Goal: Task Accomplishment & Management: Manage account settings

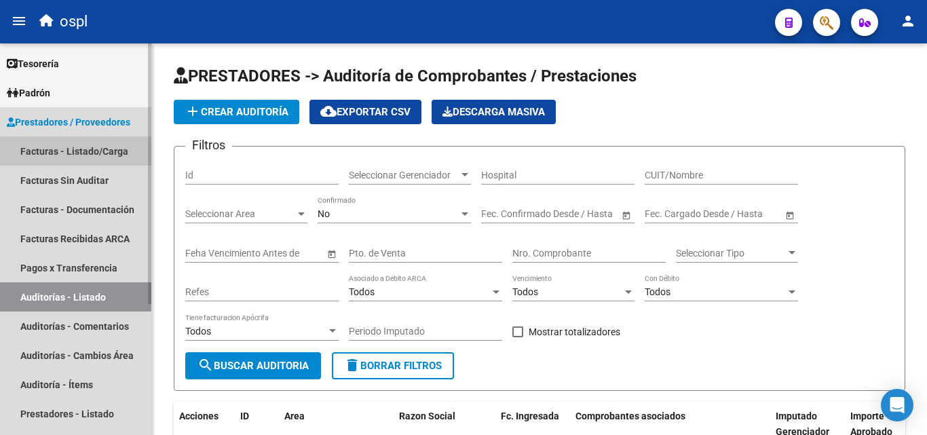
click at [110, 155] on link "Facturas - Listado/Carga" at bounding box center [75, 150] width 151 height 29
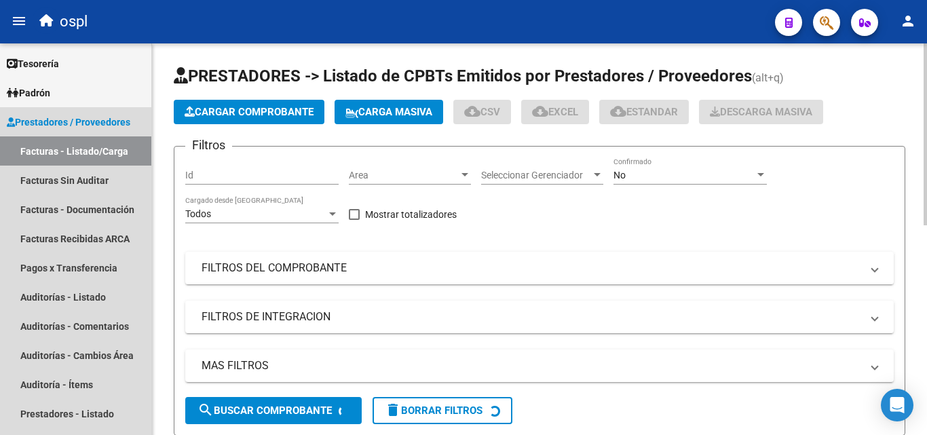
click at [409, 179] on span "Area" at bounding box center [404, 176] width 110 height 12
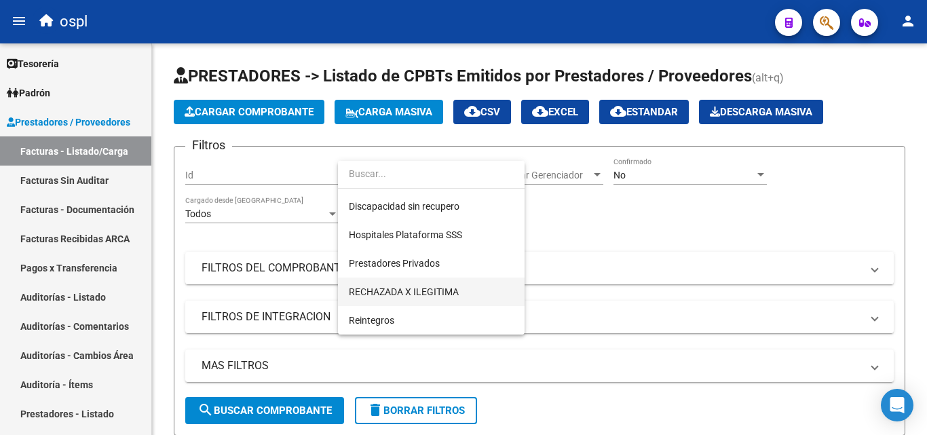
scroll to position [129, 0]
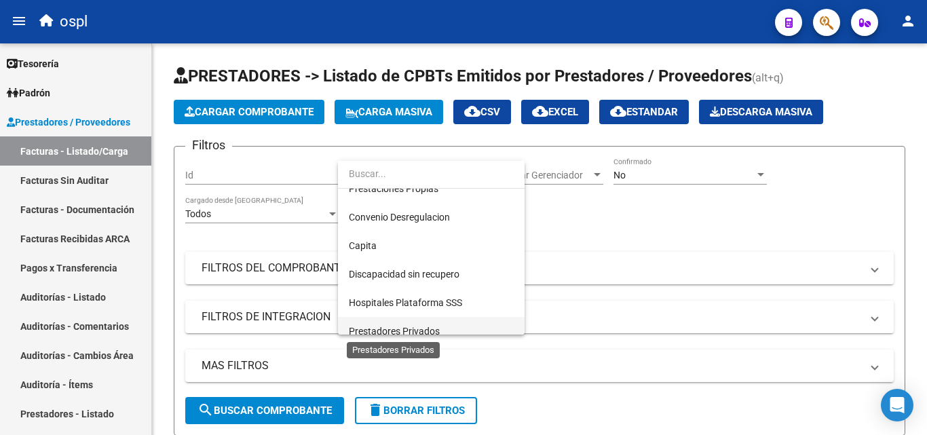
click at [387, 326] on span "Prestadores Privados" at bounding box center [394, 331] width 91 height 11
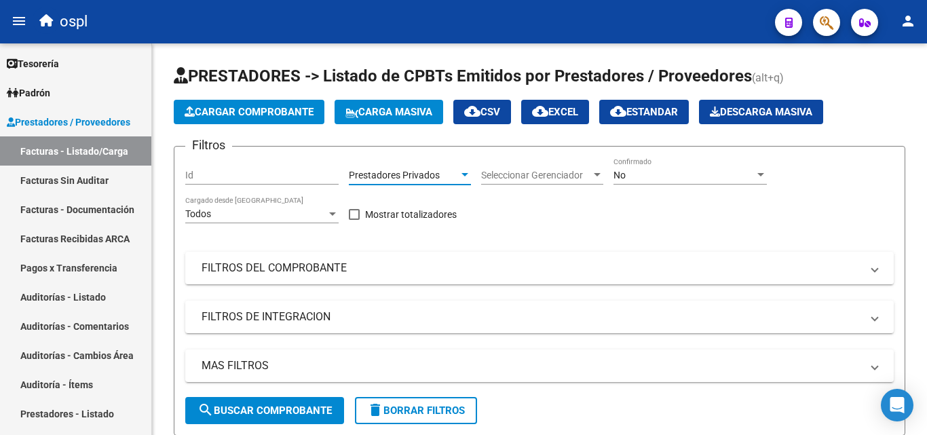
scroll to position [140, 0]
click at [294, 404] on span "search Buscar Comprobante" at bounding box center [264, 410] width 134 height 12
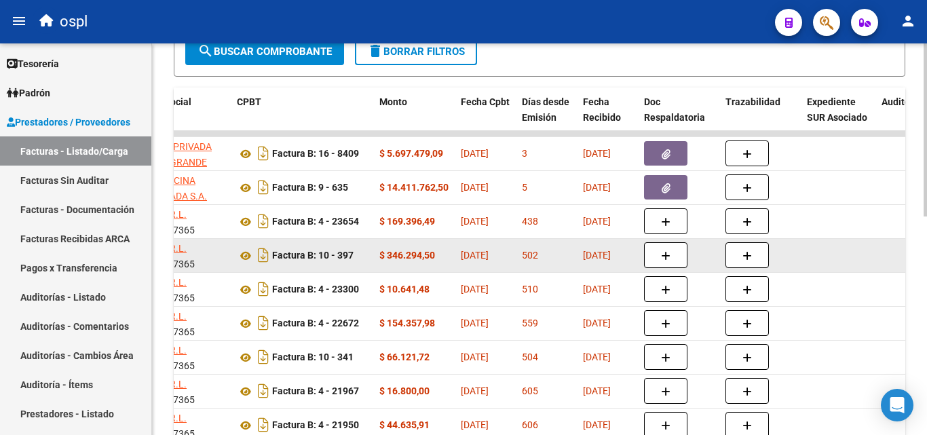
scroll to position [87, 0]
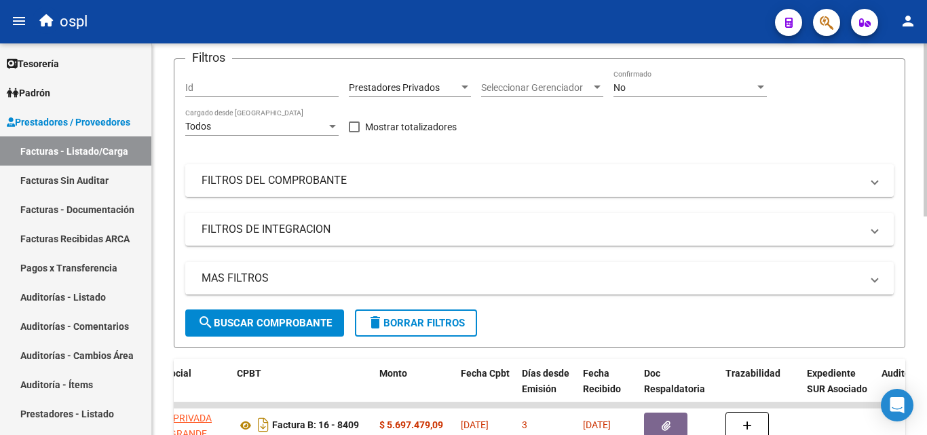
click at [276, 184] on mat-panel-title "FILTROS DEL COMPROBANTE" at bounding box center [530, 180] width 659 height 15
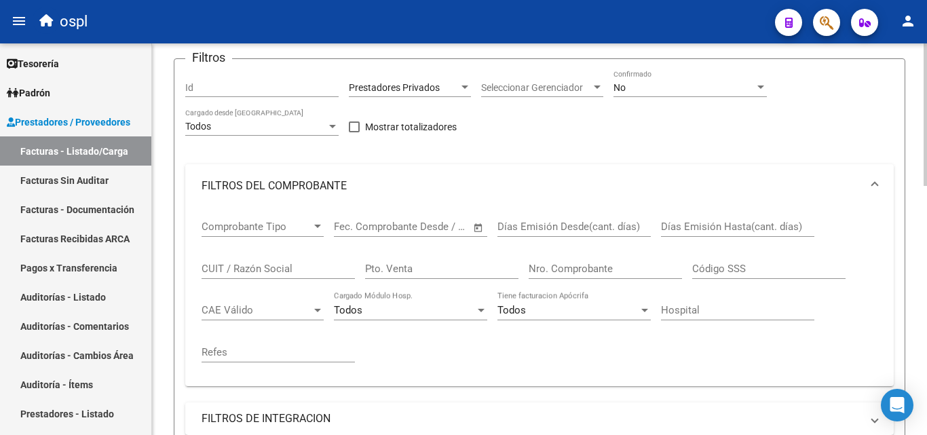
click at [544, 269] on input "Nro. Comprobante" at bounding box center [604, 268] width 153 height 12
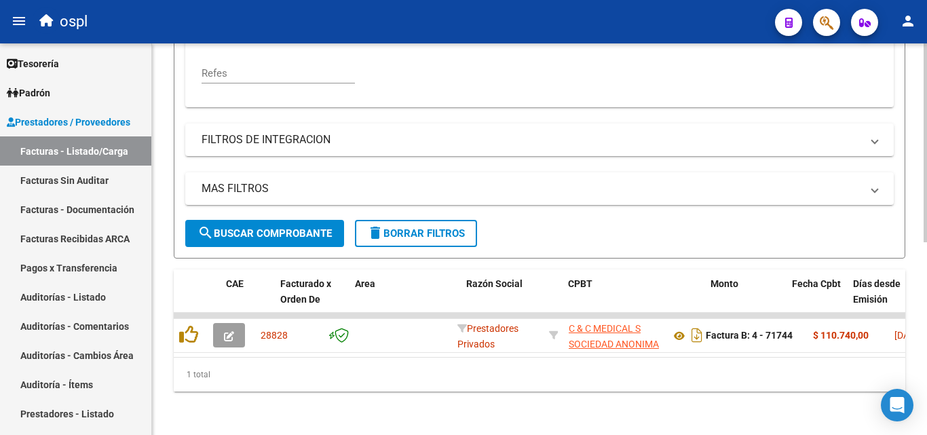
scroll to position [0, 121]
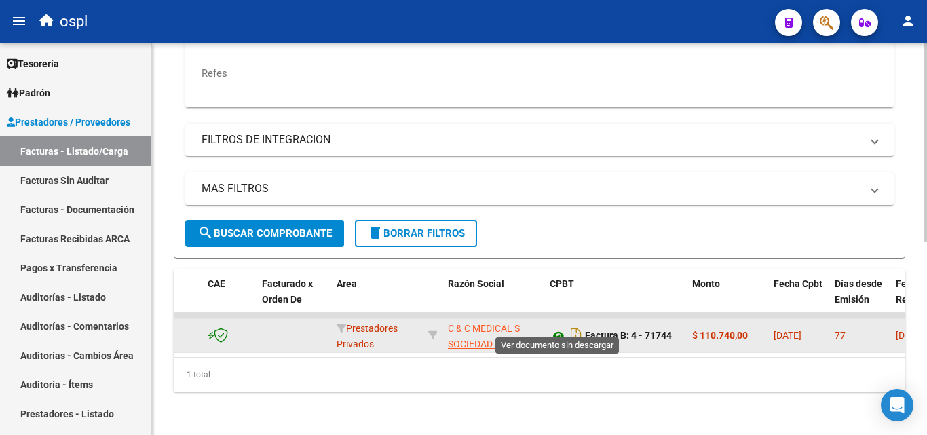
type input "71744"
click at [559, 328] on icon at bounding box center [558, 336] width 18 height 16
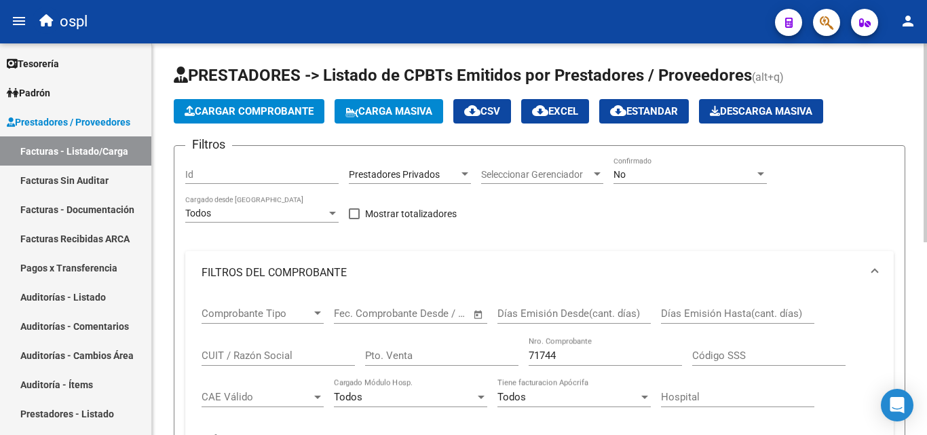
scroll to position [0, 0]
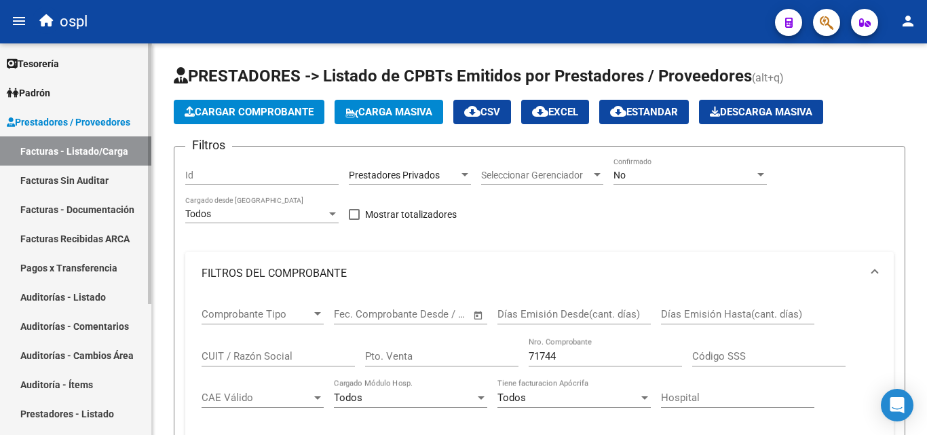
click at [104, 307] on link "Auditorías - Listado" at bounding box center [75, 296] width 151 height 29
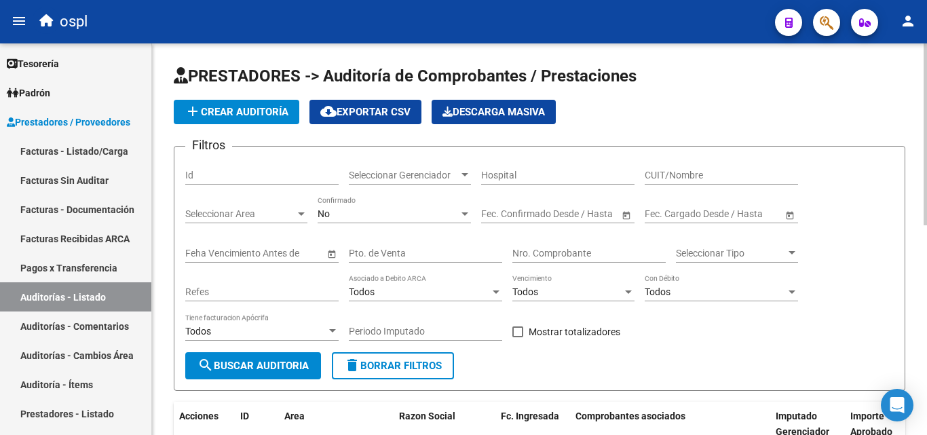
click at [570, 251] on input "Nro. Comprobante" at bounding box center [588, 254] width 153 height 12
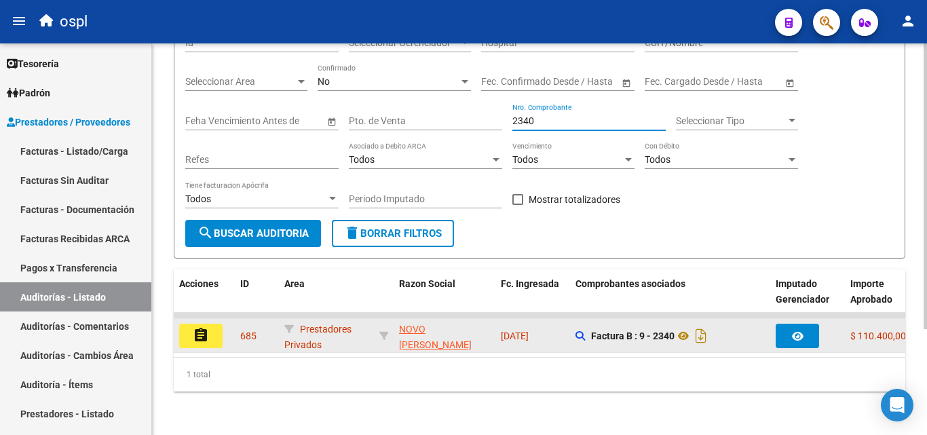
type input "2340"
click at [215, 327] on button "assignment" at bounding box center [200, 336] width 43 height 24
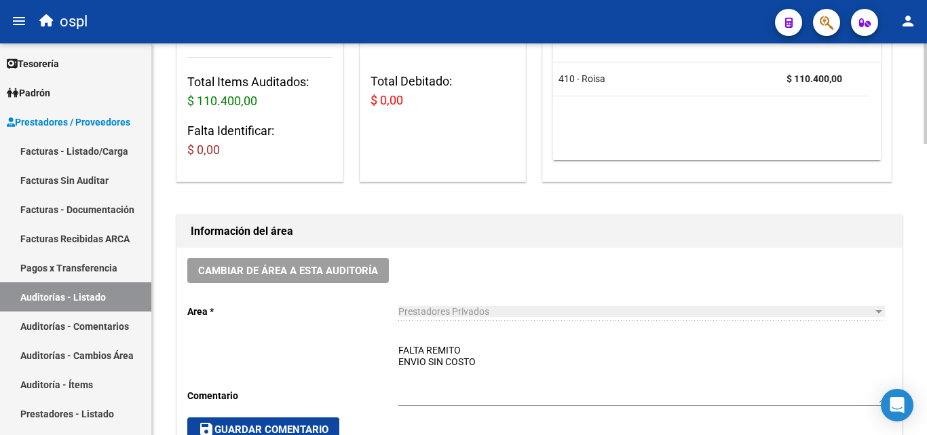
scroll to position [271, 0]
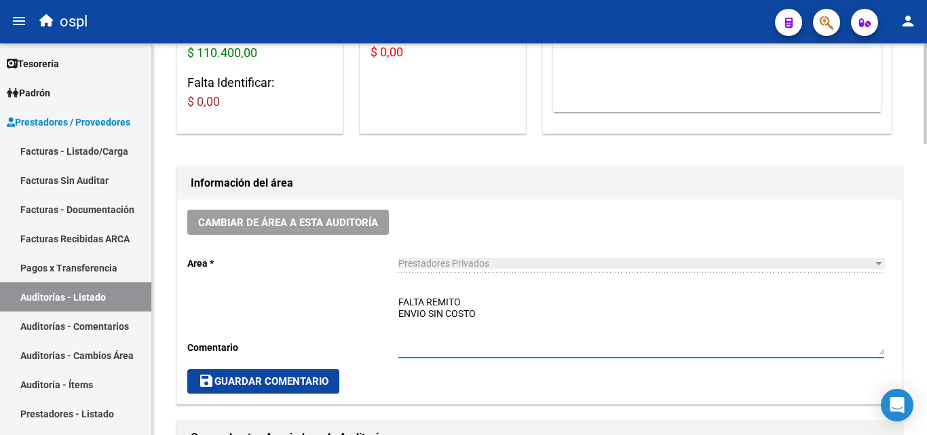
drag, startPoint x: 496, startPoint y: 313, endPoint x: 394, endPoint y: 287, distance: 105.8
click at [394, 287] on div "Cambiar de área a esta auditoría Area * Prestadores Privados Seleccionar area C…" at bounding box center [539, 301] width 724 height 204
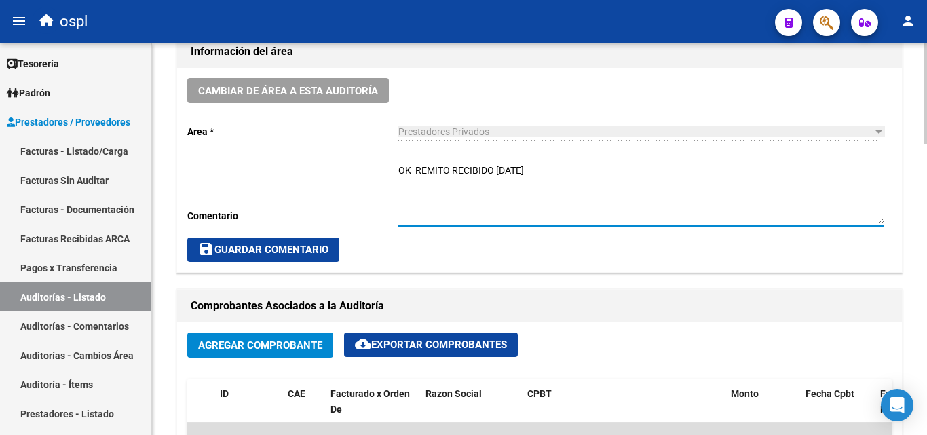
scroll to position [407, 0]
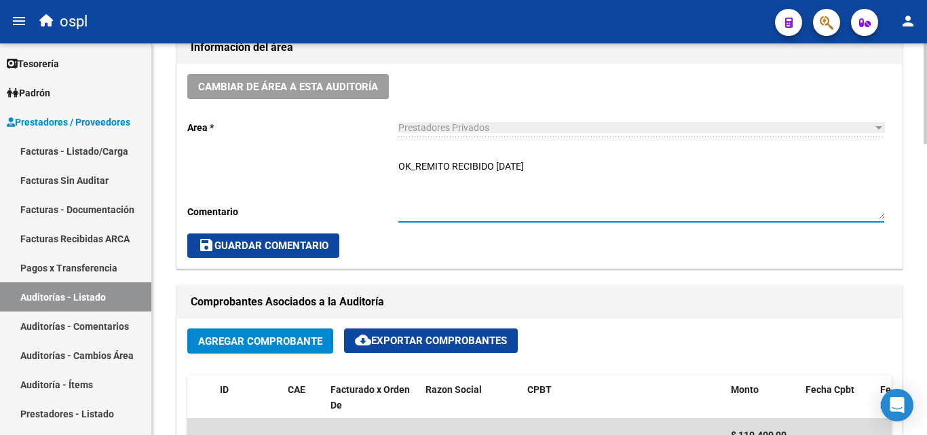
type textarea "OK_REMITO RECIBIDO 09-08-2025"
click at [286, 246] on span "save Guardar Comentario" at bounding box center [263, 245] width 130 height 12
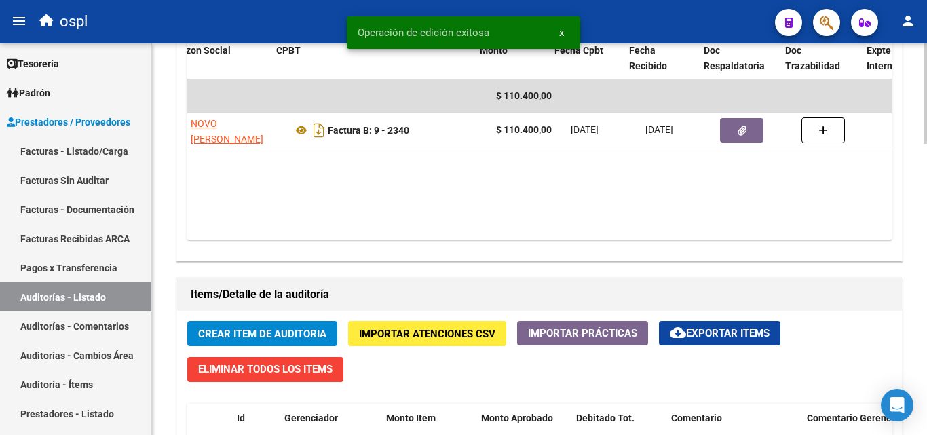
scroll to position [0, 269]
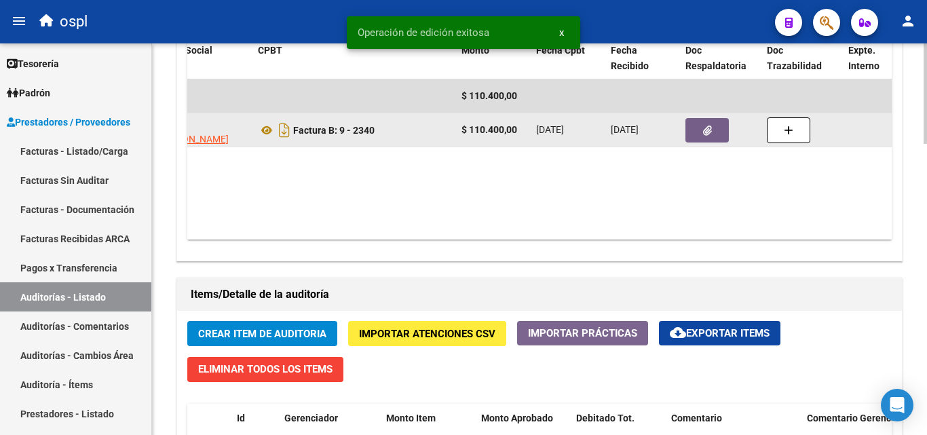
click at [703, 126] on icon "button" at bounding box center [707, 130] width 9 height 10
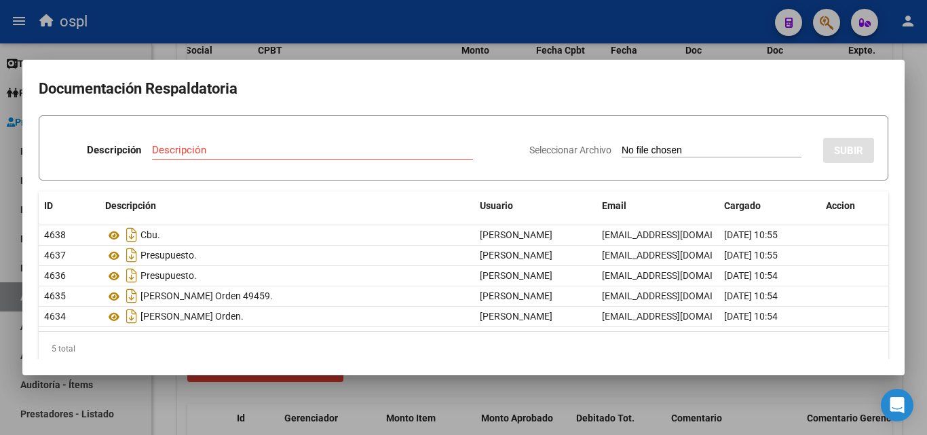
click at [676, 149] on input "Seleccionar Archivo" at bounding box center [711, 150] width 180 height 13
type input "C:\fakepath\20250809_130604.jpg"
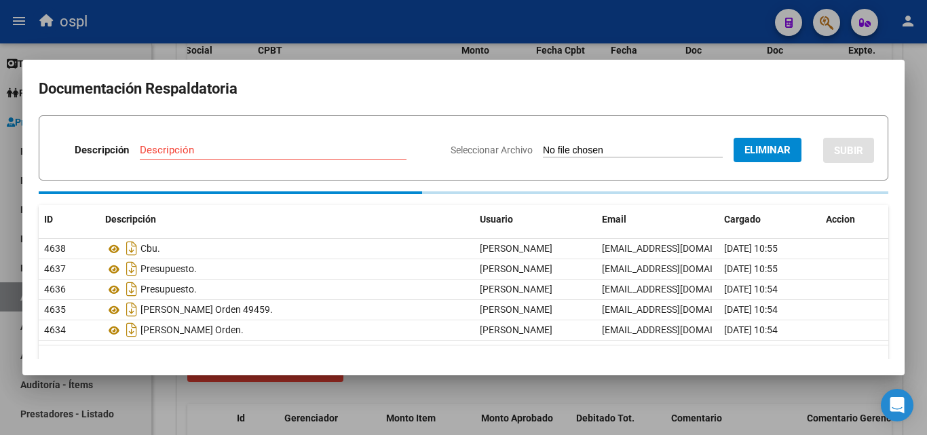
click at [197, 151] on input "Descripción" at bounding box center [273, 150] width 267 height 12
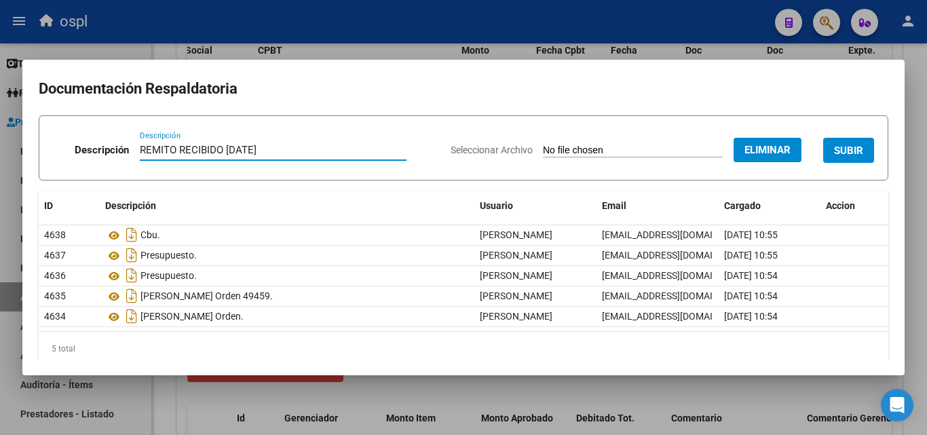
type input "REMITO RECIBIDO 09-08-2025"
click at [843, 144] on span "SUBIR" at bounding box center [848, 150] width 29 height 12
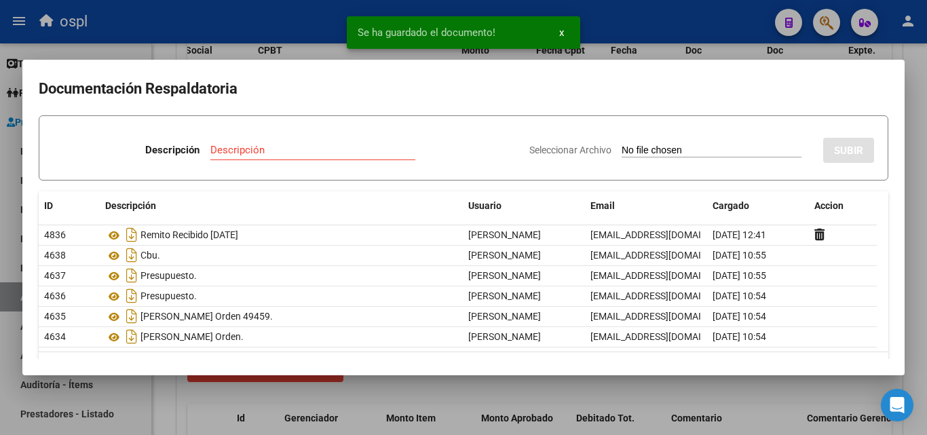
click at [631, 16] on div at bounding box center [463, 217] width 927 height 435
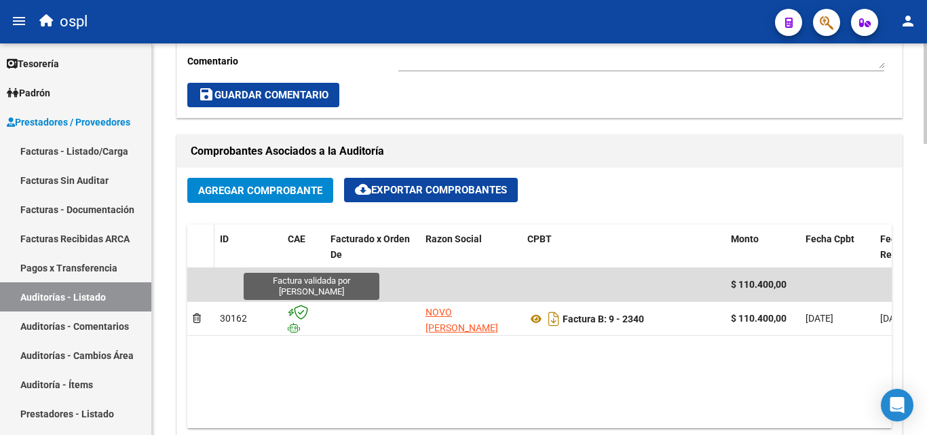
scroll to position [543, 0]
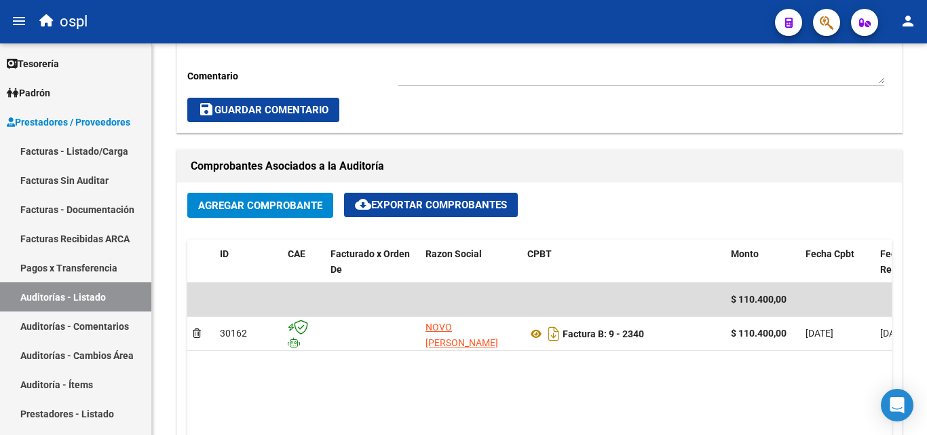
drag, startPoint x: 100, startPoint y: 292, endPoint x: 221, endPoint y: 0, distance: 315.7
click at [101, 292] on link "Auditorías - Listado" at bounding box center [75, 296] width 151 height 29
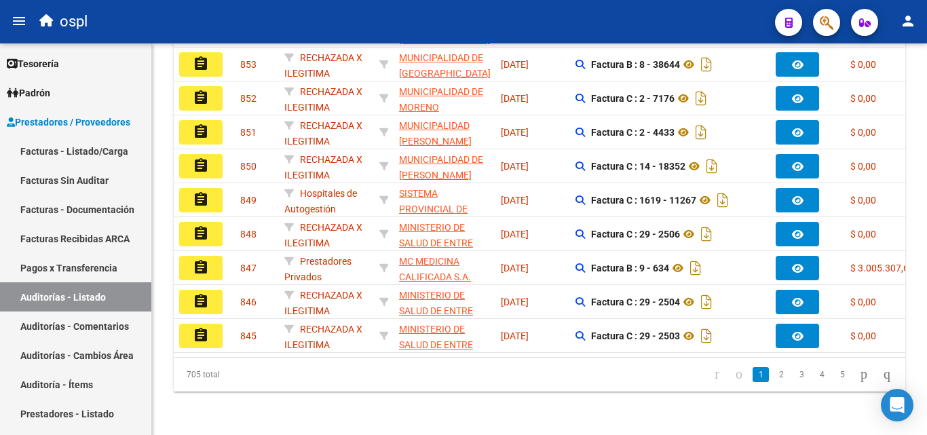
scroll to position [450, 0]
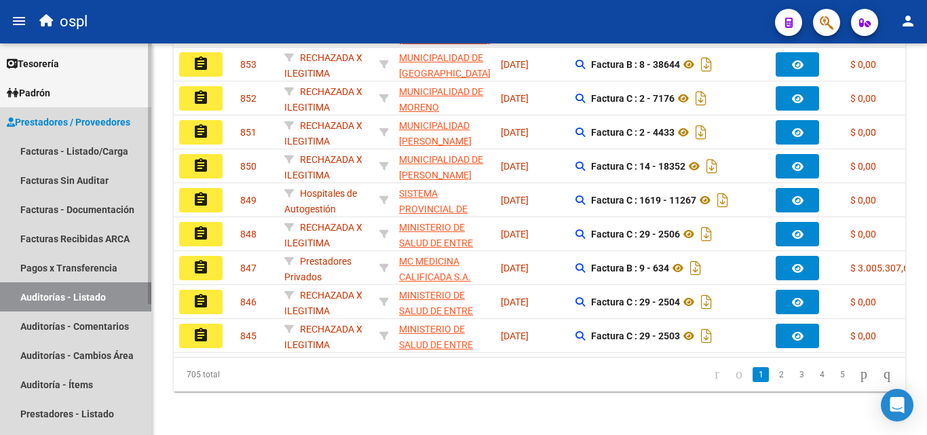
click at [116, 302] on link "Auditorías - Listado" at bounding box center [75, 296] width 151 height 29
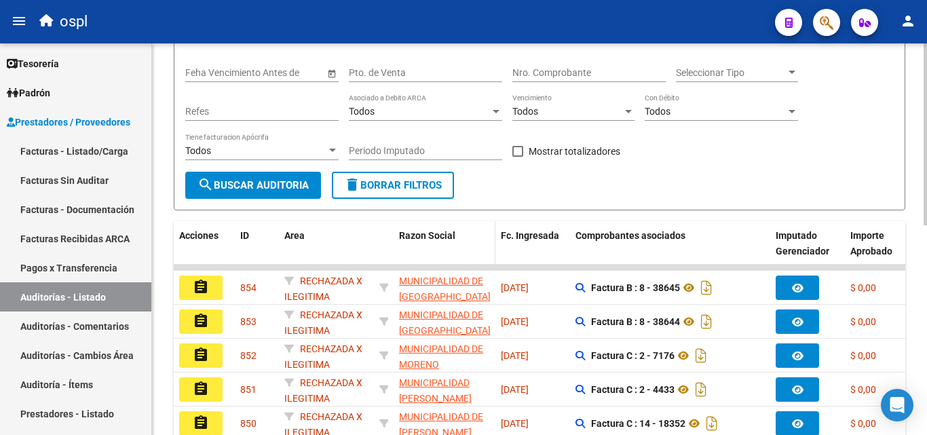
scroll to position [178, 0]
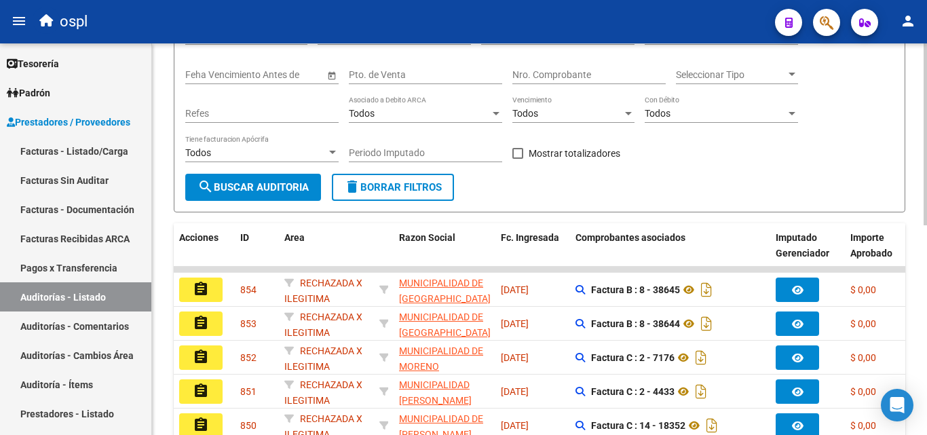
click at [577, 75] on input "Nro. Comprobante" at bounding box center [588, 75] width 153 height 12
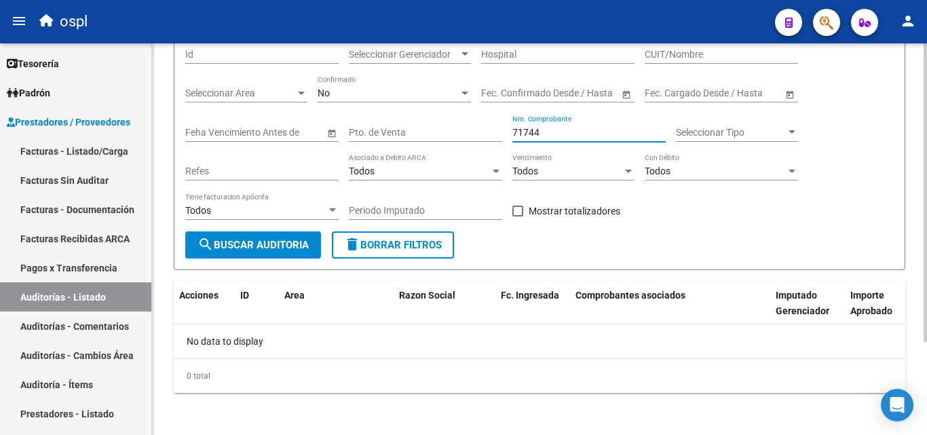
scroll to position [122, 0]
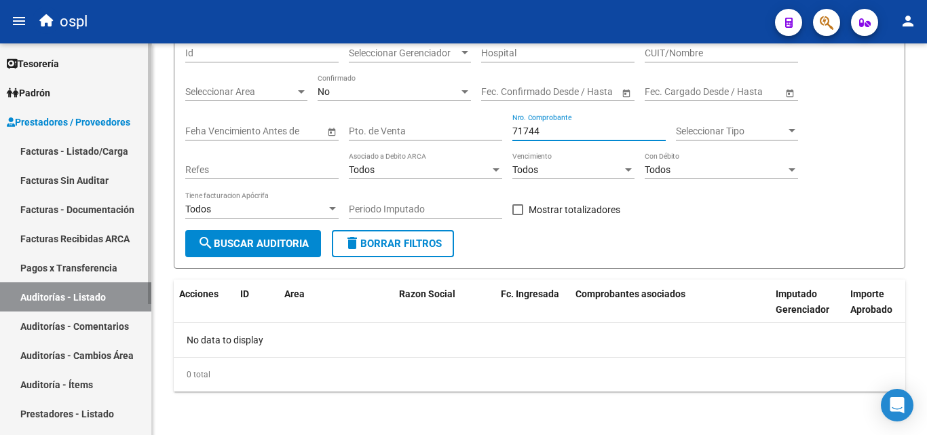
type input "71744"
click at [113, 162] on link "Facturas - Listado/Carga" at bounding box center [75, 150] width 151 height 29
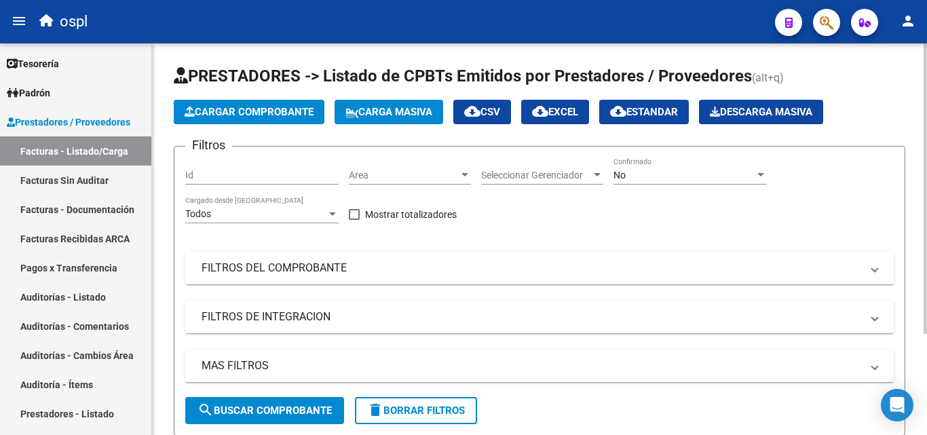
click at [338, 265] on mat-panel-title "FILTROS DEL COMPROBANTE" at bounding box center [530, 267] width 659 height 15
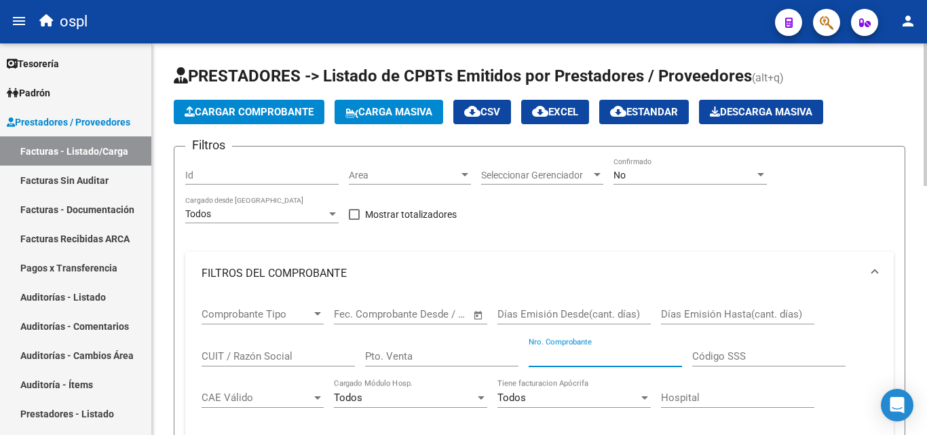
click at [564, 355] on input "Nro. Comprobante" at bounding box center [604, 356] width 153 height 12
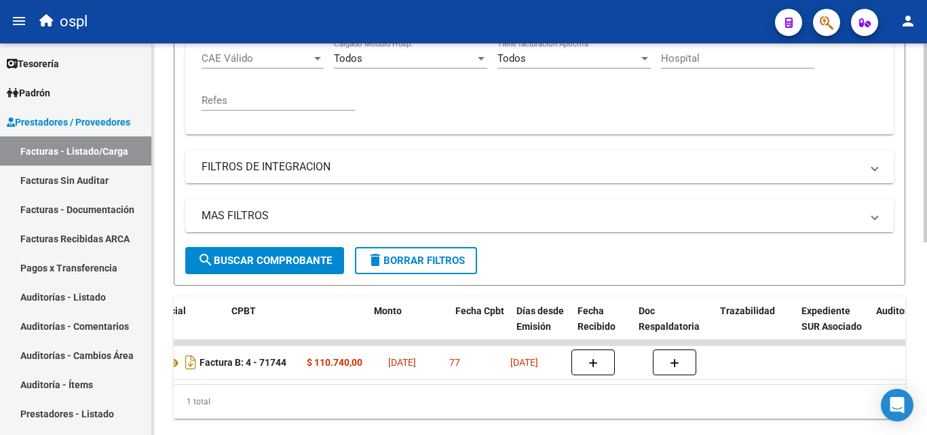
scroll to position [0, 459]
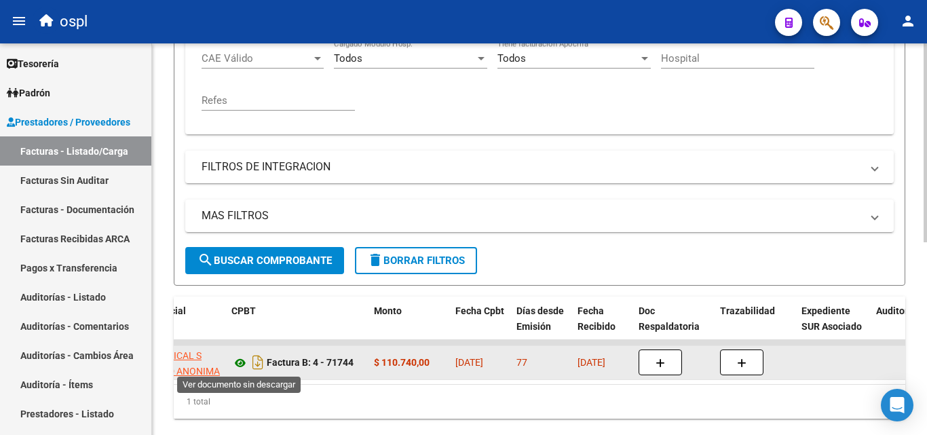
type input "71744"
click at [240, 364] on icon at bounding box center [240, 363] width 18 height 16
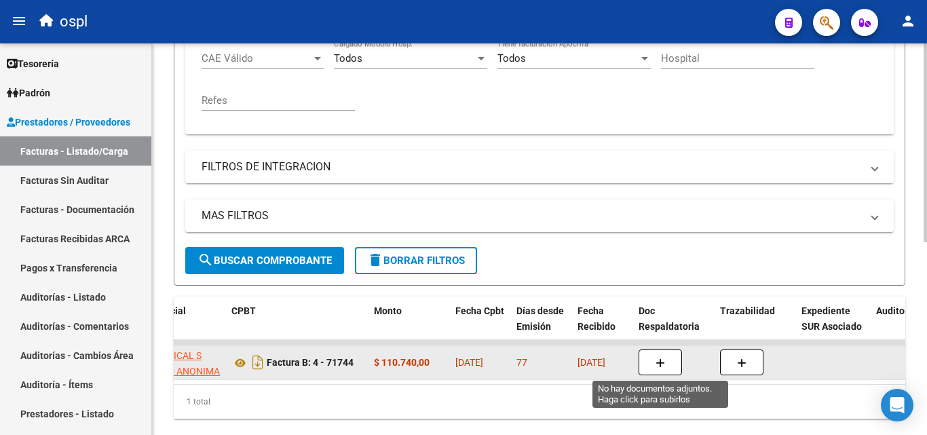
click at [654, 357] on button "button" at bounding box center [659, 362] width 43 height 26
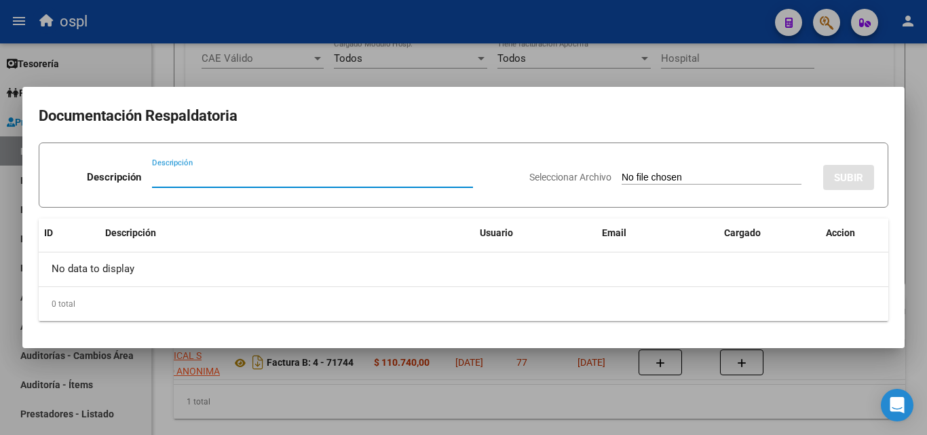
click at [648, 179] on input "Seleccionar Archivo" at bounding box center [711, 178] width 180 height 13
type input "C:\fakepath\48967 - WhatsApp Image 2025-05-23 at 10.22.58.jpeg"
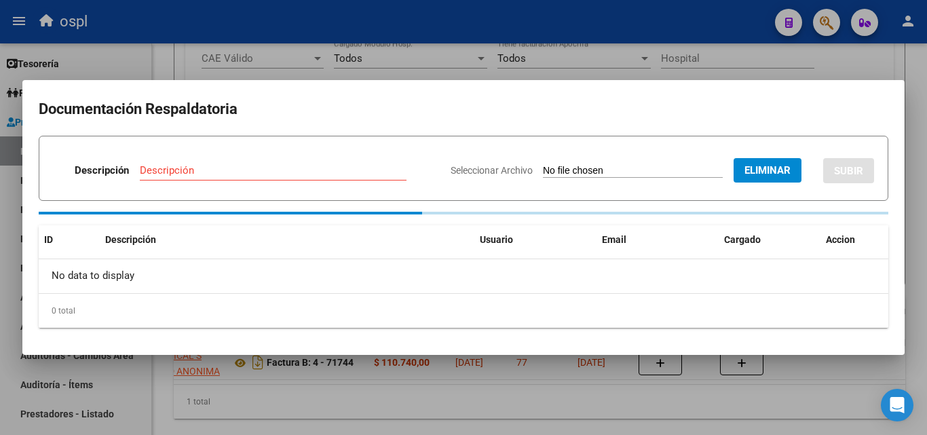
click at [265, 174] on input "Descripción" at bounding box center [273, 170] width 267 height 12
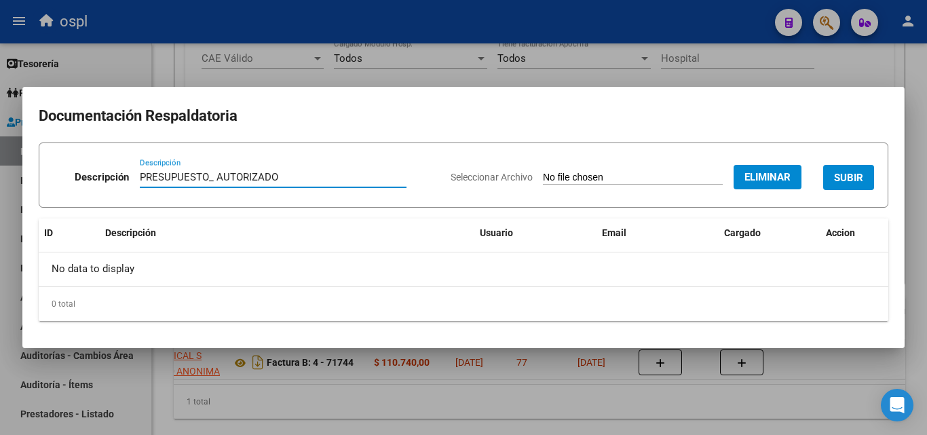
type input "PRESUPUESTO_ AUTORIZADO"
click at [853, 177] on span "SUBIR" at bounding box center [848, 178] width 29 height 12
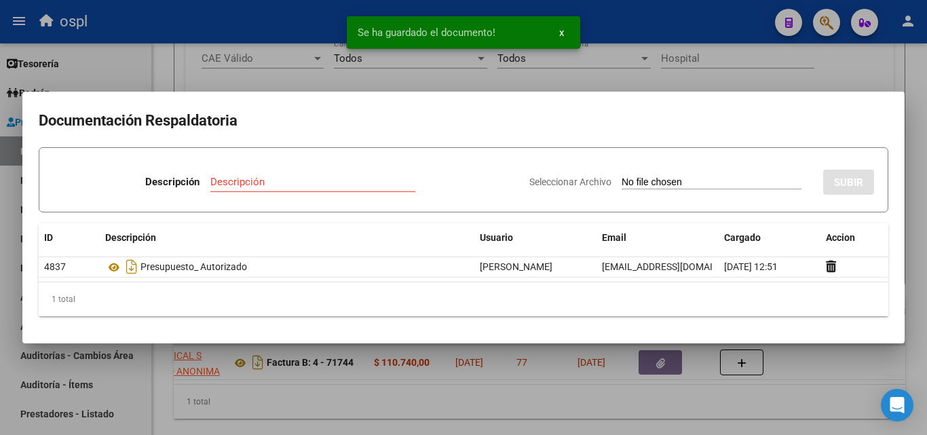
click at [638, 178] on input "Seleccionar Archivo" at bounding box center [711, 182] width 180 height 13
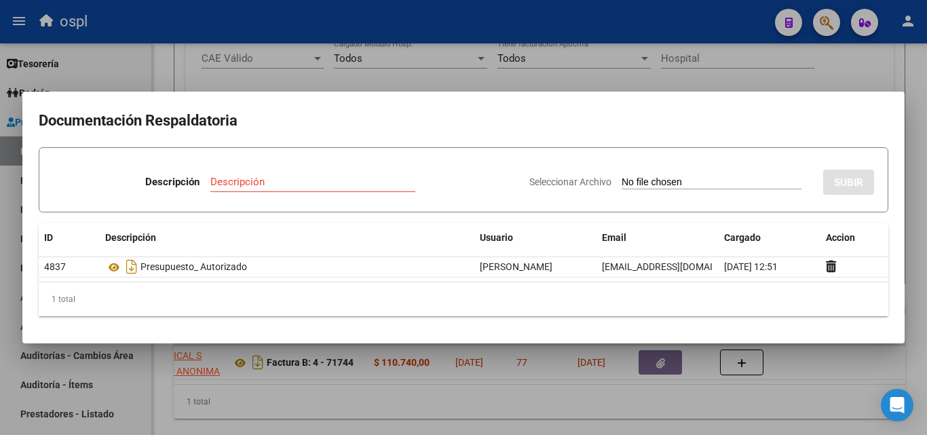
type input "C:\fakepath\48967 - WhatsApp Image 2025-05-23 at 10.22.48.jpeg"
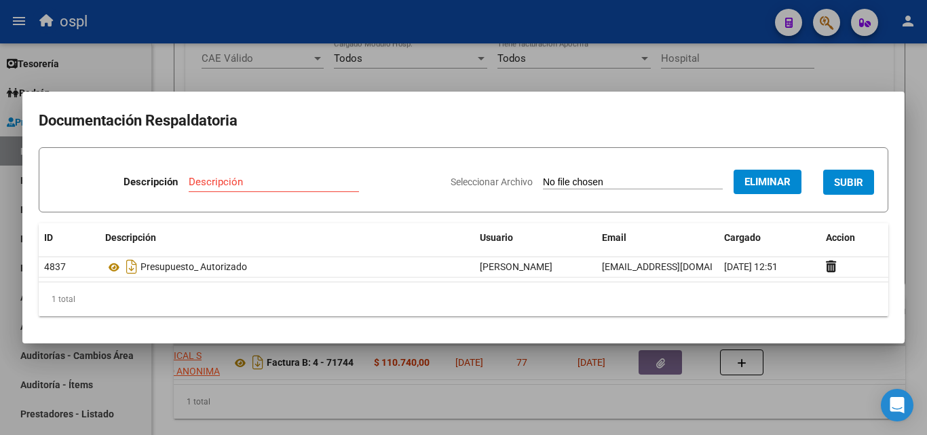
click at [252, 174] on div "Descripción" at bounding box center [274, 182] width 170 height 20
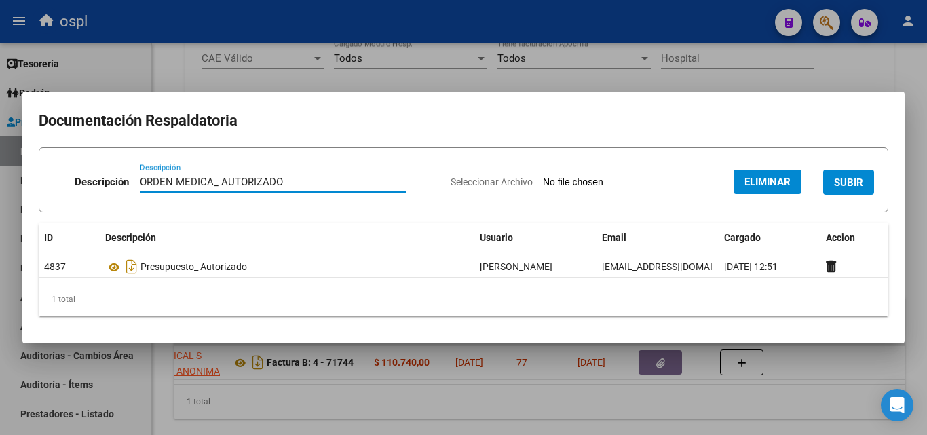
click at [395, 180] on input "ORDEN MEDICA_ AUTORIZADO" at bounding box center [273, 182] width 267 height 12
type input "ORDEN MEDICA_ AUTORIZADO"
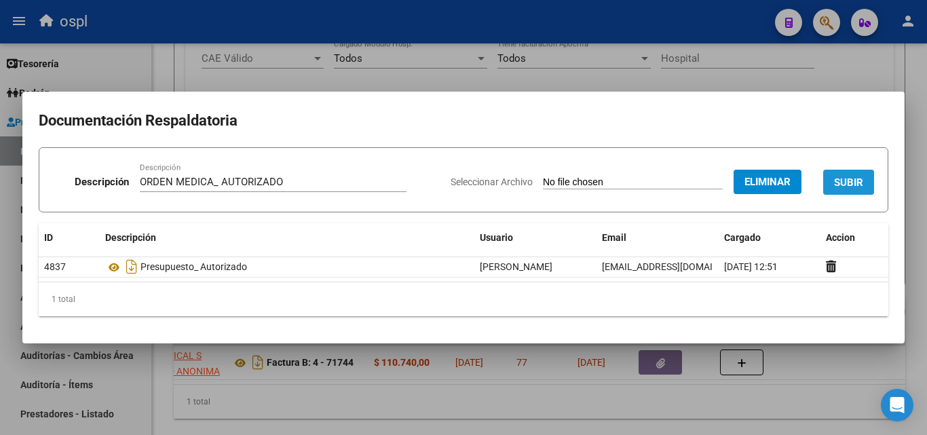
click at [849, 174] on button "SUBIR" at bounding box center [848, 182] width 51 height 25
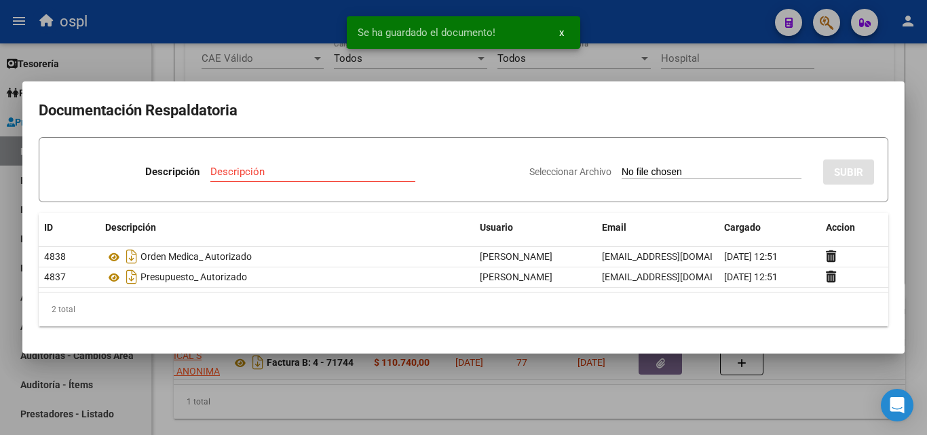
click at [728, 60] on div at bounding box center [463, 217] width 927 height 435
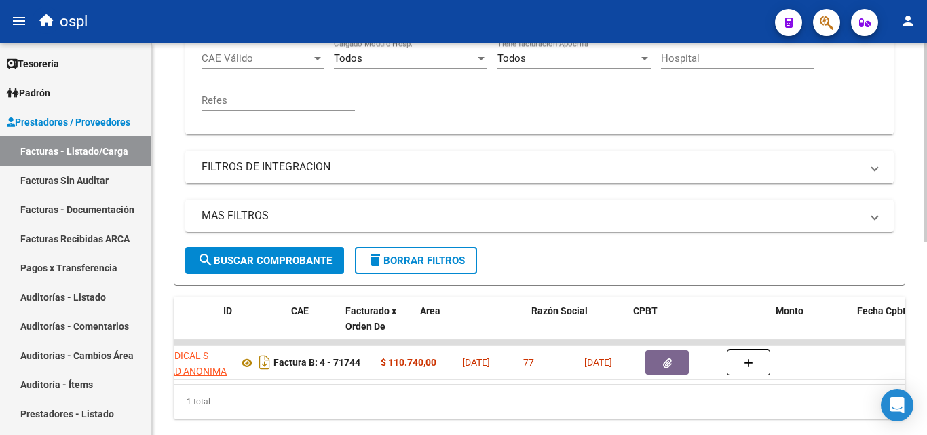
scroll to position [0, 0]
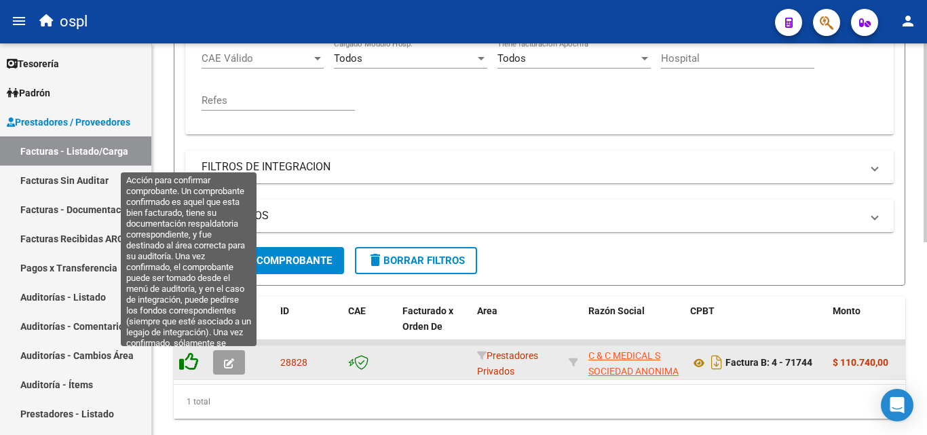
click at [187, 360] on icon at bounding box center [188, 361] width 19 height 19
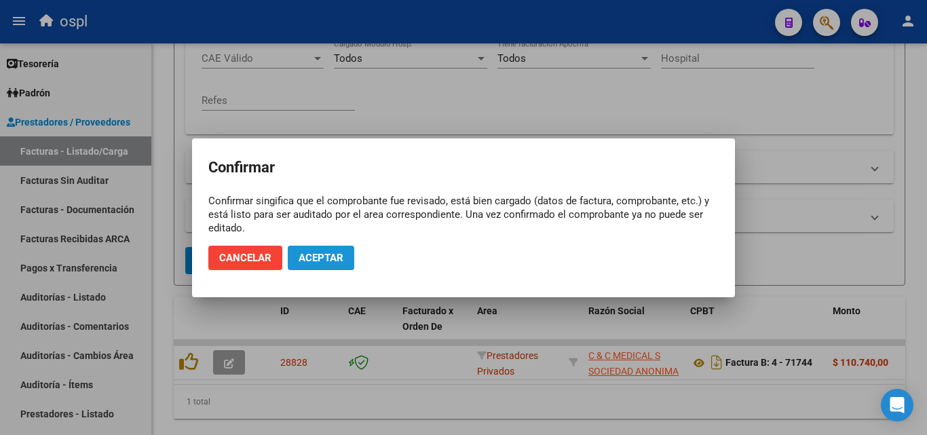
click at [290, 246] on button "Aceptar" at bounding box center [321, 258] width 66 height 24
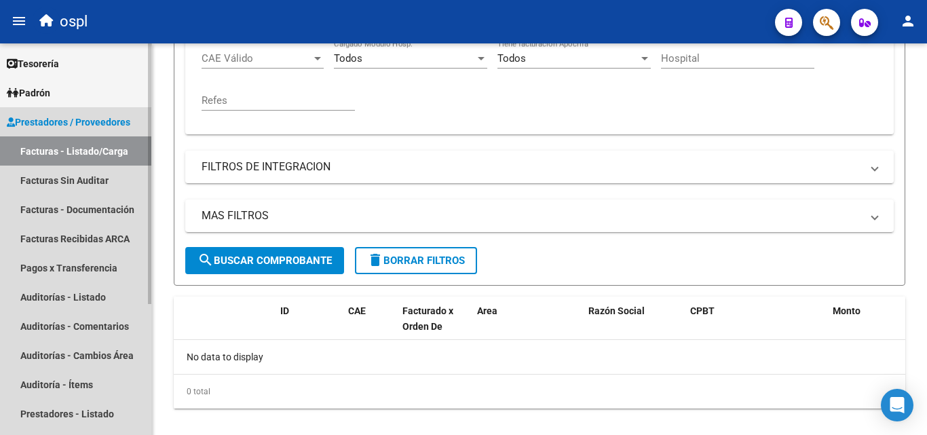
click at [41, 161] on link "Facturas - Listado/Carga" at bounding box center [75, 150] width 151 height 29
click at [58, 171] on link "Facturas Sin Auditar" at bounding box center [75, 179] width 151 height 29
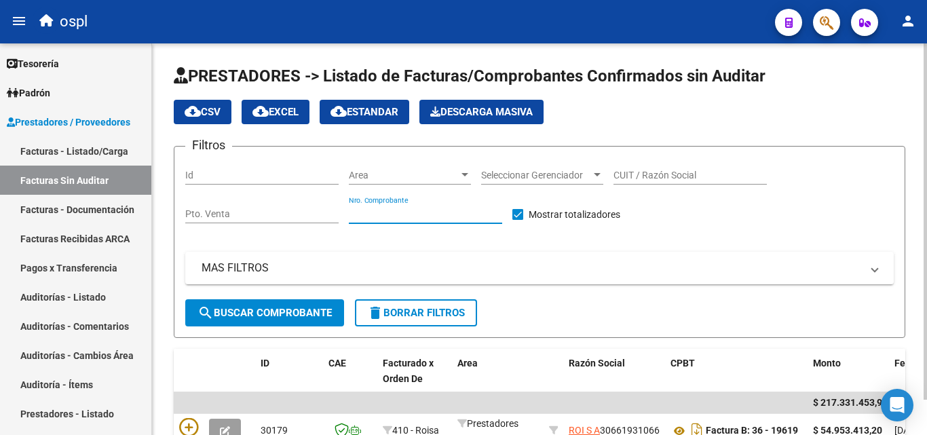
click at [422, 216] on input "Nro. Comprobante" at bounding box center [425, 214] width 153 height 12
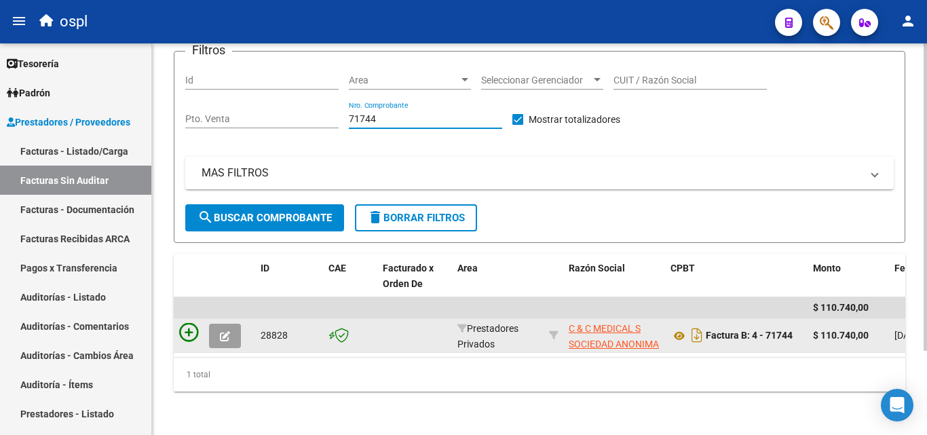
type input "71744"
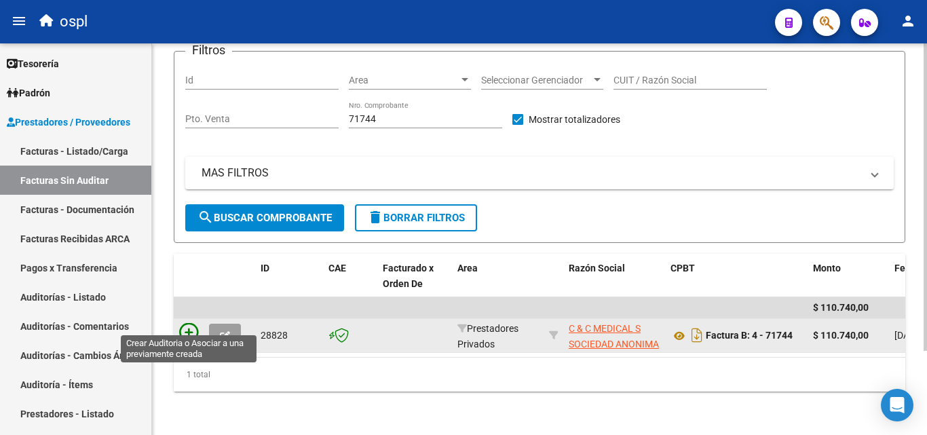
click at [189, 326] on icon at bounding box center [188, 332] width 19 height 19
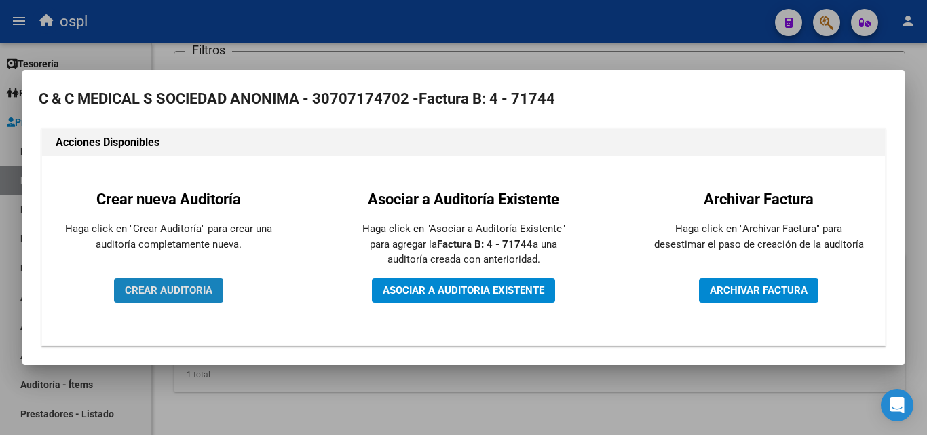
click at [213, 289] on button "CREAR AUDITORIA" at bounding box center [168, 290] width 109 height 24
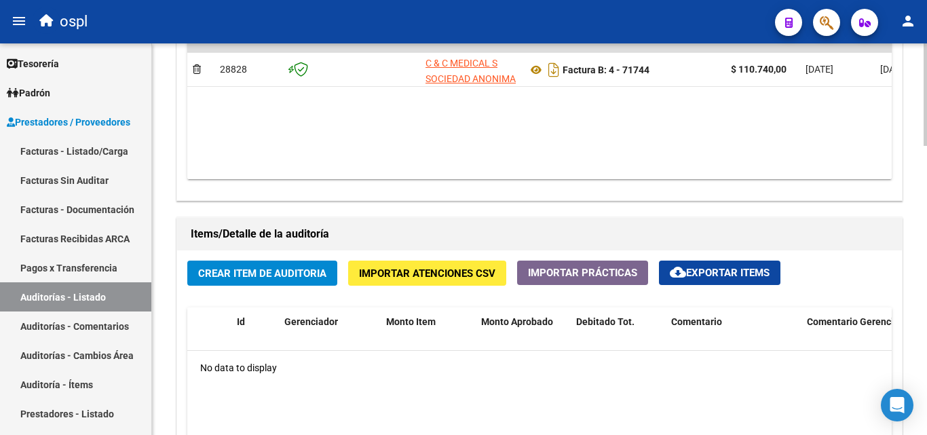
scroll to position [814, 0]
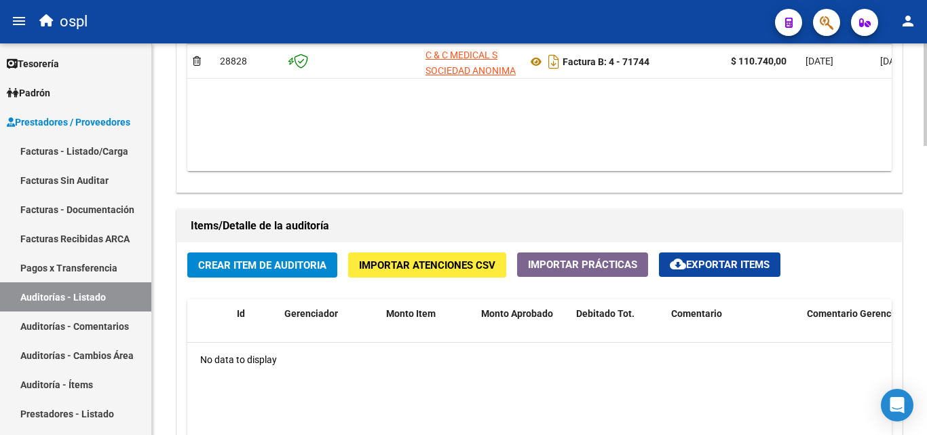
click at [314, 273] on button "Crear Item de Auditoria" at bounding box center [262, 264] width 150 height 25
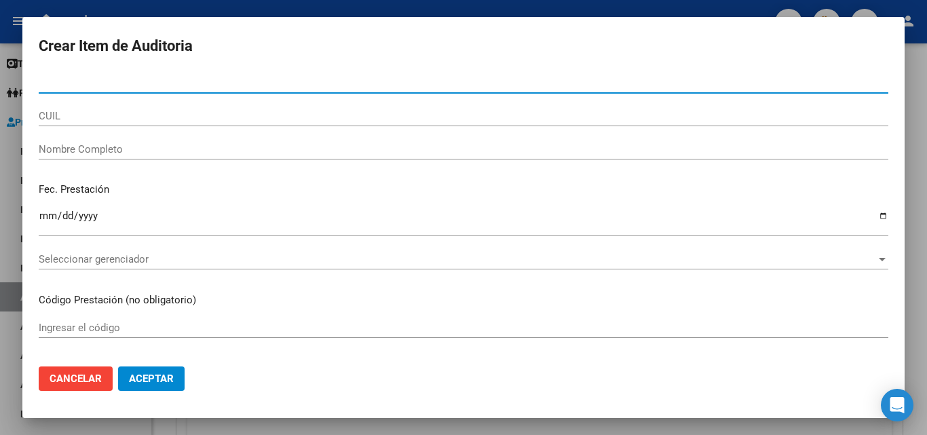
click at [87, 378] on span "Cancelar" at bounding box center [76, 378] width 52 height 12
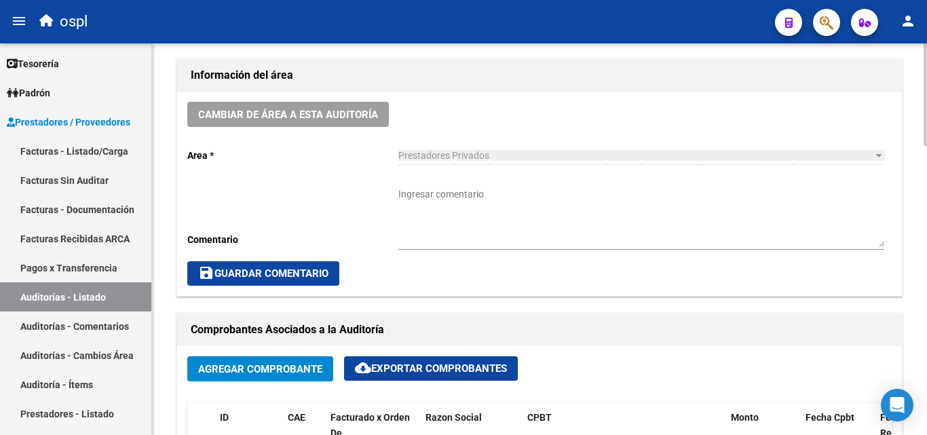
scroll to position [339, 0]
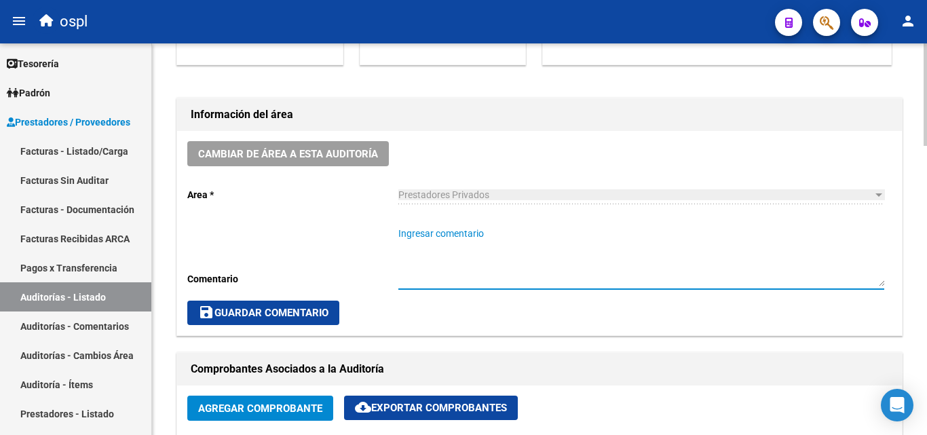
click at [466, 229] on textarea "Ingresar comentario" at bounding box center [641, 257] width 486 height 60
type textarea "F"
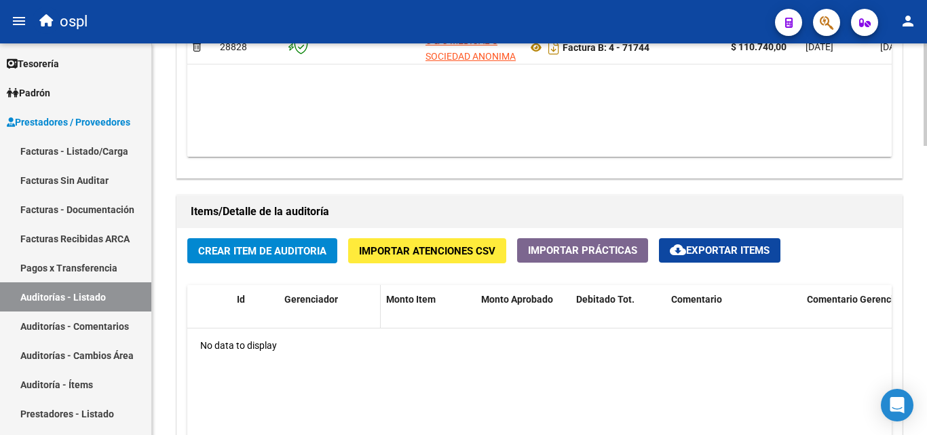
scroll to position [882, 0]
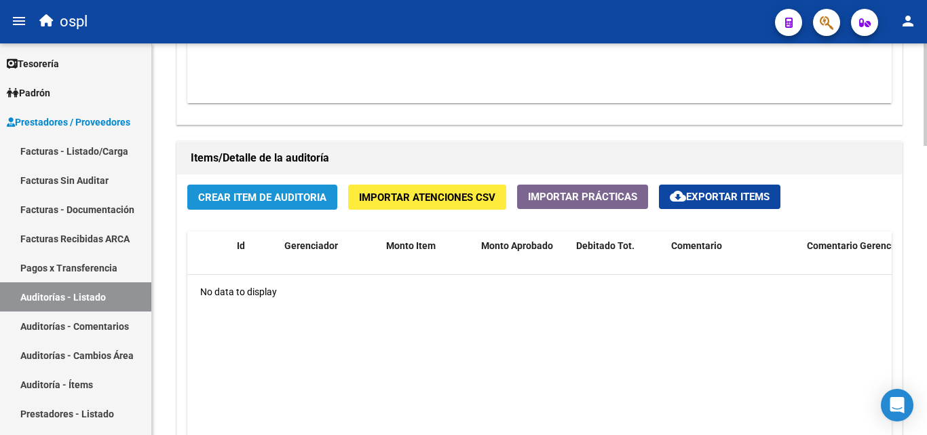
click at [313, 199] on span "Crear Item de Auditoria" at bounding box center [262, 197] width 128 height 12
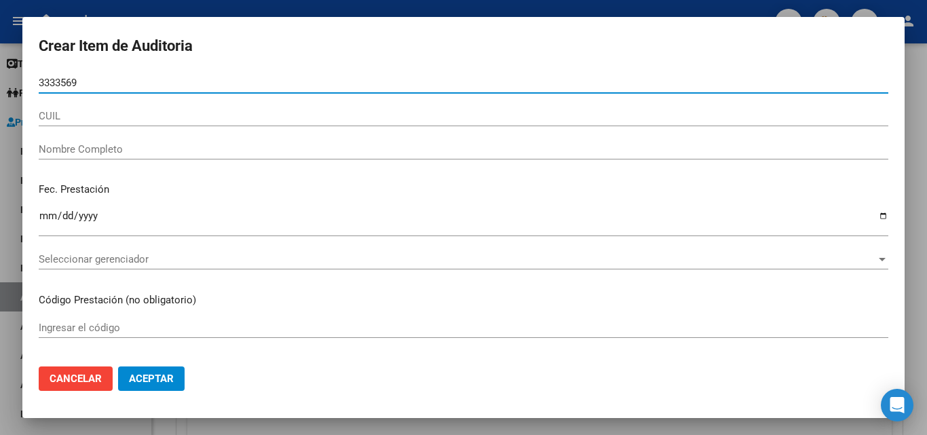
type input "33335698"
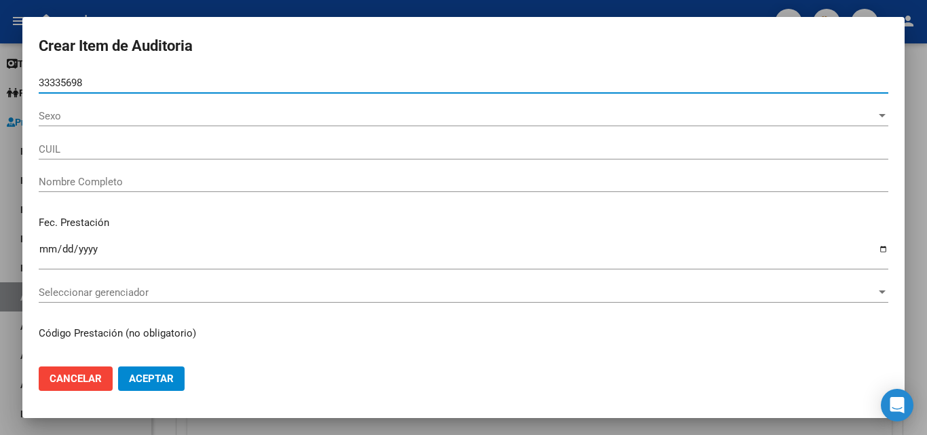
type input "27333356983"
type input "MARTINEZ FABIANA ELIZABETH"
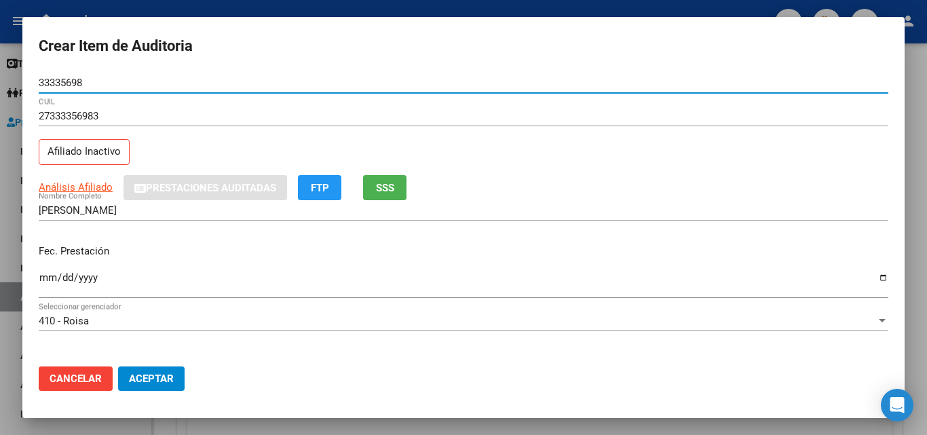
type input "33335698"
click at [43, 280] on input "Ingresar la fecha" at bounding box center [463, 283] width 849 height 22
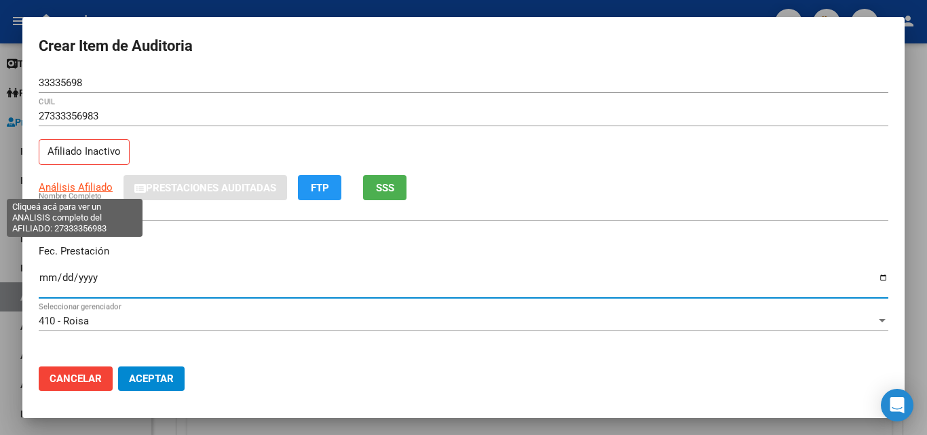
click at [92, 184] on span "Análisis Afiliado" at bounding box center [76, 187] width 74 height 12
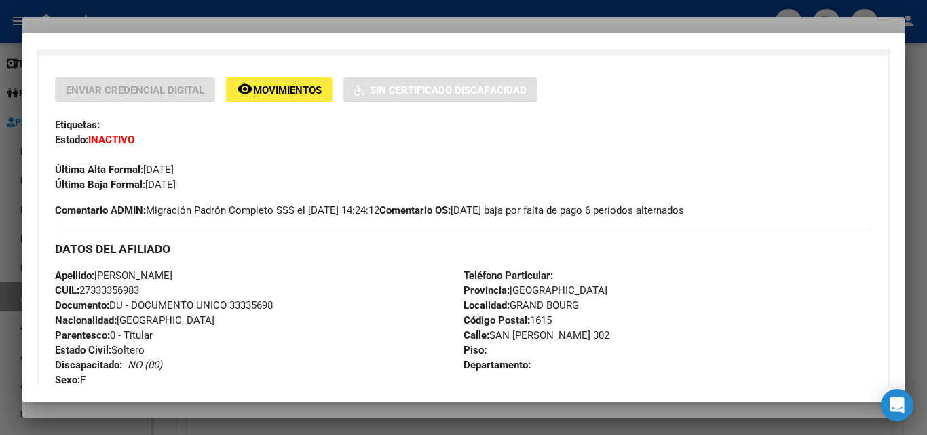
scroll to position [271, 0]
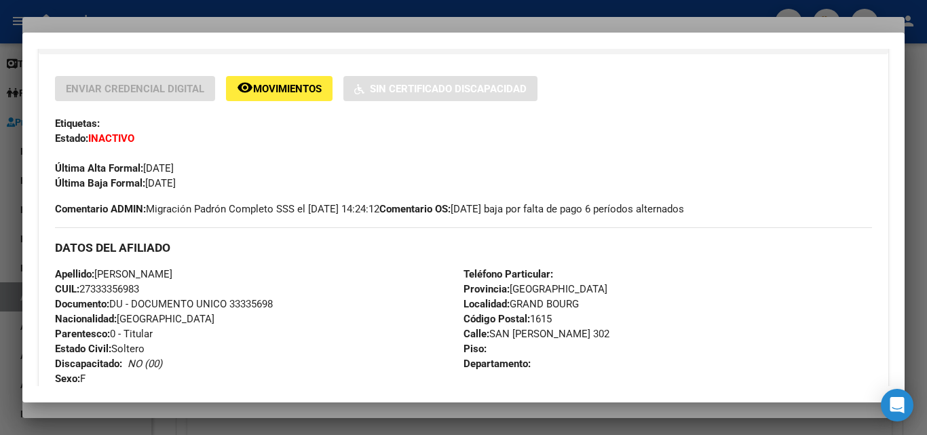
click at [412, 9] on div at bounding box center [463, 217] width 927 height 435
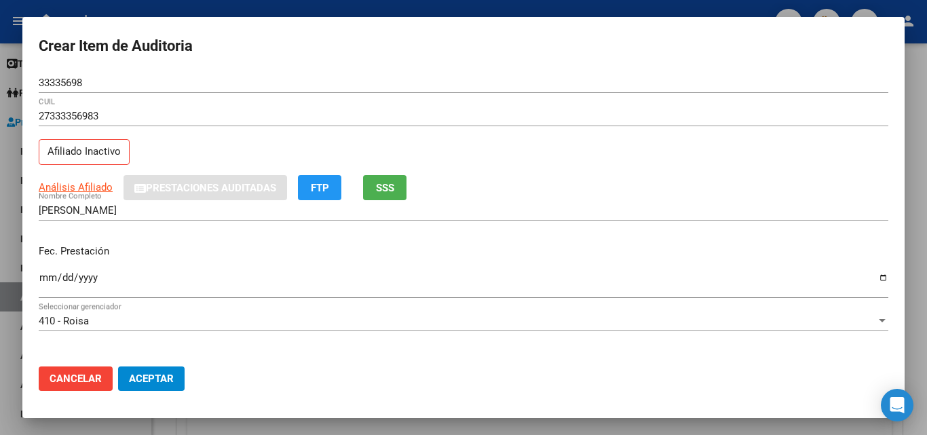
scroll to position [68, 0]
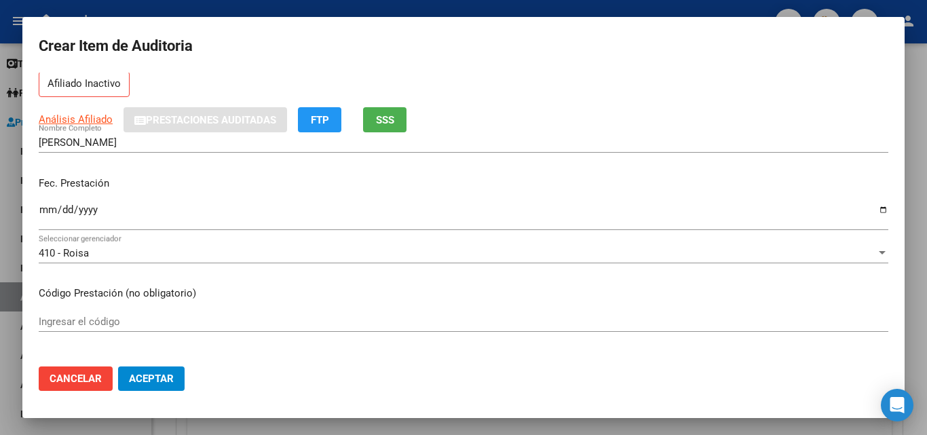
click at [47, 214] on input "Ingresar la fecha" at bounding box center [463, 215] width 849 height 22
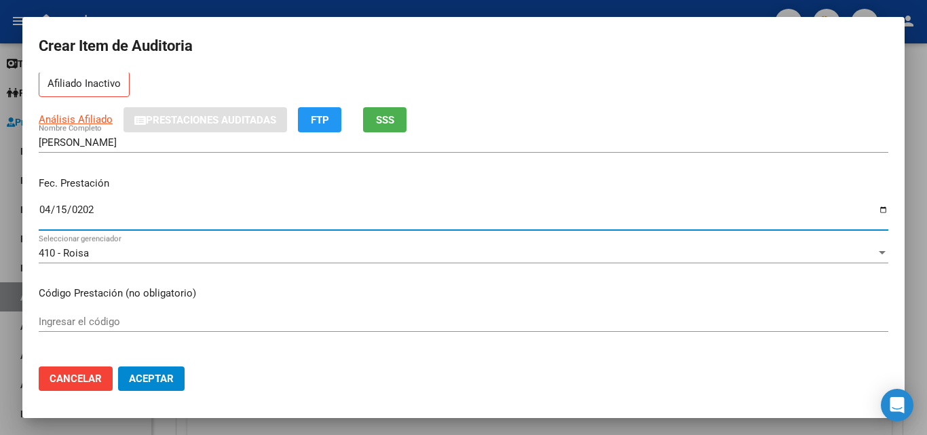
type input "2025-04-15"
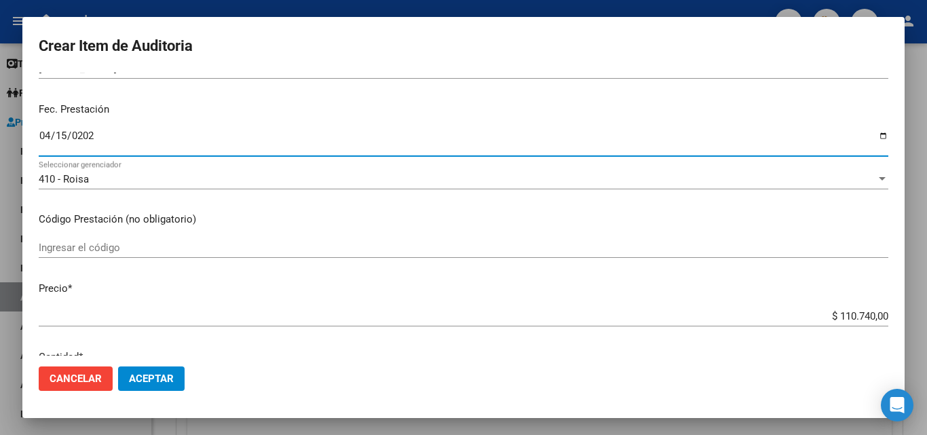
scroll to position [271, 0]
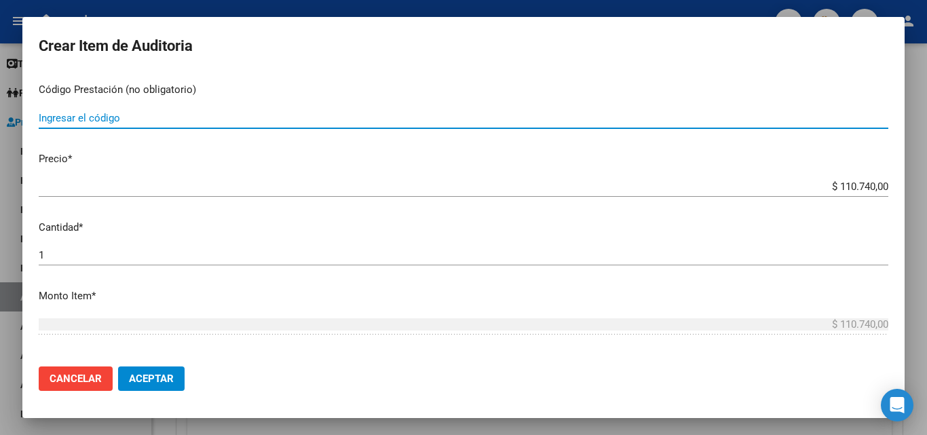
click at [121, 120] on input "Ingresar el código" at bounding box center [463, 118] width 849 height 12
type input "LEPRID 7.5MG FA X1"
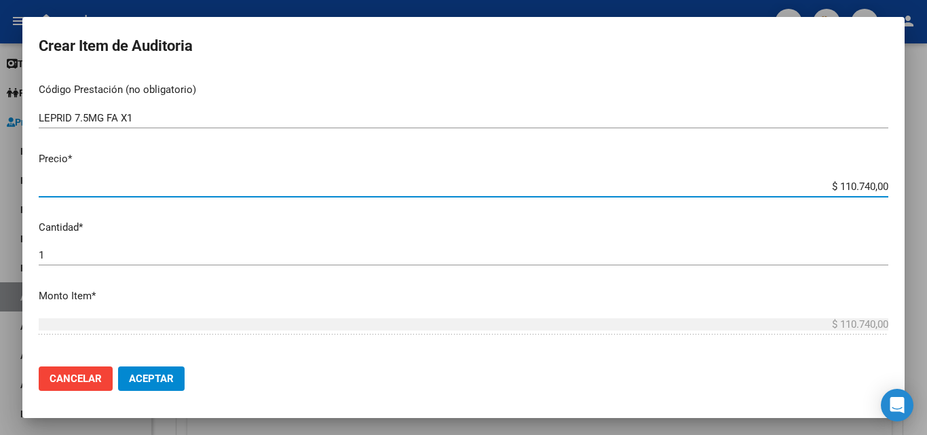
click at [636, 187] on input "$ 110.740,00" at bounding box center [463, 186] width 849 height 12
drag, startPoint x: 827, startPoint y: 185, endPoint x: 916, endPoint y: 175, distance: 90.1
click at [916, 175] on div "Crear Item de Auditoria 33335698 Nro Documento 27333356983 CUIL Afiliado Inacti…" at bounding box center [463, 217] width 927 height 435
type input "$ 0,01"
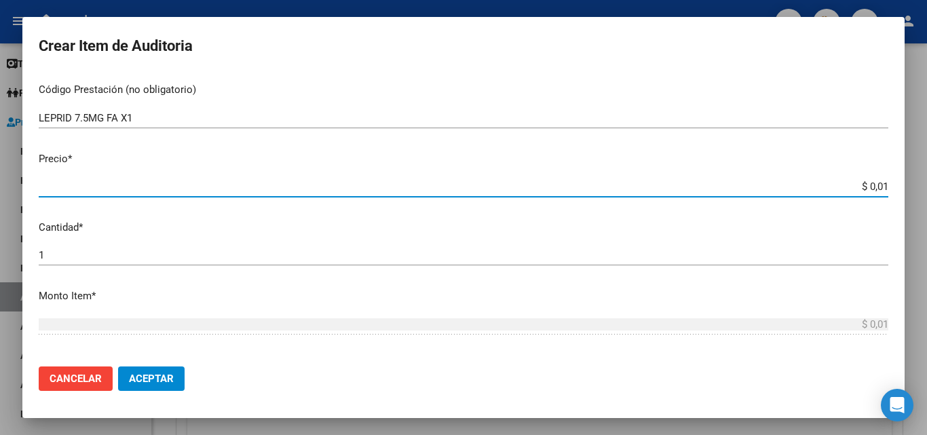
type input "$ 0,10"
type input "$ 1,05"
type input "$ 10,50"
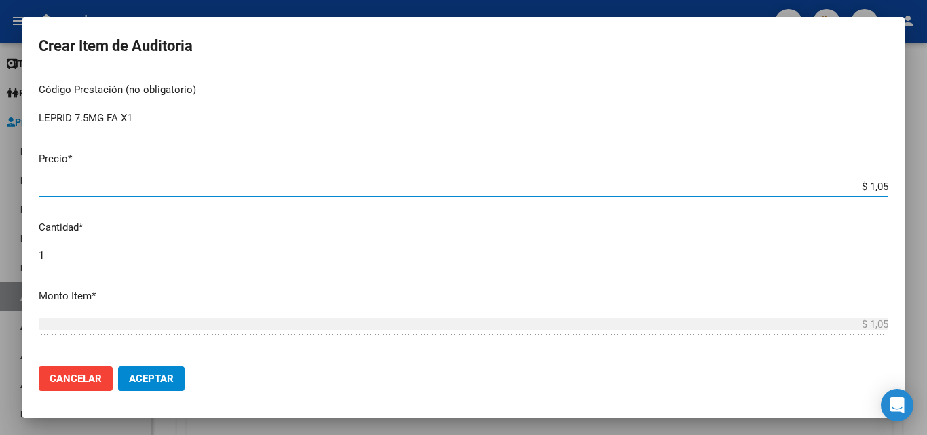
type input "$ 10,50"
type input "$ 105,00"
type input "$ 1.050,00"
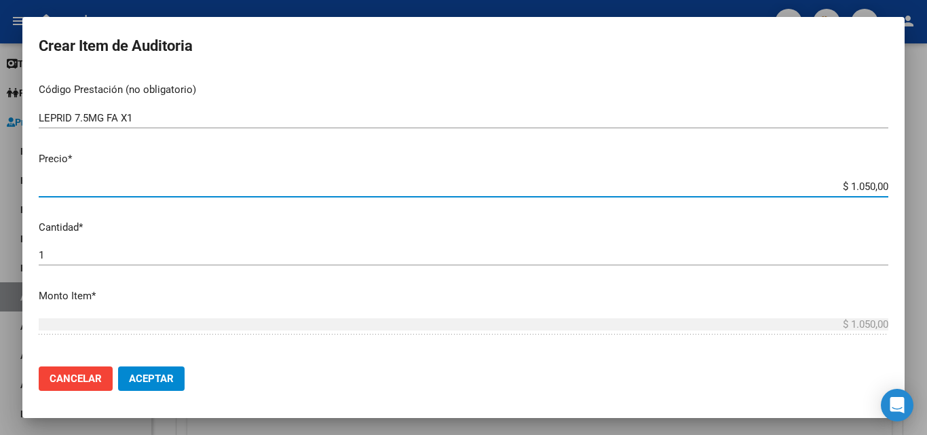
type input "$ 10.500,00"
type input "$ 105.000,00"
click at [149, 265] on div "1 Ingresar la cantidad" at bounding box center [463, 255] width 849 height 20
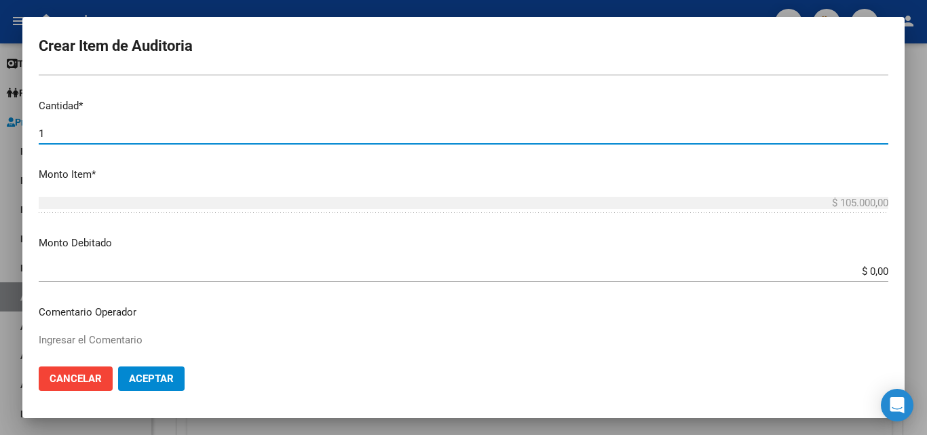
scroll to position [407, 0]
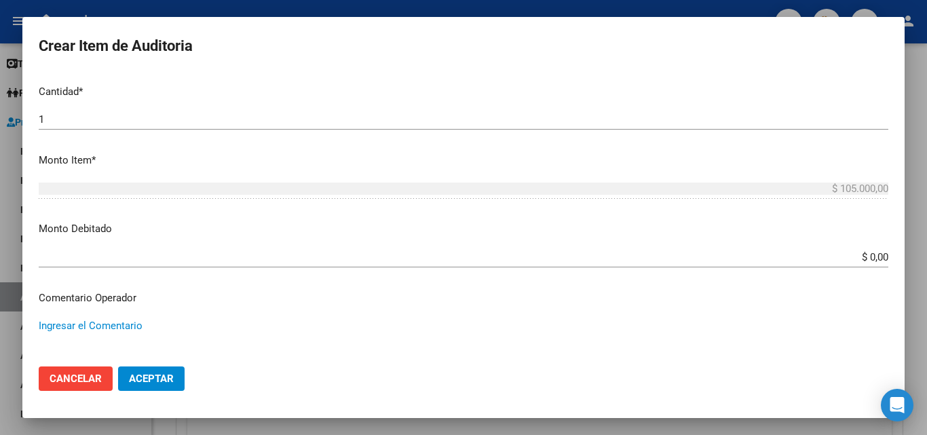
click at [121, 328] on textarea "Ingresar el Comentario" at bounding box center [463, 350] width 849 height 64
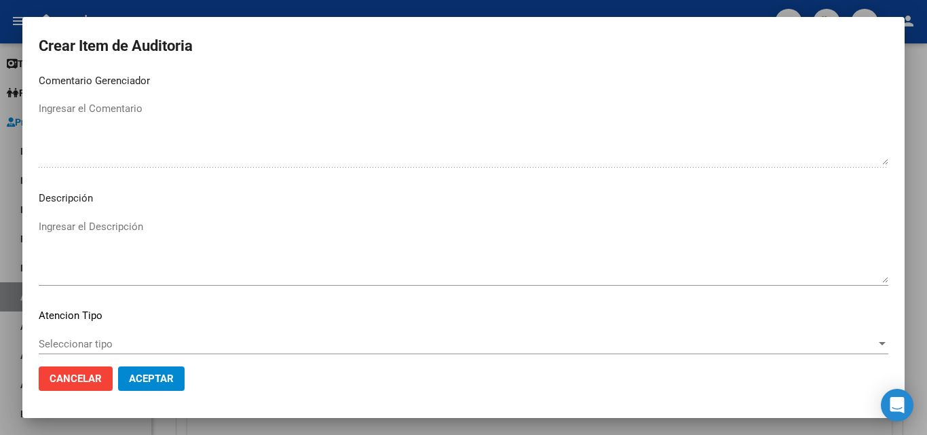
scroll to position [747, 0]
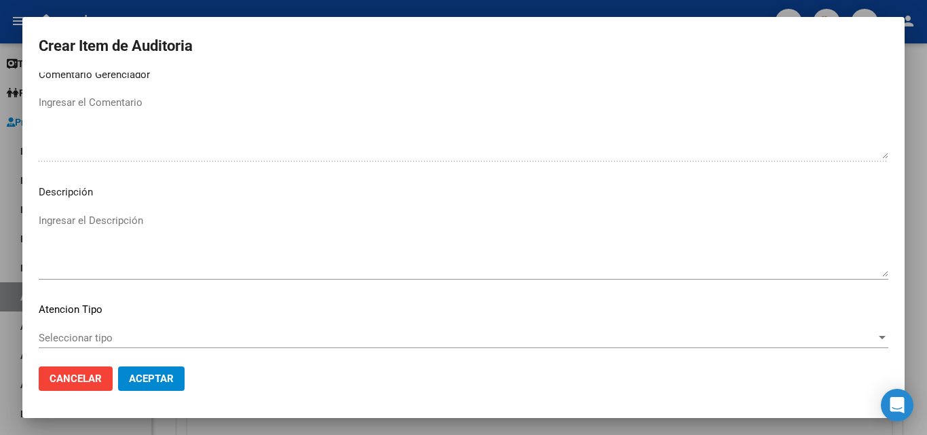
type textarea "FALTA TRAZA OK VALOR KAIROS ABRIL - ROISA"
click at [86, 340] on span "Seleccionar tipo" at bounding box center [457, 338] width 837 height 12
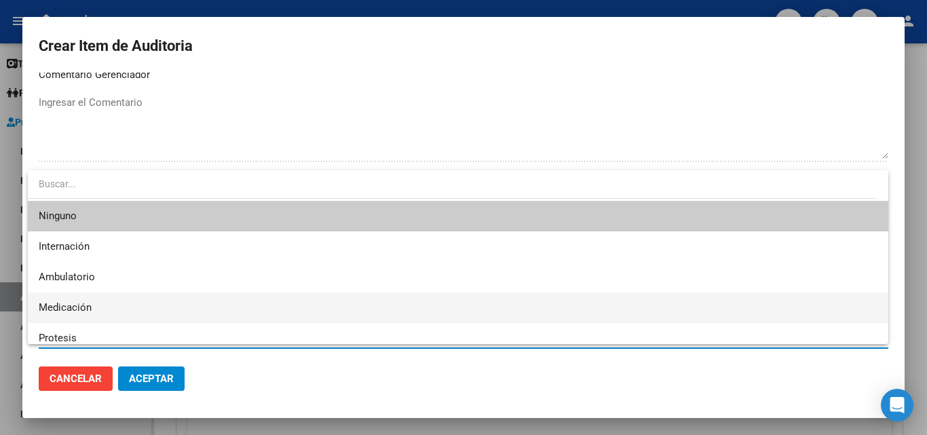
click at [108, 303] on span "Medicación" at bounding box center [458, 307] width 838 height 31
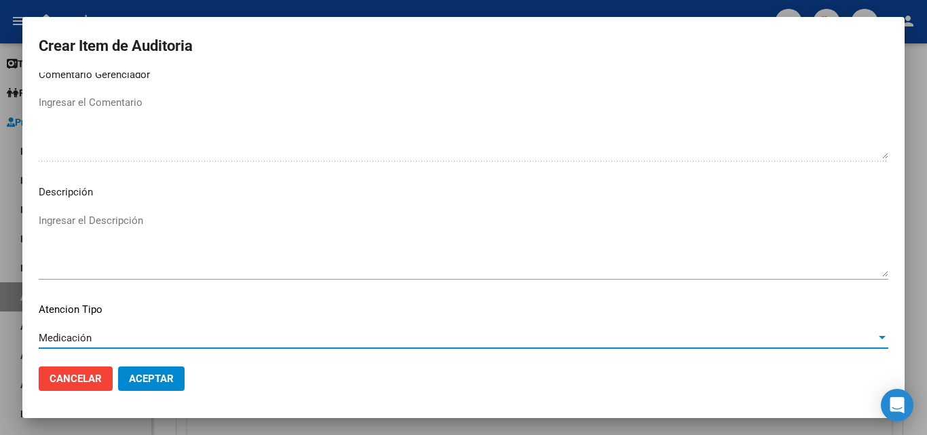
click at [162, 375] on span "Aceptar" at bounding box center [151, 378] width 45 height 12
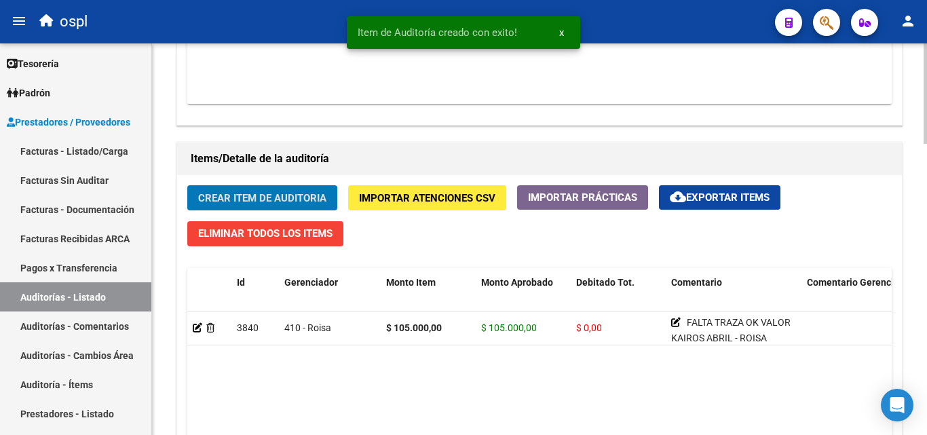
scroll to position [882, 0]
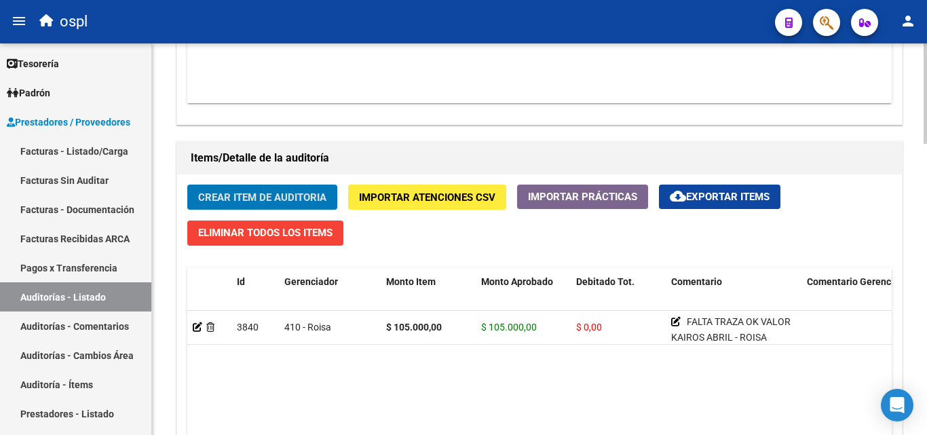
click at [288, 190] on button "Crear Item de Auditoria" at bounding box center [262, 196] width 150 height 25
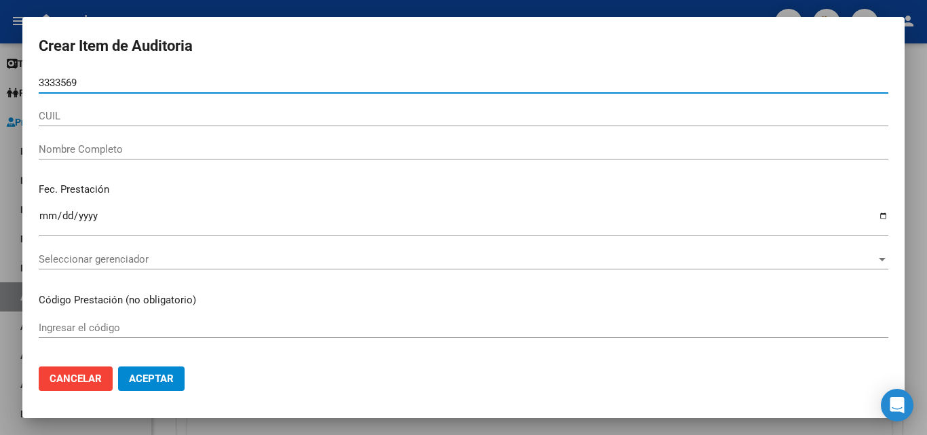
type input "33335698"
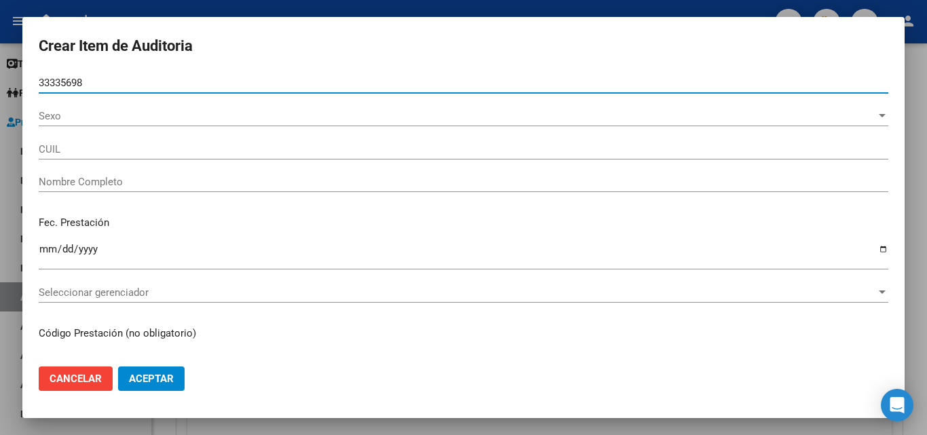
type input "27333356983"
type input "MARTINEZ FABIANA ELIZABETH"
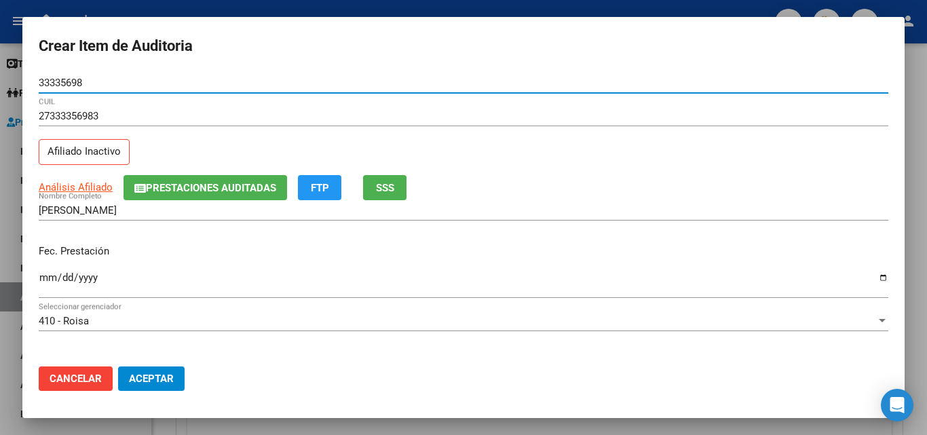
type input "33335698"
click at [47, 281] on input "Ingresar la fecha" at bounding box center [463, 283] width 849 height 22
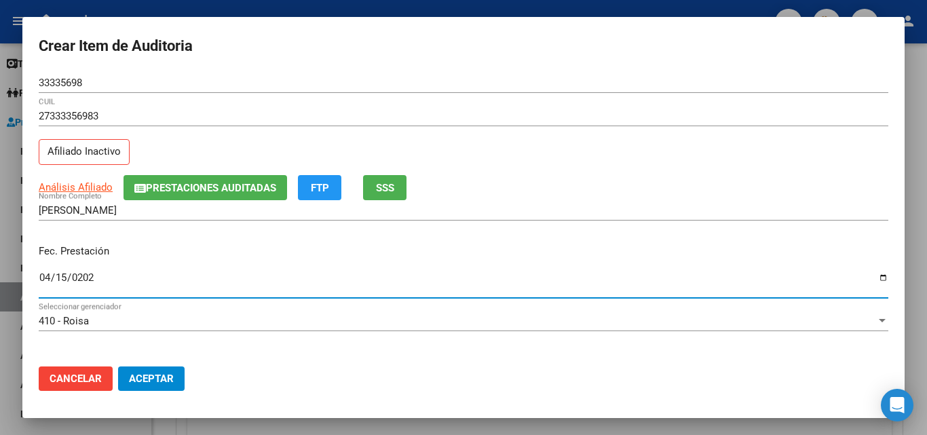
type input "2025-04-15"
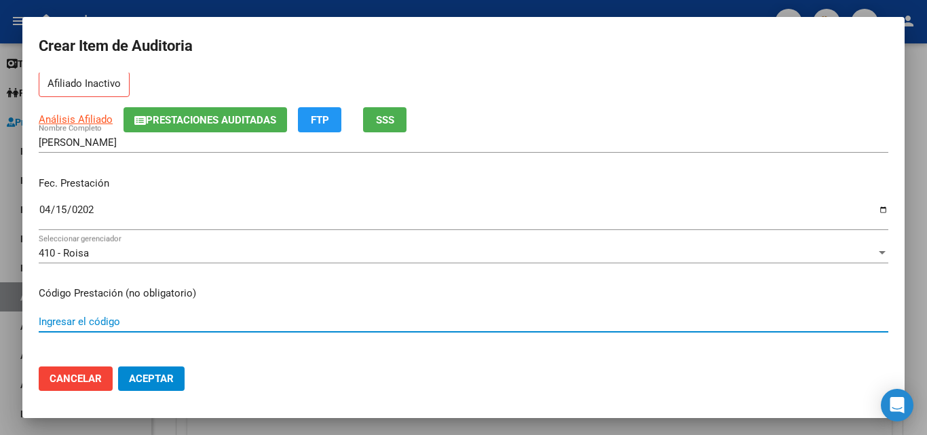
click at [89, 320] on input "Ingresar el código" at bounding box center [463, 321] width 849 height 12
click at [142, 313] on div "LETROZOL 2,5MG X 30COMP Ingresar el código" at bounding box center [463, 321] width 849 height 20
click at [143, 318] on input "LETROZOL 2,5MG X 30COMP" at bounding box center [463, 321] width 849 height 12
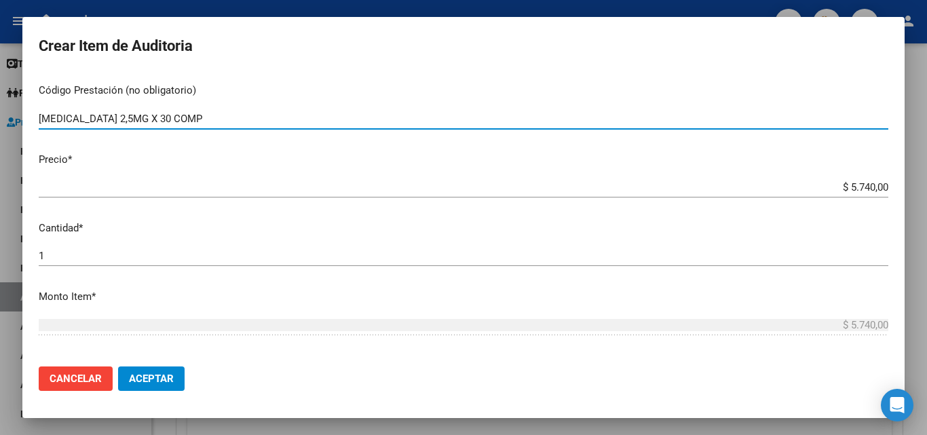
scroll to position [271, 0]
type input "LETROZOL 2,5MG X 30 COMP"
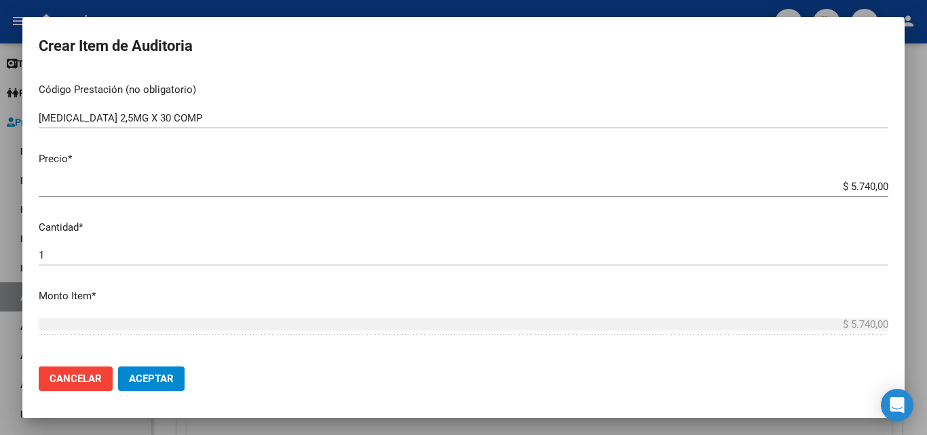
click at [829, 174] on mat-dialog-content "33335698 Nro Documento 27333356983 CUIL Afiliado Inactivo Análisis Afiliado Pre…" at bounding box center [463, 214] width 882 height 283
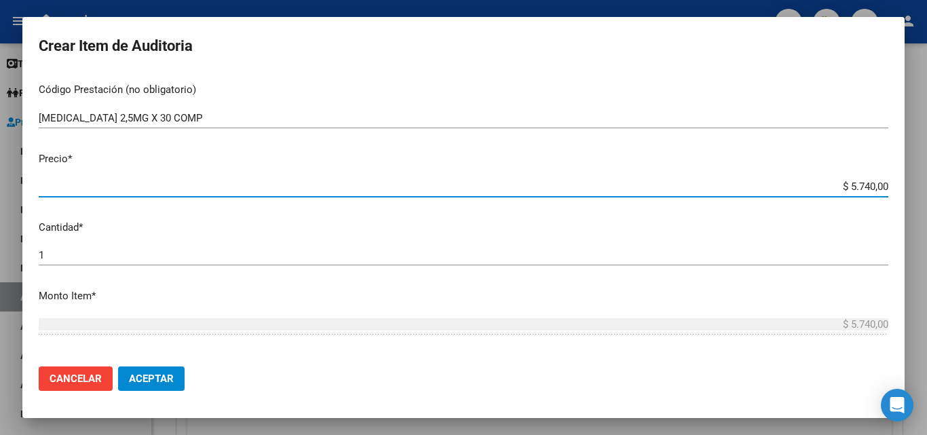
click at [832, 190] on input "$ 5.740,00" at bounding box center [463, 186] width 849 height 12
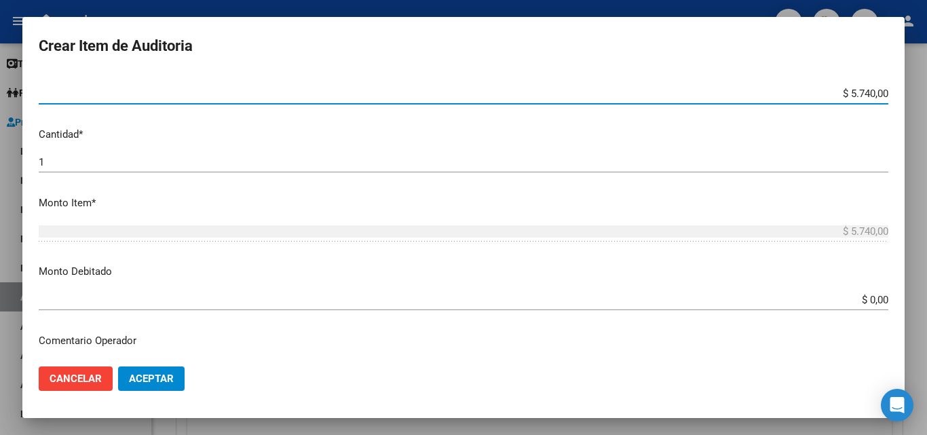
scroll to position [407, 0]
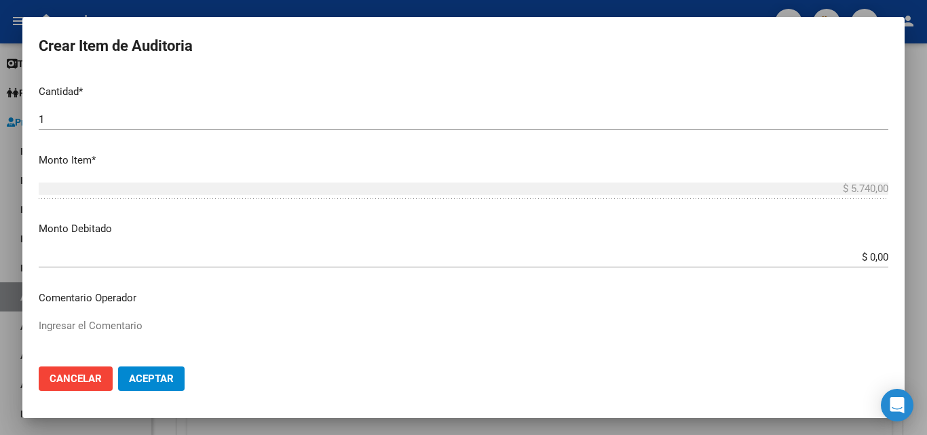
click at [146, 330] on textarea "Ingresar el Comentario" at bounding box center [463, 350] width 849 height 64
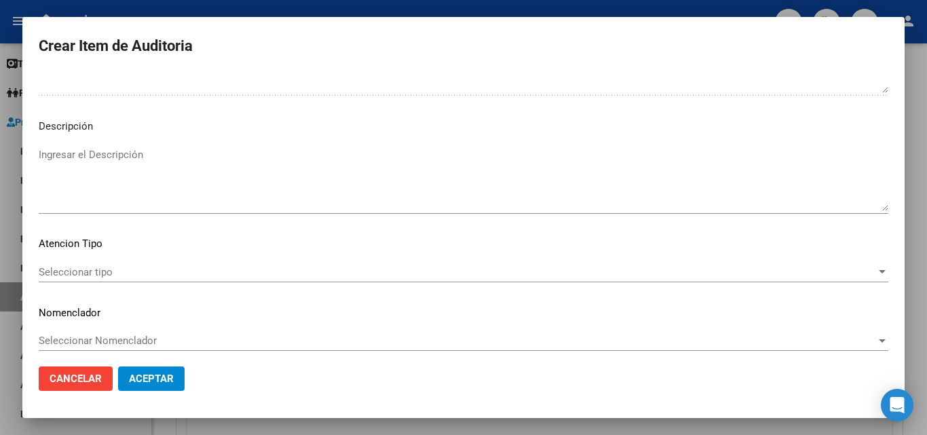
scroll to position [815, 0]
type textarea "FALTA TRAZA OK VALOR KAIROS ABRIL - ROISA"
click at [83, 264] on span "Seleccionar tipo" at bounding box center [457, 270] width 837 height 12
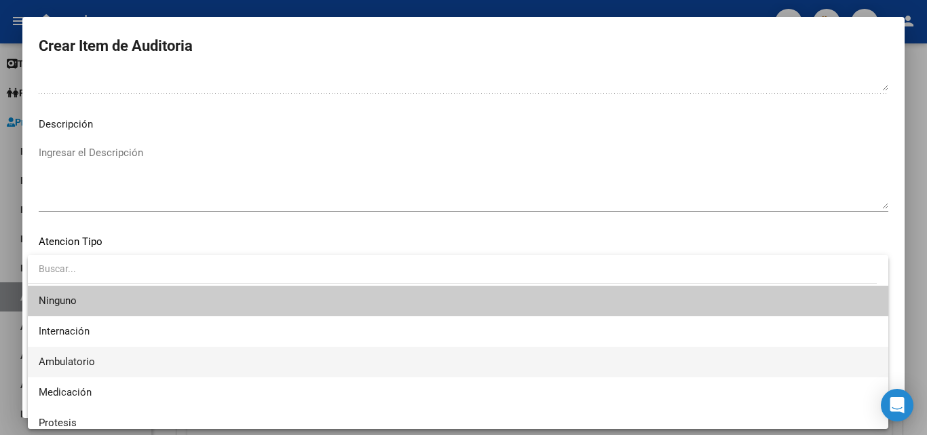
scroll to position [40, 0]
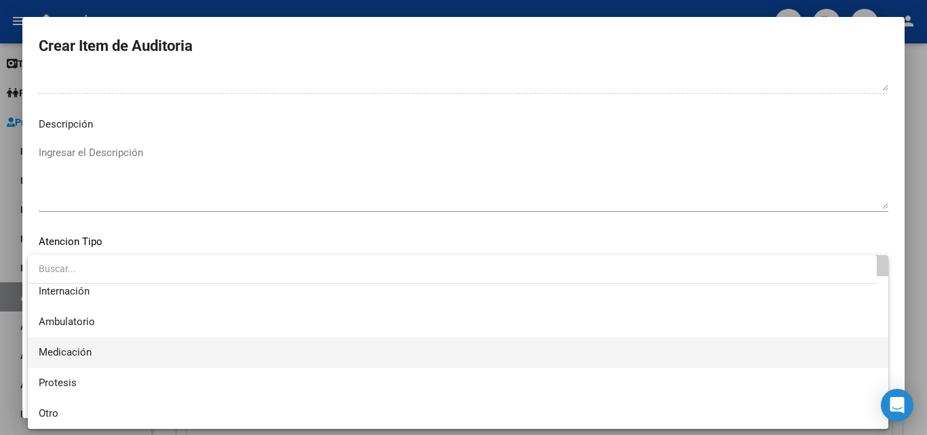
click at [98, 353] on span "Medicación" at bounding box center [458, 352] width 838 height 31
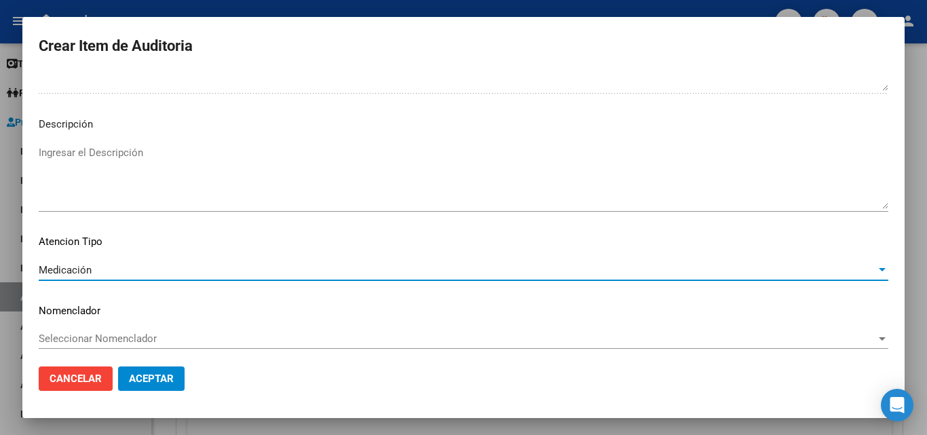
click at [159, 376] on span "Aceptar" at bounding box center [151, 378] width 45 height 12
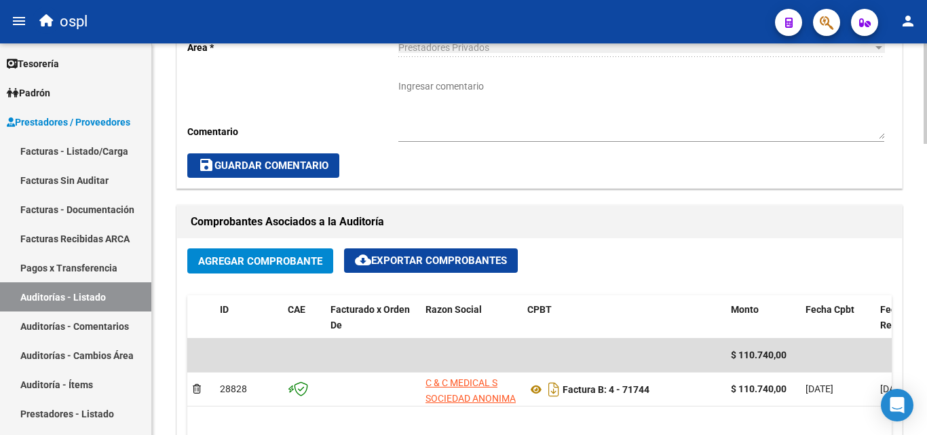
scroll to position [324, 0]
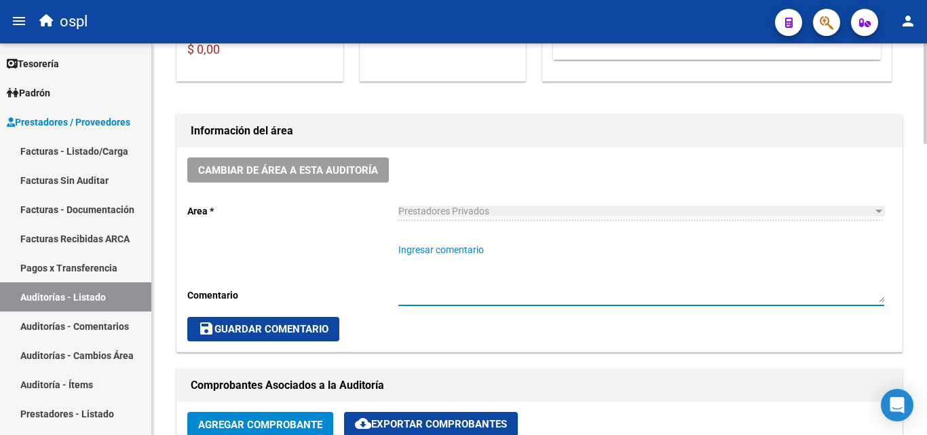
click at [448, 247] on textarea "Ingresar comentario" at bounding box center [641, 273] width 486 height 60
click at [461, 252] on textarea "FALTA TRAZA - OK VALOR KAIROS" at bounding box center [641, 273] width 486 height 60
drag, startPoint x: 458, startPoint y: 254, endPoint x: 469, endPoint y: 256, distance: 11.0
click at [458, 252] on textarea "FALTA TRAZA - OK VALOR KAIROS" at bounding box center [641, 273] width 486 height 60
click at [401, 265] on textarea "FALTA TRAZA LEPRID, LETROFARM - OK VALOR KAIROS" at bounding box center [641, 273] width 486 height 60
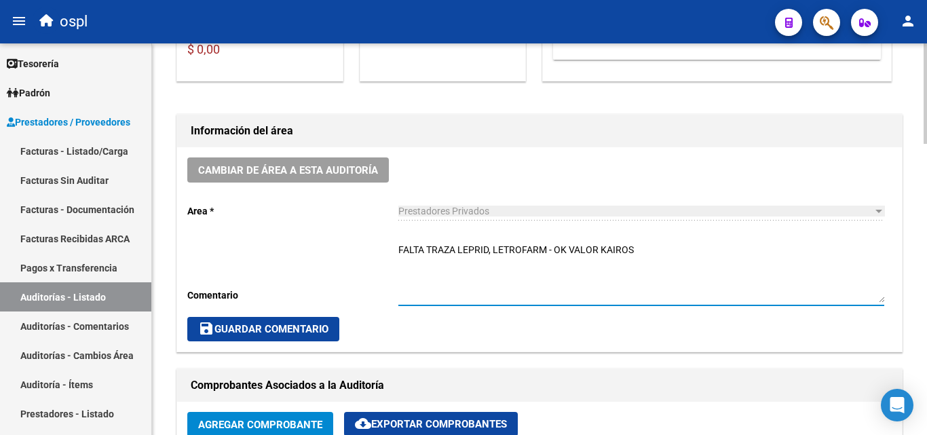
click at [657, 250] on textarea "FALTA TRAZA LEPRID, LETROFARM - OK VALOR KAIROS" at bounding box center [641, 273] width 486 height 60
click at [465, 265] on textarea "FALTA TRAZA LEPRID, LETROFARM - OK VALOR KAIROS" at bounding box center [641, 273] width 486 height 60
click at [636, 243] on textarea "FALTA TRAZA LEPRID, LETROFARM - OK VALOR KAIROS" at bounding box center [641, 273] width 486 height 60
click at [421, 267] on textarea "FALTA TRAZA LEPRID, LETROFARM - OK VALOR KAIROS (ABRIL - ROISA)" at bounding box center [641, 273] width 486 height 60
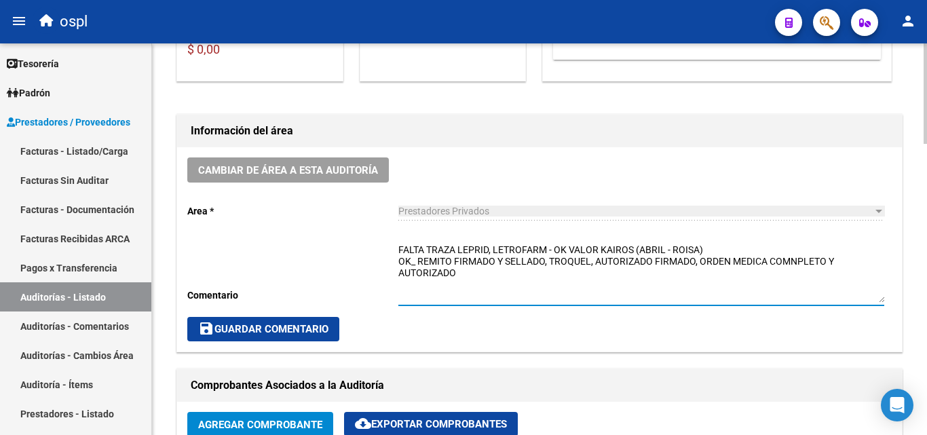
click at [801, 266] on textarea "FALTA TRAZA LEPRID, LETROFARM - OK VALOR KAIROS (ABRIL - ROISA) OK_ REMITO FIRM…" at bounding box center [641, 273] width 486 height 60
click at [800, 262] on textarea "FALTA TRAZA LEPRID, LETROFARM - OK VALOR KAIROS (ABRIL - ROISA) OK_ REMITO FIRM…" at bounding box center [641, 273] width 486 height 60
click at [583, 269] on textarea "FALTA TRAZA LEPRID, LETROFARM - OK VALOR KAIROS (ABRIL - ROISA) OK_ REMITO FIRM…" at bounding box center [641, 273] width 486 height 60
click at [692, 265] on textarea "FALTA TRAZA LEPRID, LETROFARM - OK VALOR KAIROS (ABRIL - ROISA) OK_ REMITO FIRM…" at bounding box center [641, 273] width 486 height 60
drag, startPoint x: 698, startPoint y: 264, endPoint x: 701, endPoint y: 275, distance: 11.2
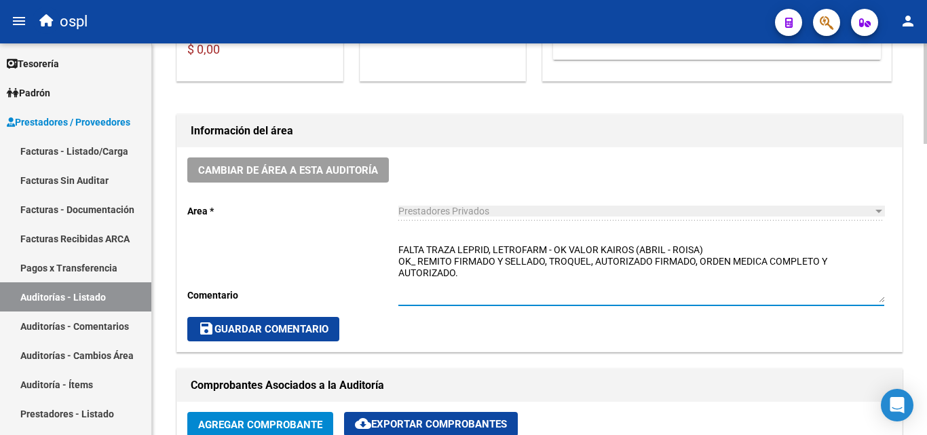
click at [699, 265] on textarea "FALTA TRAZA LEPRID, LETROFARM - OK VALOR KAIROS (ABRIL - ROISA) OK_ REMITO FIRM…" at bounding box center [641, 273] width 486 height 60
click at [699, 273] on textarea "FALTA TRAZA LEPRID, LETROFARM - OK VALOR KAIROS (ABRIL - ROISA) OK_ REMITO FIRM…" at bounding box center [641, 273] width 486 height 60
click at [702, 262] on textarea "FALTA TRAZA LEPRID, LETROFARM - OK VALOR KAIROS (ABRIL - ROISA) OK_ REMITO FIRM…" at bounding box center [641, 273] width 486 height 60
click at [655, 286] on textarea "FALTA TRAZA LEPRID, LETROFARM - OK VALOR KAIROS (ABRIL - ROISA) OK_ REMITO FIRM…" at bounding box center [641, 273] width 486 height 60
click at [591, 275] on textarea "FALTA TRAZA LEPRID, LETROFARM - OK VALOR KAIROS (ABRIL - ROISA) OK_ REMITO FIRM…" at bounding box center [641, 273] width 486 height 60
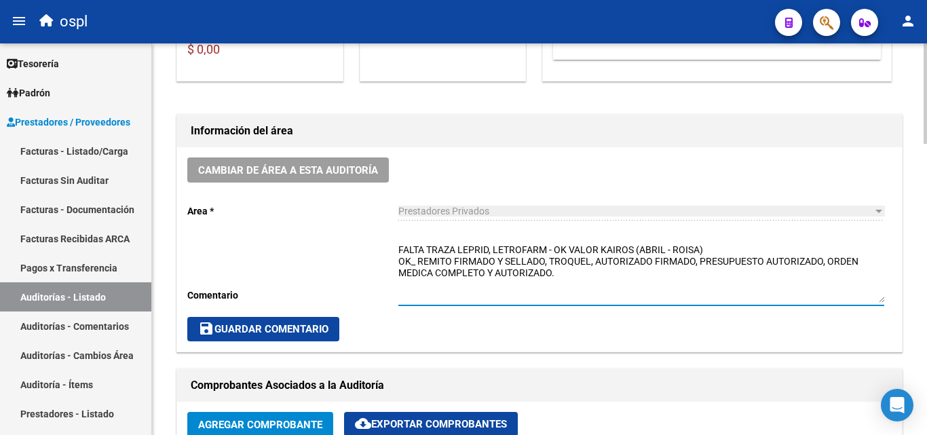
click at [604, 285] on textarea "FALTA TRAZA LEPRID, LETROFARM - OK VALOR KAIROS (ABRIL - ROISA) OK_ REMITO FIRM…" at bounding box center [641, 273] width 486 height 60
click at [567, 267] on textarea "FALTA TRAZA LEPRID, LETROFARM - OK VALOR KAIROS (ABRIL - ROISA) OK_ REMITO FIRM…" at bounding box center [641, 273] width 486 height 60
click at [575, 275] on textarea "FALTA TRAZA LEPRID, LETROFARM - OK VALOR KAIROS (ABRIL - ROISA) OK_ REMITO FIRM…" at bounding box center [641, 273] width 486 height 60
click at [753, 283] on textarea "FALTA TRAZA LEPRID, LETROFARM - OK VALOR KAIROS (ABRIL - ROISA) OK_ REMITO FIRM…" at bounding box center [641, 273] width 486 height 60
type textarea "FALTA TRAZA LEPRID, LETROFARM - OK VALOR KAIROS (ABRIL - ROISA) OK_ REMITO FIRM…"
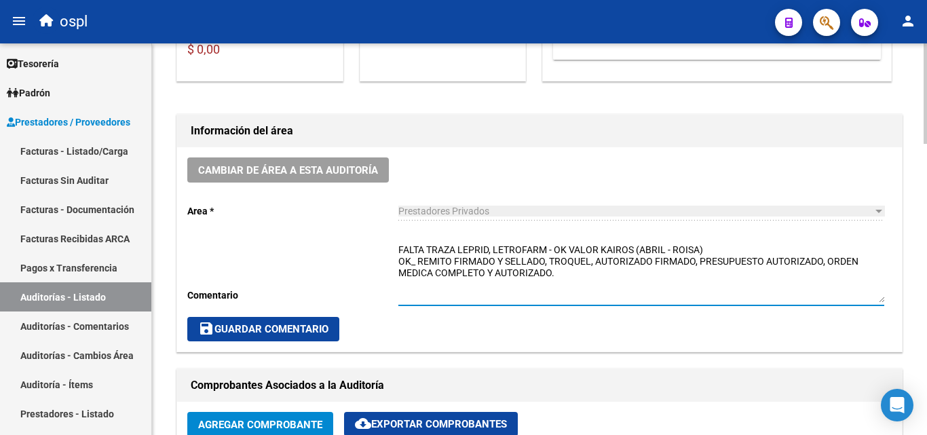
click at [297, 326] on span "save Guardar Comentario" at bounding box center [263, 329] width 130 height 12
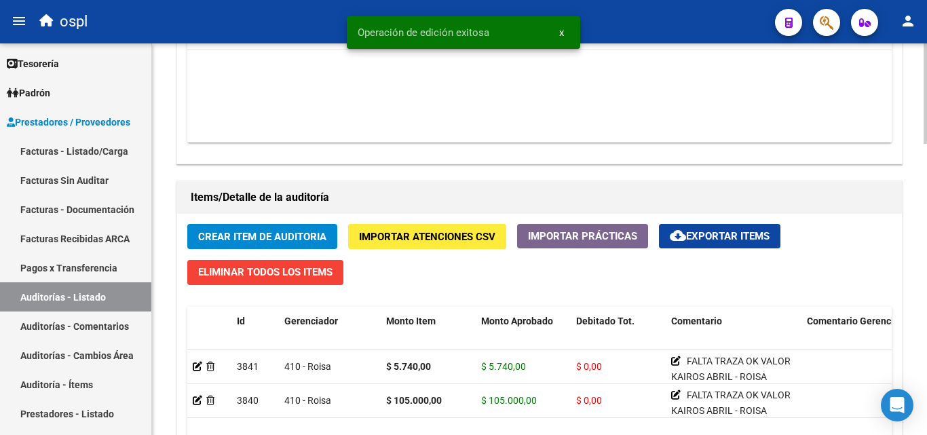
scroll to position [866, 0]
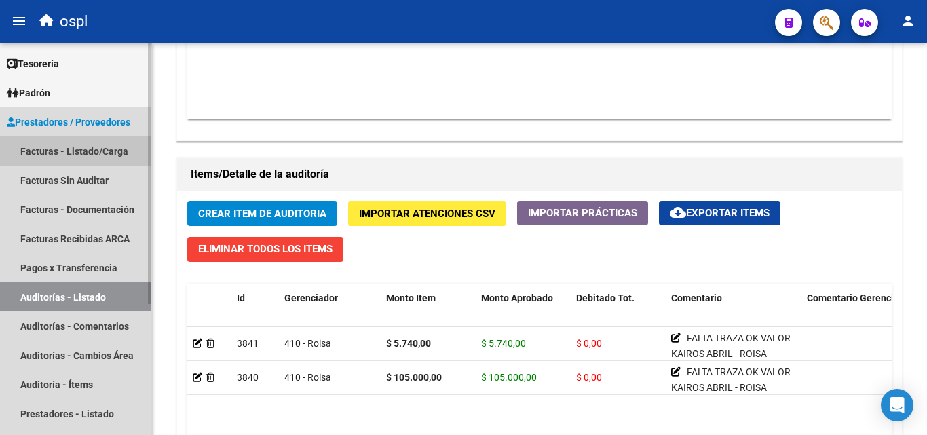
click at [127, 155] on link "Facturas - Listado/Carga" at bounding box center [75, 150] width 151 height 29
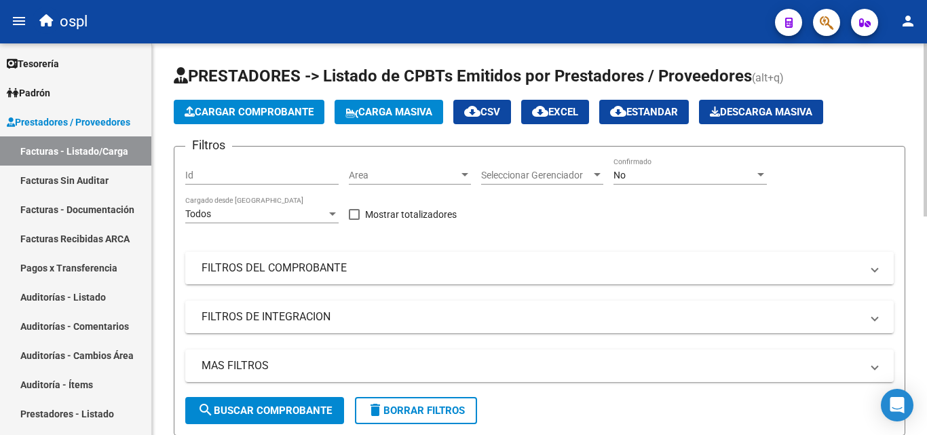
click at [316, 274] on mat-panel-title "FILTROS DEL COMPROBANTE" at bounding box center [530, 267] width 659 height 15
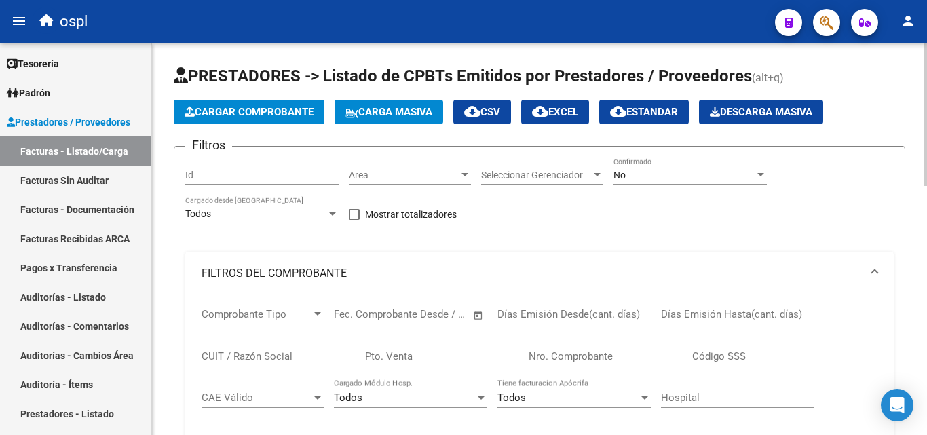
click at [568, 351] on input "Nro. Comprobante" at bounding box center [604, 356] width 153 height 12
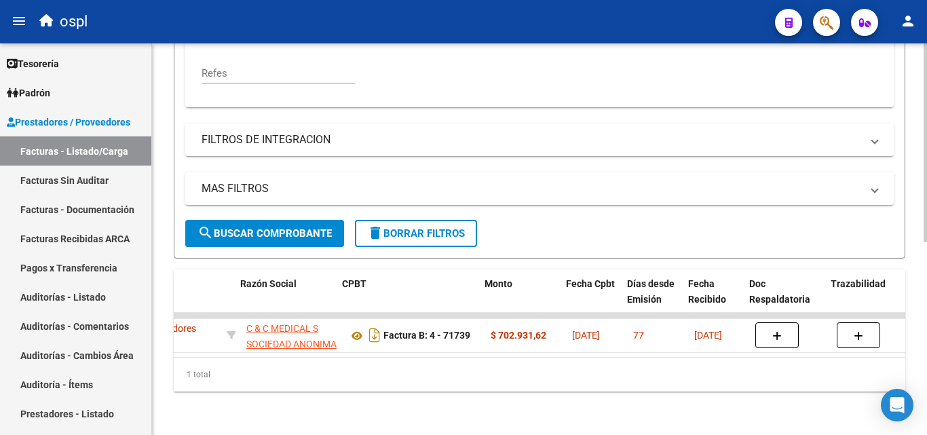
scroll to position [0, 406]
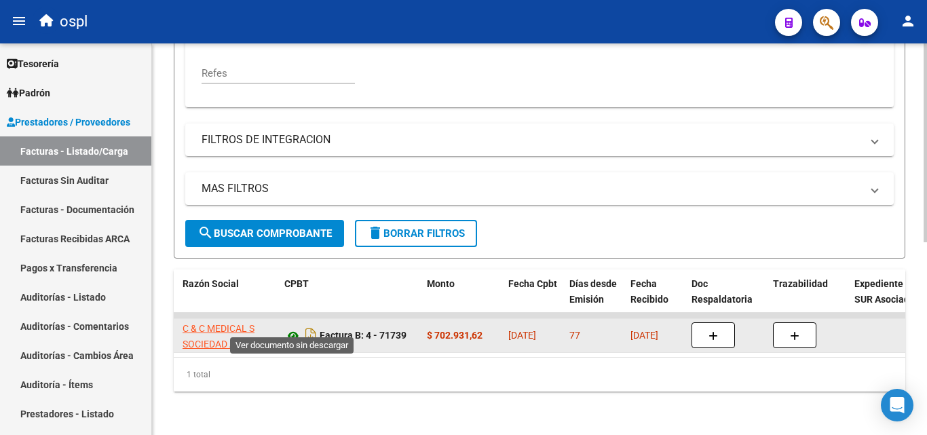
type input "71739"
click at [291, 328] on icon at bounding box center [293, 336] width 18 height 16
click at [292, 328] on icon at bounding box center [293, 336] width 18 height 16
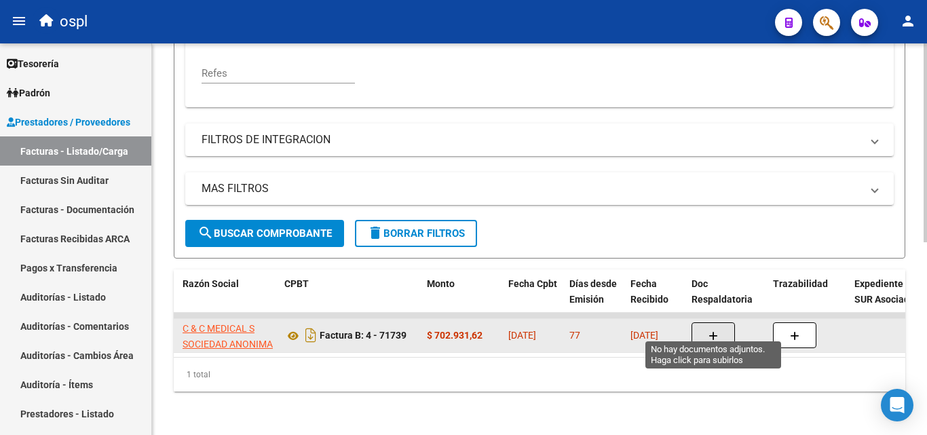
click at [702, 328] on button "button" at bounding box center [712, 335] width 43 height 26
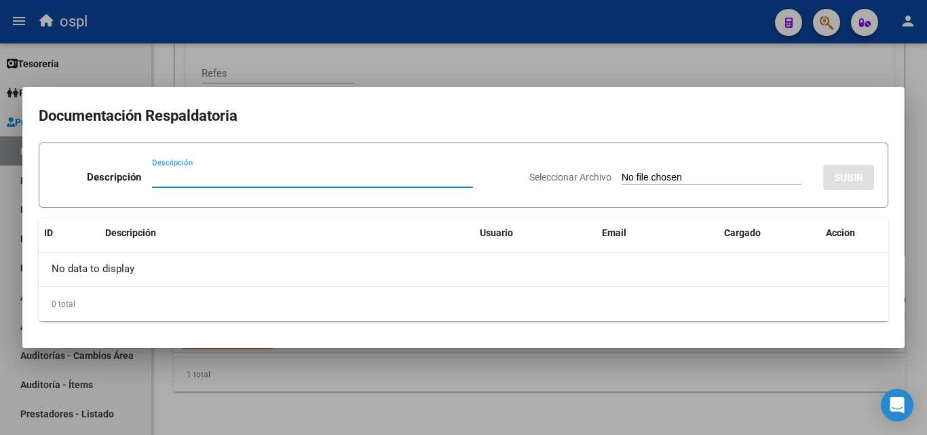
click at [640, 178] on input "Seleccionar Archivo" at bounding box center [711, 178] width 180 height 13
type input "C:\fakepath\48969 - WhatsApp Image 2025-05-23 at 11.19.03 (1).jpeg"
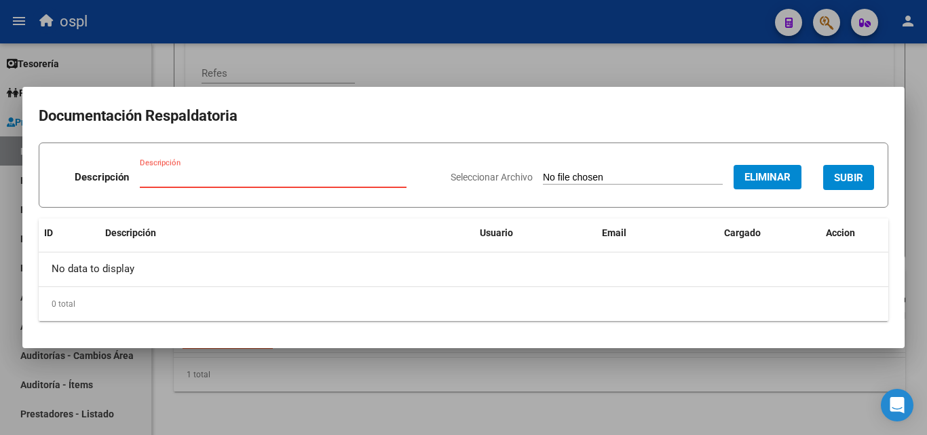
click at [284, 173] on input "Descripción" at bounding box center [273, 177] width 267 height 12
type input "PRESUPUESTO _AUTORIZADO"
click at [842, 184] on button "SUBIR" at bounding box center [848, 177] width 51 height 25
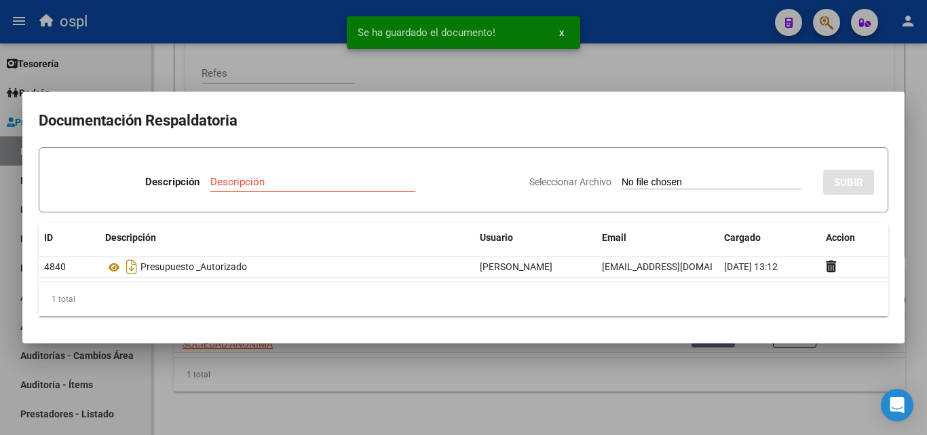
click at [644, 178] on input "Seleccionar Archivo" at bounding box center [711, 182] width 180 height 13
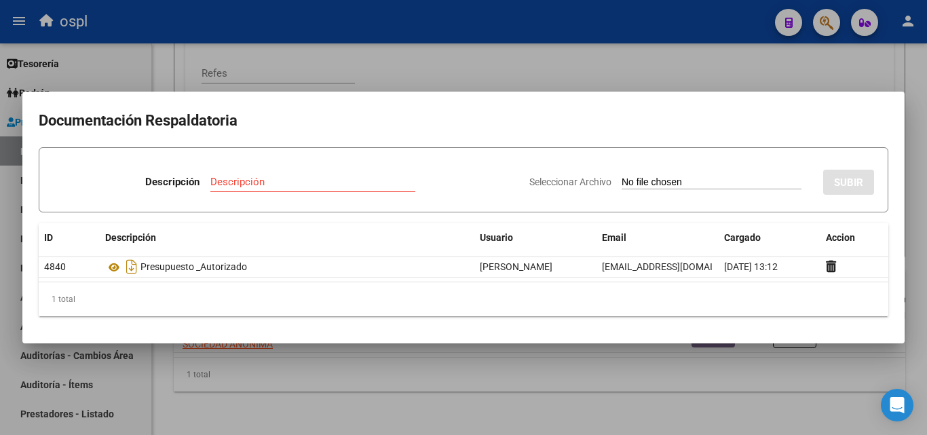
type input "C:\fakepath\48969 - WhatsApp Image 2025-05-23 at 11.18.48 (1).jpeg"
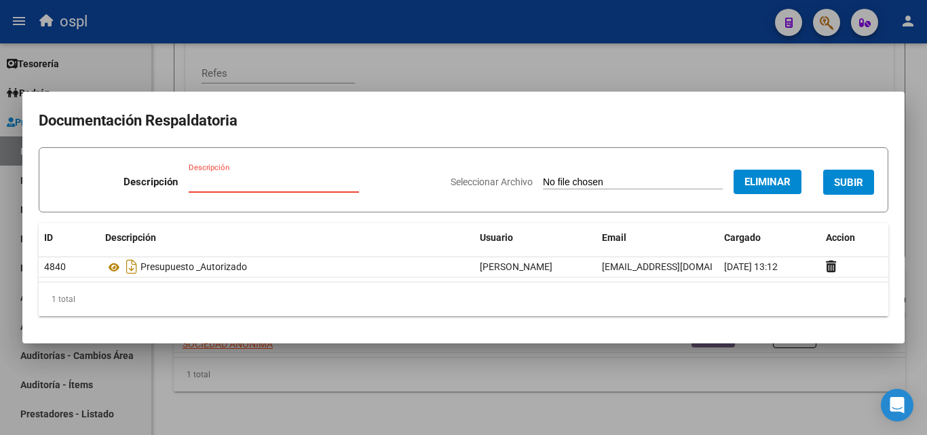
click at [217, 176] on input "Descripción" at bounding box center [274, 182] width 170 height 12
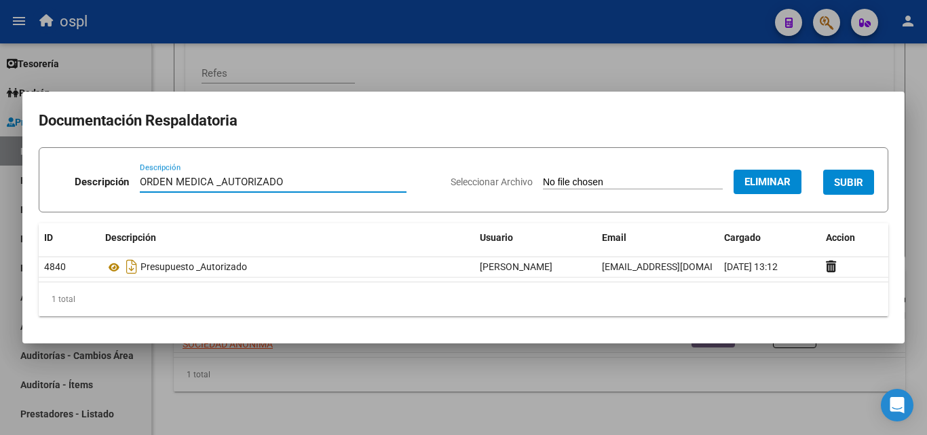
type input "ORDEN MEDICA _AUTORIZADO"
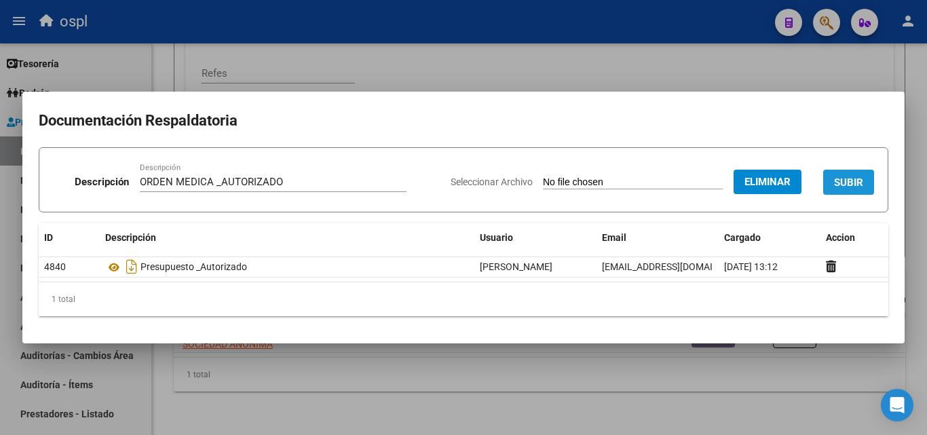
click at [856, 180] on span "SUBIR" at bounding box center [848, 182] width 29 height 12
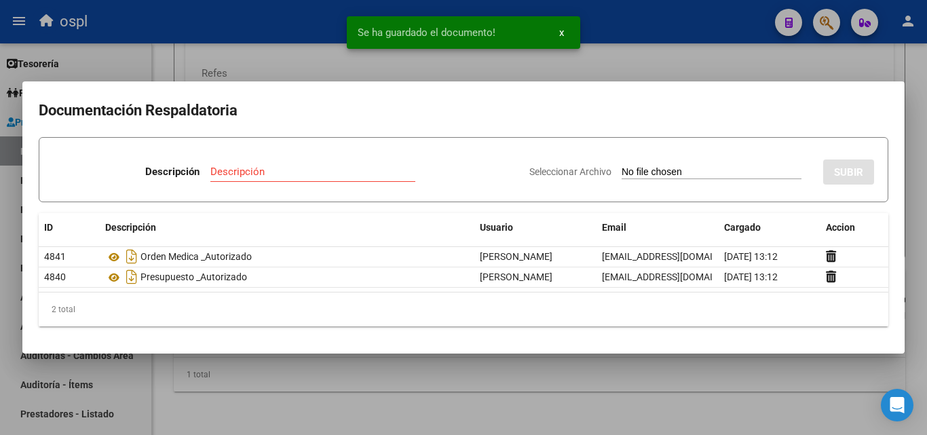
click at [646, 56] on div at bounding box center [463, 217] width 927 height 435
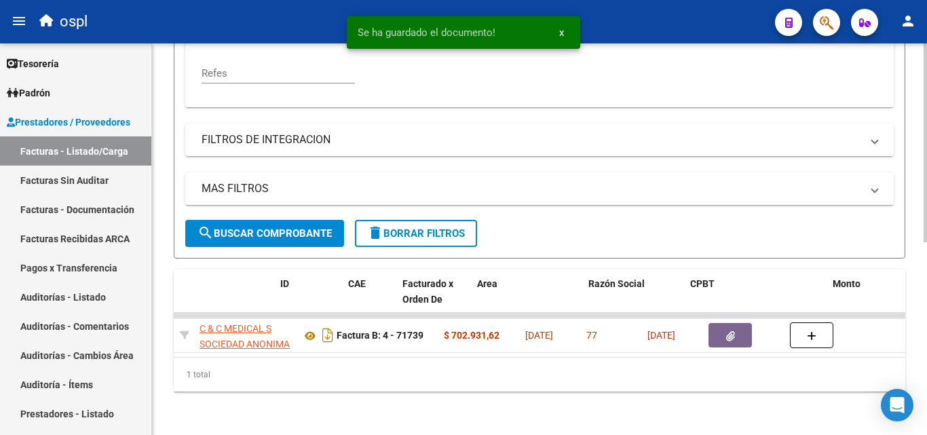
scroll to position [0, 0]
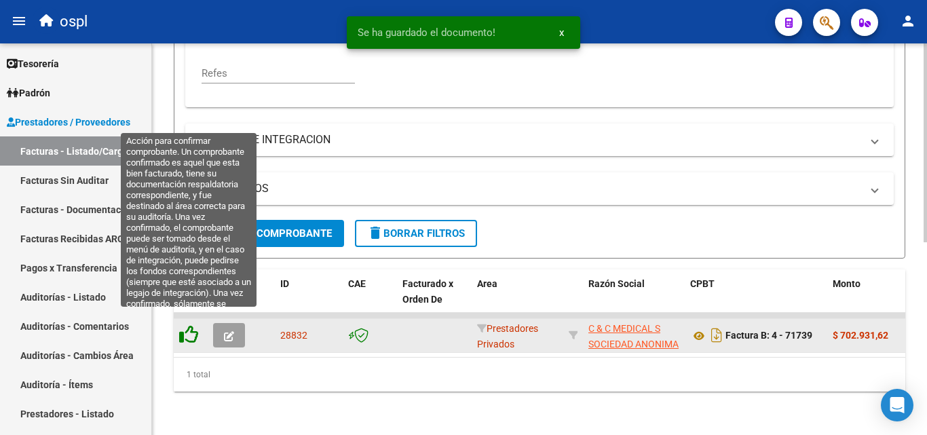
click at [187, 325] on icon at bounding box center [188, 334] width 19 height 19
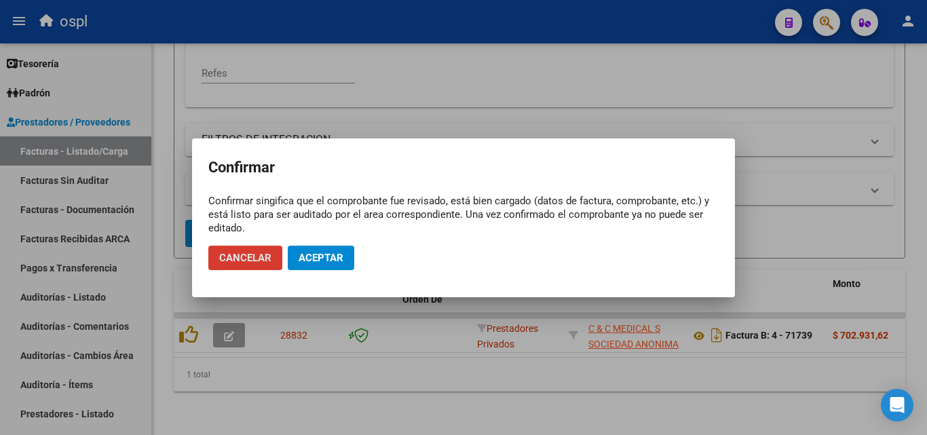
click at [350, 256] on button "Aceptar" at bounding box center [321, 258] width 66 height 24
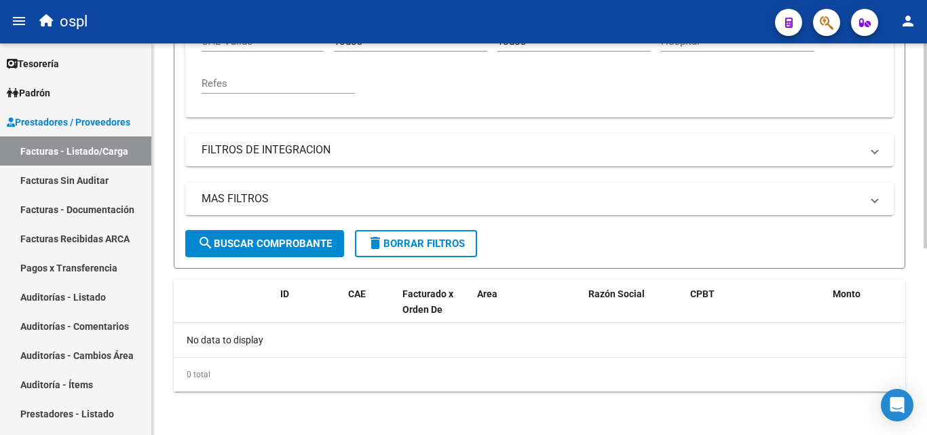
scroll to position [356, 0]
click at [93, 187] on link "Facturas Sin Auditar" at bounding box center [75, 179] width 151 height 29
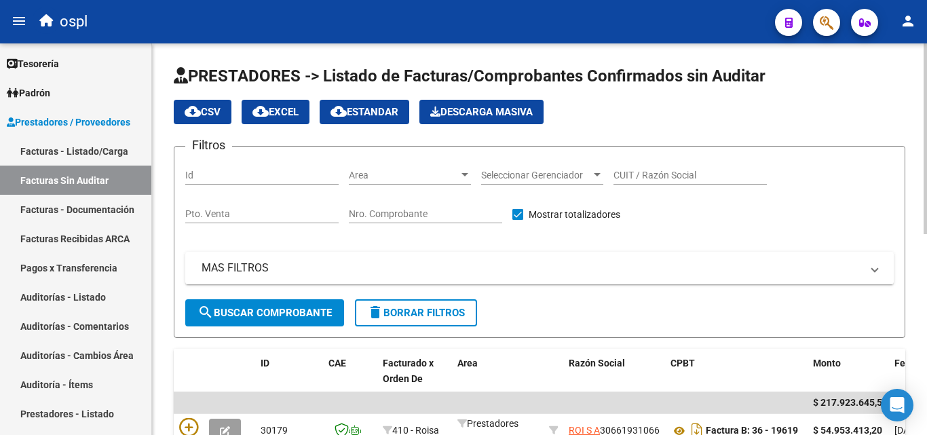
click at [387, 209] on input "Nro. Comprobante" at bounding box center [425, 214] width 153 height 12
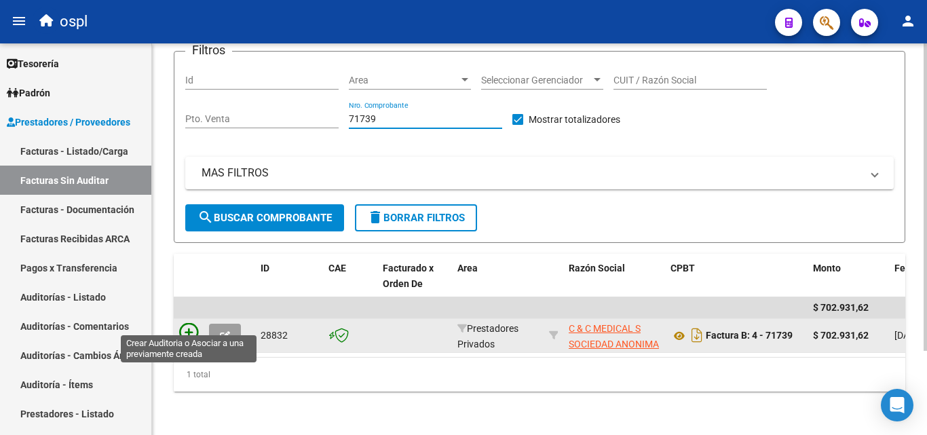
type input "71739"
click at [185, 324] on icon at bounding box center [188, 332] width 19 height 19
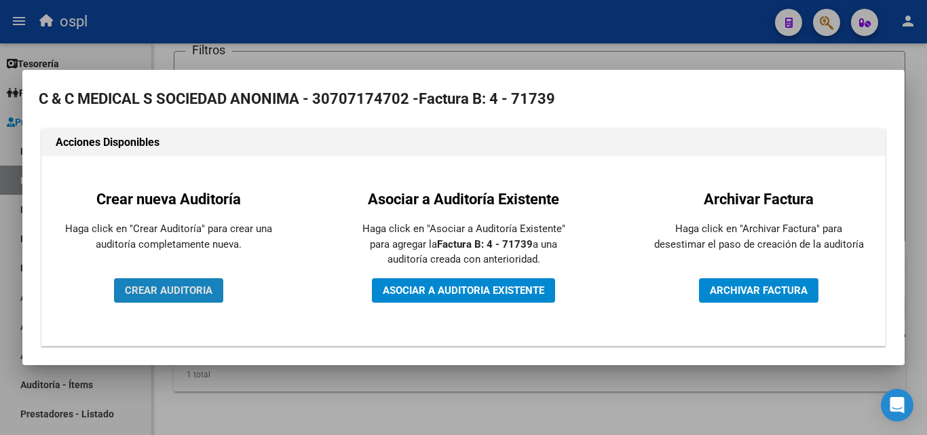
click at [191, 282] on button "CREAR AUDITORIA" at bounding box center [168, 290] width 109 height 24
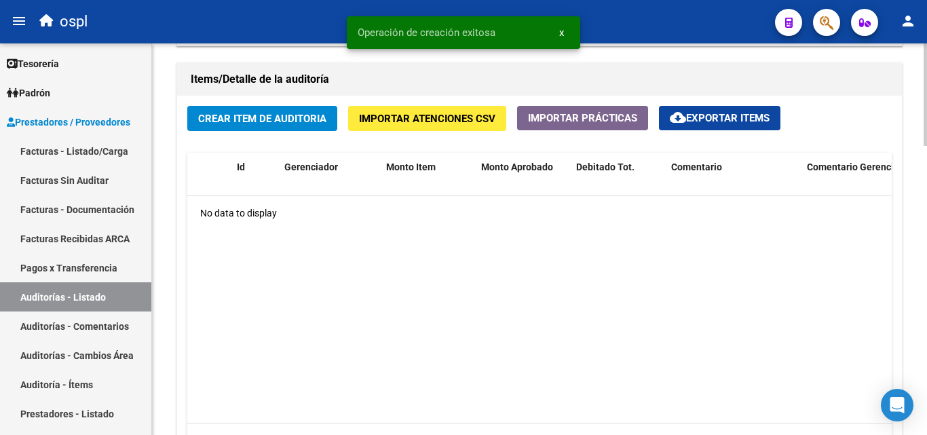
scroll to position [1017, 0]
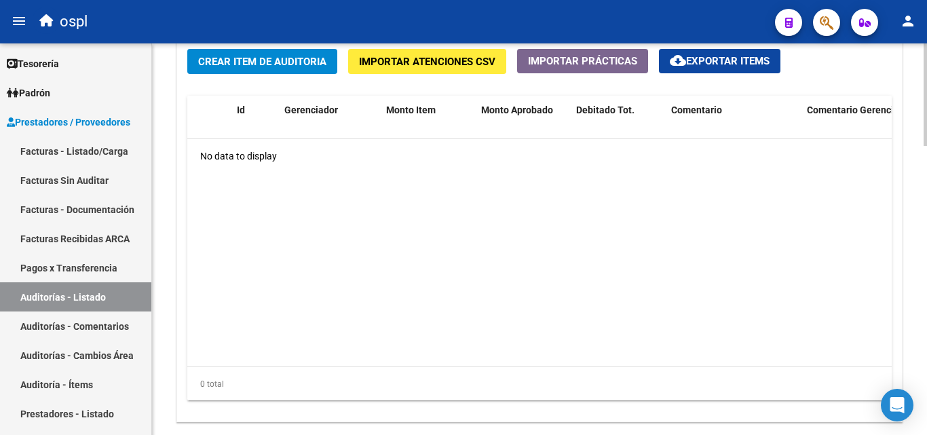
click at [319, 66] on span "Crear Item de Auditoria" at bounding box center [262, 62] width 128 height 12
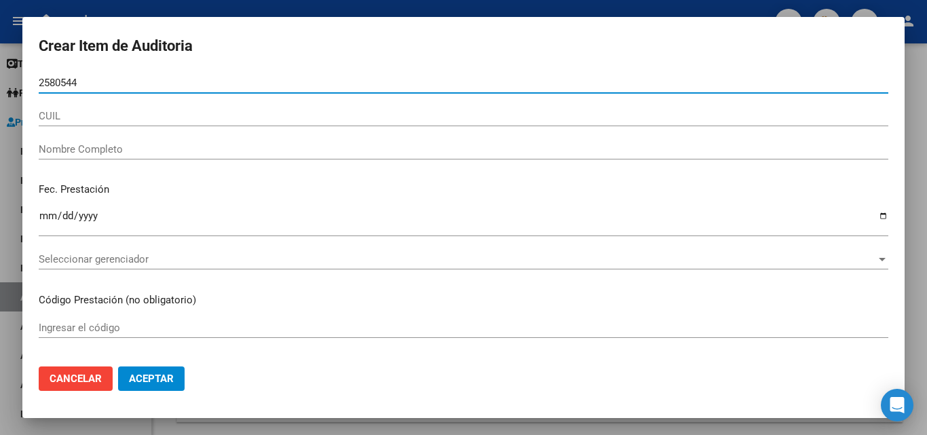
type input "25805444"
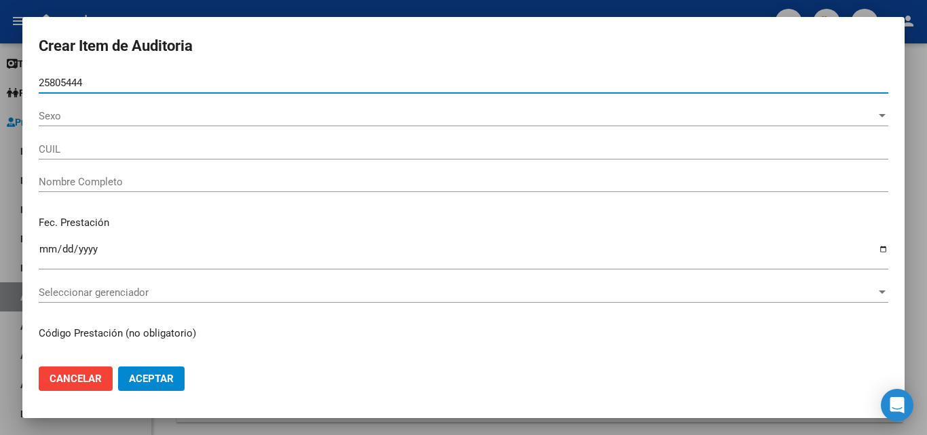
type input "27258054445"
type input "RAPOSO LUCIANA NOEMI"
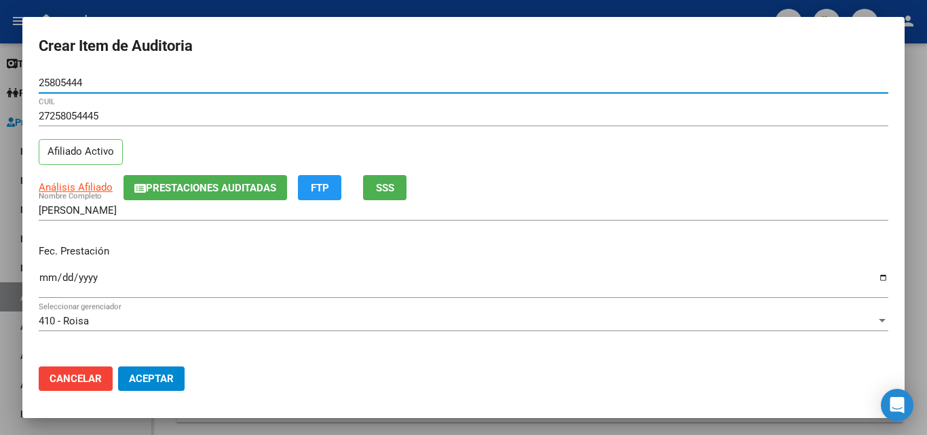
type input "25805444"
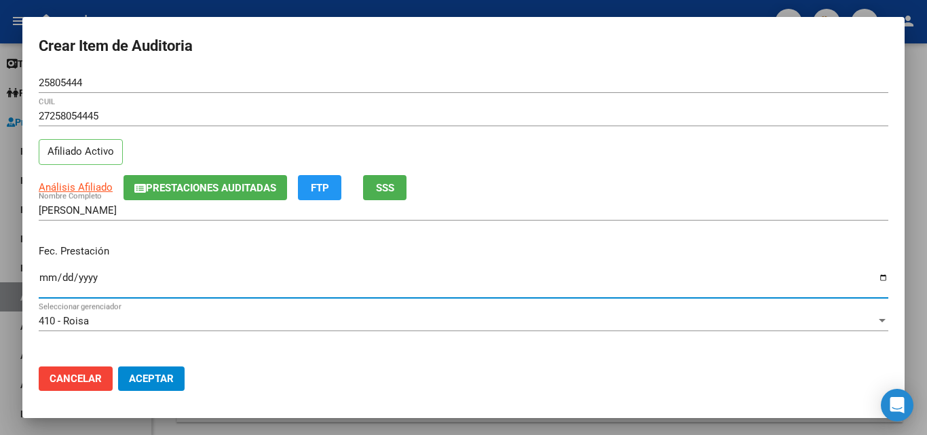
click at [42, 281] on input "Ingresar la fecha" at bounding box center [463, 283] width 849 height 22
type input "2025-05-11"
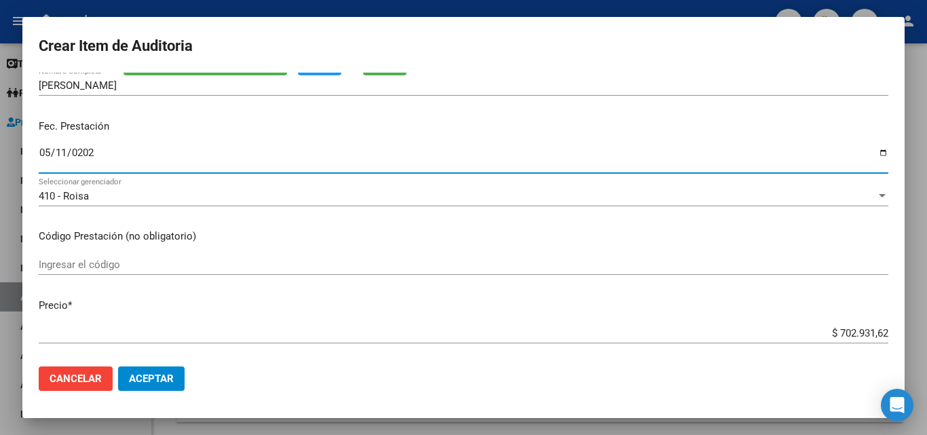
scroll to position [136, 0]
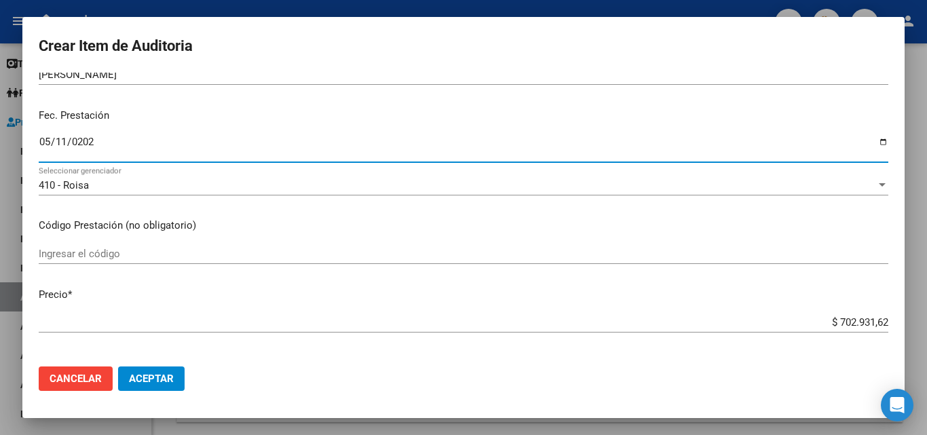
click at [153, 252] on input "Ingresar el código" at bounding box center [463, 254] width 849 height 12
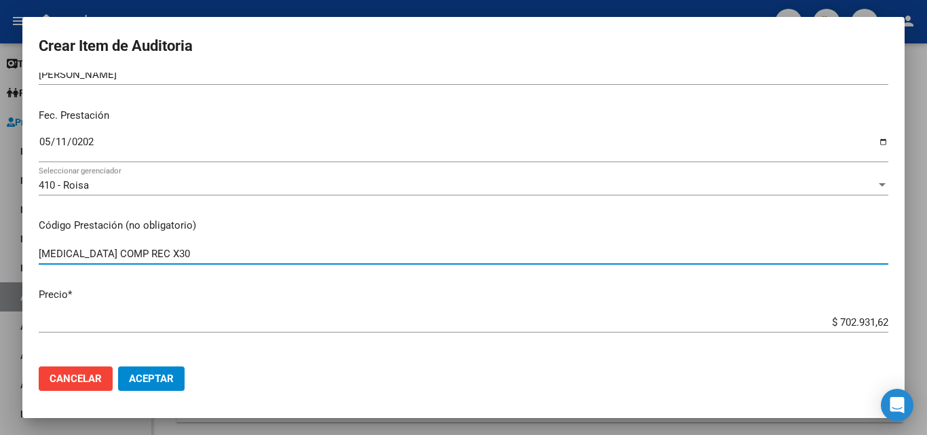
type input "BIKTARVY COMP REC X30"
click at [798, 329] on div "$ 702.931,62 Ingresar el precio" at bounding box center [463, 322] width 849 height 20
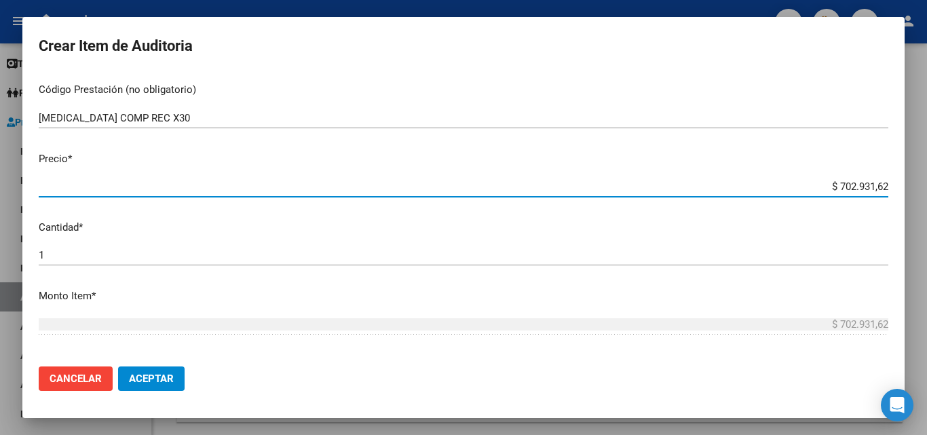
scroll to position [407, 0]
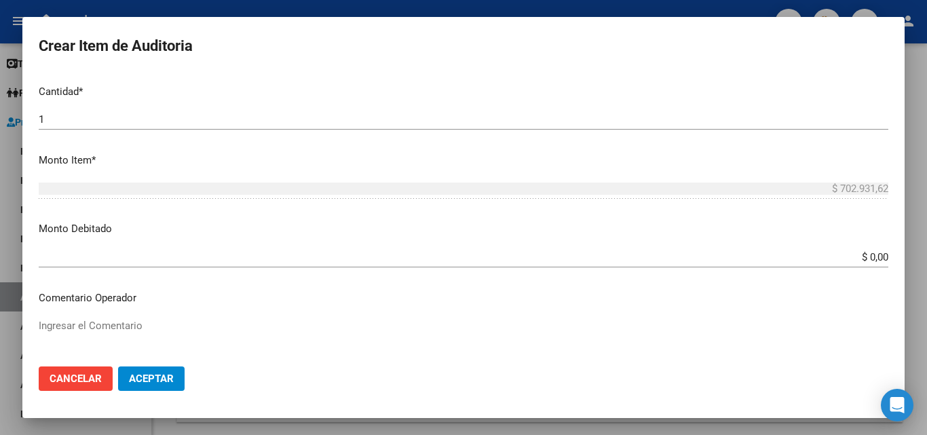
click at [210, 316] on div "Ingresar el Comentario" at bounding box center [463, 349] width 849 height 69
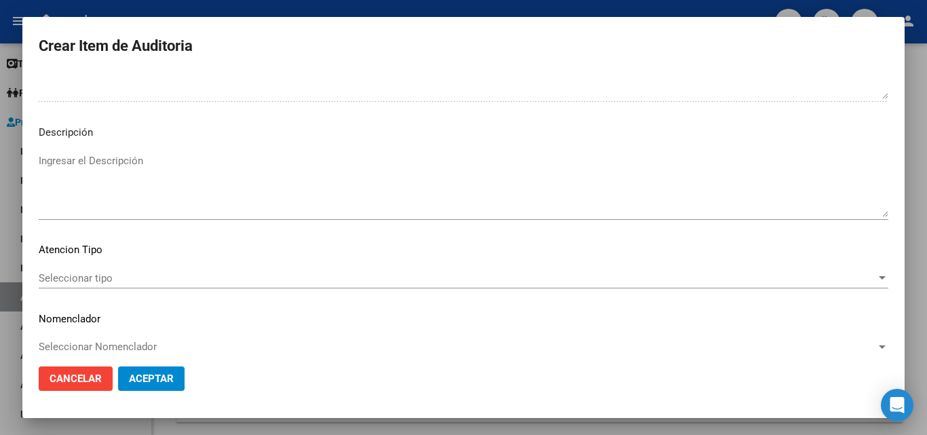
scroll to position [814, 0]
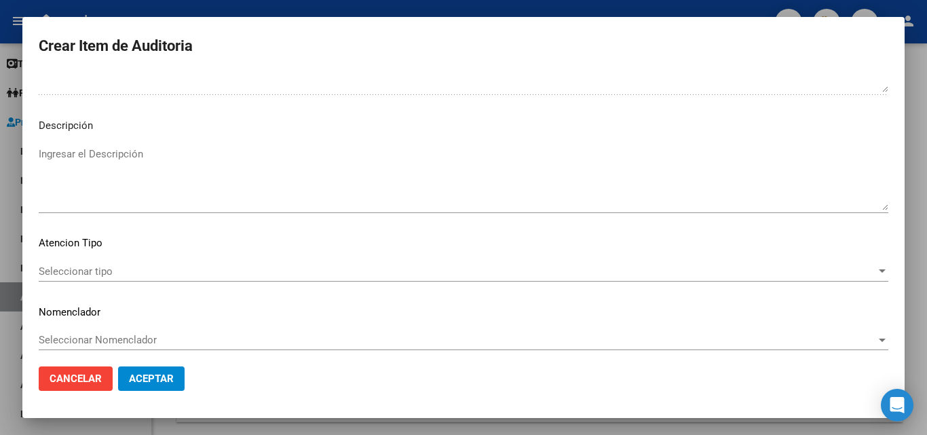
type textarea "FALTA TRAZA OK VALOR KAIROS"
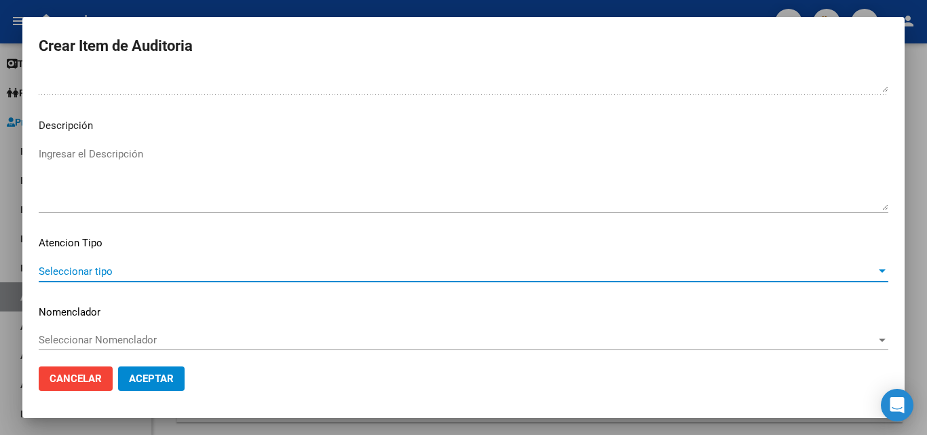
click at [156, 268] on span "Seleccionar tipo" at bounding box center [457, 271] width 837 height 12
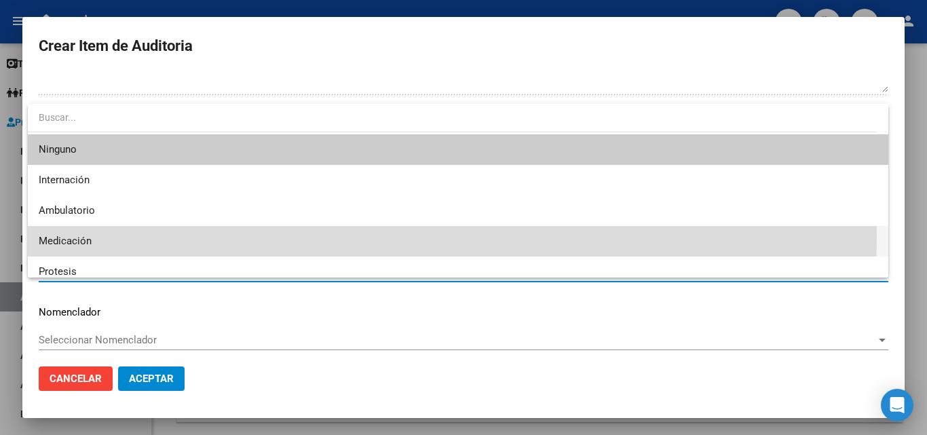
click at [96, 235] on span "Medicación" at bounding box center [458, 241] width 838 height 31
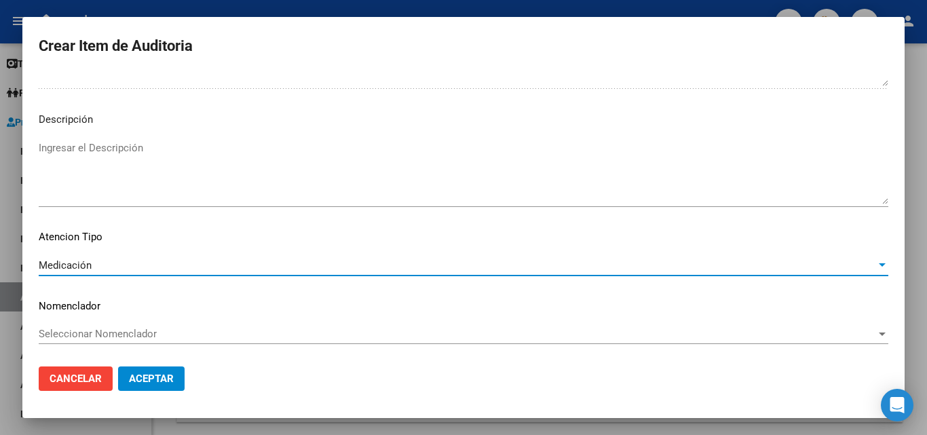
scroll to position [821, 0]
click at [145, 390] on button "Aceptar" at bounding box center [151, 378] width 66 height 24
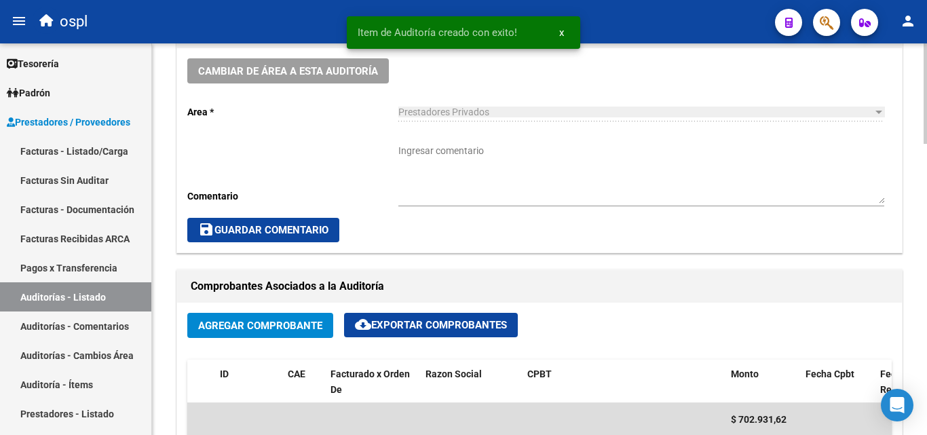
scroll to position [408, 0]
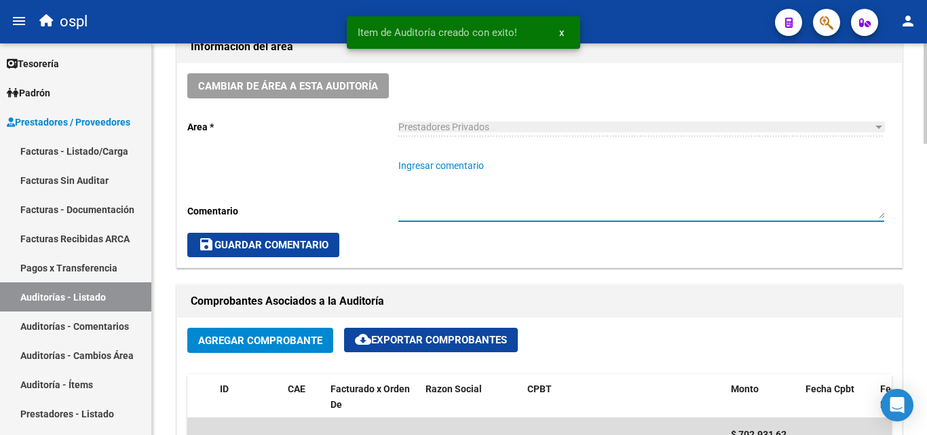
click at [487, 162] on textarea "Ingresar comentario" at bounding box center [641, 189] width 486 height 60
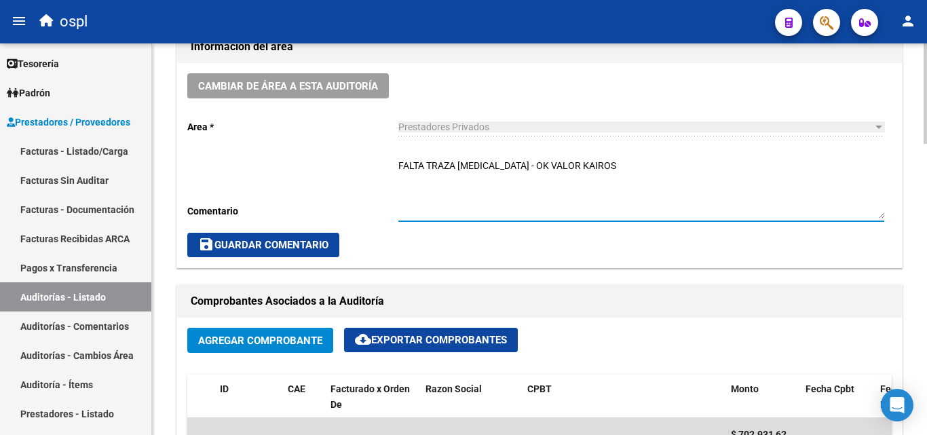
click at [512, 180] on textarea "FALTA TRAZA BIKTARVY - OK VALOR KAIROS" at bounding box center [641, 189] width 486 height 60
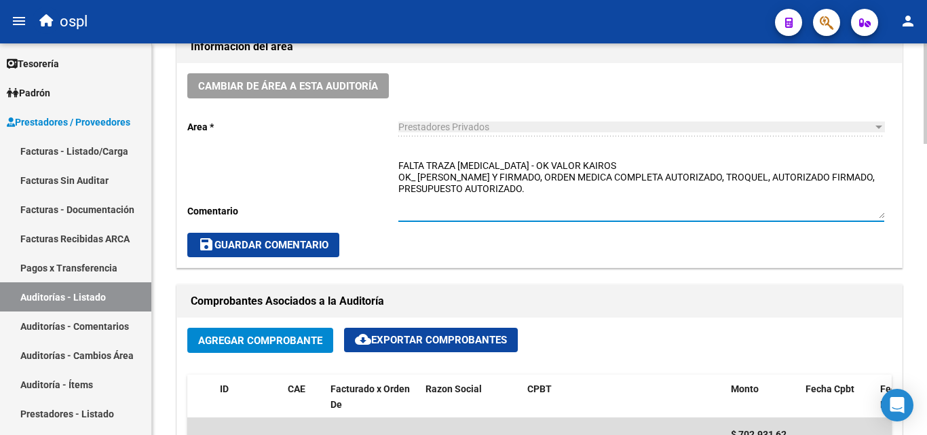
click at [612, 170] on textarea "FALTA TRAZA BIKTARVY - OK VALOR KAIROS OK_ REMITO SELLADO Y FIRMADO, ORDEN MEDI…" at bounding box center [641, 189] width 486 height 60
click at [599, 198] on textarea "FALTA TRAZA BIKTARVY - OK VALOR KAIROS OK_ REMITO SELLADO Y FIRMADO, ORDEN MEDI…" at bounding box center [641, 189] width 486 height 60
type textarea "FALTA TRAZA BIKTARVY - OK VALOR KAIROS OK_ REMITO SELLADO Y FIRMADO, ORDEN MEDI…"
click at [313, 249] on span "save Guardar Comentario" at bounding box center [263, 245] width 130 height 12
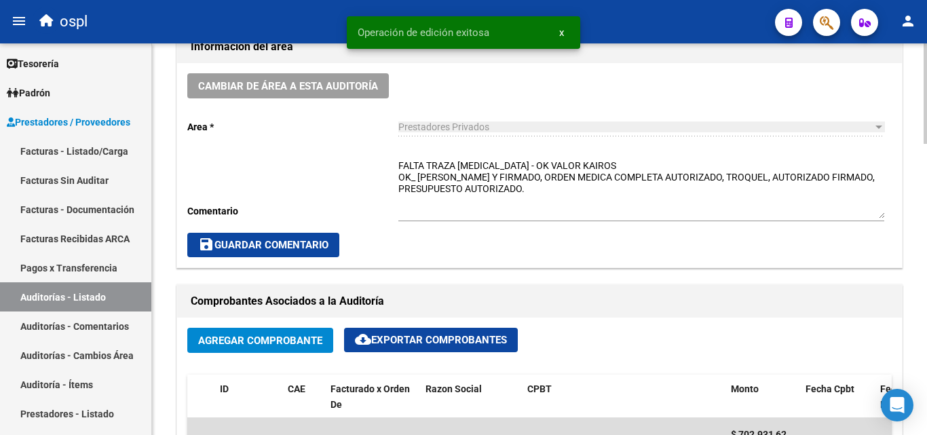
click at [297, 250] on span "save Guardar Comentario" at bounding box center [263, 245] width 130 height 12
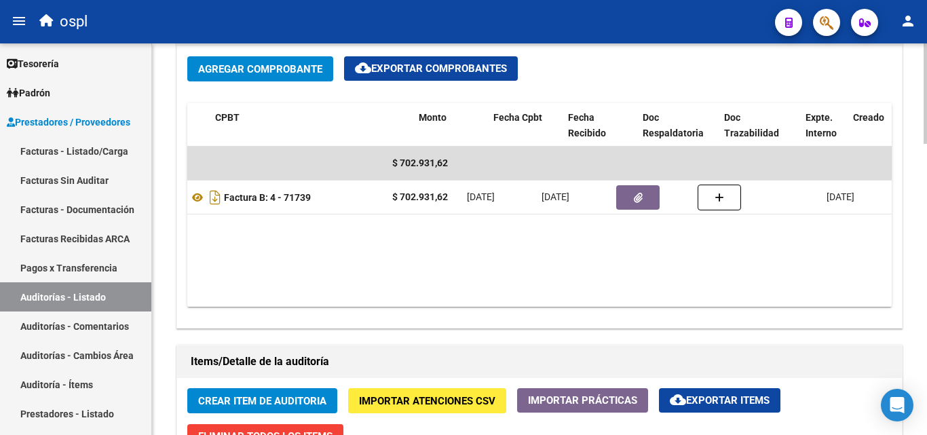
scroll to position [0, 349]
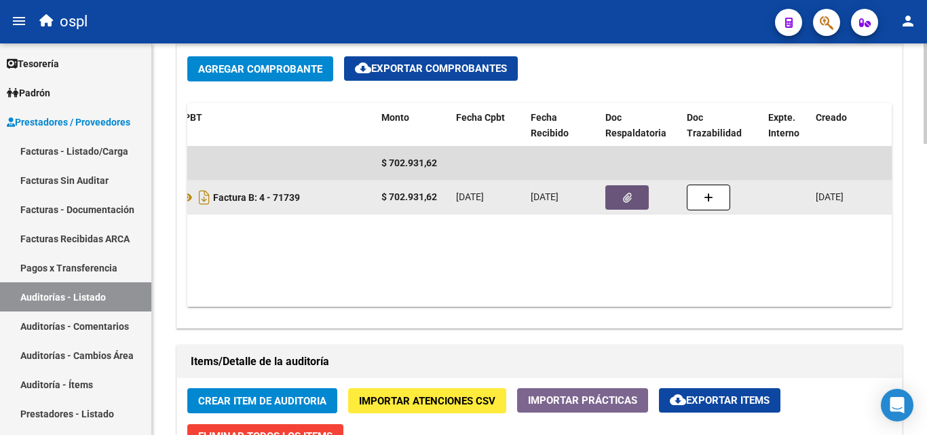
click at [629, 191] on span "button" at bounding box center [627, 197] width 9 height 12
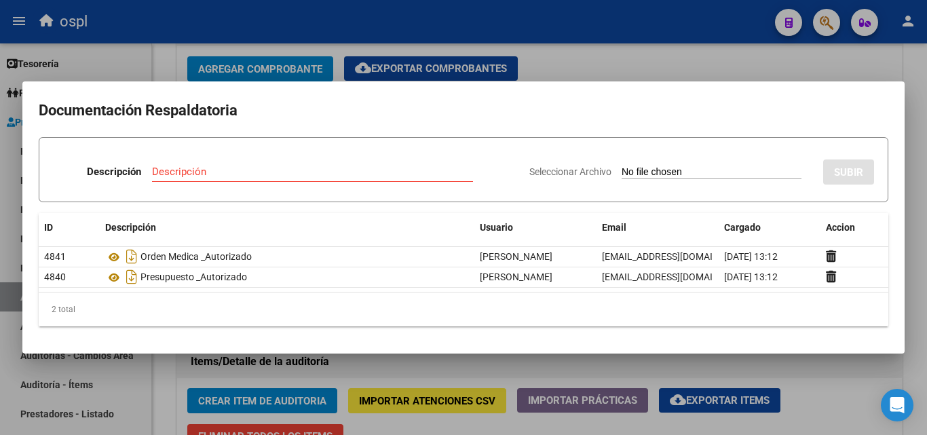
click at [619, 60] on div at bounding box center [463, 217] width 927 height 435
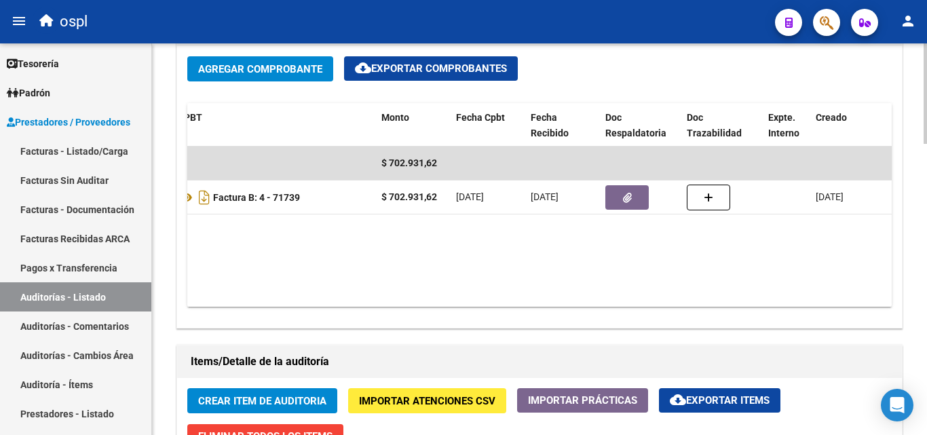
click at [448, 293] on datatable-body "$ 702.931,62 28832 C & C MEDICAL S SOCIEDAD ANONIMA Factura B: 4 - 71739 $ 702.…" at bounding box center [539, 227] width 704 height 160
drag, startPoint x: 447, startPoint y: 294, endPoint x: 341, endPoint y: 309, distance: 106.9
click at [341, 309] on div "Agregar Comprobante cloud_download Exportar Comprobantes ID CAE Facturado x Ord…" at bounding box center [539, 186] width 724 height 281
click at [93, 146] on link "Facturas - Listado/Carga" at bounding box center [75, 150] width 151 height 29
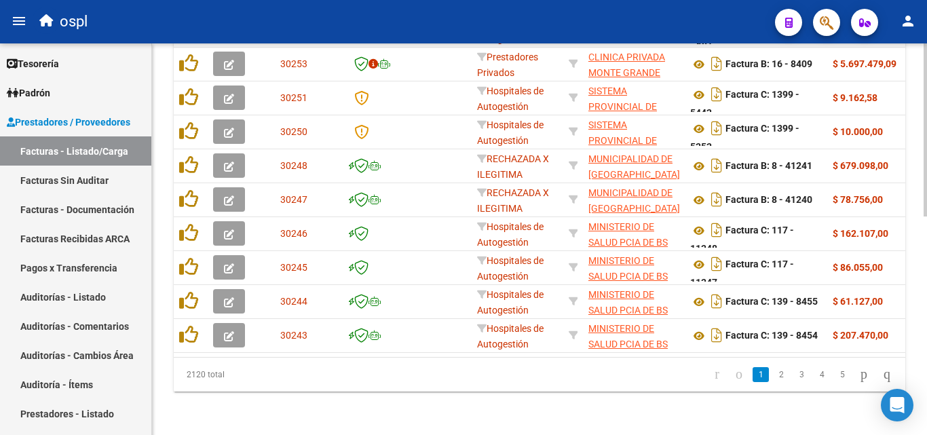
scroll to position [155, 0]
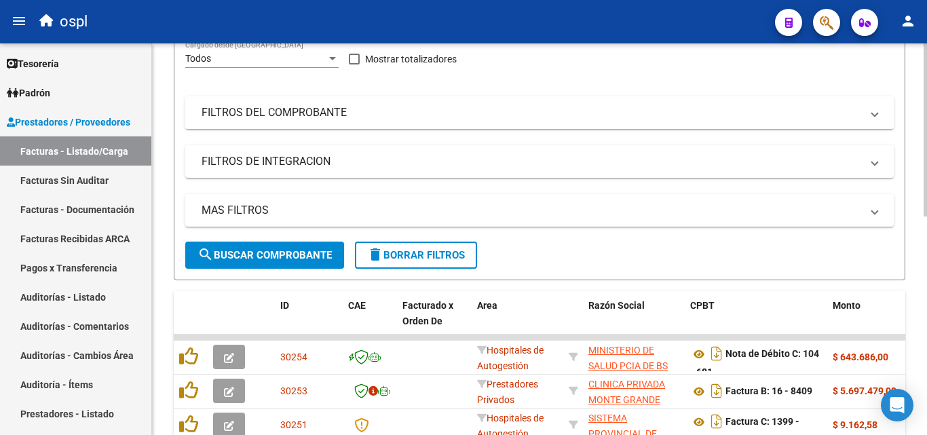
click at [315, 122] on mat-expansion-panel-header "FILTROS DEL COMPROBANTE" at bounding box center [539, 112] width 708 height 33
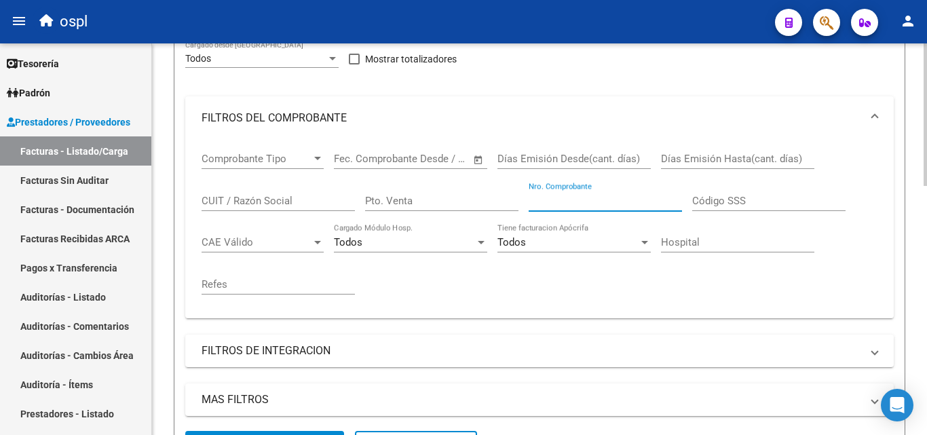
click at [545, 204] on input "Nro. Comprobante" at bounding box center [604, 201] width 153 height 12
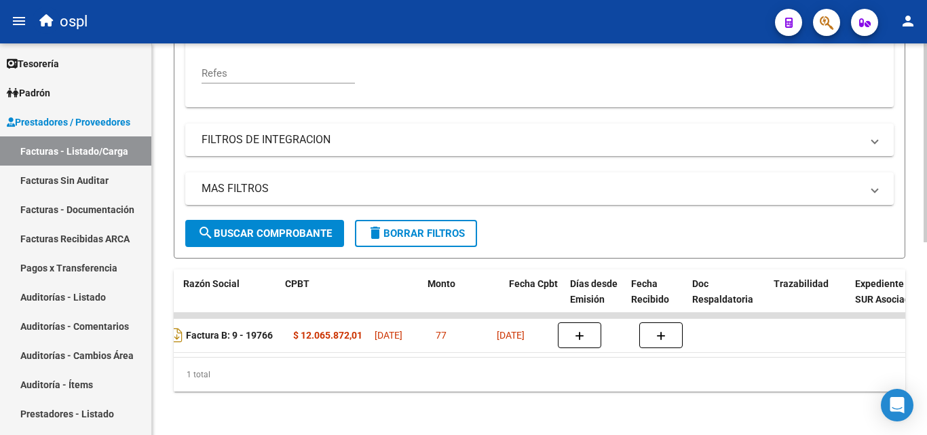
scroll to position [0, 405]
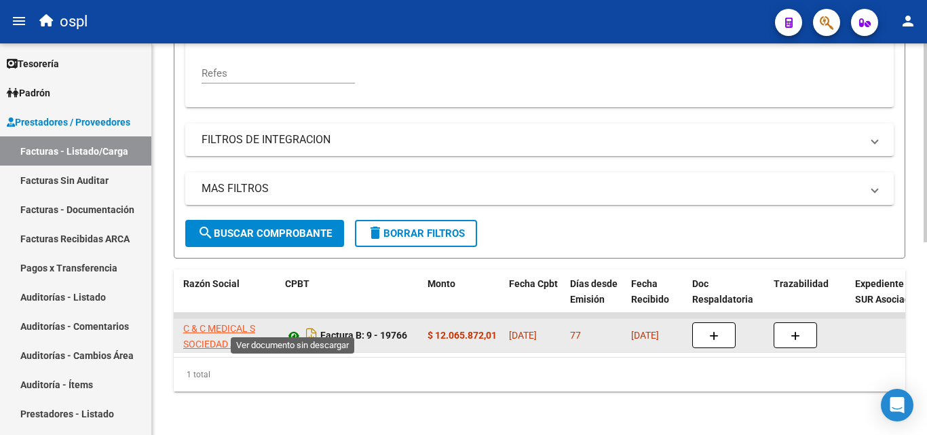
type input "19766"
click at [291, 328] on icon at bounding box center [294, 336] width 18 height 16
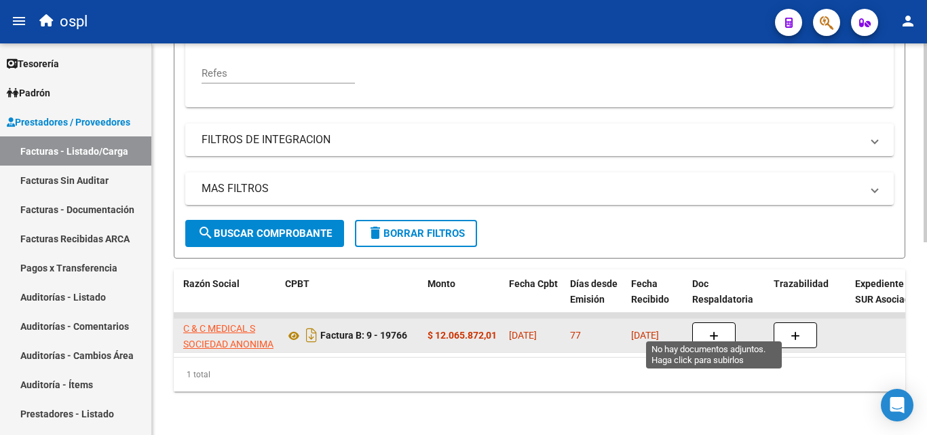
click at [701, 322] on button "button" at bounding box center [713, 335] width 43 height 26
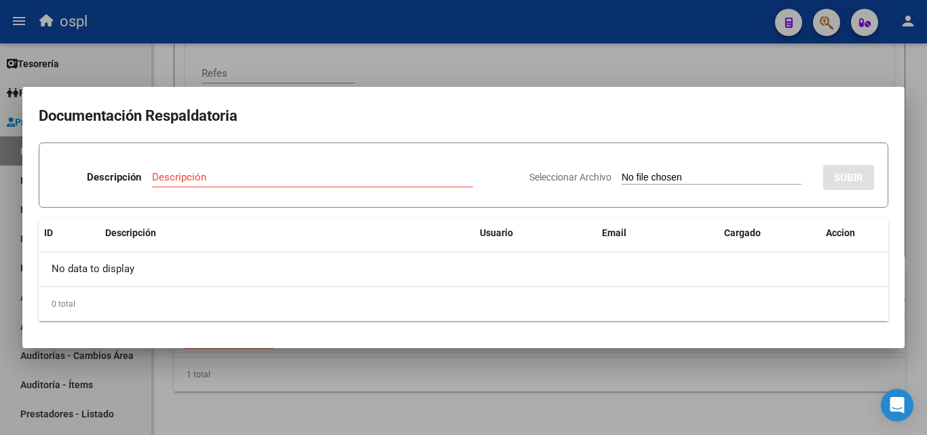
click at [643, 180] on input "Seleccionar Archivo" at bounding box center [711, 178] width 180 height 13
click at [643, 178] on input "Seleccionar Archivo" at bounding box center [711, 178] width 180 height 13
type input "C:\fakepath\48965 - WhatsApp Image 2025-05-22 at 16.51.48 (2).jpeg"
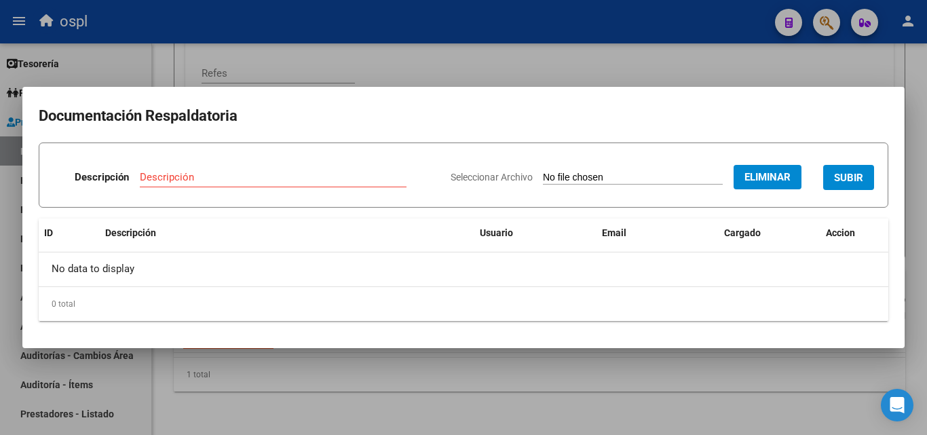
click at [252, 176] on input "Descripción" at bounding box center [273, 177] width 267 height 12
type input "PRESUPUESTO_AUTORIZADO"
click at [847, 186] on button "SUBIR" at bounding box center [848, 177] width 51 height 25
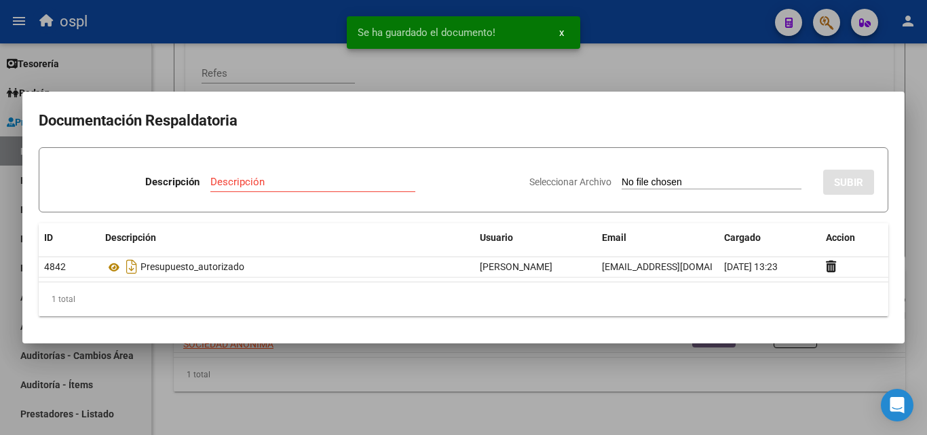
click at [636, 182] on input "Seleccionar Archivo" at bounding box center [711, 182] width 180 height 13
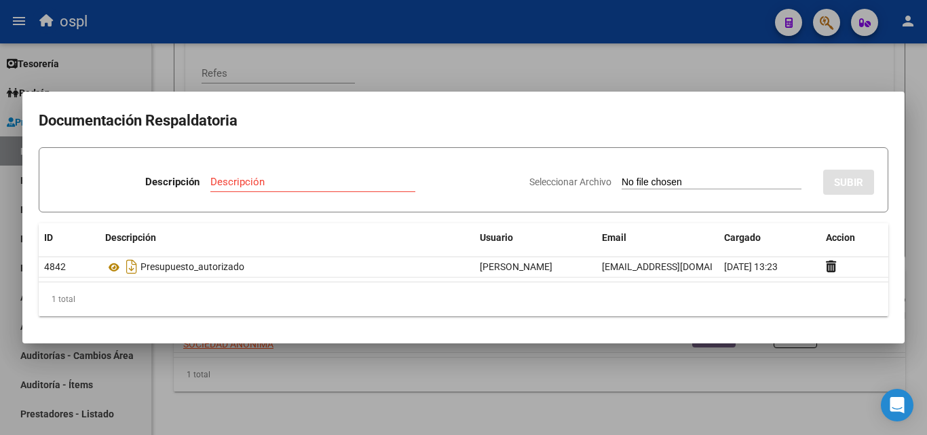
type input "C:\fakepath\48965 - WhatsApp Image 2025-05-22 at 16.51.40 (1).jpeg"
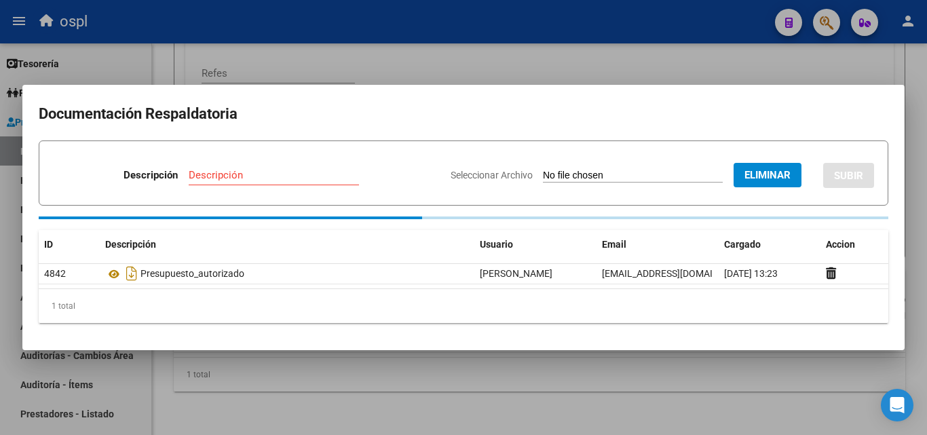
click at [297, 181] on input "Descripción" at bounding box center [274, 175] width 170 height 12
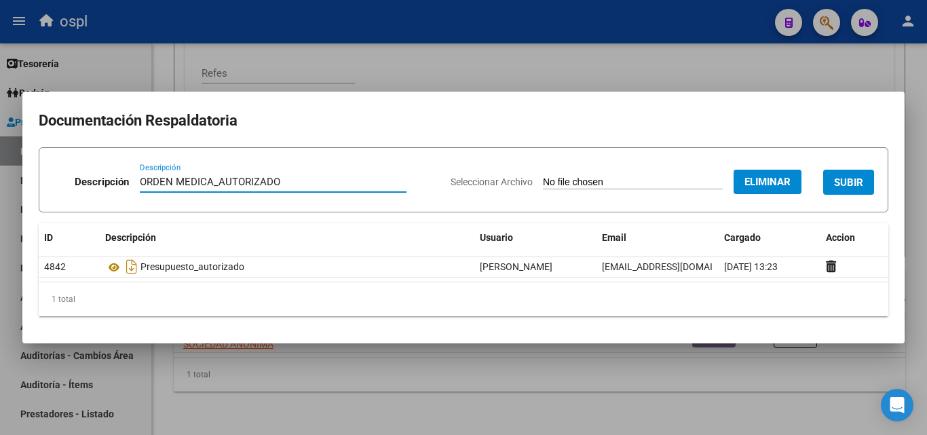
type input "ORDEN MEDICA_AUTORIZADO"
click at [836, 176] on span "SUBIR" at bounding box center [848, 182] width 29 height 12
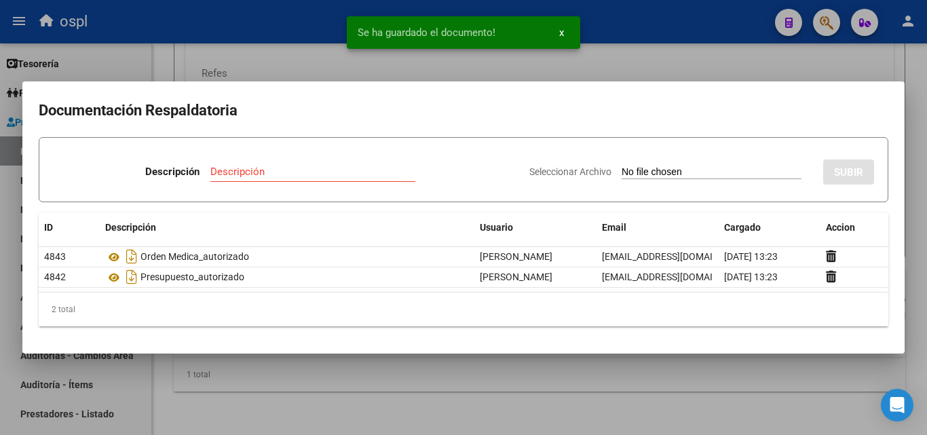
click at [634, 59] on div at bounding box center [463, 217] width 927 height 435
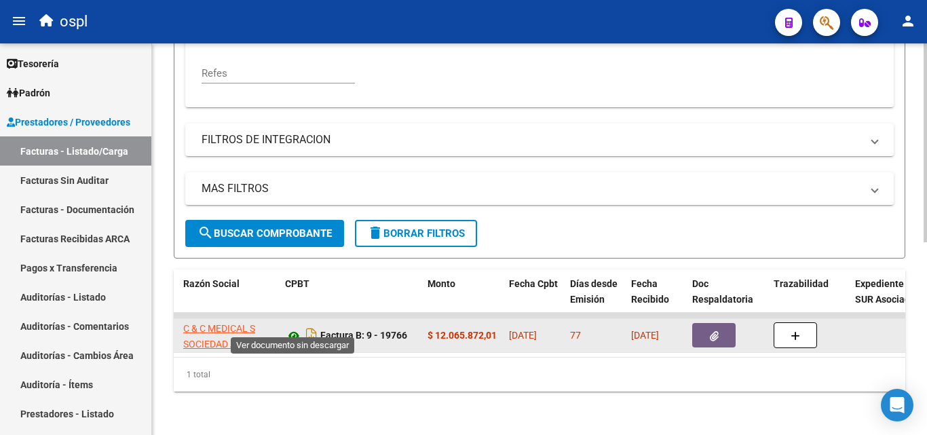
click at [296, 329] on icon at bounding box center [294, 336] width 18 height 16
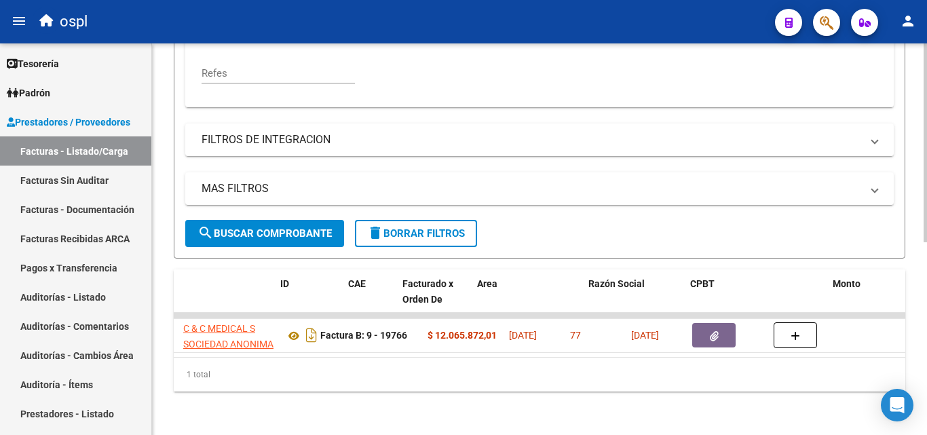
scroll to position [0, 0]
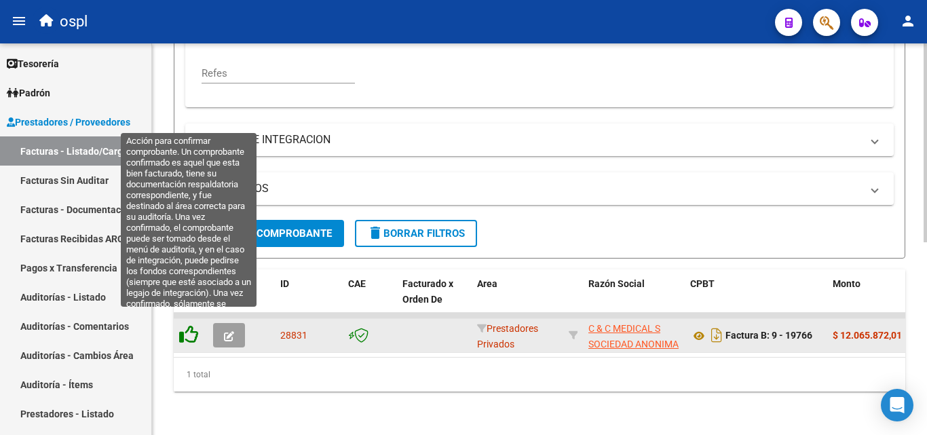
click at [182, 326] on icon at bounding box center [188, 334] width 19 height 19
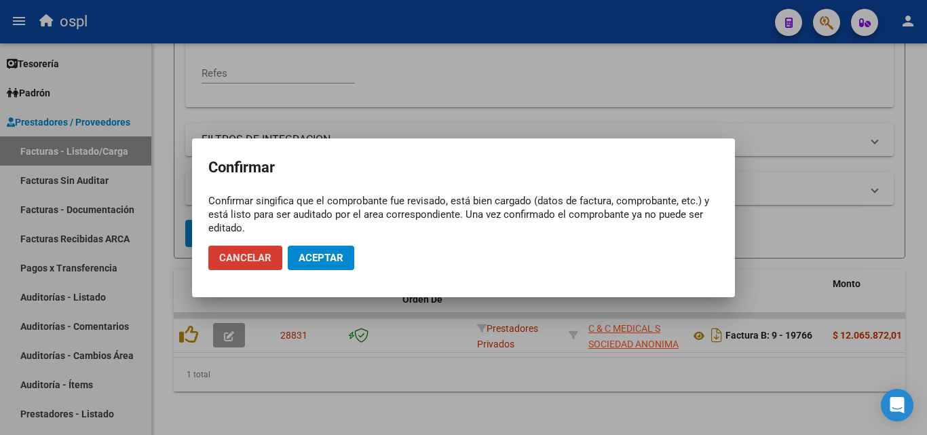
click at [332, 255] on span "Aceptar" at bounding box center [320, 258] width 45 height 12
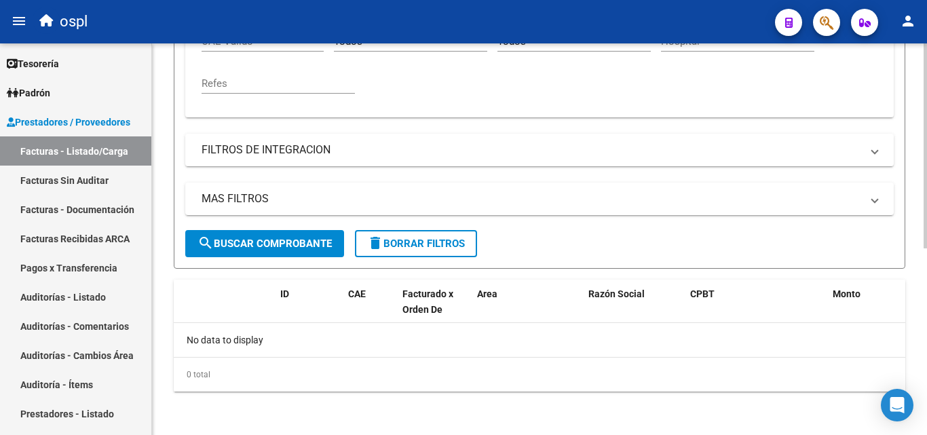
scroll to position [356, 0]
click at [102, 185] on link "Facturas Sin Auditar" at bounding box center [75, 179] width 151 height 29
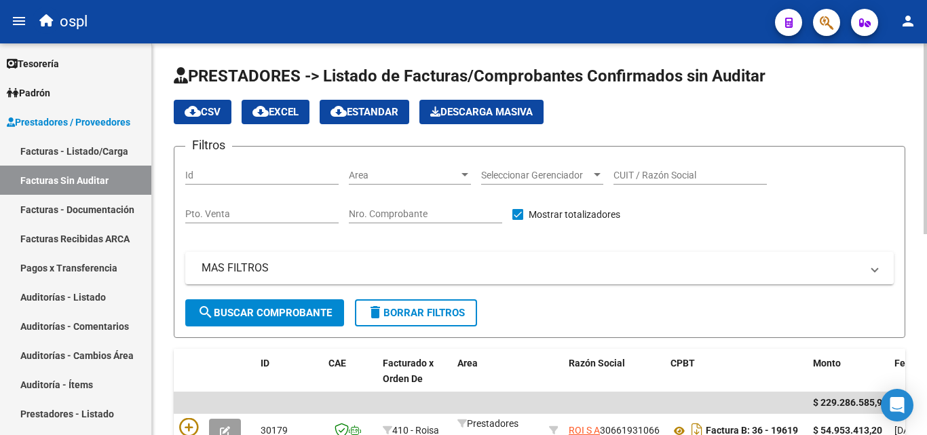
click at [381, 206] on div "Nro. Comprobante" at bounding box center [425, 209] width 153 height 27
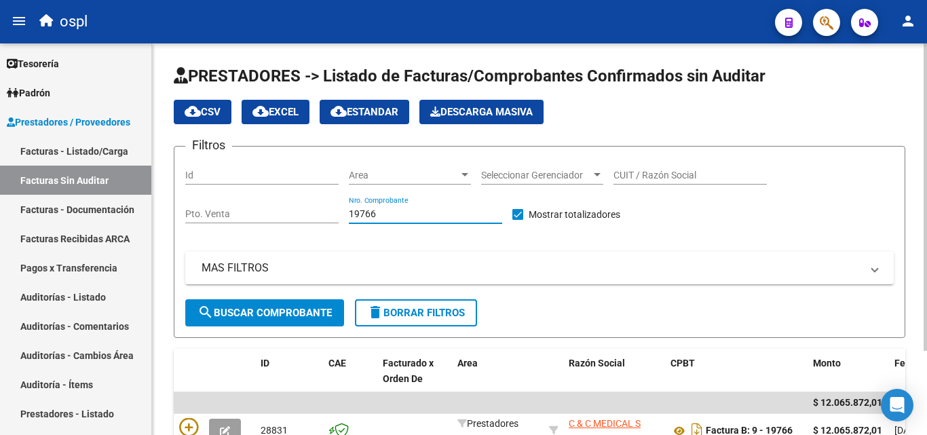
scroll to position [107, 0]
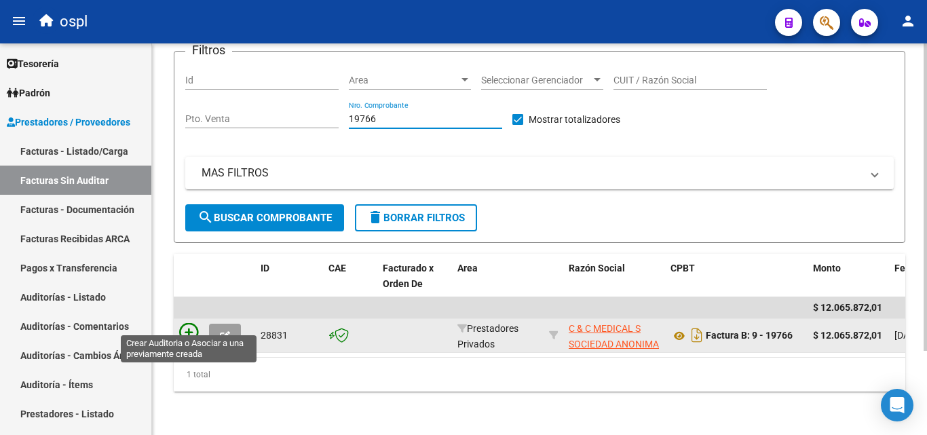
type input "19766"
click at [187, 323] on icon at bounding box center [188, 332] width 19 height 19
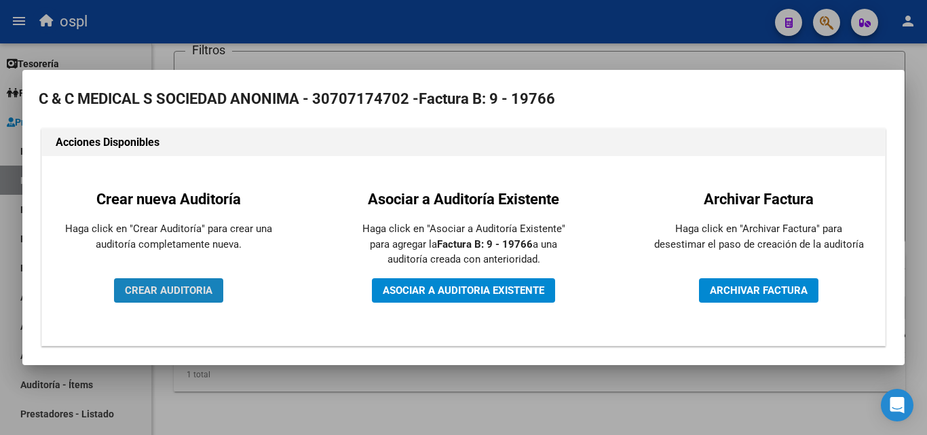
click at [193, 294] on span "CREAR AUDITORIA" at bounding box center [168, 290] width 87 height 12
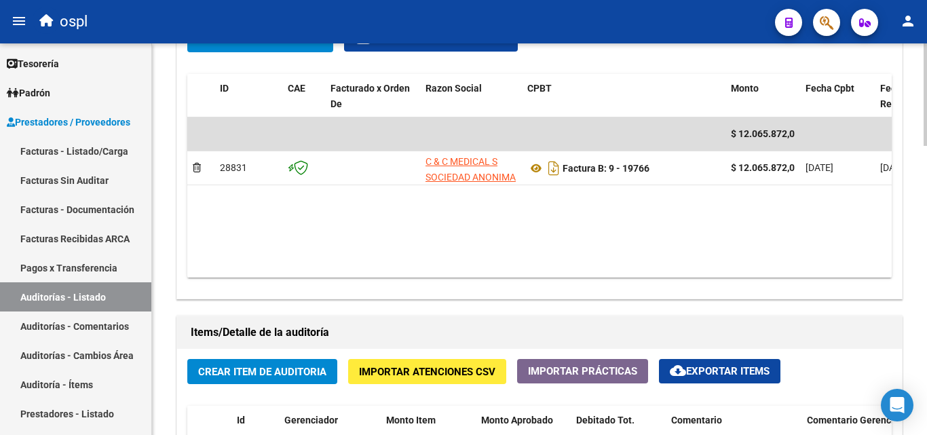
scroll to position [746, 0]
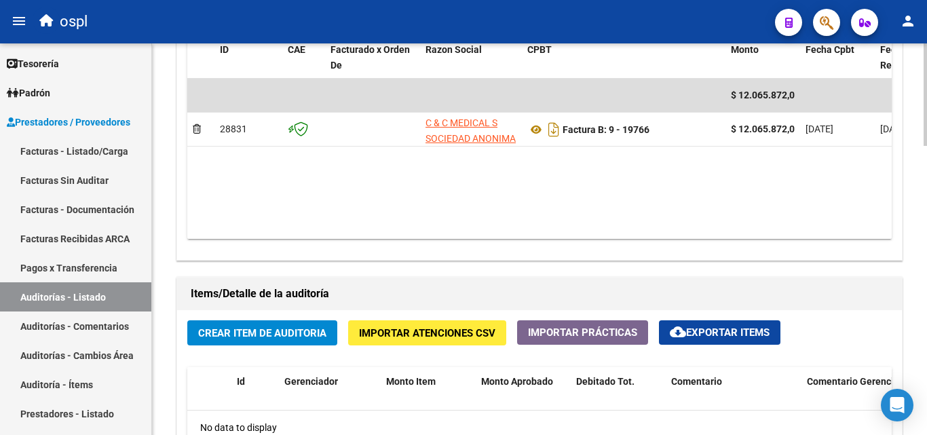
click at [313, 338] on span "Crear Item de Auditoria" at bounding box center [262, 333] width 128 height 12
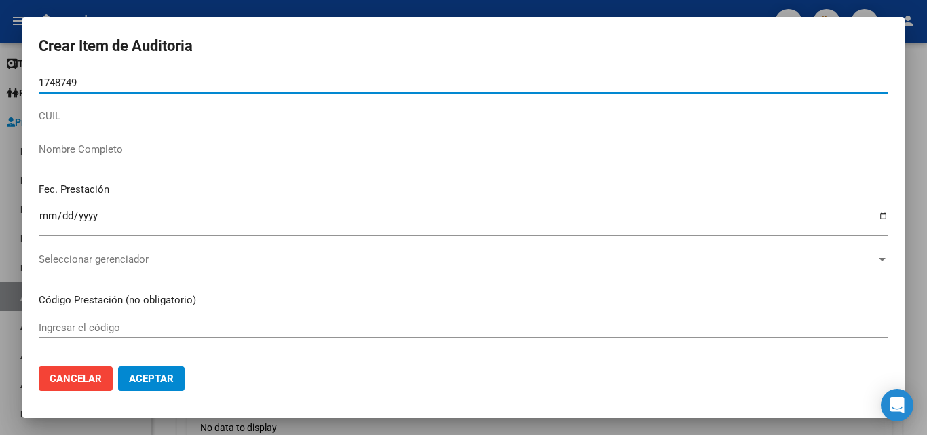
type input "17487492"
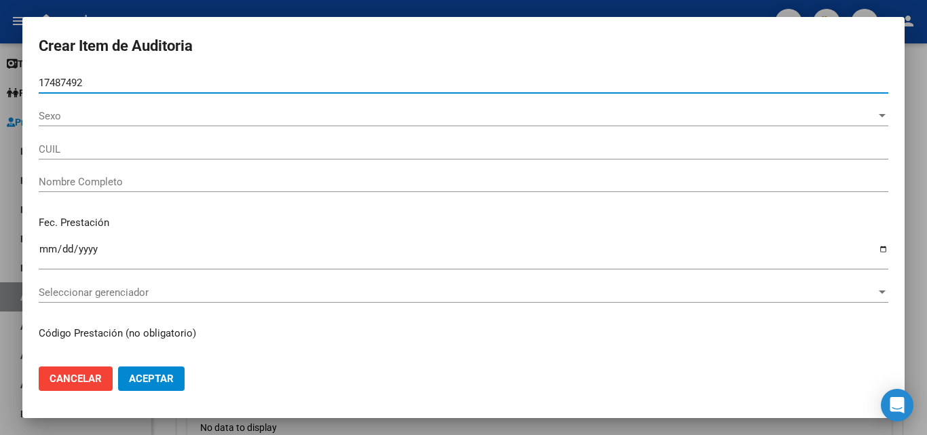
type input "27174874927"
type input "LIZARRAGA LILIANA NOEMI"
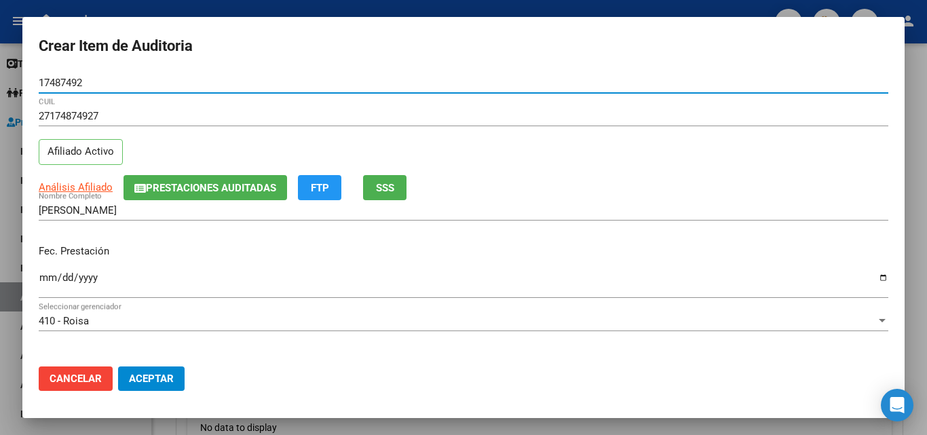
type input "17487492"
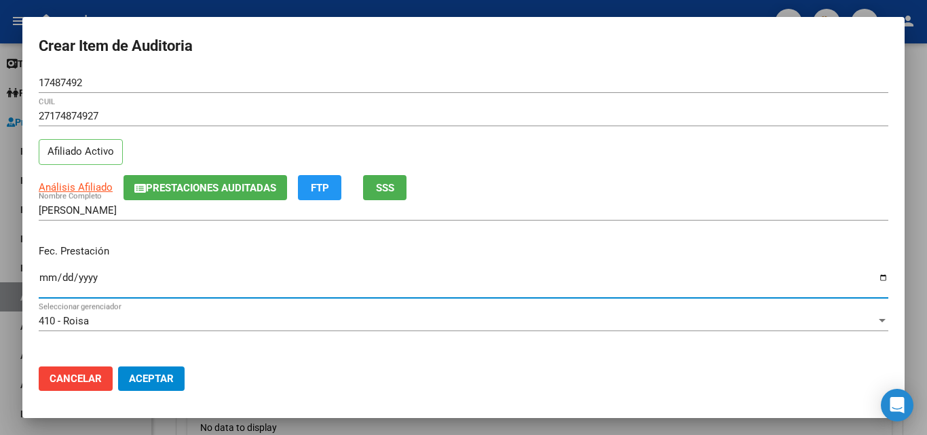
click at [51, 282] on input "Ingresar la fecha" at bounding box center [463, 283] width 849 height 22
type input "2025-05-07"
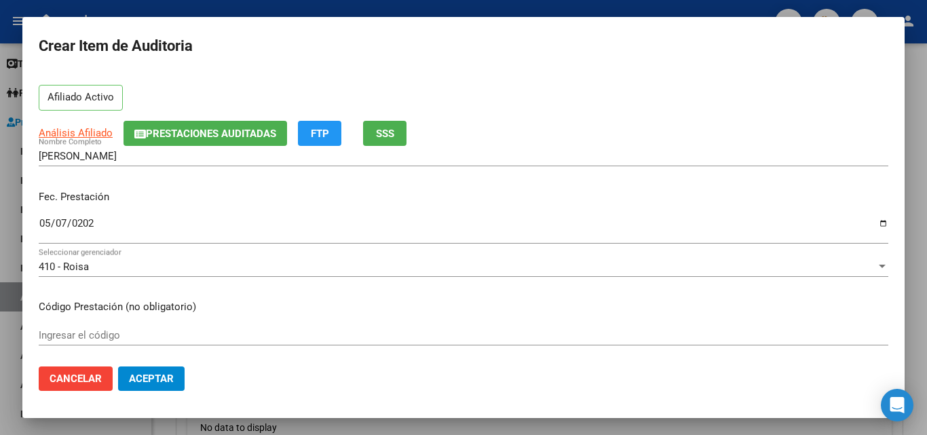
scroll to position [68, 0]
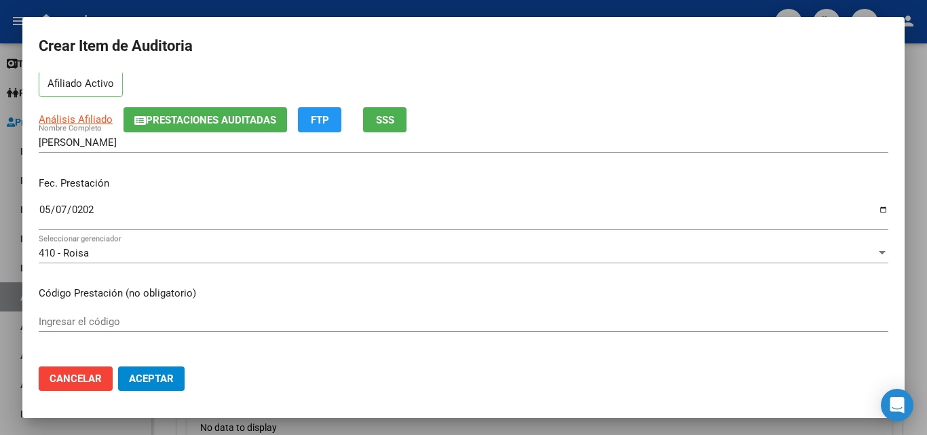
drag, startPoint x: 92, startPoint y: 333, endPoint x: 92, endPoint y: 324, distance: 8.8
click at [92, 332] on div "Ingresar el código" at bounding box center [463, 327] width 849 height 33
click at [92, 322] on input "Ingresar el código" at bounding box center [463, 321] width 849 height 12
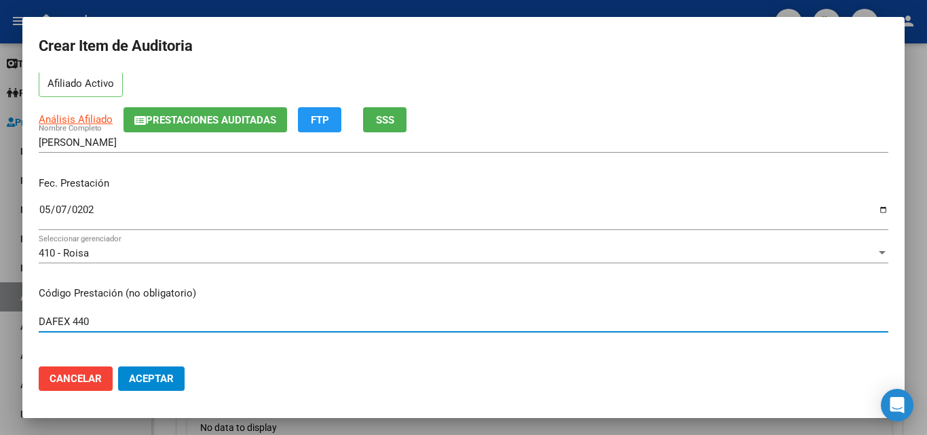
type input "DAFEX 440"
click at [62, 383] on span "Cancelar" at bounding box center [76, 378] width 52 height 12
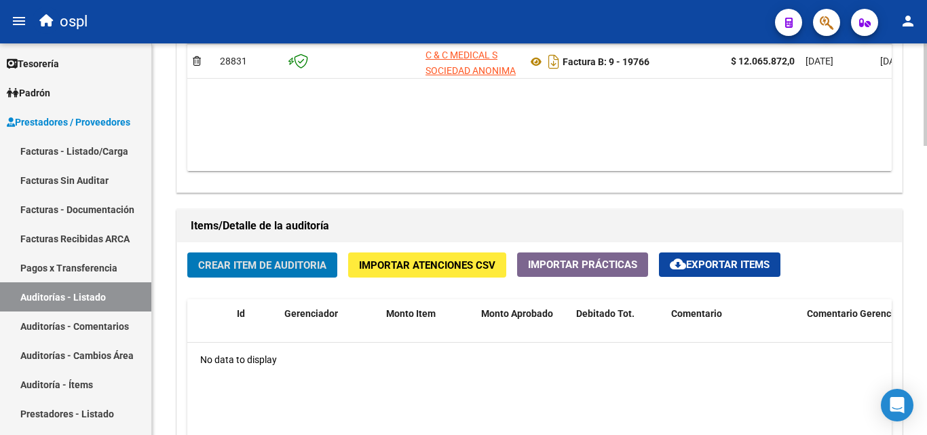
scroll to position [543, 0]
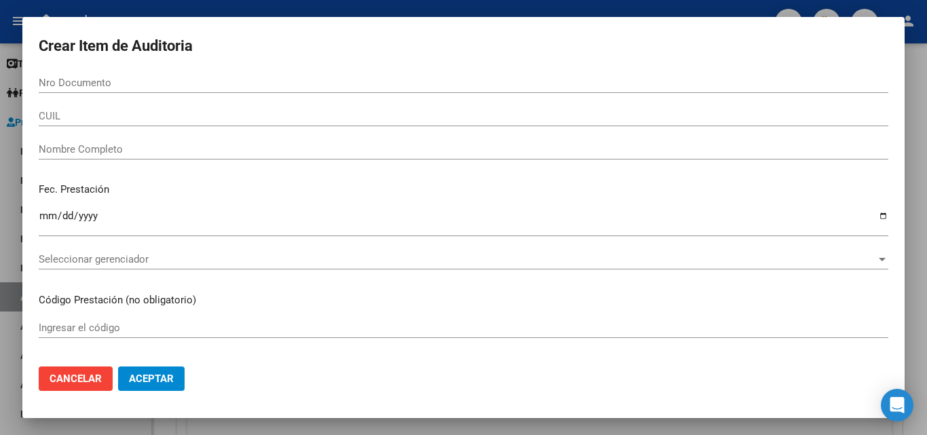
click at [357, 7] on div at bounding box center [463, 217] width 927 height 435
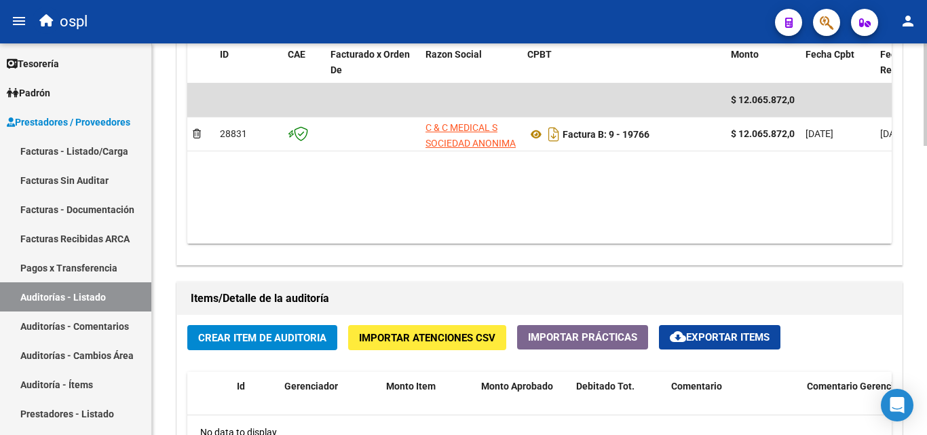
scroll to position [568, 0]
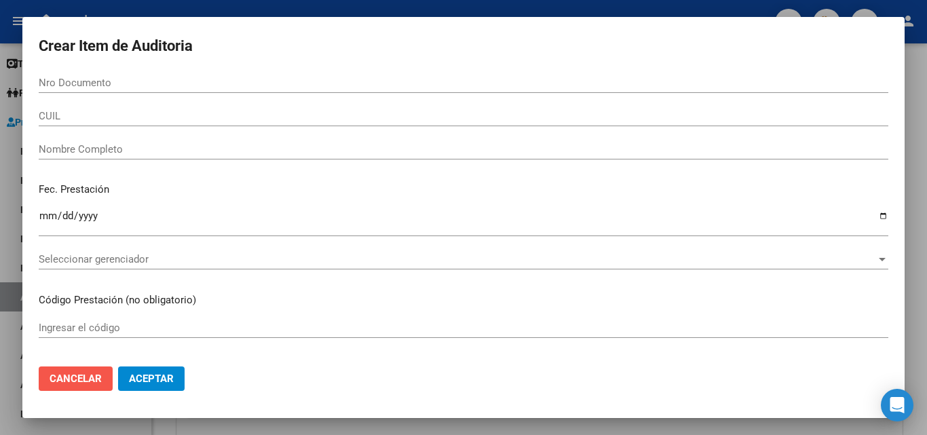
click at [81, 374] on span "Cancelar" at bounding box center [76, 378] width 52 height 12
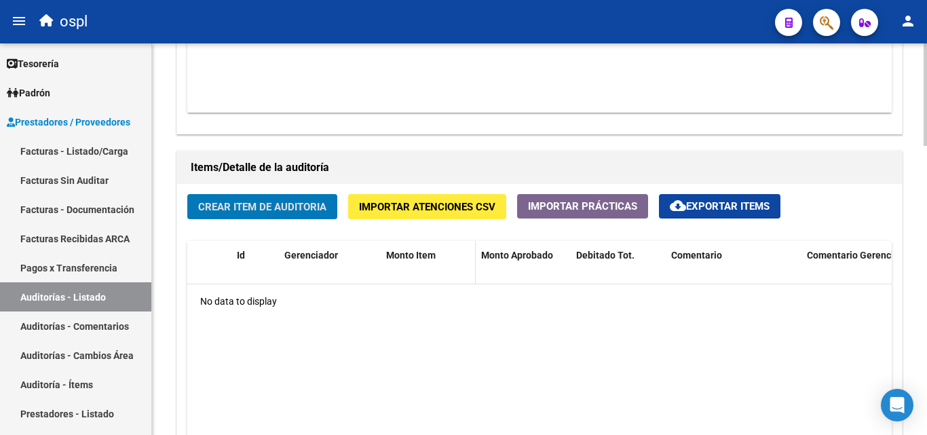
scroll to position [908, 0]
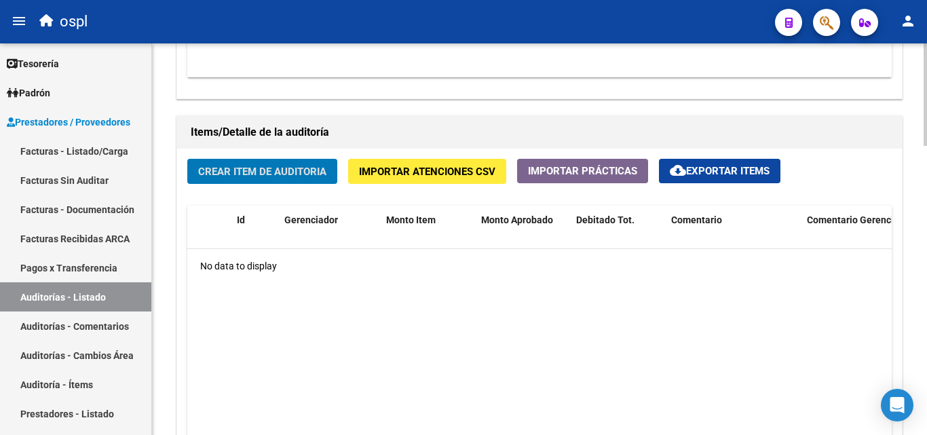
click at [294, 177] on span "Crear Item de Auditoria" at bounding box center [262, 171] width 128 height 12
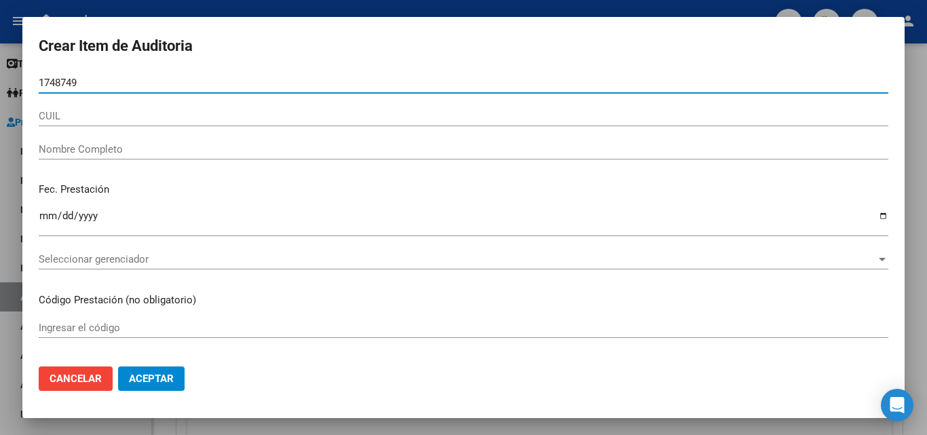
type input "17487492"
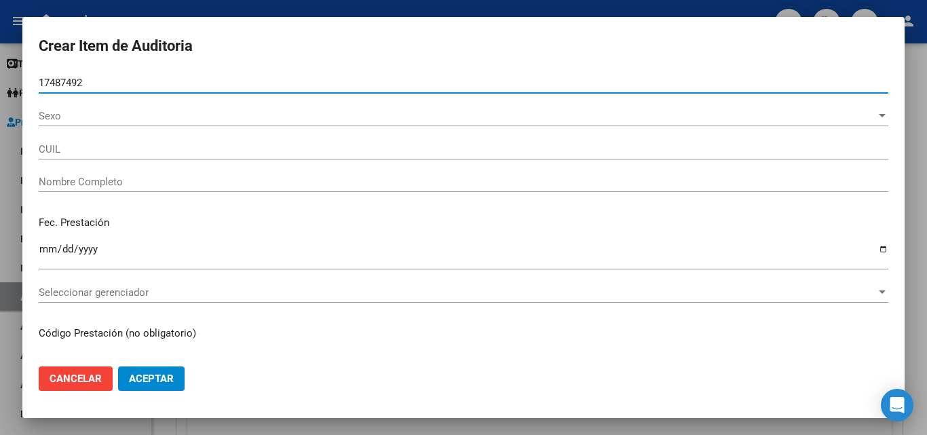
type input "27174874927"
type input "LIZARRAGA LILIANA NOEMI"
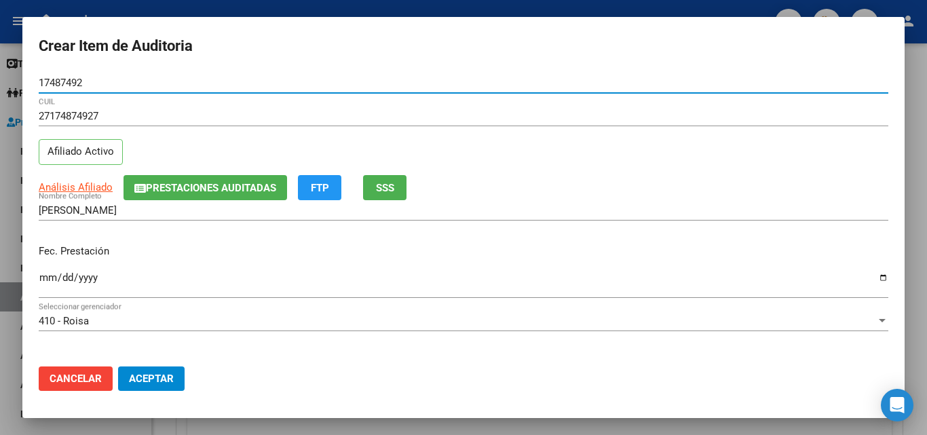
type input "17487492"
click at [51, 279] on input "Ingresar la fecha" at bounding box center [463, 283] width 849 height 22
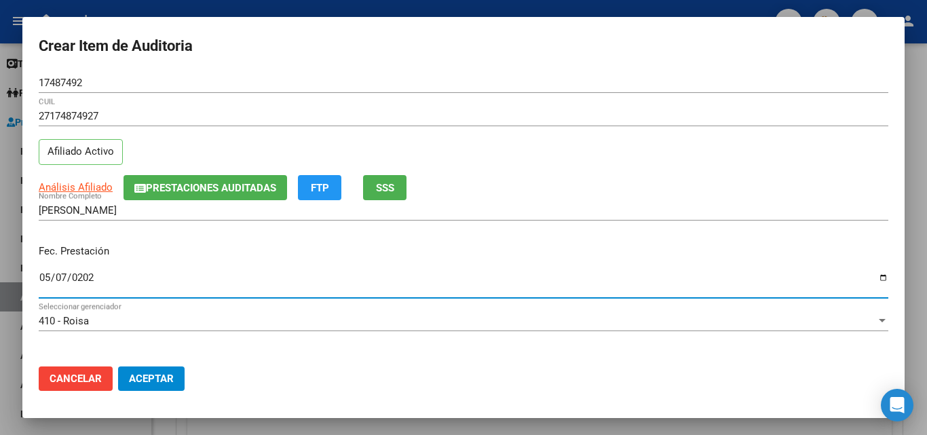
type input "2025-05-07"
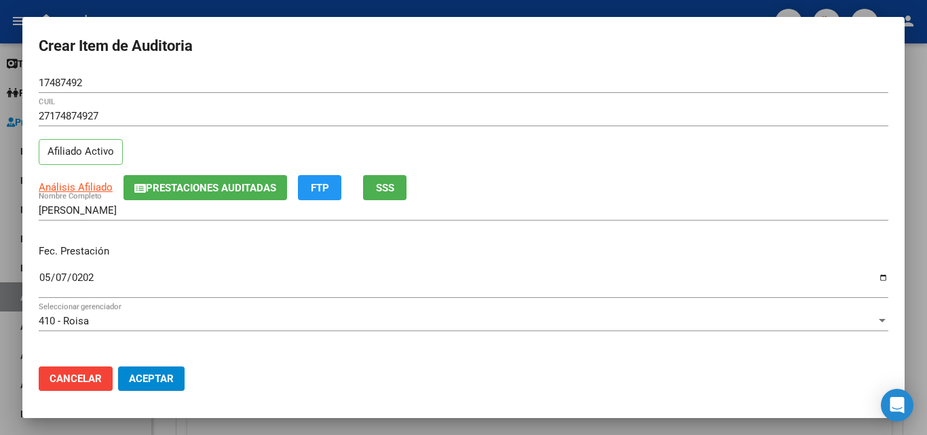
scroll to position [68, 0]
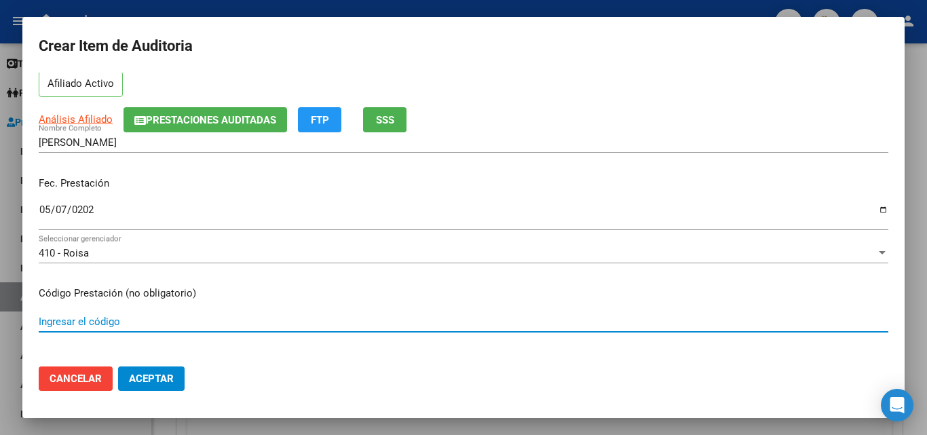
click at [96, 323] on input "Ingresar el código" at bounding box center [463, 321] width 849 height 12
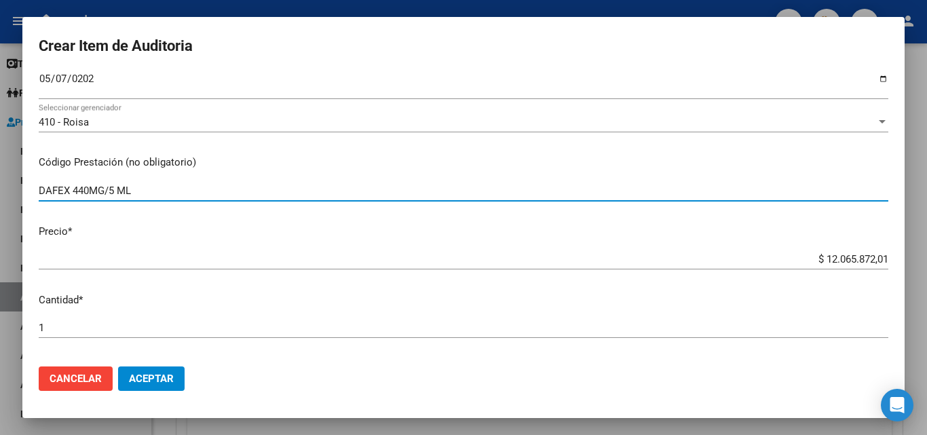
scroll to position [203, 0]
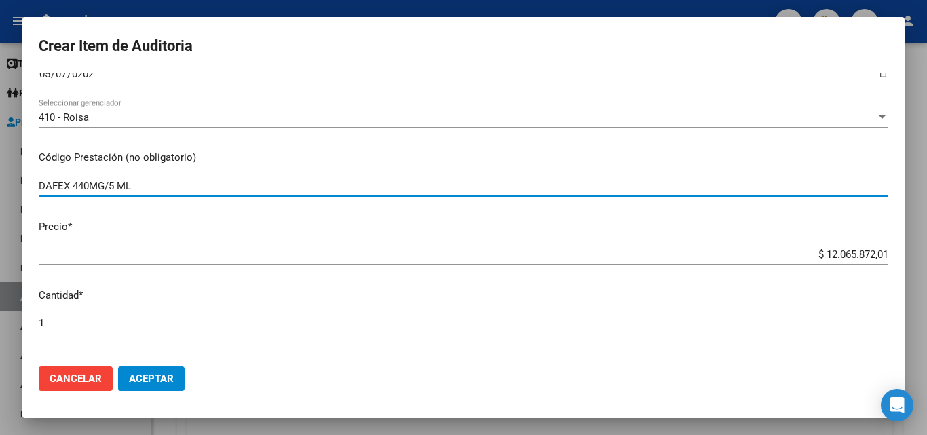
type input "DAFEX 440MG/5 ML"
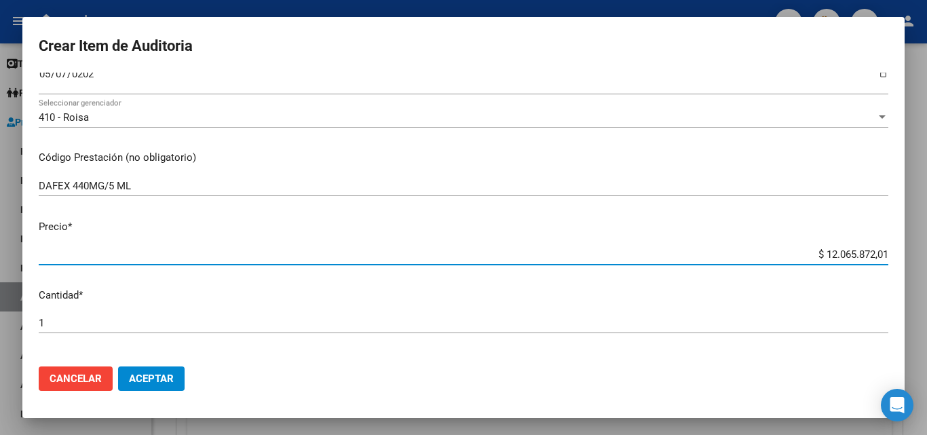
drag, startPoint x: 802, startPoint y: 256, endPoint x: 908, endPoint y: 258, distance: 106.5
click at [908, 258] on div "Crear Item de Auditoria 17487492 Nro Documento 27174874927 CUIL Afiliado Activo…" at bounding box center [463, 217] width 927 height 435
type input "$ 0,05"
type input "$ 0,53"
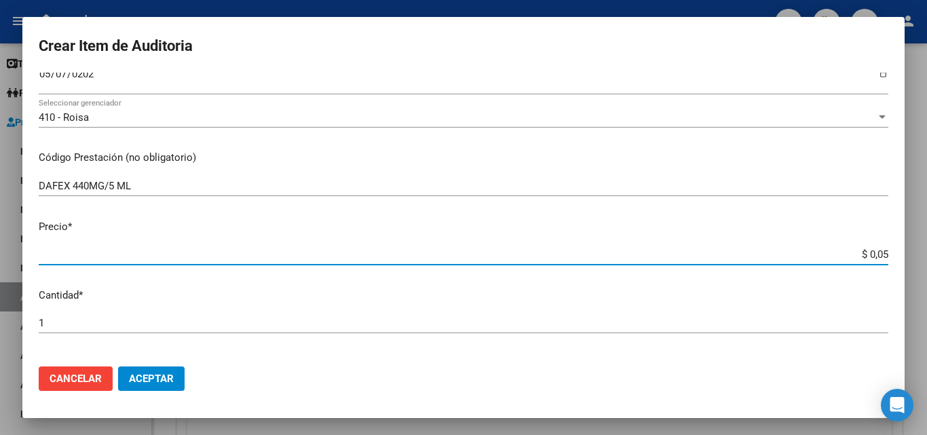
type input "$ 0,53"
type input "$ 5,39"
type input "$ 53,94"
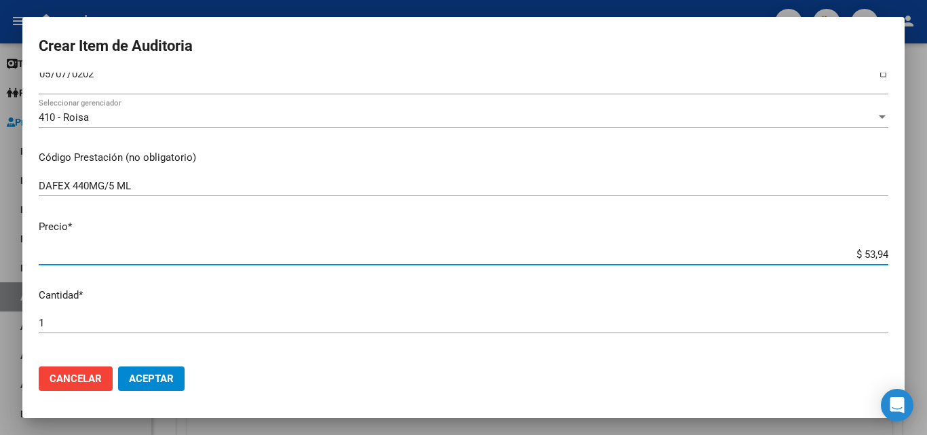
type input "$ 539,45"
type input "$ 5.394,57"
type input "$ 53.945,75"
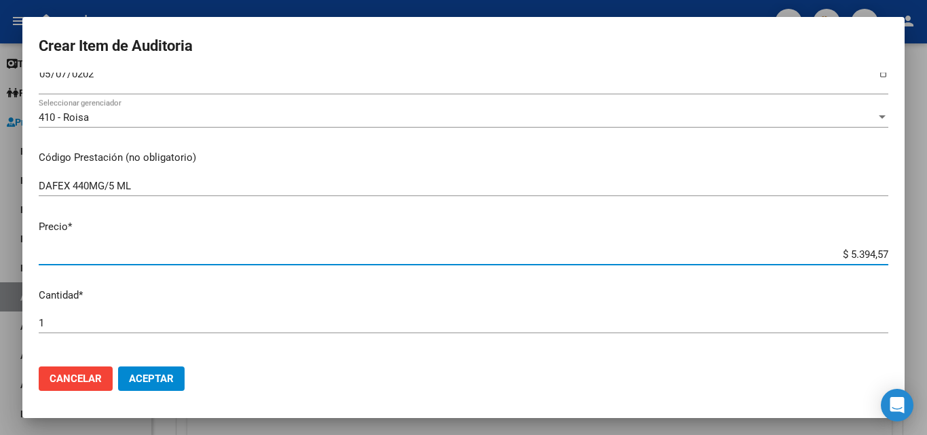
type input "$ 53.945,75"
type input "$ 539.457,57"
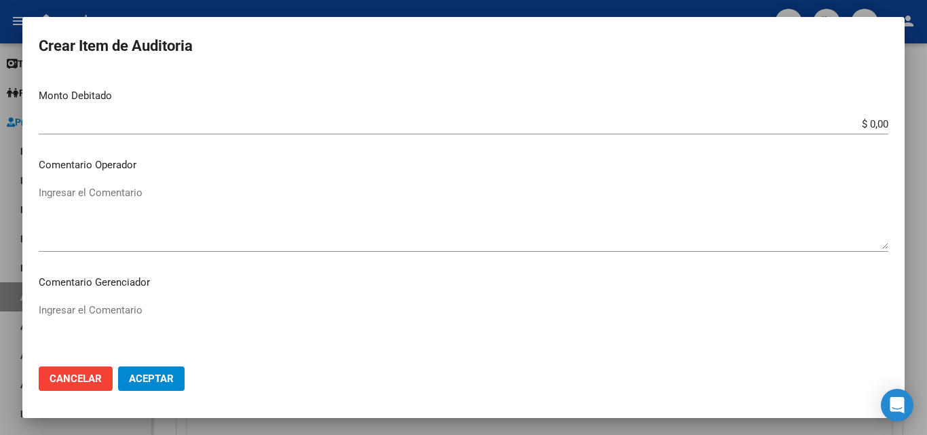
scroll to position [543, 0]
click at [155, 208] on textarea "Ingresar el Comentario" at bounding box center [463, 214] width 849 height 64
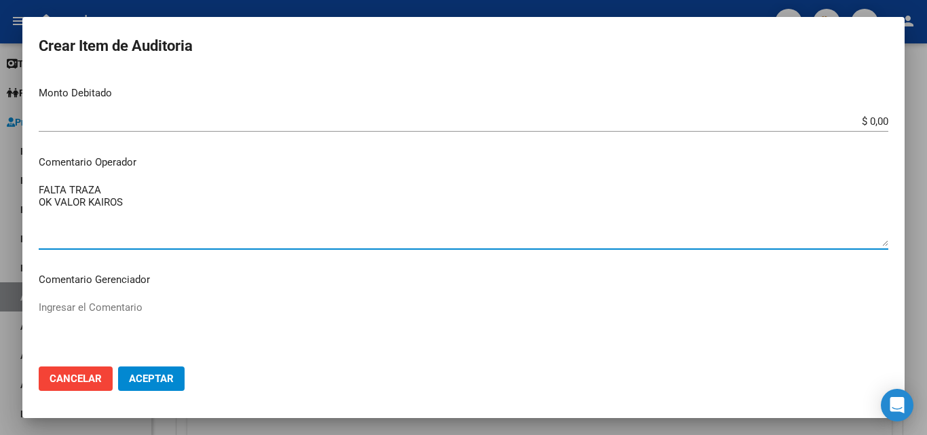
click at [122, 219] on textarea "FALTA TRAZA OK VALOR KAIROS" at bounding box center [463, 214] width 849 height 64
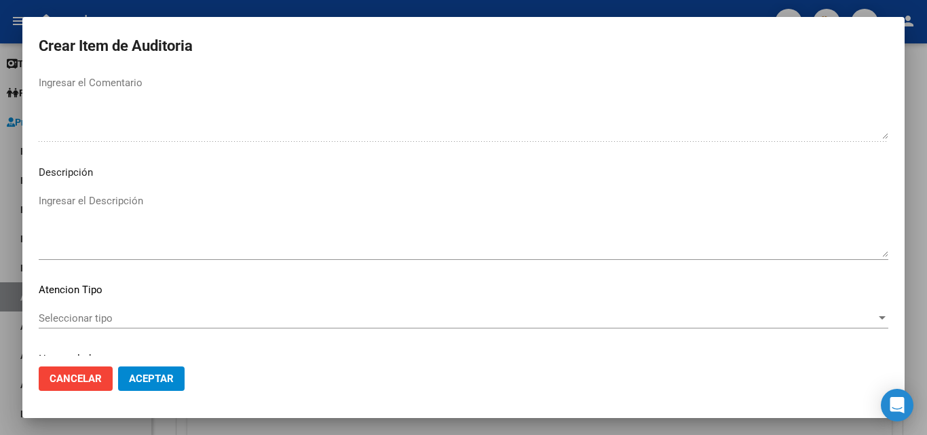
scroll to position [821, 0]
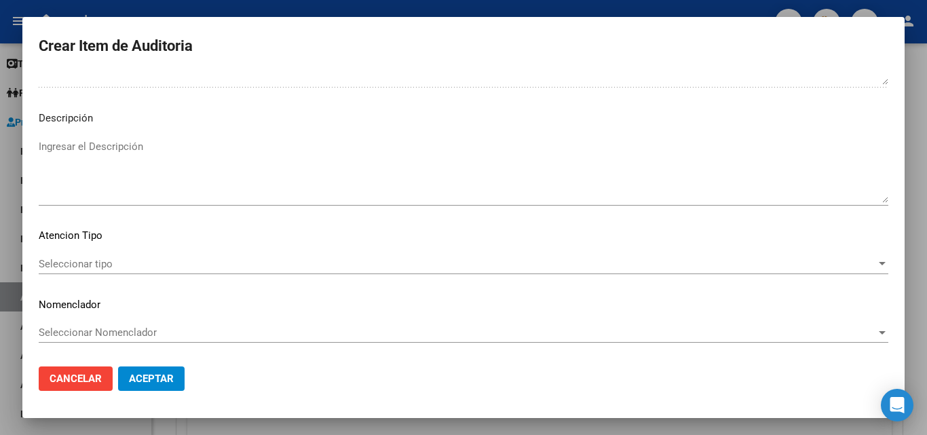
type textarea "FALTA TRAZA OK VALOR KAIROS"
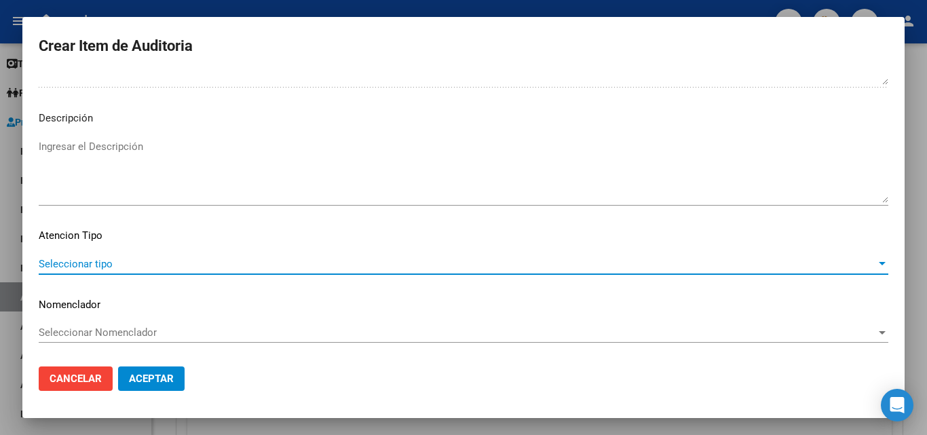
click at [109, 265] on span "Seleccionar tipo" at bounding box center [457, 264] width 837 height 12
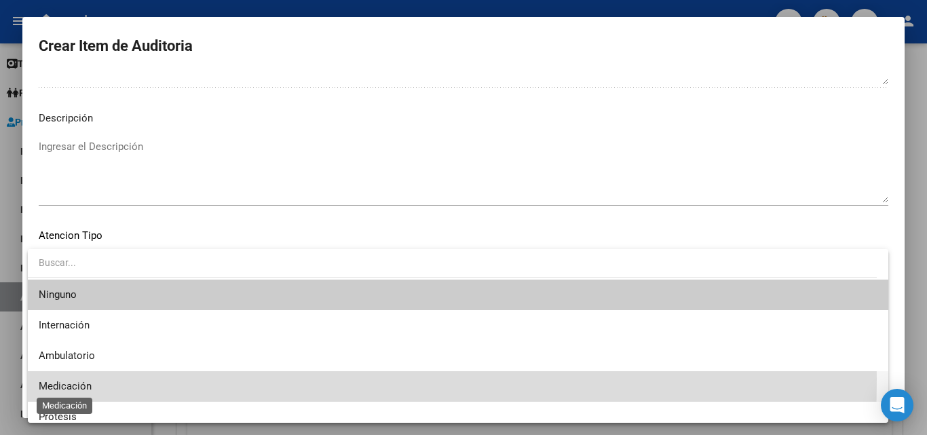
click at [77, 380] on span "Medicación" at bounding box center [65, 386] width 53 height 12
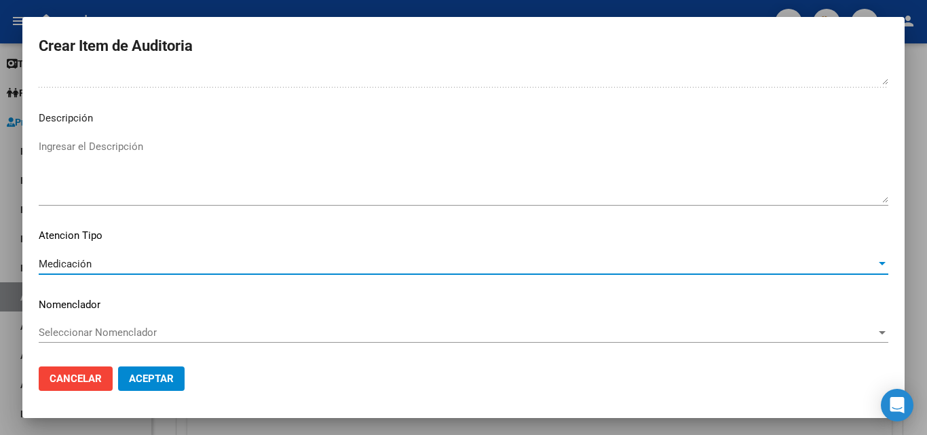
click at [159, 374] on span "Aceptar" at bounding box center [151, 378] width 45 height 12
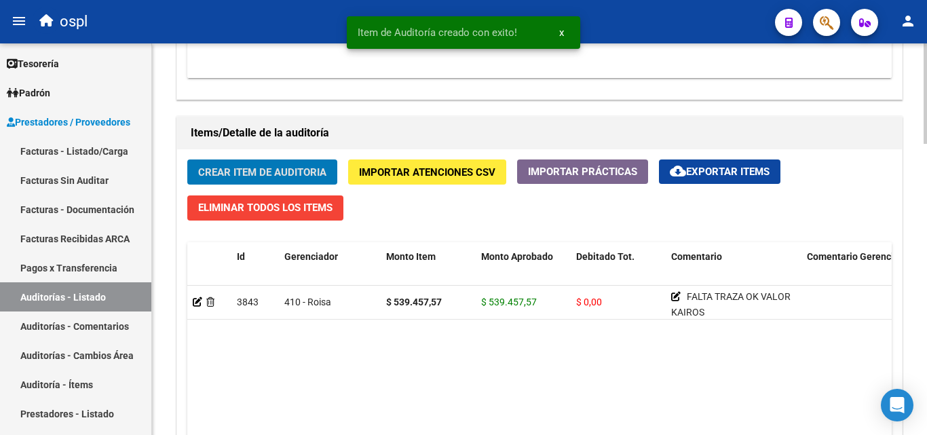
scroll to position [908, 0]
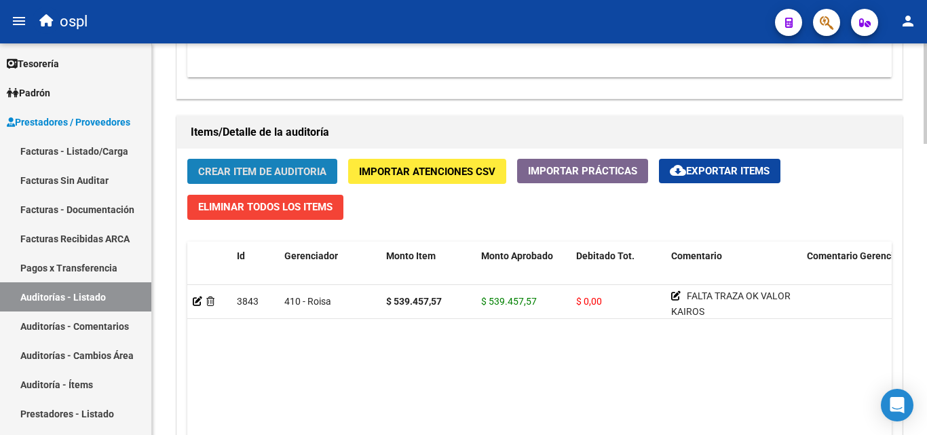
click at [290, 166] on span "Crear Item de Auditoria" at bounding box center [262, 171] width 128 height 12
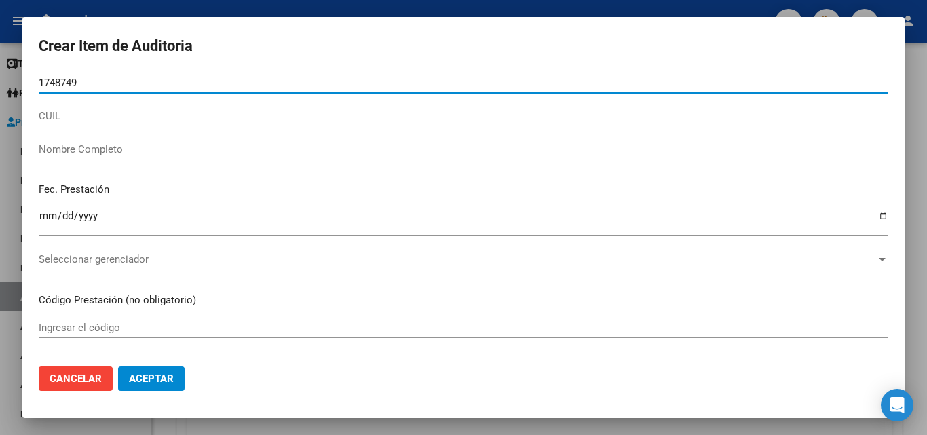
type input "17487492"
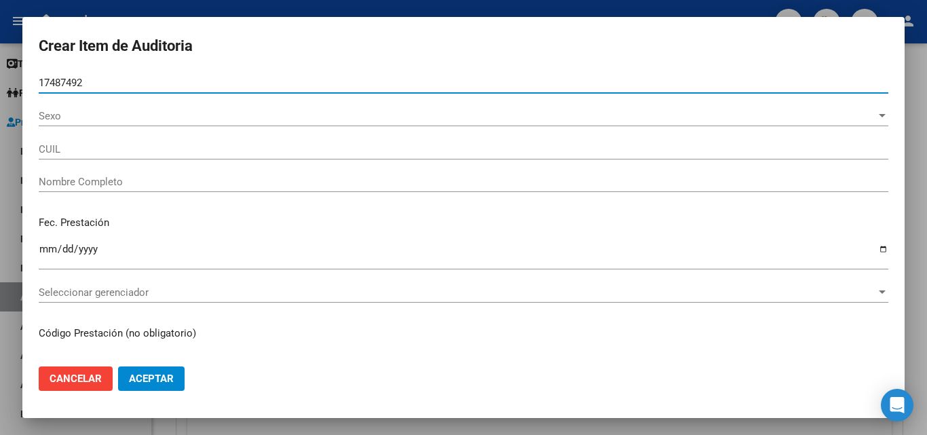
type input "27174874927"
type input "LIZARRAGA LILIANA NOEMI"
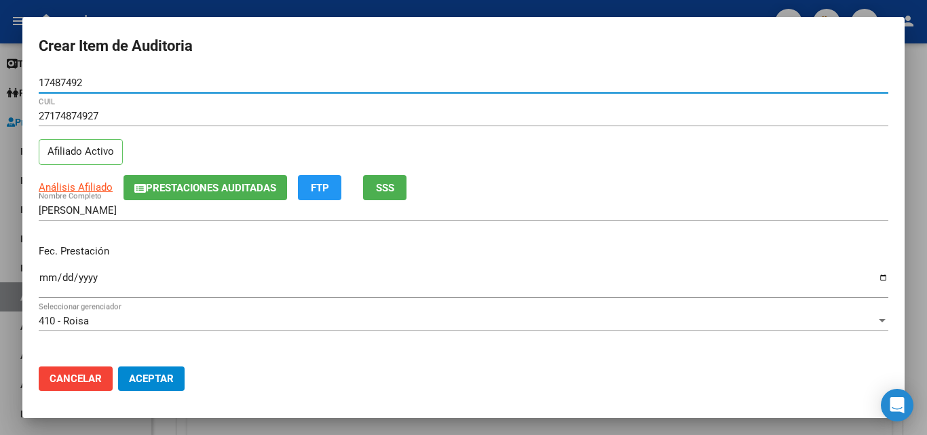
type input "17487492"
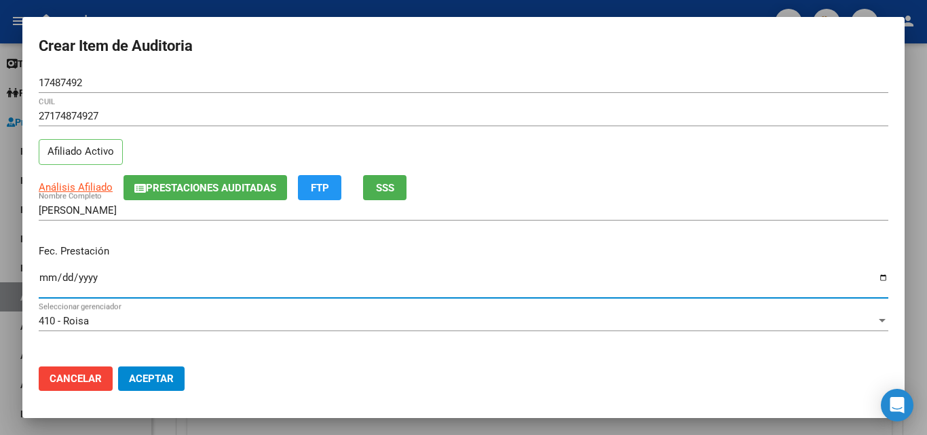
click at [49, 275] on input "Ingresar la fecha" at bounding box center [463, 283] width 849 height 22
type input "2025-05-07"
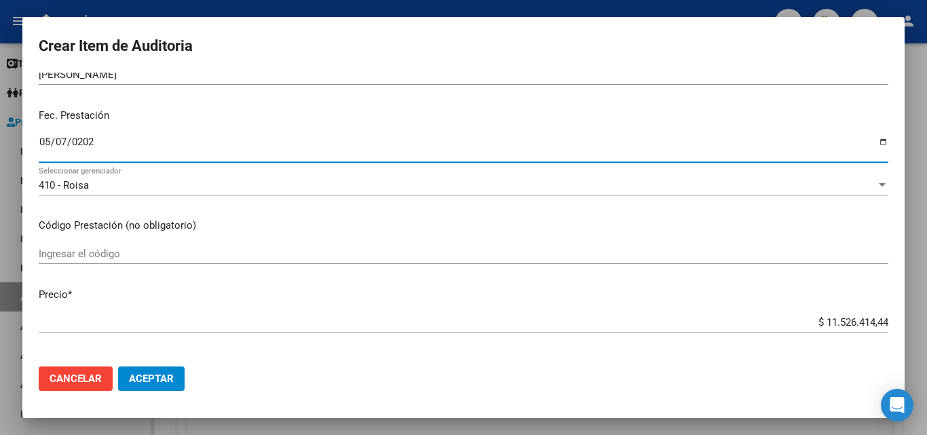
click at [85, 255] on input "Ingresar el código" at bounding box center [463, 254] width 849 height 12
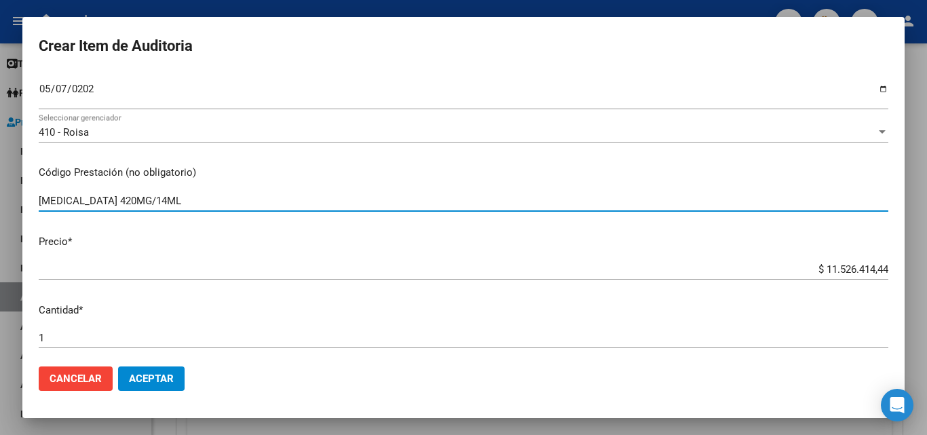
scroll to position [203, 0]
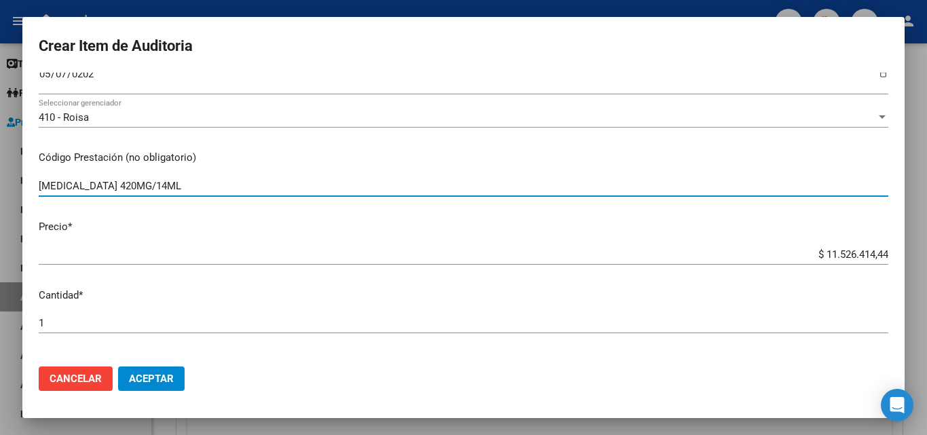
type input "PERJETA 420MG/14ML"
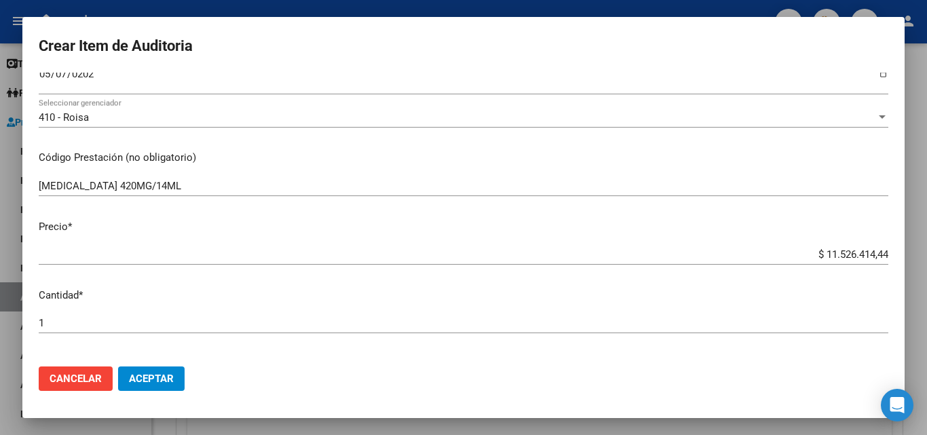
drag, startPoint x: 689, startPoint y: 245, endPoint x: 701, endPoint y: 250, distance: 13.1
click at [690, 246] on div "$ 11.526.414,44 Ingresar el precio" at bounding box center [463, 254] width 849 height 20
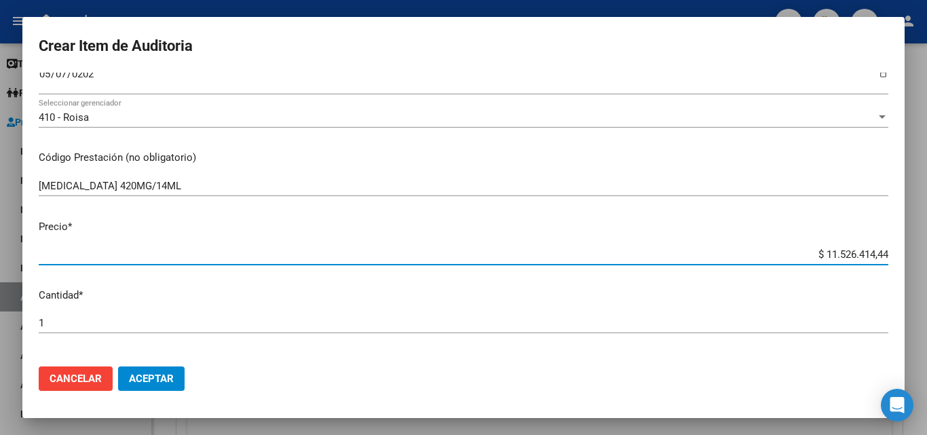
drag, startPoint x: 798, startPoint y: 258, endPoint x: 923, endPoint y: 246, distance: 125.4
click at [923, 246] on div "Crear Item de Auditoria 17487492 Nro Documento 27174874927 CUIL Afiliado Activo…" at bounding box center [463, 217] width 927 height 435
type input "$ 0,01"
type input "$ 0,11"
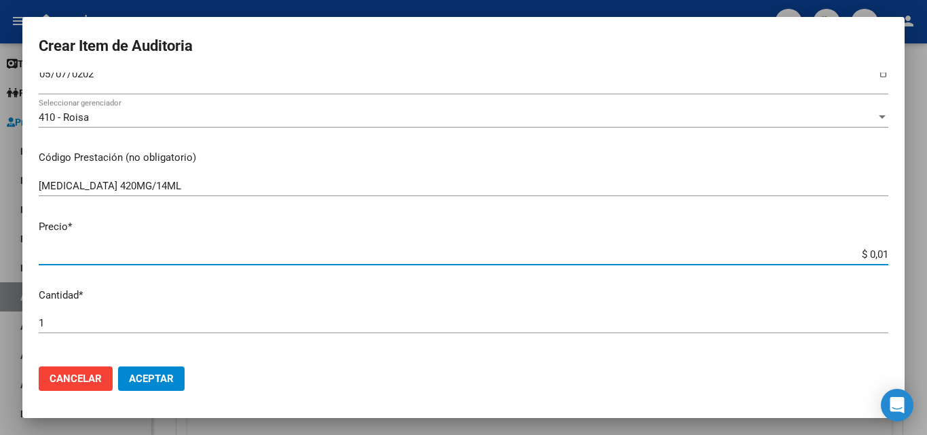
type input "$ 0,11"
type input "$ 1,14"
type input "$ 11,41"
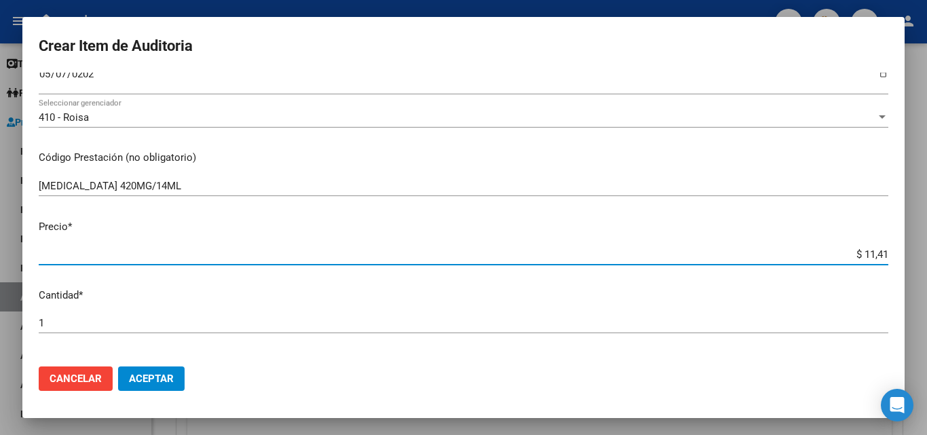
type input "$ 114,17"
type input "$ 1.141,79"
type input "$ 11.417,92"
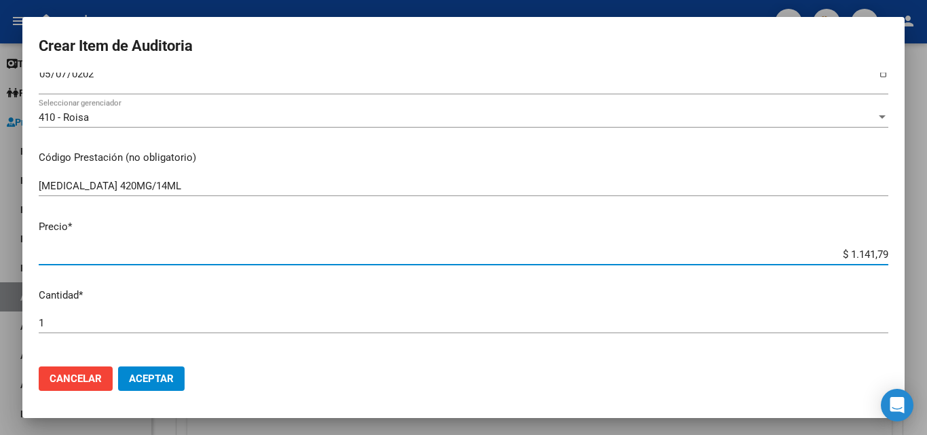
type input "$ 11.417,92"
type input "$ 114.179,27"
type input "$ 1.141.792,75"
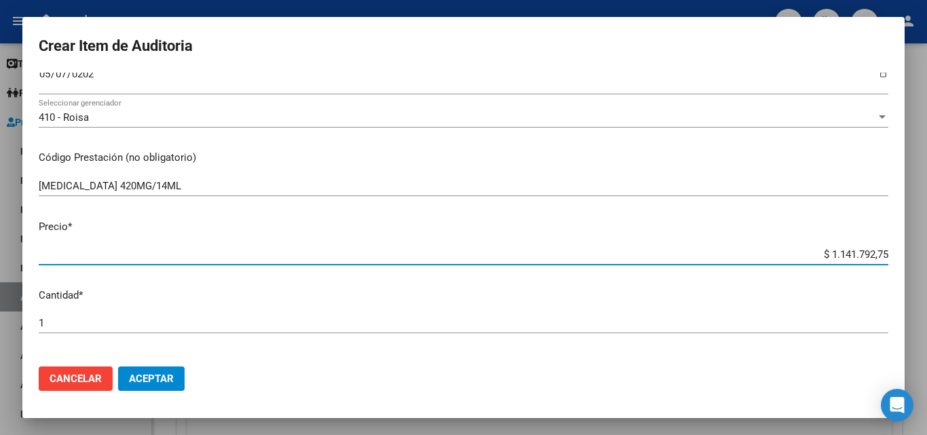
type input "$ 11.417.927,55"
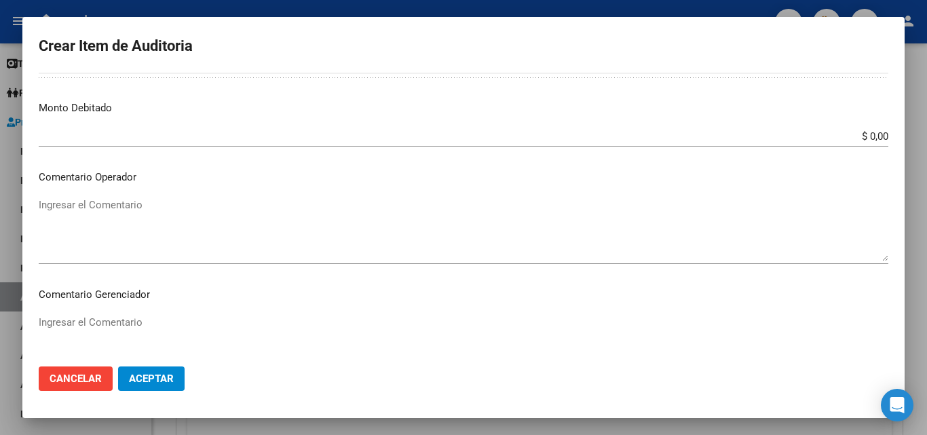
scroll to position [543, 0]
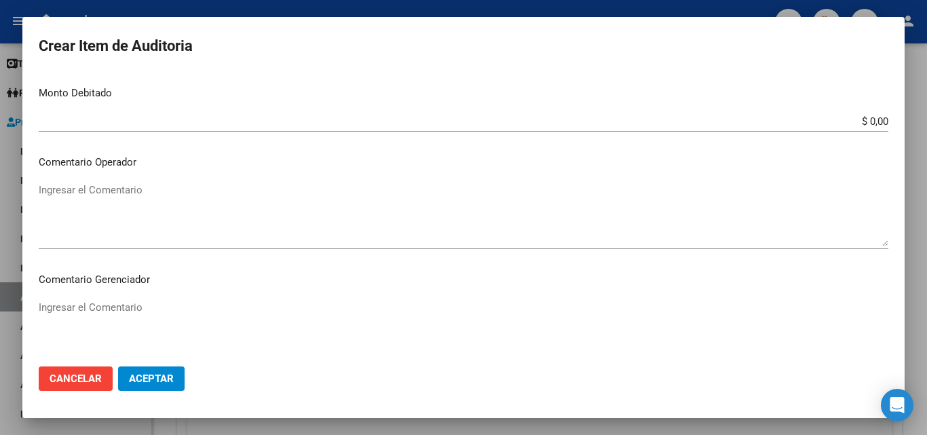
click at [136, 201] on textarea "Ingresar el Comentario" at bounding box center [463, 214] width 849 height 64
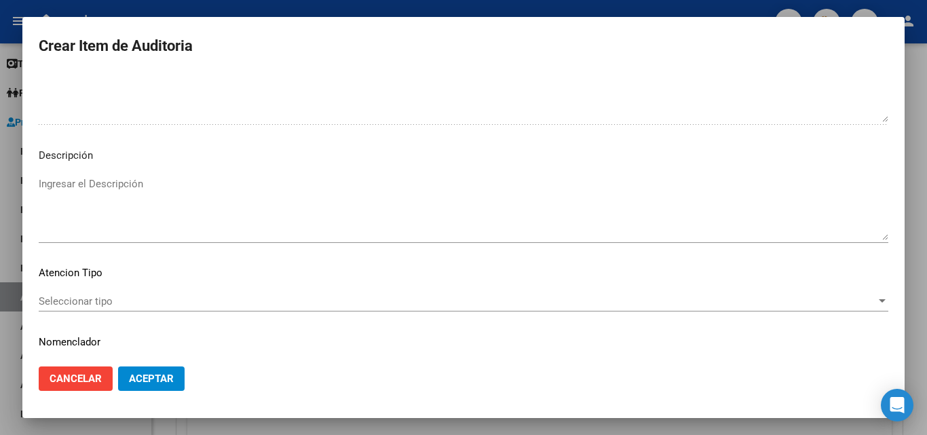
scroll to position [821, 0]
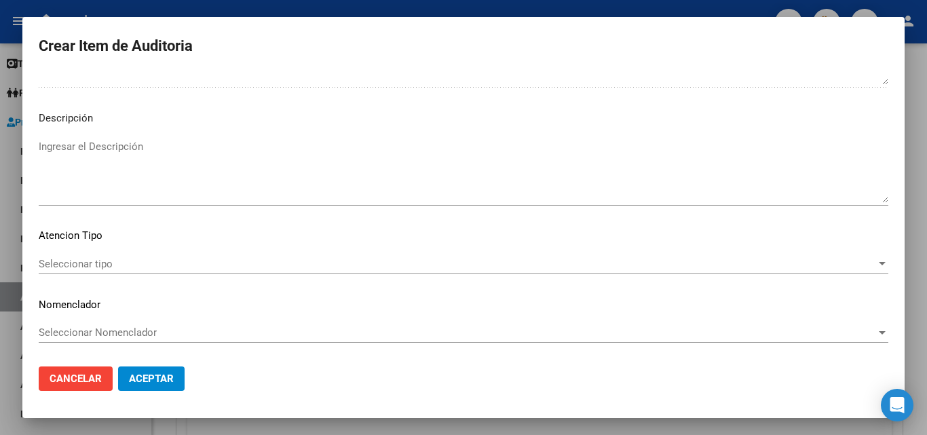
type textarea "FALTA TRAZA OK VALOR KAIROS"
click at [109, 267] on span "Seleccionar tipo" at bounding box center [457, 264] width 837 height 12
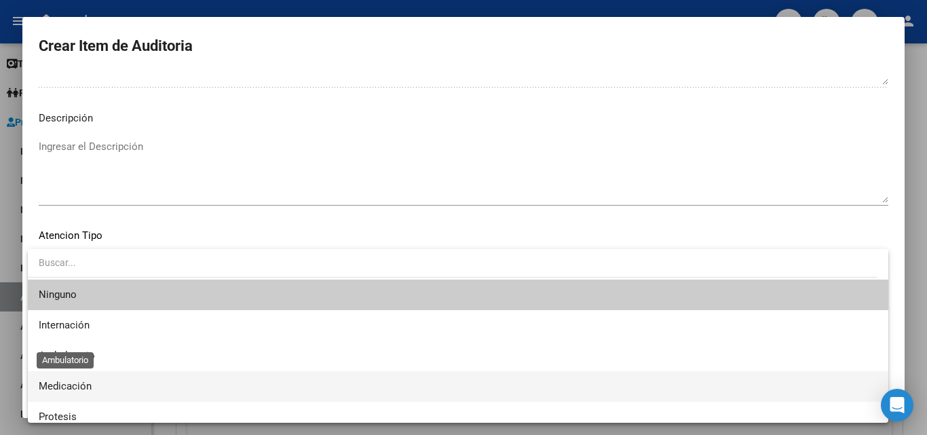
scroll to position [40, 0]
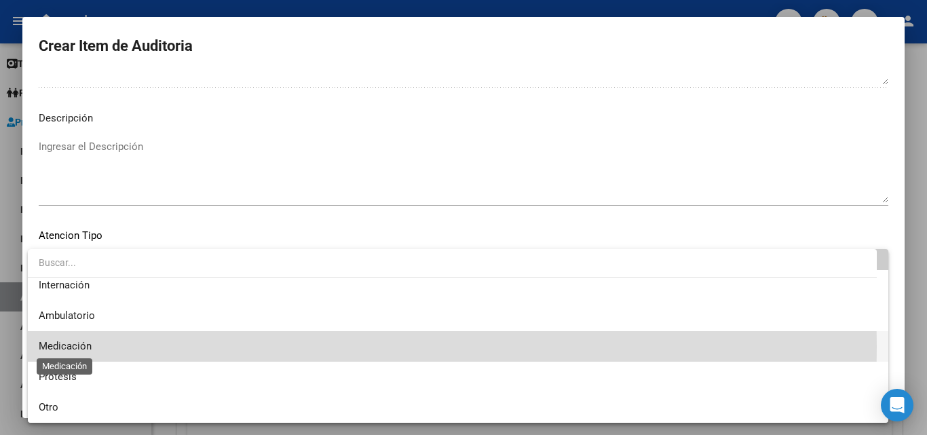
click at [82, 347] on span "Medicación" at bounding box center [65, 346] width 53 height 12
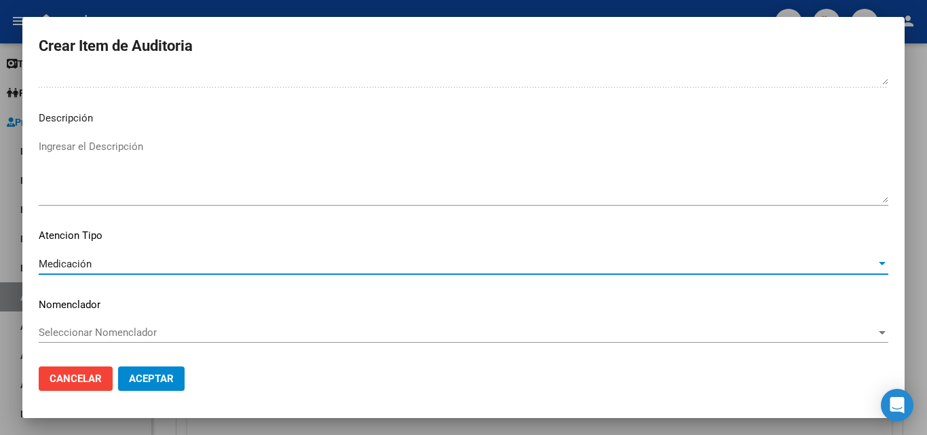
click at [152, 381] on span "Aceptar" at bounding box center [151, 378] width 45 height 12
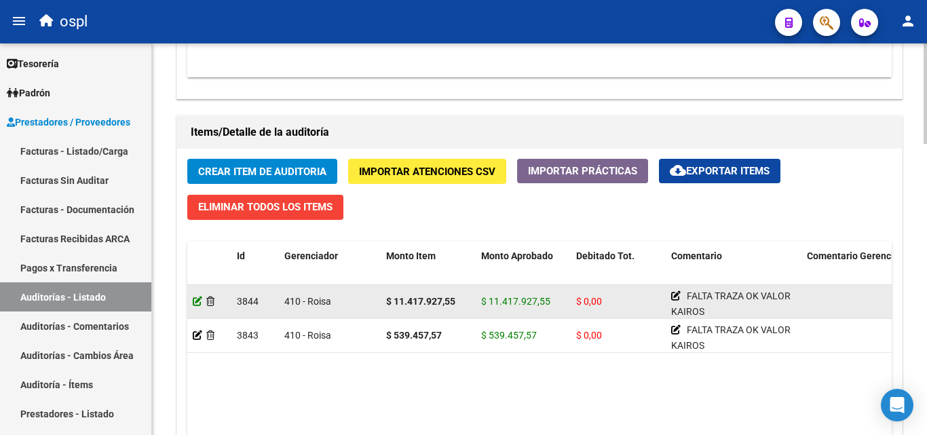
click at [197, 304] on icon at bounding box center [197, 300] width 9 height 9
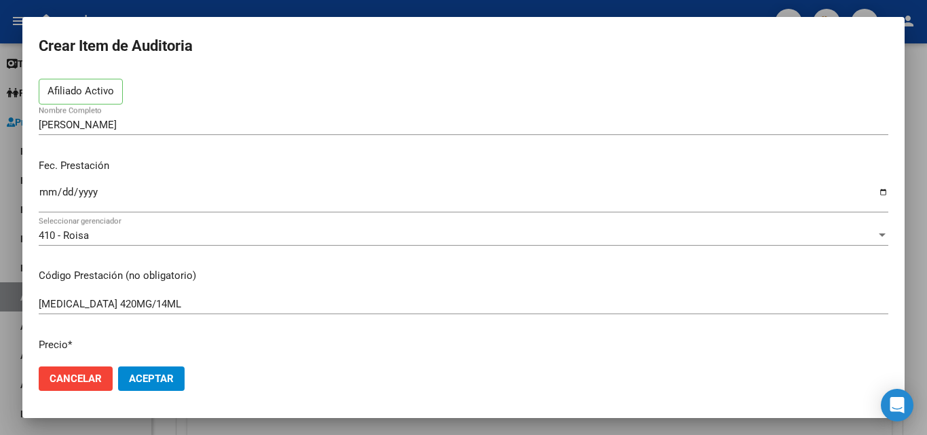
scroll to position [136, 0]
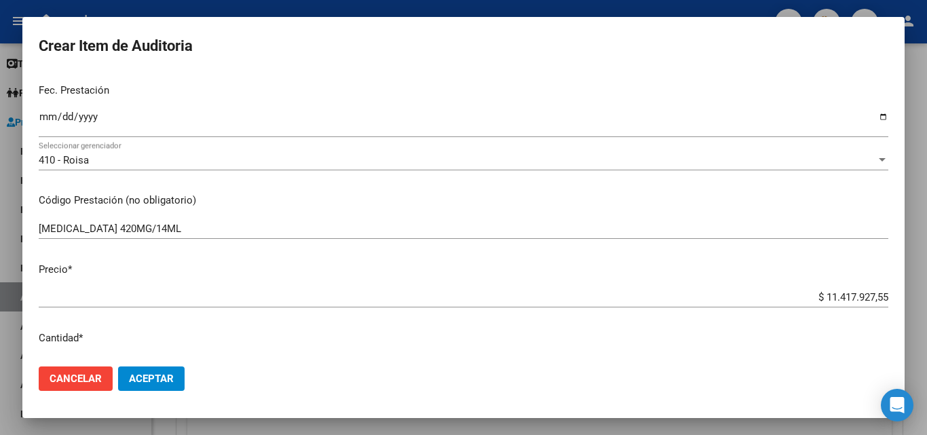
click at [270, 4] on div at bounding box center [463, 217] width 927 height 435
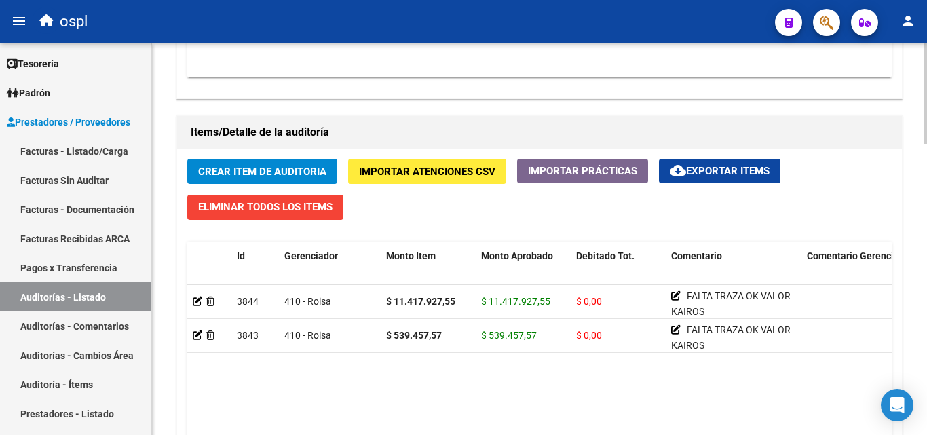
click at [275, 165] on span "Crear Item de Auditoria" at bounding box center [262, 171] width 128 height 12
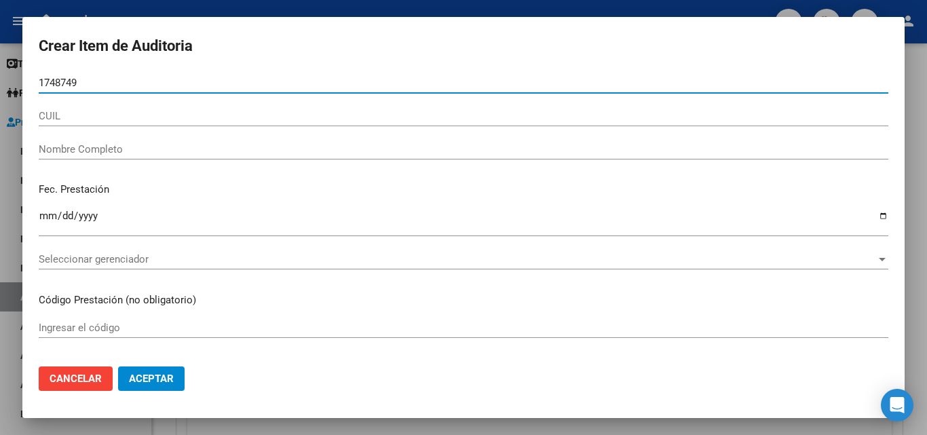
type input "17487492"
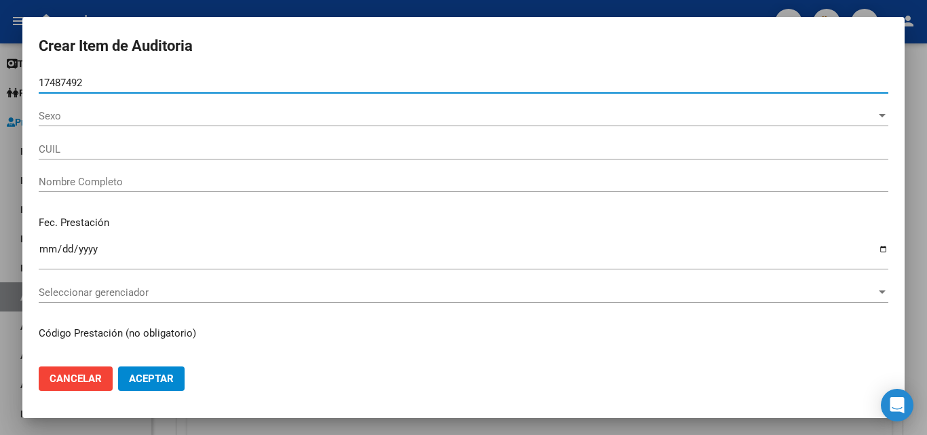
type input "27174874927"
type input "LIZARRAGA LILIANA NOEMI"
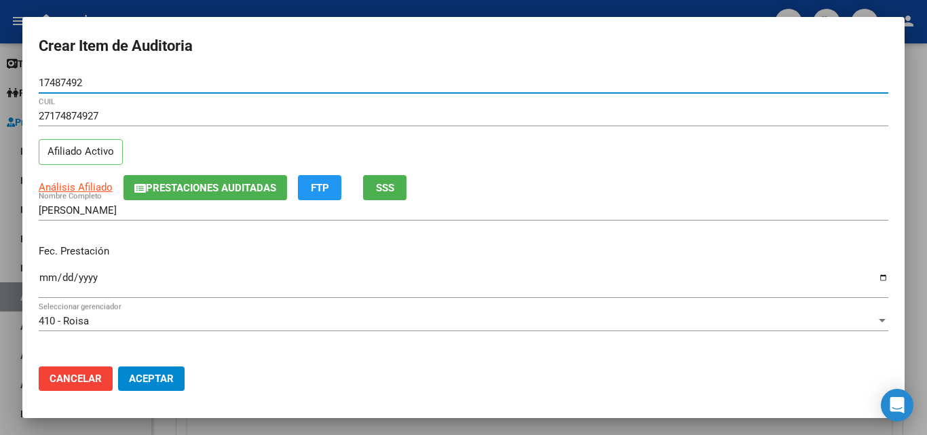
type input "17487492"
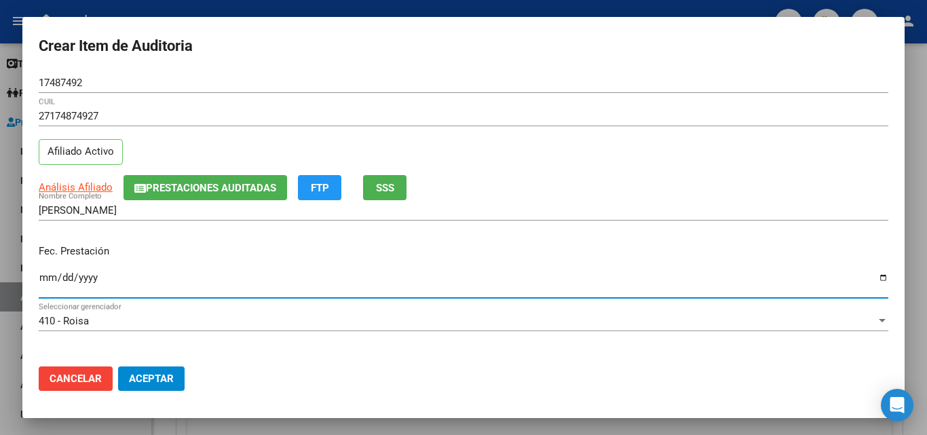
click at [46, 281] on input "Ingresar la fecha" at bounding box center [463, 283] width 849 height 22
type input "2025-05-07"
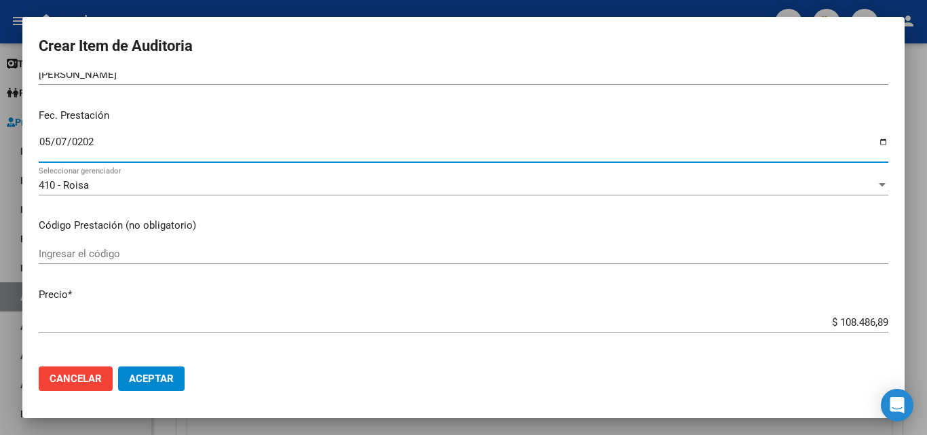
click at [119, 258] on input "Ingresar el código" at bounding box center [463, 254] width 849 height 12
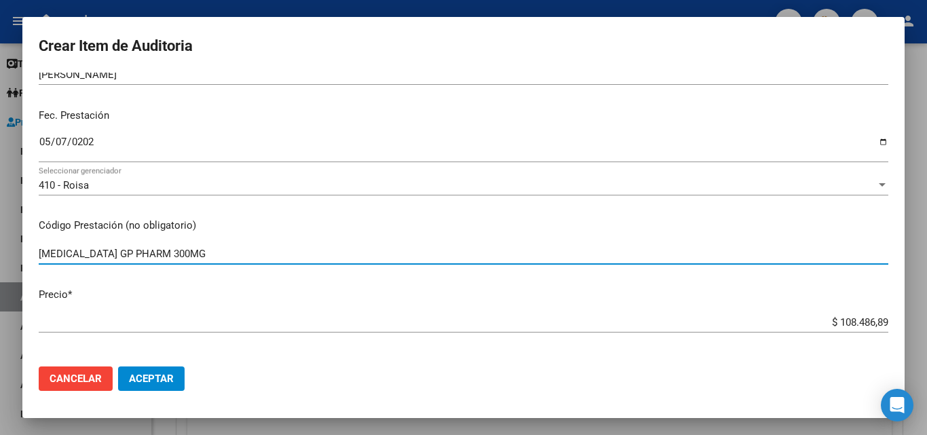
type input "PACLITAXEL GP PHARM 300MG"
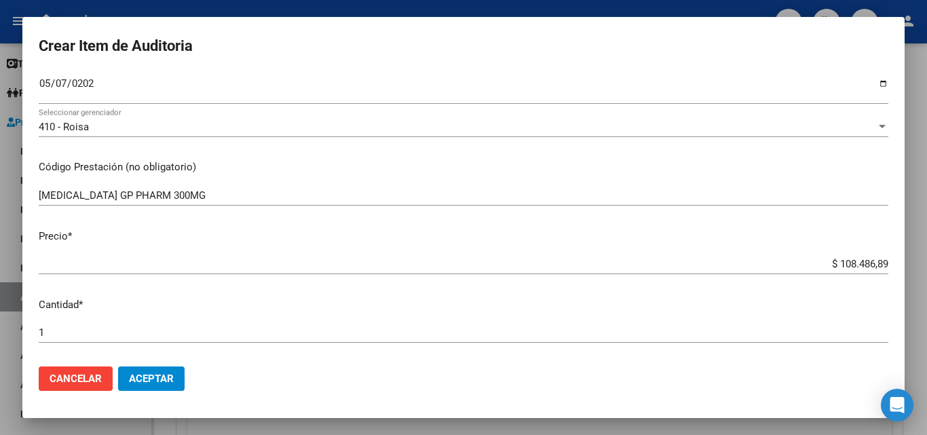
scroll to position [203, 0]
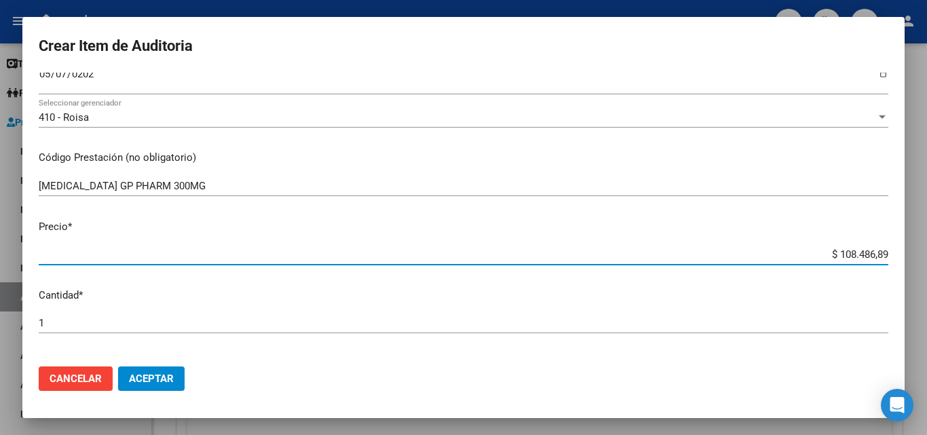
drag, startPoint x: 808, startPoint y: 258, endPoint x: 908, endPoint y: 253, distance: 99.1
click at [908, 253] on div "Crear Item de Auditoria 17487492 Nro Documento 27174874927 CUIL Afiliado Activo…" at bounding box center [463, 217] width 927 height 435
type input "$ 0,03"
type input "$ 0,31"
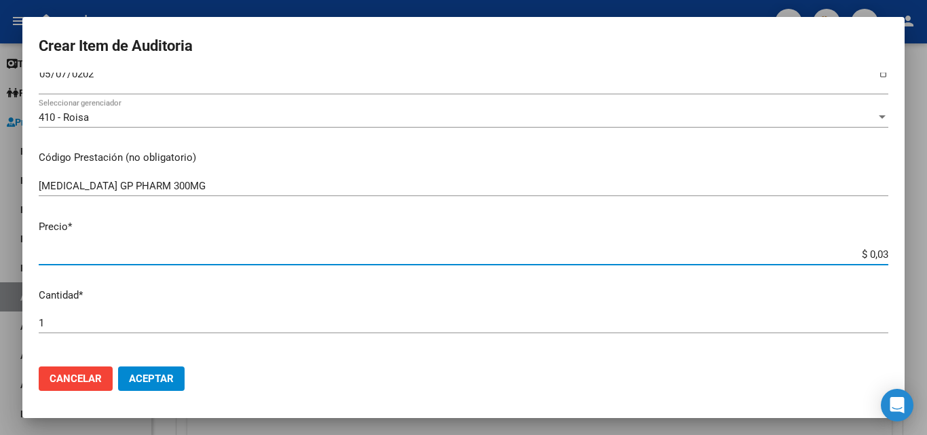
type input "$ 0,31"
type input "$ 3,17"
type input "$ 31,72"
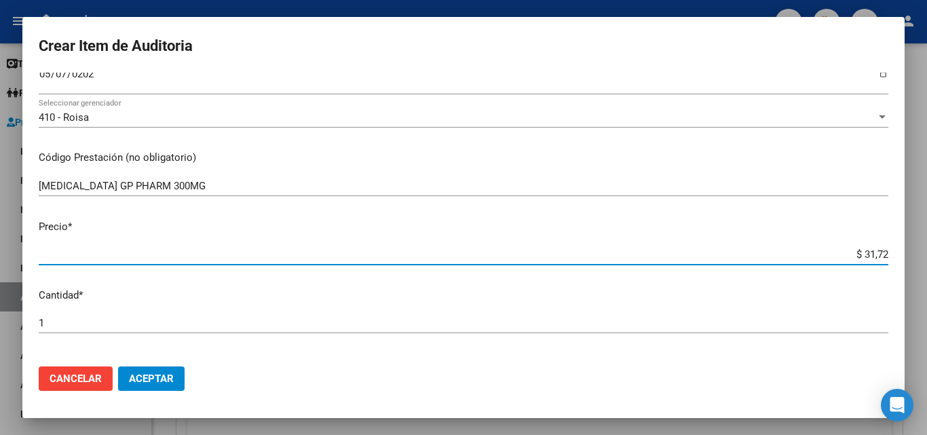
type input "$ 317,20"
type input "$ 3.172,00"
type input "$ 31.720,00"
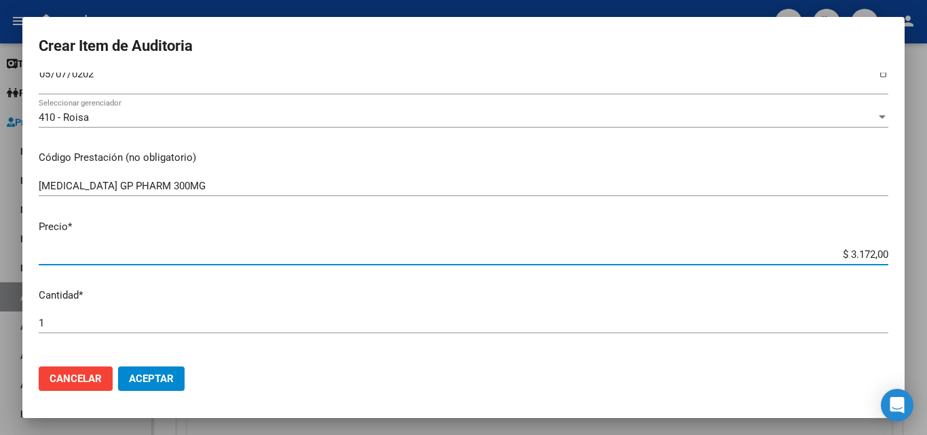
type input "$ 31.720,00"
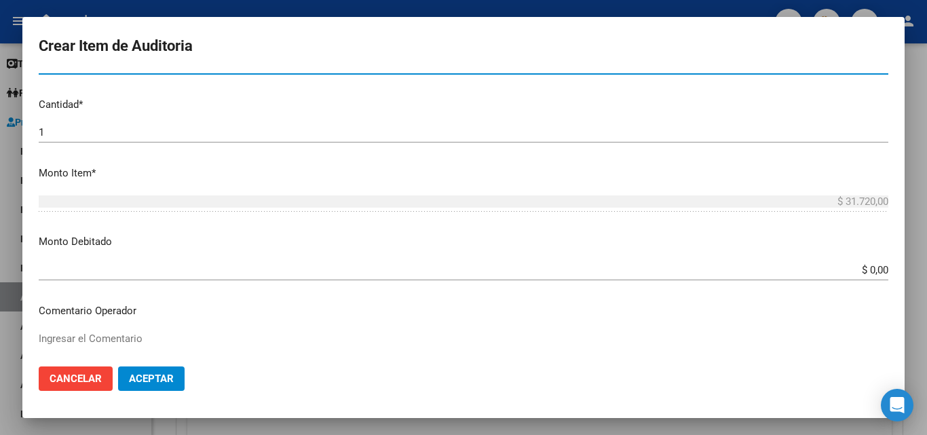
scroll to position [475, 0]
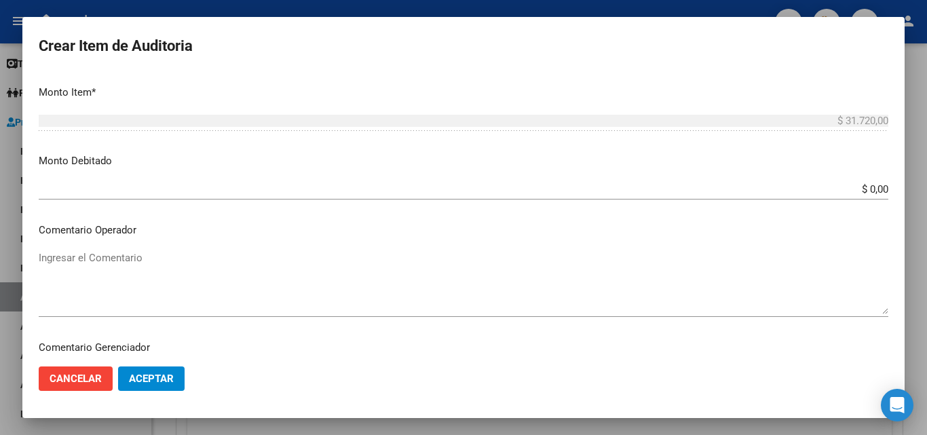
click at [124, 248] on div "Ingresar el Comentario" at bounding box center [463, 282] width 849 height 69
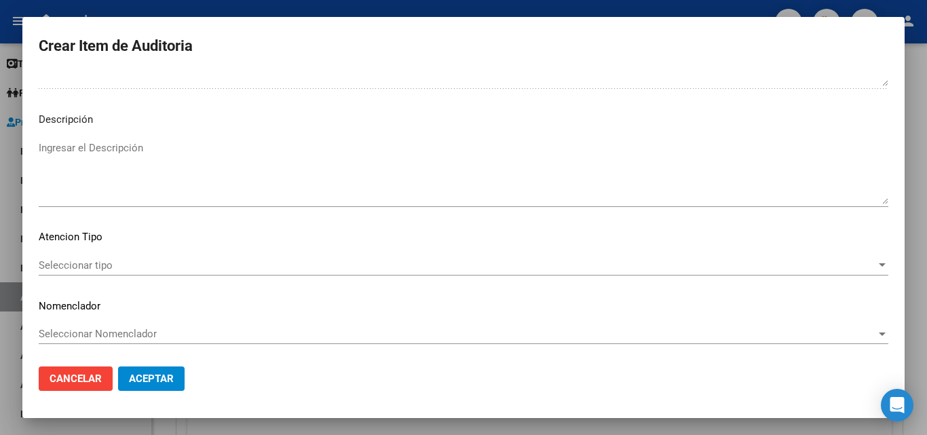
scroll to position [821, 0]
type textarea "FALTA TRAZA OK VALOR KAIROS"
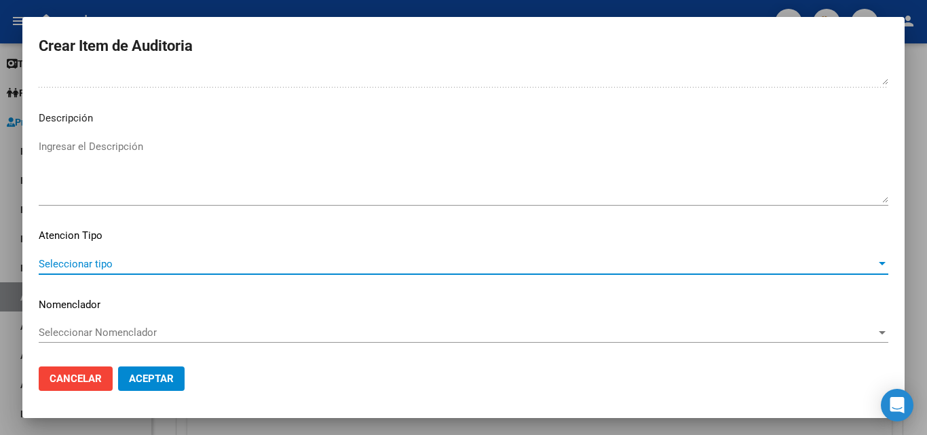
click at [109, 258] on span "Seleccionar tipo" at bounding box center [457, 264] width 837 height 12
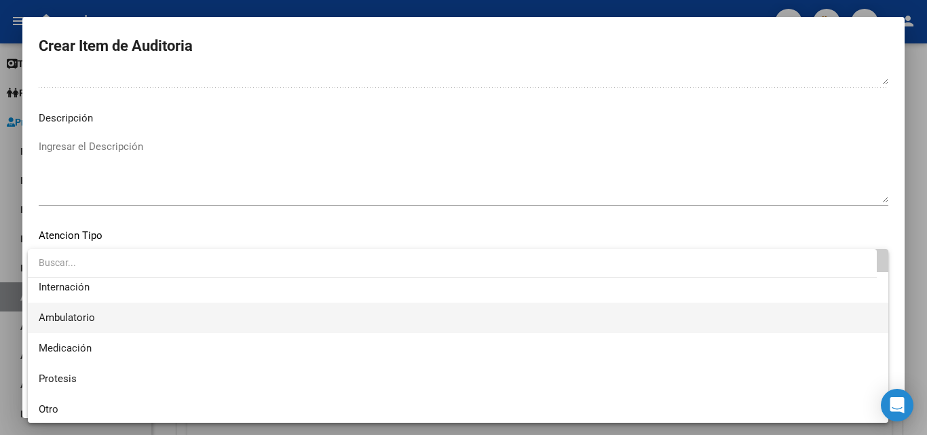
scroll to position [40, 0]
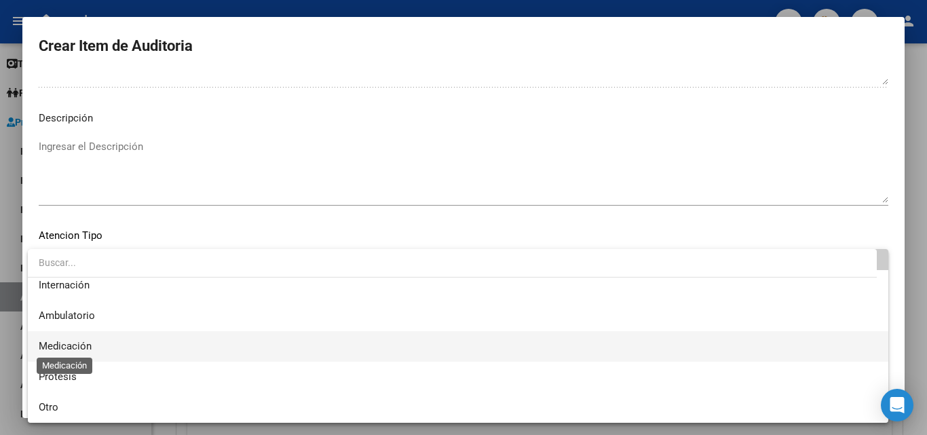
click at [87, 348] on span "Medicación" at bounding box center [65, 346] width 53 height 12
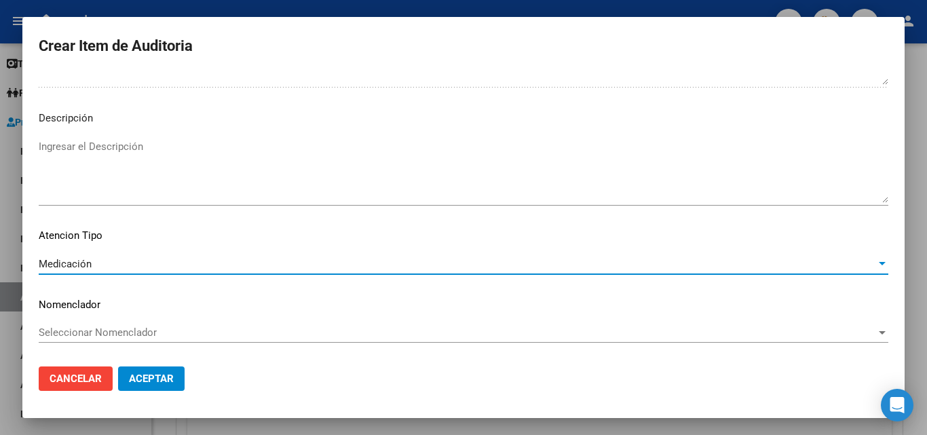
click at [149, 372] on span "Aceptar" at bounding box center [151, 378] width 45 height 12
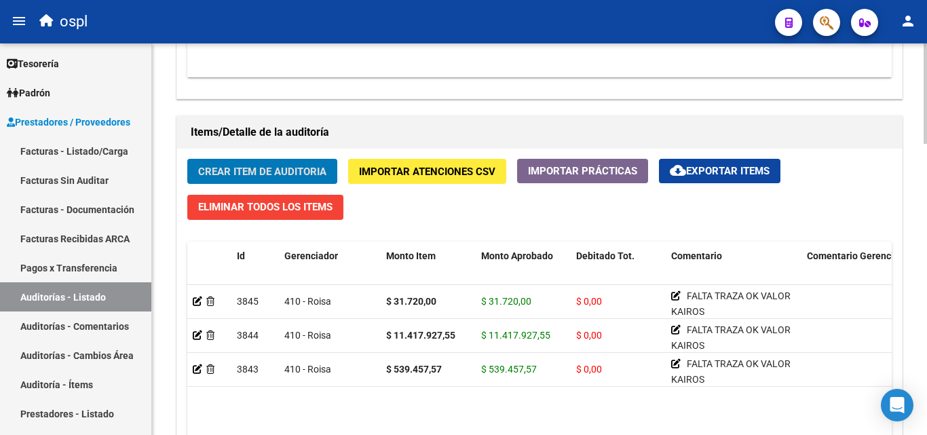
click at [237, 159] on button "Crear Item de Auditoria" at bounding box center [262, 171] width 150 height 25
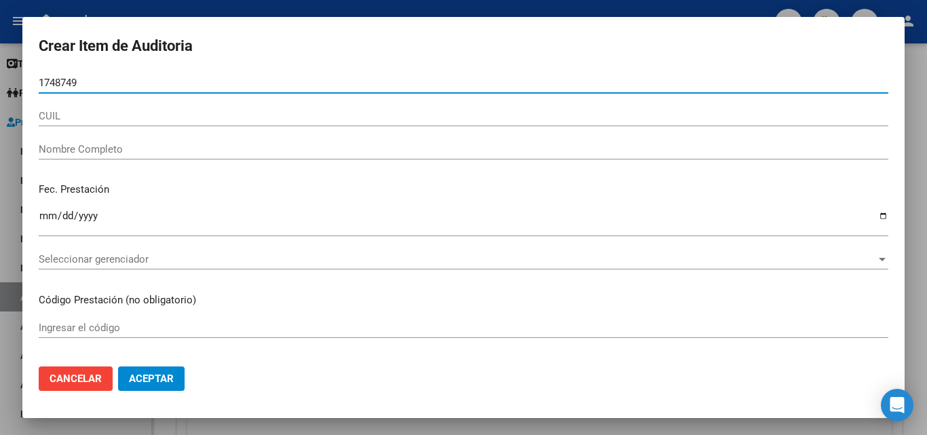
type input "17487492"
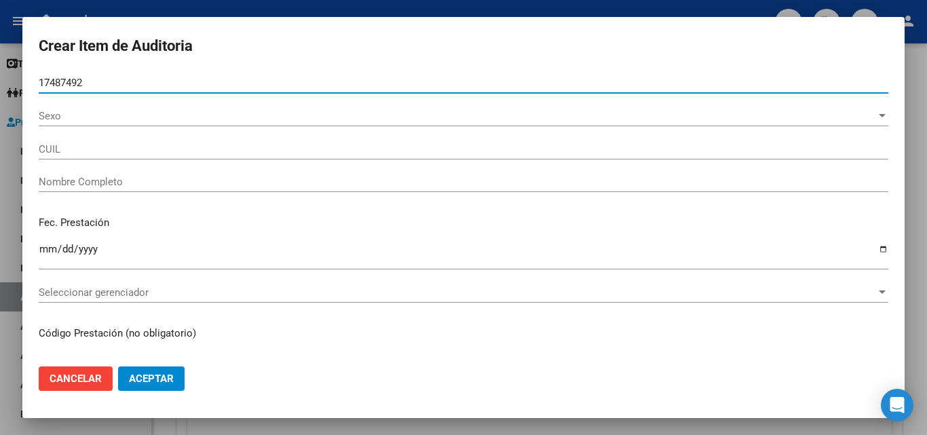
type input "27174874927"
type input "LIZARRAGA LILIANA NOEMI"
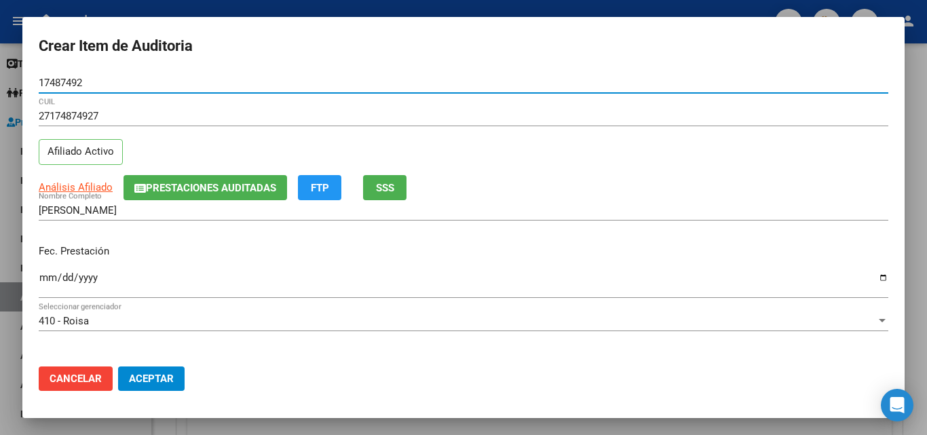
type input "17487492"
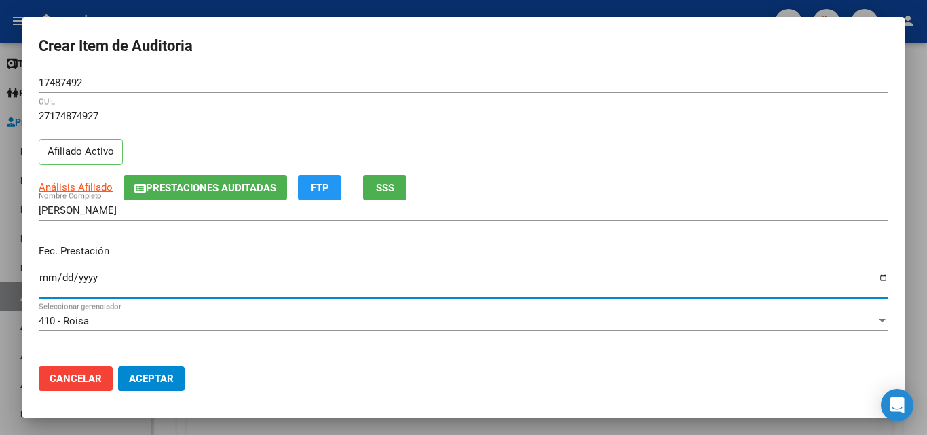
click at [50, 277] on input "Ingresar la fecha" at bounding box center [463, 283] width 849 height 22
type input "2025-05-07"
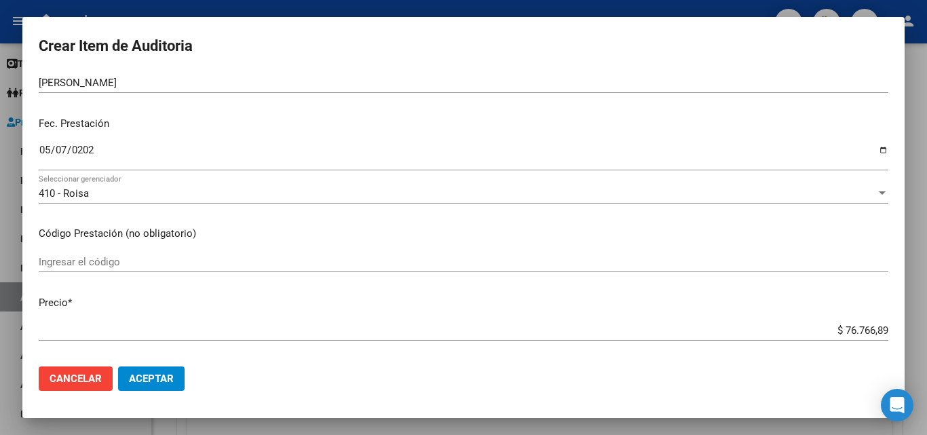
scroll to position [136, 0]
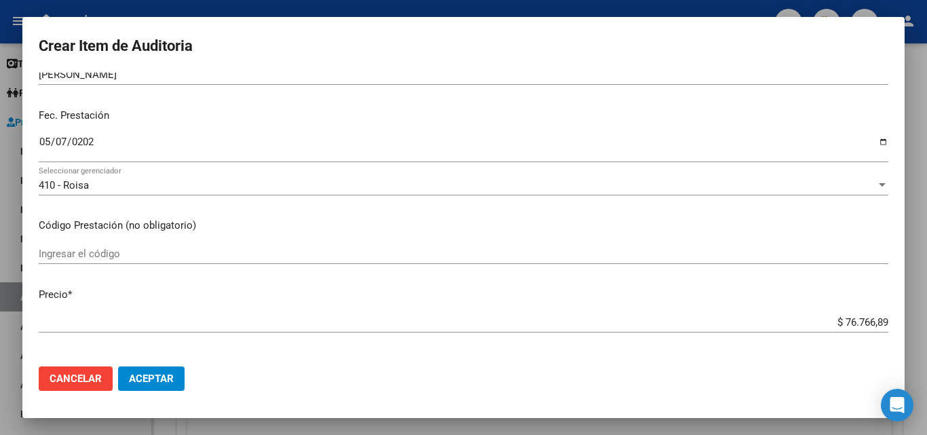
click at [142, 258] on input "Ingresar el código" at bounding box center [463, 254] width 849 height 12
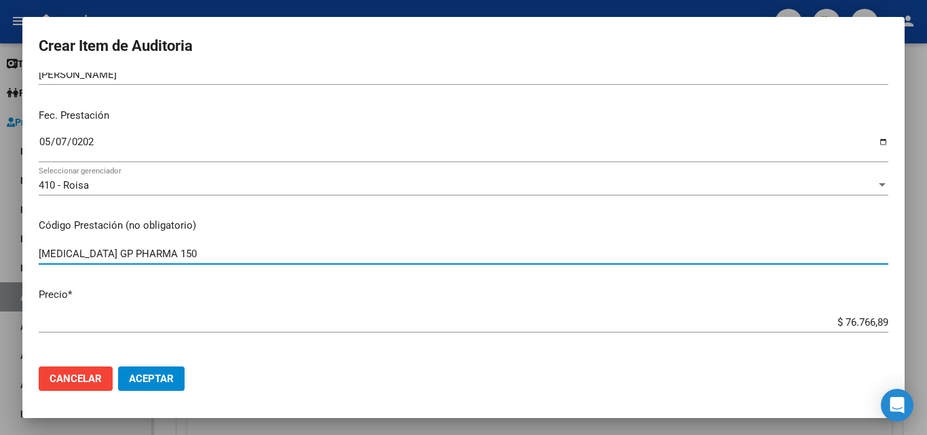
click at [207, 255] on input "CARBOPLATINO GP PHARMA 150" at bounding box center [463, 254] width 849 height 12
type input "CARBOPLATINO GP PHARMA 150MG"
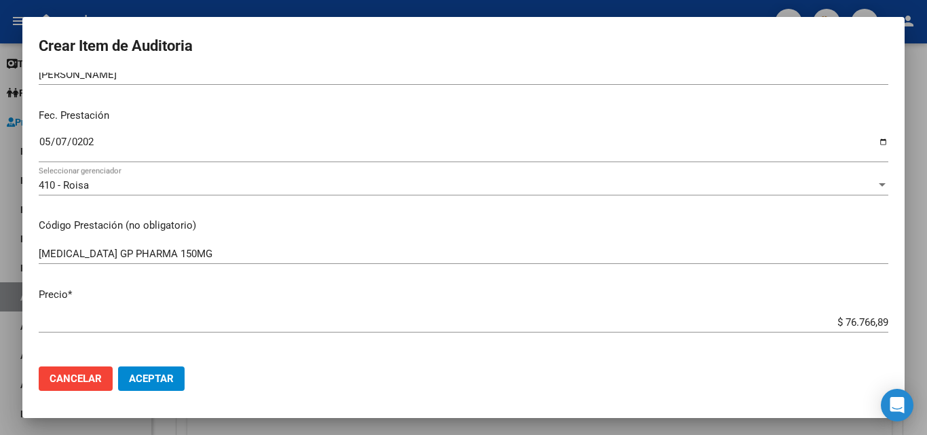
click at [92, 242] on mat-dialog-content "17487492 Nro Documento 27174874927 CUIL Afiliado Activo Análisis Afiliado Prest…" at bounding box center [463, 214] width 882 height 283
click at [77, 250] on input "CARBOPLATINO GP PHARMA 150MG" at bounding box center [463, 254] width 849 height 12
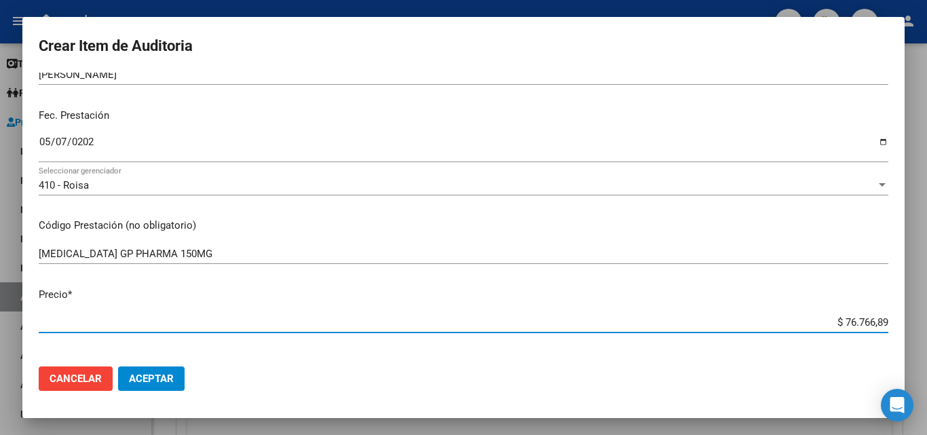
drag, startPoint x: 808, startPoint y: 324, endPoint x: 926, endPoint y: 333, distance: 117.7
click at [926, 333] on div "Crear Item de Auditoria 17487492 Nro Documento 27174874927 CUIL Afiliado Activo…" at bounding box center [463, 217] width 927 height 435
type input "$ 0,01"
type input "$ 0,18"
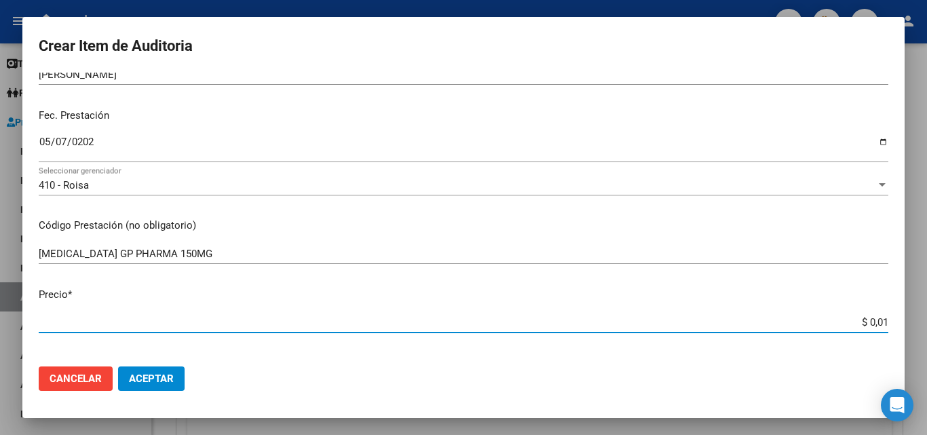
type input "$ 0,18"
type input "$ 1,83"
type input "$ 18,30"
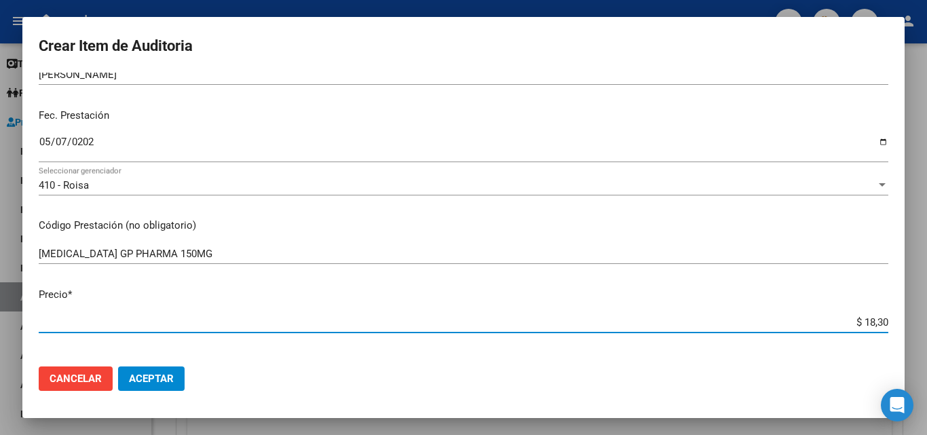
type input "$ 183,00"
type input "$ 1.830,00"
type input "$ 18.300,00"
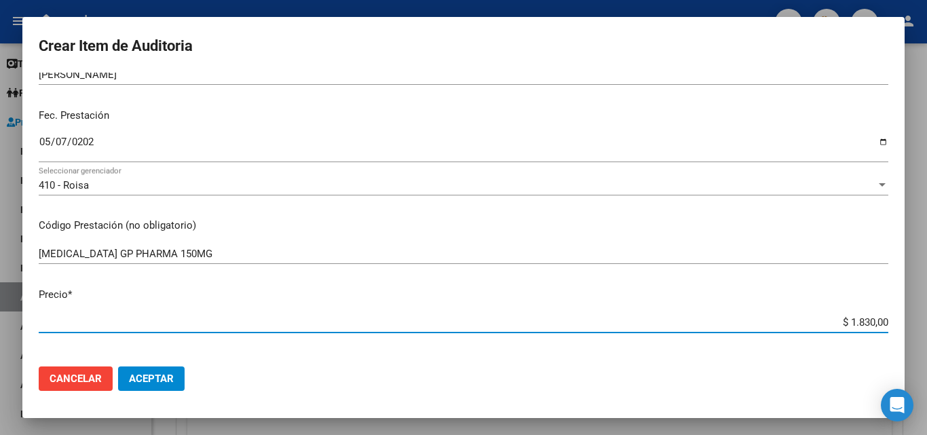
type input "$ 18.300,00"
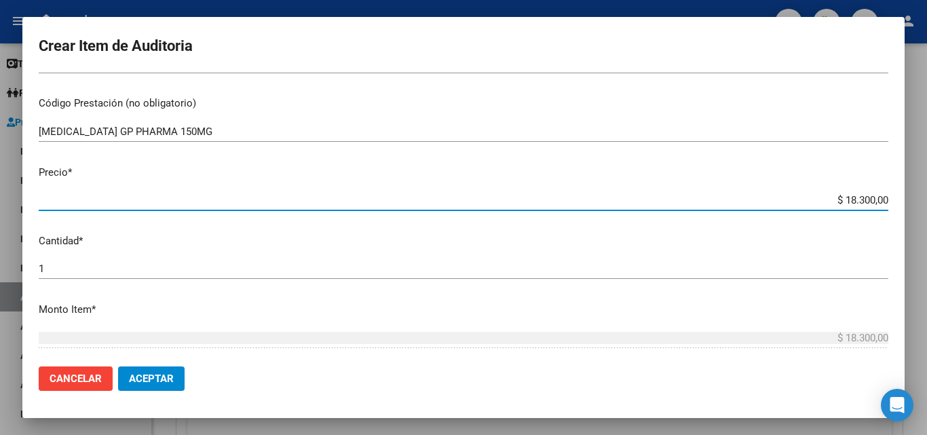
scroll to position [339, 0]
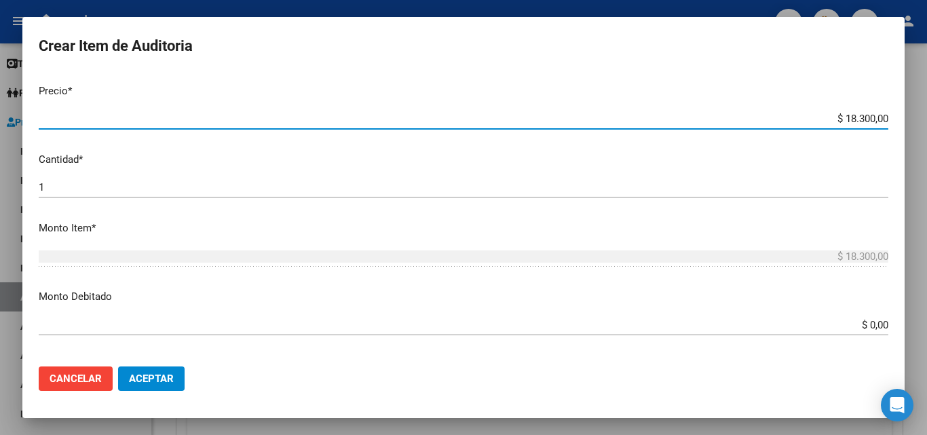
click at [84, 189] on input "1" at bounding box center [463, 187] width 849 height 12
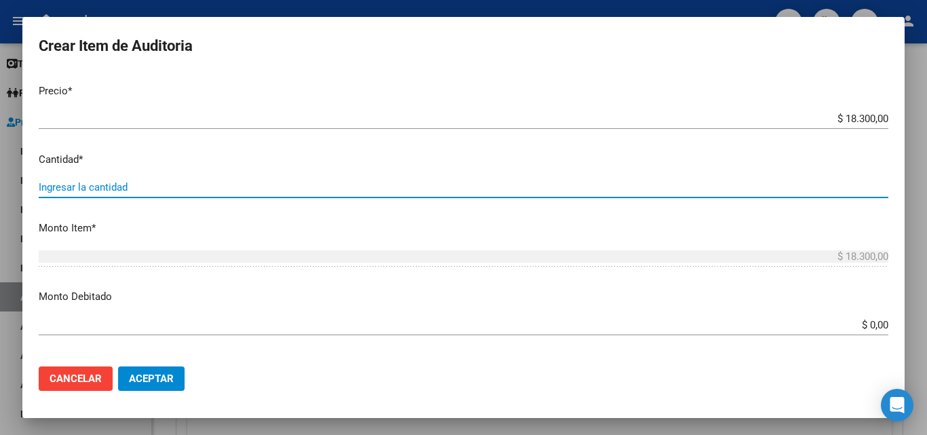
type input "4"
type input "$ 73.200,00"
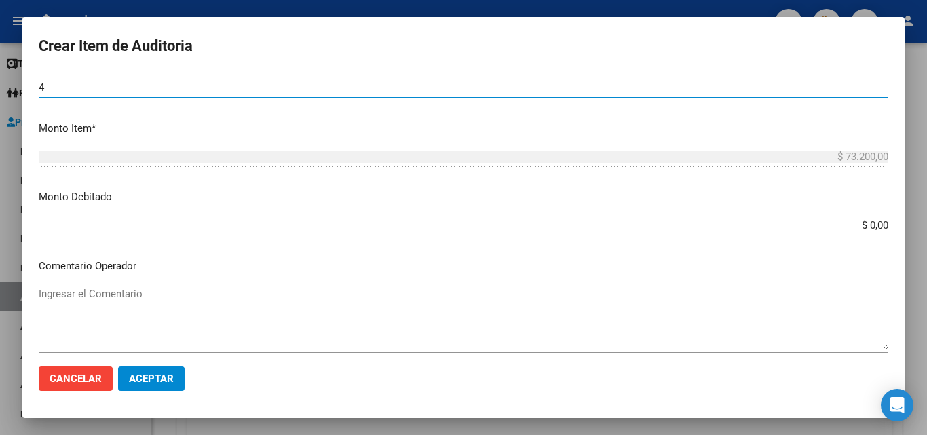
scroll to position [475, 0]
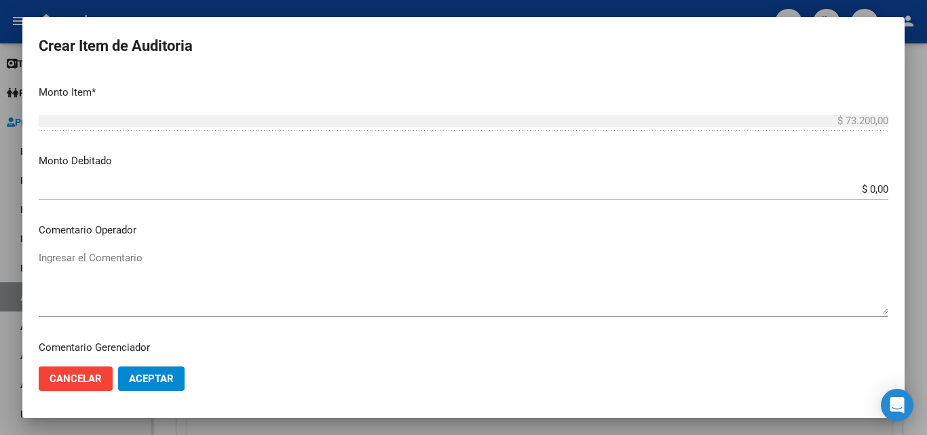
type input "4"
click at [153, 258] on textarea "Ingresar el Comentario" at bounding box center [463, 282] width 849 height 64
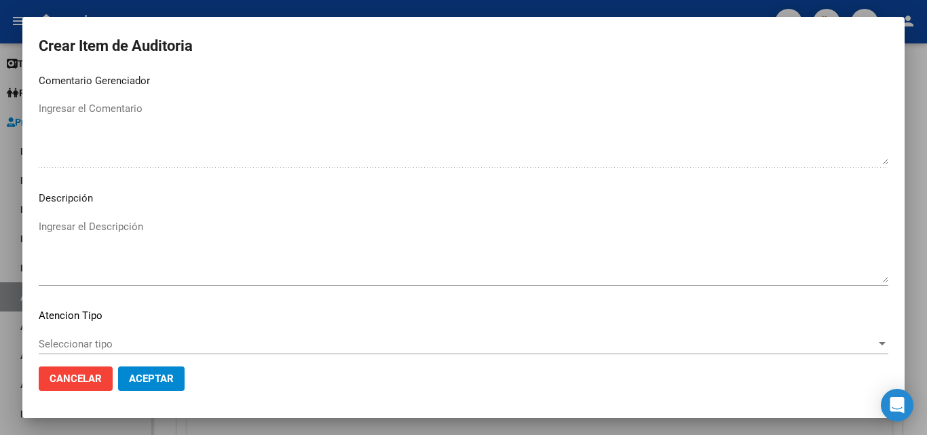
scroll to position [746, 0]
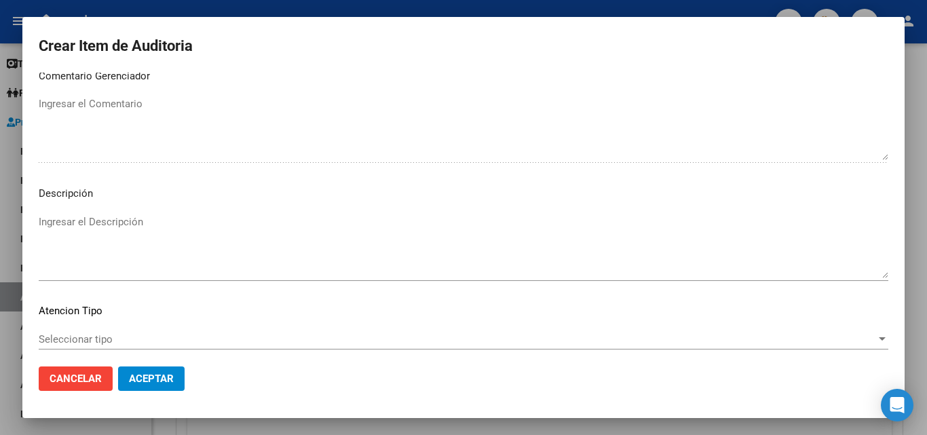
type textarea "FALTA TRAZA OK VALOR KAIROS"
click at [104, 333] on span "Seleccionar tipo" at bounding box center [457, 339] width 837 height 12
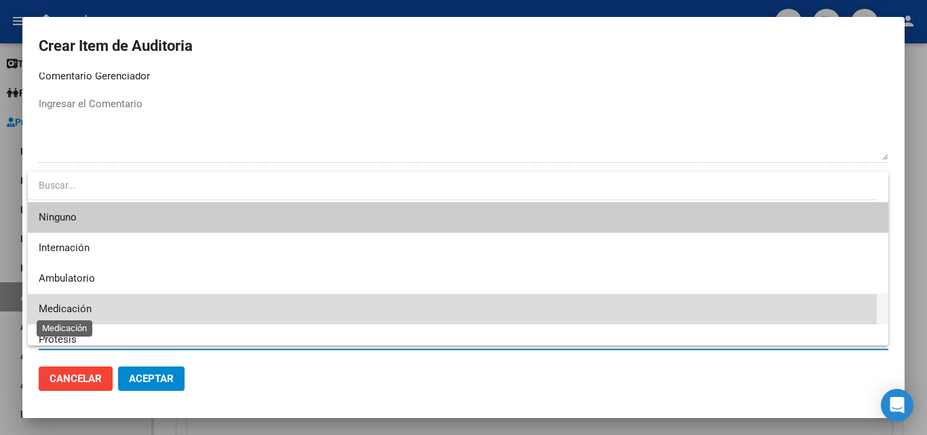
click at [87, 303] on span "Medicación" at bounding box center [65, 309] width 53 height 12
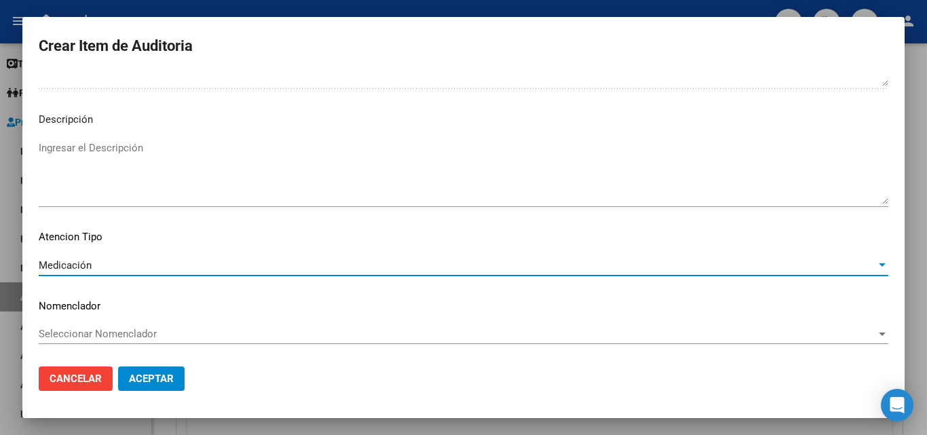
scroll to position [821, 0]
click at [167, 370] on button "Aceptar" at bounding box center [151, 378] width 66 height 24
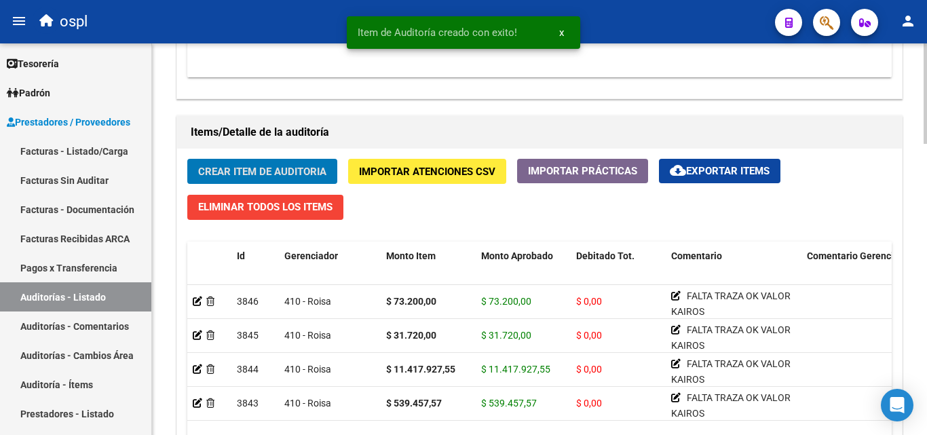
click at [272, 153] on div "Crear Item de Auditoria Importar Atenciones CSV Importar Prácticas cloud_downlo…" at bounding box center [539, 358] width 724 height 418
click at [276, 167] on span "Crear Item de Auditoria" at bounding box center [262, 171] width 128 height 12
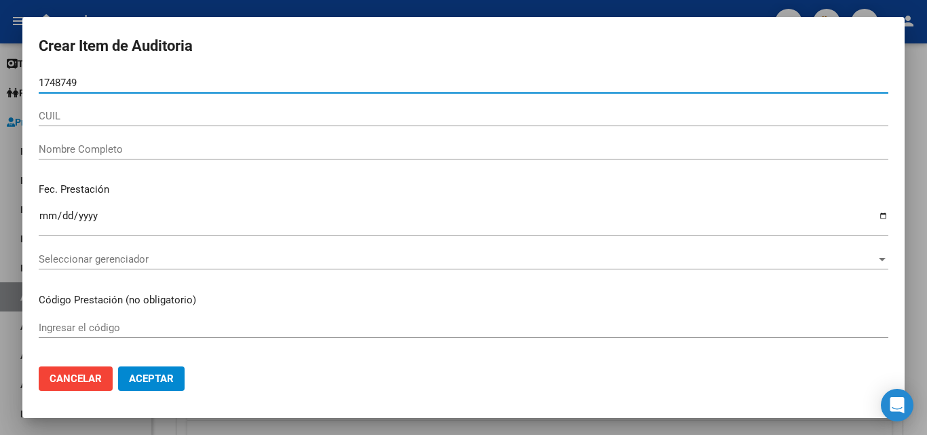
type input "17487492"
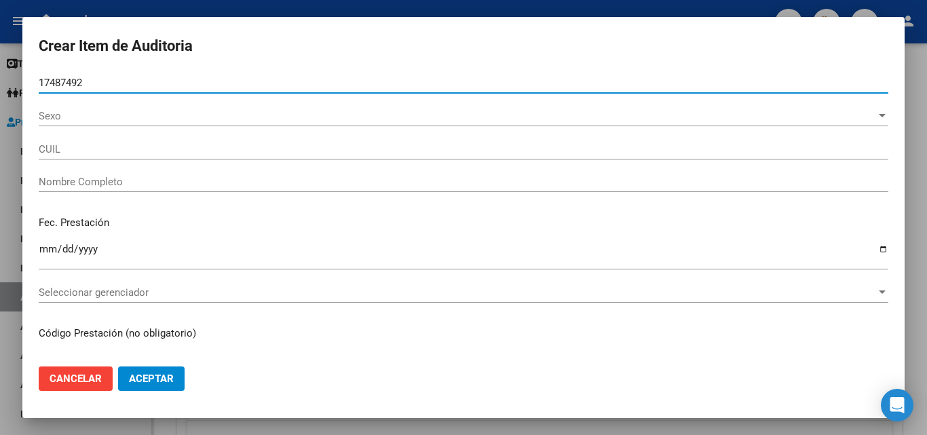
type input "27174874927"
type input "LIZARRAGA LILIANA NOEMI"
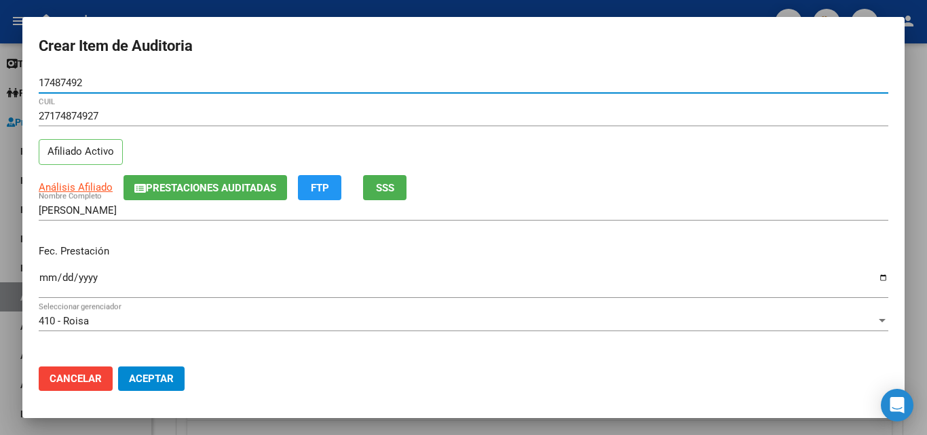
type input "17487492"
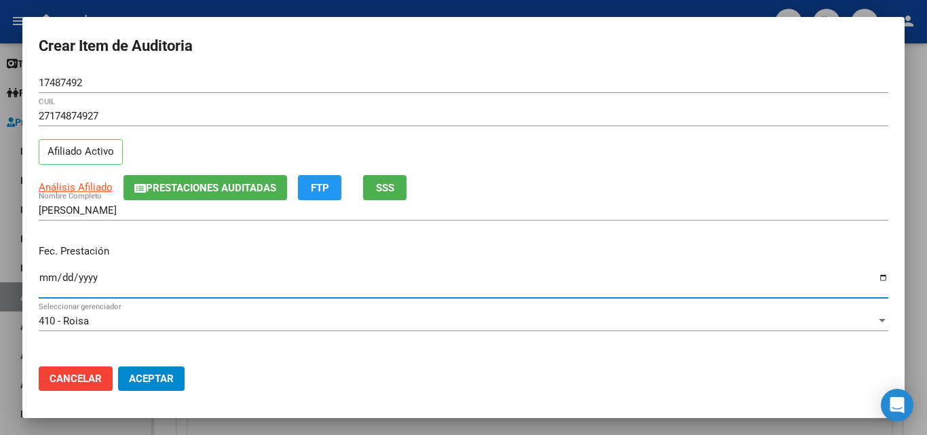
click at [44, 283] on input "Ingresar la fecha" at bounding box center [463, 283] width 849 height 22
type input "2025-05-07"
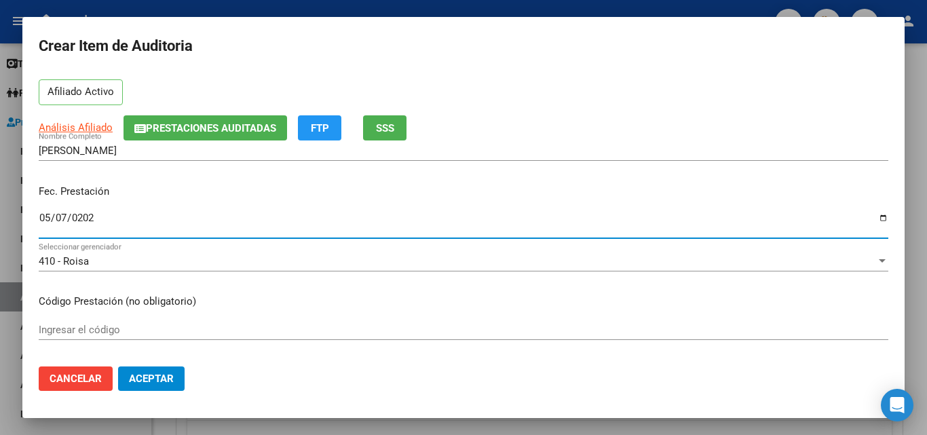
scroll to position [68, 0]
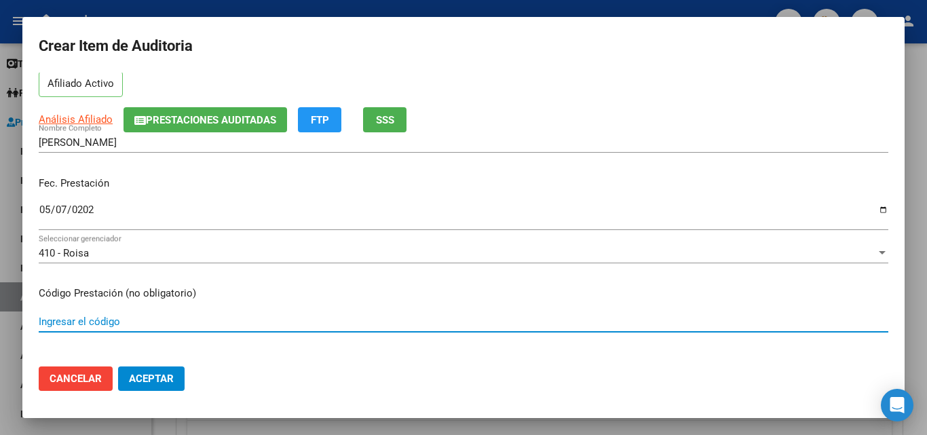
click at [94, 324] on input "Ingresar el código" at bounding box center [463, 321] width 849 height 12
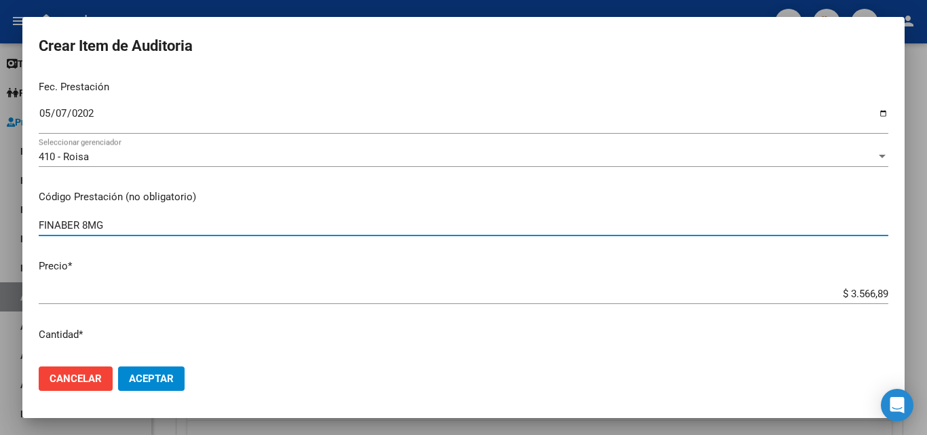
scroll to position [271, 0]
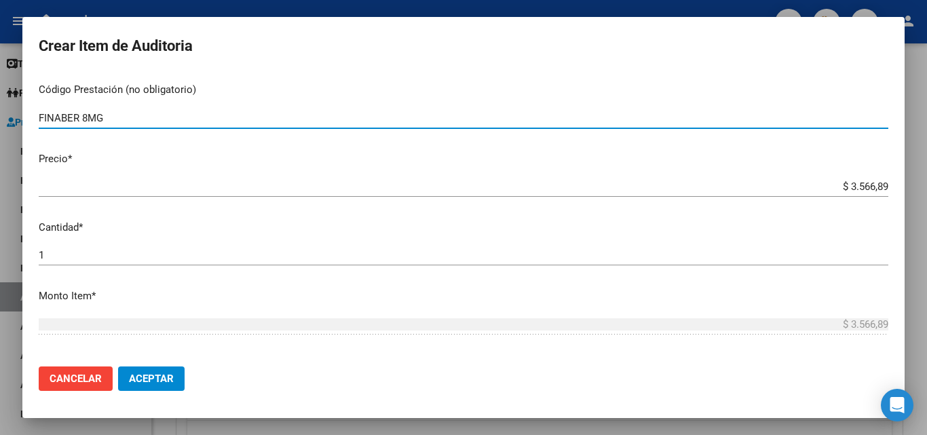
type input "FINABER 8MG"
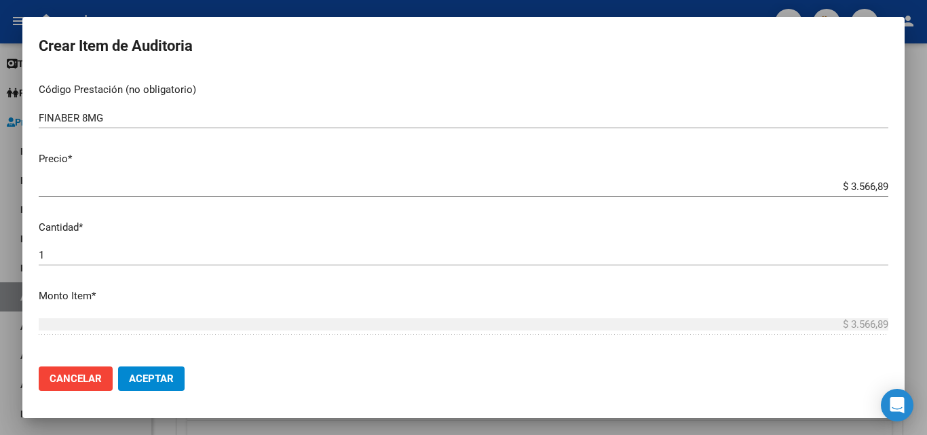
click at [464, 237] on mat-dialog-content "17487492 Nro Documento 27174874927 CUIL Afiliado Activo Análisis Afiliado Prest…" at bounding box center [463, 214] width 882 height 283
drag, startPoint x: 758, startPoint y: 196, endPoint x: 787, endPoint y: 190, distance: 29.1
click at [761, 196] on div "$ 3.566,89 Ingresar el precio" at bounding box center [463, 186] width 849 height 20
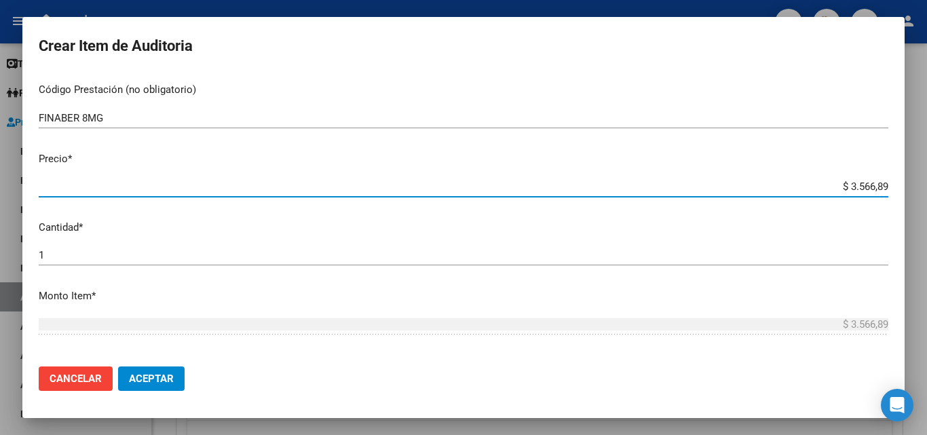
drag, startPoint x: 813, startPoint y: 185, endPoint x: 899, endPoint y: 189, distance: 85.5
click at [899, 189] on mat-dialog-content "17487492 Nro Documento 27174874927 CUIL Afiliado Activo Análisis Afiliado Prest…" at bounding box center [463, 214] width 882 height 283
type input "$ 0,01"
type input "$ 0,17"
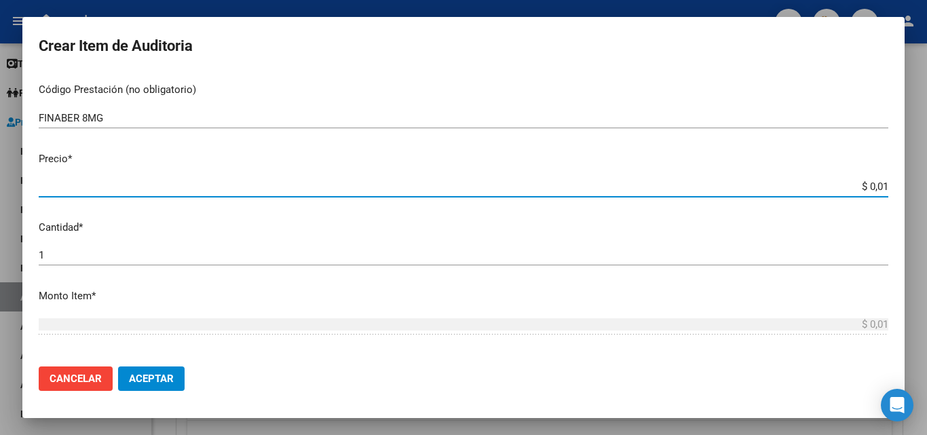
type input "$ 0,17"
type input "$ 1,78"
type input "$ 17,83"
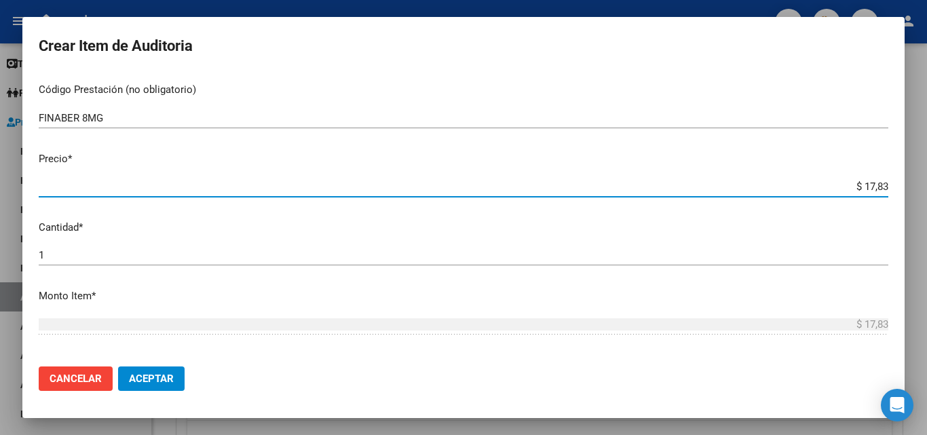
type input "$ 178,34"
type input "$ 1.783,45"
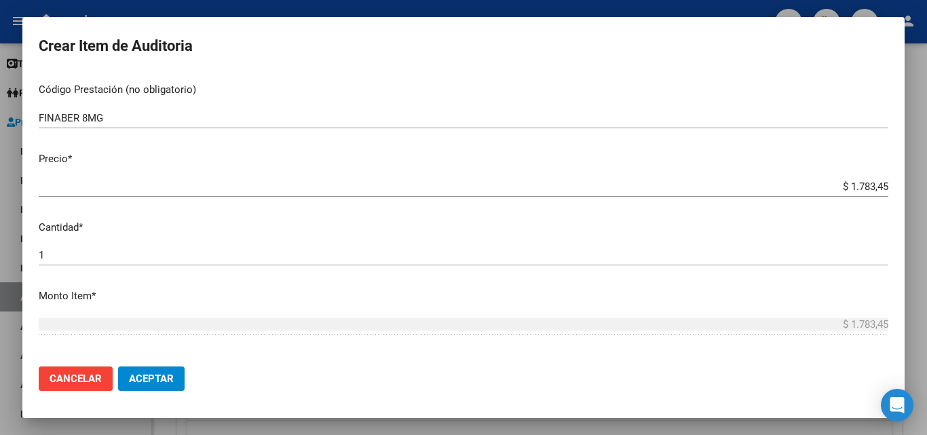
click at [169, 262] on div "1 Ingresar la cantidad" at bounding box center [463, 255] width 849 height 20
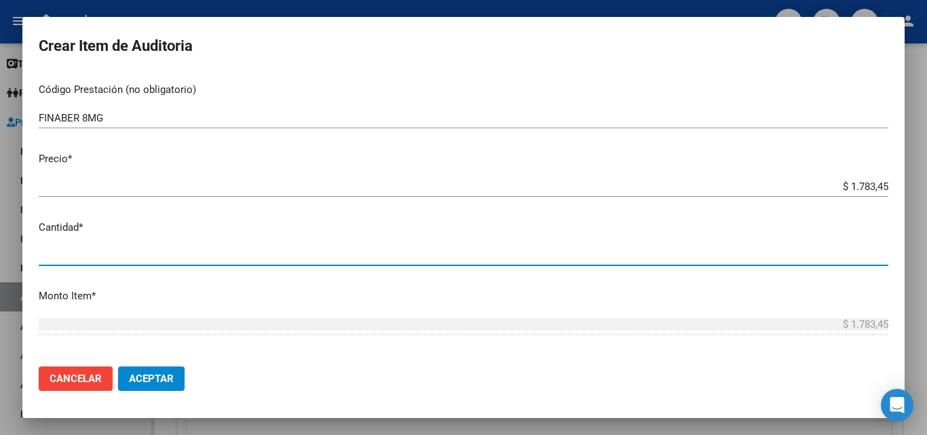
type input "2"
type input "$ 3.566,90"
type input "2"
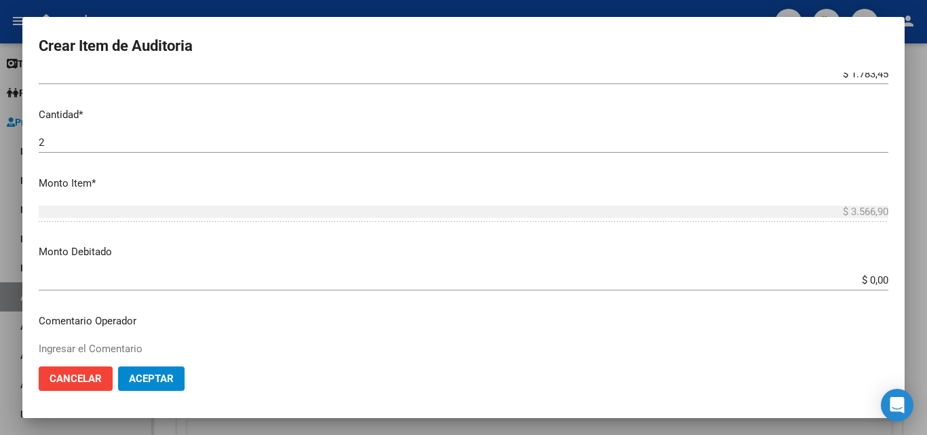
scroll to position [475, 0]
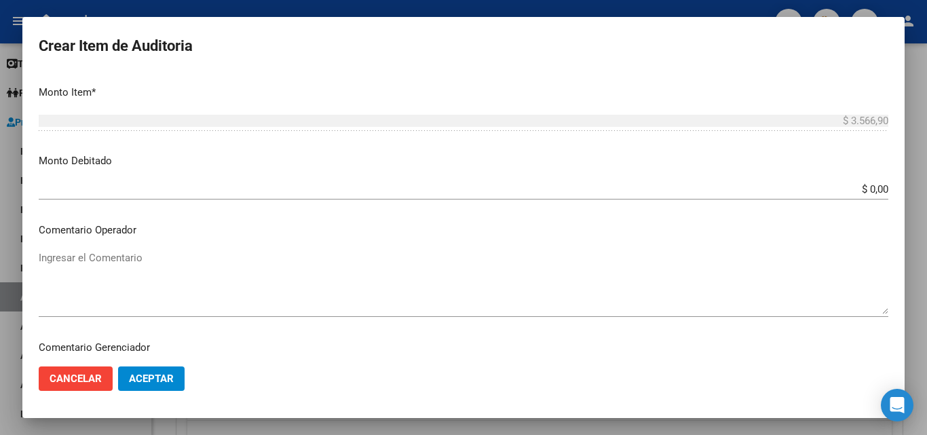
click at [148, 275] on textarea "Ingresar el Comentario" at bounding box center [463, 282] width 849 height 64
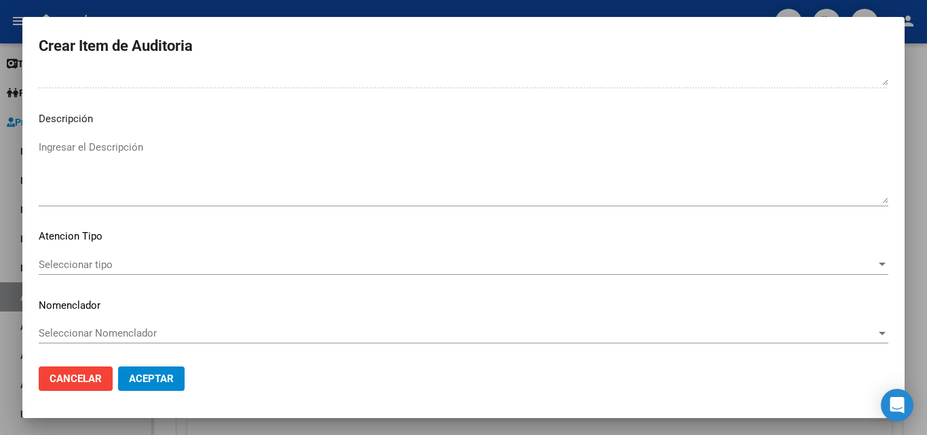
scroll to position [821, 0]
type textarea "FALTA TRAZA OK VALOR KAIROS"
click at [115, 270] on div "Seleccionar tipo Seleccionar tipo" at bounding box center [463, 264] width 849 height 20
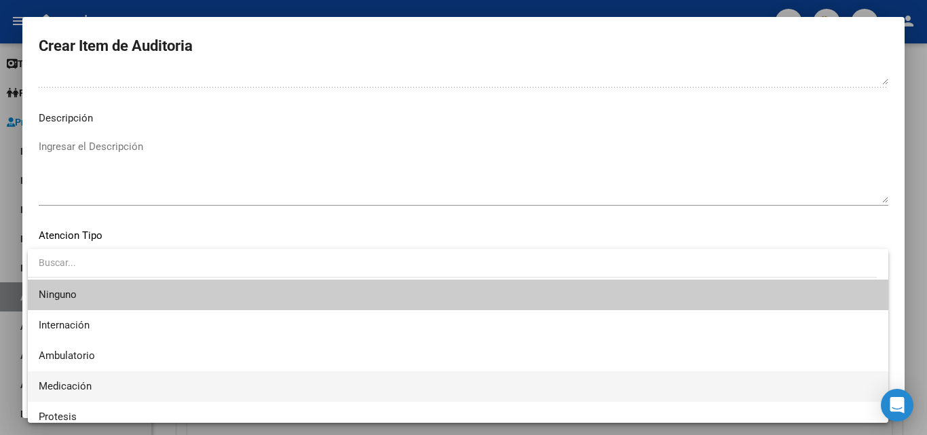
click at [75, 378] on span "Medicación" at bounding box center [458, 386] width 838 height 31
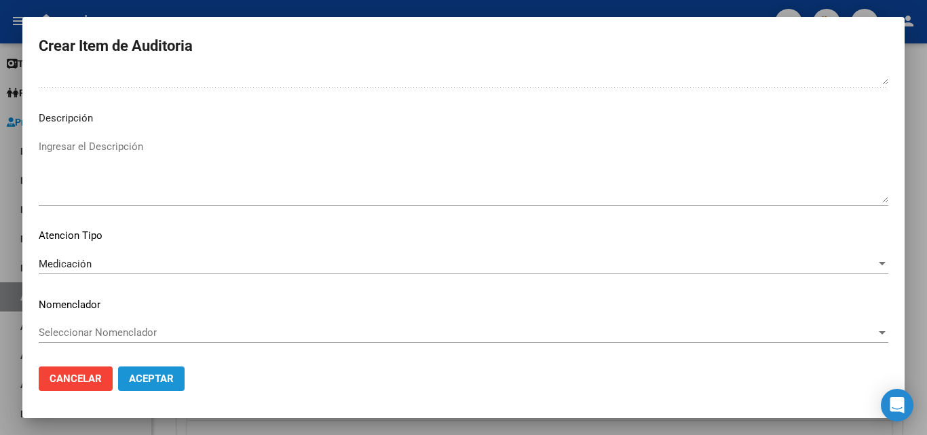
click at [147, 382] on span "Aceptar" at bounding box center [151, 378] width 45 height 12
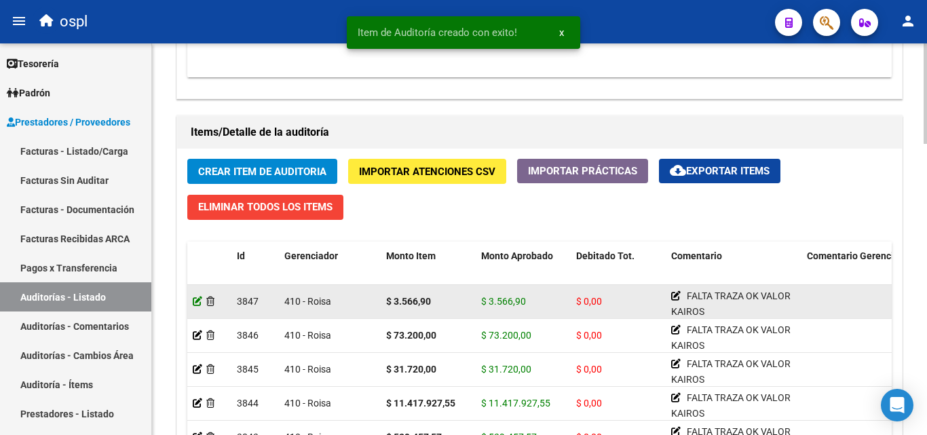
click at [197, 299] on icon at bounding box center [197, 300] width 9 height 9
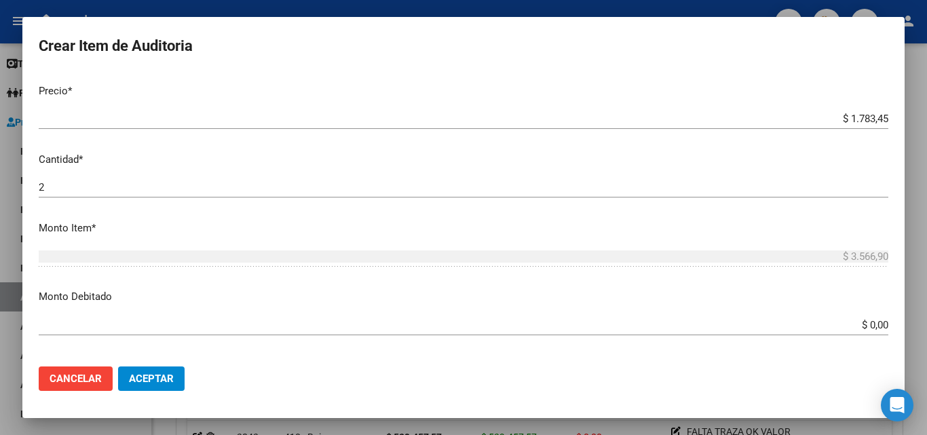
scroll to position [339, 0]
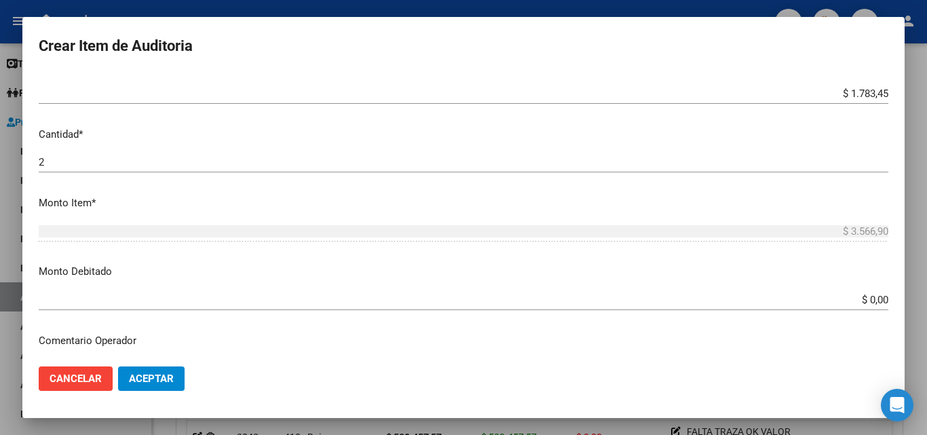
click at [290, 6] on div at bounding box center [463, 217] width 927 height 435
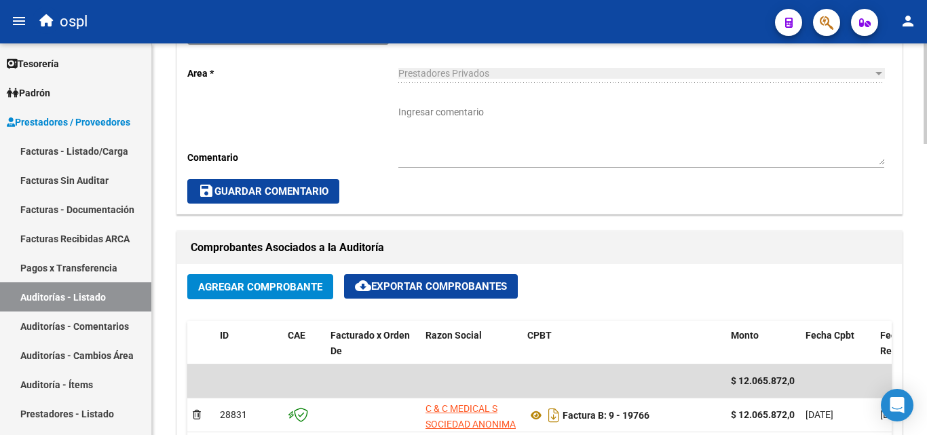
scroll to position [459, 0]
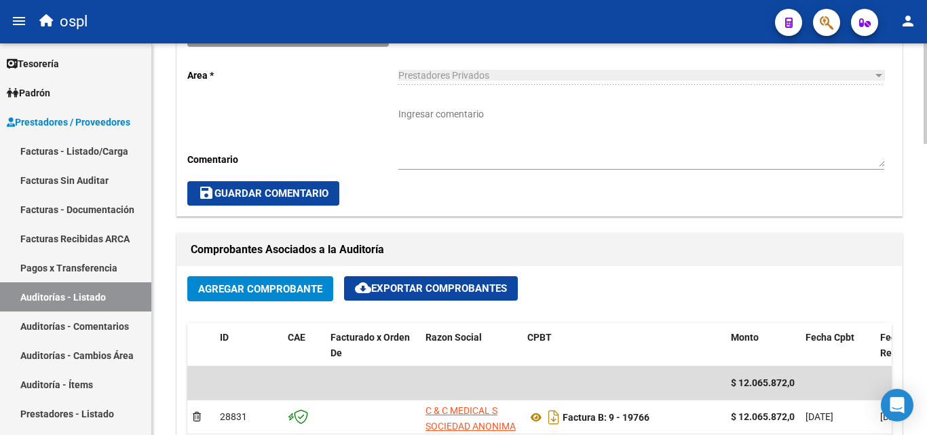
click at [539, 98] on div "Ingresar comentario" at bounding box center [641, 133] width 486 height 73
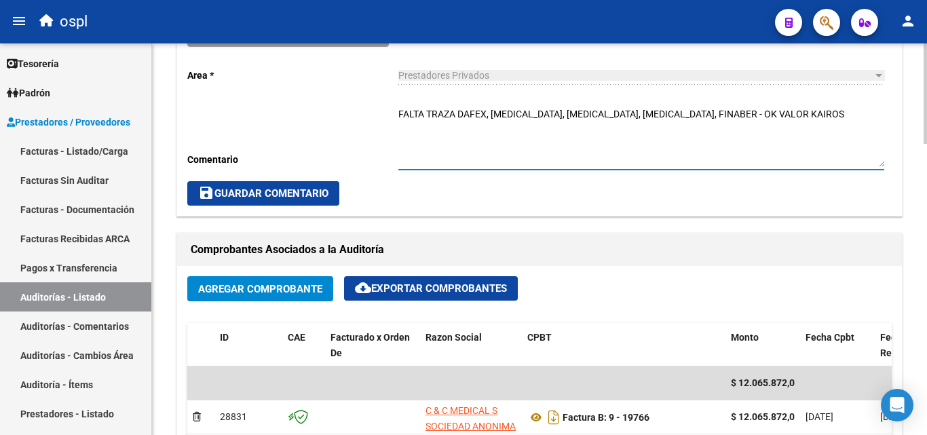
click at [811, 121] on textarea "FALTA TRAZA DAFEX, PERJETA, PACLITAXEL, CARBOPLATINO, FINABER - OK VALOR KAIROS" at bounding box center [641, 137] width 486 height 60
click at [815, 118] on textarea "FALTA TRAZA DAFEX, PERJETA, PACLITAXEL, CARBOPLATINO, FINABER - OK VALOR KAIROS" at bounding box center [641, 137] width 486 height 60
click at [796, 137] on textarea "FALTA TRAZA DAFEX, PERJETA, PACLITAXEL, CARBOPLATINO, FINABER - OK VALOR KAIROS" at bounding box center [641, 137] width 486 height 60
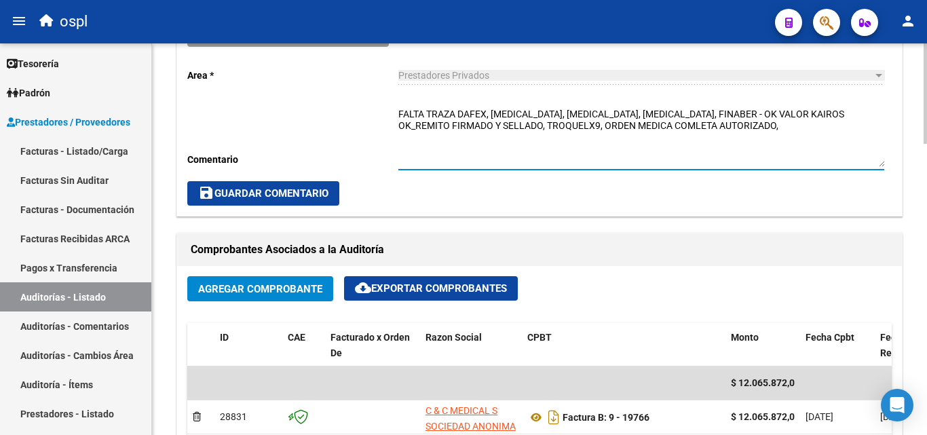
click at [695, 125] on textarea "FALTA TRAZA DAFEX, PERJETA, PACLITAXEL, CARBOPLATINO, FINABER - OK VALOR KAIROS…" at bounding box center [641, 137] width 486 height 60
click at [814, 127] on textarea "FALTA TRAZA DAFEX, PERJETA, PACLITAXEL, CARBOPLATINO, FINABER - OK VALOR KAIROS…" at bounding box center [641, 137] width 486 height 60
click at [414, 126] on textarea "FALTA TRAZA DAFEX, PERJETA, PACLITAXEL, CARBOPLATINO, FINABER - OK VALOR KAIROS…" at bounding box center [641, 137] width 486 height 60
click at [563, 142] on textarea "FALTA TRAZA DAFEX, PERJETA, PACLITAXEL, CARBOPLATINO, FINABER - OK VALOR KAIROS…" at bounding box center [641, 137] width 486 height 60
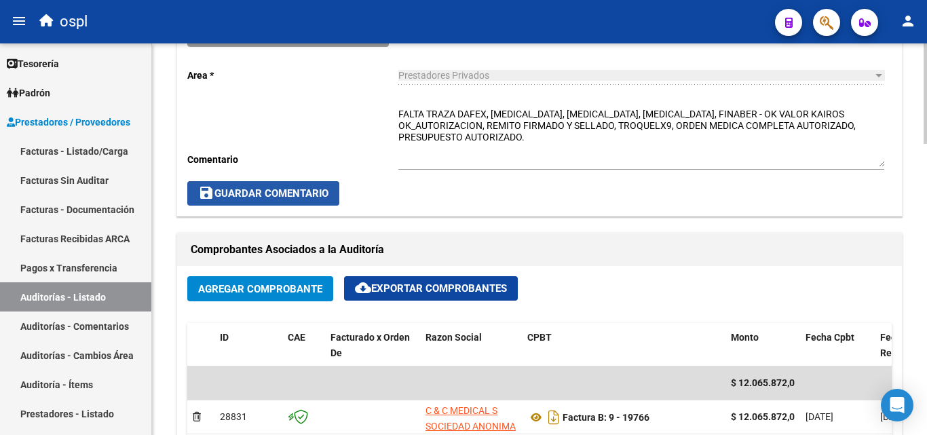
click at [322, 197] on span "save Guardar Comentario" at bounding box center [263, 193] width 130 height 12
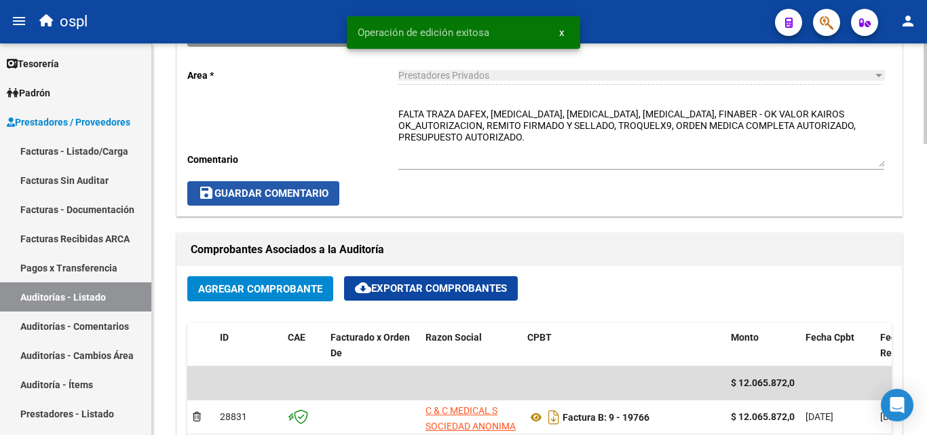
click at [328, 191] on span "save Guardar Comentario" at bounding box center [263, 193] width 130 height 12
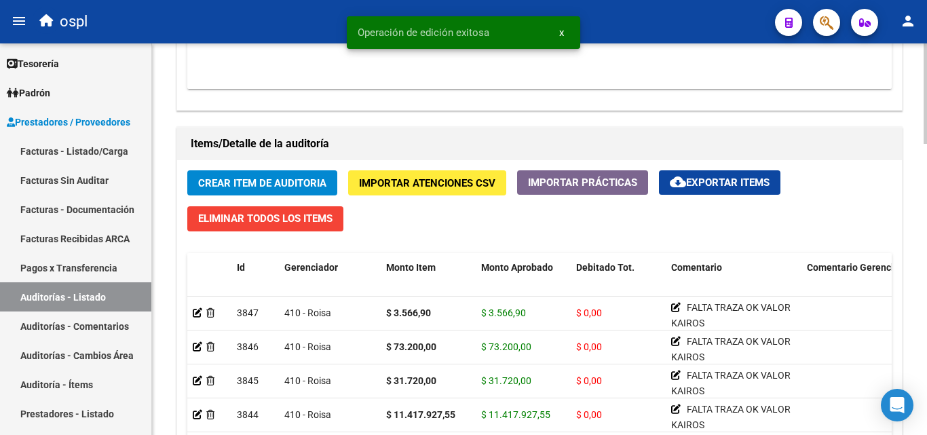
scroll to position [1002, 0]
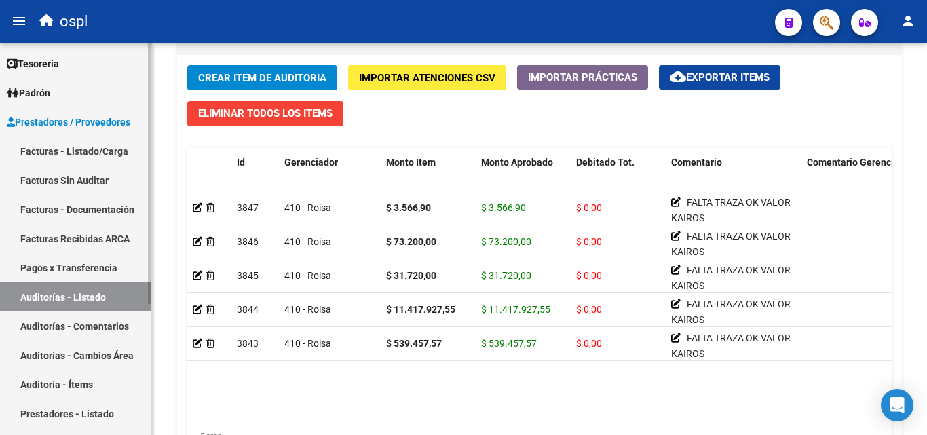
click at [130, 292] on link "Auditorías - Listado" at bounding box center [75, 296] width 151 height 29
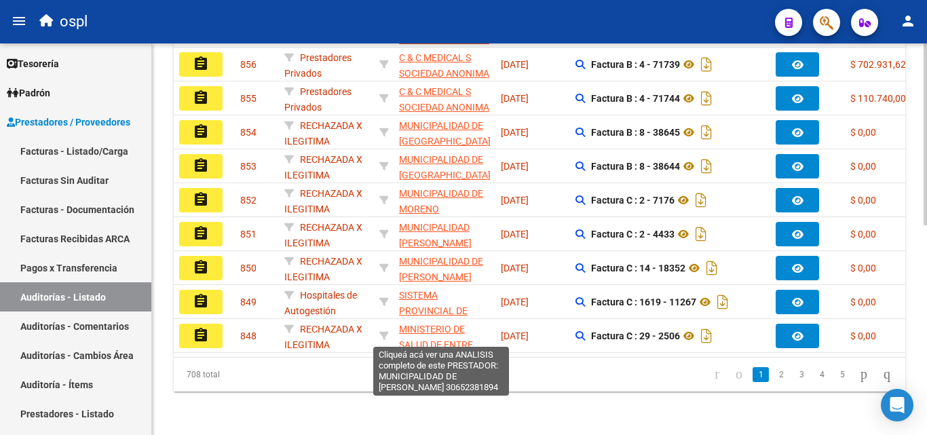
scroll to position [43, 0]
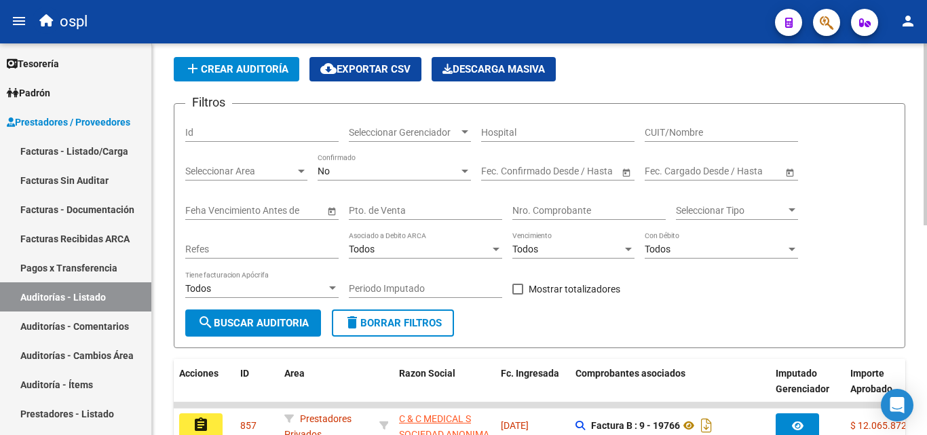
click at [537, 216] on div "Nro. Comprobante" at bounding box center [588, 206] width 153 height 27
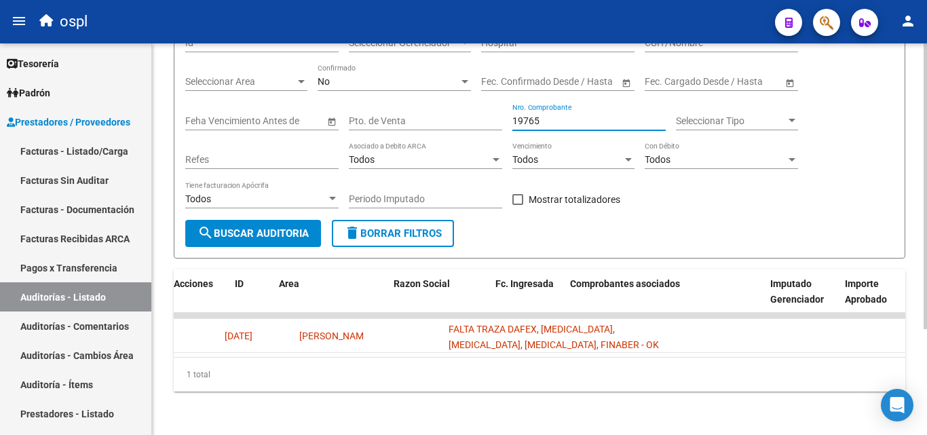
scroll to position [0, 0]
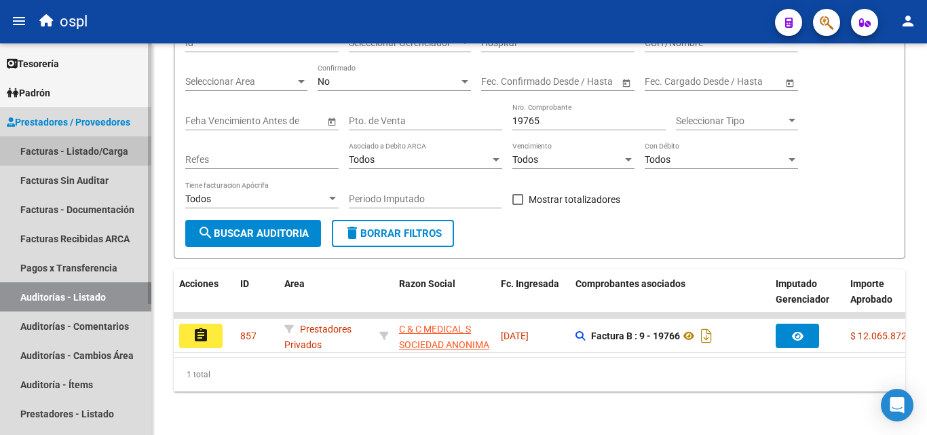
click at [45, 144] on link "Facturas - Listado/Carga" at bounding box center [75, 150] width 151 height 29
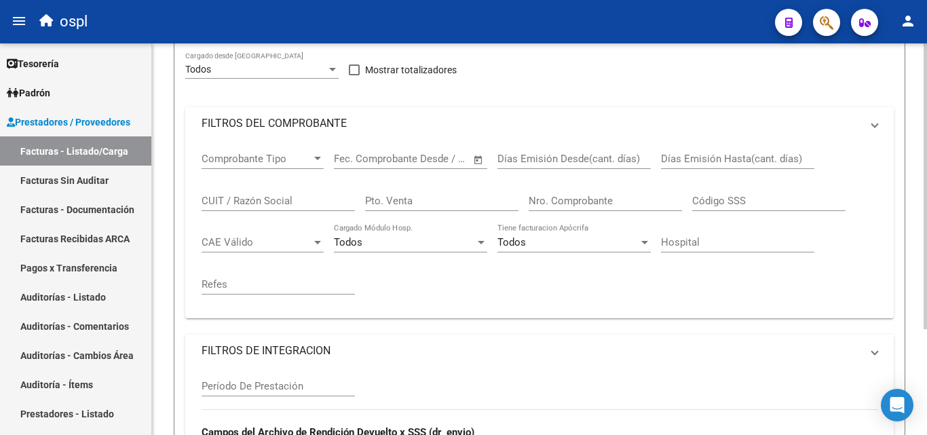
click at [293, 131] on mat-panel-title "FILTROS DEL COMPROBANTE" at bounding box center [530, 123] width 659 height 15
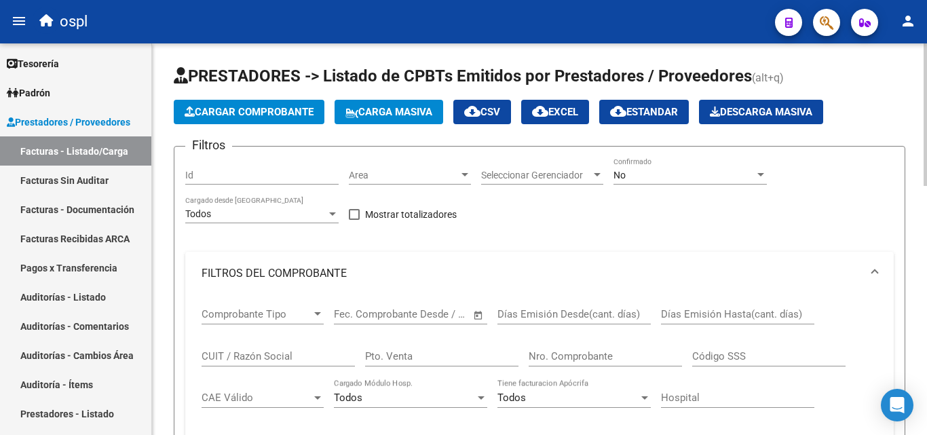
click at [543, 355] on input "Nro. Comprobante" at bounding box center [604, 356] width 153 height 12
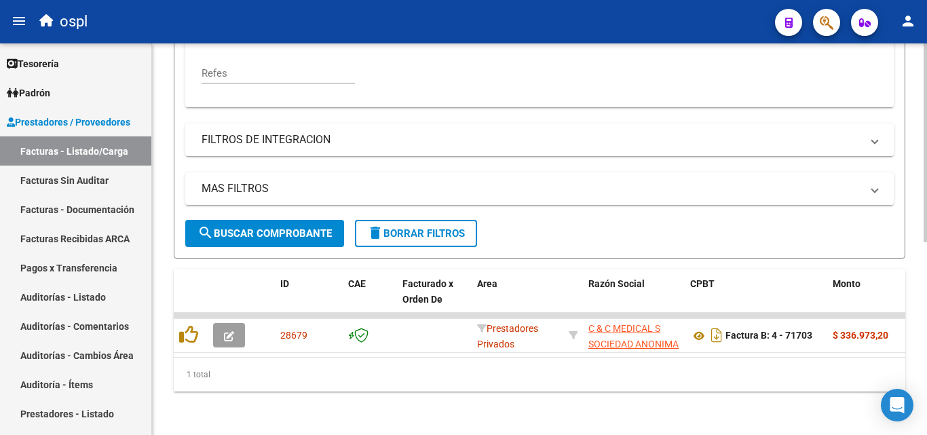
click at [237, 345] on datatable-body "28679 Prestadores Privados C & C MEDICAL S SOCIEDAD ANONIMA 30707174702 Factura…" at bounding box center [539, 335] width 731 height 44
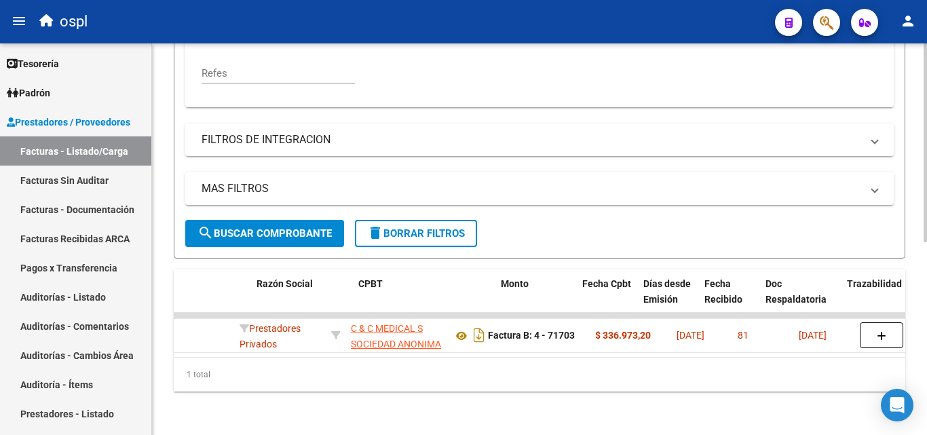
scroll to position [0, 355]
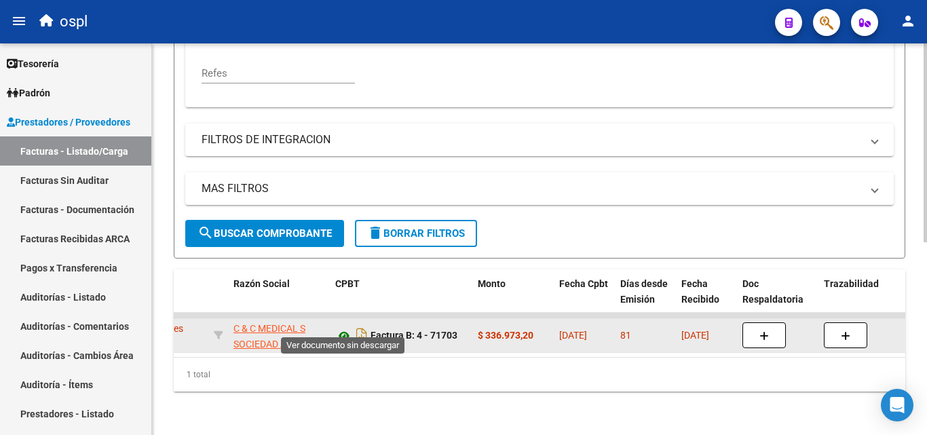
click at [342, 328] on icon at bounding box center [344, 336] width 18 height 16
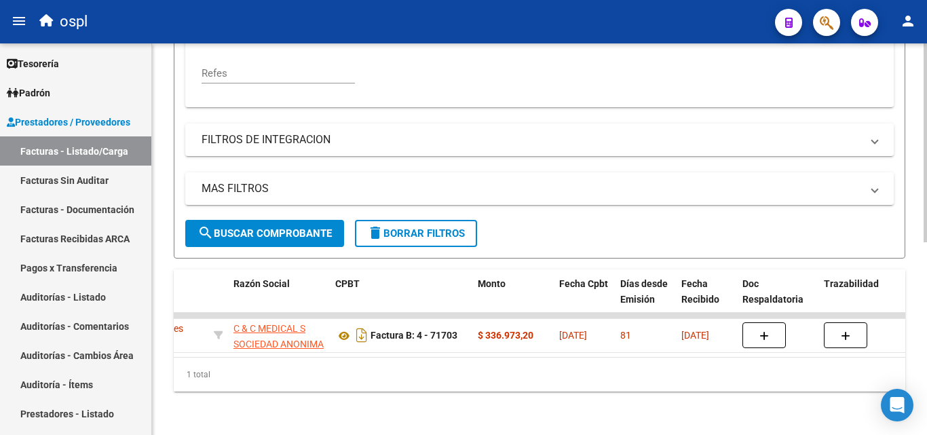
scroll to position [0, 442]
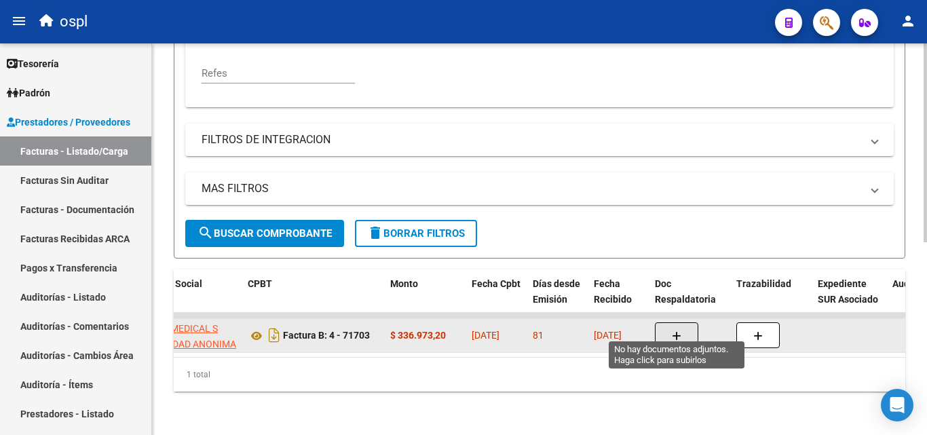
click at [672, 331] on icon "button" at bounding box center [675, 336] width 9 height 10
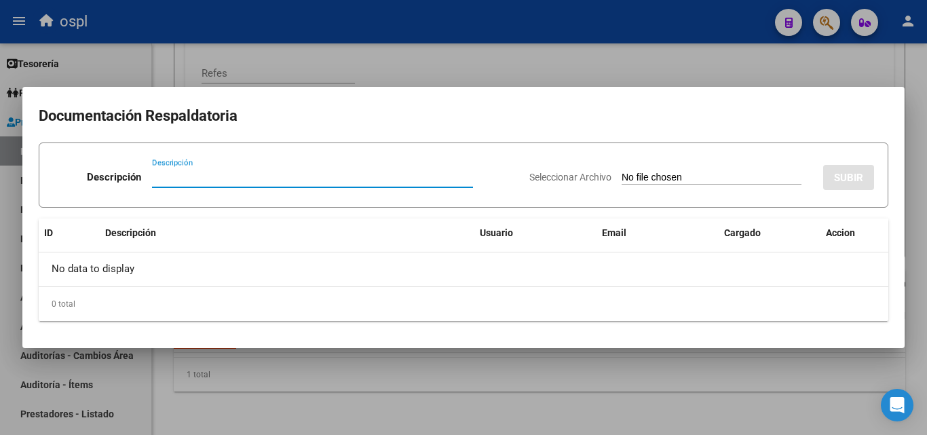
click at [650, 178] on input "Seleccionar Archivo" at bounding box center [711, 178] width 180 height 13
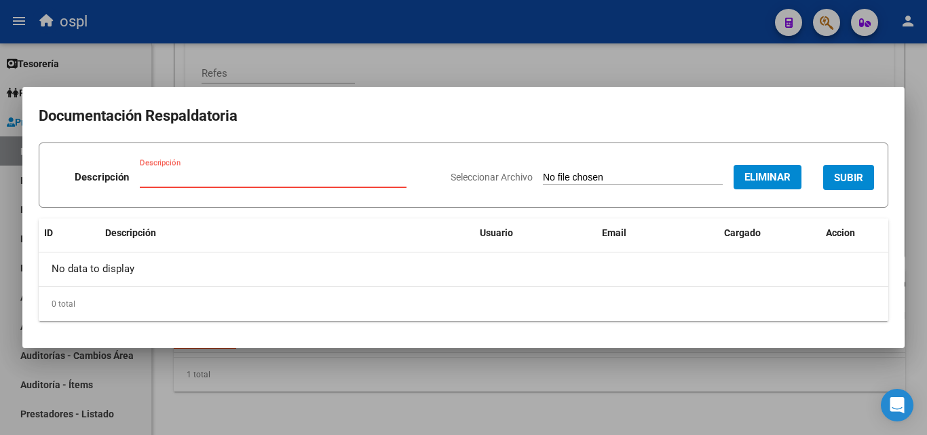
click at [183, 178] on input "Descripción" at bounding box center [273, 177] width 267 height 12
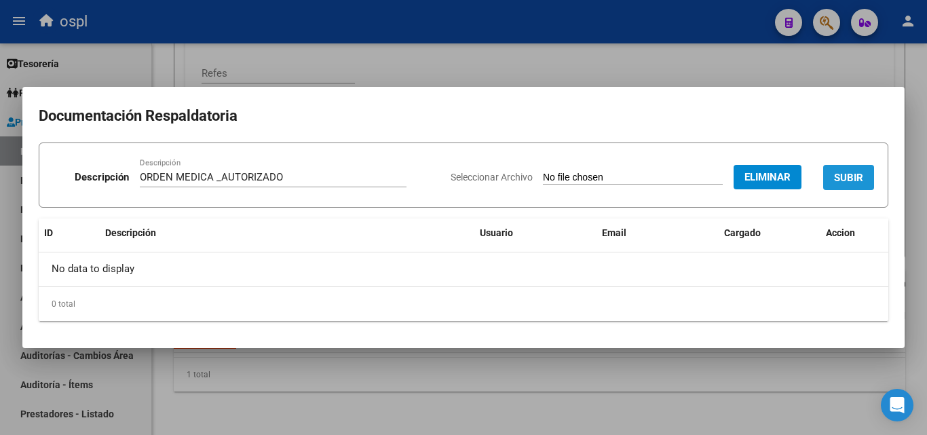
click at [851, 178] on span "SUBIR" at bounding box center [848, 178] width 29 height 12
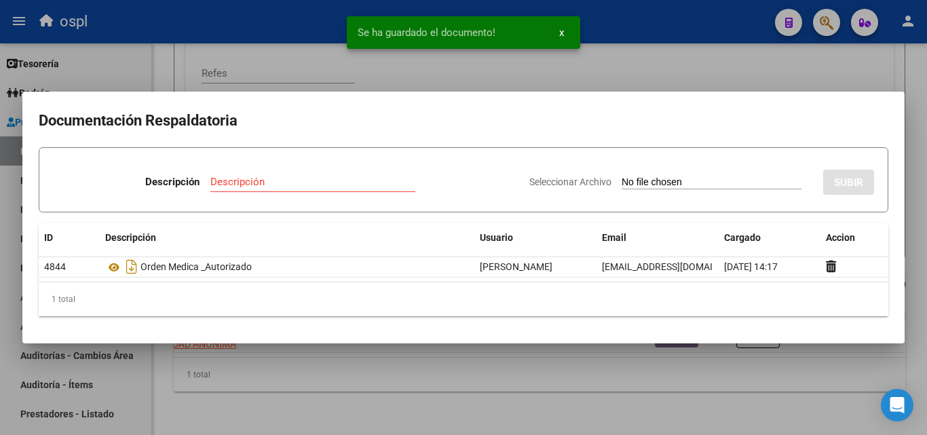
click at [657, 182] on input "Seleccionar Archivo" at bounding box center [711, 182] width 180 height 13
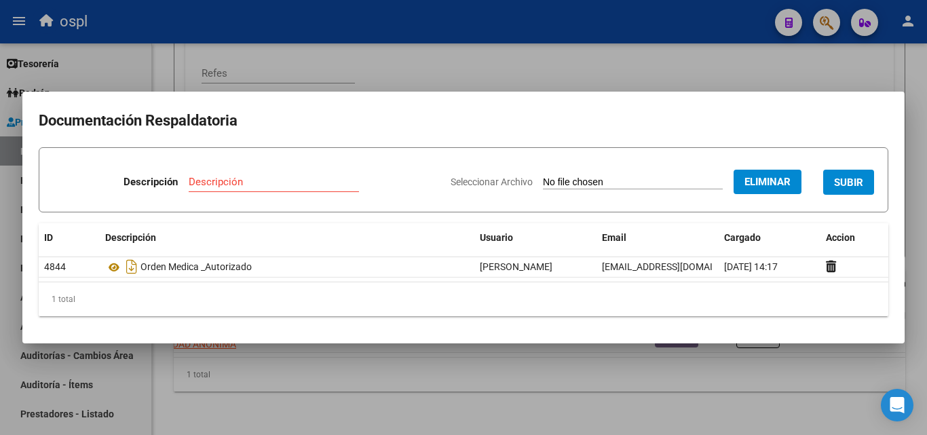
click at [250, 186] on input "Descripción" at bounding box center [274, 182] width 170 height 12
click at [829, 187] on button "SUBIR" at bounding box center [848, 182] width 51 height 25
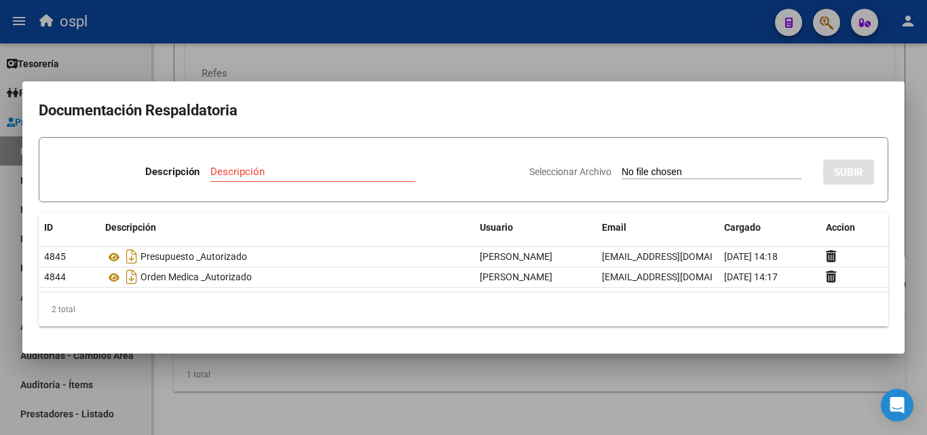
click at [463, 60] on div at bounding box center [463, 217] width 927 height 435
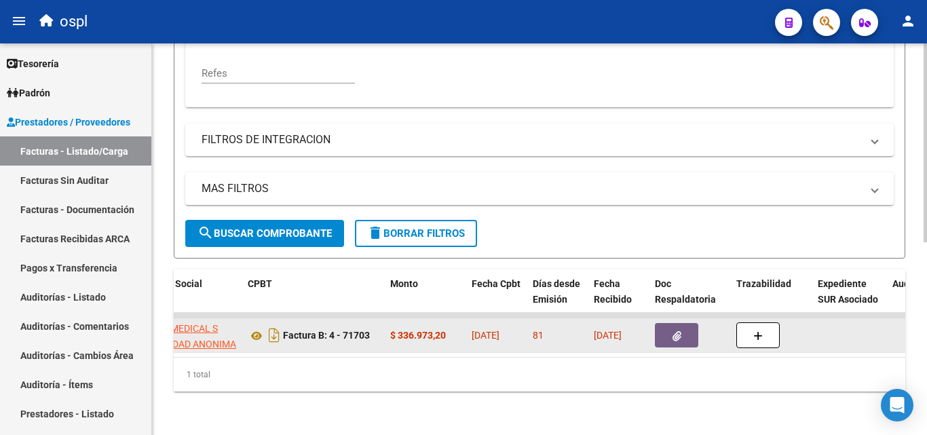
click at [422, 335] on datatable-body-cell "$ 336.973,20" at bounding box center [425, 335] width 81 height 33
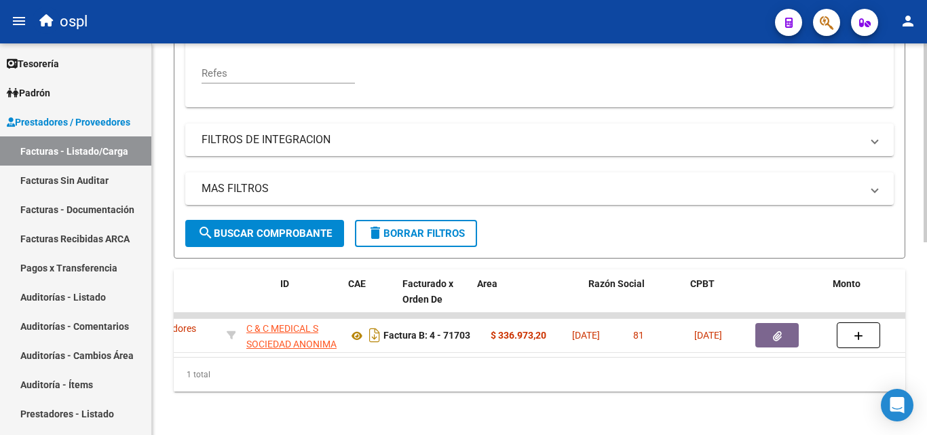
scroll to position [0, 0]
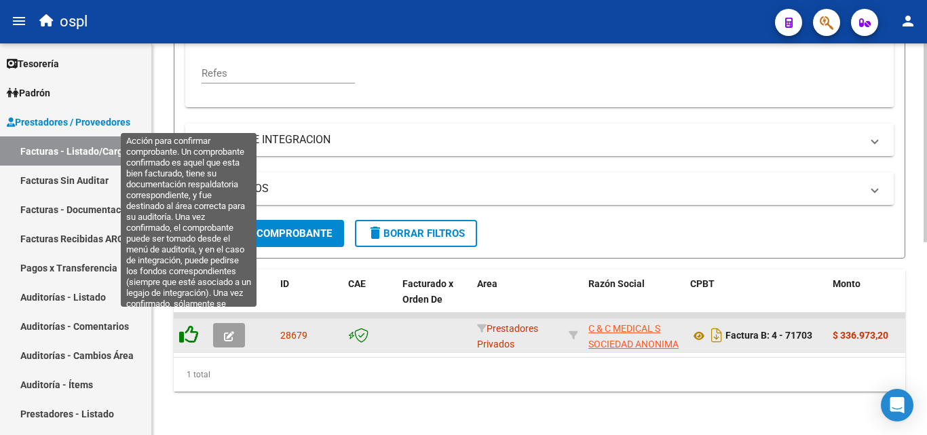
click at [191, 325] on icon at bounding box center [188, 334] width 19 height 19
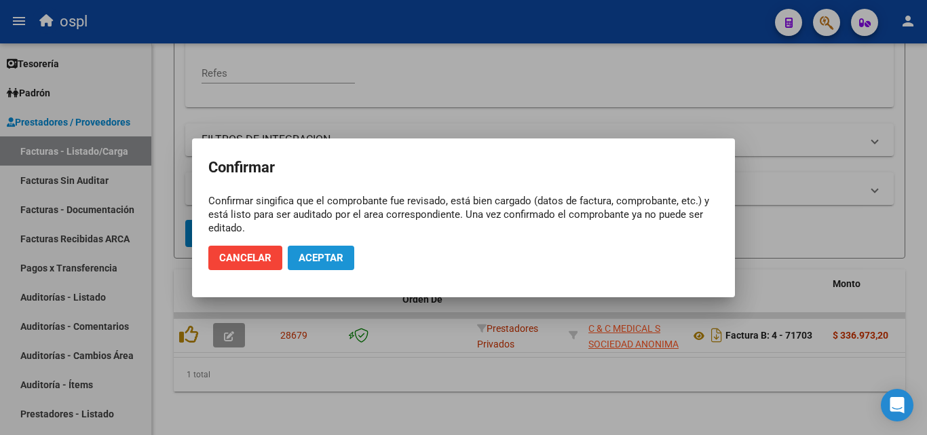
click at [333, 258] on span "Aceptar" at bounding box center [320, 258] width 45 height 12
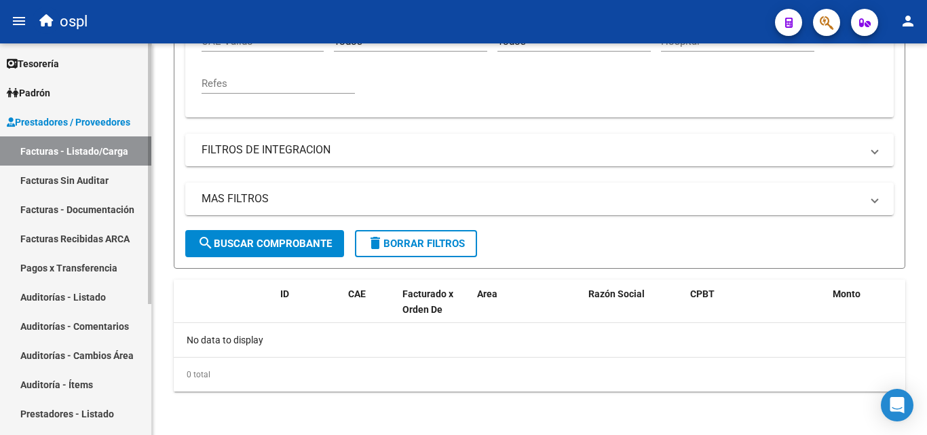
scroll to position [356, 0]
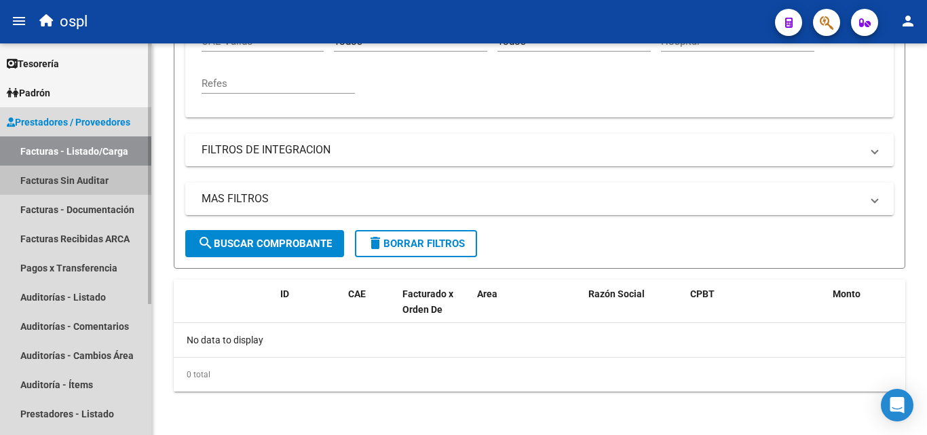
click at [97, 178] on link "Facturas Sin Auditar" at bounding box center [75, 179] width 151 height 29
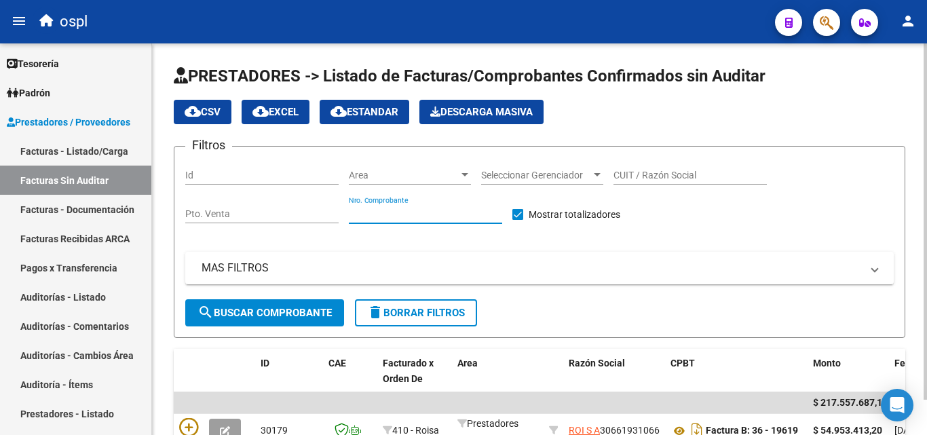
click at [382, 210] on input "Nro. Comprobante" at bounding box center [425, 214] width 153 height 12
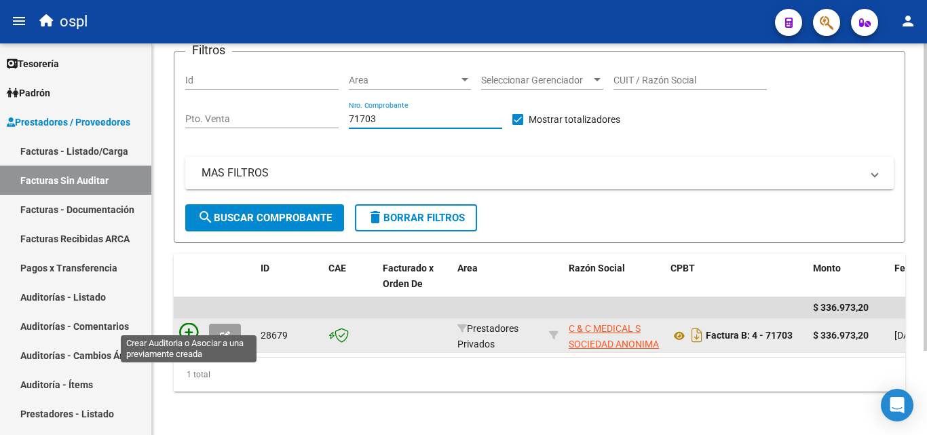
click at [193, 328] on icon at bounding box center [188, 332] width 19 height 19
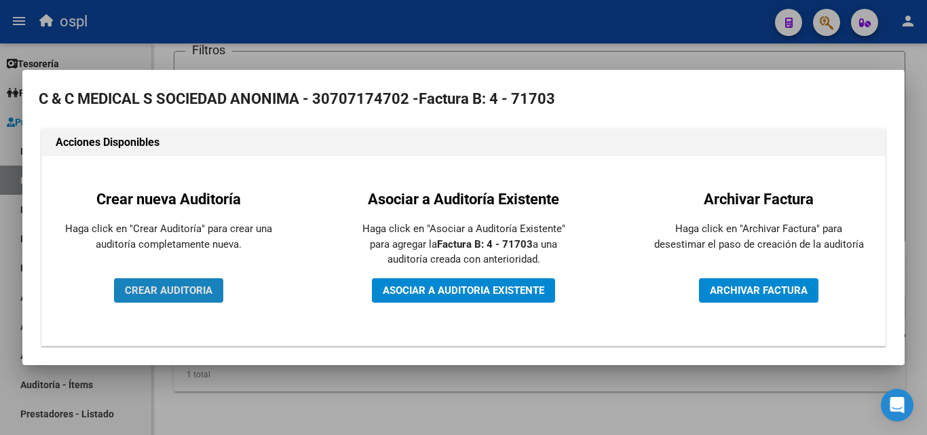
click at [195, 292] on span "CREAR AUDITORIA" at bounding box center [168, 290] width 87 height 12
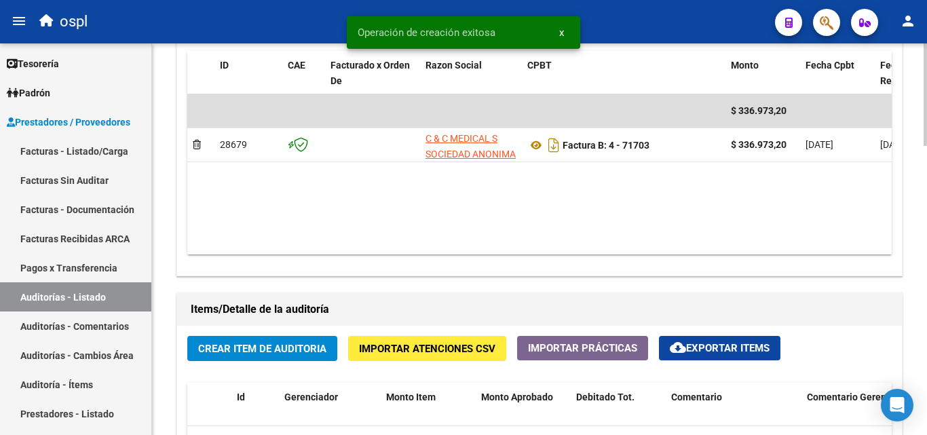
scroll to position [814, 0]
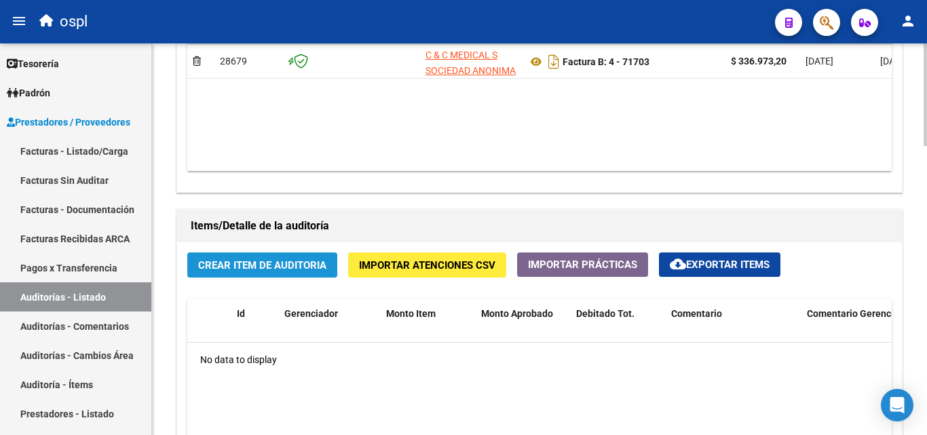
click at [303, 261] on span "Crear Item de Auditoria" at bounding box center [262, 265] width 128 height 12
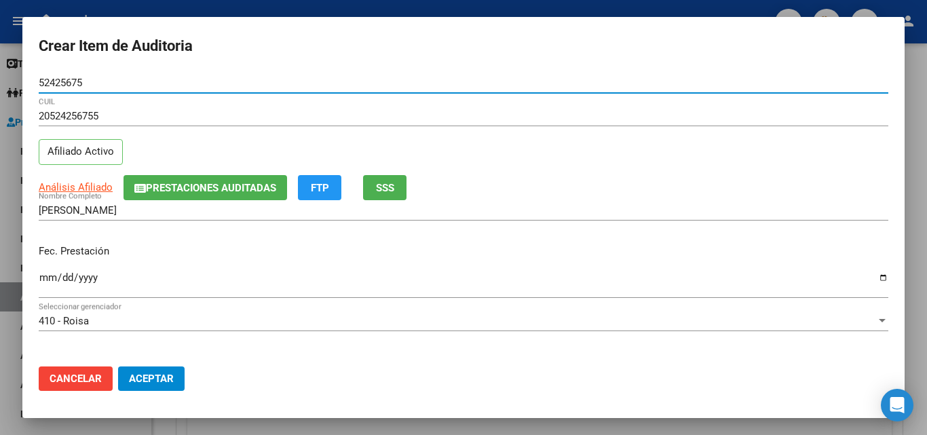
click at [48, 278] on input "Ingresar la fecha" at bounding box center [463, 283] width 849 height 22
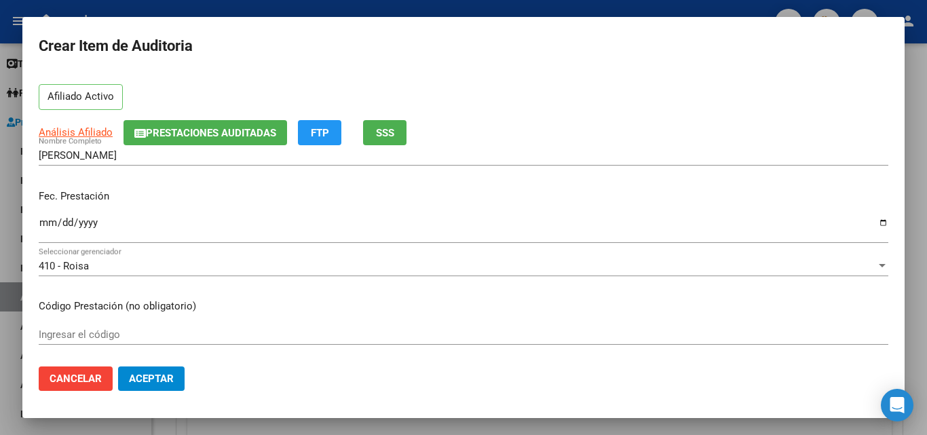
scroll to position [68, 0]
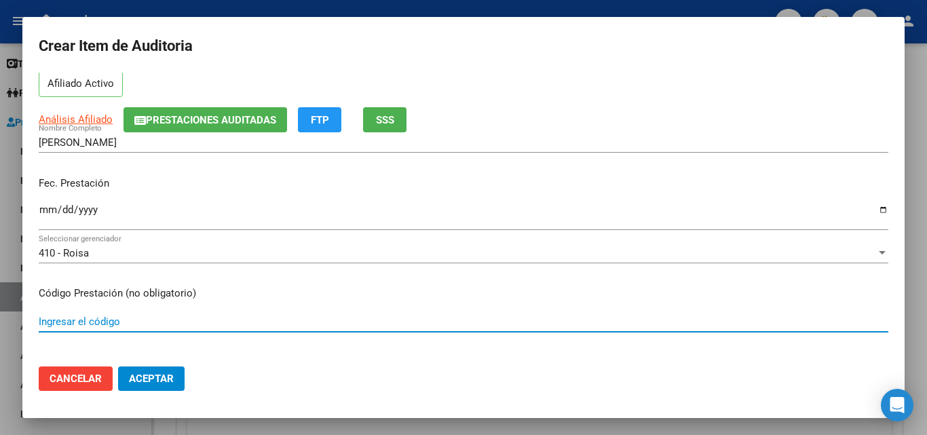
click at [117, 321] on input "Ingresar el código" at bounding box center [463, 321] width 849 height 12
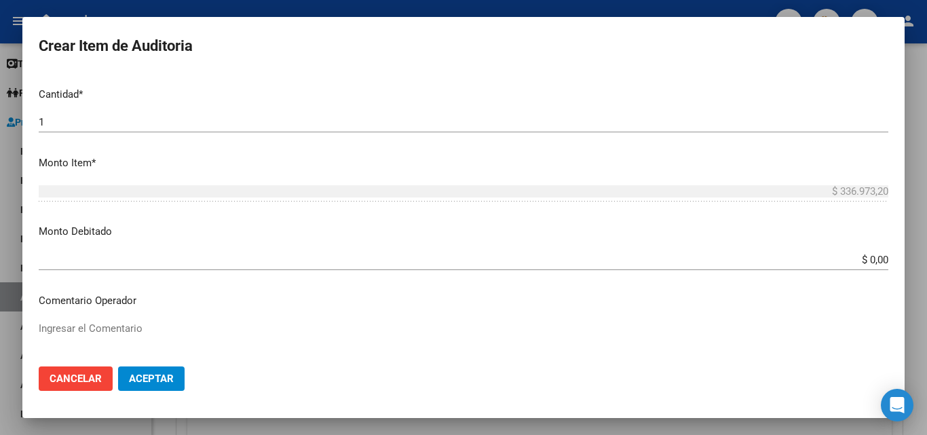
scroll to position [407, 0]
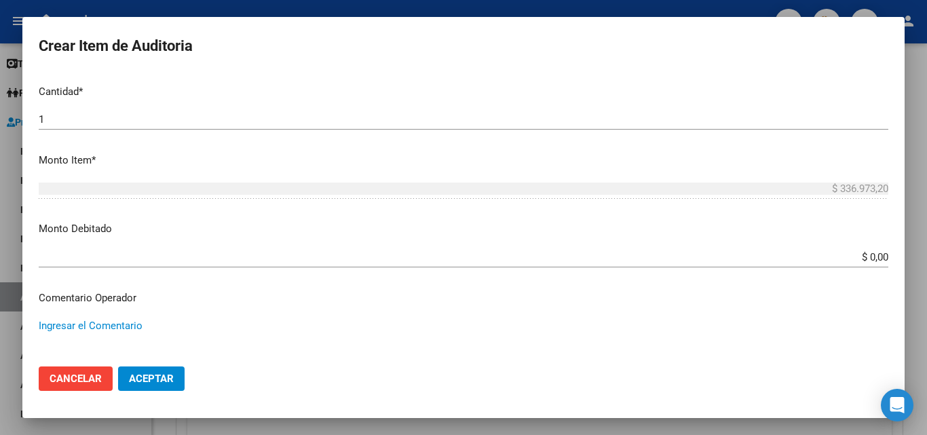
click at [126, 340] on textarea "Ingresar el Comentario" at bounding box center [463, 350] width 849 height 64
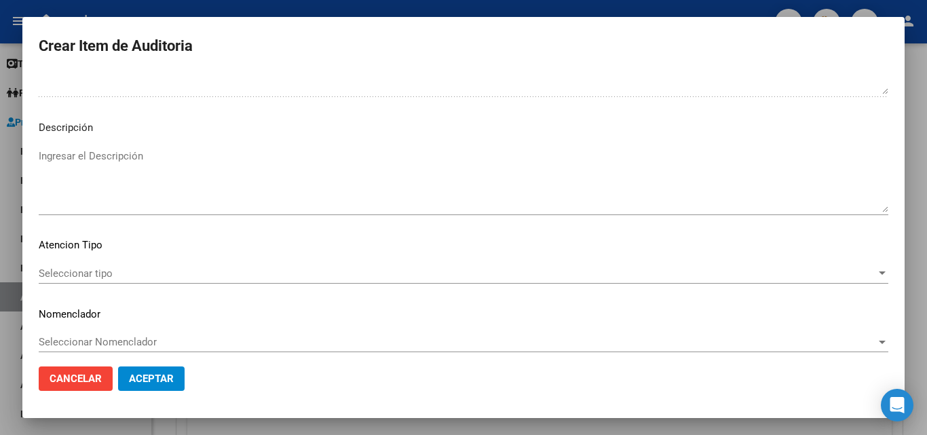
scroll to position [814, 0]
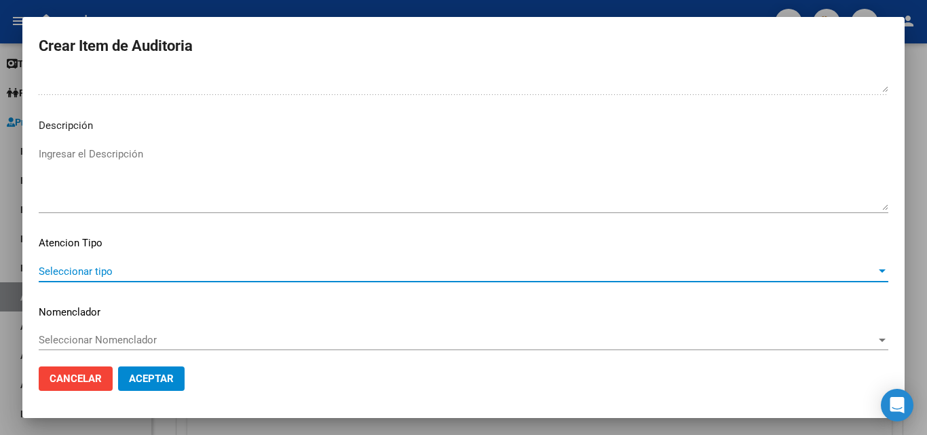
click at [100, 273] on span "Seleccionar tipo" at bounding box center [457, 271] width 837 height 12
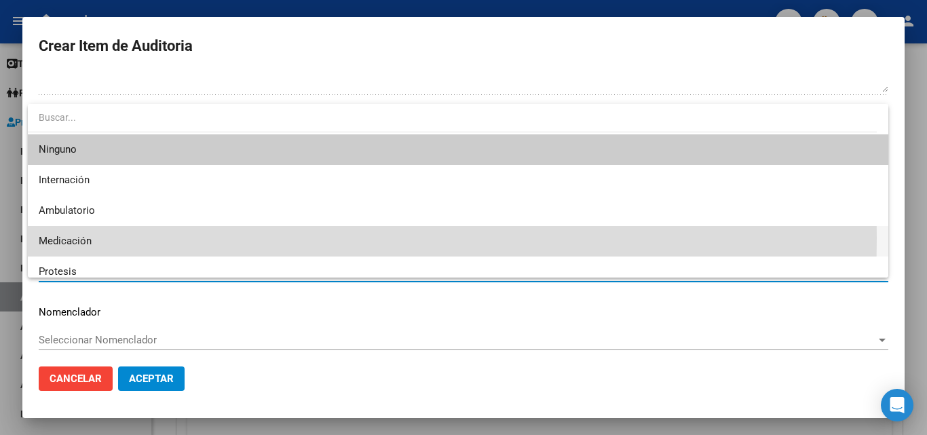
click at [96, 237] on span "Medicación" at bounding box center [458, 241] width 838 height 31
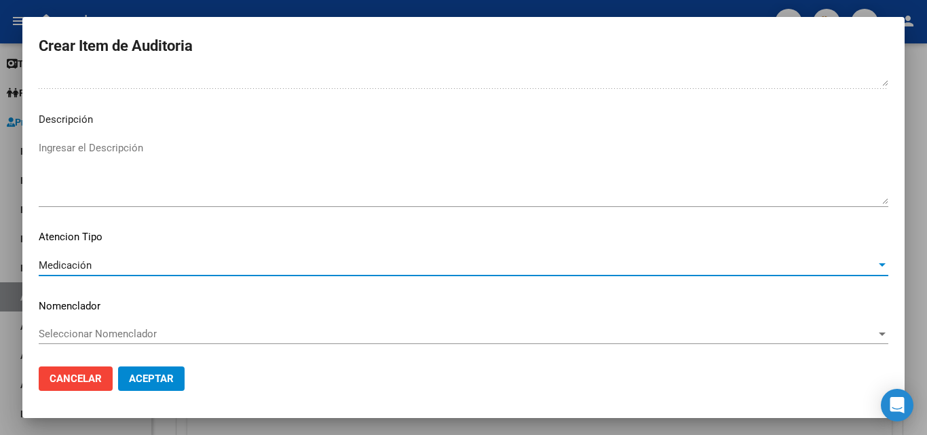
scroll to position [821, 0]
click at [153, 376] on span "Aceptar" at bounding box center [151, 378] width 45 height 12
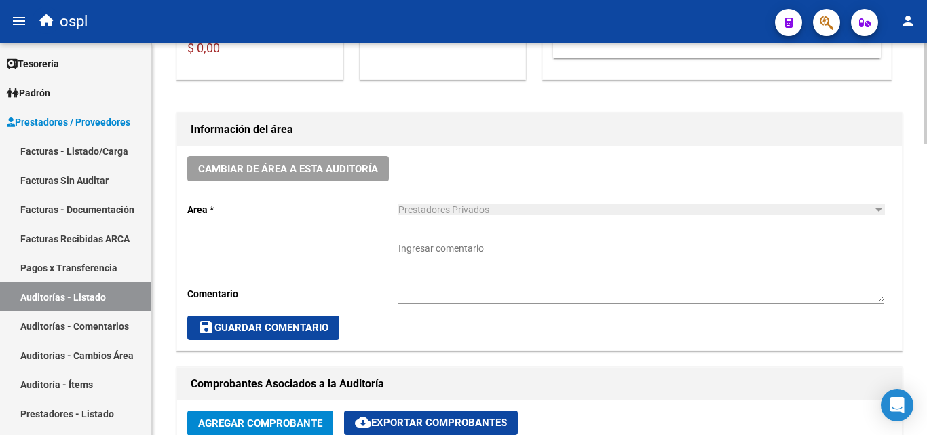
scroll to position [324, 0]
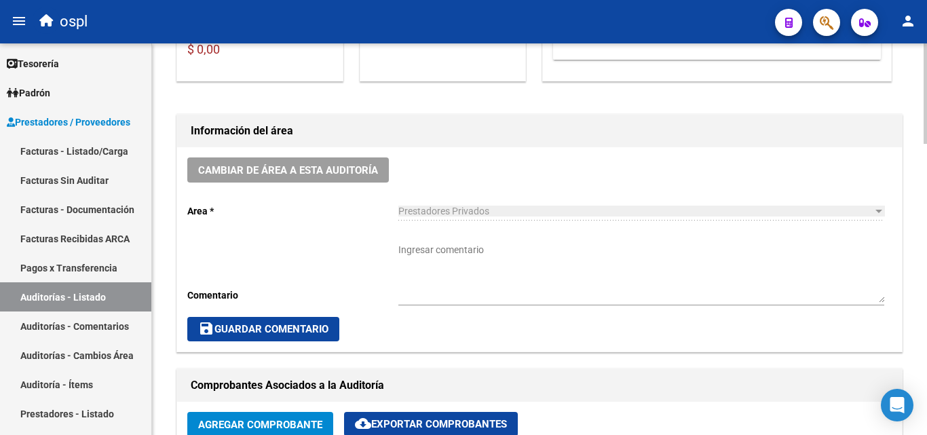
click at [433, 245] on textarea "Ingresar comentario" at bounding box center [641, 273] width 486 height 60
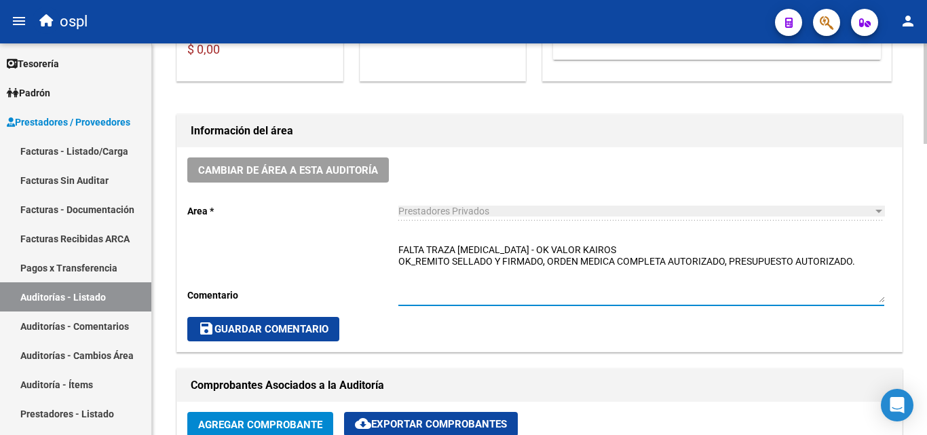
click at [414, 262] on textarea "FALTA TRAZA HUMIRA - OK VALOR KAIROS OK_REMITO SELLADO Y FIRMADO, ORDEN MEDICA …" at bounding box center [641, 273] width 486 height 60
click at [757, 272] on textarea "FALTA TRAZA HUMIRA - OK VALOR KAIROS OK_AUTORIZADO, REMITO SELLADO Y FIRMADO, O…" at bounding box center [641, 273] width 486 height 60
click at [500, 277] on textarea "FALTA TRAZA HUMIRA - OK VALOR KAIROS OK_AUTORIZADO, REMITO SELLADO Y FIRMADO, O…" at bounding box center [641, 273] width 486 height 60
click at [616, 252] on textarea "FALTA TRAZA HUMIRA - OK VALOR KAIROS OK_AUTORIZADO, REMITO SELLADO Y FIRMADO, O…" at bounding box center [641, 273] width 486 height 60
click at [313, 325] on span "save Guardar Comentario" at bounding box center [263, 329] width 130 height 12
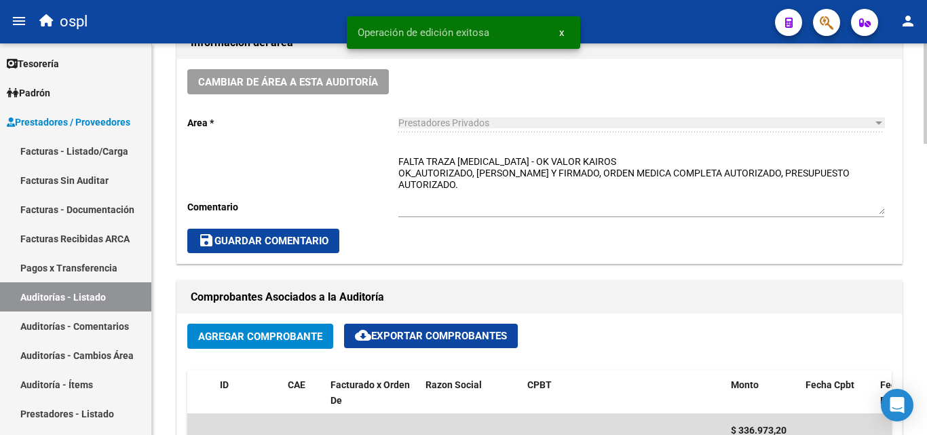
scroll to position [391, 0]
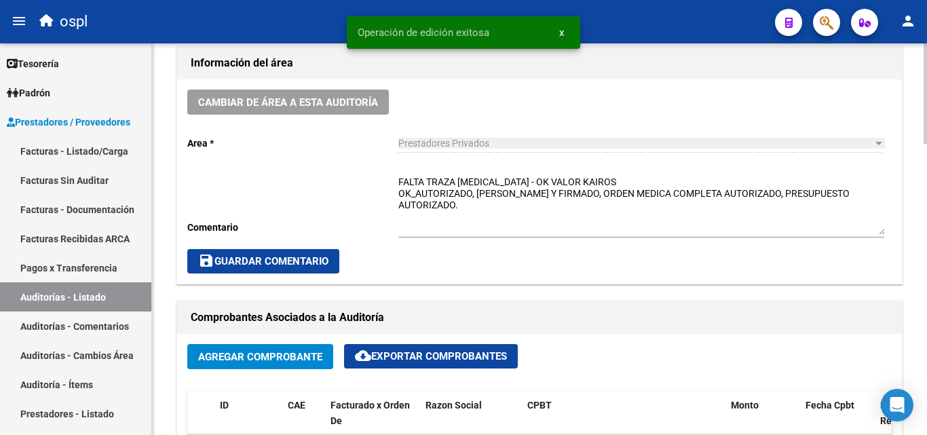
click at [284, 256] on span "save Guardar Comentario" at bounding box center [263, 261] width 130 height 12
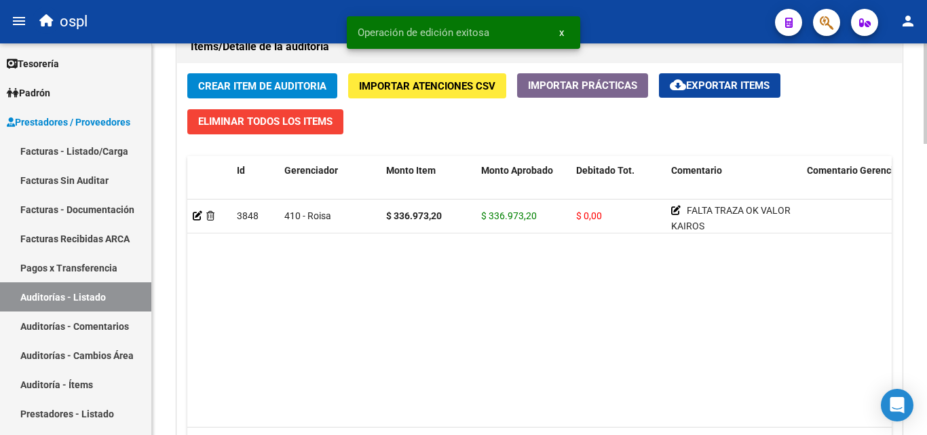
scroll to position [1002, 0]
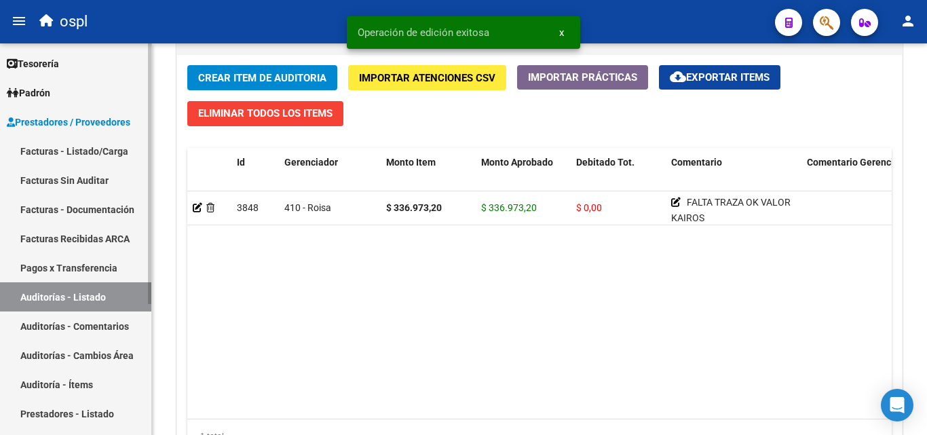
click at [123, 288] on link "Auditorías - Listado" at bounding box center [75, 296] width 151 height 29
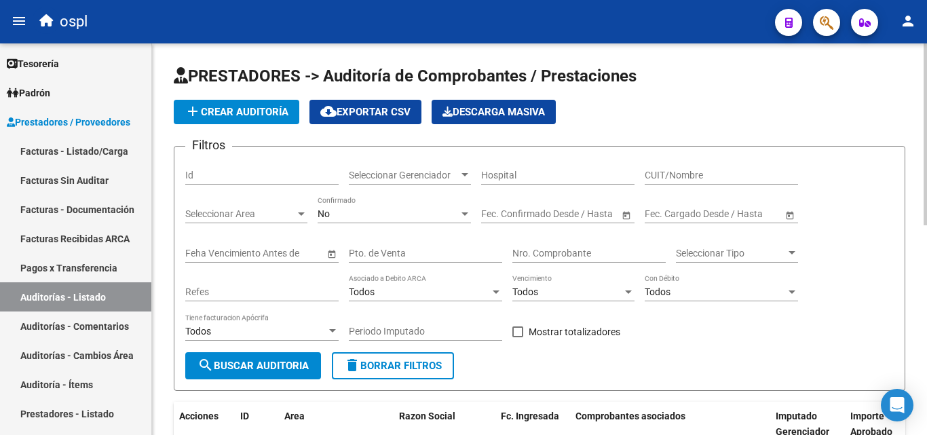
click at [530, 246] on div "Nro. Comprobante" at bounding box center [588, 248] width 153 height 27
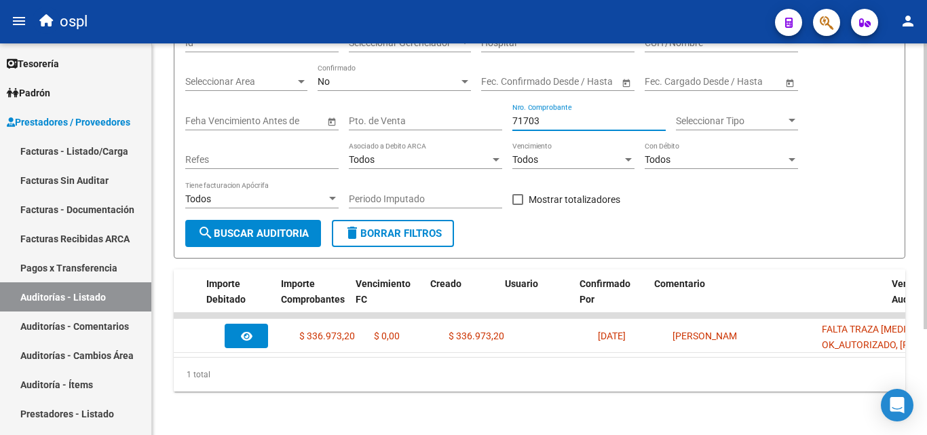
scroll to position [0, 827]
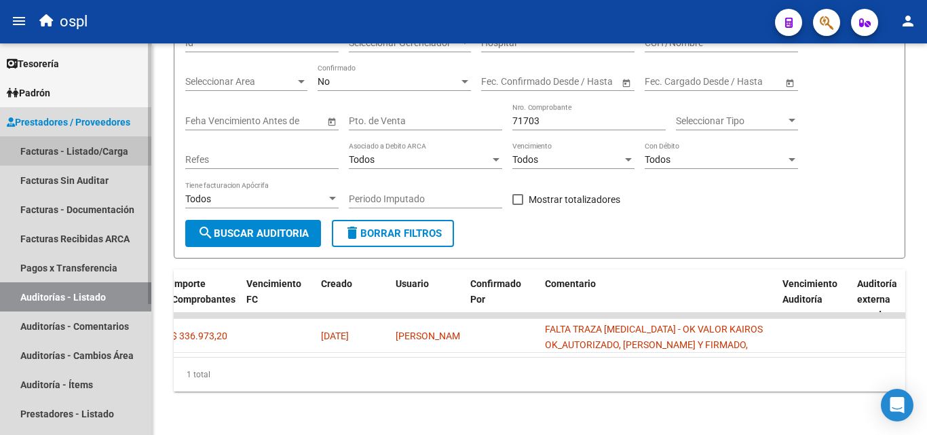
click at [93, 151] on link "Facturas - Listado/Carga" at bounding box center [75, 150] width 151 height 29
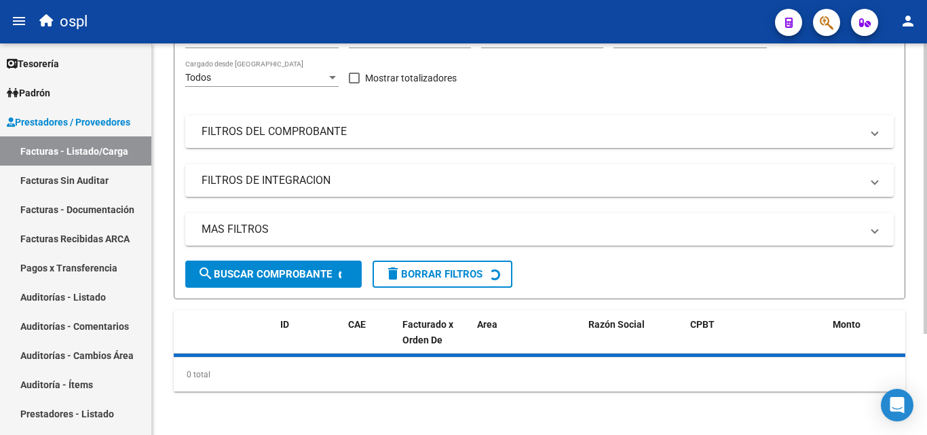
click at [294, 148] on mat-expansion-panel-header "FILTROS DEL COMPROBANTE" at bounding box center [539, 131] width 708 height 33
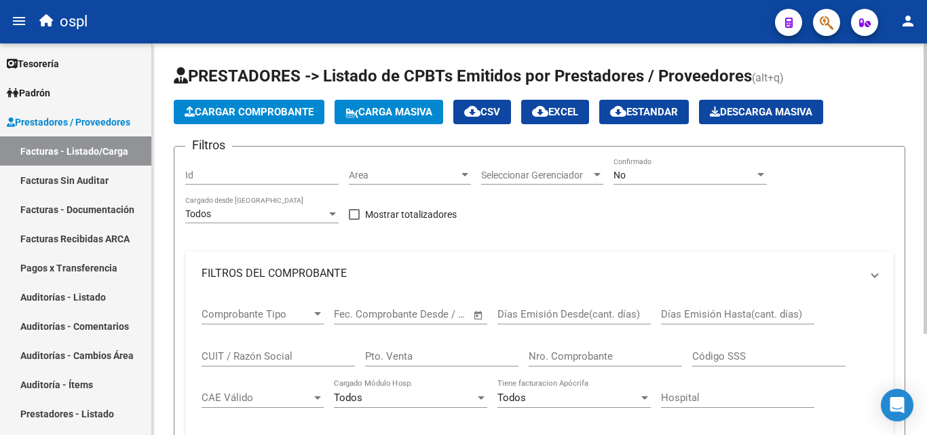
click at [290, 266] on mat-panel-title "FILTROS DEL COMPROBANTE" at bounding box center [530, 273] width 659 height 15
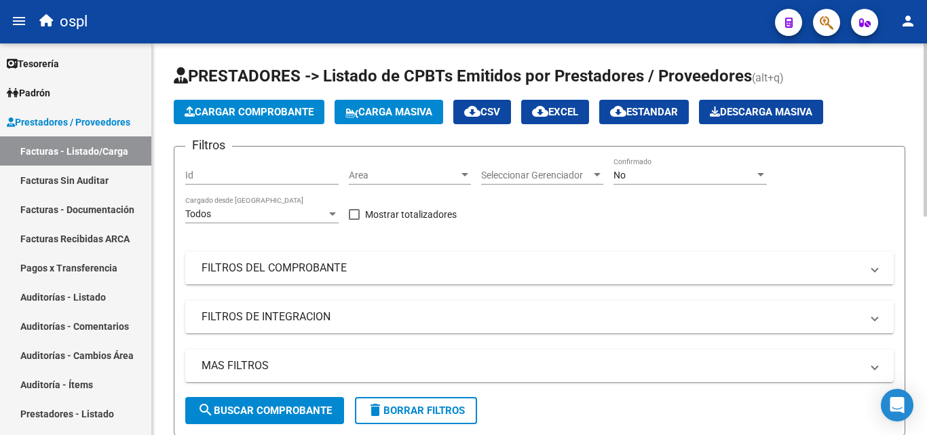
click at [271, 270] on mat-panel-title "FILTROS DEL COMPROBANTE" at bounding box center [530, 267] width 659 height 15
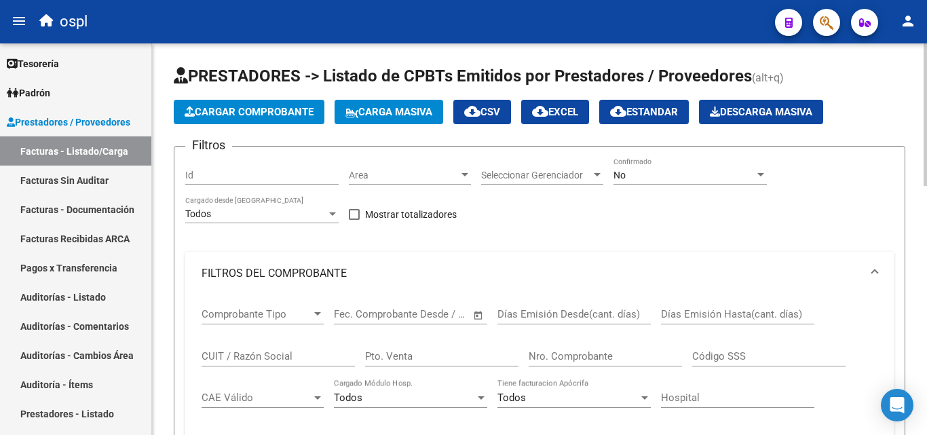
click at [596, 356] on input "Nro. Comprobante" at bounding box center [604, 356] width 153 height 12
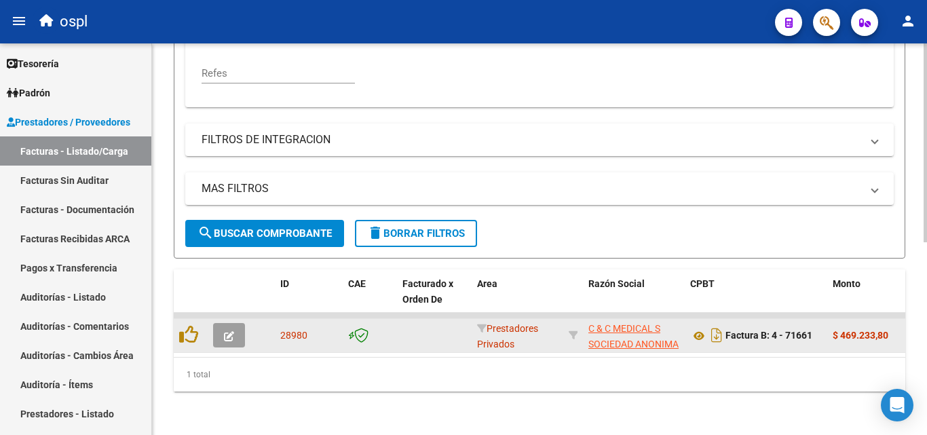
scroll to position [378, 0]
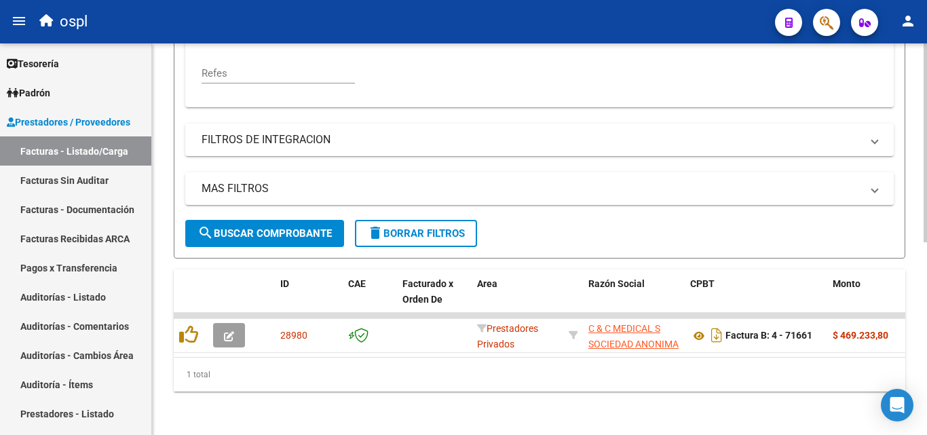
click at [305, 357] on div "1 total" at bounding box center [539, 374] width 731 height 34
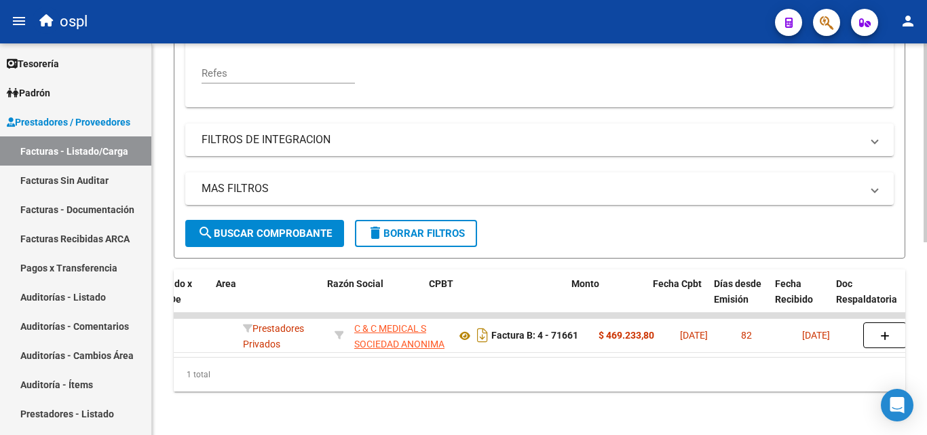
scroll to position [0, 298]
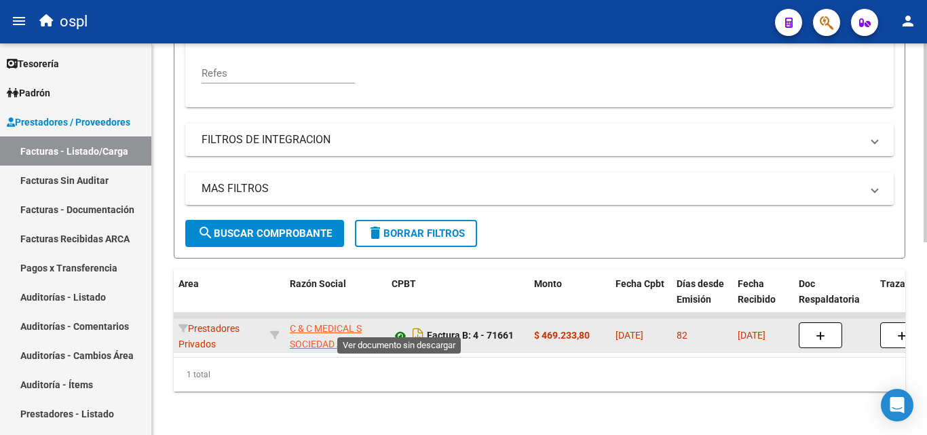
click at [401, 328] on icon at bounding box center [400, 336] width 18 height 16
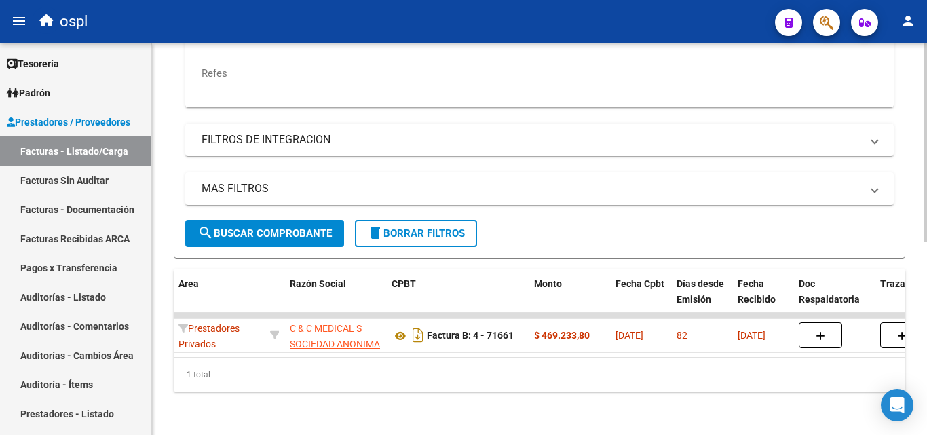
scroll to position [0, 369]
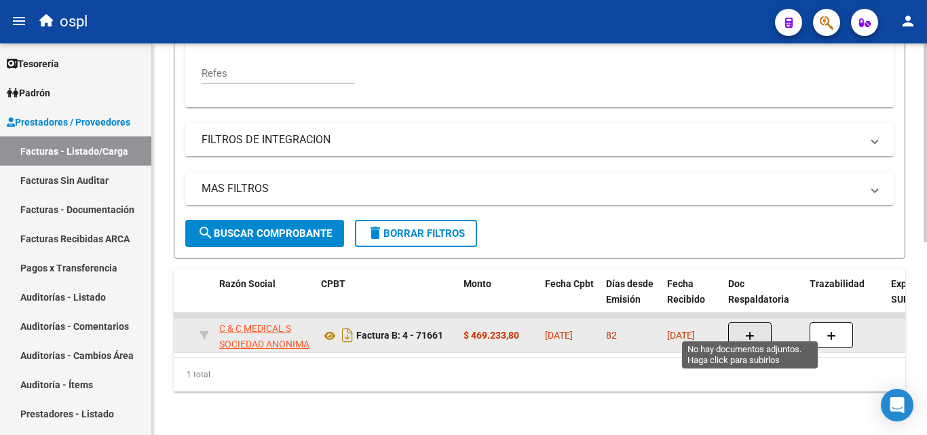
click at [744, 326] on button "button" at bounding box center [749, 335] width 43 height 26
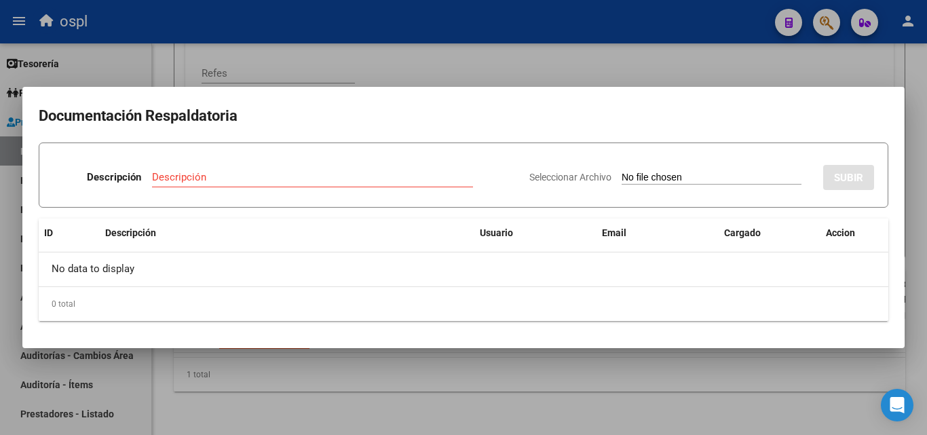
click at [638, 182] on input "Seleccionar Archivo" at bounding box center [711, 178] width 180 height 13
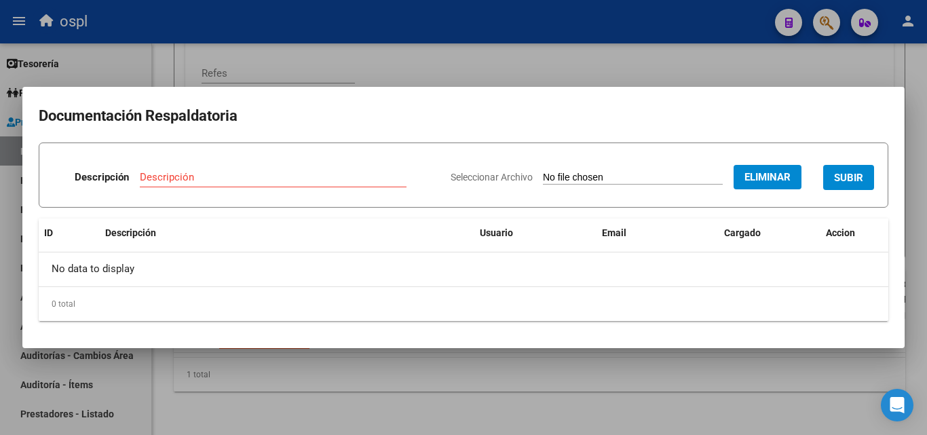
click at [267, 176] on input "Descripción" at bounding box center [273, 177] width 267 height 12
click at [794, 174] on button "Eliminar" at bounding box center [767, 177] width 68 height 24
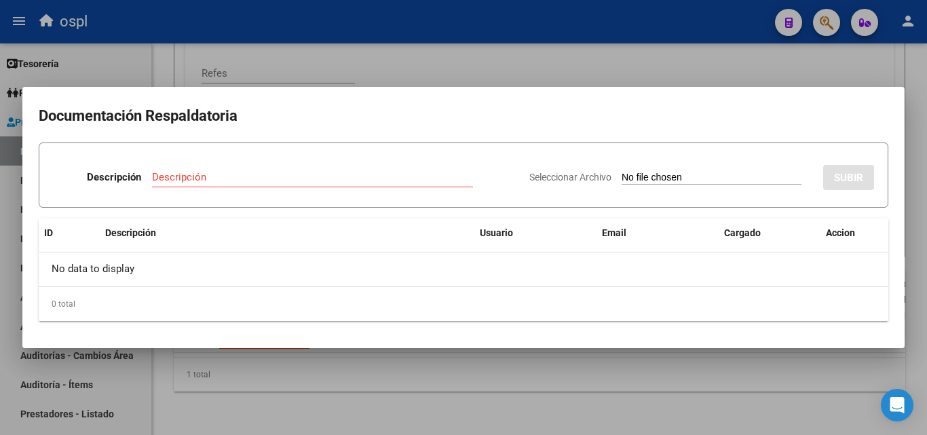
click at [675, 172] on input "Seleccionar Archivo" at bounding box center [711, 178] width 180 height 13
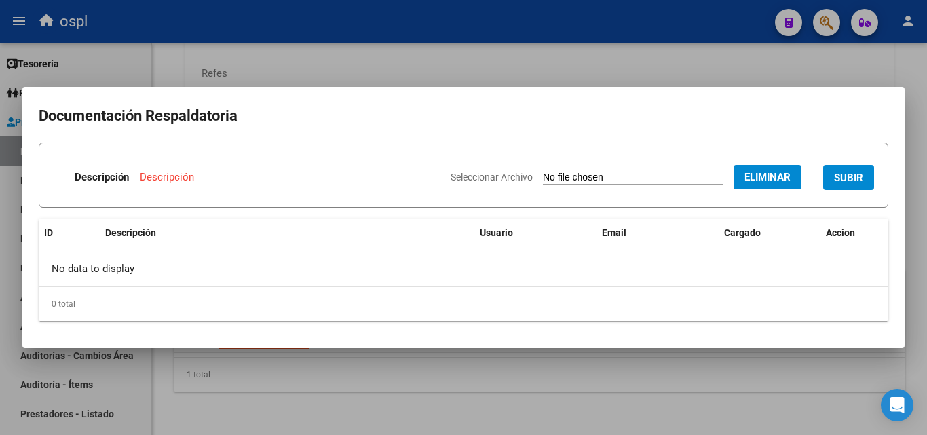
click at [269, 172] on input "Descripción" at bounding box center [273, 177] width 267 height 12
click at [859, 179] on span "SUBIR" at bounding box center [848, 178] width 29 height 12
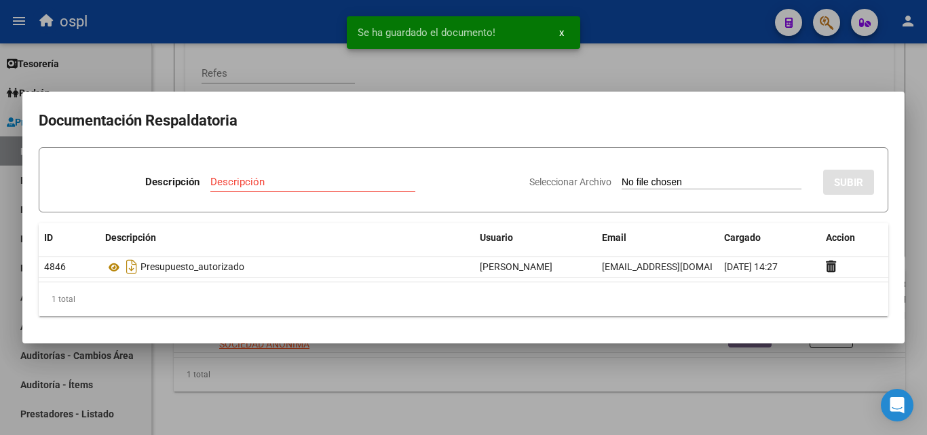
click at [648, 183] on input "Seleccionar Archivo" at bounding box center [711, 182] width 180 height 13
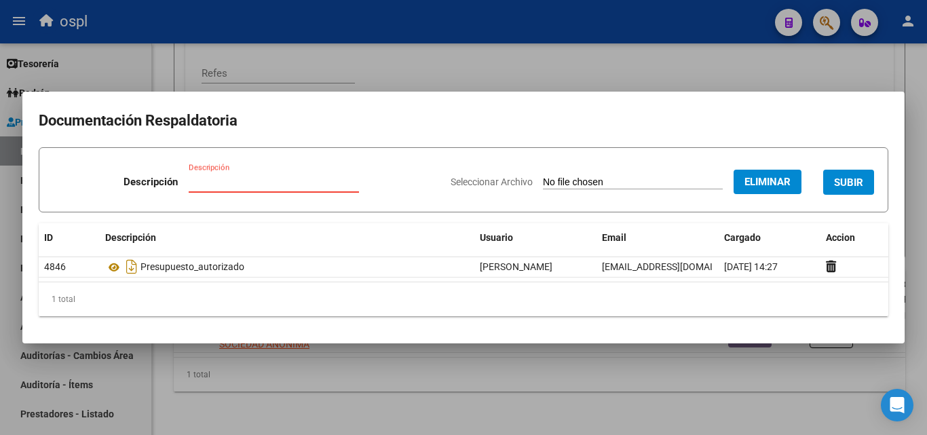
click at [245, 177] on input "Descripción" at bounding box center [274, 182] width 170 height 12
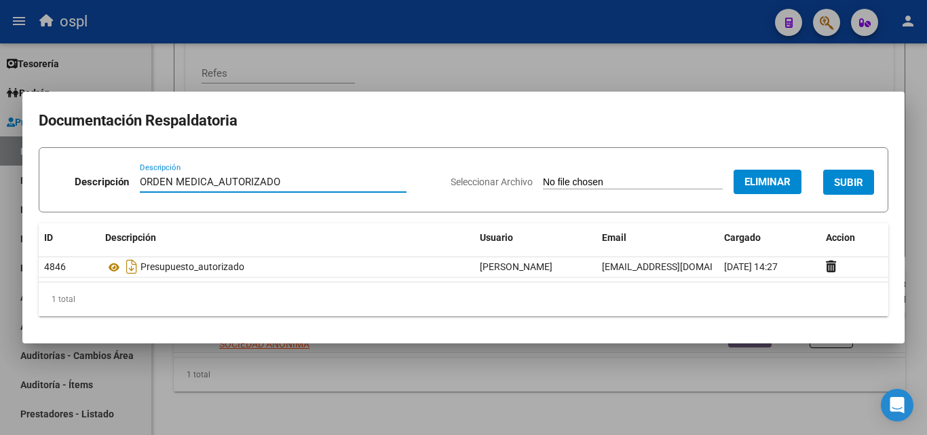
click at [843, 174] on button "SUBIR" at bounding box center [848, 182] width 51 height 25
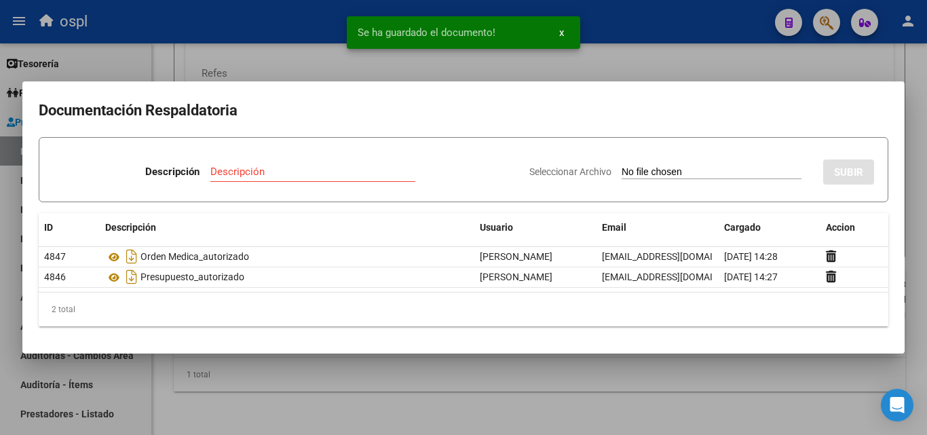
click at [577, 62] on div "Se ha guardado el documento! x" at bounding box center [463, 32] width 266 height 65
click at [670, 69] on div at bounding box center [463, 217] width 927 height 435
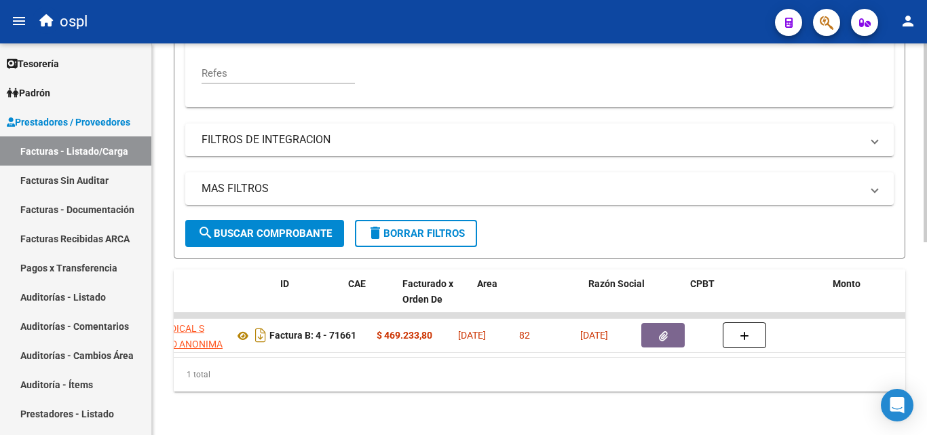
scroll to position [0, 0]
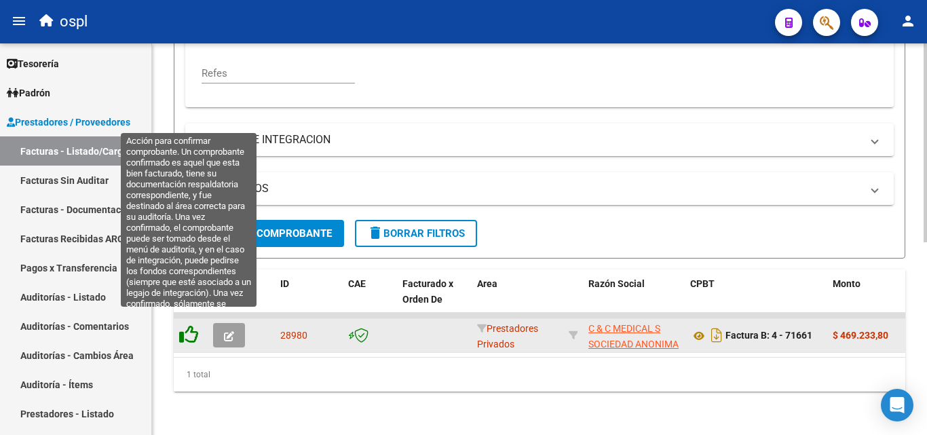
click at [193, 325] on icon at bounding box center [188, 334] width 19 height 19
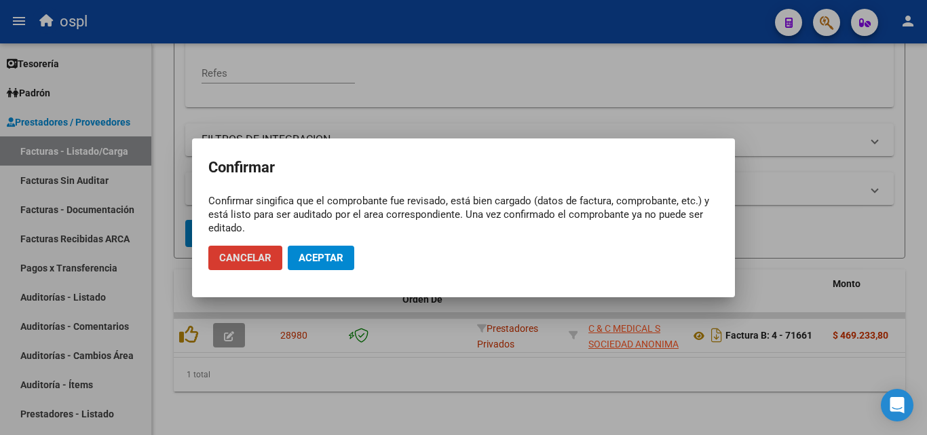
click at [334, 254] on span "Aceptar" at bounding box center [320, 258] width 45 height 12
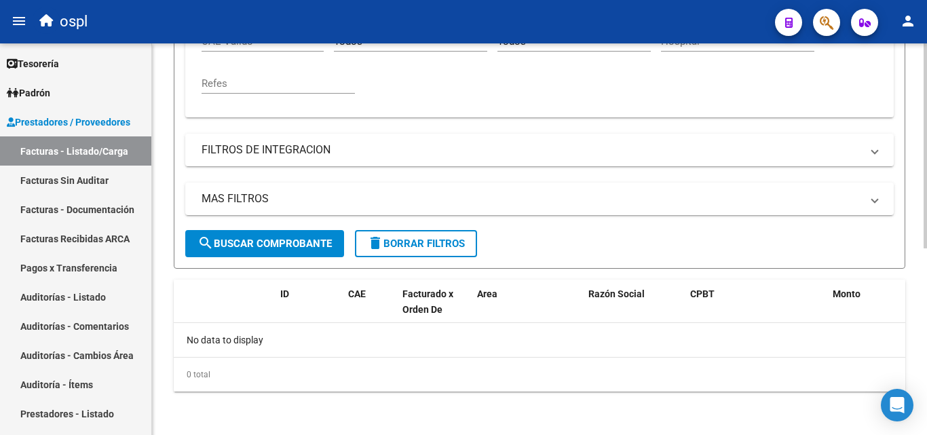
scroll to position [356, 0]
click at [119, 178] on link "Facturas Sin Auditar" at bounding box center [75, 179] width 151 height 29
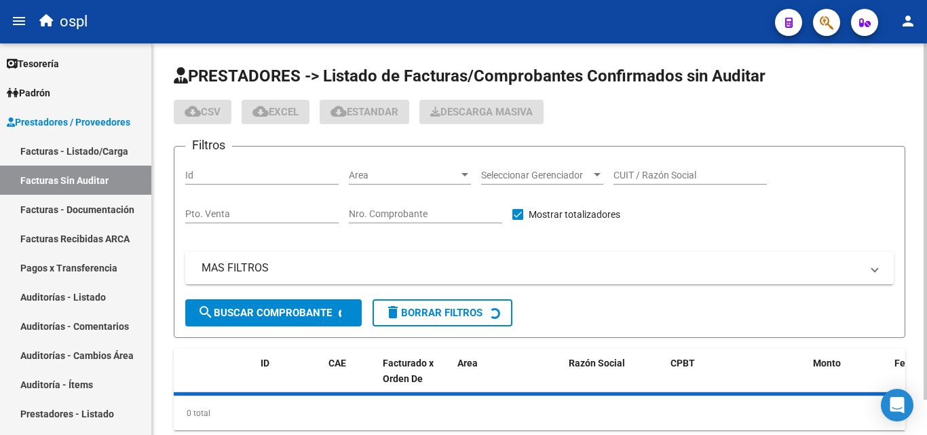
click at [394, 209] on input "Nro. Comprobante" at bounding box center [425, 214] width 153 height 12
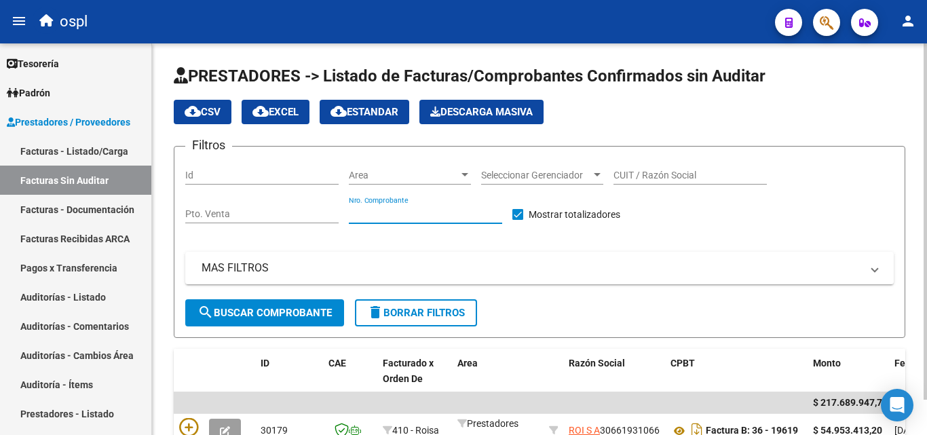
click at [378, 210] on input "Nro. Comprobante" at bounding box center [425, 214] width 153 height 12
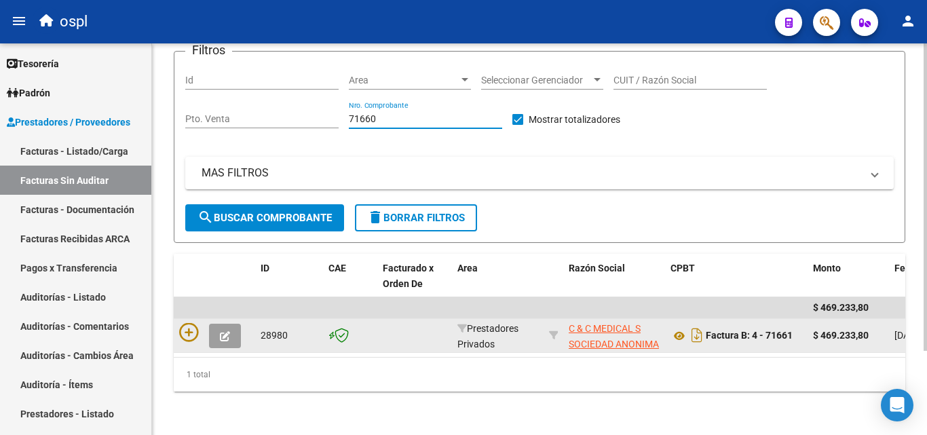
click at [193, 330] on div at bounding box center [214, 335] width 71 height 25
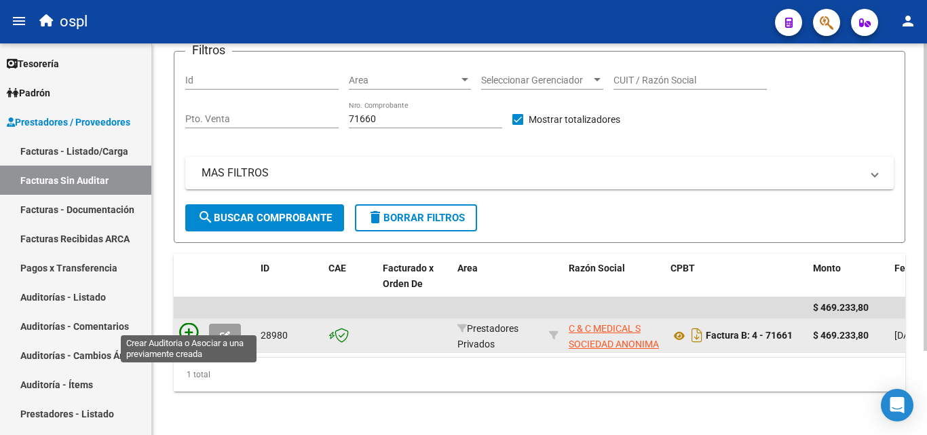
click at [193, 323] on icon at bounding box center [188, 332] width 19 height 19
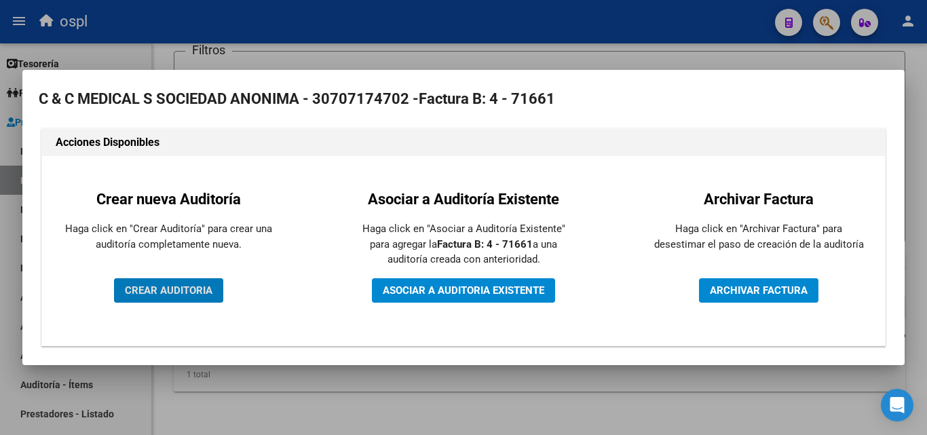
click at [206, 288] on span "CREAR AUDITORIA" at bounding box center [168, 290] width 87 height 12
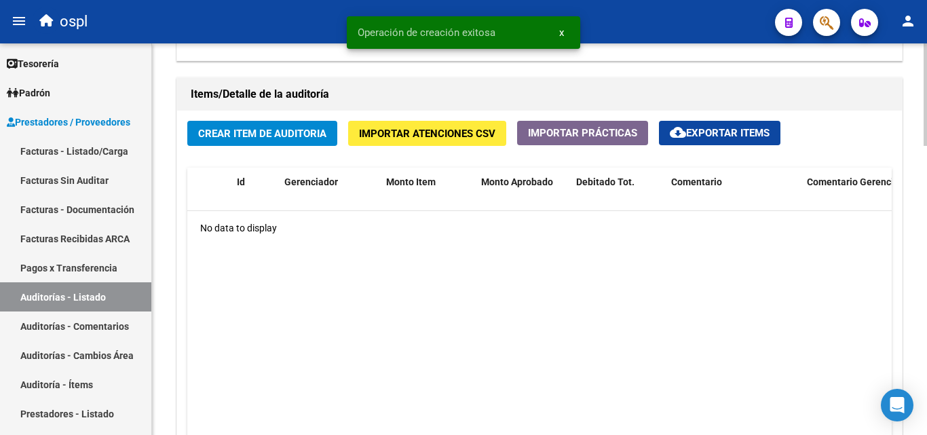
scroll to position [950, 0]
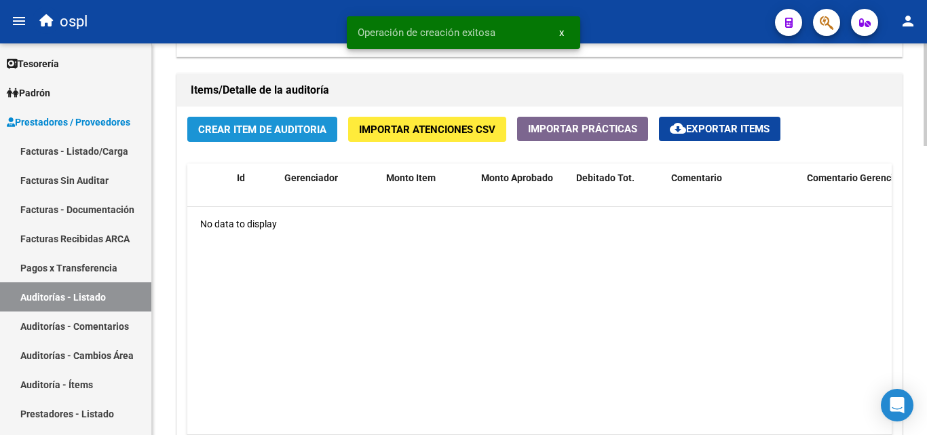
click at [271, 134] on span "Crear Item de Auditoria" at bounding box center [262, 129] width 128 height 12
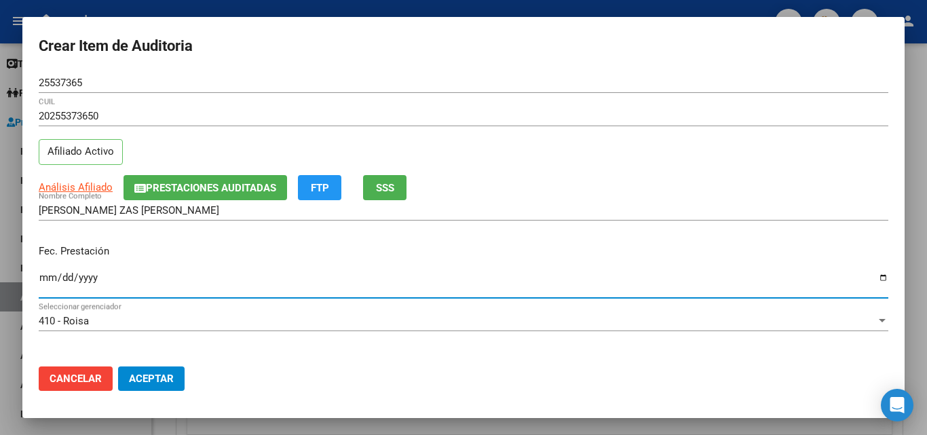
click at [52, 277] on input "Ingresar la fecha" at bounding box center [463, 283] width 849 height 22
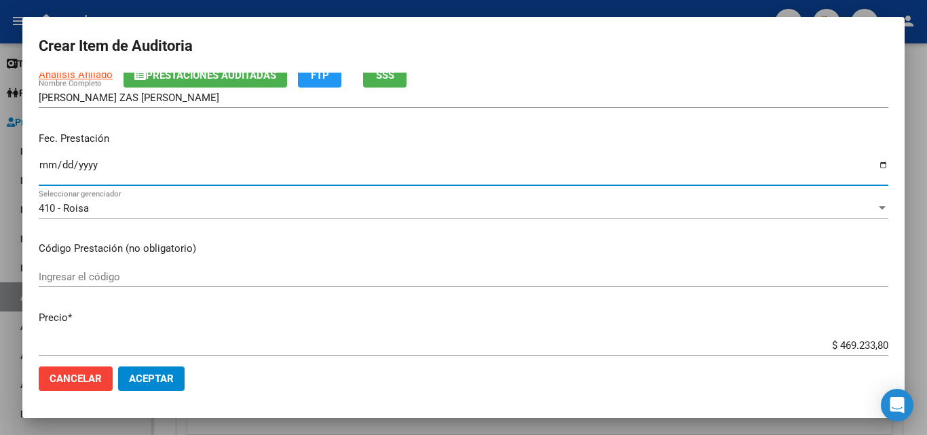
scroll to position [136, 0]
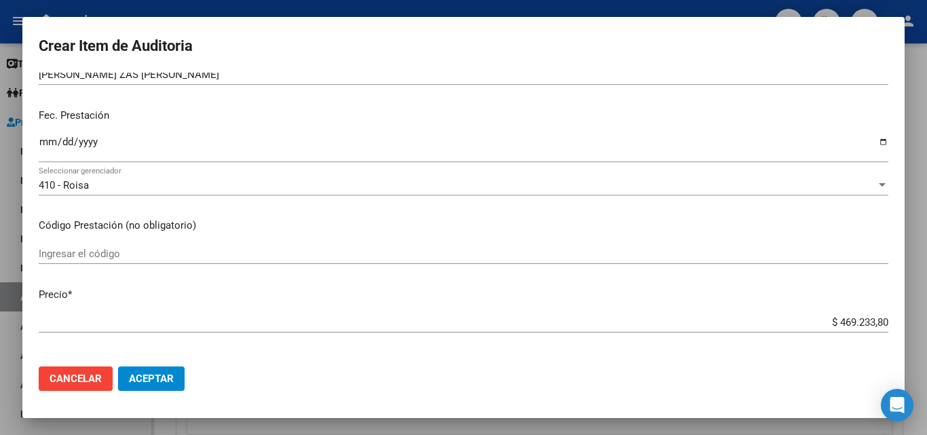
click at [111, 246] on div "Ingresar el código" at bounding box center [463, 253] width 849 height 20
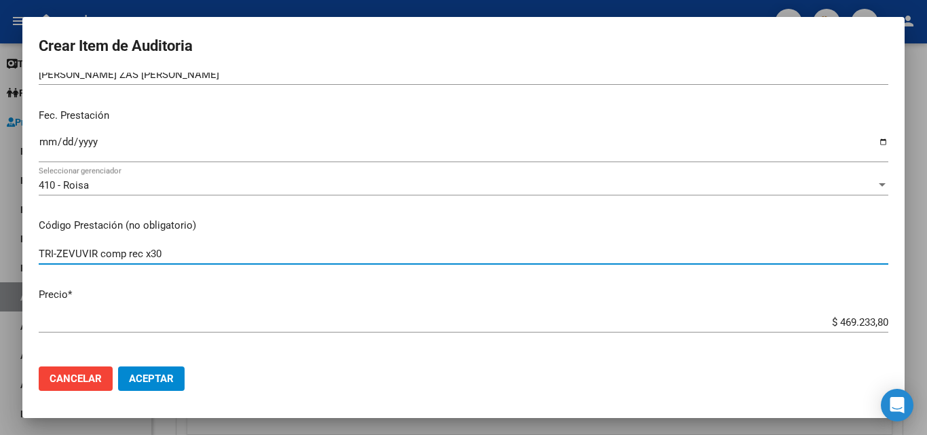
click at [125, 248] on input "TRI-ZEVUVIR comp rec x30" at bounding box center [463, 254] width 849 height 12
click at [142, 252] on input "TRI-ZEVUVIR comp. rec x30" at bounding box center [463, 254] width 849 height 12
click at [143, 257] on input "TRI-ZEVUVIR comp. rec x30" at bounding box center [463, 254] width 849 height 12
click at [144, 256] on input "TRI-ZEVUVIR comp. rec x30" at bounding box center [463, 254] width 849 height 12
click at [188, 249] on input "TRI-ZEVUVIR comp. rec. x30" at bounding box center [463, 254] width 849 height 12
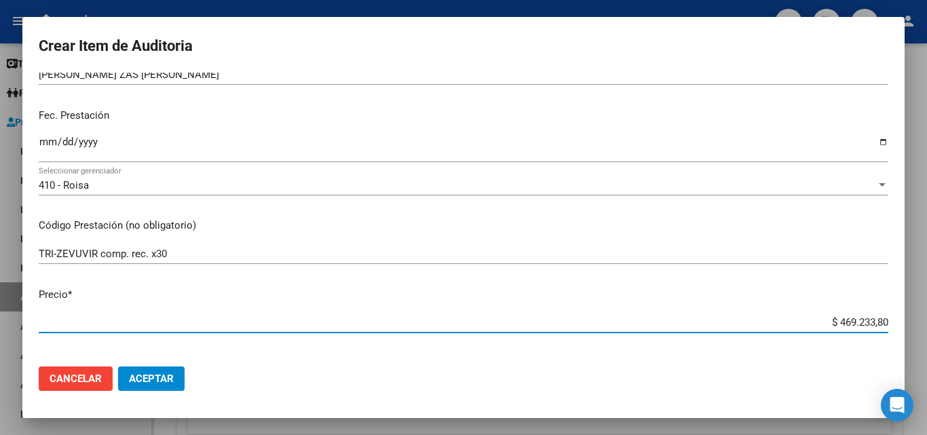
click at [538, 328] on input "$ 469.233,80" at bounding box center [463, 322] width 849 height 12
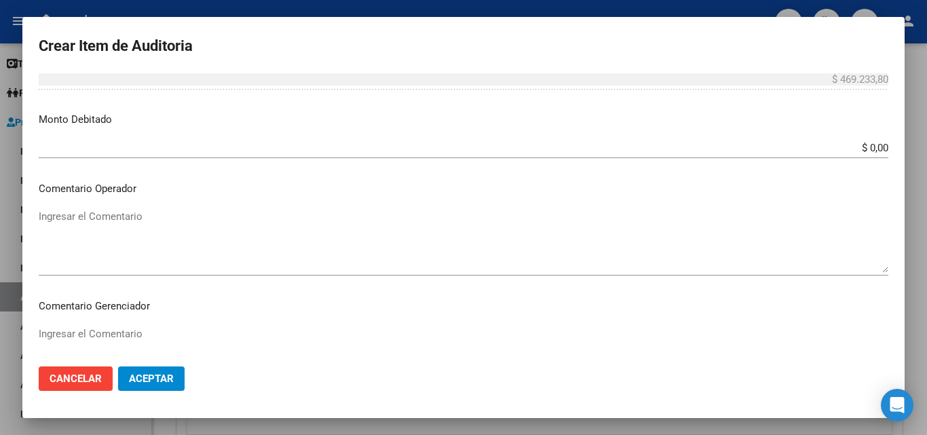
scroll to position [543, 0]
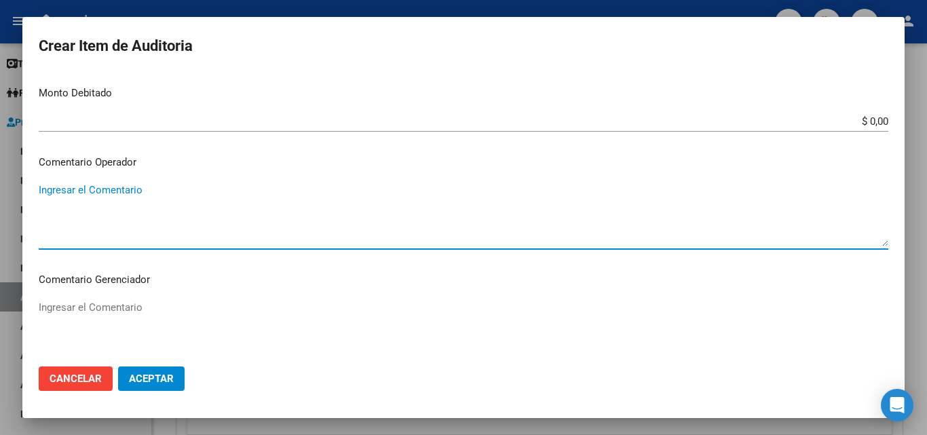
click at [122, 197] on textarea "Ingresar el Comentario" at bounding box center [463, 214] width 849 height 64
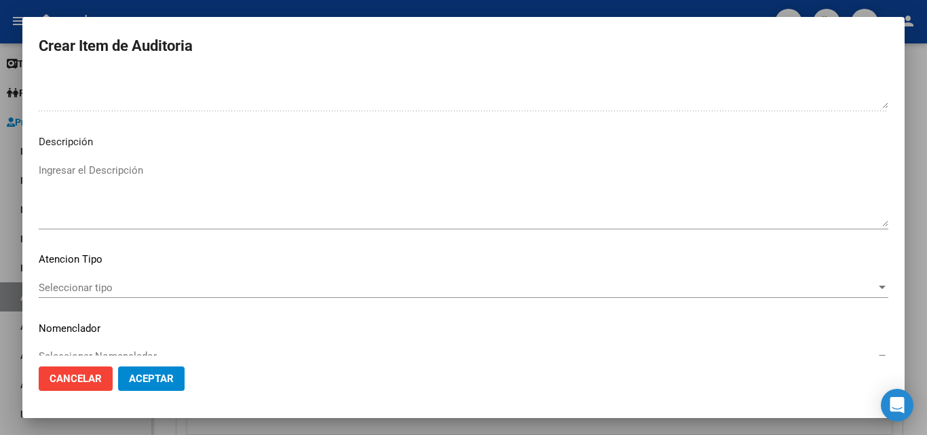
scroll to position [814, 0]
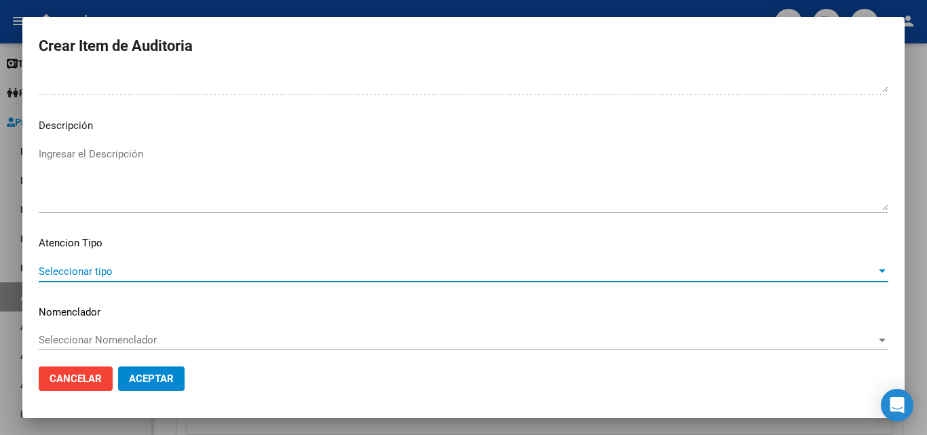
click at [108, 269] on span "Seleccionar tipo" at bounding box center [457, 271] width 837 height 12
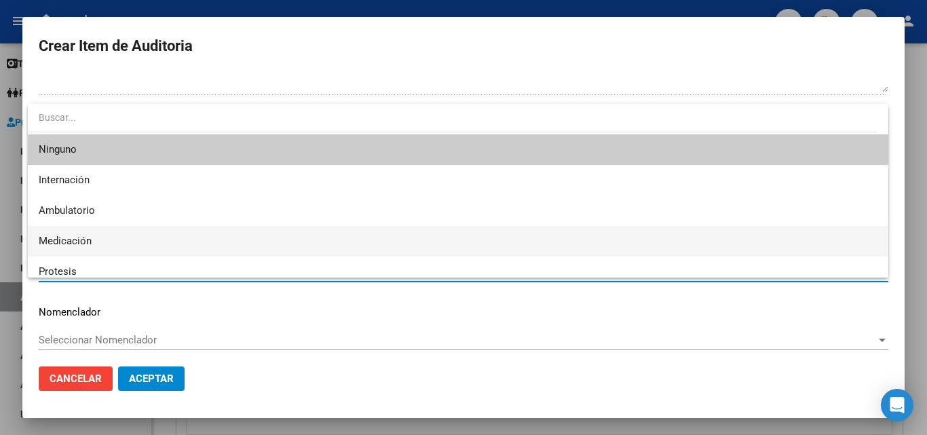
click at [73, 246] on span "Medicación" at bounding box center [65, 241] width 53 height 12
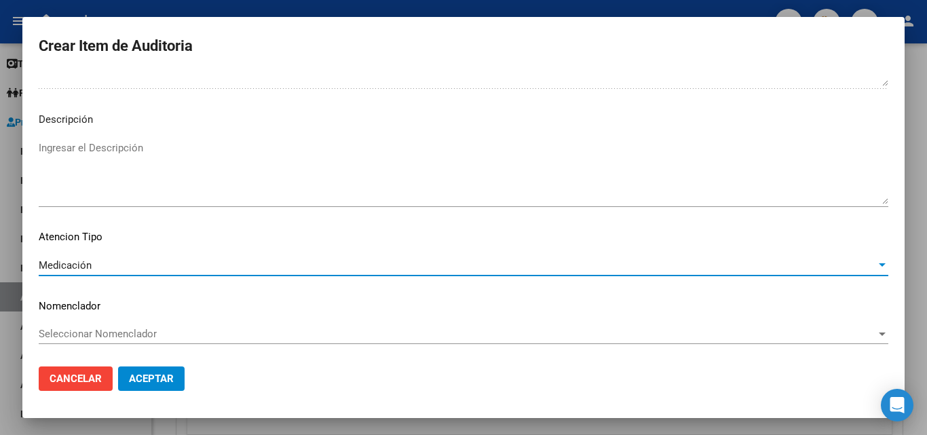
scroll to position [821, 0]
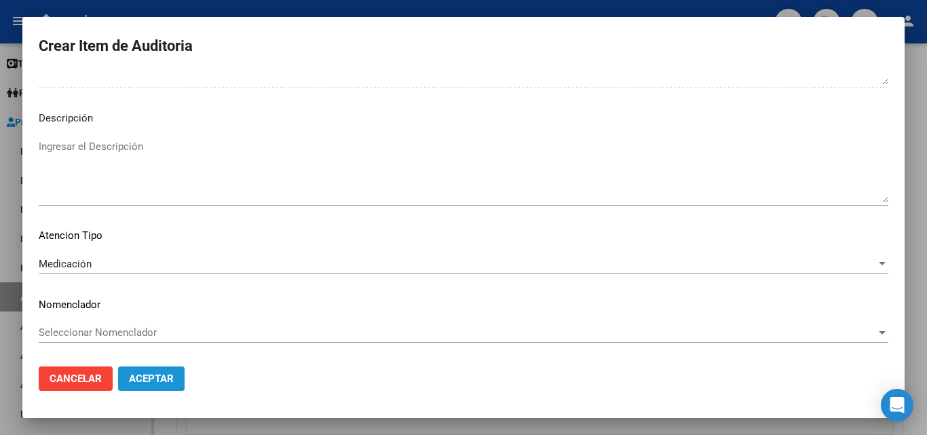
click at [169, 377] on span "Aceptar" at bounding box center [151, 378] width 45 height 12
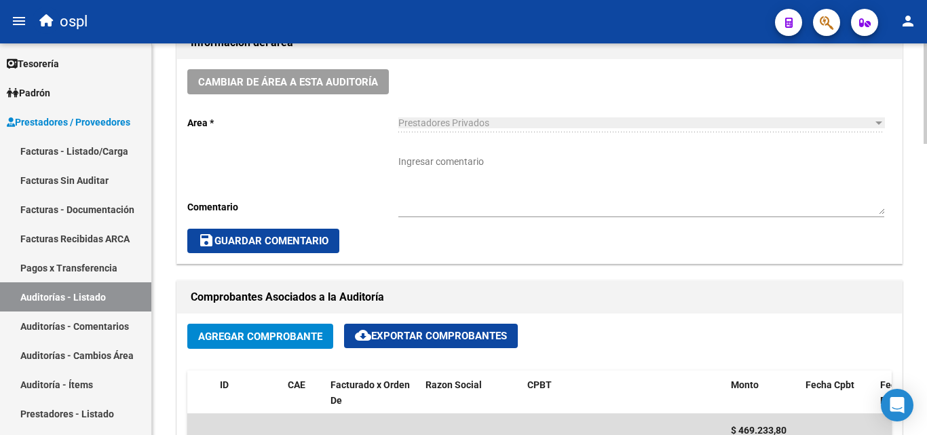
scroll to position [408, 0]
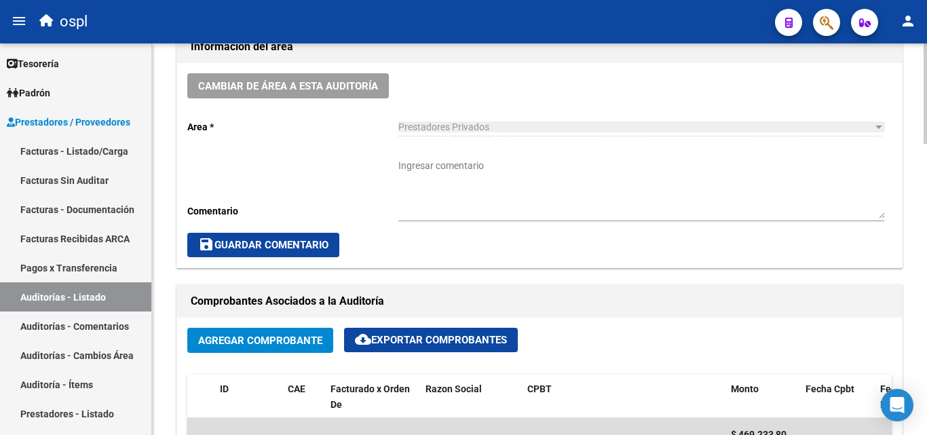
click at [454, 182] on textarea "Ingresar comentario" at bounding box center [641, 189] width 486 height 60
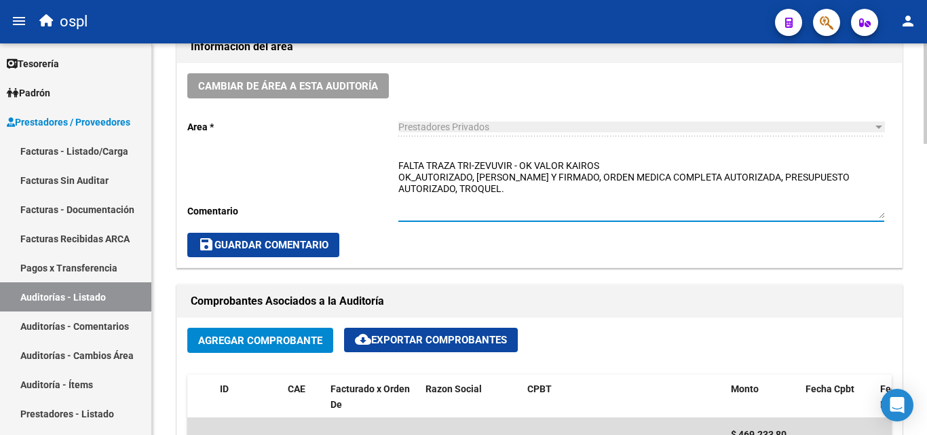
scroll to position [475, 0]
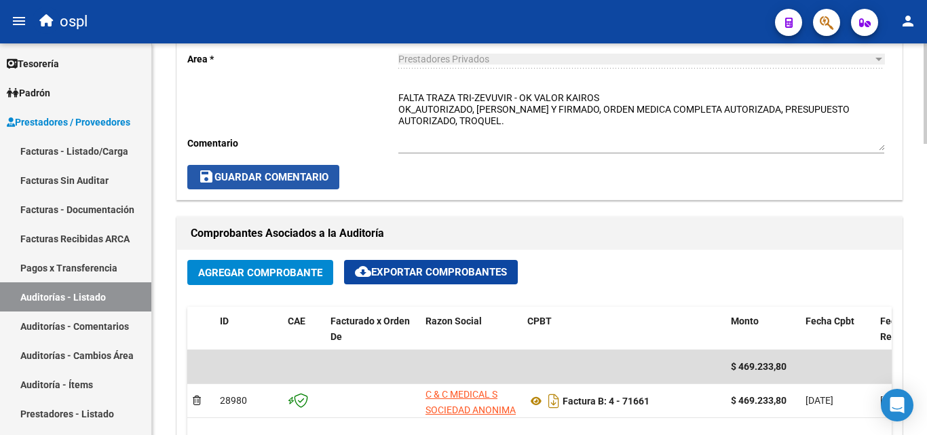
click at [309, 174] on span "save Guardar Comentario" at bounding box center [263, 177] width 130 height 12
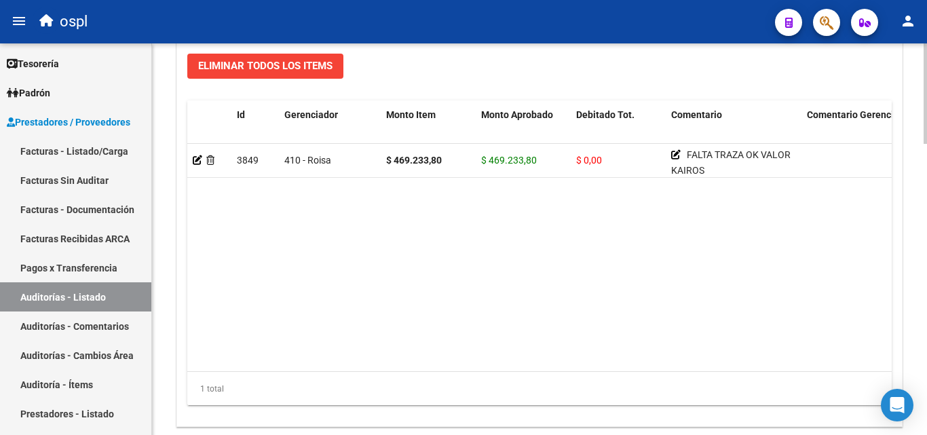
scroll to position [1086, 0]
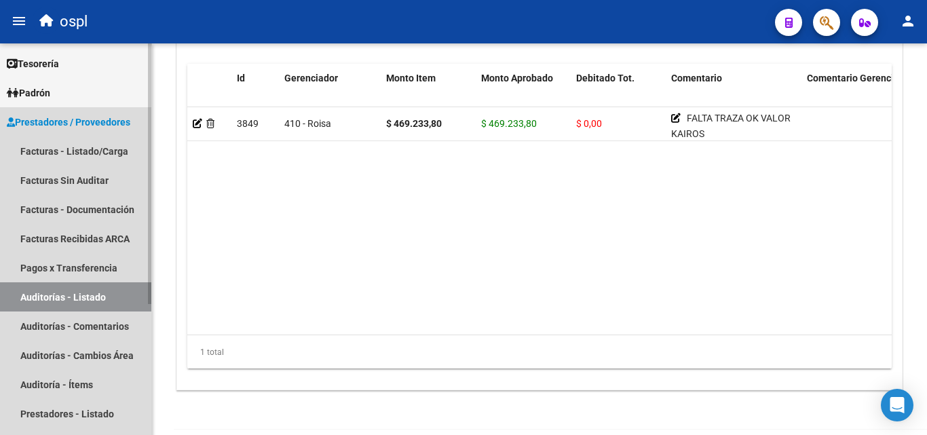
drag, startPoint x: 133, startPoint y: 296, endPoint x: 149, endPoint y: 286, distance: 18.6
click at [132, 298] on link "Auditorías - Listado" at bounding box center [75, 296] width 151 height 29
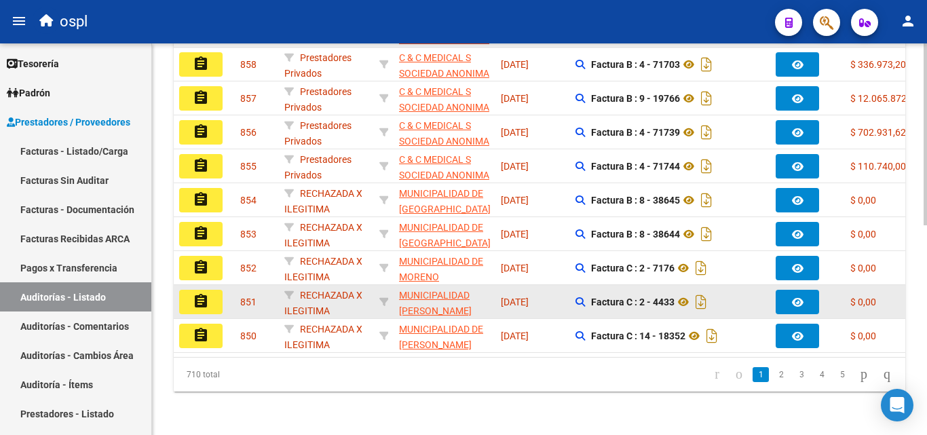
scroll to position [43, 0]
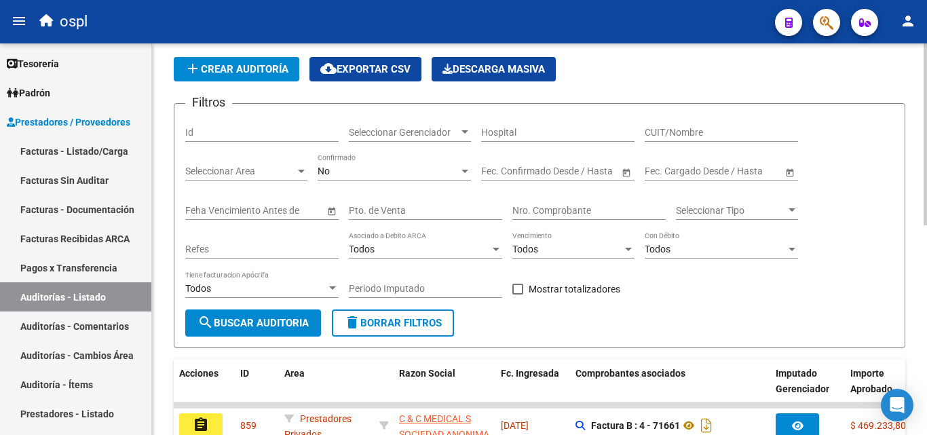
click at [535, 214] on input "Nro. Comprobante" at bounding box center [588, 211] width 153 height 12
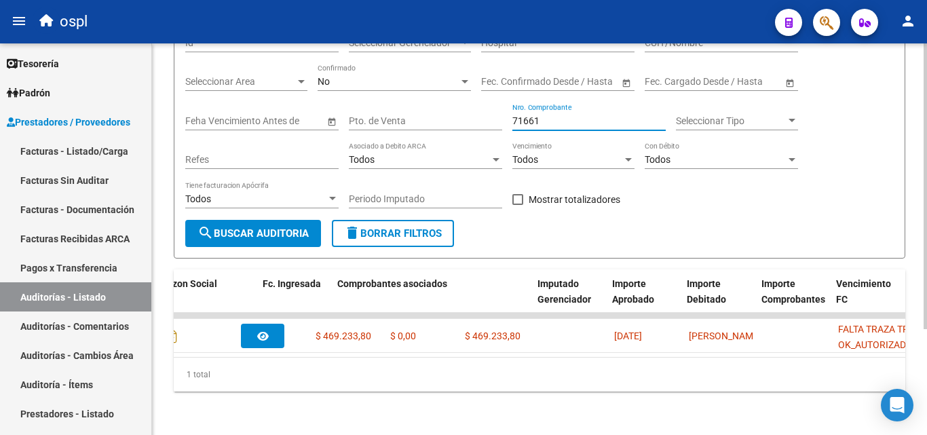
scroll to position [0, 0]
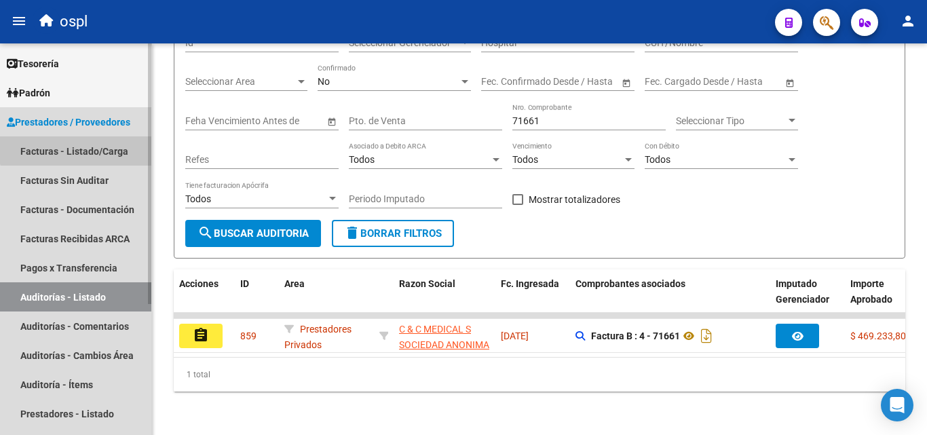
click at [105, 143] on link "Facturas - Listado/Carga" at bounding box center [75, 150] width 151 height 29
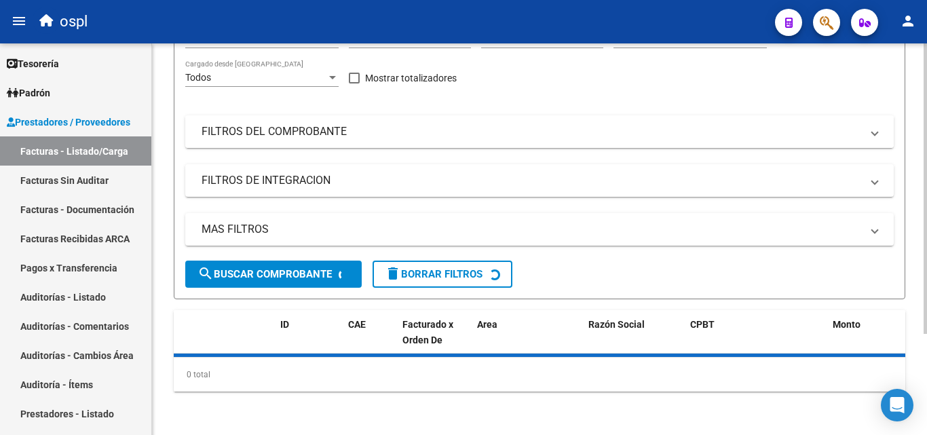
click at [318, 139] on mat-panel-title "FILTROS DEL COMPROBANTE" at bounding box center [530, 131] width 659 height 15
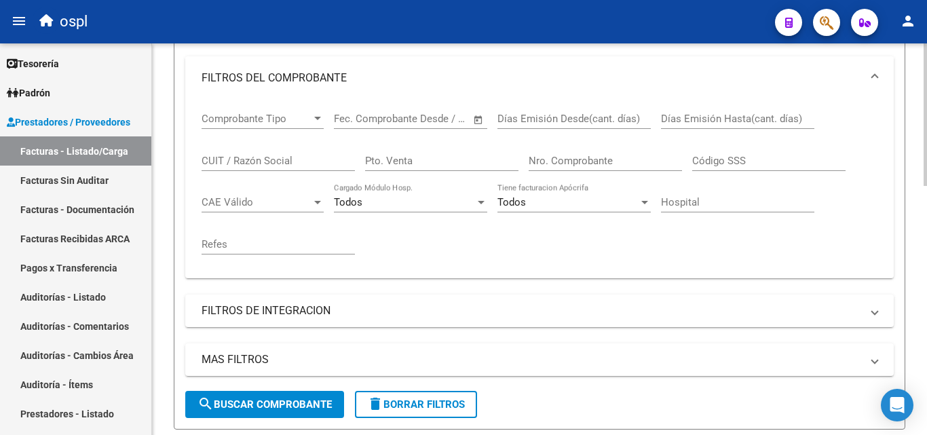
scroll to position [203, 0]
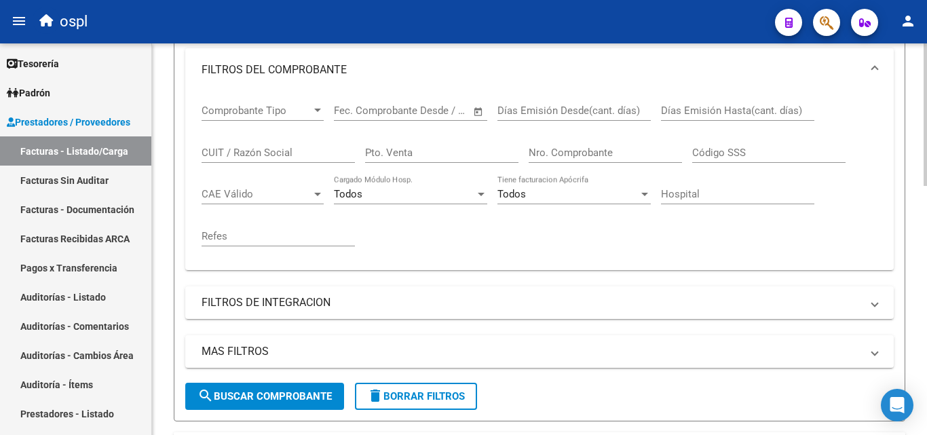
click at [558, 151] on input "Nro. Comprobante" at bounding box center [604, 153] width 153 height 12
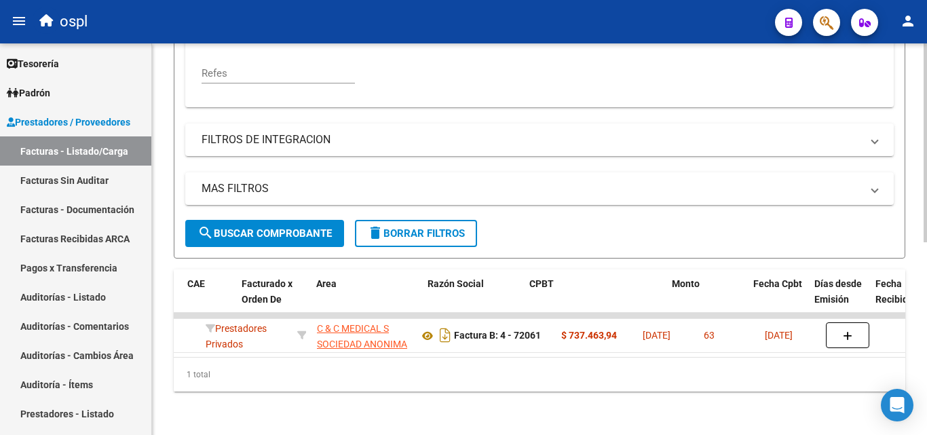
scroll to position [0, 157]
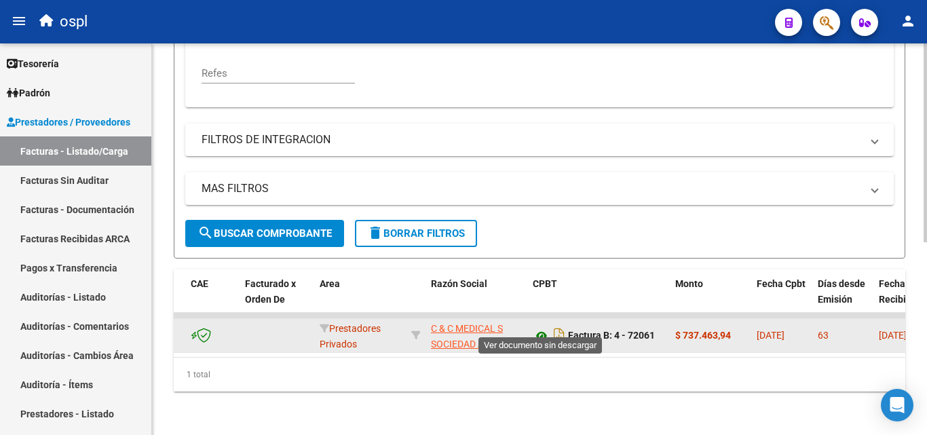
click at [543, 328] on icon at bounding box center [541, 336] width 18 height 16
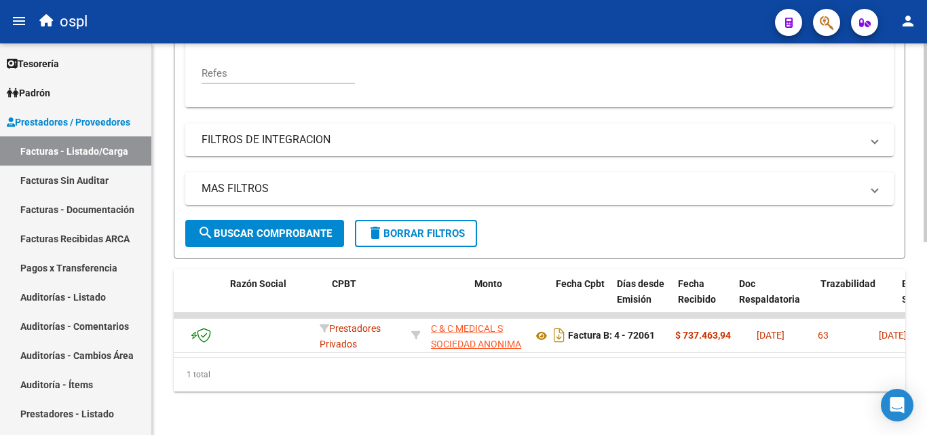
scroll to position [0, 449]
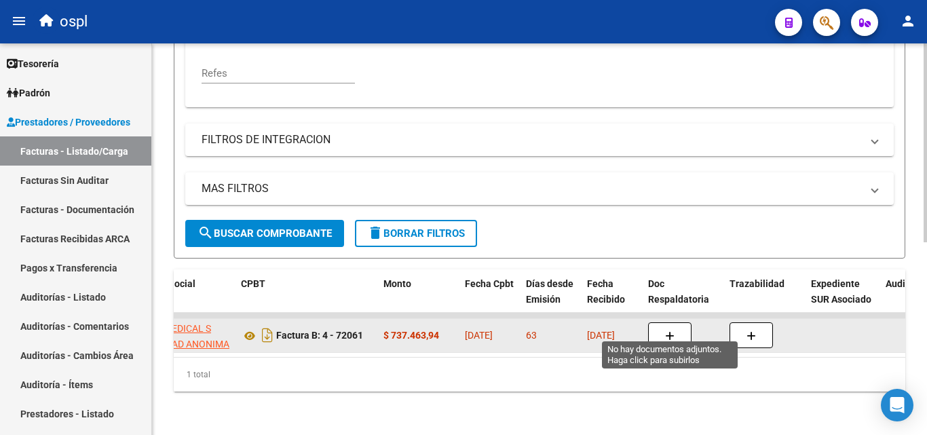
click at [676, 322] on button "button" at bounding box center [669, 335] width 43 height 26
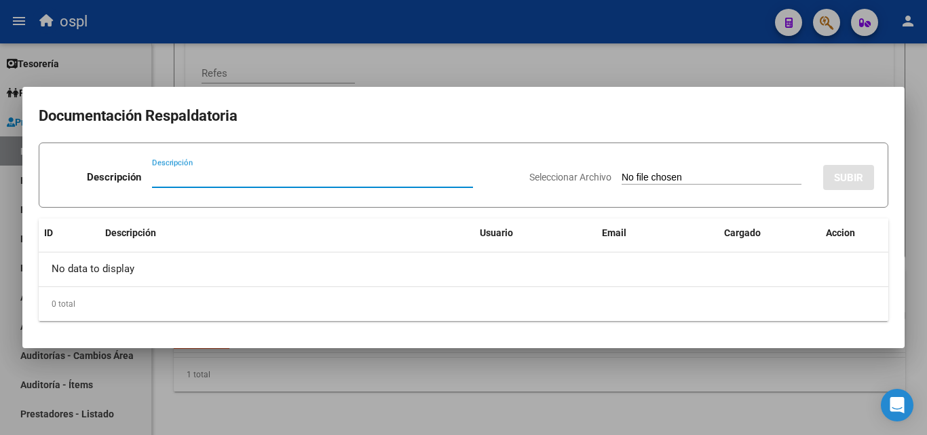
click at [650, 176] on input "Seleccionar Archivo" at bounding box center [711, 178] width 180 height 13
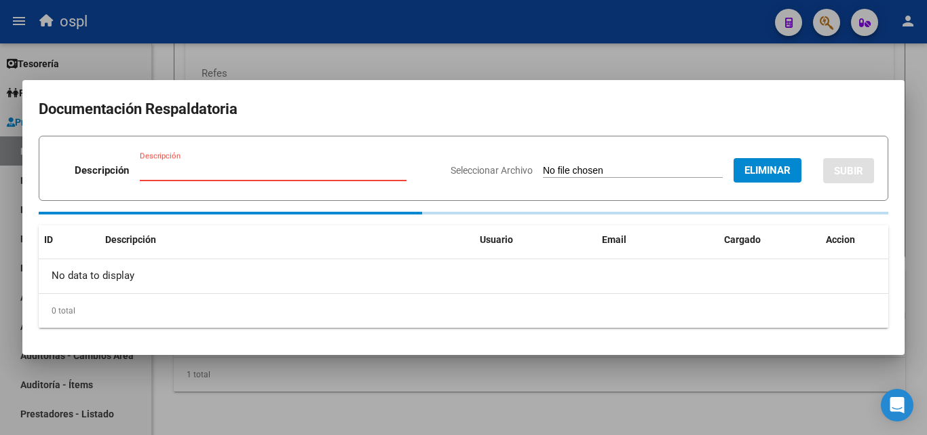
click at [196, 176] on input "Descripción" at bounding box center [273, 170] width 267 height 12
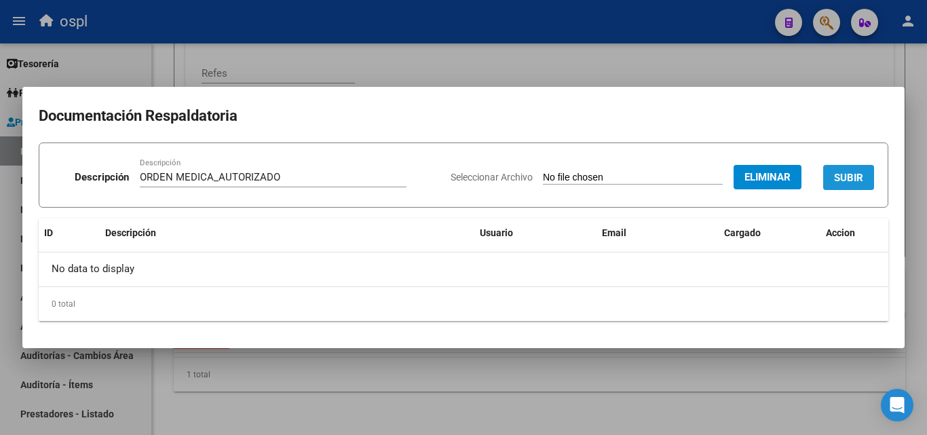
click at [839, 186] on button "SUBIR" at bounding box center [848, 177] width 51 height 25
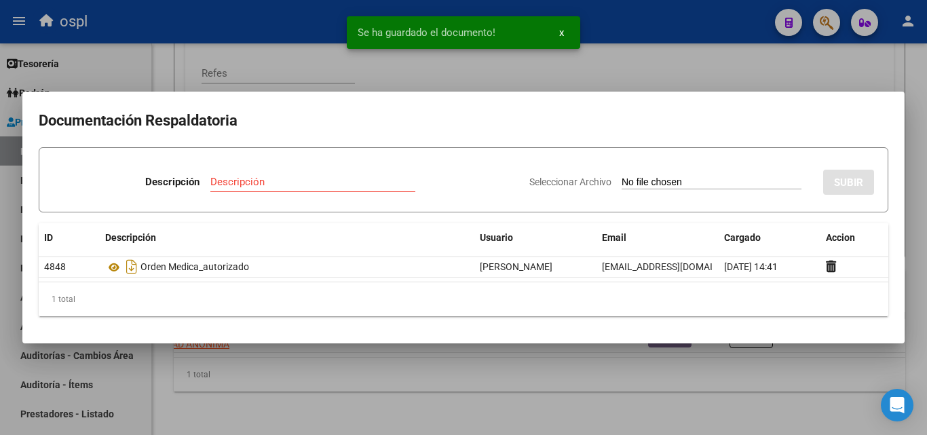
click at [639, 179] on input "Seleccionar Archivo" at bounding box center [711, 182] width 180 height 13
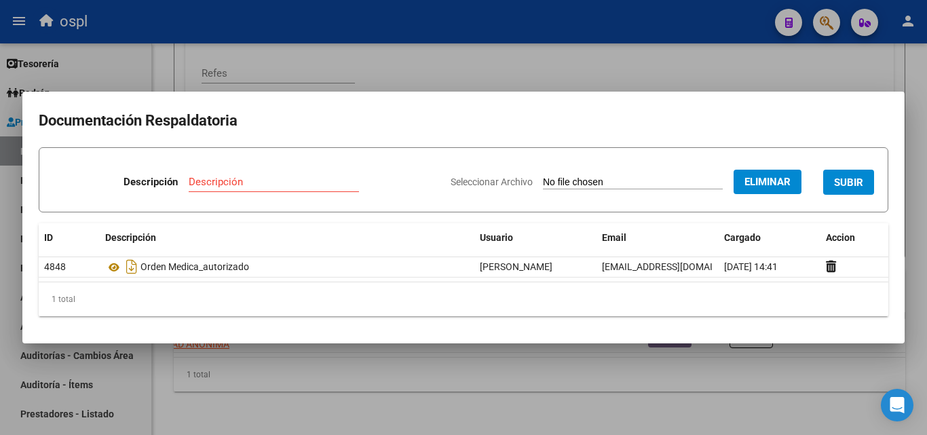
click at [233, 180] on input "Descripción" at bounding box center [274, 182] width 170 height 12
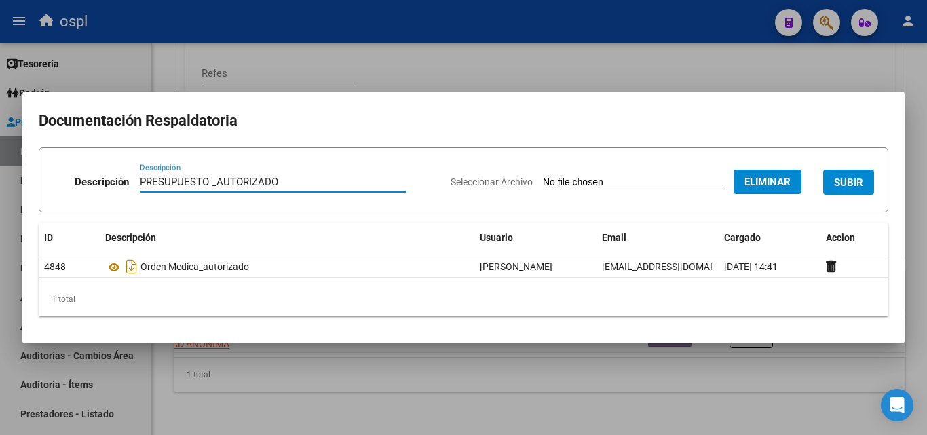
click at [853, 179] on span "SUBIR" at bounding box center [848, 182] width 29 height 12
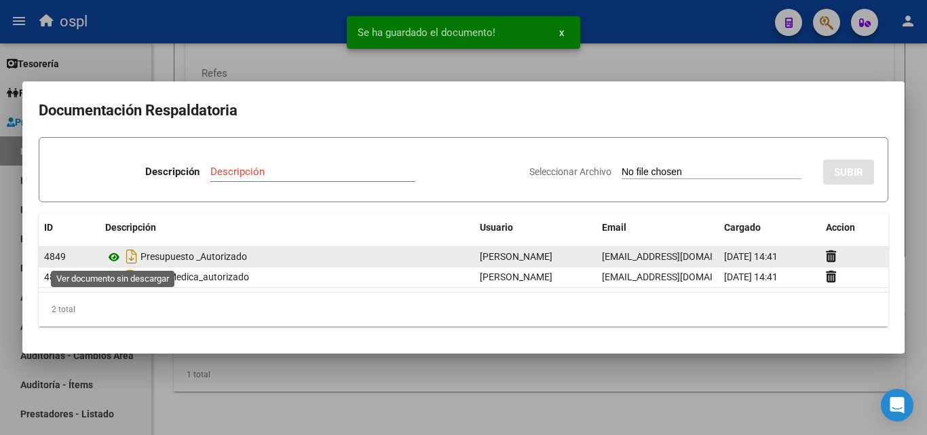
click at [111, 252] on icon at bounding box center [114, 257] width 18 height 16
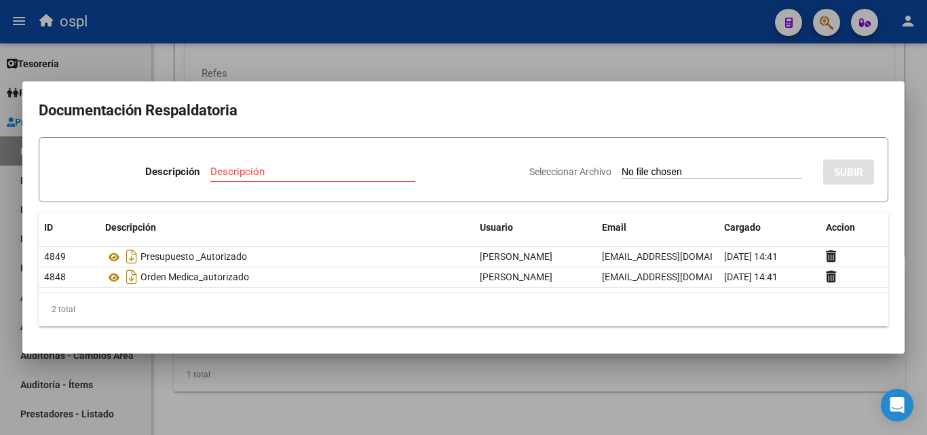
click at [427, 71] on div at bounding box center [463, 217] width 927 height 435
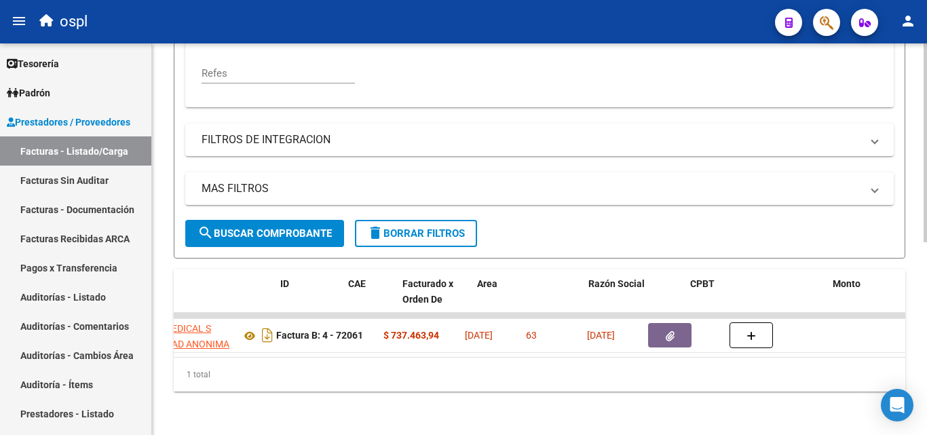
scroll to position [0, 0]
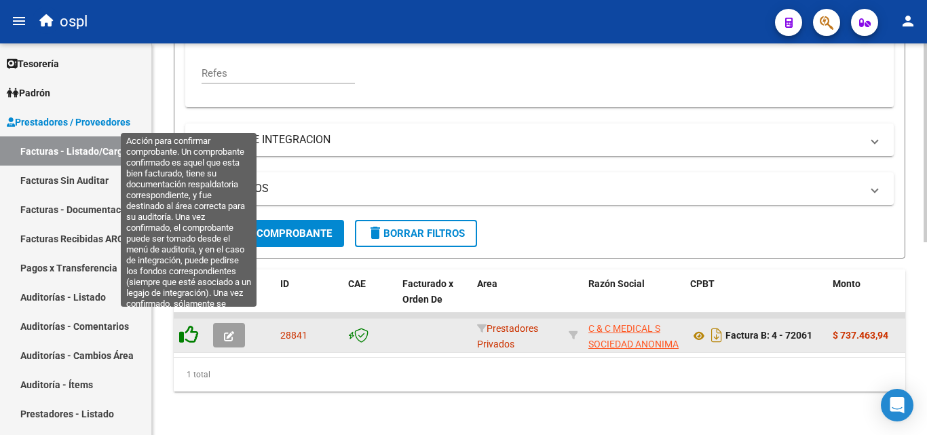
click at [189, 325] on icon at bounding box center [188, 334] width 19 height 19
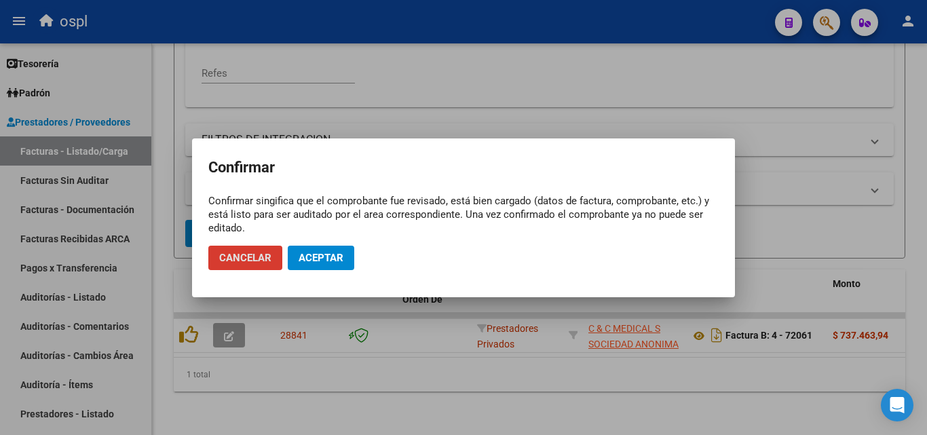
click at [321, 259] on span "Aceptar" at bounding box center [320, 258] width 45 height 12
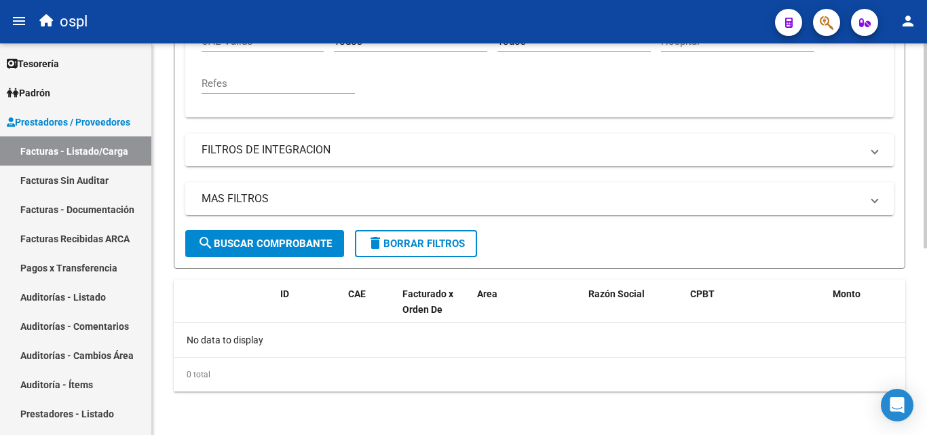
scroll to position [356, 0]
click at [77, 175] on link "Facturas Sin Auditar" at bounding box center [75, 179] width 151 height 29
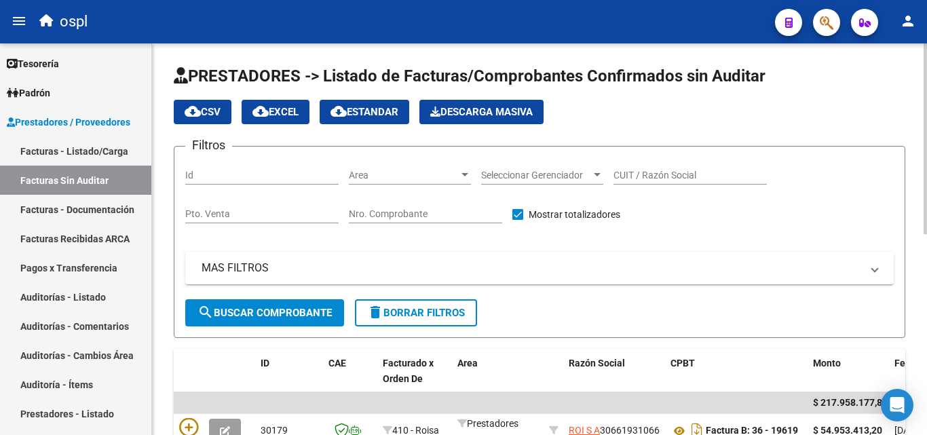
click at [369, 210] on input "Nro. Comprobante" at bounding box center [425, 214] width 153 height 12
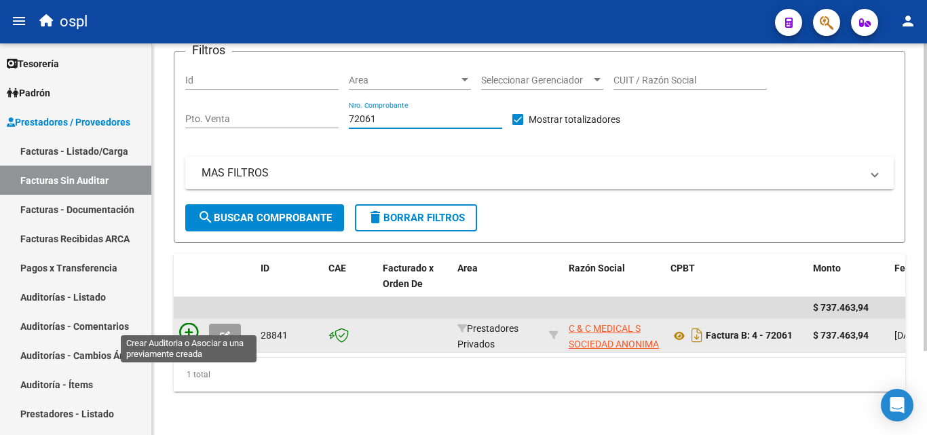
click at [189, 323] on icon at bounding box center [188, 332] width 19 height 19
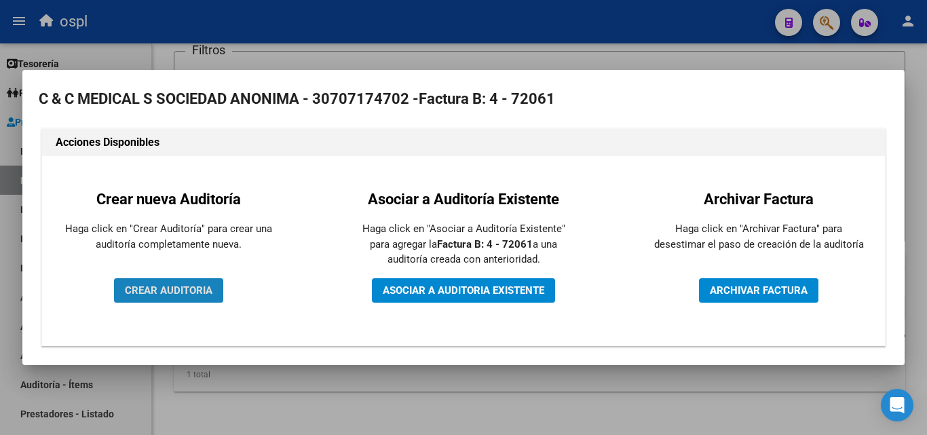
click at [193, 288] on span "CREAR AUDITORIA" at bounding box center [168, 290] width 87 height 12
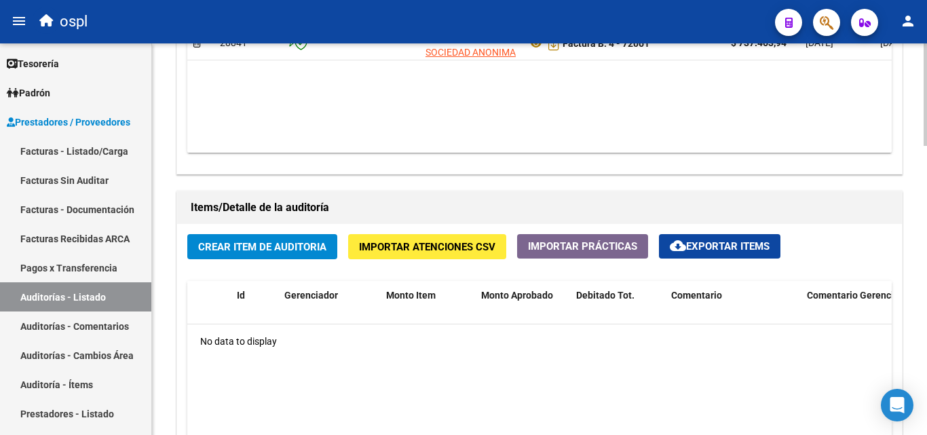
scroll to position [882, 0]
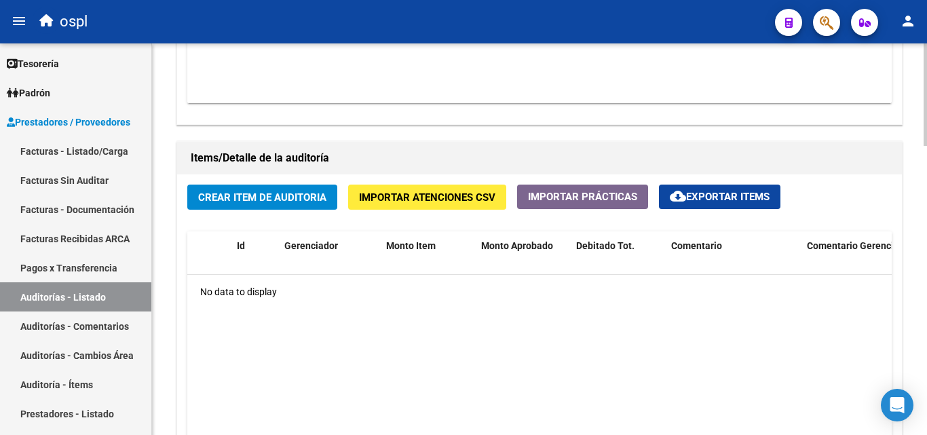
click at [291, 191] on span "Crear Item de Auditoria" at bounding box center [262, 197] width 128 height 12
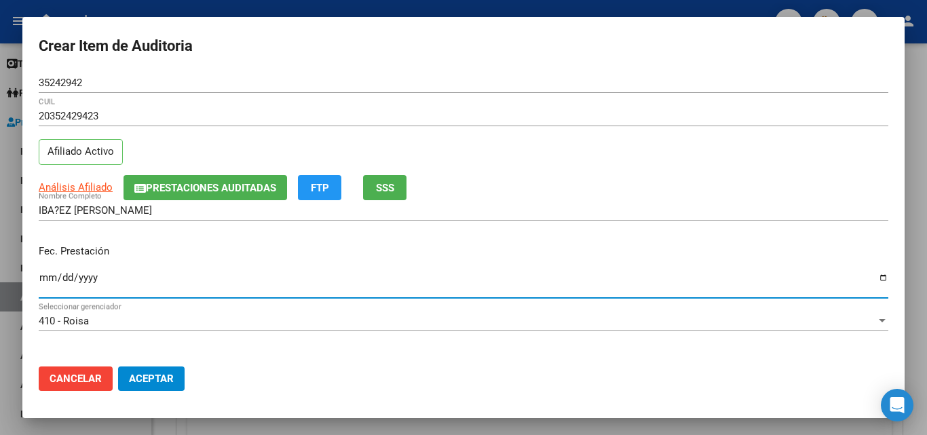
click at [45, 285] on input "Ingresar la fecha" at bounding box center [463, 283] width 849 height 22
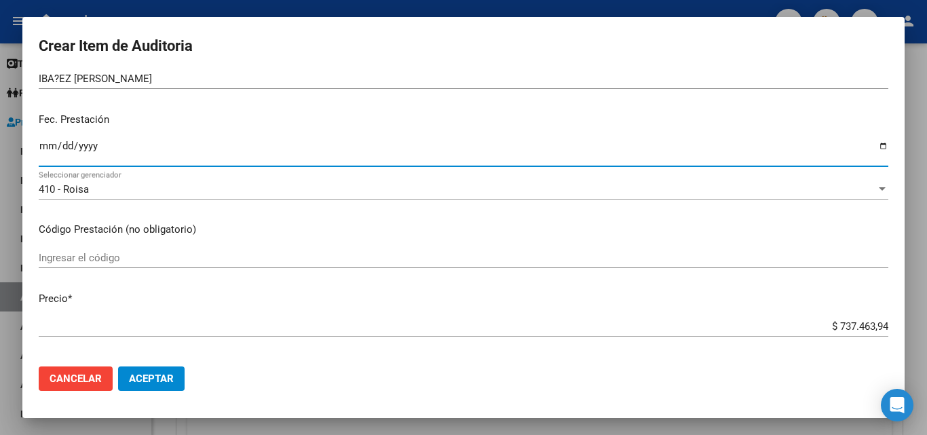
scroll to position [136, 0]
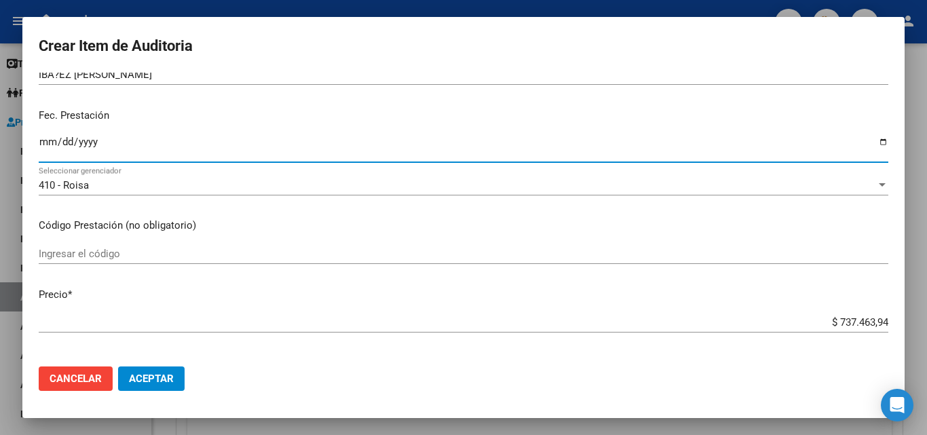
click at [107, 254] on input "Ingresar el código" at bounding box center [463, 254] width 849 height 12
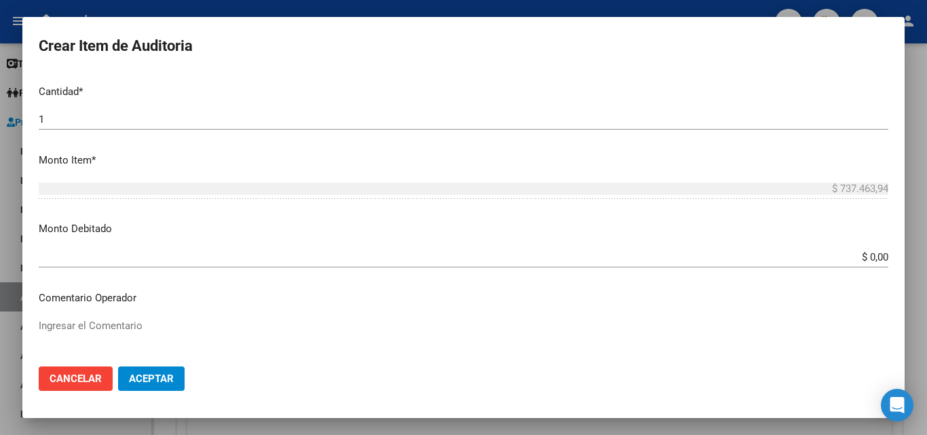
scroll to position [543, 0]
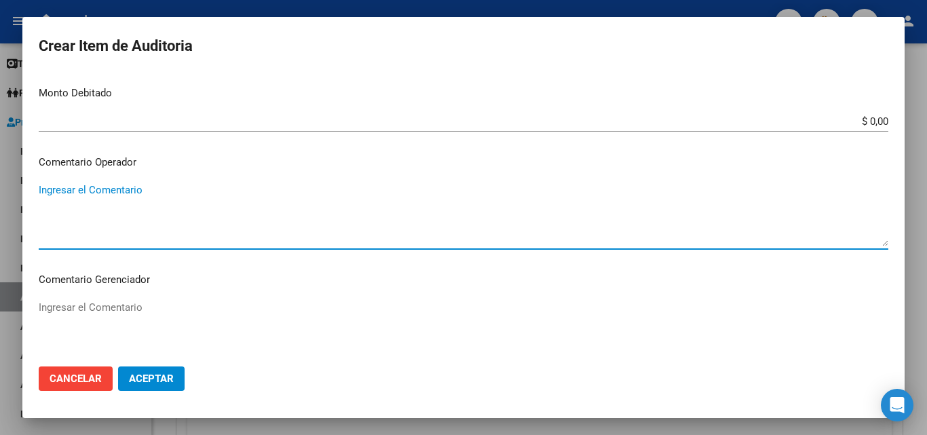
click at [138, 190] on textarea "Ingresar el Comentario" at bounding box center [463, 214] width 849 height 64
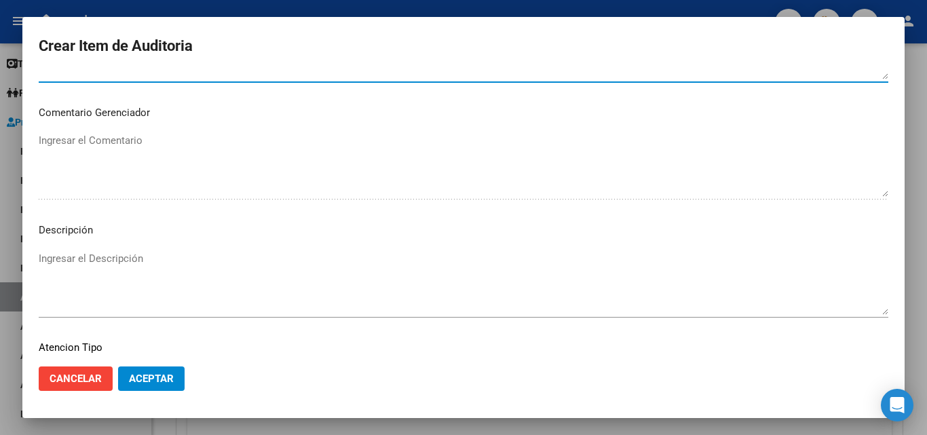
scroll to position [814, 0]
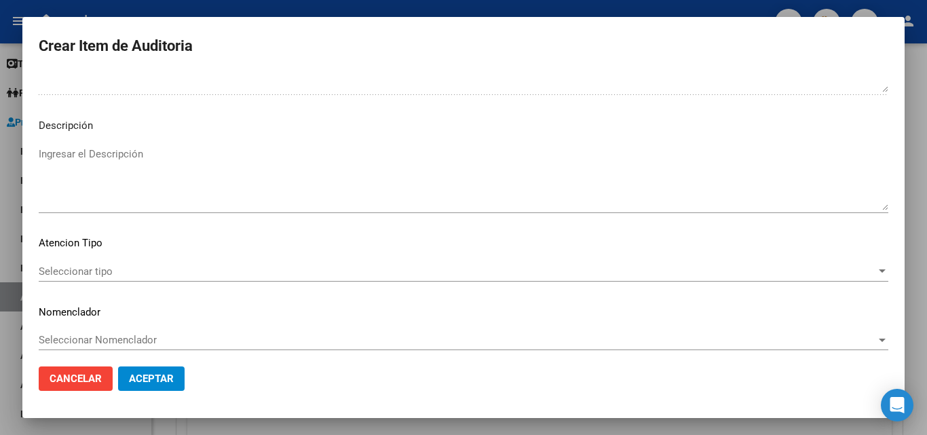
click at [108, 272] on span "Seleccionar tipo" at bounding box center [457, 271] width 837 height 12
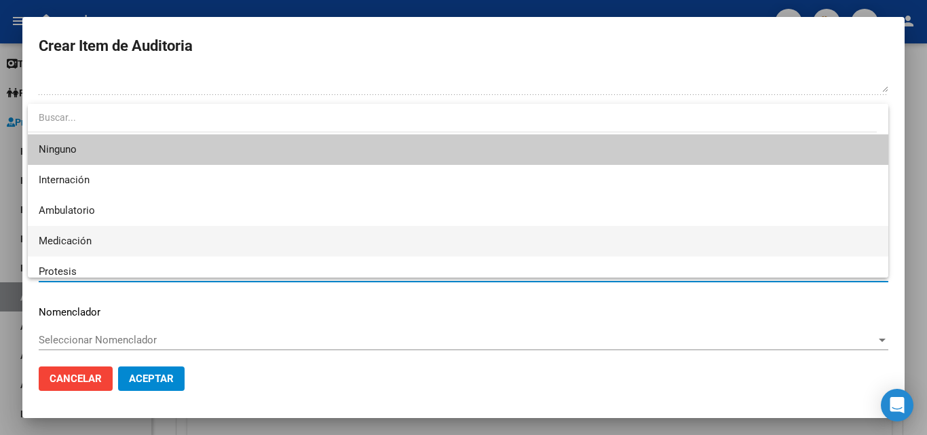
click at [85, 233] on span "Medicación" at bounding box center [458, 241] width 838 height 31
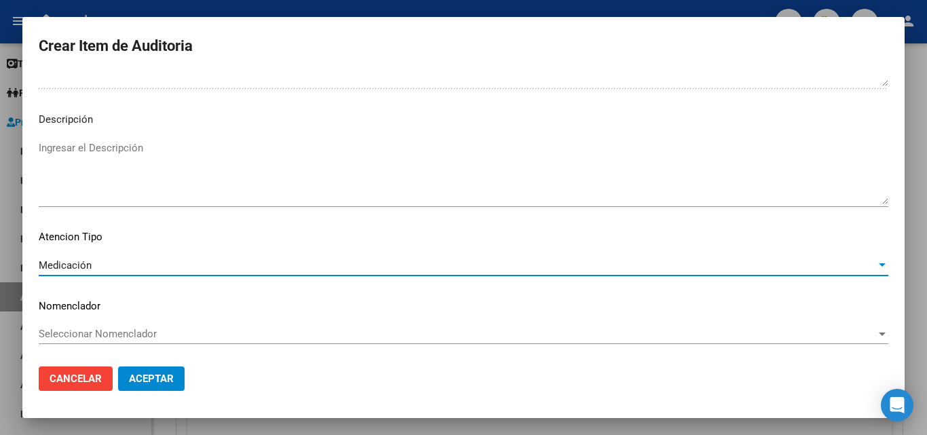
scroll to position [821, 0]
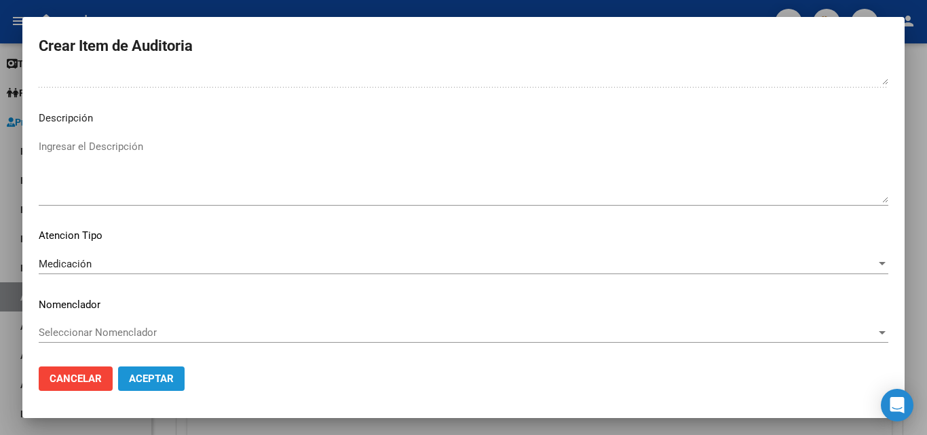
click at [155, 366] on button "Aceptar" at bounding box center [151, 378] width 66 height 24
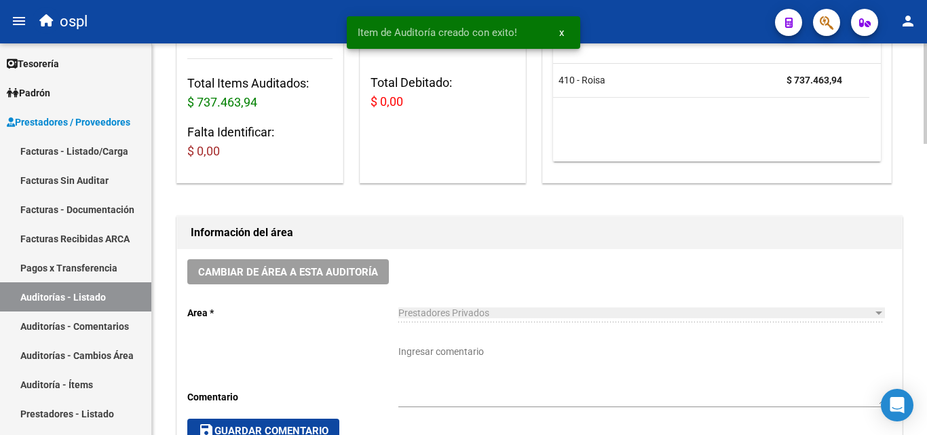
scroll to position [204, 0]
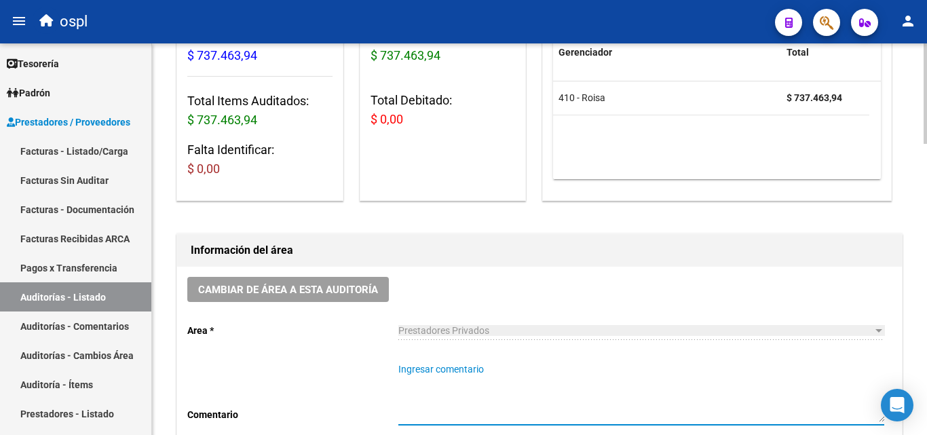
click at [448, 381] on textarea "Ingresar comentario" at bounding box center [641, 392] width 486 height 60
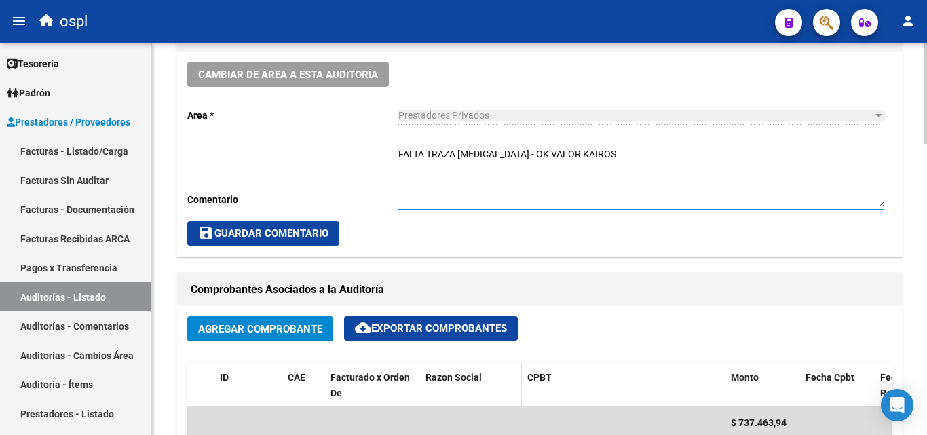
scroll to position [408, 0]
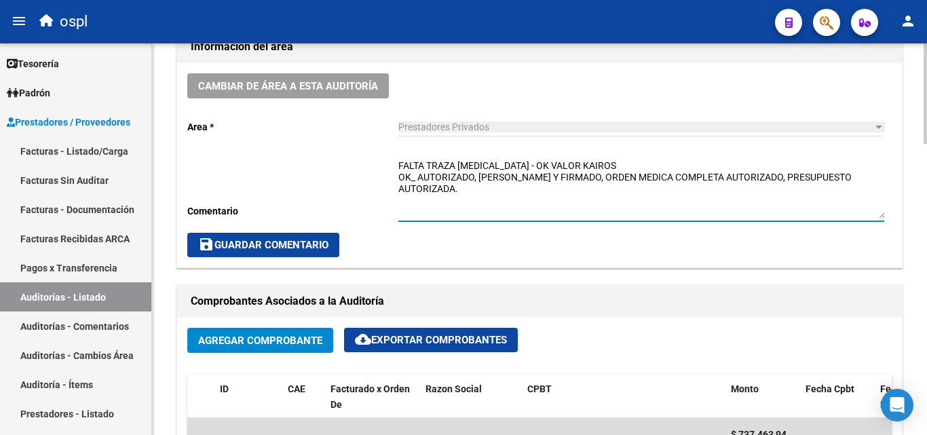
click at [505, 197] on textarea "FALTA TRAZA PROGRAF - OK VALOR KAIROS OK_ AUTORIZADO, REMITO SELLADO Y FIRMADO,…" at bounding box center [641, 189] width 486 height 60
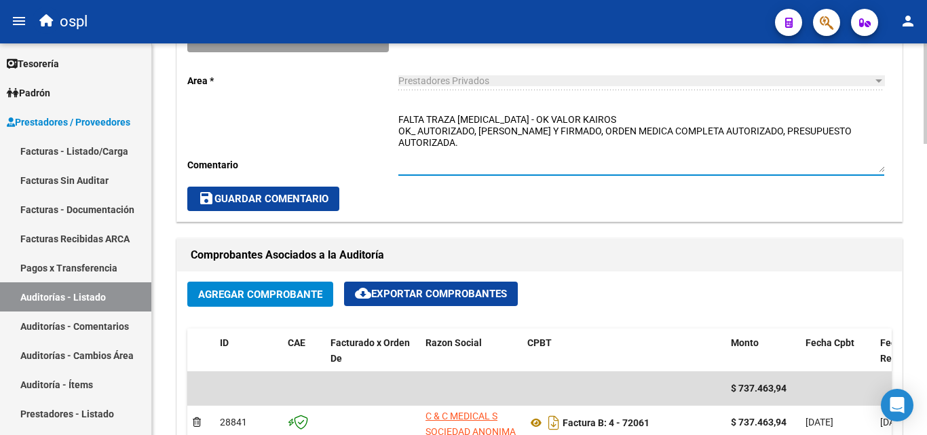
scroll to position [475, 0]
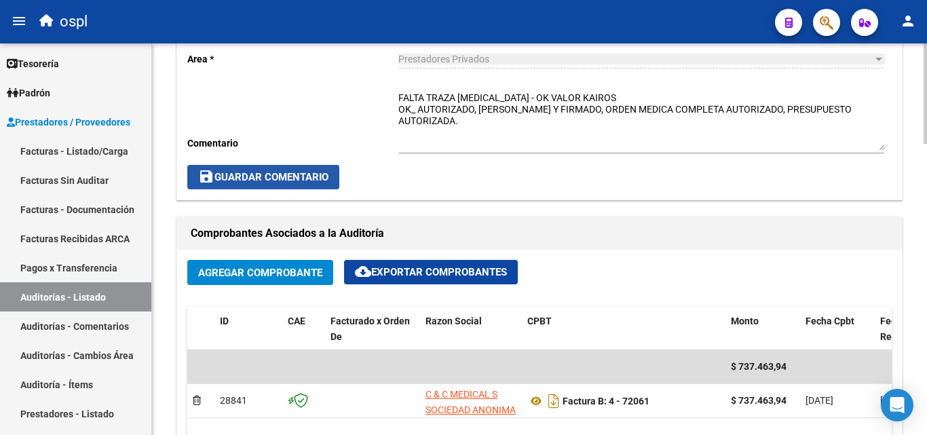
click at [310, 176] on span "save Guardar Comentario" at bounding box center [263, 177] width 130 height 12
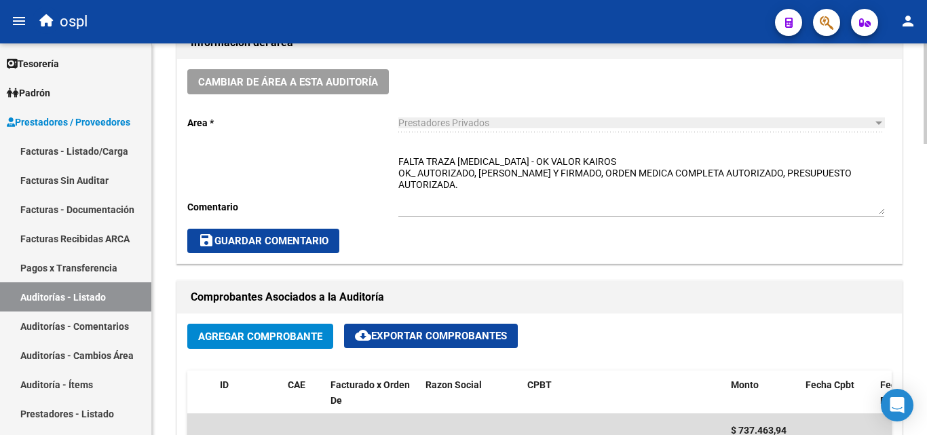
scroll to position [408, 0]
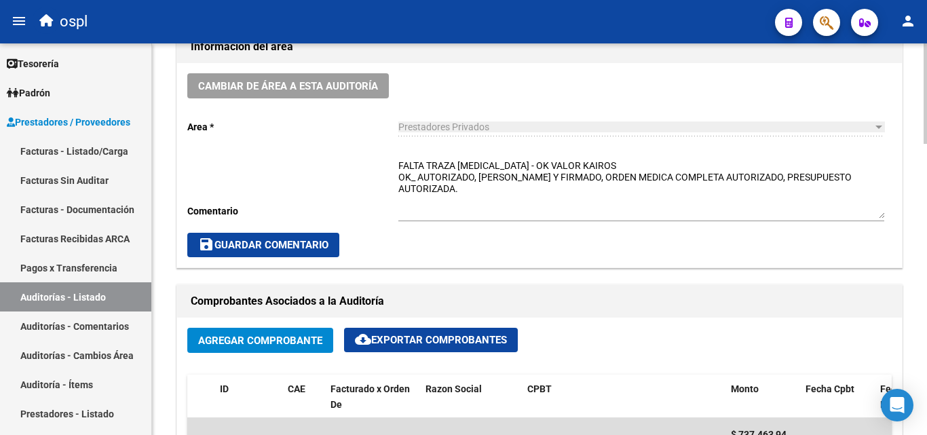
click at [609, 165] on textarea "FALTA TRAZA PROGRAF - OK VALOR KAIROS OK_ AUTORIZADO, REMITO SELLADO Y FIRMADO,…" at bounding box center [641, 189] width 486 height 60
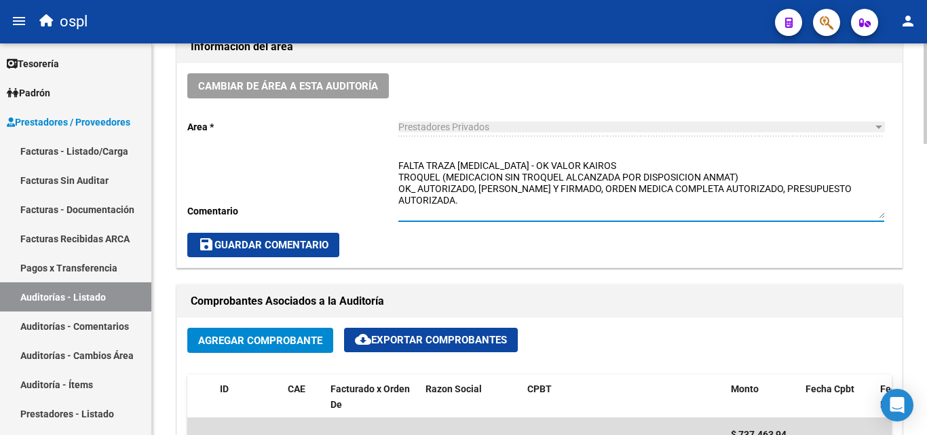
click at [442, 174] on textarea "FALTA TRAZA PROGRAF - OK VALOR KAIROS TROQUEL (MEDICACION SIN TROQUEL ALCANZADA…" at bounding box center [641, 189] width 486 height 60
click at [444, 183] on textarea "FALTA TRAZA PROGRAF - OK VALOR KAIROS TROQUEL PROGRAF NO LLEGO (MEDICACION SIN …" at bounding box center [641, 189] width 486 height 60
click at [444, 178] on textarea "FALTA TRAZA PROGRAF - OK VALOR KAIROS TROQUEL PROGRAF NO LLEGO (MEDICACION SIN …" at bounding box center [641, 189] width 486 height 60
drag, startPoint x: 518, startPoint y: 181, endPoint x: 526, endPoint y: 178, distance: 9.4
click at [520, 181] on textarea "FALTA TRAZA PROGRAF - OK VALOR KAIROS MEDICACION= PROGRAF NO LLEGO (MEDICACION …" at bounding box center [641, 189] width 486 height 60
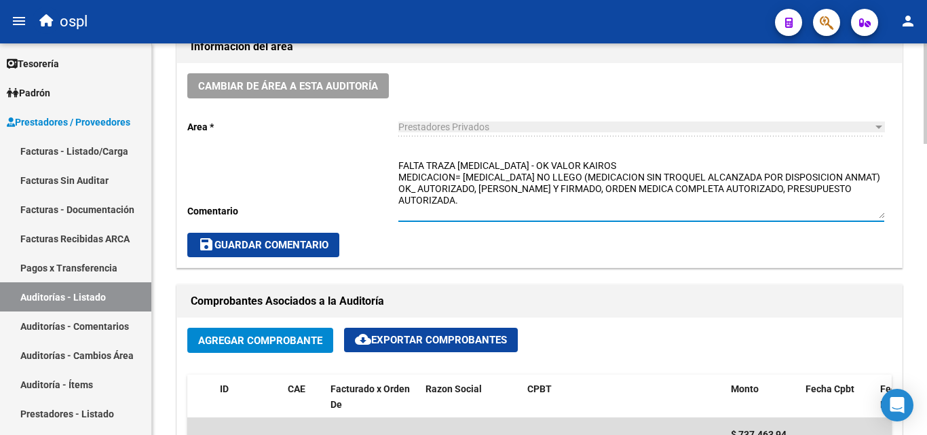
click at [552, 173] on textarea "FALTA TRAZA PROGRAF - OK VALOR KAIROS MEDICACION= PROGRAF NO LLEGO (MEDICACION …" at bounding box center [641, 189] width 486 height 60
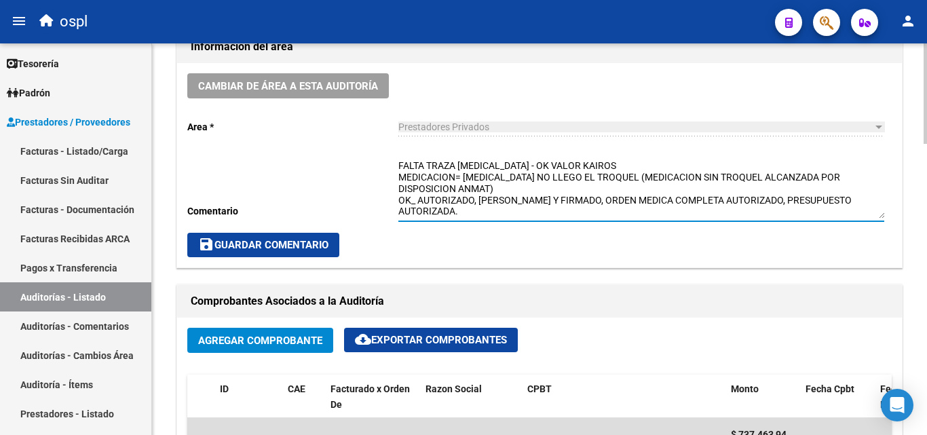
click at [520, 184] on textarea "FALTA TRAZA PROGRAF - OK VALOR KAIROS MEDICACION= PROGRAF NO LLEGO EL TROQUEL (…" at bounding box center [641, 189] width 486 height 60
click at [589, 170] on textarea "FALTA TRAZA PROGRAF - OK VALOR KAIROS MEDICACION= PROGRAF NO LLEGO EL TROQUEL (…" at bounding box center [641, 189] width 486 height 60
click at [446, 189] on textarea "FALTA TRAZA PROGRAF - OK VALOR KAIROS MEDICACION= PROGRAF NO LLEGO EL TROQUEL (…" at bounding box center [641, 189] width 486 height 60
click at [454, 203] on textarea "FALTA TRAZA PROGRAF - OK VALOR KAIROS MEDICACION= PROGRAF NO LLEGO EL TROQUEL (…" at bounding box center [641, 189] width 486 height 60
click at [462, 206] on textarea "FALTA TRAZA PROGRAF - OK VALOR KAIROS MEDICACION= PROGRAF NO LLEGO EL TROQUEL (…" at bounding box center [641, 189] width 486 height 60
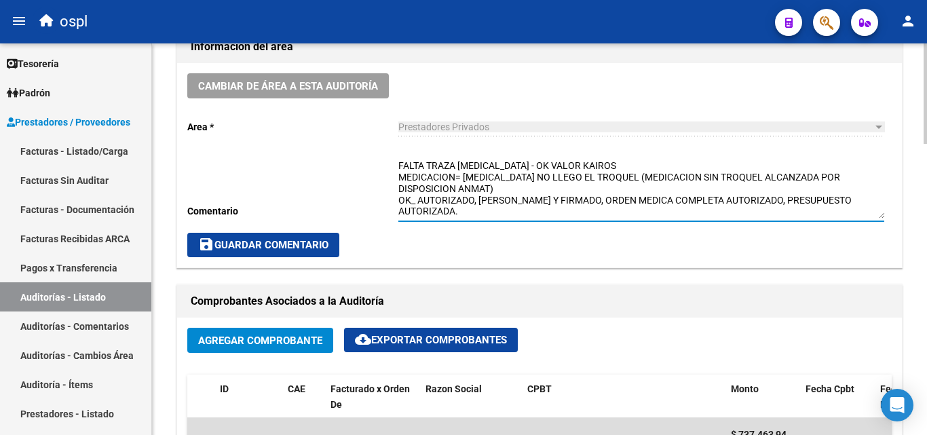
click at [465, 210] on textarea "FALTA TRAZA PROGRAF - OK VALOR KAIROS MEDICACION= PROGRAF NO LLEGO EL TROQUEL (…" at bounding box center [641, 189] width 486 height 60
click at [467, 216] on textarea "FALTA TRAZA PROGRAF - OK VALOR KAIROS MEDICACION= PROGRAF NO LLEGO EL TROQUEL (…" at bounding box center [641, 189] width 486 height 60
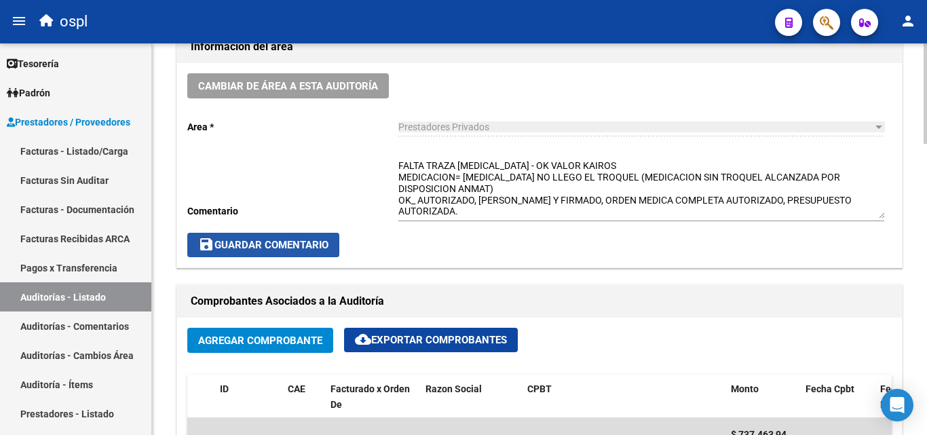
click at [303, 253] on button "save Guardar Comentario" at bounding box center [263, 245] width 152 height 24
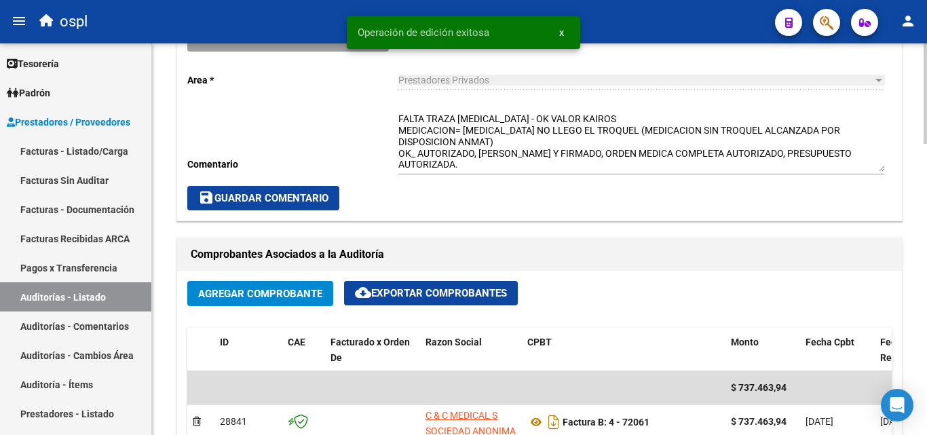
scroll to position [475, 0]
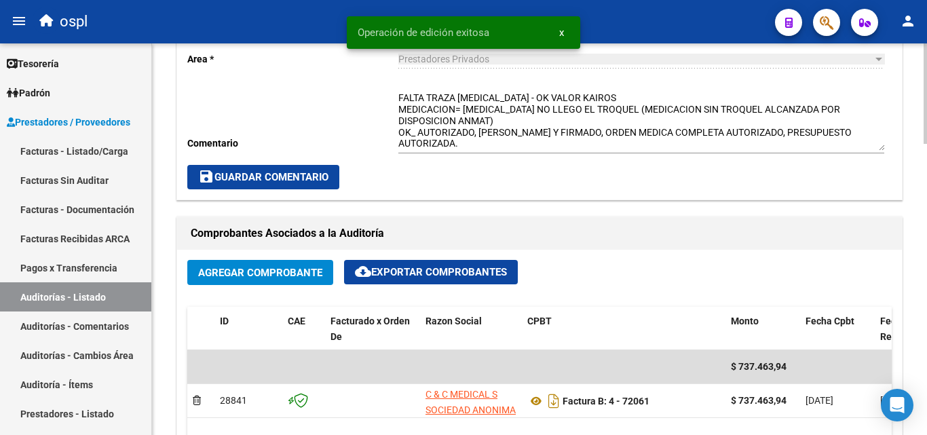
click at [337, 183] on button "save Guardar Comentario" at bounding box center [263, 177] width 152 height 24
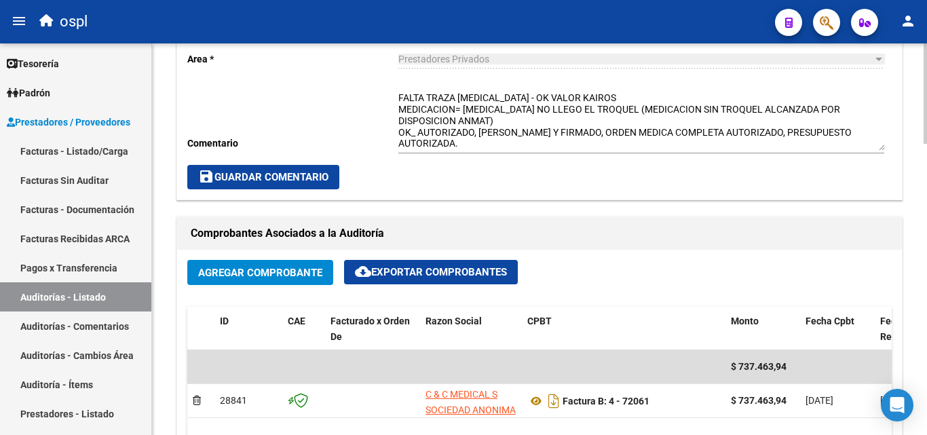
drag, startPoint x: 338, startPoint y: 194, endPoint x: 331, endPoint y: 191, distance: 8.2
click at [336, 192] on div "Cambiar de área a esta auditoría Area * Prestadores Privados Seleccionar area C…" at bounding box center [539, 97] width 724 height 204
click at [323, 180] on span "save Guardar Comentario" at bounding box center [263, 177] width 130 height 12
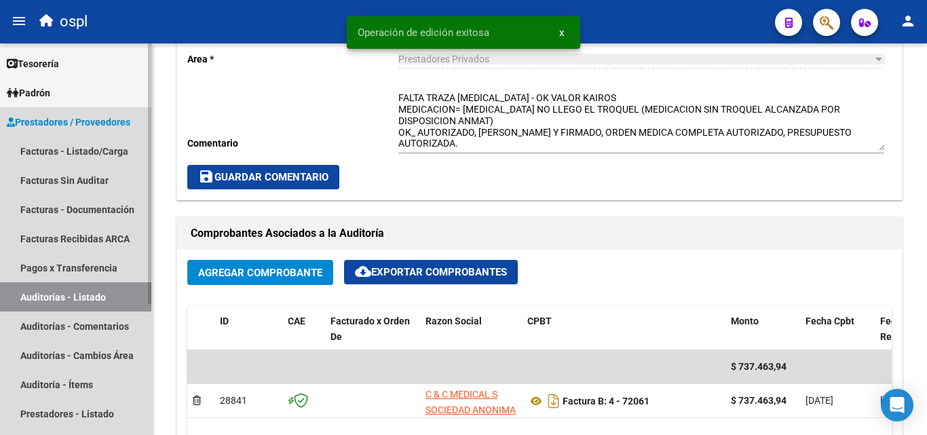
drag, startPoint x: 125, startPoint y: 296, endPoint x: 113, endPoint y: 289, distance: 13.7
click at [125, 297] on link "Auditorías - Listado" at bounding box center [75, 296] width 151 height 29
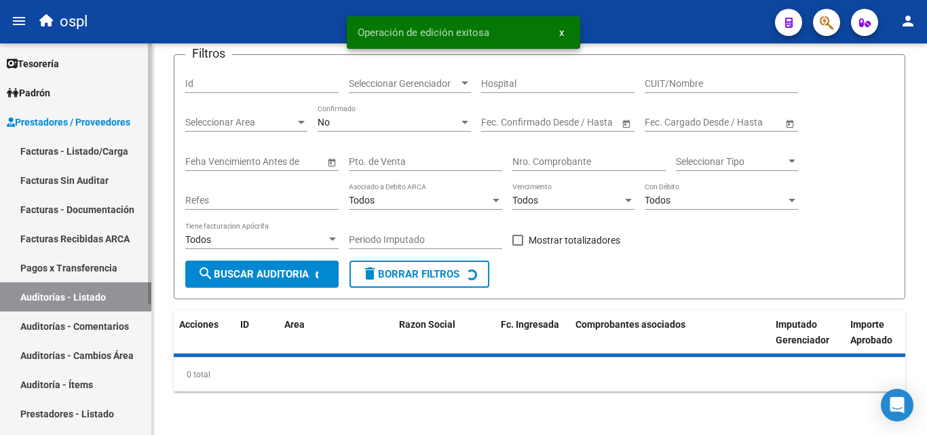
scroll to position [450, 0]
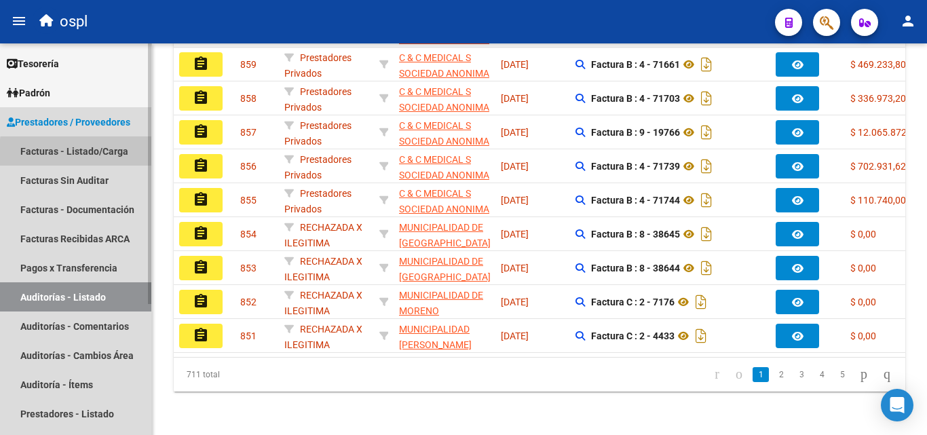
click at [121, 156] on link "Facturas - Listado/Carga" at bounding box center [75, 150] width 151 height 29
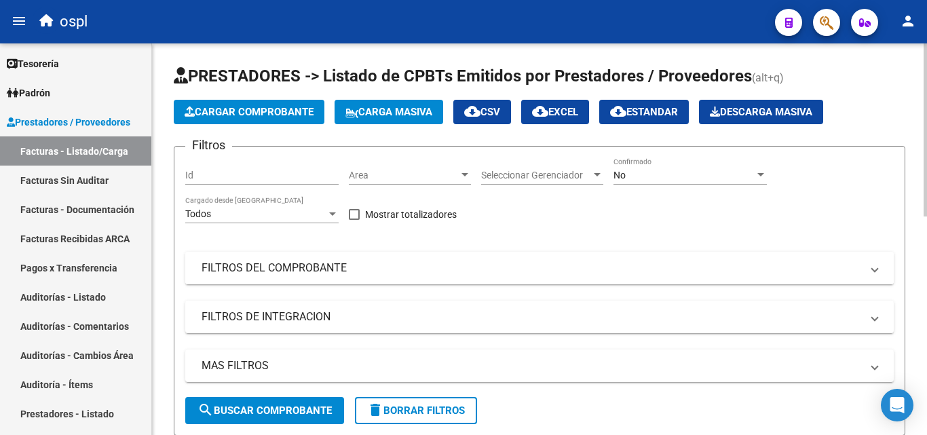
click at [322, 269] on mat-panel-title "FILTROS DEL COMPROBANTE" at bounding box center [530, 267] width 659 height 15
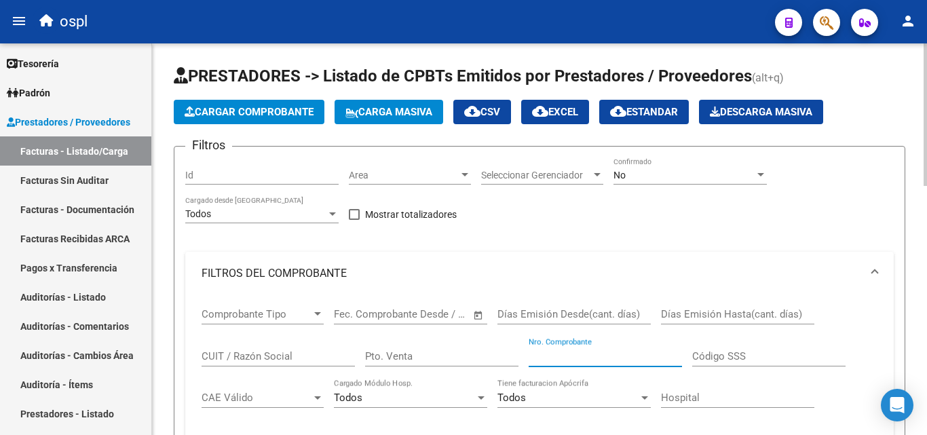
click at [553, 357] on input "Nro. Comprobante" at bounding box center [604, 356] width 153 height 12
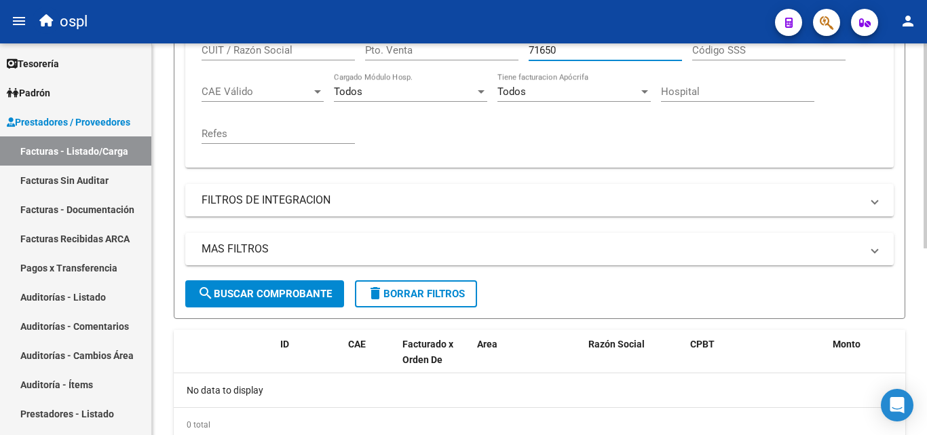
scroll to position [288, 0]
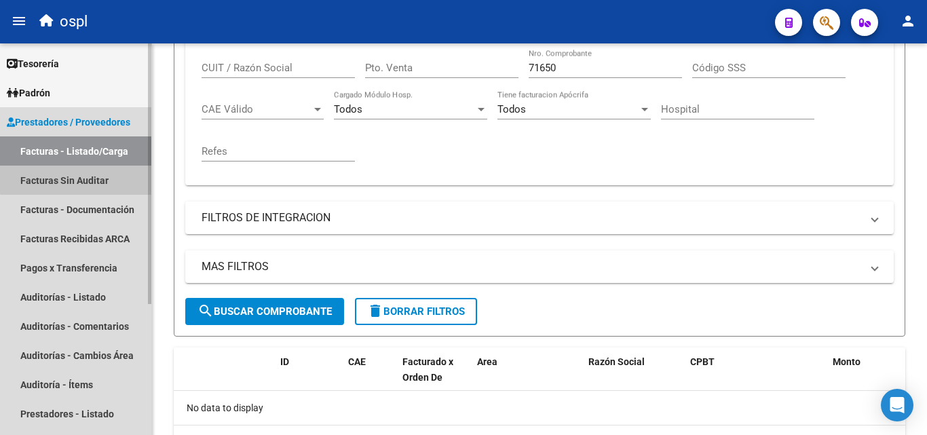
click at [84, 178] on link "Facturas Sin Auditar" at bounding box center [75, 179] width 151 height 29
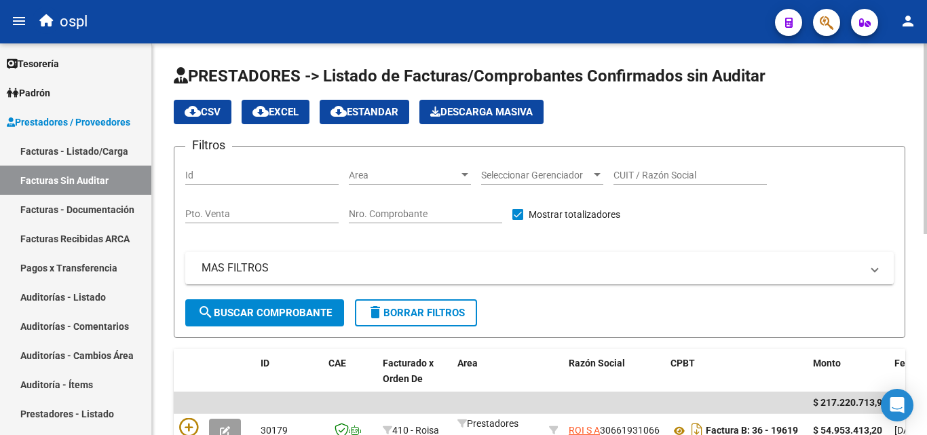
click at [387, 218] on input "Nro. Comprobante" at bounding box center [425, 214] width 153 height 12
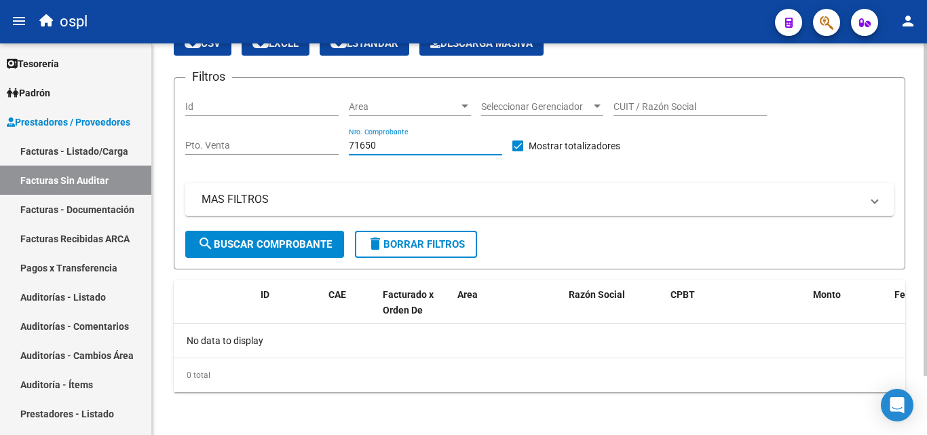
scroll to position [69, 0]
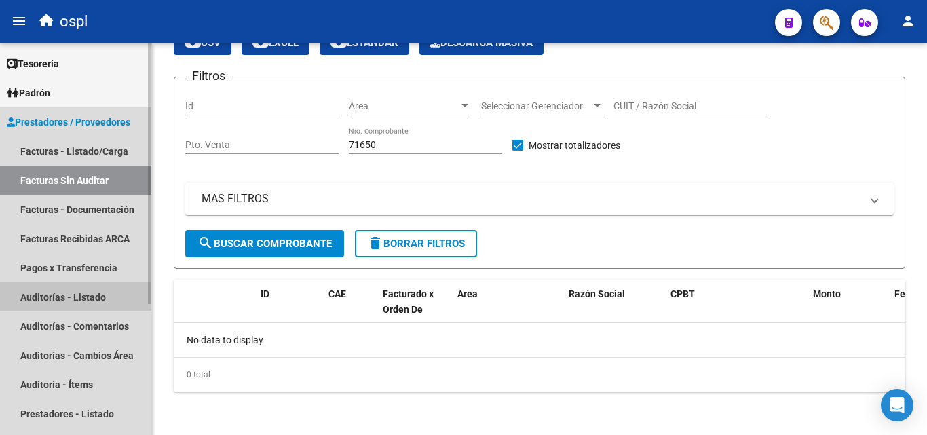
click at [104, 288] on link "Auditorías - Listado" at bounding box center [75, 296] width 151 height 29
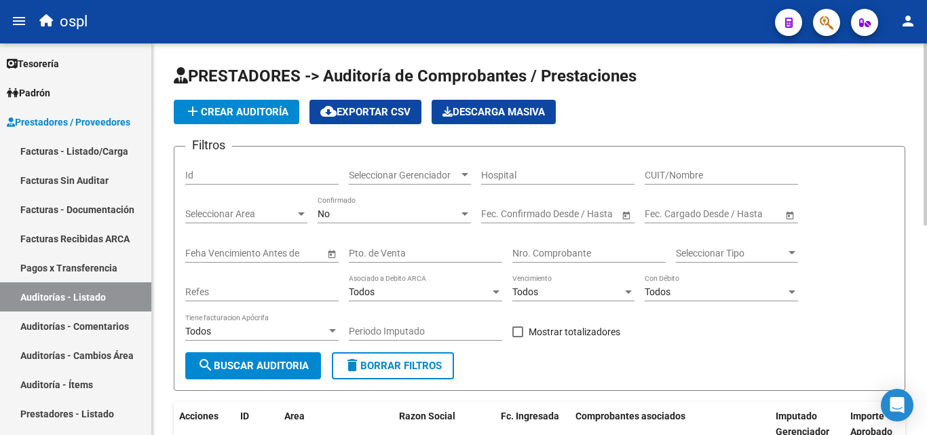
click at [552, 249] on input "Nro. Comprobante" at bounding box center [588, 254] width 153 height 12
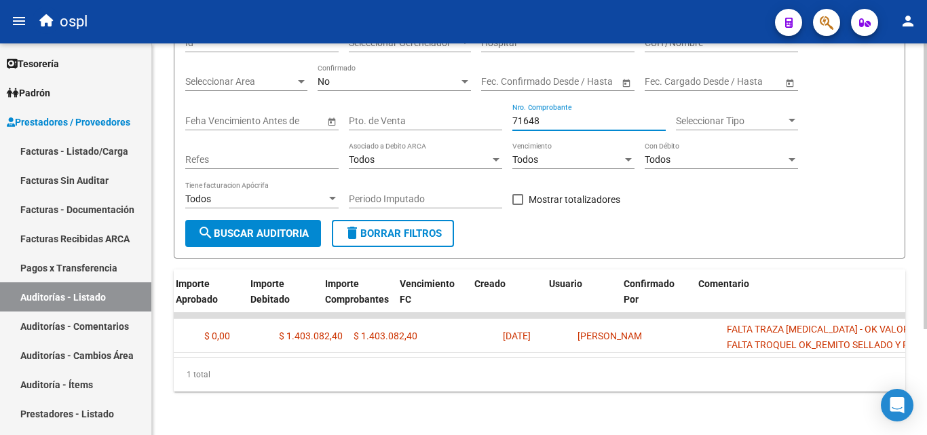
scroll to position [0, 677]
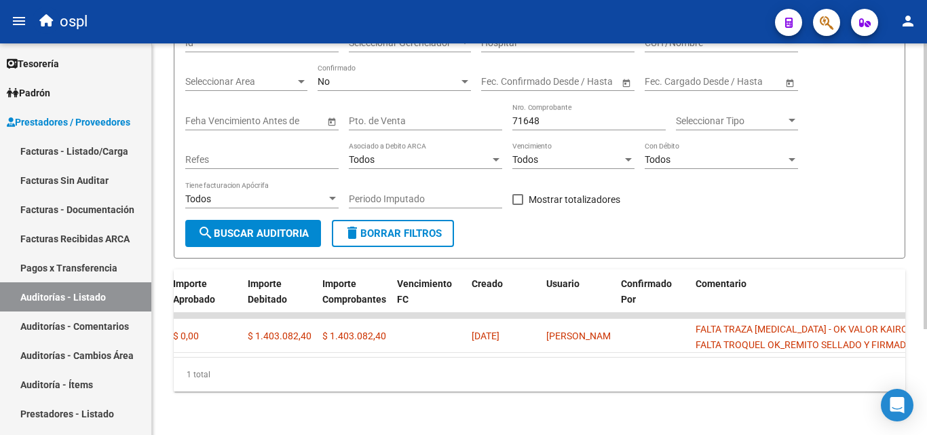
drag, startPoint x: 632, startPoint y: 359, endPoint x: 651, endPoint y: 357, distance: 19.0
click at [651, 357] on div "1 total" at bounding box center [539, 374] width 731 height 34
drag, startPoint x: 545, startPoint y: 111, endPoint x: 496, endPoint y: 111, distance: 48.8
click at [496, 111] on div "Filtros Id Seleccionar Gerenciador Seleccionar Gerenciador Hospital CUIT/Nombre…" at bounding box center [539, 122] width 708 height 195
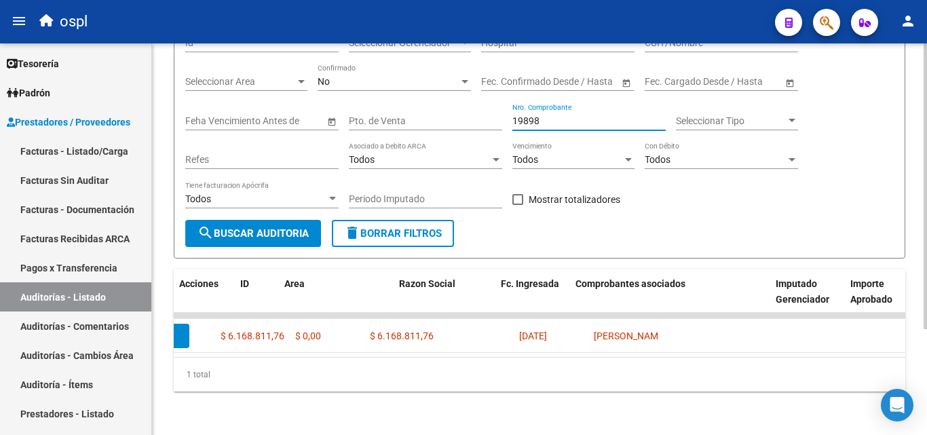
scroll to position [0, 0]
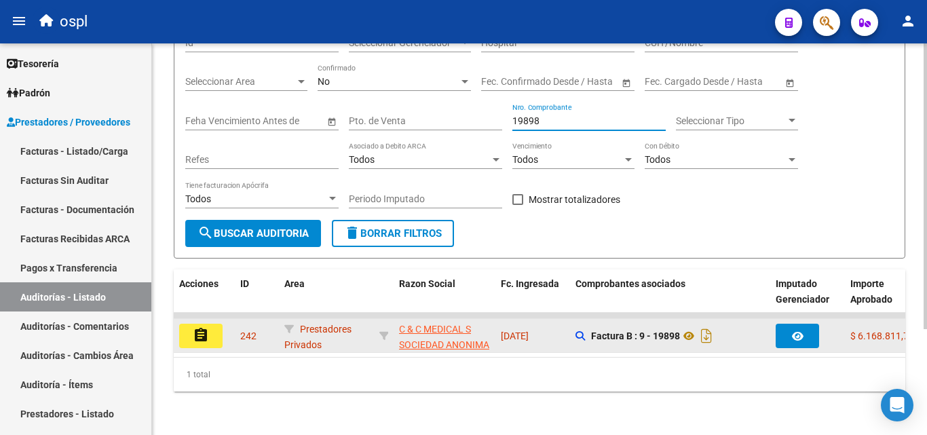
click at [216, 330] on button "assignment" at bounding box center [200, 336] width 43 height 24
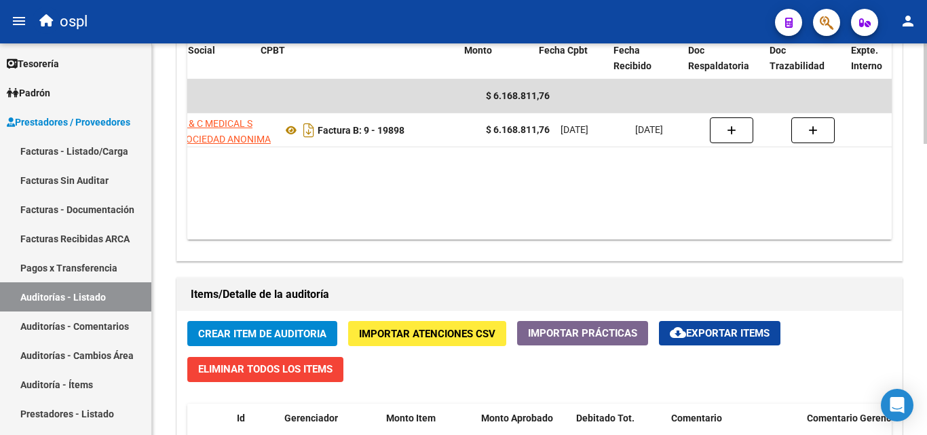
scroll to position [0, 268]
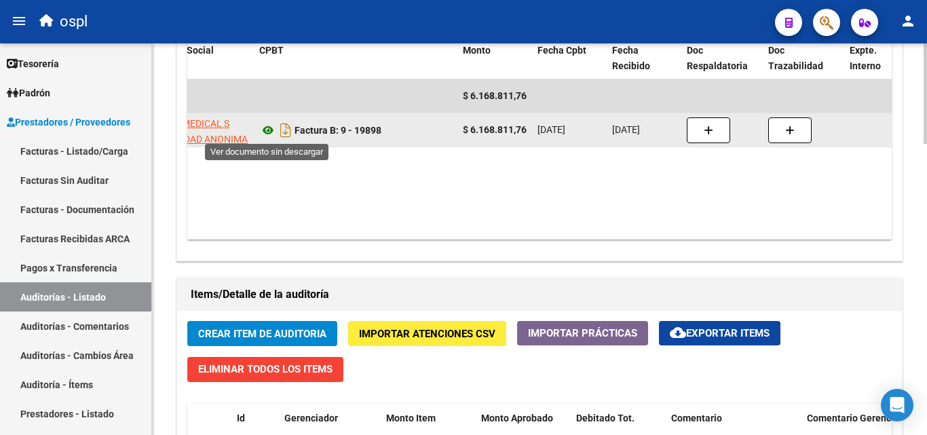
click at [269, 127] on icon at bounding box center [268, 130] width 18 height 16
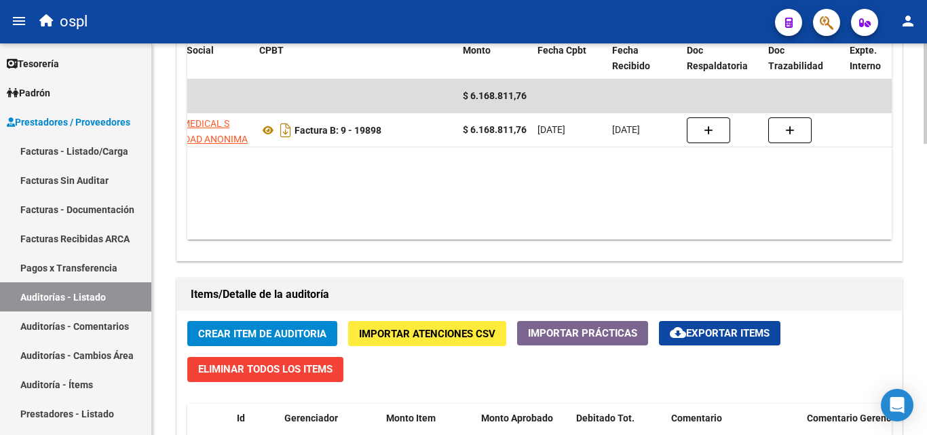
drag, startPoint x: 396, startPoint y: 239, endPoint x: 318, endPoint y: 231, distance: 78.4
click at [318, 231] on datatable-body "$ 6.168.811,76 29341 C & C MEDICAL S SOCIEDAD ANONIMA Factura B: 9 - 19898 $ 6.…" at bounding box center [539, 159] width 704 height 160
drag, startPoint x: 353, startPoint y: 227, endPoint x: 256, endPoint y: 218, distance: 98.1
click at [256, 218] on datatable-body "$ 6.168.811,76 29341 C & C MEDICAL S SOCIEDAD ANONIMA Factura B: 9 - 19898 $ 6.…" at bounding box center [539, 159] width 704 height 160
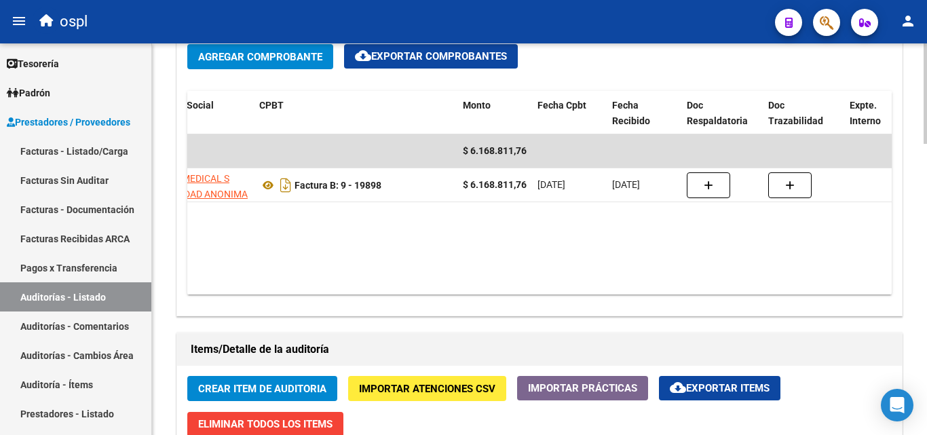
scroll to position [678, 0]
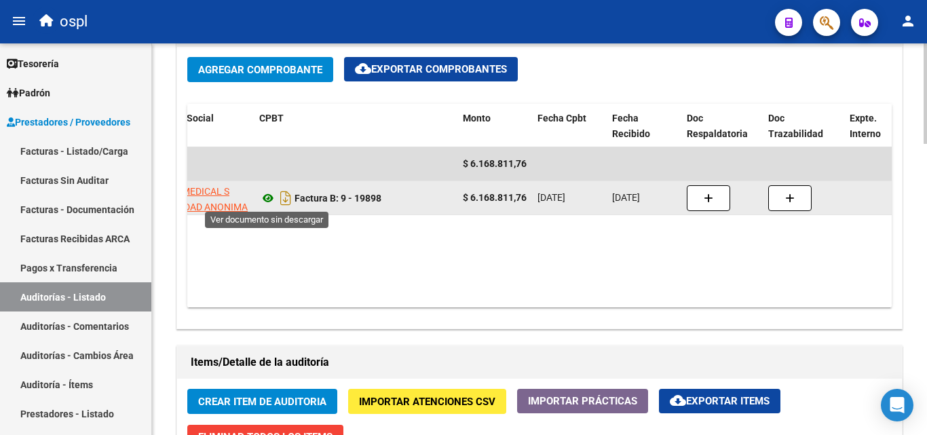
click at [271, 199] on icon at bounding box center [268, 198] width 18 height 16
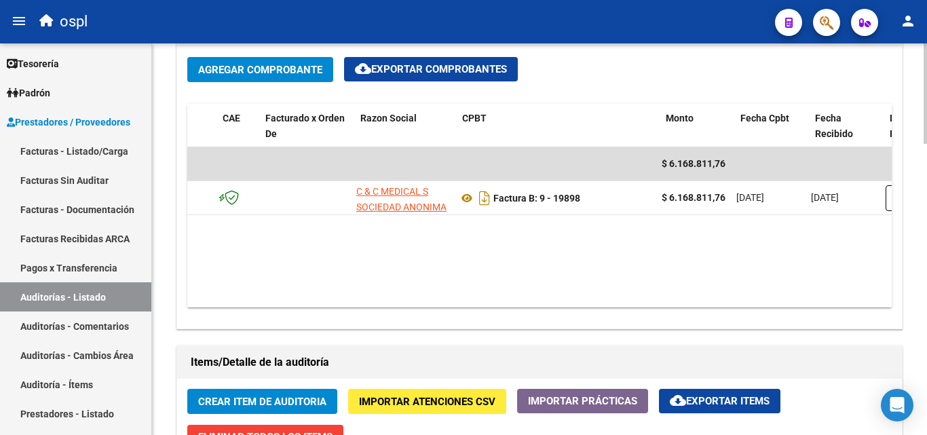
scroll to position [0, 65]
drag, startPoint x: 318, startPoint y: 307, endPoint x: 354, endPoint y: 301, distance: 36.5
click at [354, 301] on datatable-body "$ 6.168.811,76 29341 C & C MEDICAL S SOCIEDAD ANONIMA Factura B: 9 - 19898 $ 6.…" at bounding box center [539, 227] width 704 height 160
click at [355, 289] on datatable-body "$ 6.168.811,76 29341 C & C MEDICAL S SOCIEDAD ANONIMA Factura B: 9 - 19898 $ 6.…" at bounding box center [539, 227] width 704 height 160
drag, startPoint x: 355, startPoint y: 295, endPoint x: 434, endPoint y: 288, distance: 79.7
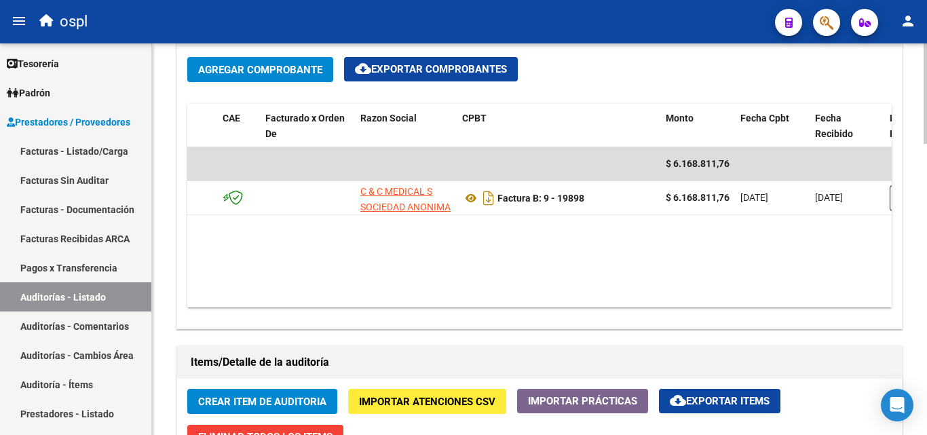
click at [434, 288] on datatable-body "$ 6.168.811,76 29341 C & C MEDICAL S SOCIEDAD ANONIMA Factura B: 9 - 19898 $ 6.…" at bounding box center [539, 227] width 704 height 160
click at [416, 292] on datatable-body "$ 6.168.811,76 29341 C & C MEDICAL S SOCIEDAD ANONIMA Factura B: 9 - 19898 $ 6.…" at bounding box center [539, 227] width 704 height 160
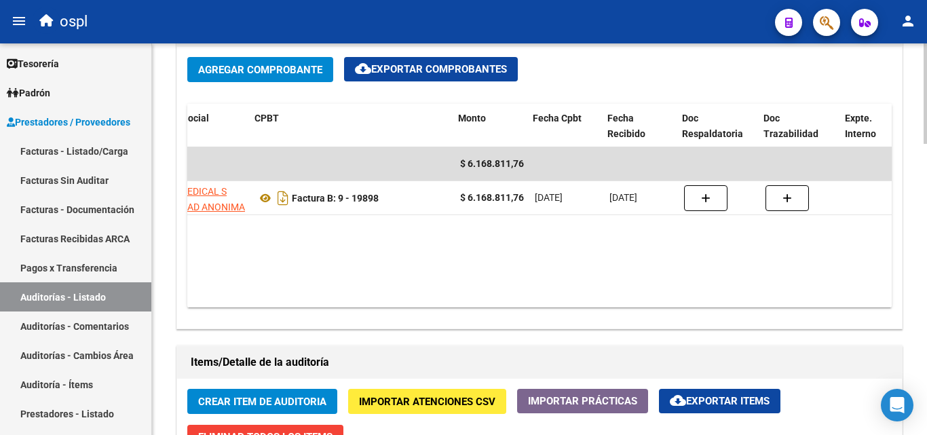
scroll to position [0, 275]
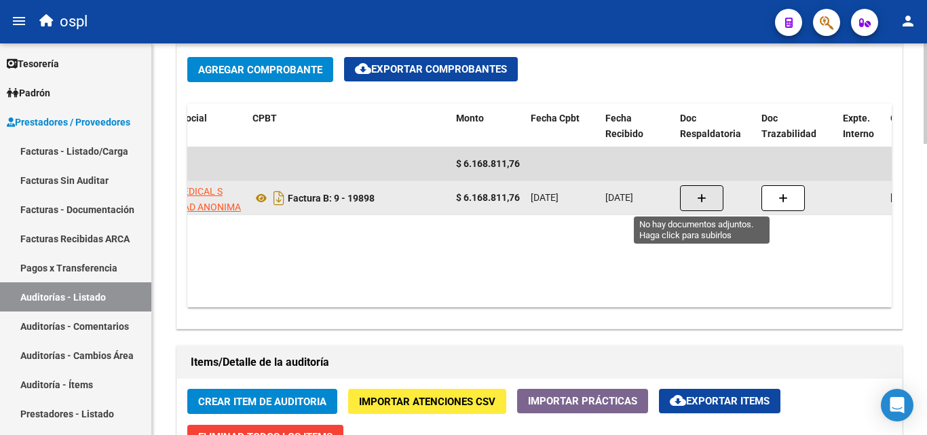
click at [697, 200] on icon "button" at bounding box center [701, 198] width 9 height 10
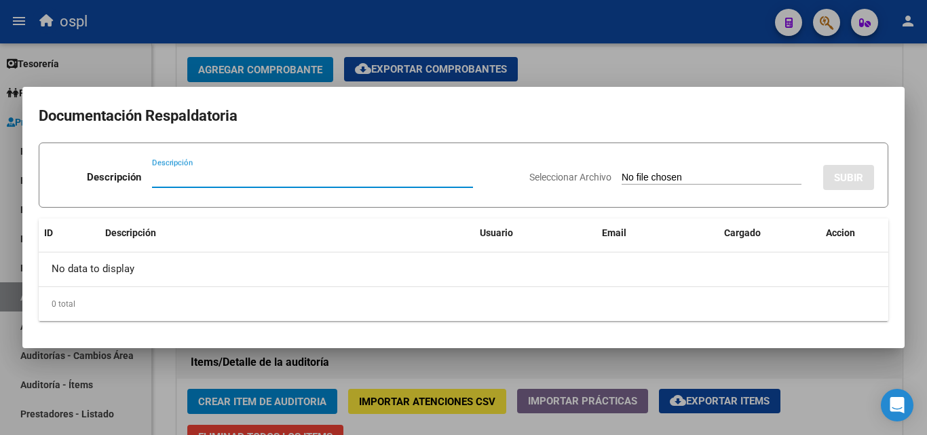
click at [661, 174] on input "Seleccionar Archivo" at bounding box center [711, 178] width 180 height 13
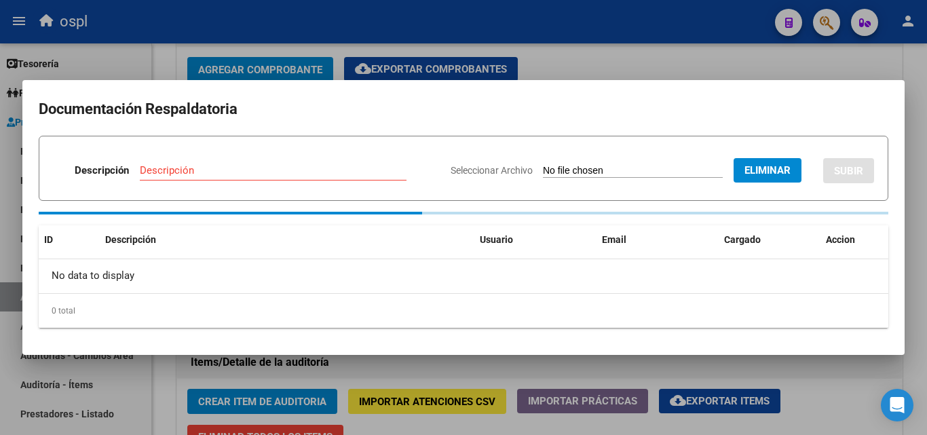
click at [226, 176] on input "Descripción" at bounding box center [273, 170] width 267 height 12
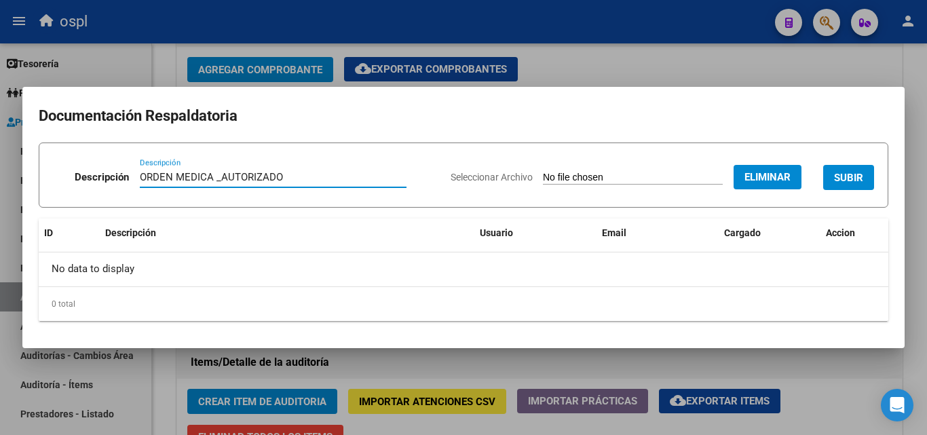
click at [851, 172] on span "SUBIR" at bounding box center [848, 178] width 29 height 12
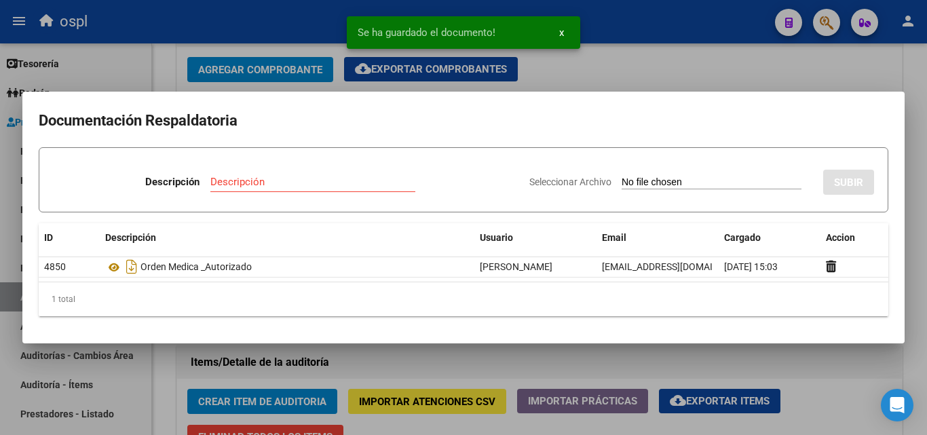
click at [646, 182] on input "Seleccionar Archivo" at bounding box center [711, 182] width 180 height 13
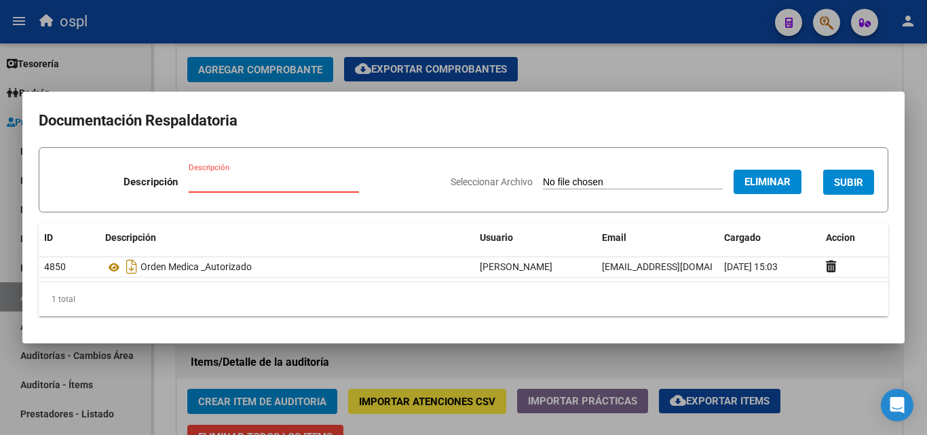
click at [267, 179] on input "Descripción" at bounding box center [274, 182] width 170 height 12
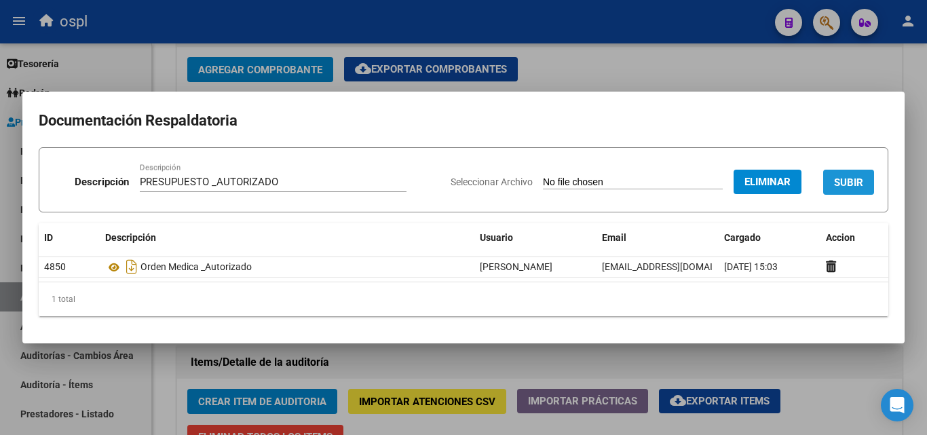
click at [854, 183] on span "SUBIR" at bounding box center [848, 182] width 29 height 12
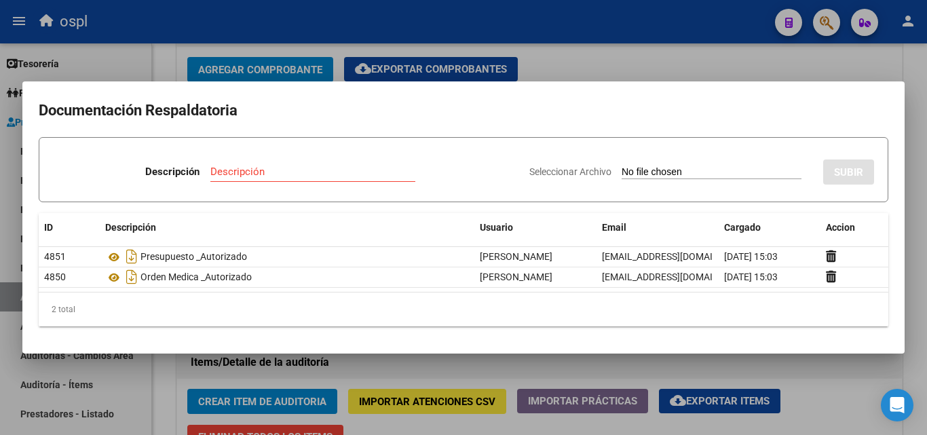
click at [571, 76] on div at bounding box center [463, 217] width 927 height 435
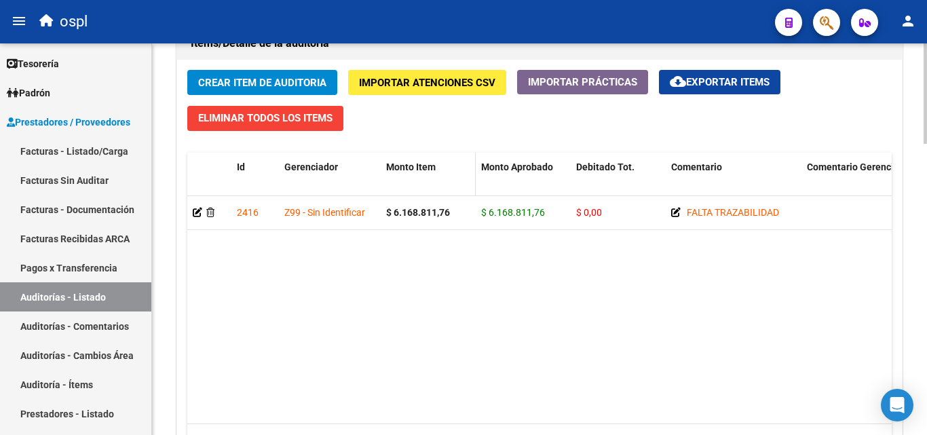
scroll to position [1017, 0]
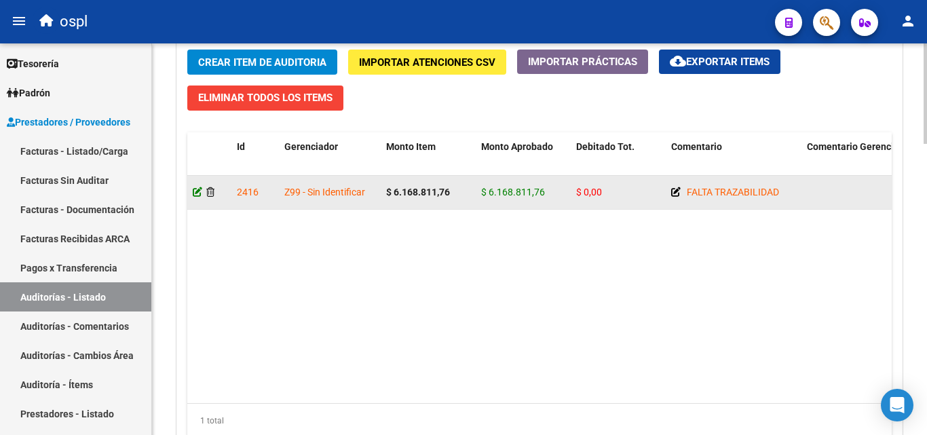
click at [195, 190] on icon at bounding box center [197, 191] width 9 height 9
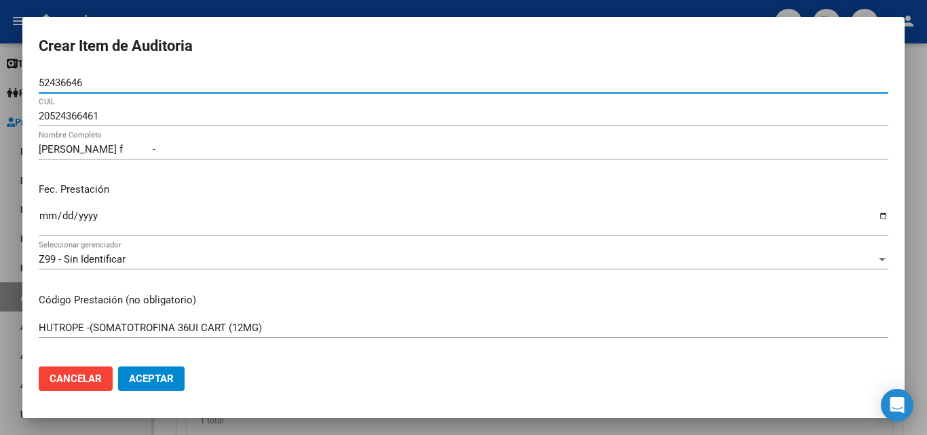
click at [237, 102] on div "52436646 Nro Documento" at bounding box center [463, 89] width 849 height 33
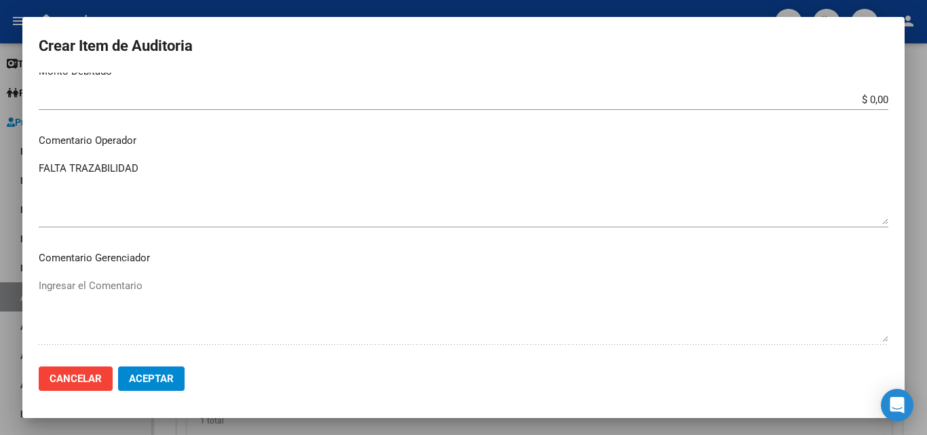
scroll to position [543, 0]
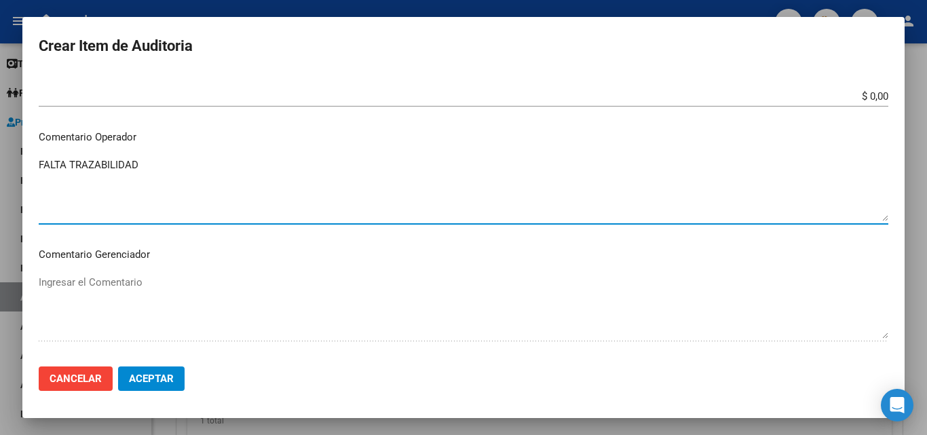
click at [163, 185] on textarea "FALTA TRAZABILIDAD" at bounding box center [463, 189] width 849 height 64
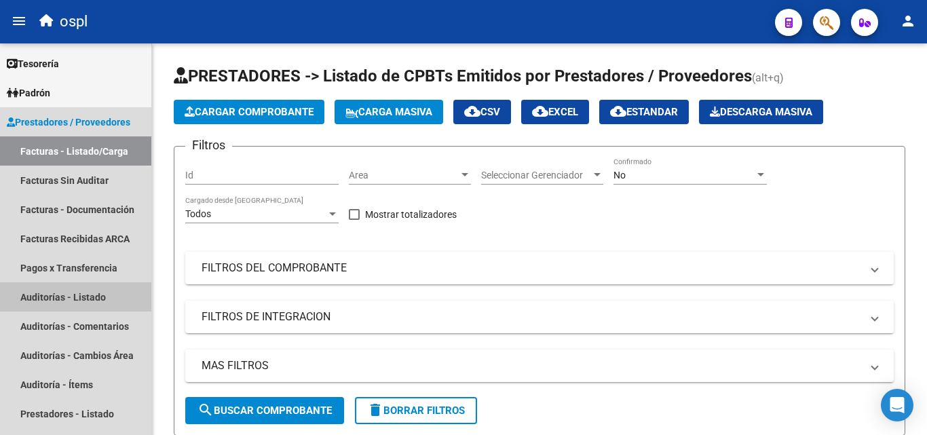
click at [95, 300] on link "Auditorías - Listado" at bounding box center [75, 296] width 151 height 29
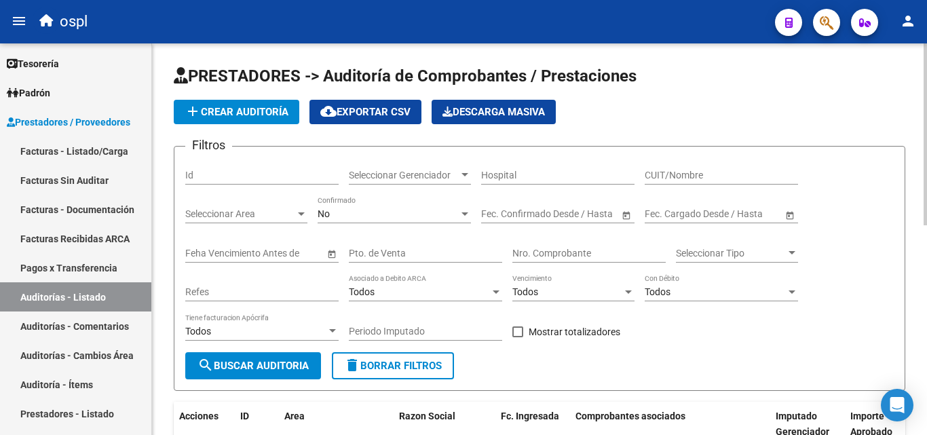
click at [551, 251] on input "Nro. Comprobante" at bounding box center [588, 254] width 153 height 12
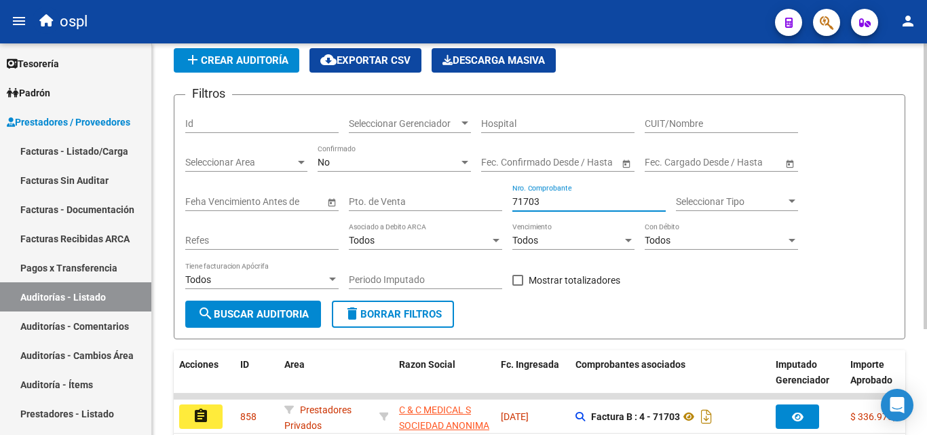
scroll to position [144, 0]
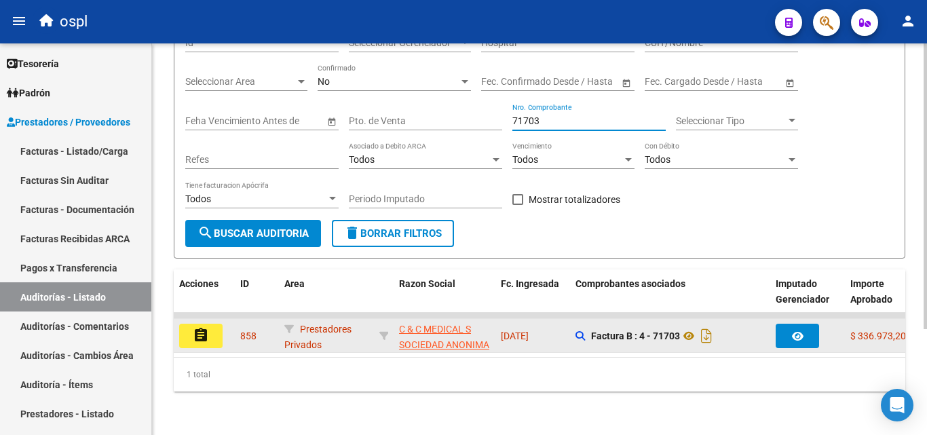
type input "71703"
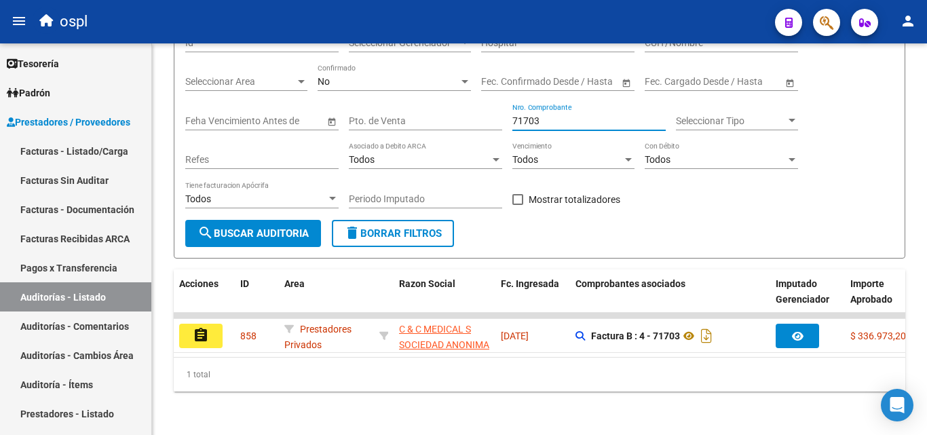
drag, startPoint x: 218, startPoint y: 327, endPoint x: 207, endPoint y: 330, distance: 11.2
click at [218, 326] on button "assignment" at bounding box center [200, 336] width 43 height 24
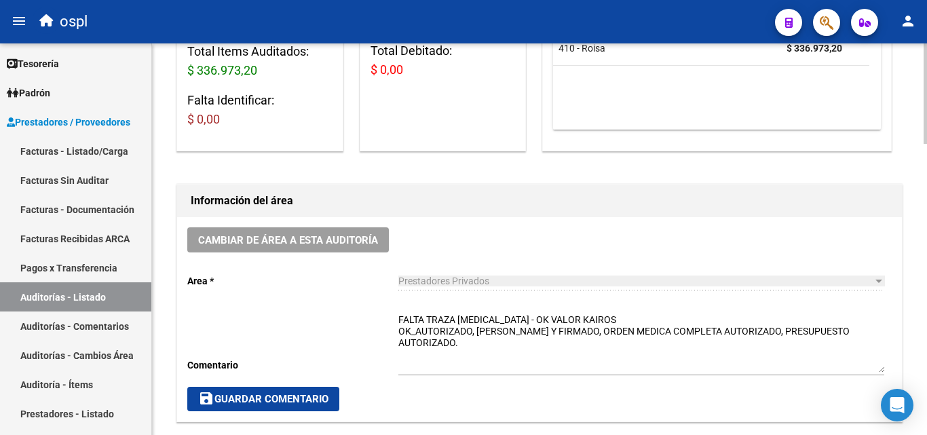
scroll to position [271, 0]
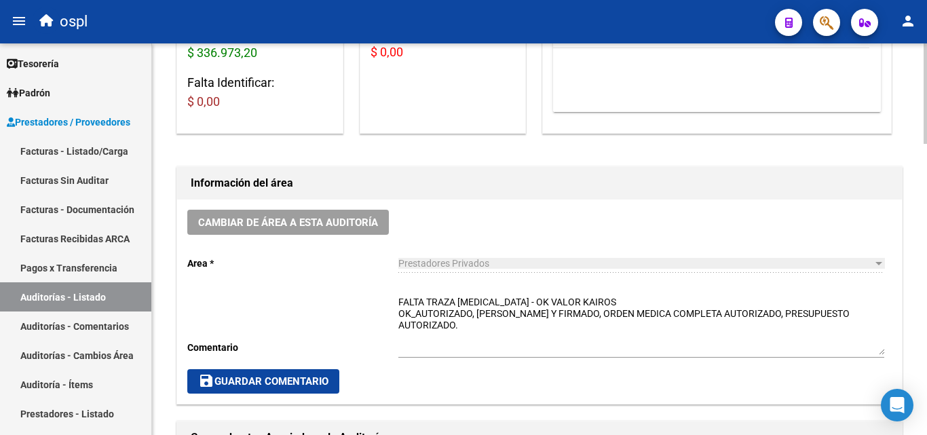
click at [601, 300] on textarea "FALTA TRAZA [MEDICAL_DATA] - OK VALOR KAIROS OK_AUTORIZADO, [PERSON_NAME] Y FIR…" at bounding box center [641, 325] width 486 height 60
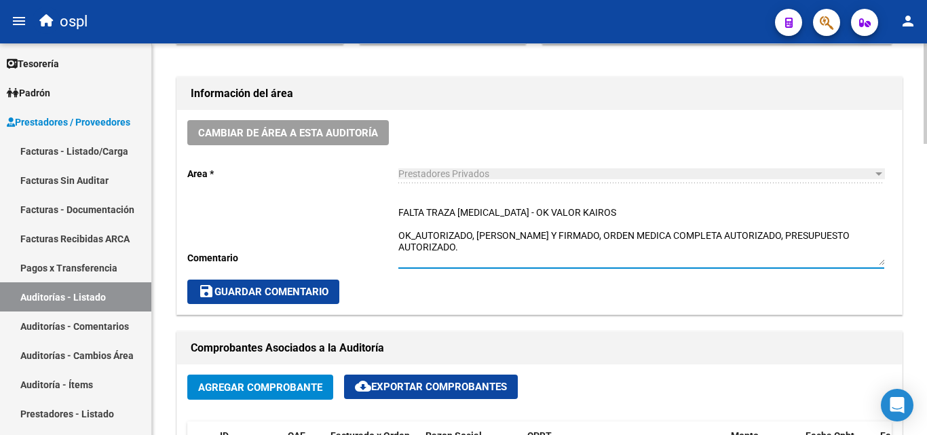
scroll to position [339, 0]
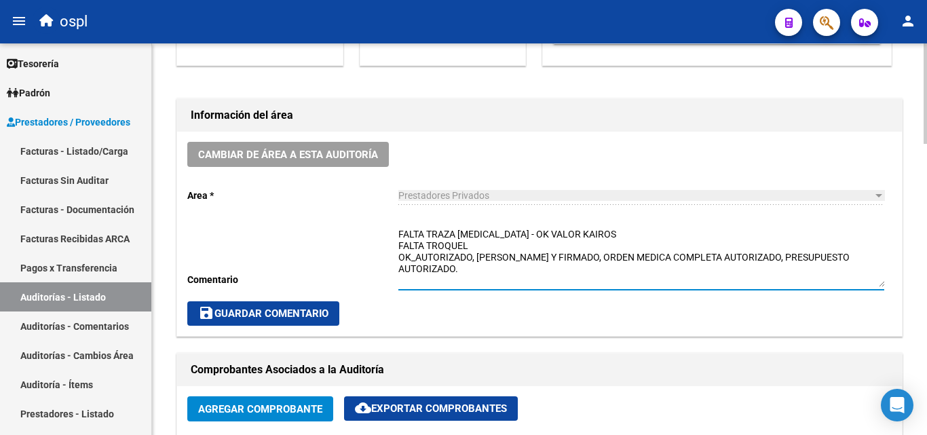
type textarea "FALTA TRAZA [MEDICAL_DATA] - OK VALOR KAIROS FALTA TROQUEL OK_AUTORIZADO, [PERS…"
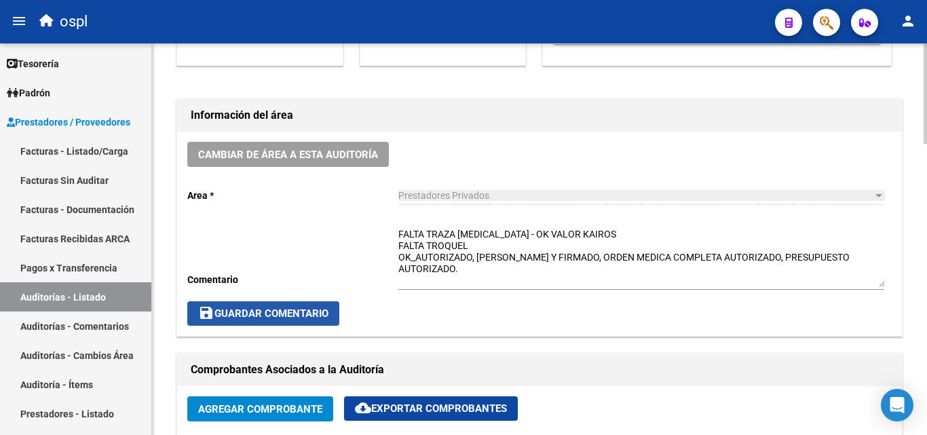
click at [328, 313] on span "save Guardar Comentario" at bounding box center [263, 313] width 130 height 12
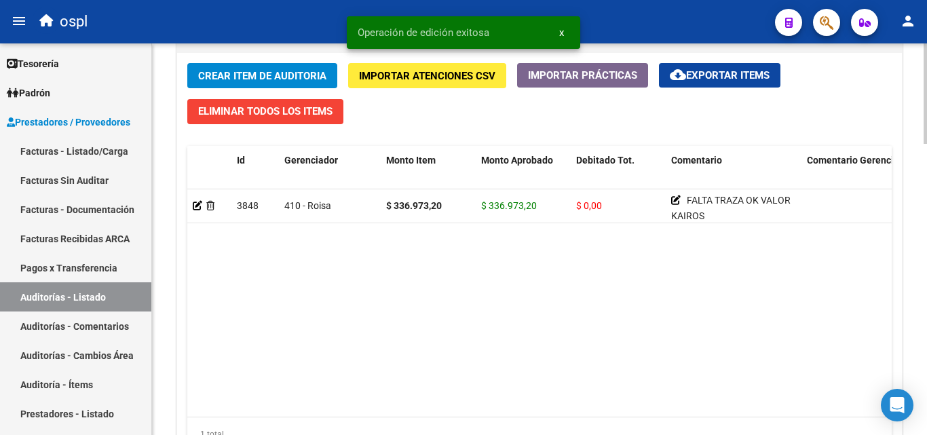
scroll to position [1017, 0]
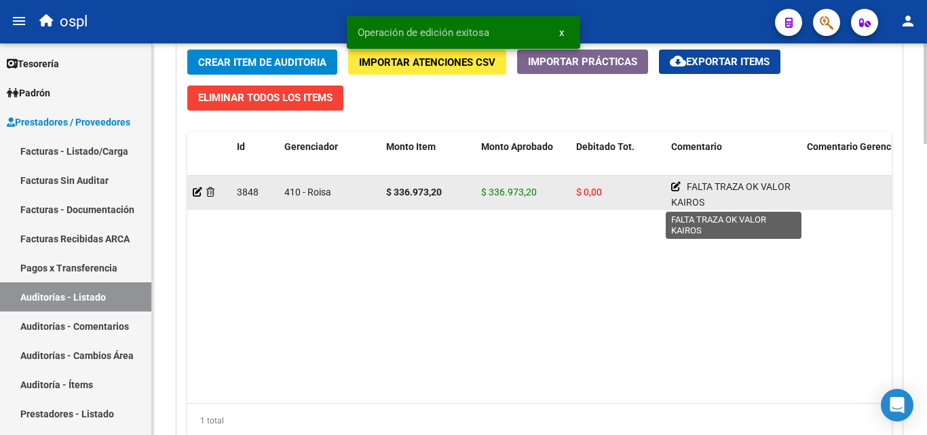
click at [674, 189] on icon at bounding box center [675, 186] width 9 height 9
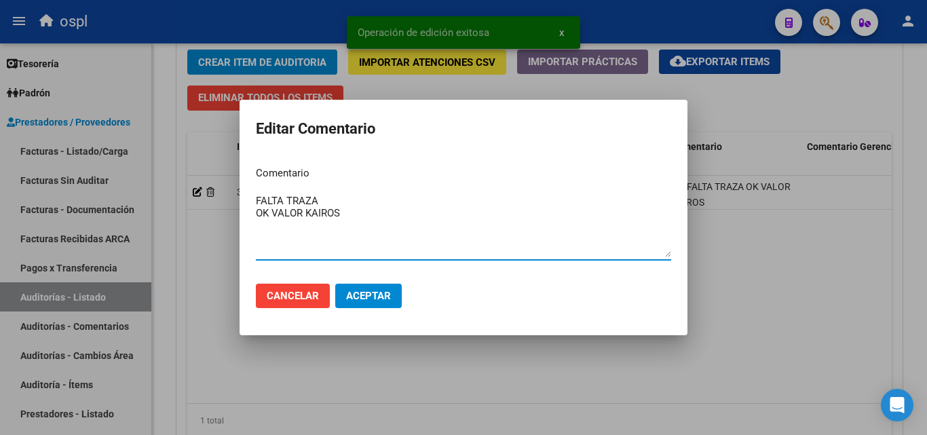
click at [360, 194] on textarea "FALTA TRAZA OK VALOR KAIROS" at bounding box center [463, 225] width 415 height 64
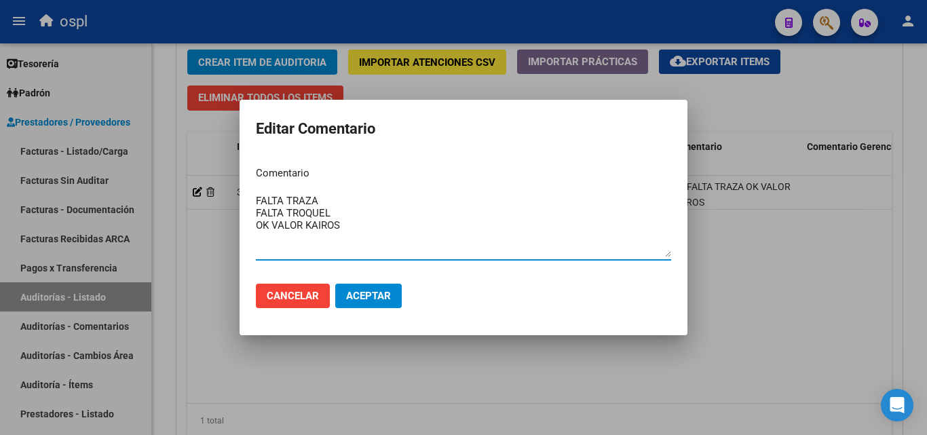
type textarea "FALTA TRAZA FALTA TROQUEL OK VALOR KAIROS"
click at [371, 284] on button "Aceptar" at bounding box center [368, 296] width 66 height 24
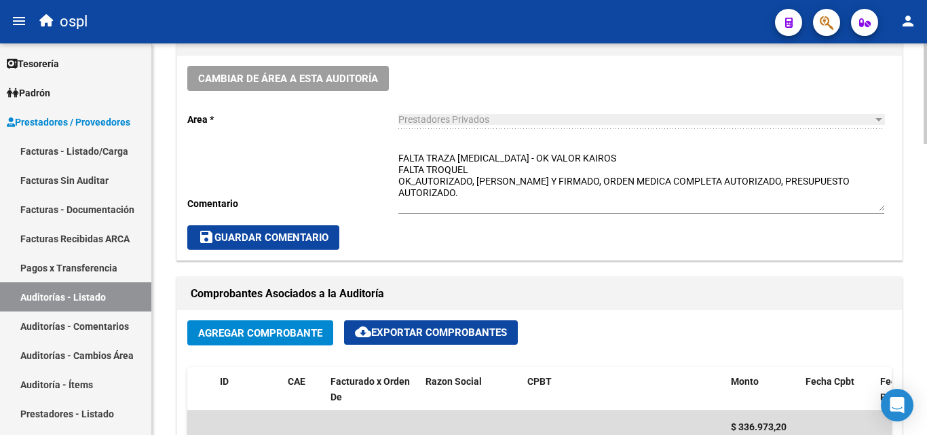
scroll to position [407, 0]
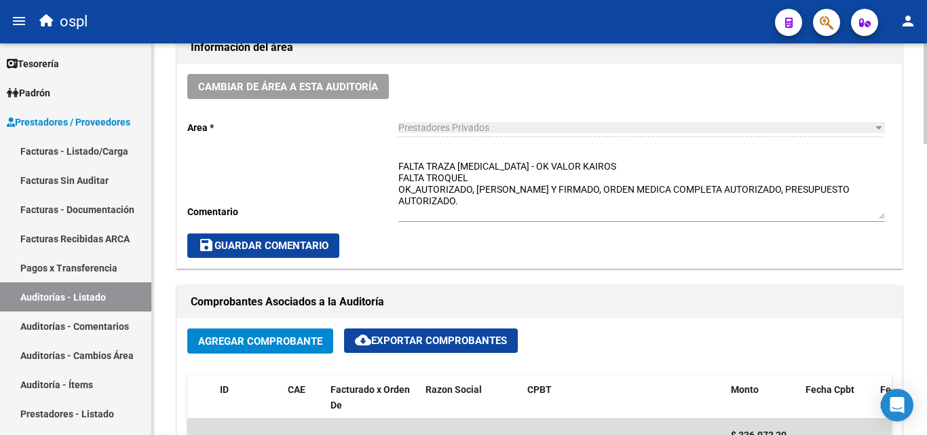
click at [243, 248] on span "save Guardar Comentario" at bounding box center [263, 245] width 130 height 12
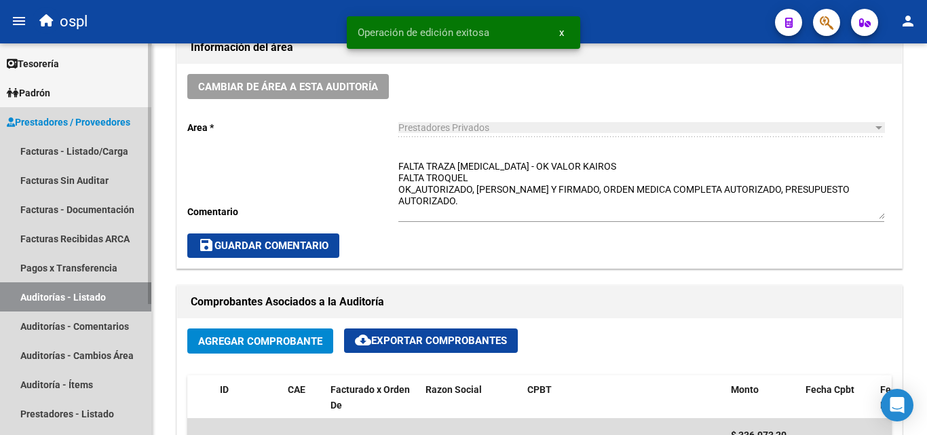
click at [99, 294] on link "Auditorías - Listado" at bounding box center [75, 296] width 151 height 29
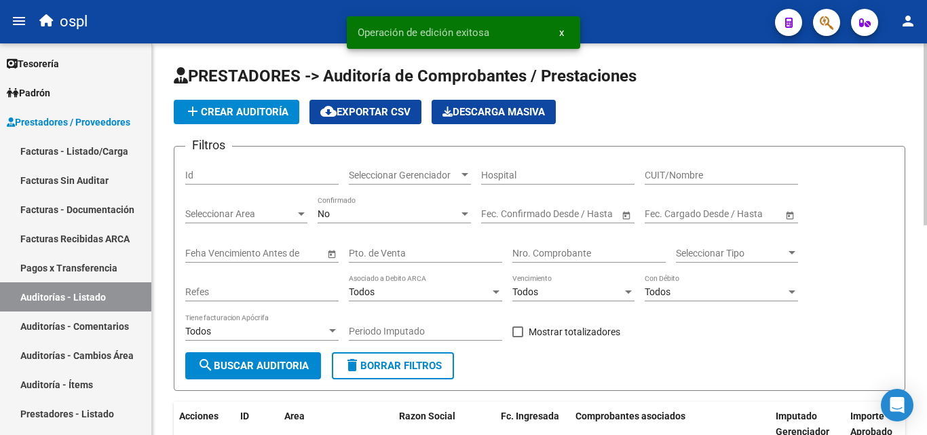
click at [547, 248] on input "Nro. Comprobante" at bounding box center [588, 254] width 153 height 12
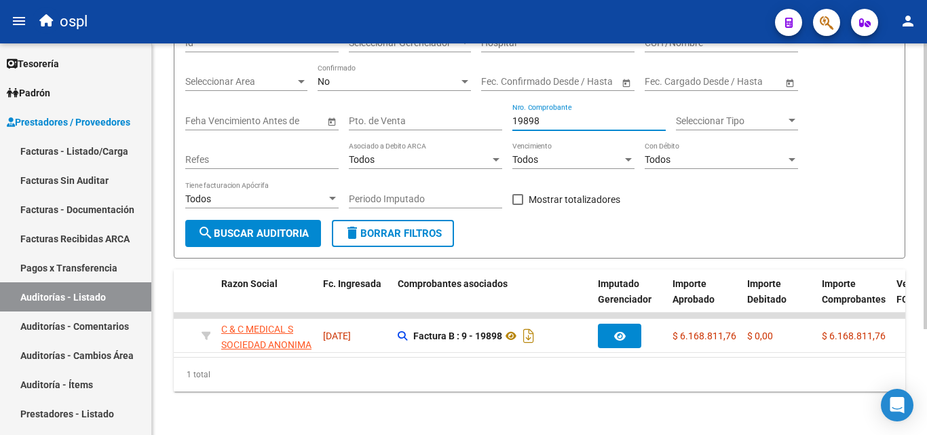
scroll to position [0, 134]
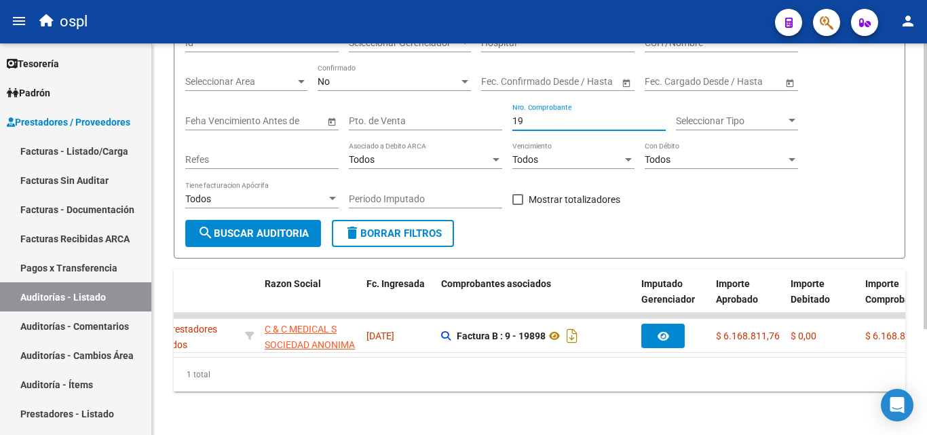
type input "1"
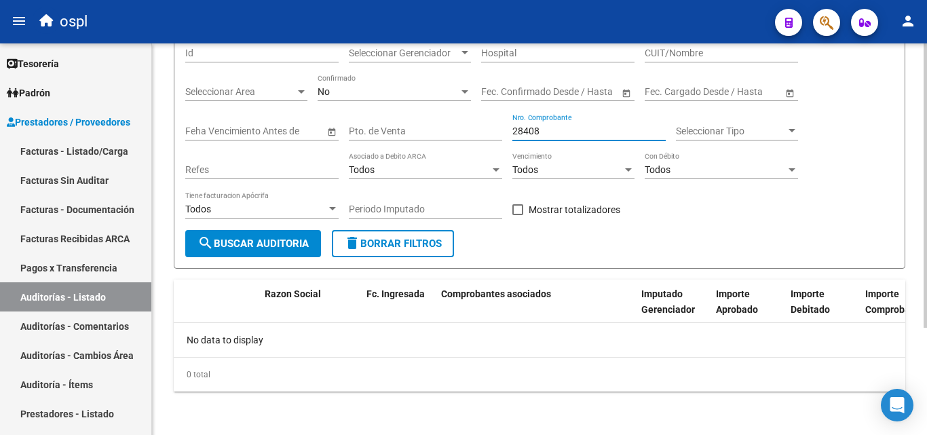
scroll to position [122, 0]
type input "28408"
click at [115, 155] on link "Facturas - Listado/Carga" at bounding box center [75, 150] width 151 height 29
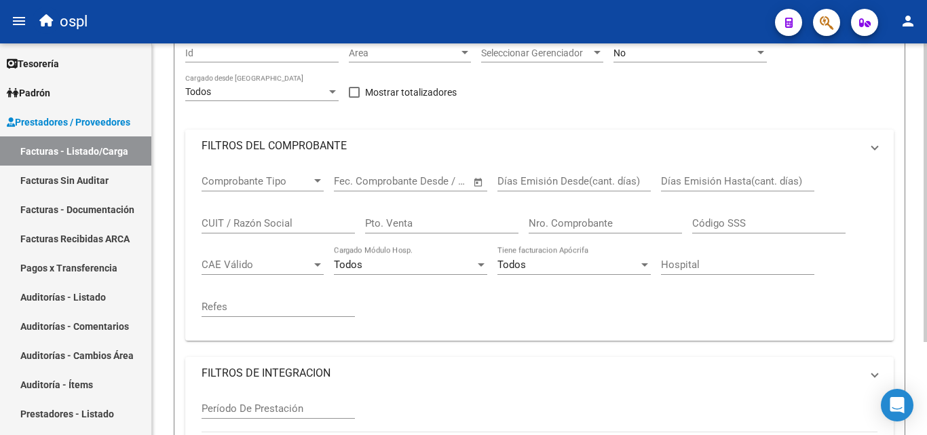
click at [322, 153] on mat-panel-title "FILTROS DEL COMPROBANTE" at bounding box center [530, 145] width 659 height 15
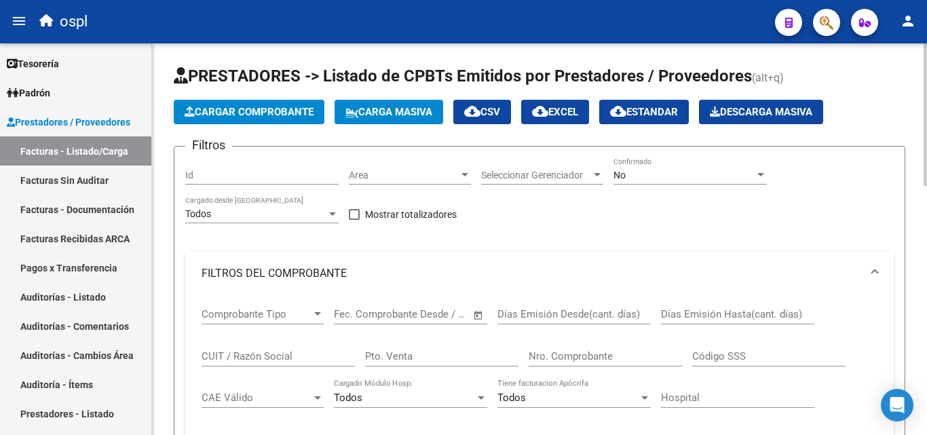
click at [299, 266] on mat-panel-title "FILTROS DEL COMPROBANTE" at bounding box center [530, 273] width 659 height 15
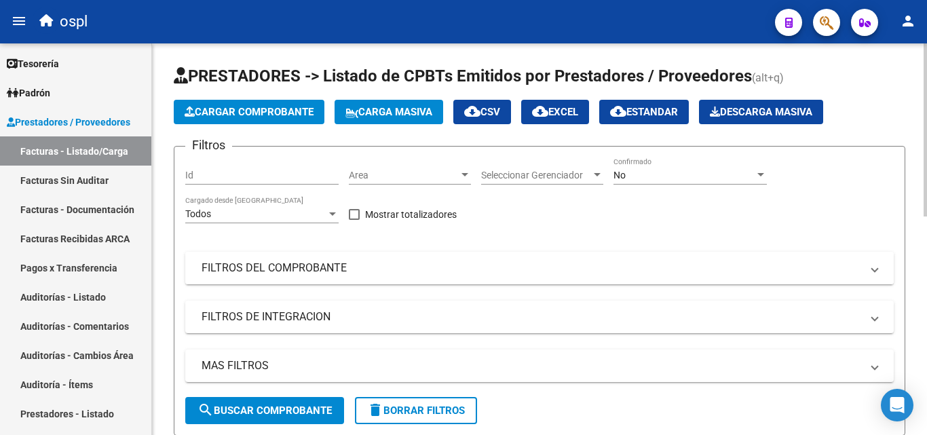
click at [313, 262] on mat-panel-title "FILTROS DEL COMPROBANTE" at bounding box center [530, 267] width 659 height 15
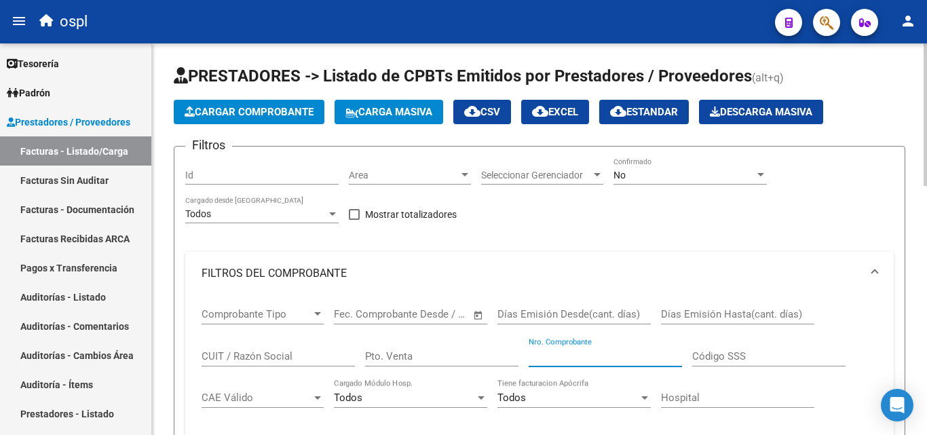
click at [570, 355] on input "Nro. Comprobante" at bounding box center [604, 356] width 153 height 12
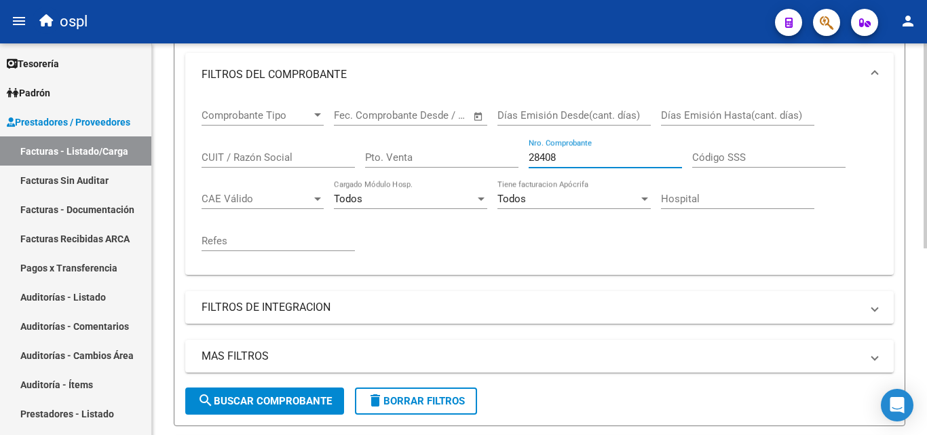
scroll to position [68, 0]
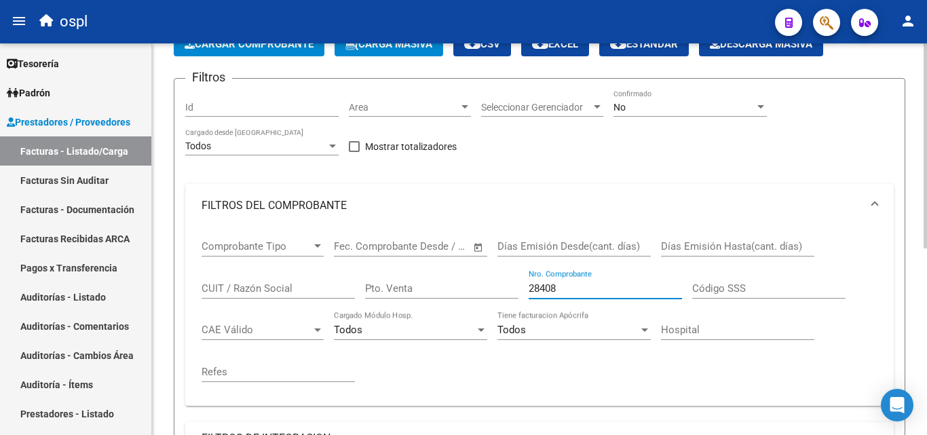
type input "28408"
click at [649, 102] on div "No" at bounding box center [683, 108] width 141 height 12
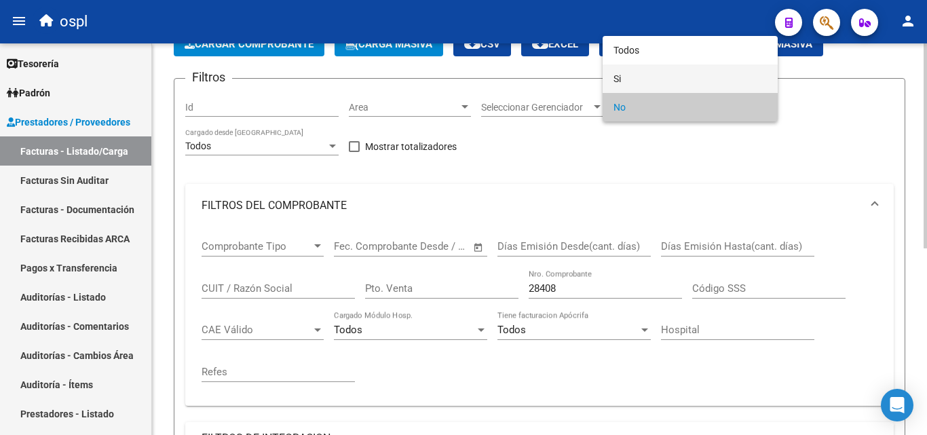
click at [630, 79] on span "Si" at bounding box center [689, 78] width 153 height 28
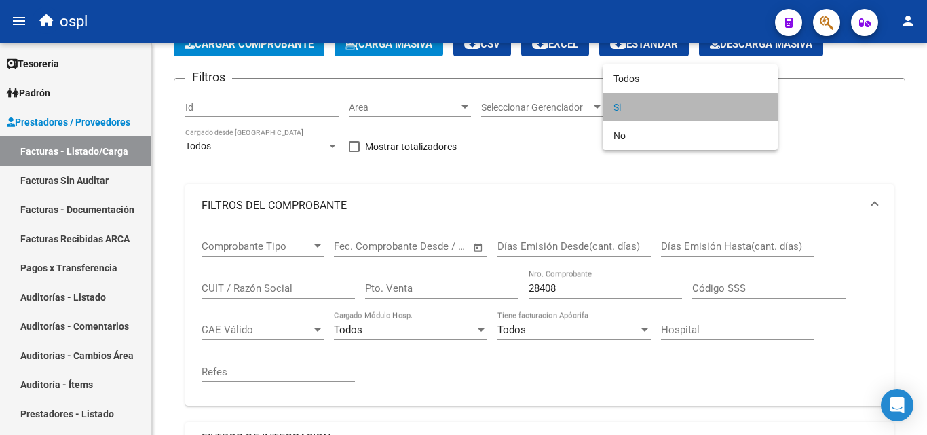
click at [626, 110] on span "Si" at bounding box center [689, 107] width 153 height 28
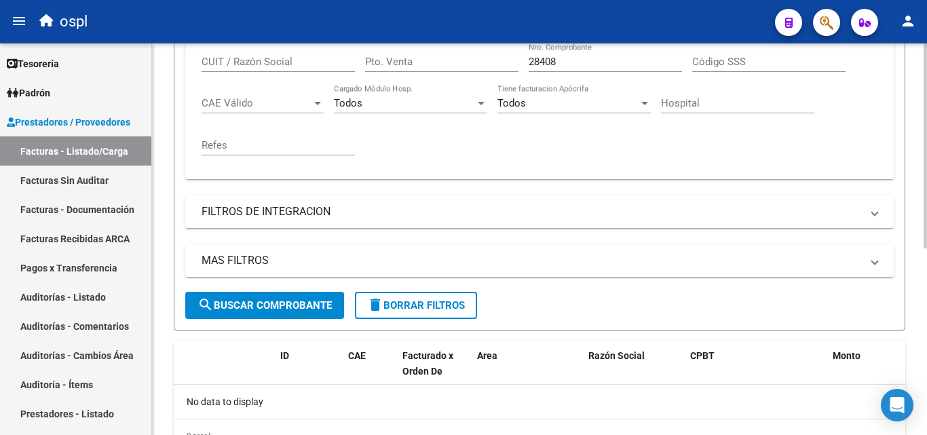
scroll to position [339, 0]
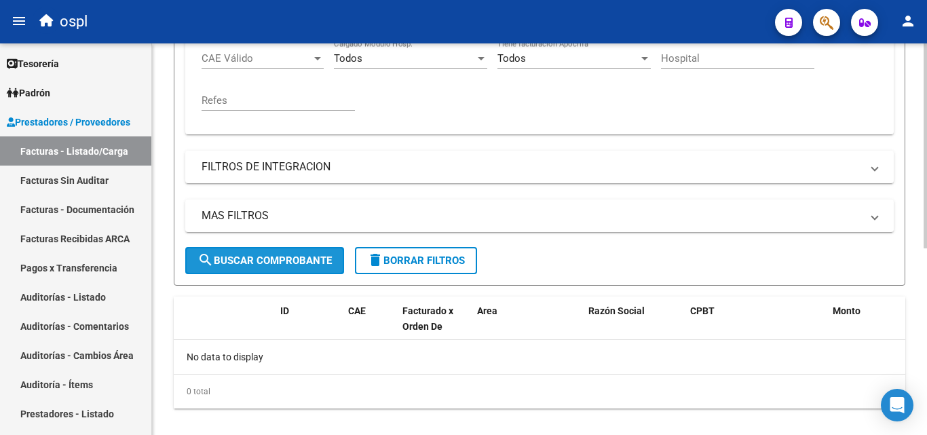
click at [310, 251] on button "search Buscar Comprobante" at bounding box center [264, 260] width 159 height 27
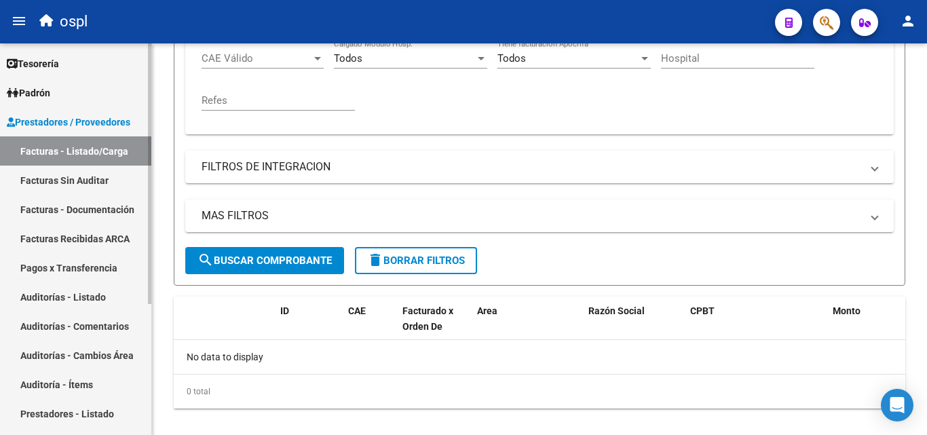
click at [91, 176] on link "Facturas Sin Auditar" at bounding box center [75, 179] width 151 height 29
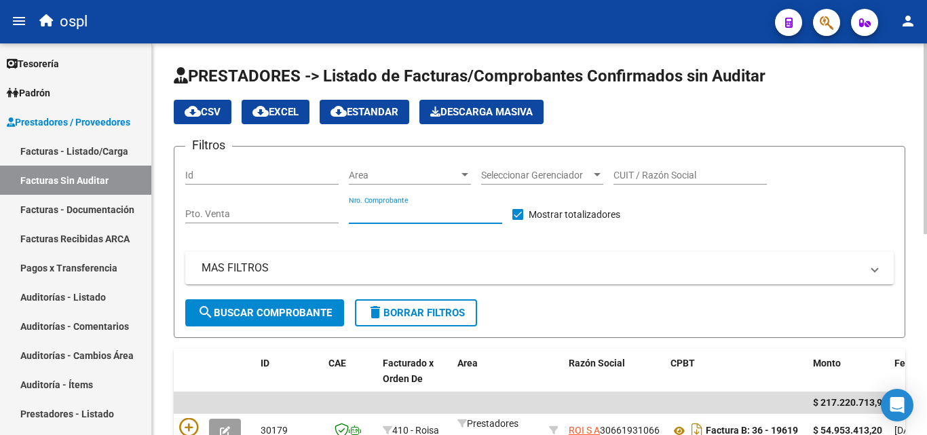
click at [399, 210] on input "Nro. Comprobante" at bounding box center [425, 214] width 153 height 12
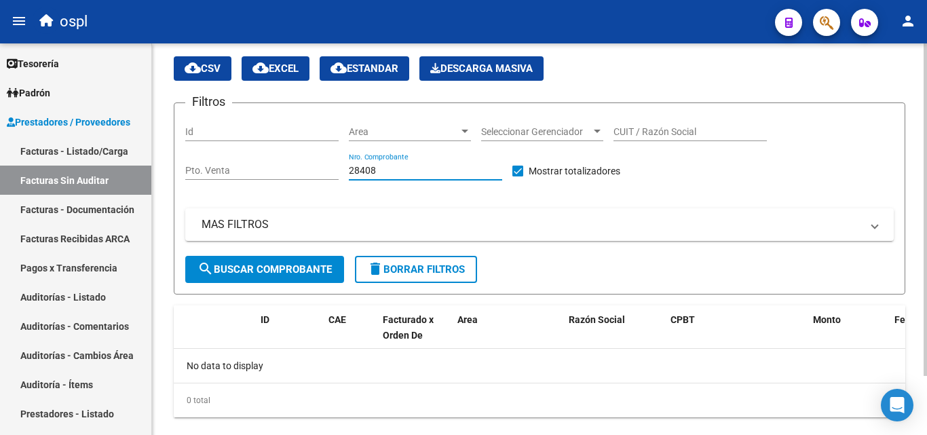
scroll to position [69, 0]
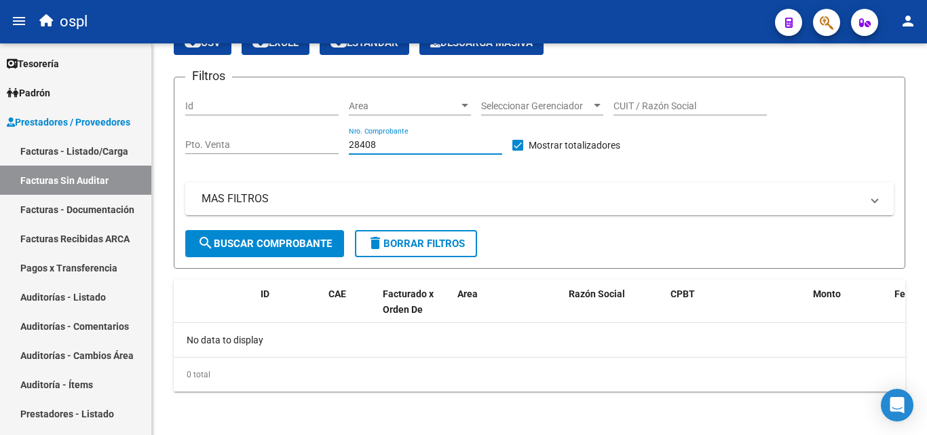
type input "28408"
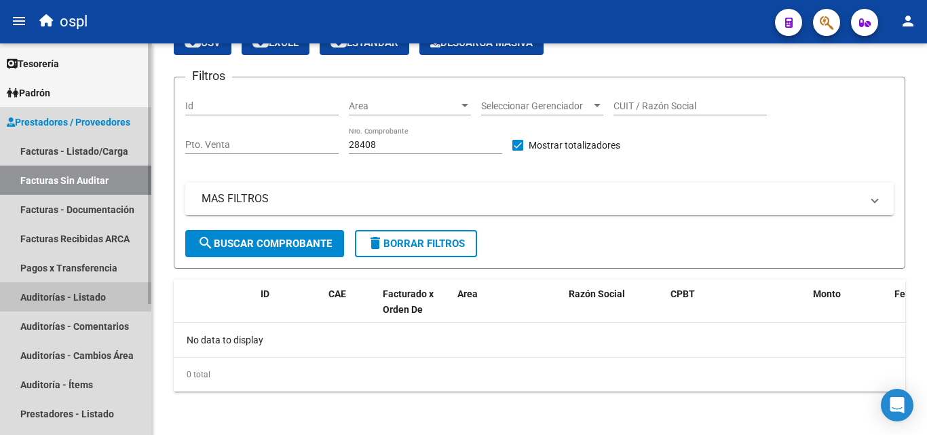
click at [74, 298] on link "Auditorías - Listado" at bounding box center [75, 296] width 151 height 29
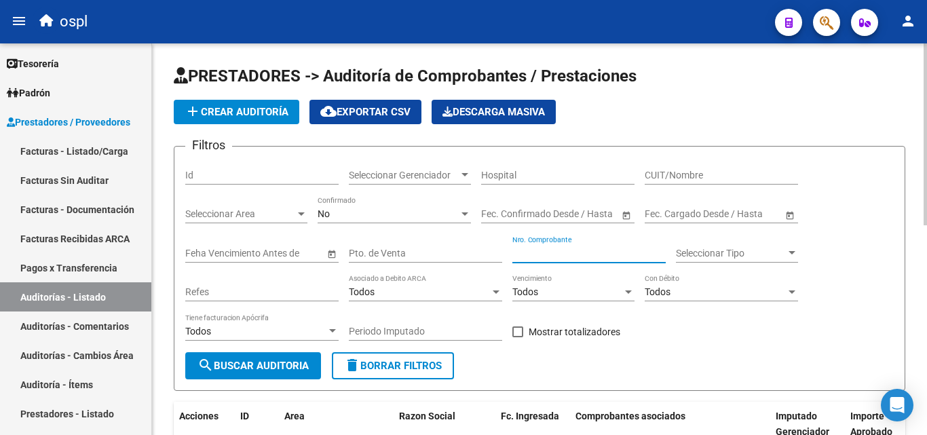
click at [560, 254] on input "Nro. Comprobante" at bounding box center [588, 254] width 153 height 12
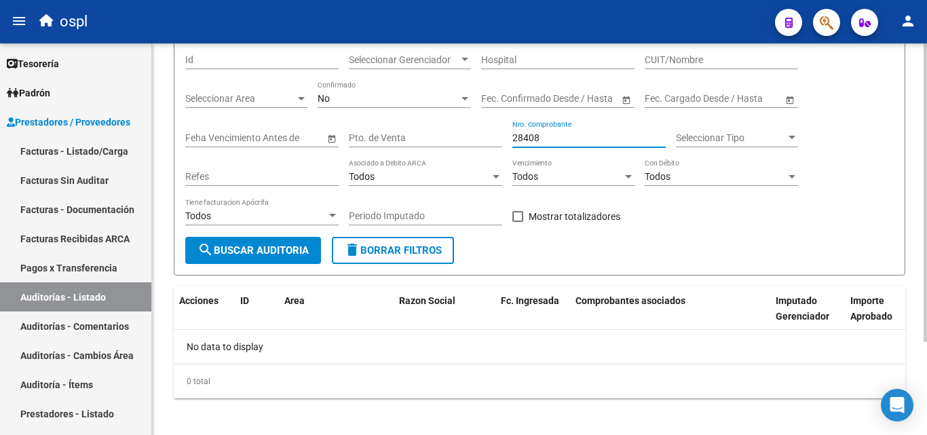
scroll to position [122, 0]
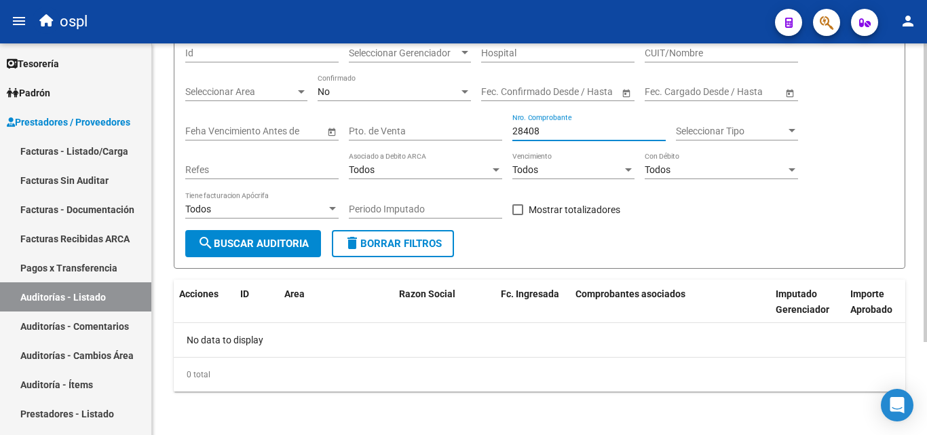
type input "28408"
click at [235, 248] on span "search Buscar Auditoria" at bounding box center [252, 243] width 111 height 12
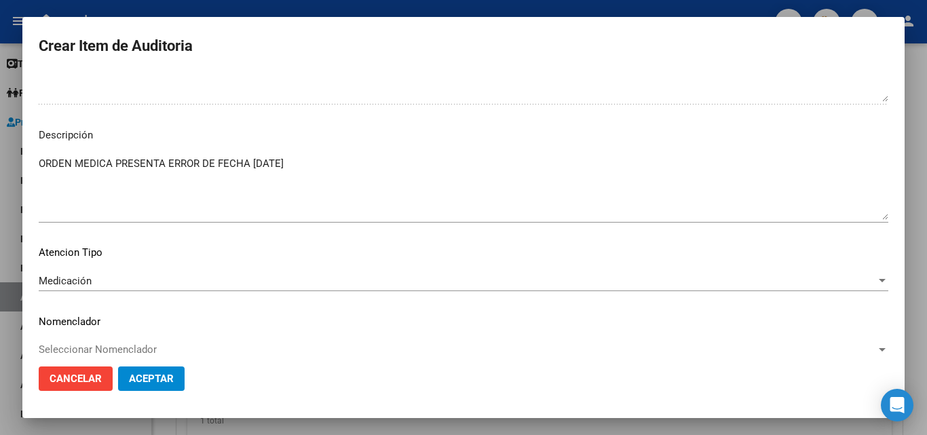
scroll to position [796, 0]
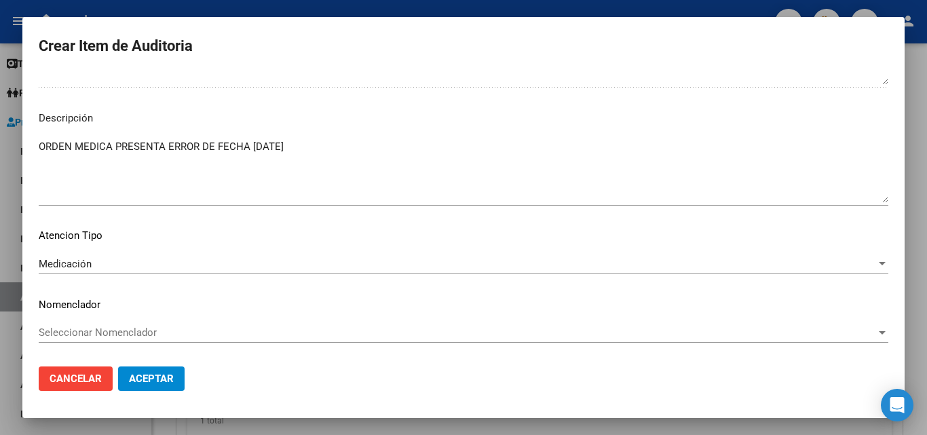
type textarea "FALTA TRAZABILIDAD OK VALOR KAIROS"
click at [150, 381] on span "Aceptar" at bounding box center [151, 378] width 45 height 12
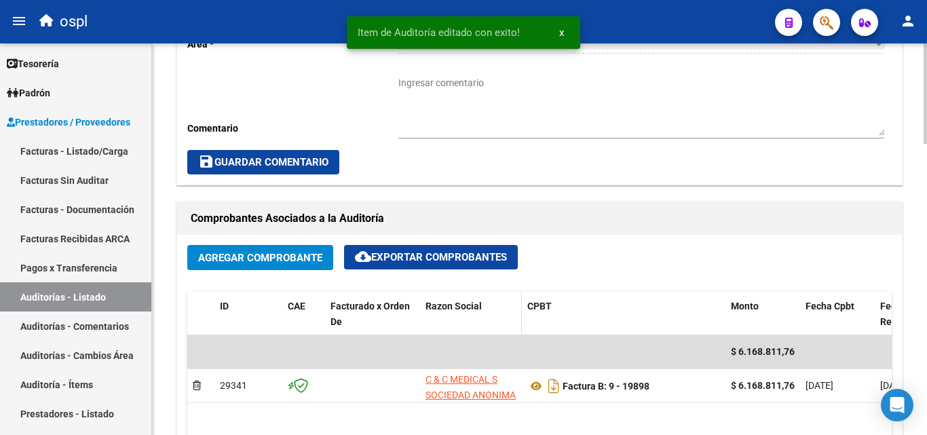
scroll to position [407, 0]
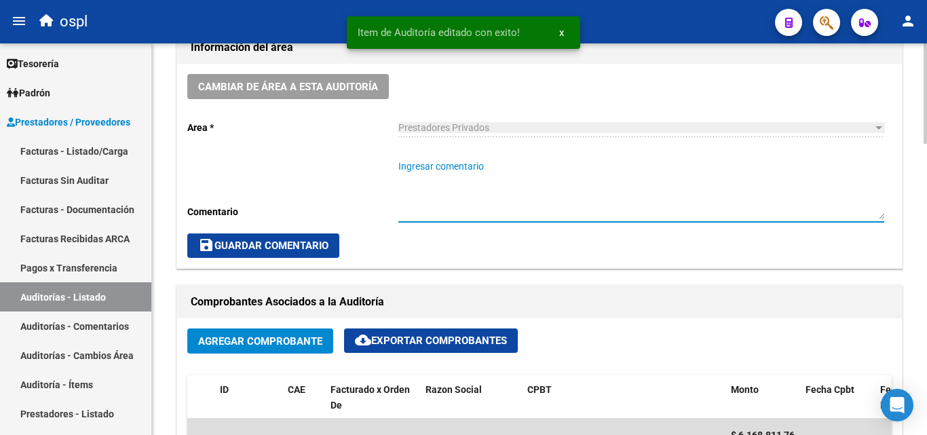
click at [464, 167] on textarea "Ingresar comentario" at bounding box center [641, 189] width 486 height 60
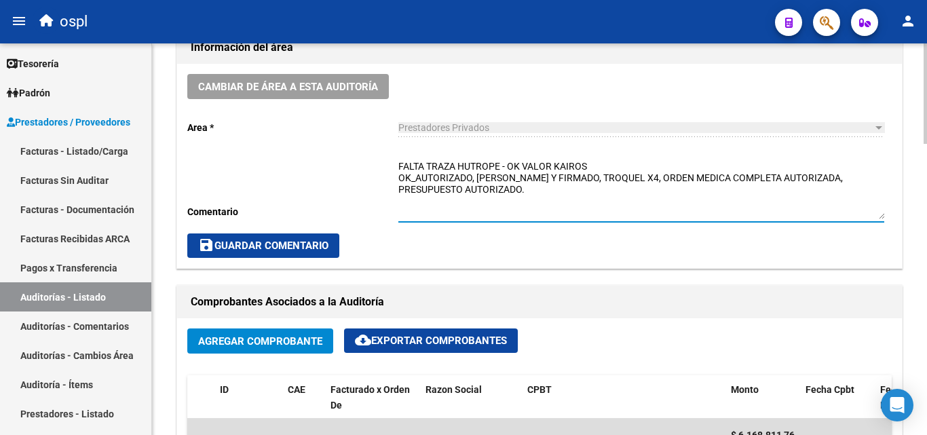
click at [534, 193] on textarea "FALTA TRAZA HUTROPE - OK VALOR KAIROS OK_AUTORIZADO, [PERSON_NAME] Y FIRMADO, T…" at bounding box center [641, 189] width 486 height 60
type textarea "FALTA TRAZA HUTROPE - OK VALOR KAIROS OK_AUTORIZADO, [PERSON_NAME] Y FIRMADO, T…"
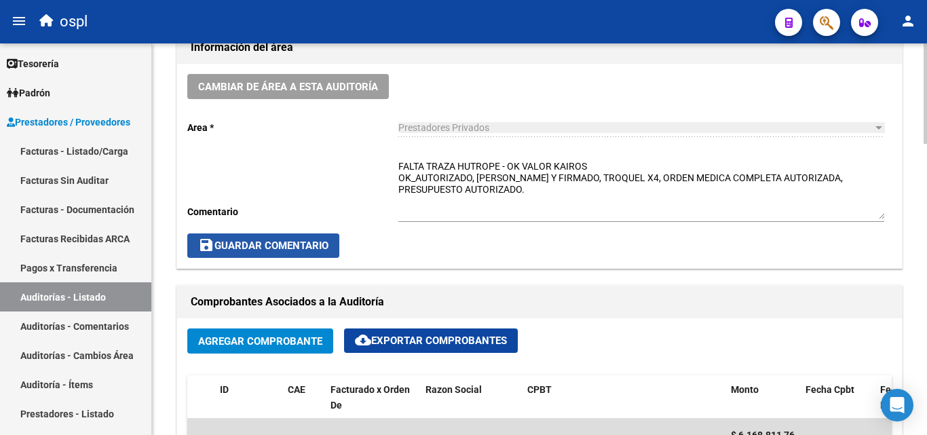
click at [296, 237] on button "save Guardar Comentario" at bounding box center [263, 245] width 152 height 24
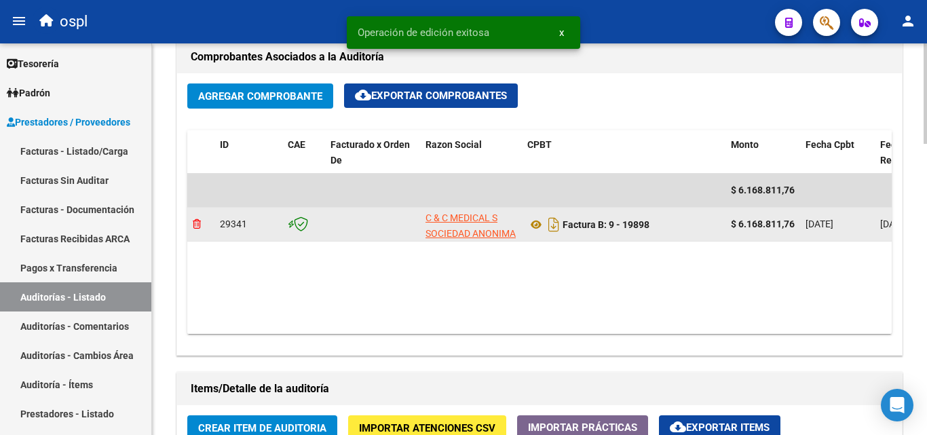
scroll to position [595, 0]
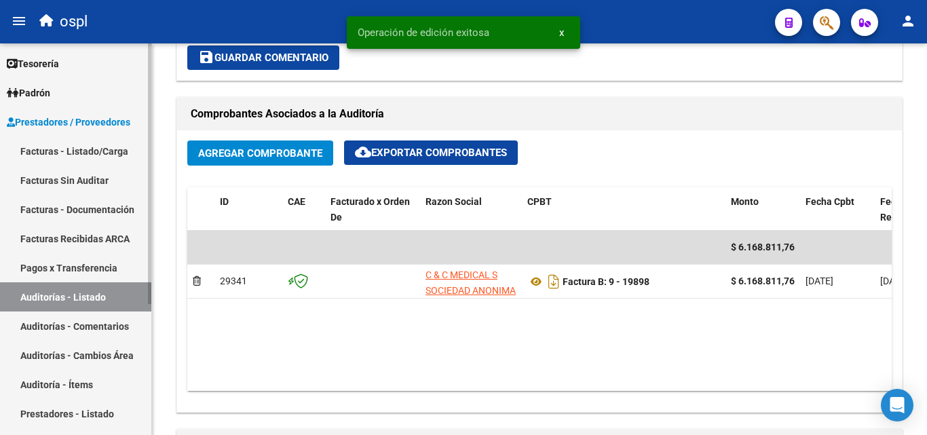
click at [123, 299] on link "Auditorías - Listado" at bounding box center [75, 296] width 151 height 29
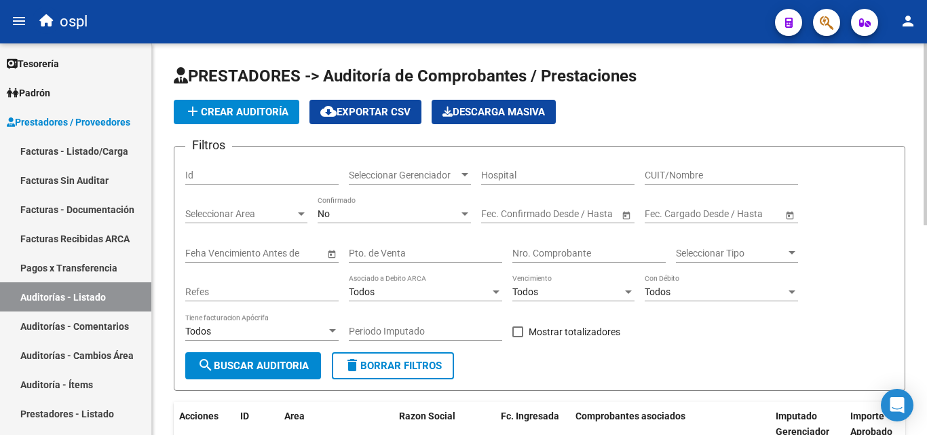
click at [557, 246] on div "Nro. Comprobante" at bounding box center [588, 248] width 153 height 27
type input "19897"
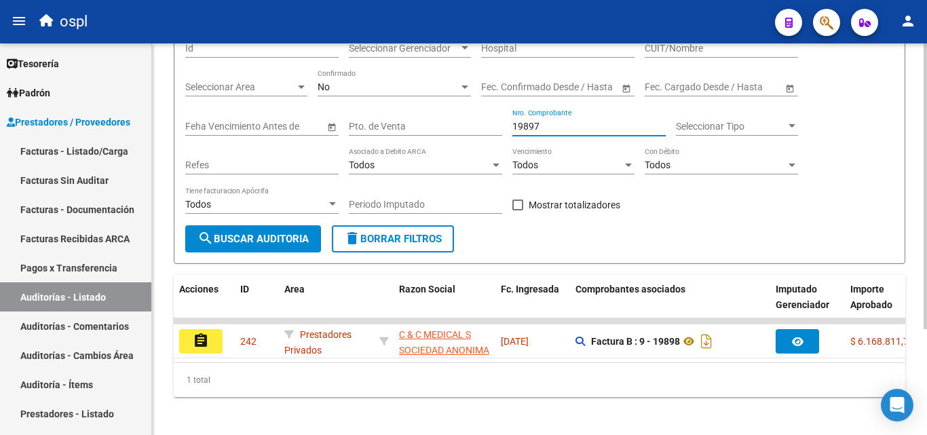
scroll to position [144, 0]
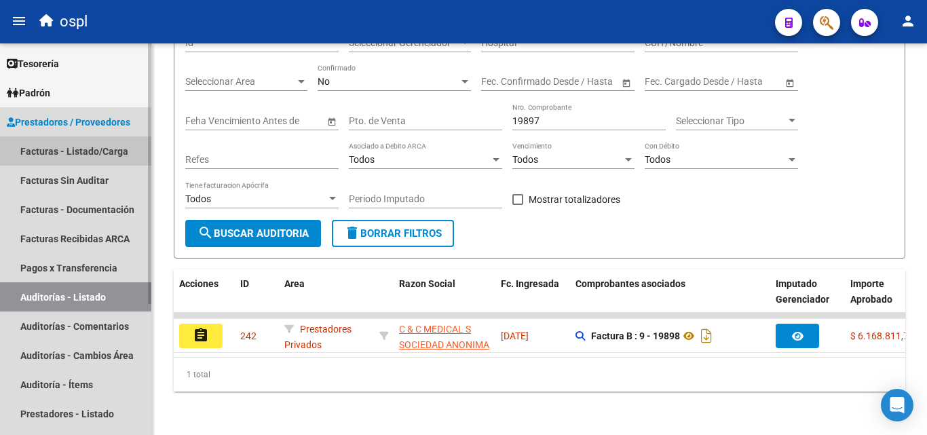
click at [108, 147] on link "Facturas - Listado/Carga" at bounding box center [75, 150] width 151 height 29
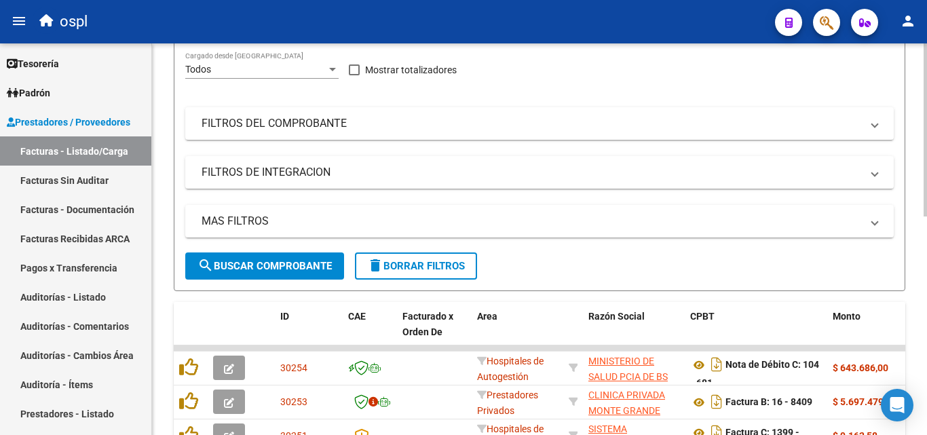
drag, startPoint x: 298, startPoint y: 273, endPoint x: 407, endPoint y: 289, distance: 110.3
click at [298, 131] on mat-panel-title "FILTROS DEL COMPROBANTE" at bounding box center [530, 123] width 659 height 15
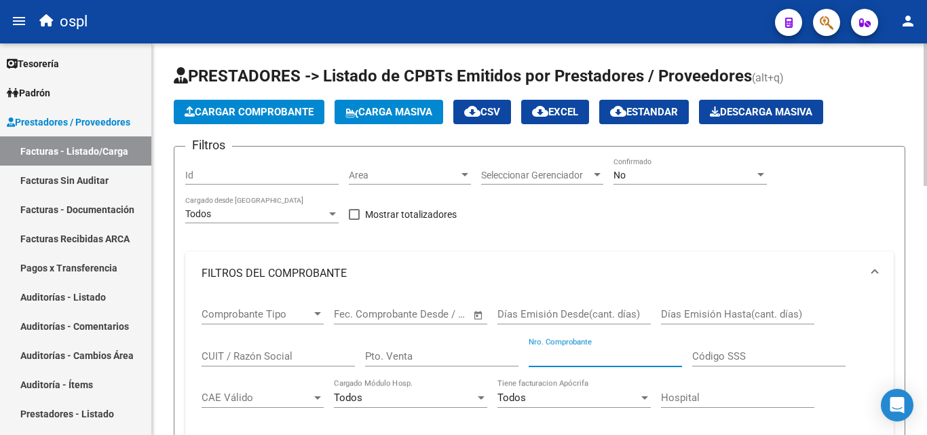
click at [567, 351] on input "Nro. Comprobante" at bounding box center [604, 356] width 153 height 12
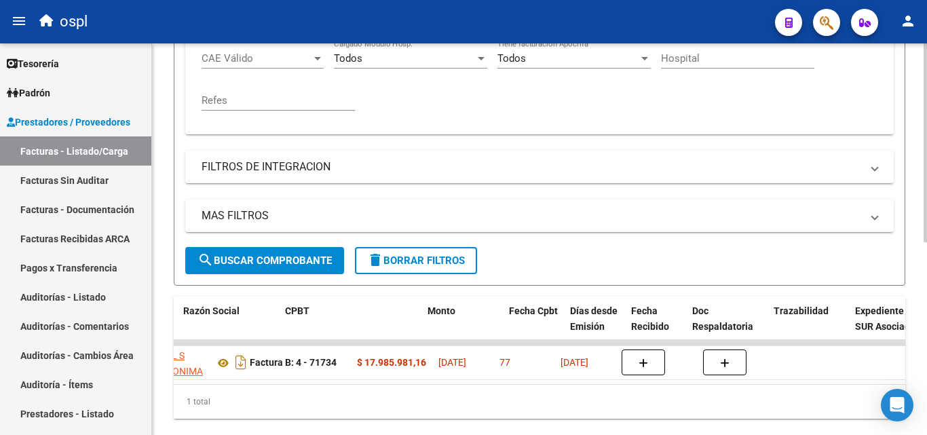
scroll to position [0, 334]
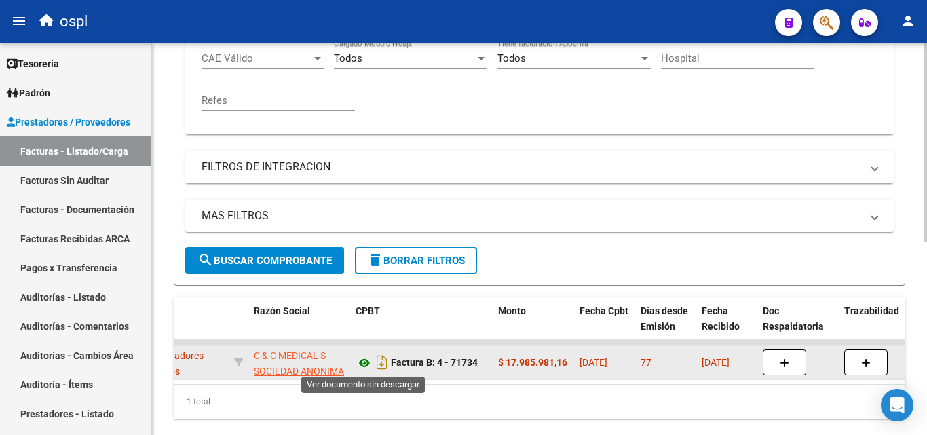
type input "71734"
click at [365, 364] on icon at bounding box center [364, 363] width 18 height 16
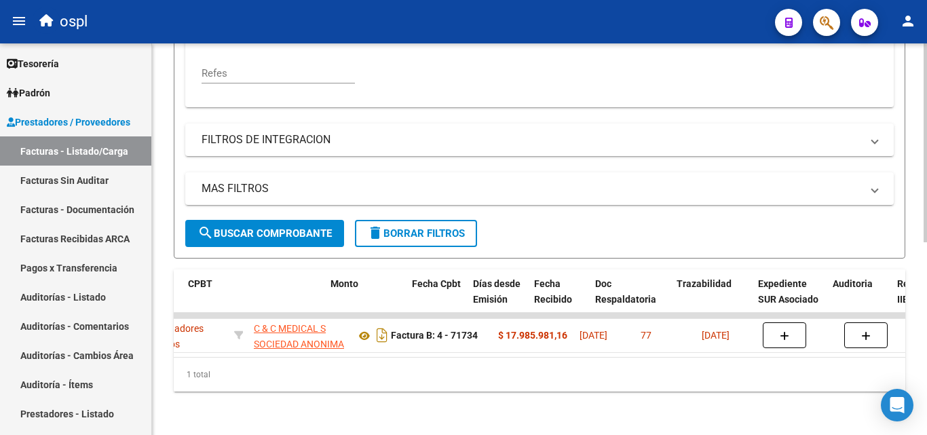
scroll to position [0, 502]
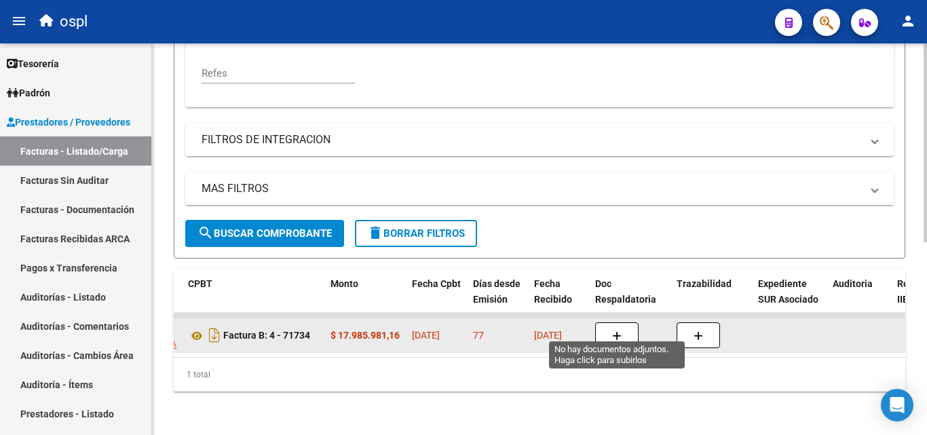
click at [607, 324] on button "button" at bounding box center [616, 335] width 43 height 26
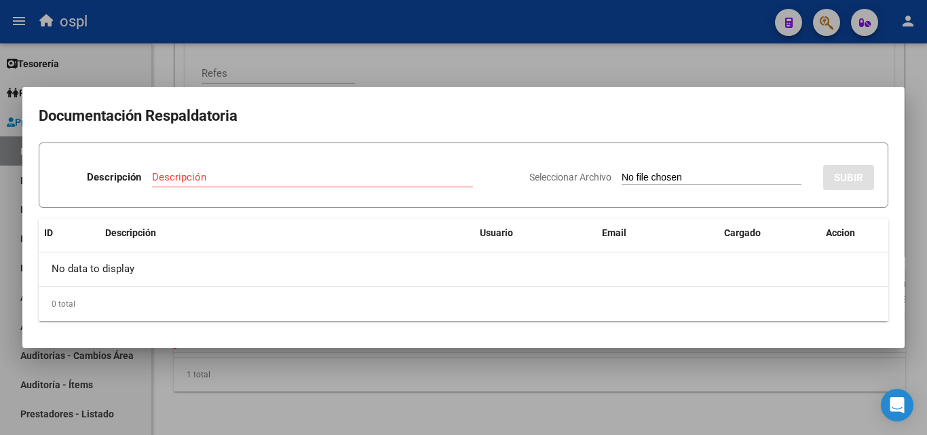
click at [653, 180] on input "Seleccionar Archivo" at bounding box center [711, 178] width 180 height 13
type input "C:\fakepath\48938 - WhatsApp Image 2025-05-20 at 09.29.02.jpeg"
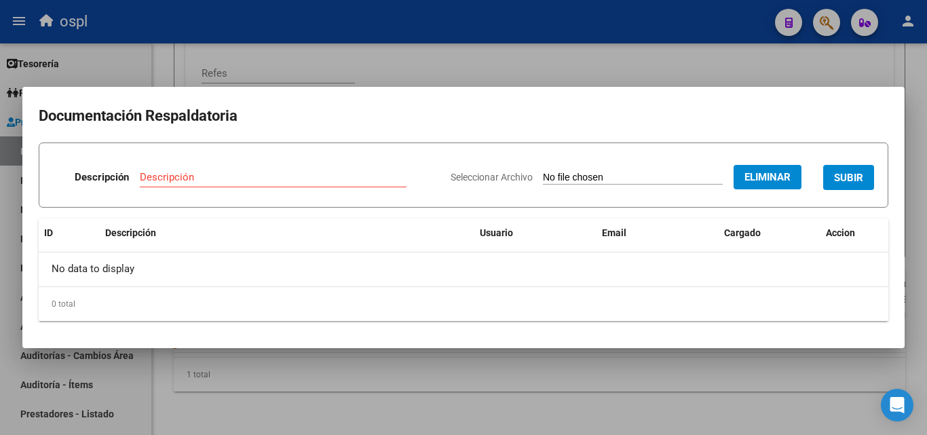
click at [263, 182] on input "Descripción" at bounding box center [273, 177] width 267 height 12
type input "ORDEN MEDICA _AUTORIZADO"
click at [857, 173] on span "SUBIR" at bounding box center [848, 178] width 29 height 12
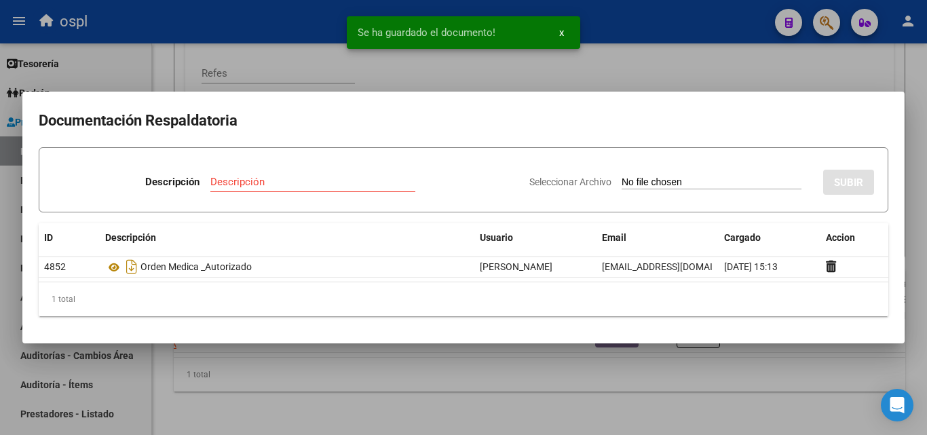
click at [647, 182] on input "Seleccionar Archivo" at bounding box center [711, 182] width 180 height 13
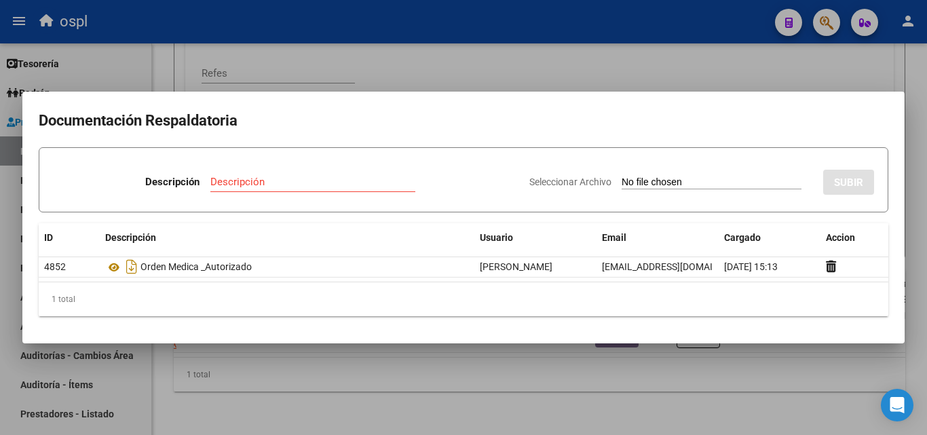
type input "C:\fakepath\48938 - WhatsApp Image 2025-05-20 at 09.29.16.jpeg"
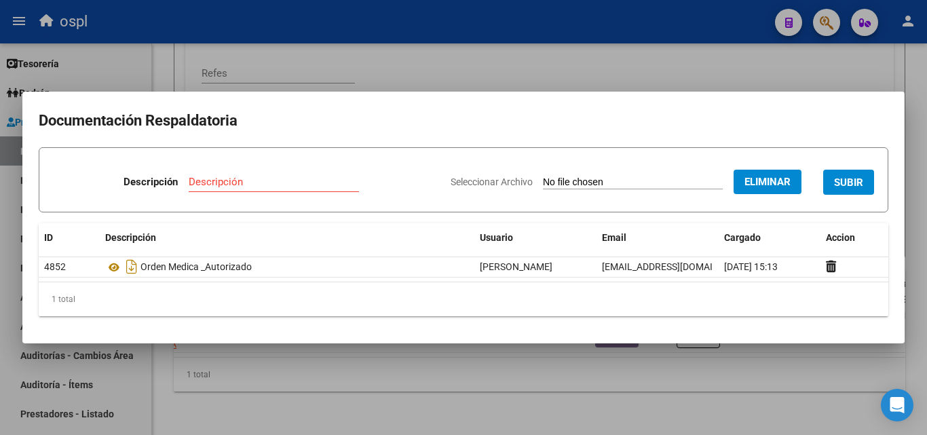
click at [216, 184] on input "Descripción" at bounding box center [274, 182] width 170 height 12
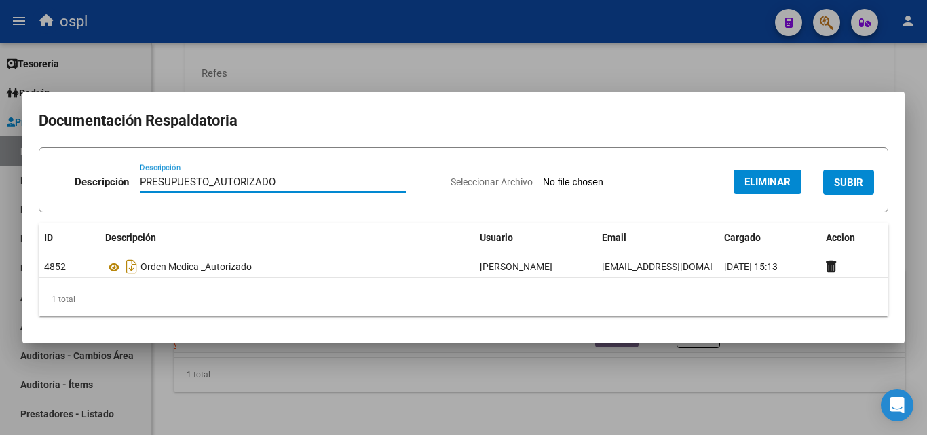
type input "PRESUPUESTO_AUTORIZADO"
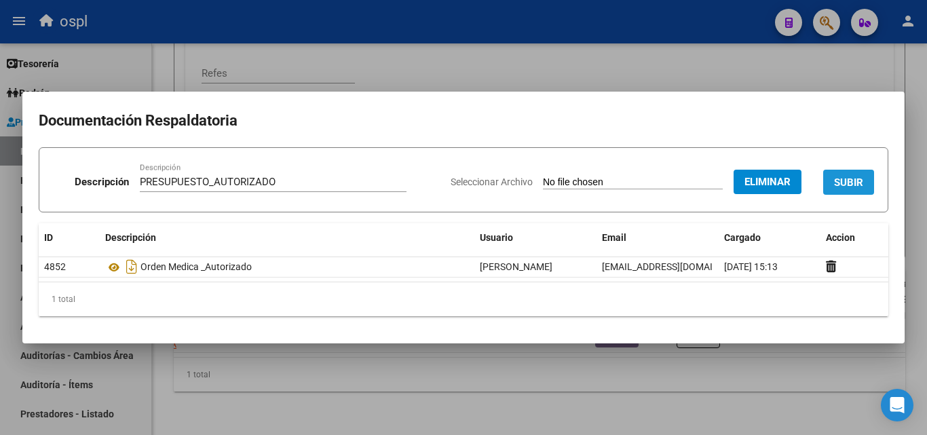
click at [857, 180] on span "SUBIR" at bounding box center [848, 182] width 29 height 12
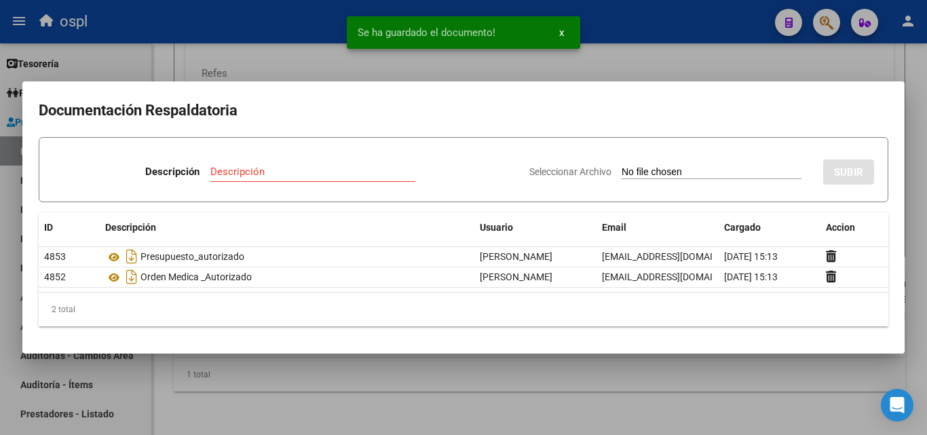
click at [698, 69] on div at bounding box center [463, 217] width 927 height 435
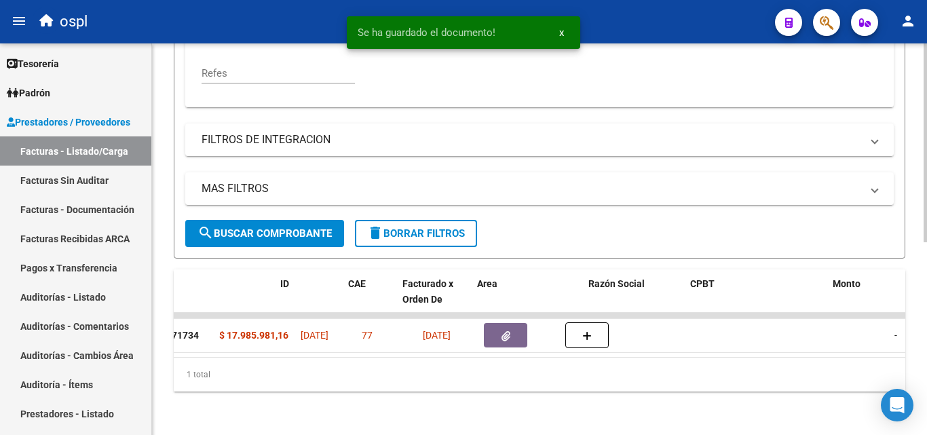
scroll to position [0, 0]
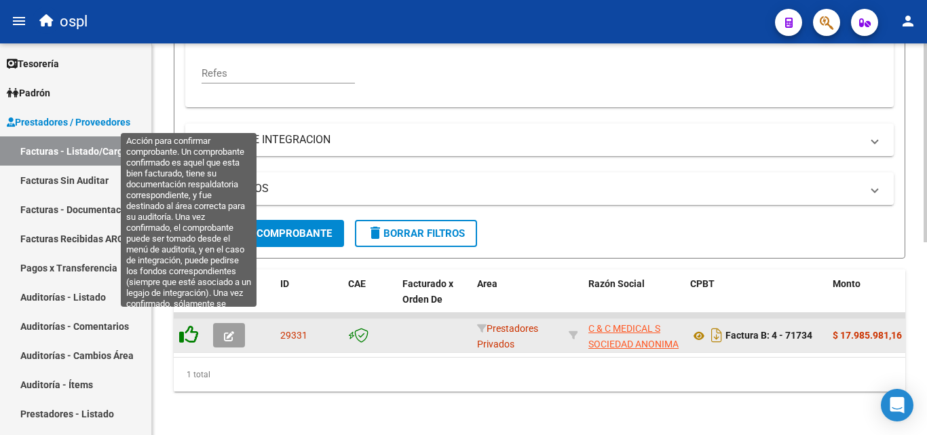
click at [189, 325] on icon at bounding box center [188, 334] width 19 height 19
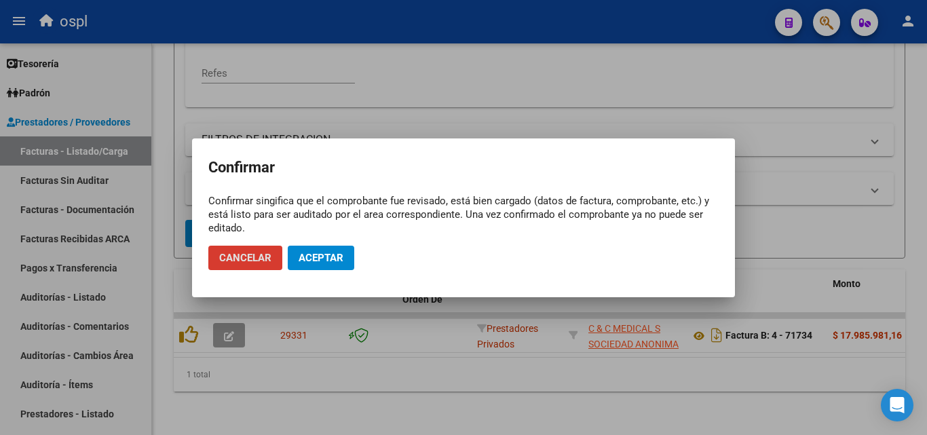
click at [313, 258] on span "Aceptar" at bounding box center [320, 258] width 45 height 12
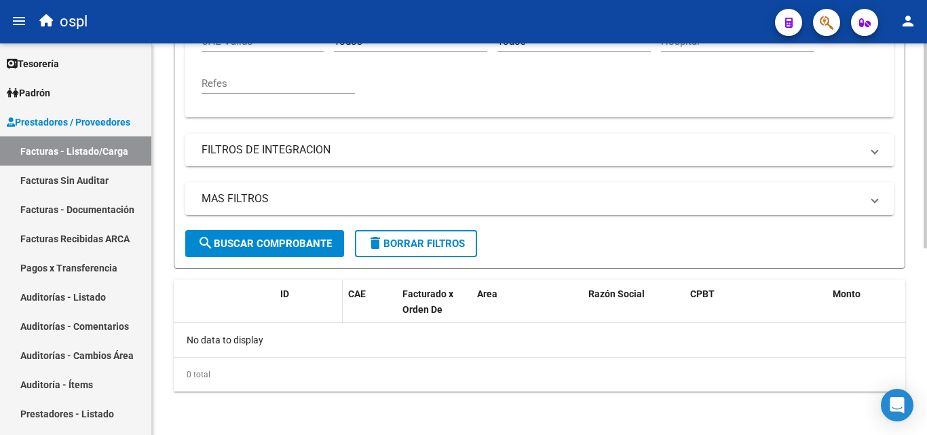
scroll to position [356, 0]
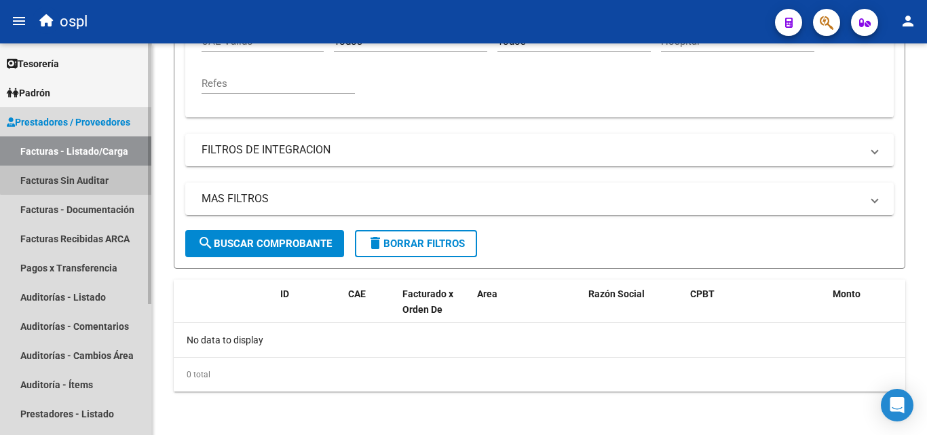
click at [107, 172] on link "Facturas Sin Auditar" at bounding box center [75, 179] width 151 height 29
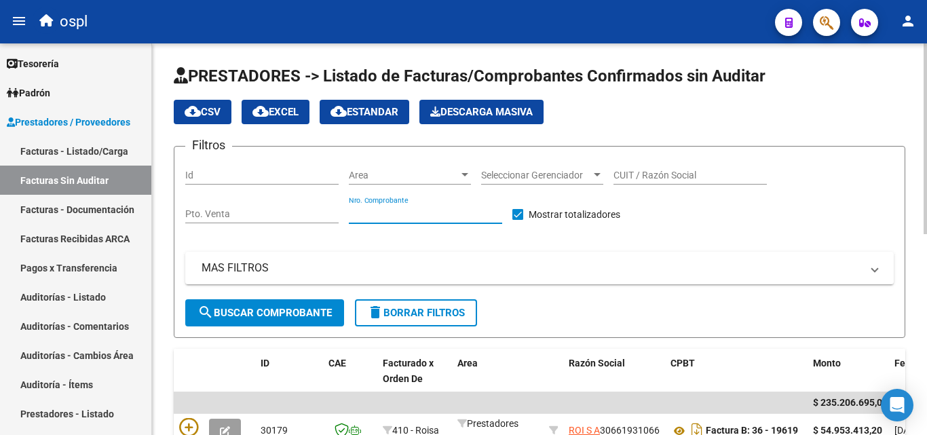
click at [395, 209] on input "Nro. Comprobante" at bounding box center [425, 214] width 153 height 12
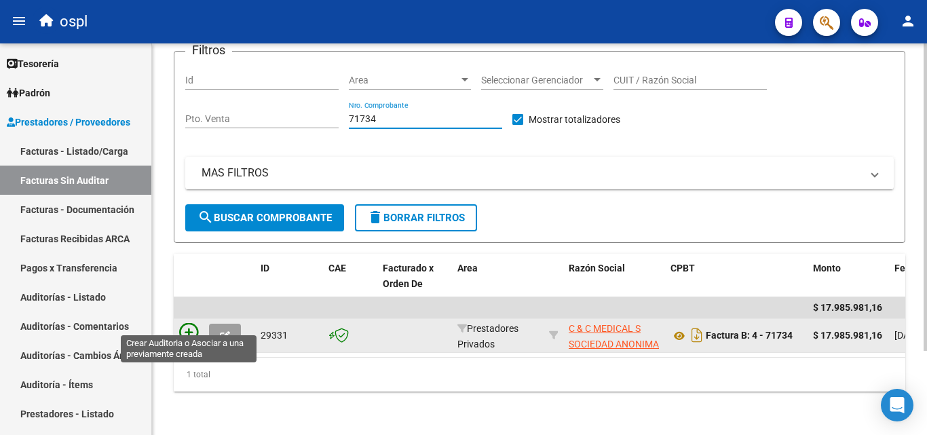
type input "71734"
click at [192, 323] on icon at bounding box center [188, 332] width 19 height 19
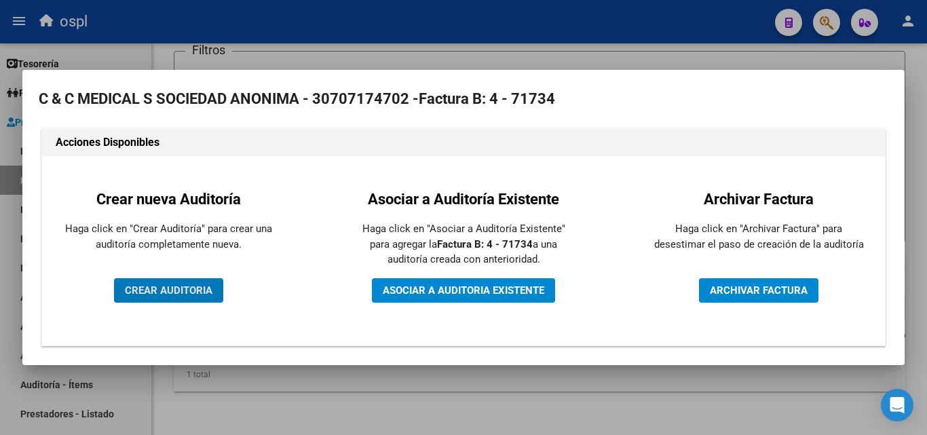
click at [212, 281] on button "CREAR AUDITORIA" at bounding box center [168, 290] width 109 height 24
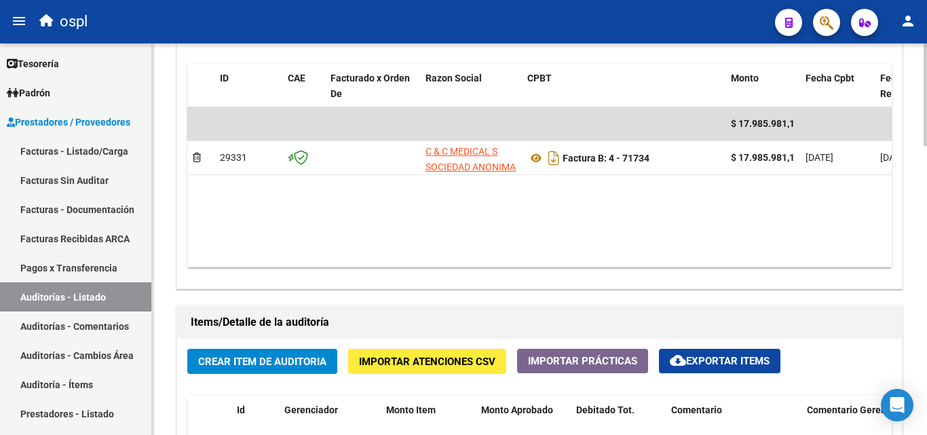
scroll to position [746, 0]
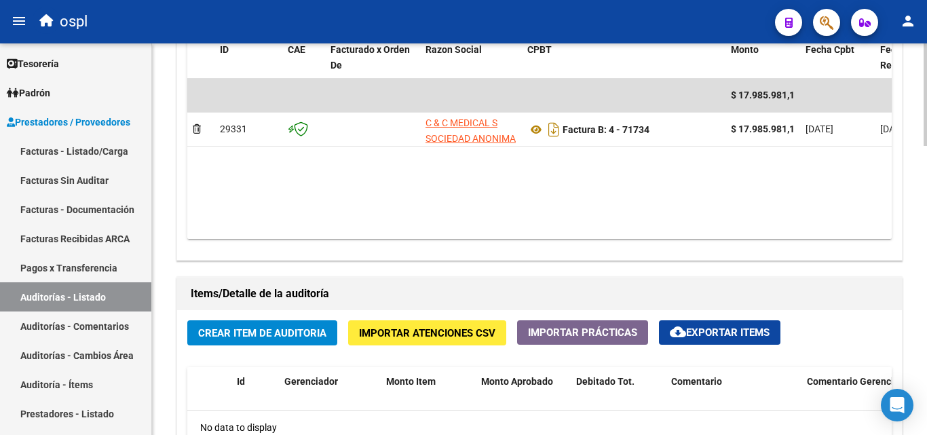
click at [286, 334] on span "Crear Item de Auditoria" at bounding box center [262, 333] width 128 height 12
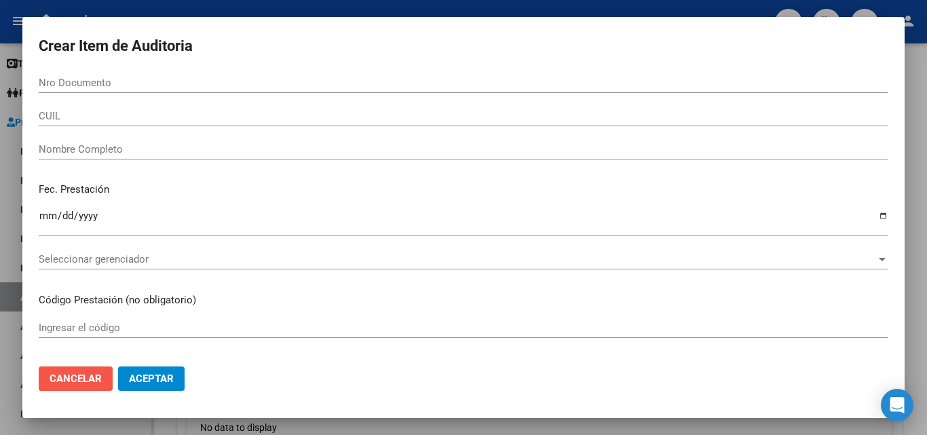
click at [104, 379] on button "Cancelar" at bounding box center [76, 378] width 74 height 24
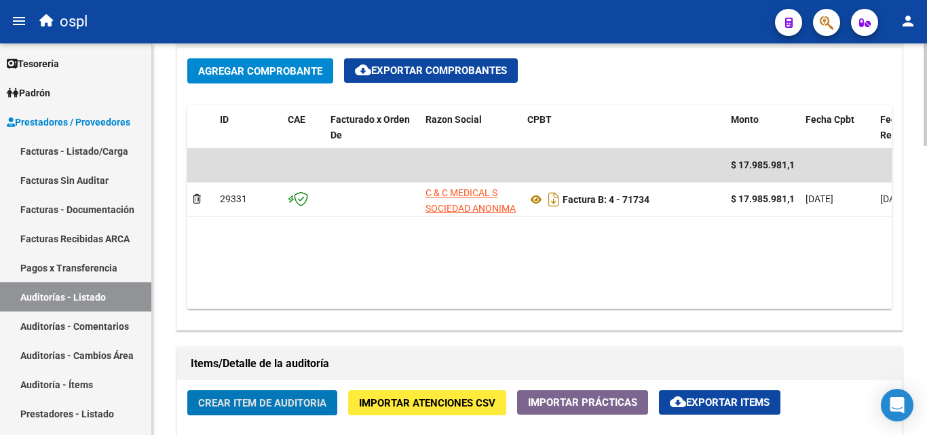
scroll to position [678, 0]
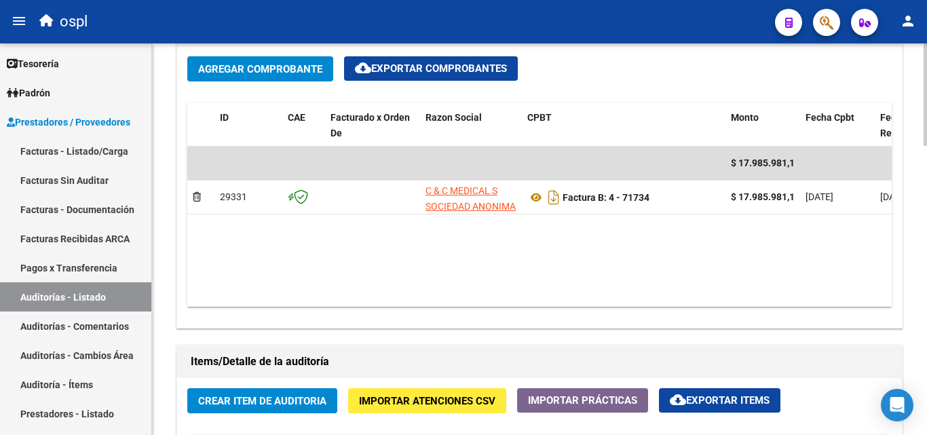
click at [463, 290] on datatable-body "$ 17.985.981,16 29331 C & C MEDICAL S SOCIEDAD ANONIMA Factura B: 4 - 71734 $ 1…" at bounding box center [539, 227] width 704 height 160
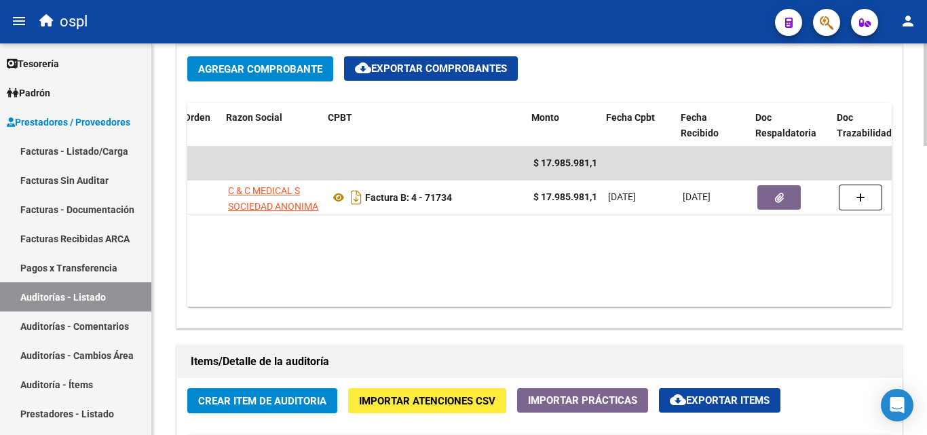
scroll to position [0, 199]
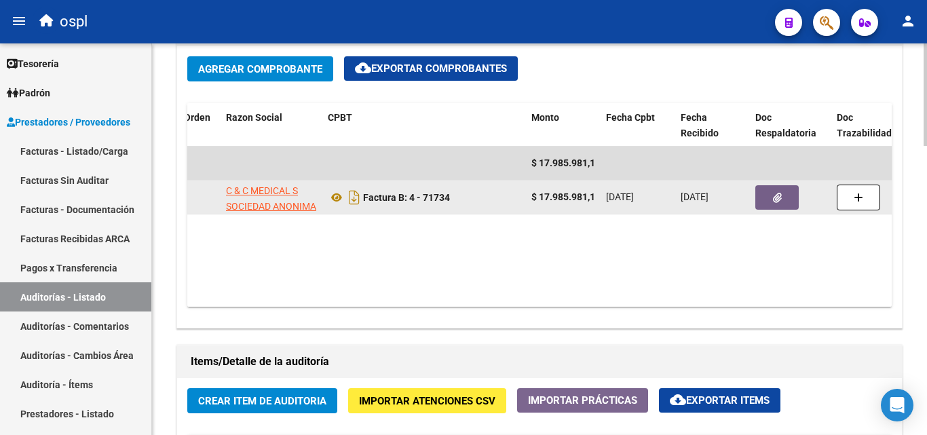
click at [770, 202] on button "button" at bounding box center [776, 197] width 43 height 24
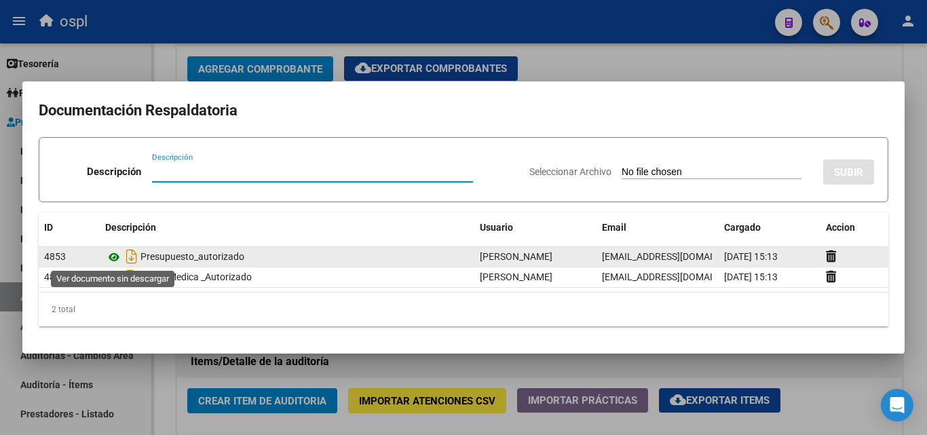
click at [115, 262] on icon at bounding box center [114, 257] width 18 height 16
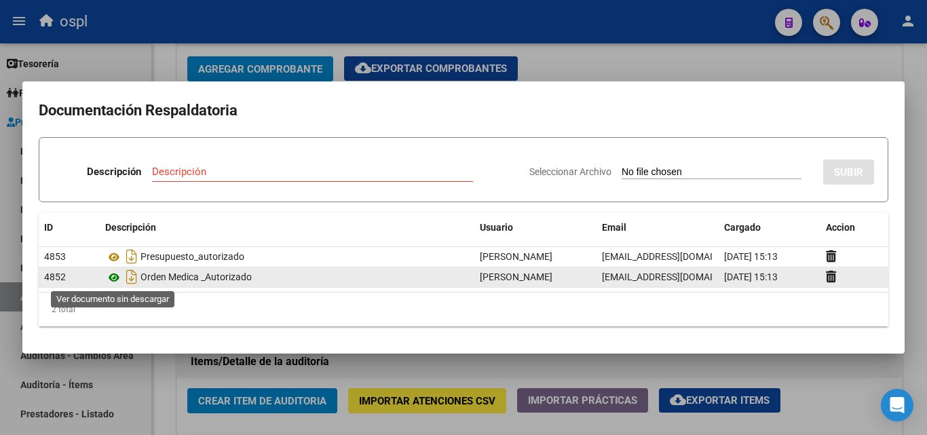
click at [117, 280] on icon at bounding box center [114, 277] width 18 height 16
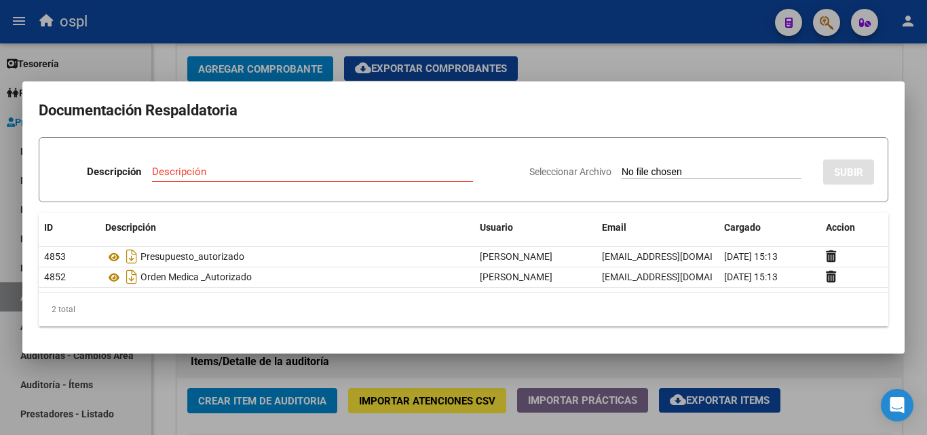
click at [577, 64] on div at bounding box center [463, 217] width 927 height 435
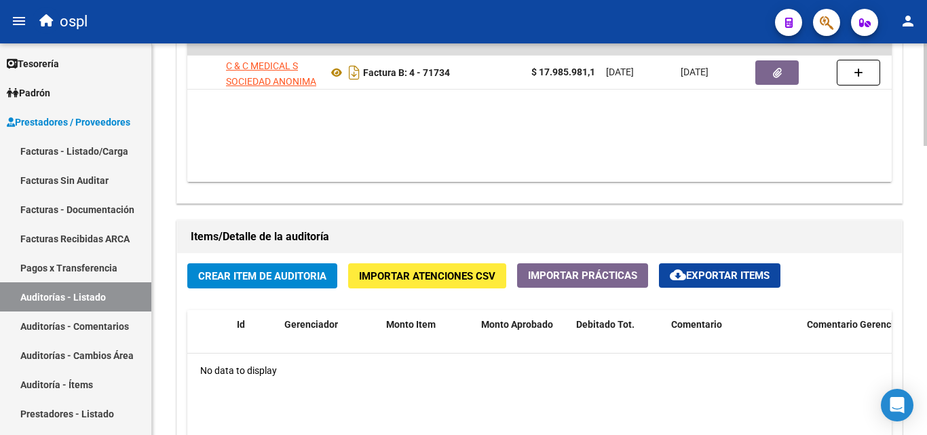
scroll to position [814, 0]
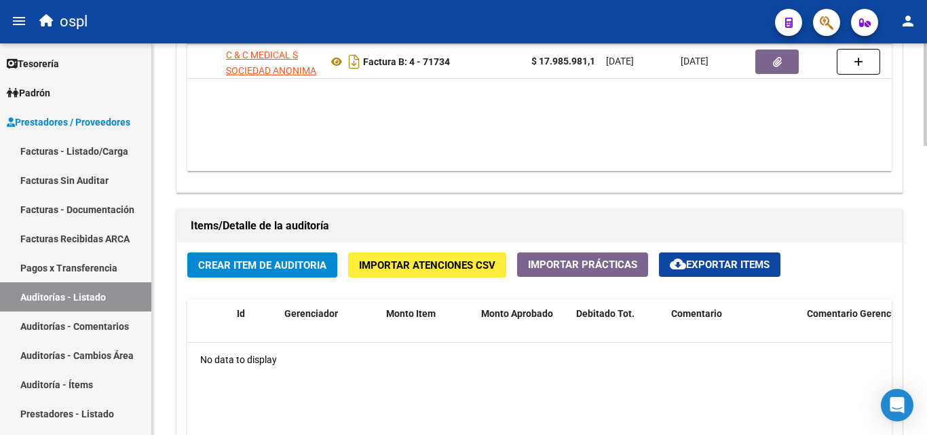
click at [303, 273] on button "Crear Item de Auditoria" at bounding box center [262, 264] width 150 height 25
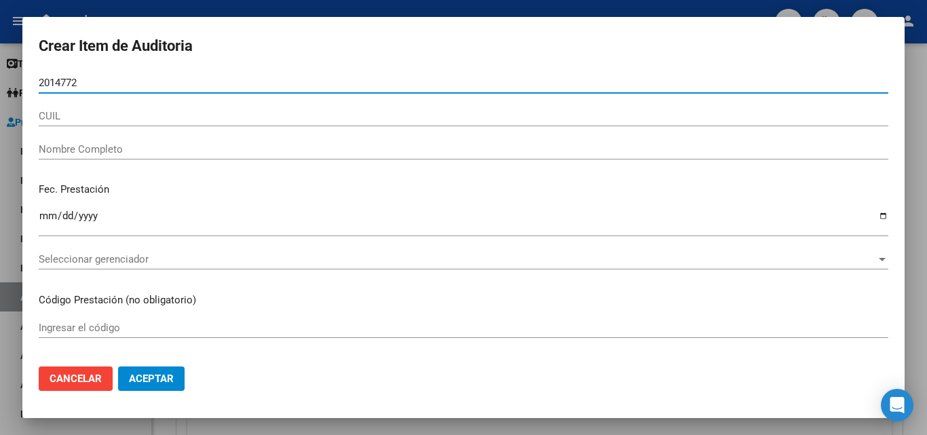
type input "20147720"
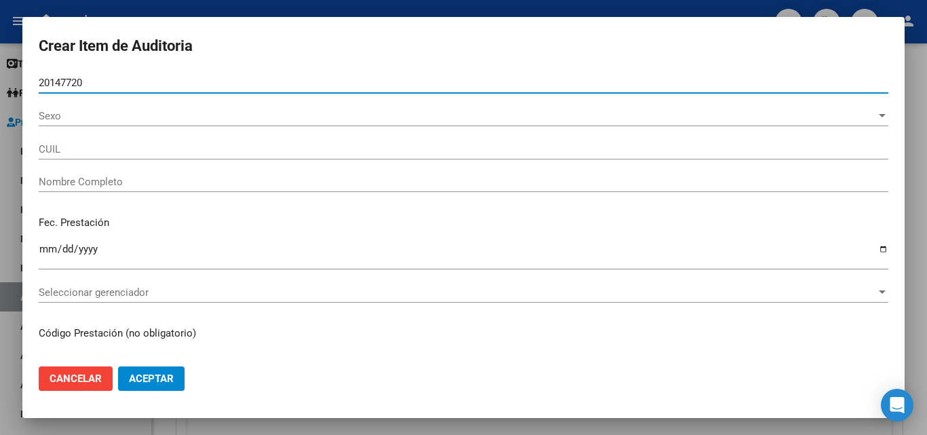
type input "23201477204"
type input "[PERSON_NAME]"
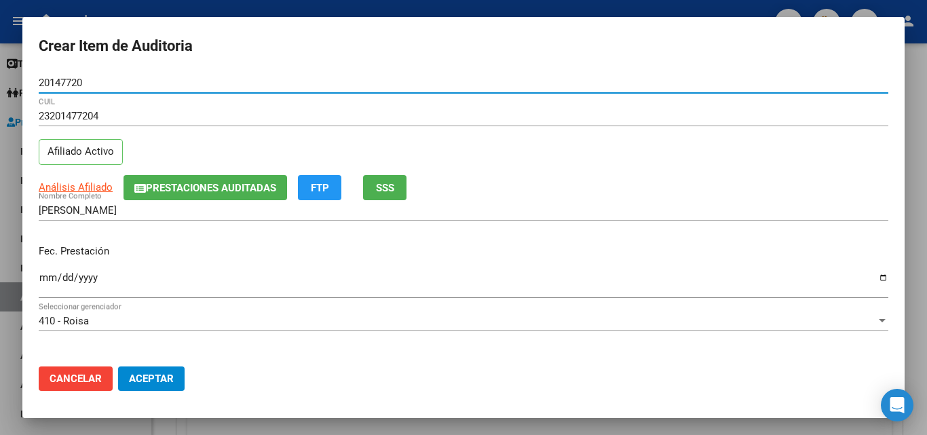
type input "20147720"
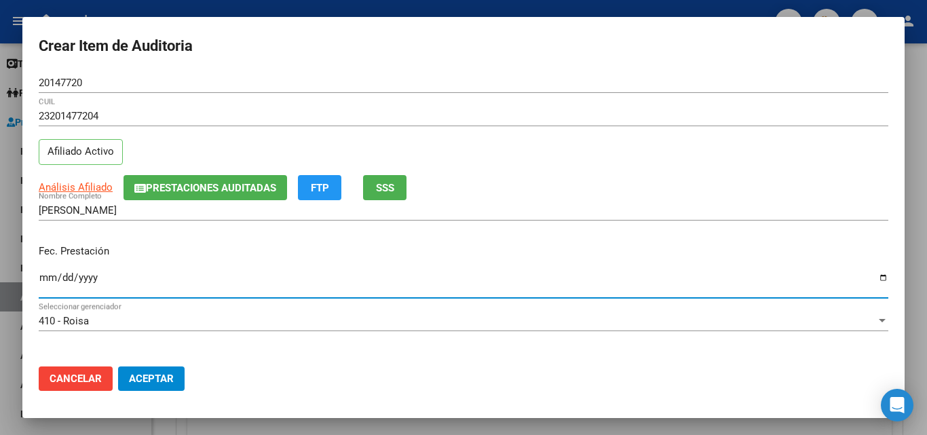
click at [47, 272] on input "Ingresar la fecha" at bounding box center [463, 283] width 849 height 22
type input "0202-12-24"
click at [49, 276] on input "Ingresar la fecha" at bounding box center [463, 283] width 849 height 22
type input "2025-04-28"
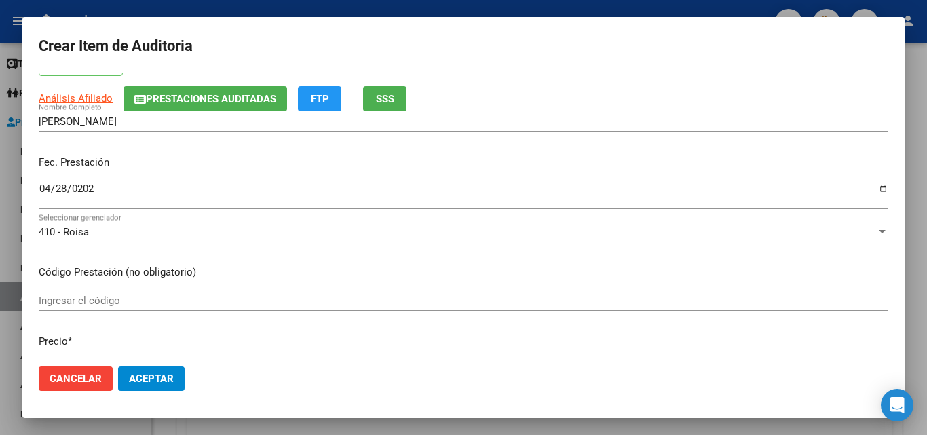
scroll to position [136, 0]
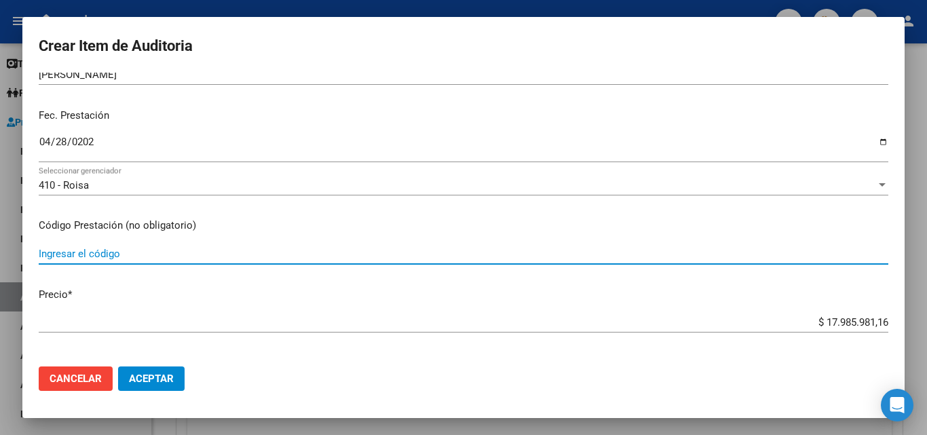
click at [123, 252] on input "Ingresar el código" at bounding box center [463, 254] width 849 height 12
type input "N"
type input "OPDIVO - NIVOLUMAB 100MG/10ML"
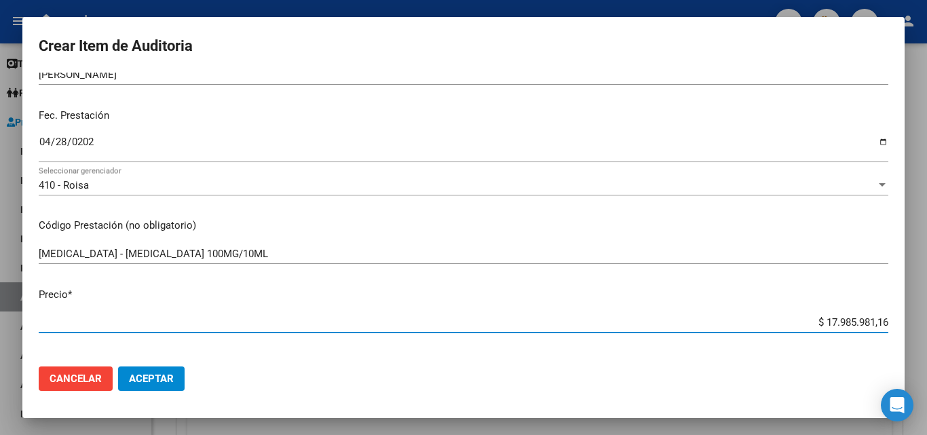
drag, startPoint x: 790, startPoint y: 324, endPoint x: 926, endPoint y: 290, distance: 139.8
click at [926, 290] on div "Crear Item de Auditoria 20147720 Nro Documento 23201477204 CUIL Afiliado Activo…" at bounding box center [463, 217] width 927 height 435
type input "$ 0,03"
type input "$ 0,37"
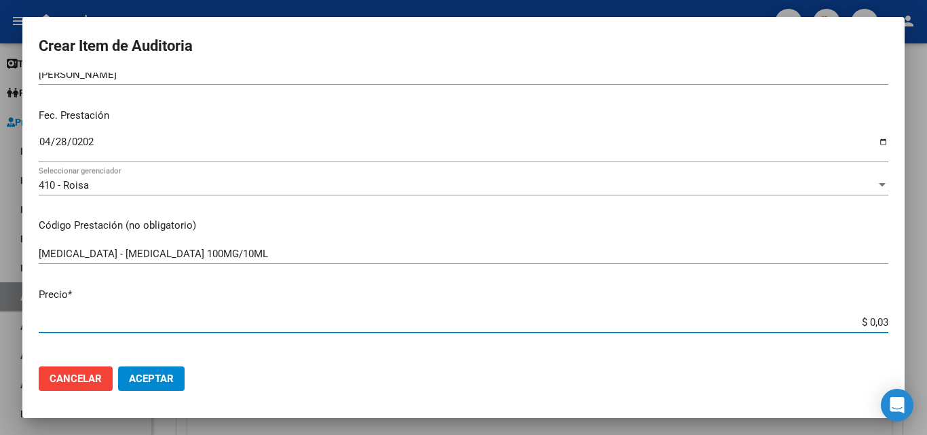
type input "$ 0,37"
type input "$ 3,74"
type input "$ 37,47"
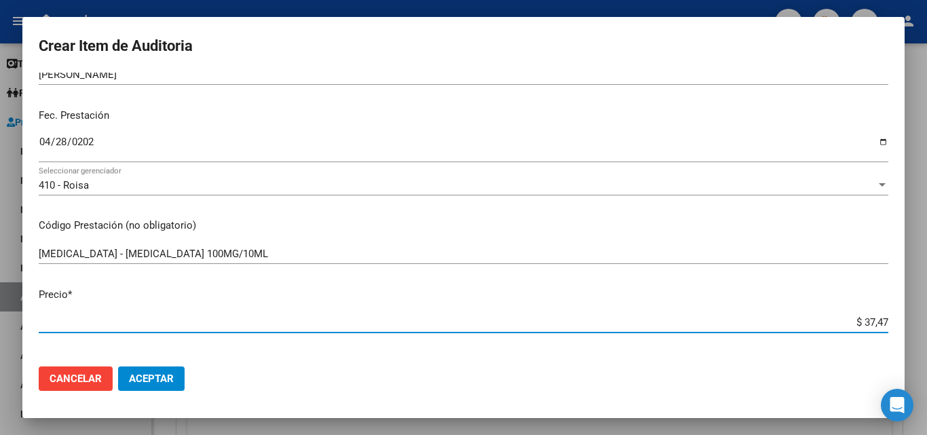
type input "$ 374,70"
type input "$ 3.747,09"
type input "$ 37.470,98"
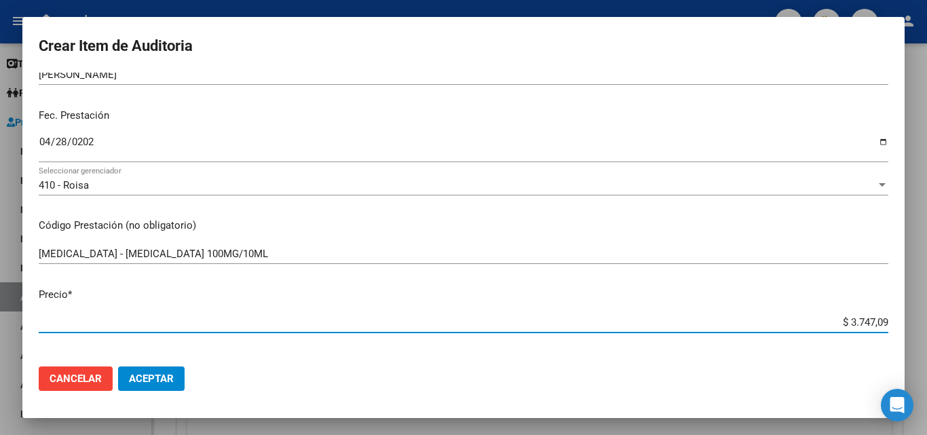
type input "$ 37.470,98"
type input "$ 374.709,82"
type input "$ 3.747.098,23"
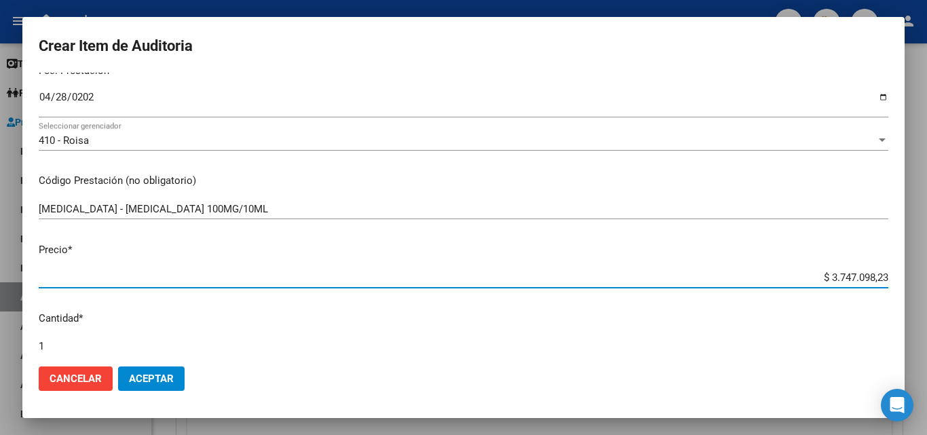
scroll to position [203, 0]
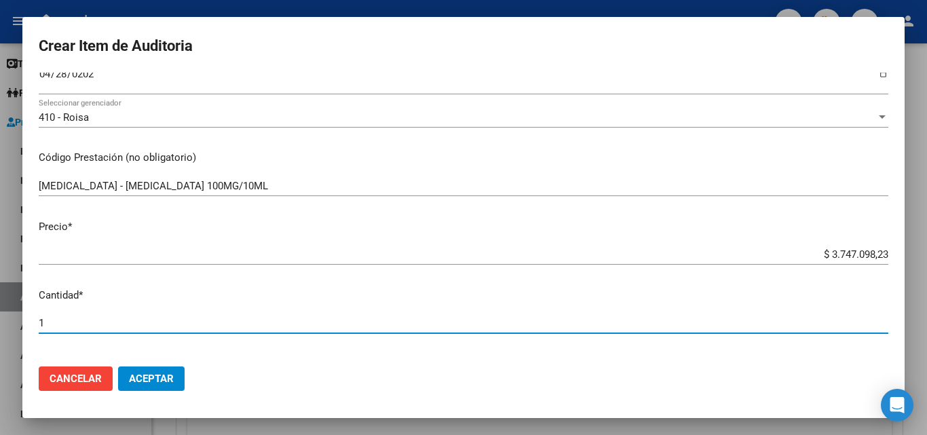
click at [112, 326] on input "1" at bounding box center [463, 323] width 849 height 12
type input "14"
type input "$ 52.459.375,22"
type input "1"
type input "$ 3.747.098,23"
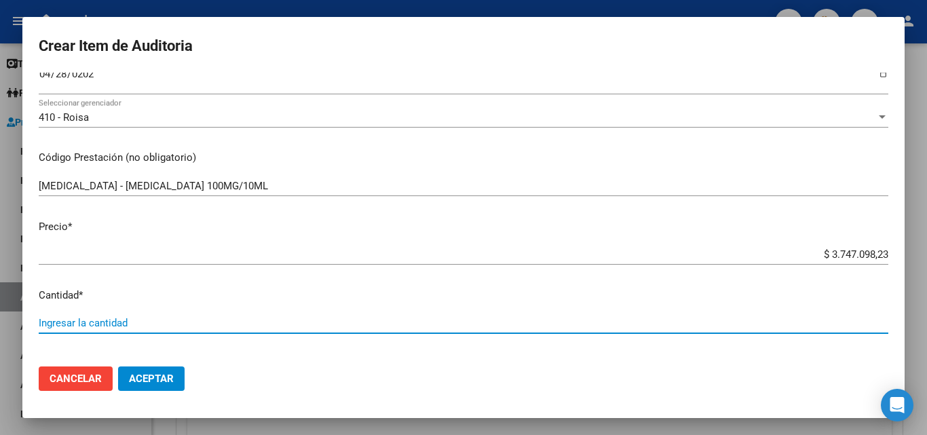
type input "4"
type input "$ 14.988.392,92"
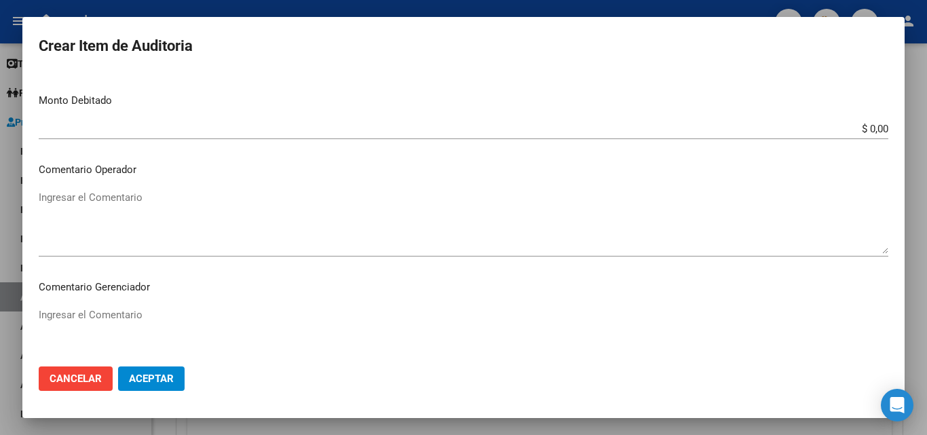
scroll to position [543, 0]
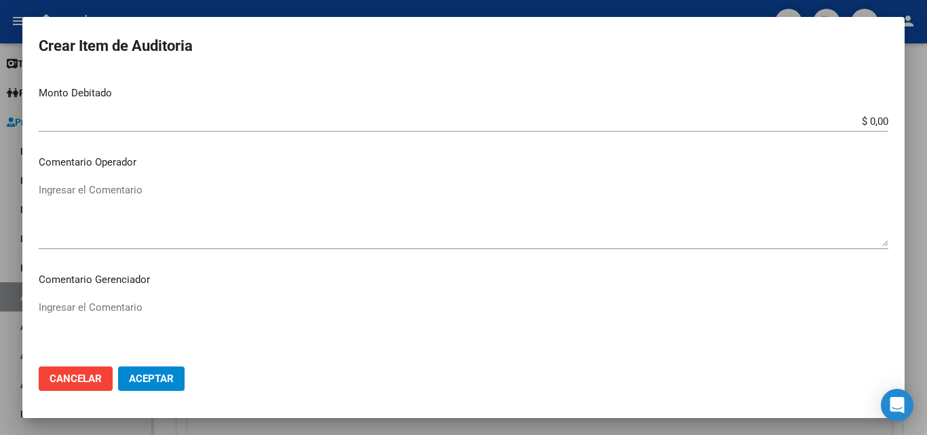
type input "4"
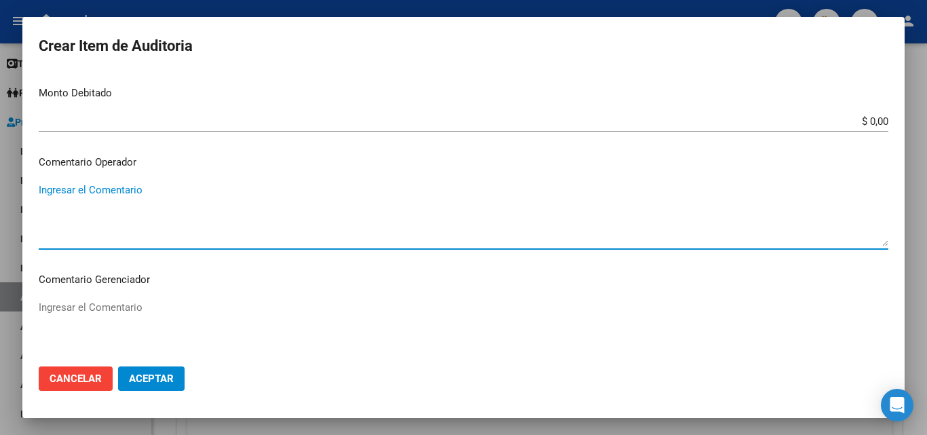
click at [115, 203] on textarea "Ingresar el Comentario" at bounding box center [463, 214] width 849 height 64
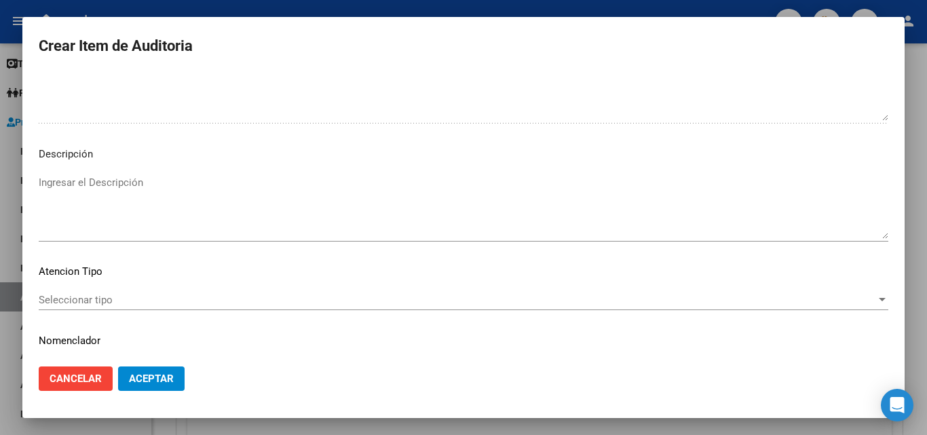
scroll to position [821, 0]
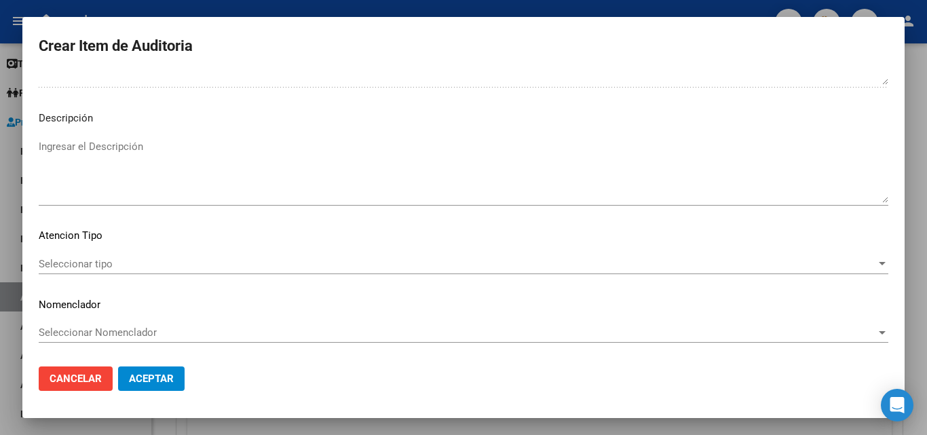
type textarea "FALTA TRAZA OK VALOR KAIROS"
click at [116, 258] on span "Seleccionar tipo" at bounding box center [457, 264] width 837 height 12
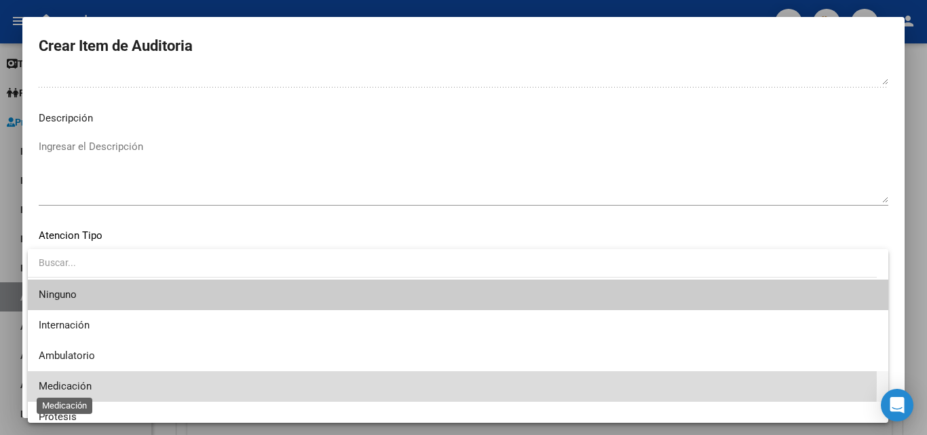
click at [58, 381] on span "Medicación" at bounding box center [65, 386] width 53 height 12
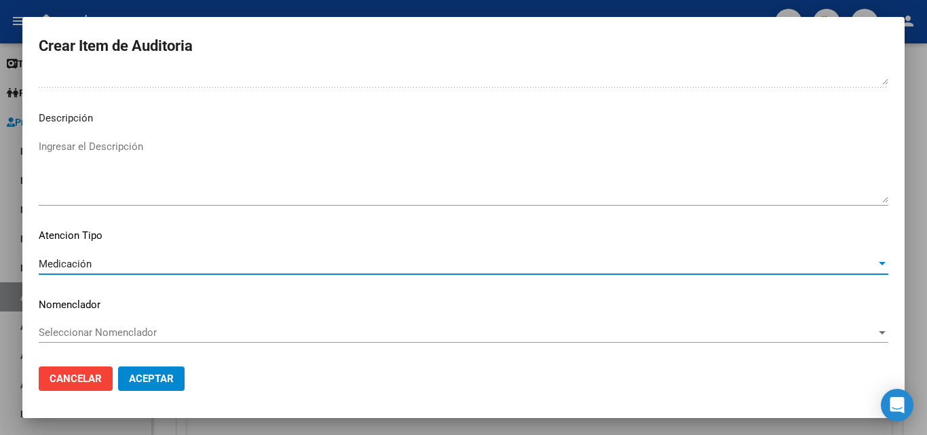
click at [149, 385] on button "Aceptar" at bounding box center [151, 378] width 66 height 24
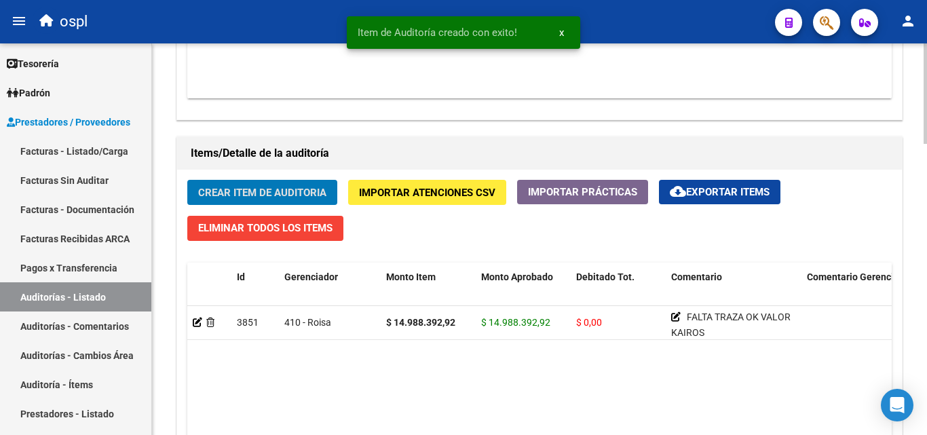
scroll to position [950, 0]
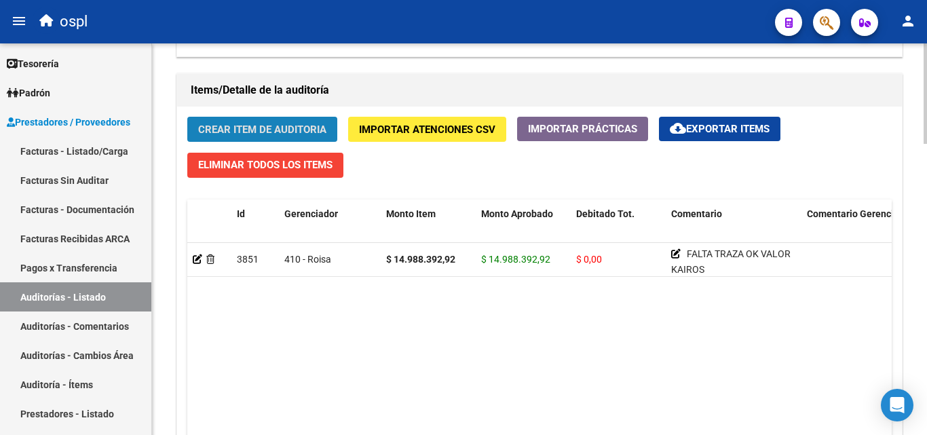
click at [289, 136] on span "Crear Item de Auditoria" at bounding box center [262, 129] width 128 height 12
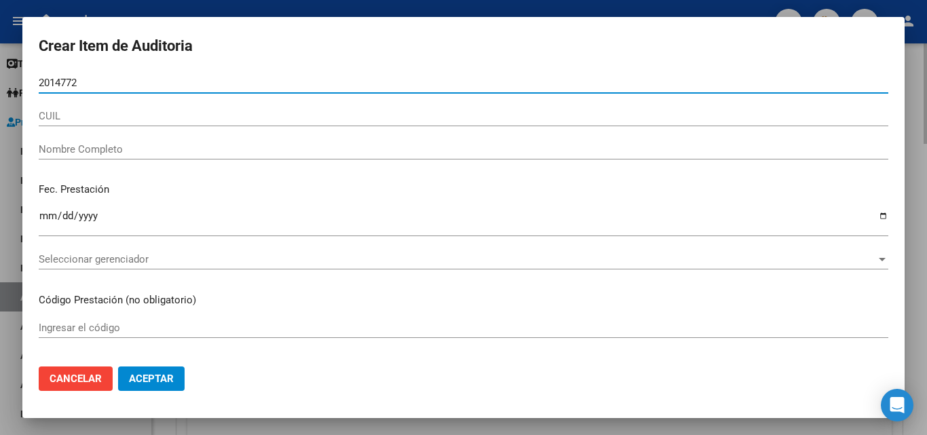
type input "20147720"
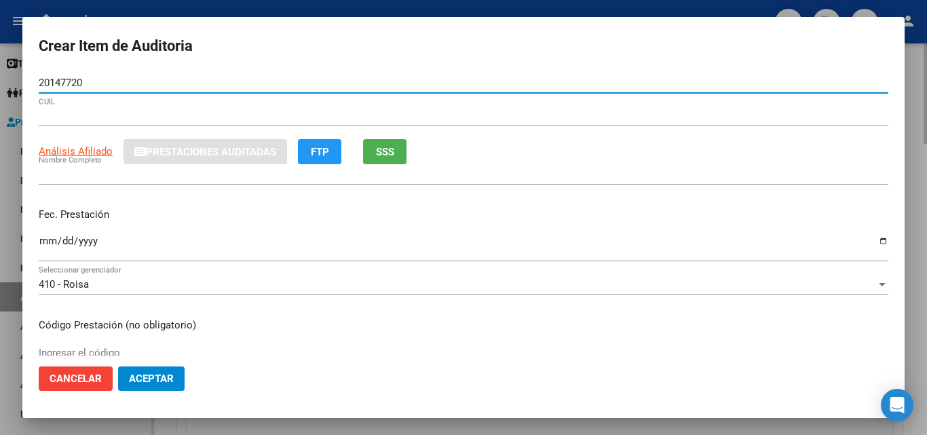
type input "23201477204"
type input "[PERSON_NAME]"
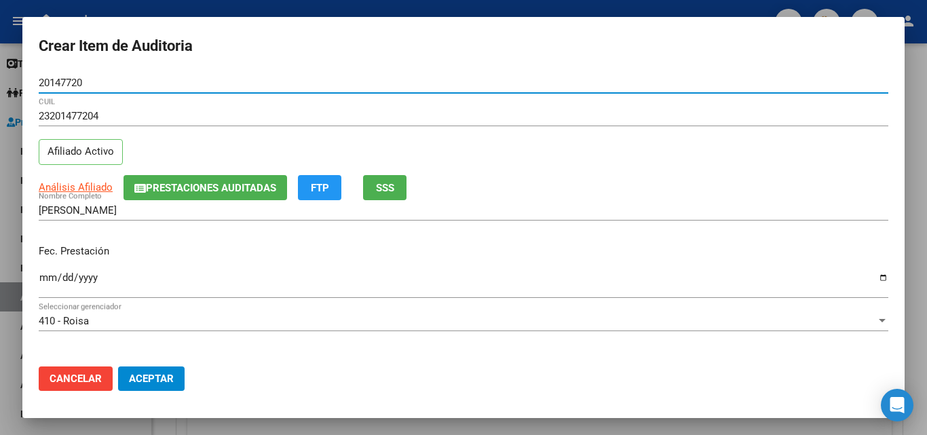
type input "20147720"
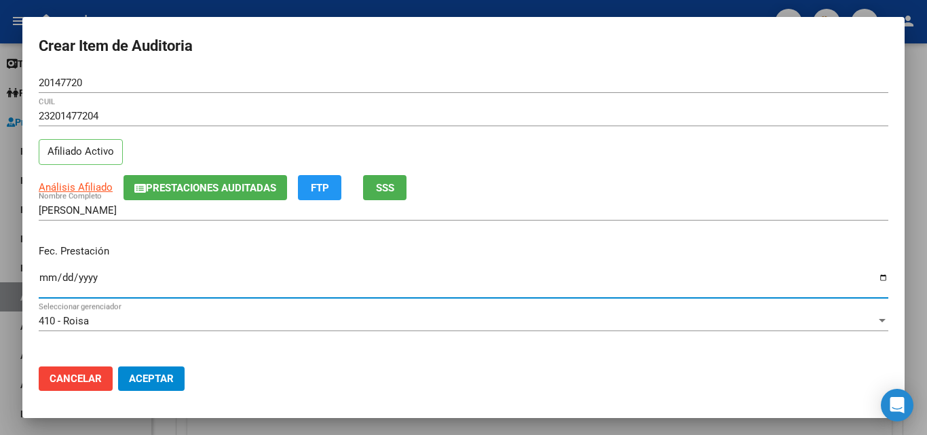
click at [45, 281] on input "Ingresar la fecha" at bounding box center [463, 283] width 849 height 22
type input "2025-04-28"
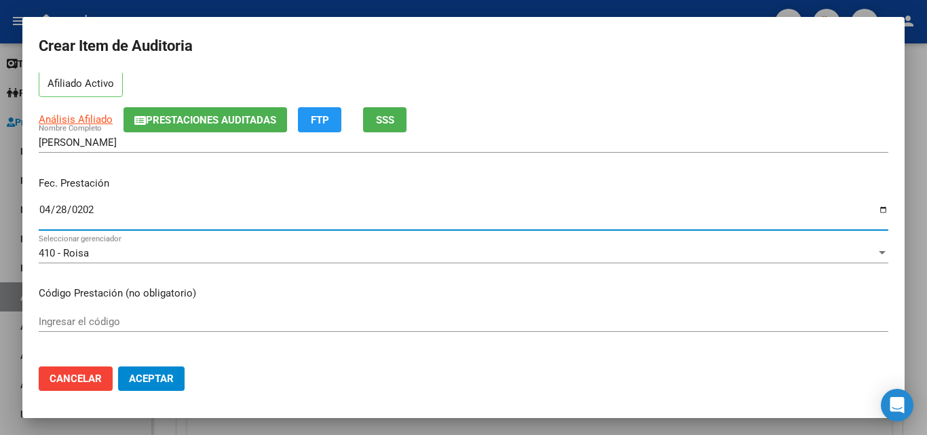
click at [123, 318] on input "Ingresar el código" at bounding box center [463, 321] width 849 height 12
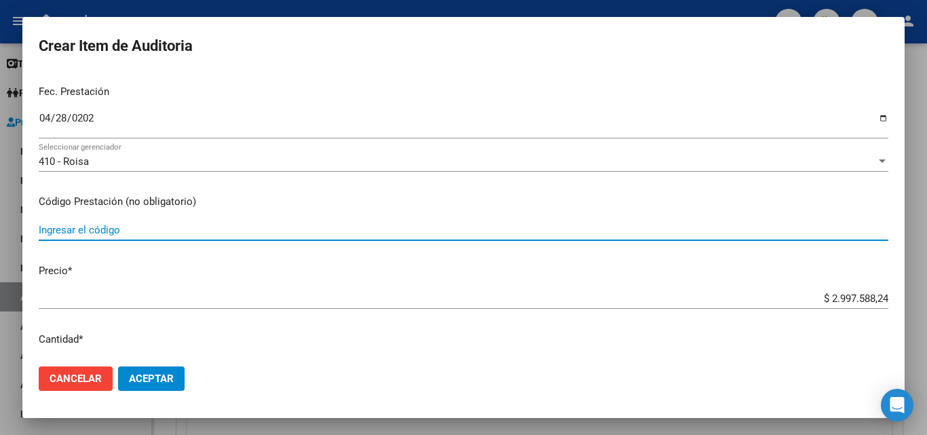
scroll to position [136, 0]
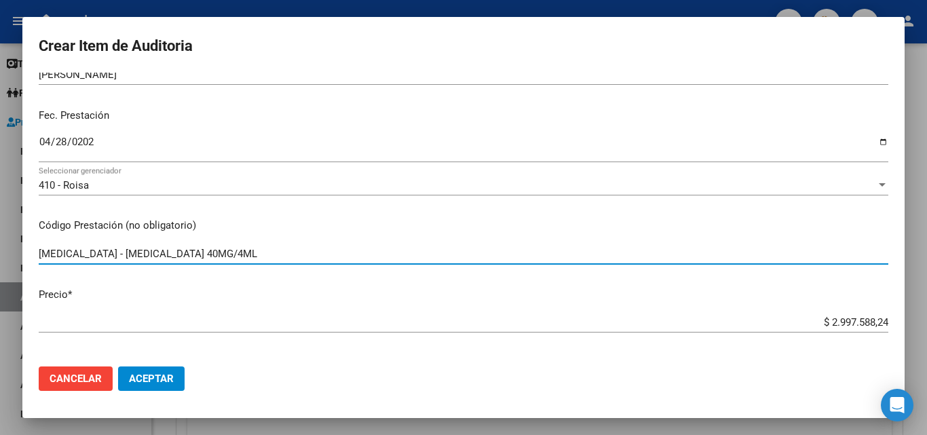
type input "OPDIVO - NIVOLUMAB 40MG/4ML"
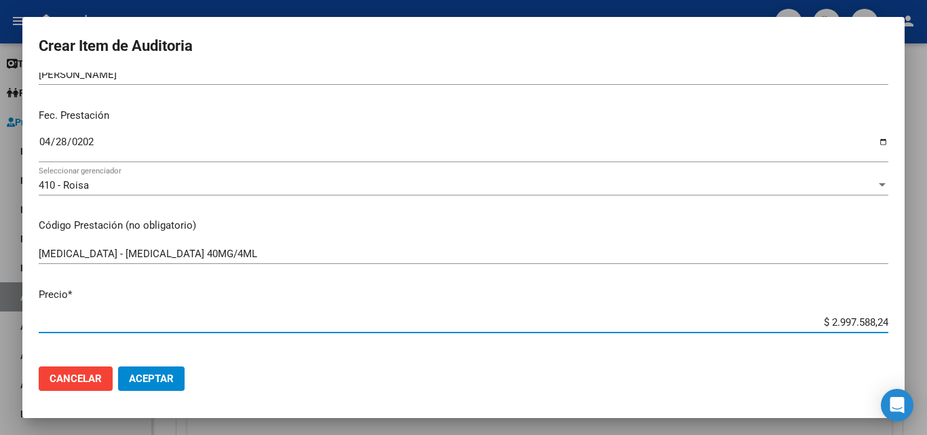
drag, startPoint x: 786, startPoint y: 325, endPoint x: 870, endPoint y: 319, distance: 83.6
click at [870, 319] on input "$ 2.997.588,24" at bounding box center [463, 322] width 849 height 12
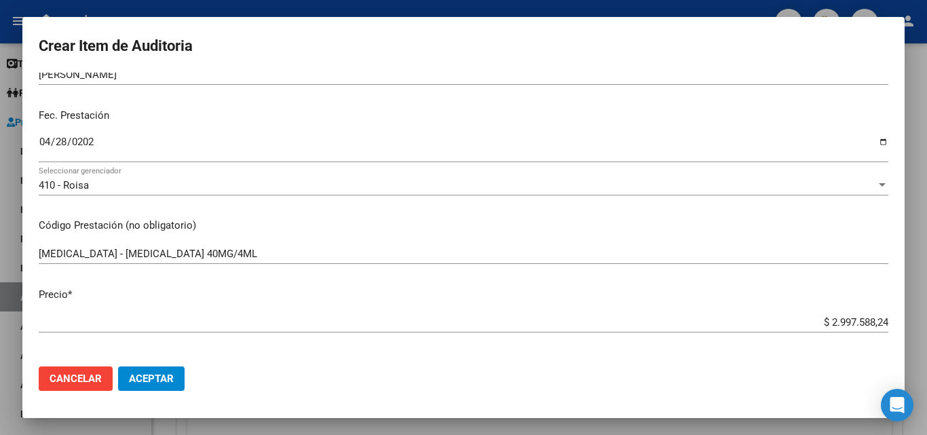
click at [878, 325] on app-form-text-field "Precio * $ 2.997.588,24 Ingresar el precio" at bounding box center [469, 308] width 860 height 42
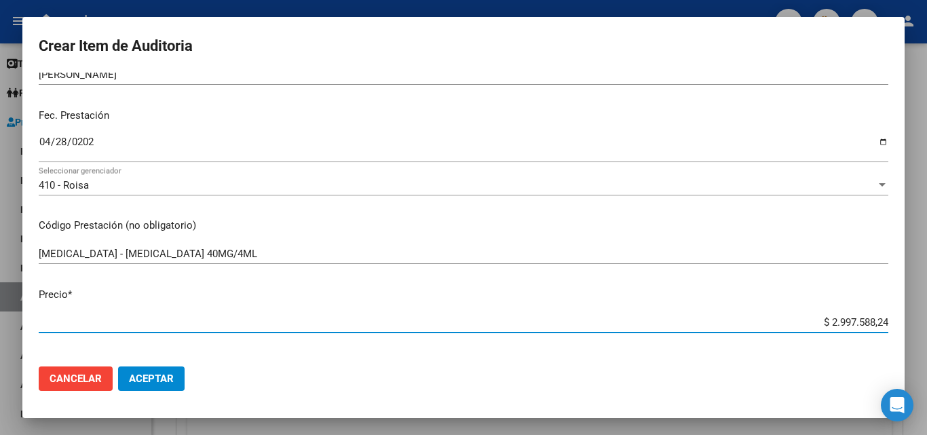
drag, startPoint x: 817, startPoint y: 323, endPoint x: 897, endPoint y: 319, distance: 80.1
click at [897, 319] on mat-dialog-content "20147720 Nro Documento 23201477204 CUIL Afiliado Activo Análisis Afiliado Prest…" at bounding box center [463, 214] width 882 height 283
type input "$ 0,01"
type input "$ 0,14"
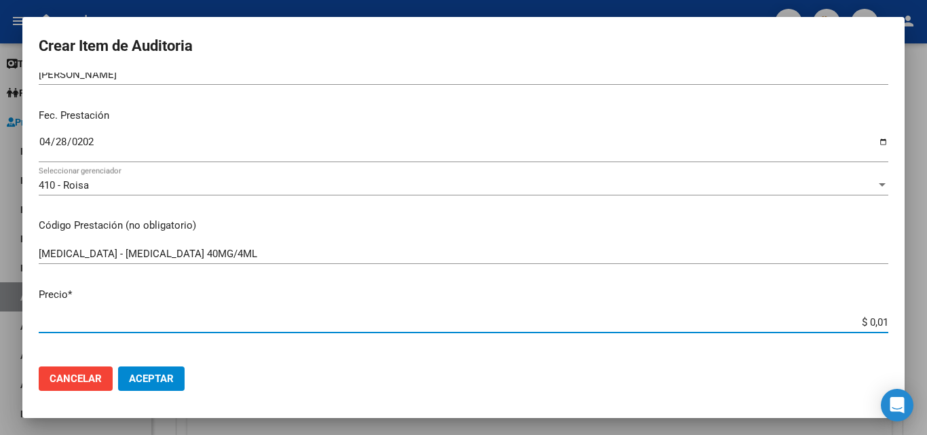
type input "$ 0,14"
type input "$ 1,49"
type input "$ 14,98"
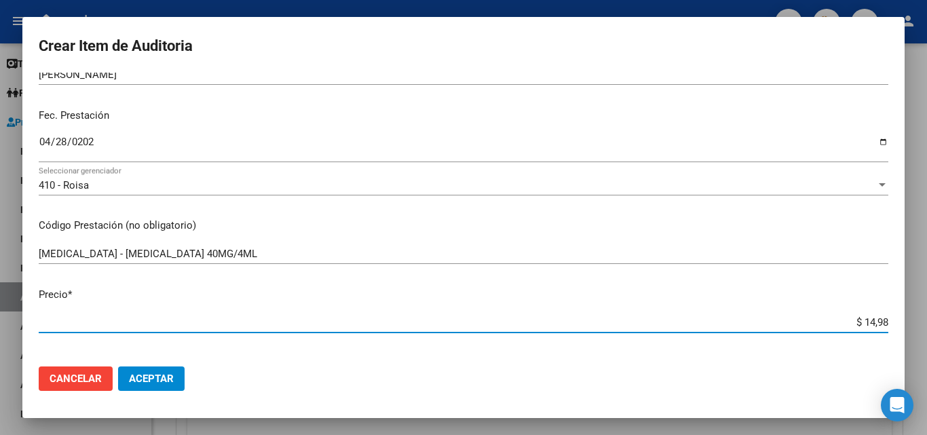
type input "$ 149,87"
type input "$ 1.498,79"
type input "$ 14.987,94"
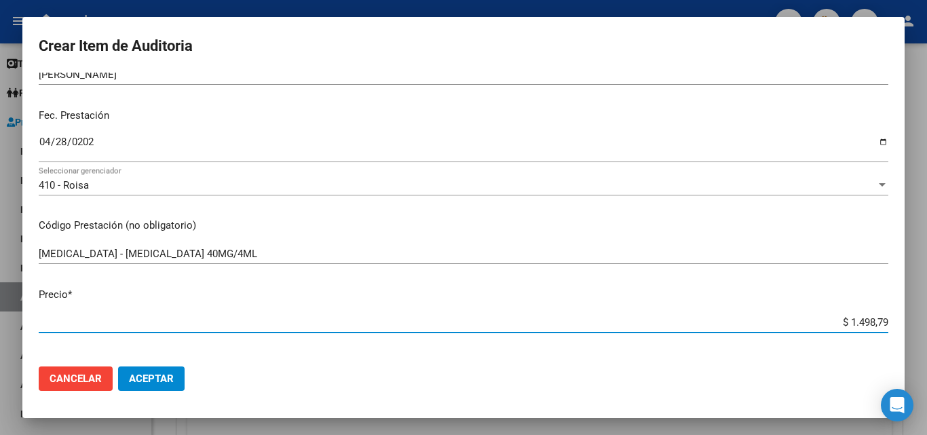
type input "$ 14.987,94"
type input "$ 149.879,41"
type input "$ 1.498.794,13"
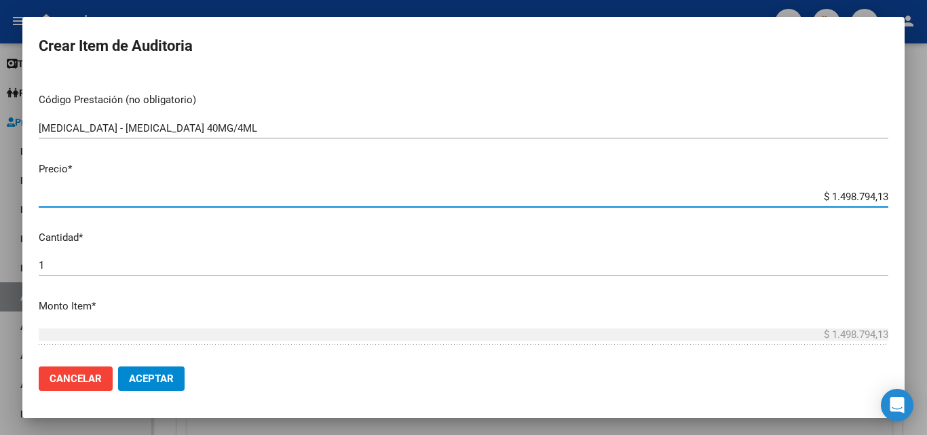
scroll to position [271, 0]
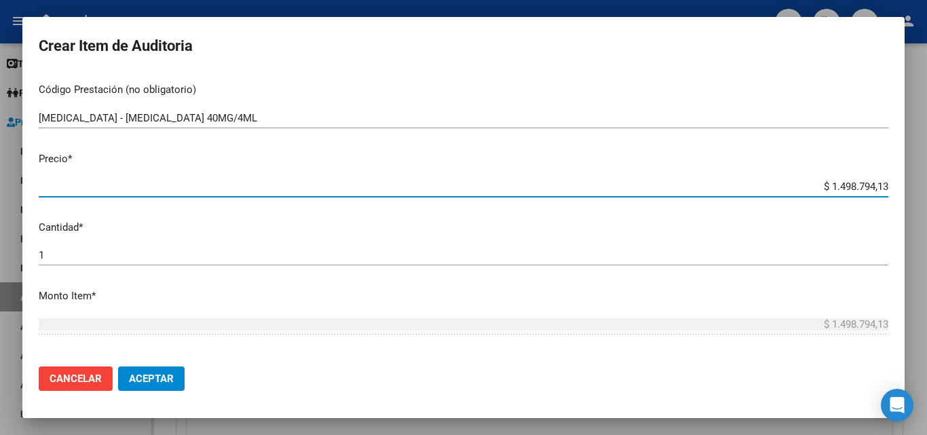
click at [108, 260] on input "1" at bounding box center [463, 255] width 849 height 12
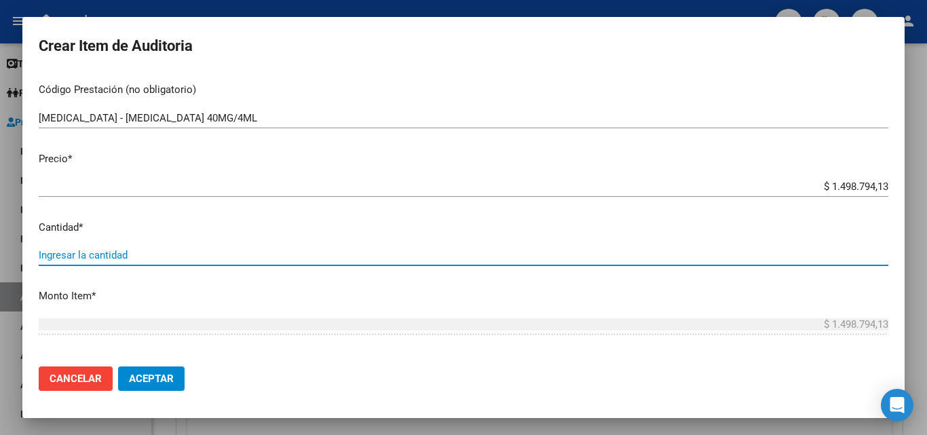
type input "2"
type input "$ 2.997.588,26"
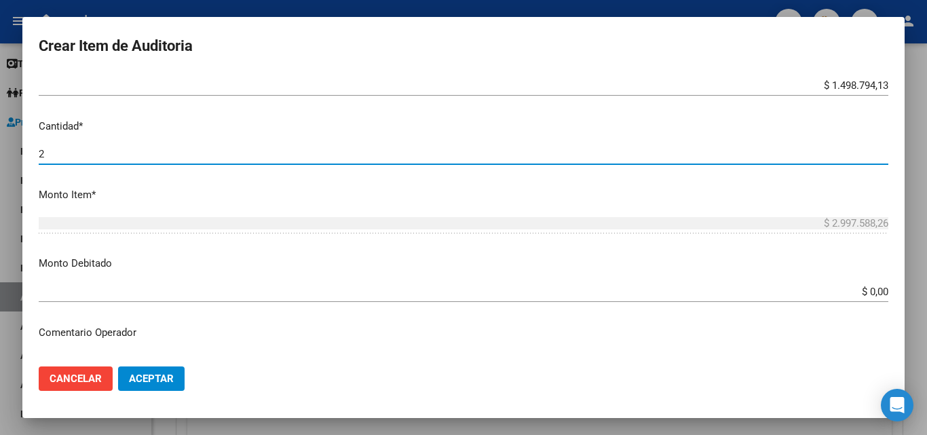
scroll to position [407, 0]
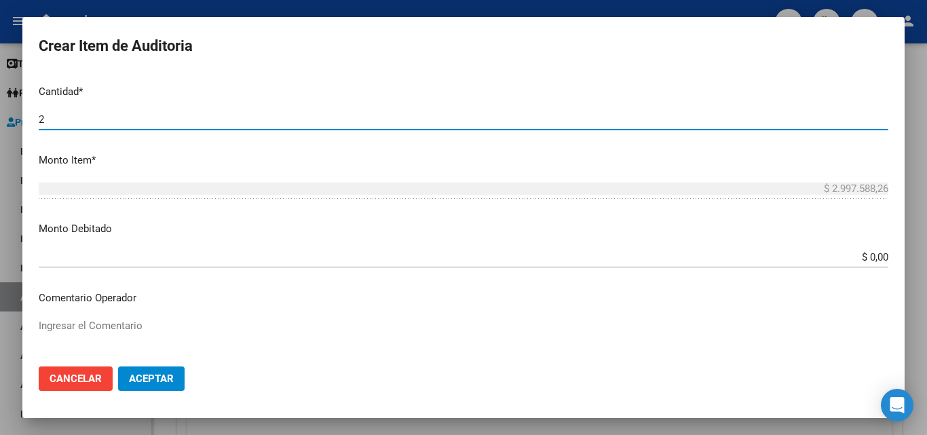
type input "2"
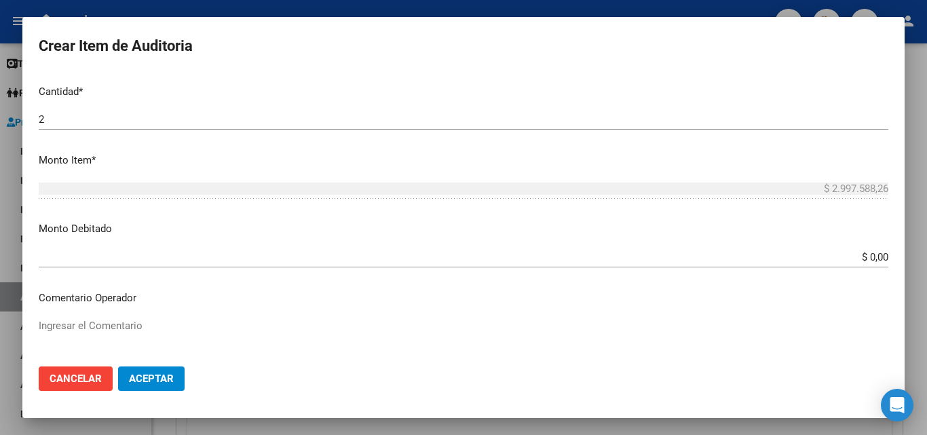
click at [121, 317] on div "Ingresar el Comentario" at bounding box center [463, 349] width 849 height 69
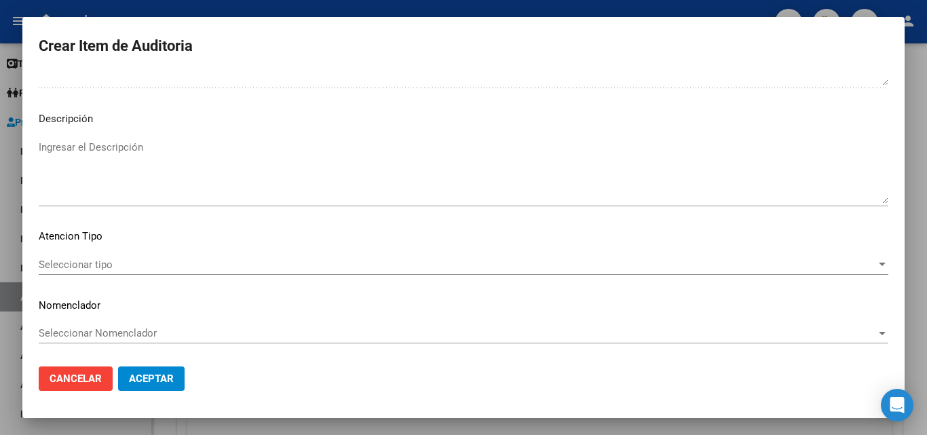
scroll to position [821, 0]
type textarea "FALTA TRAZA OK VALOR KAIROS"
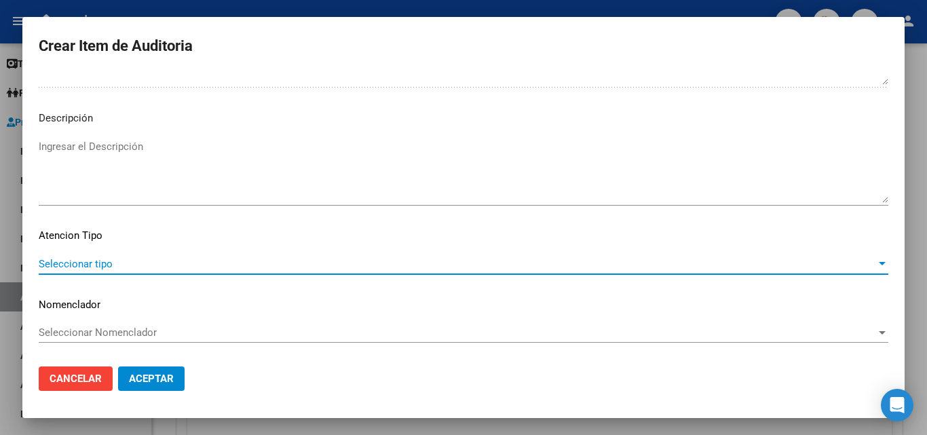
click at [106, 258] on span "Seleccionar tipo" at bounding box center [457, 264] width 837 height 12
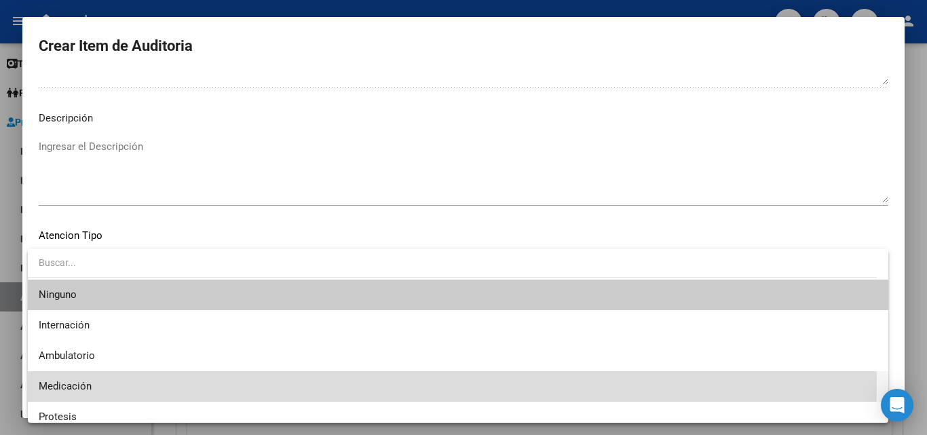
click at [75, 378] on span "Medicación" at bounding box center [458, 386] width 838 height 31
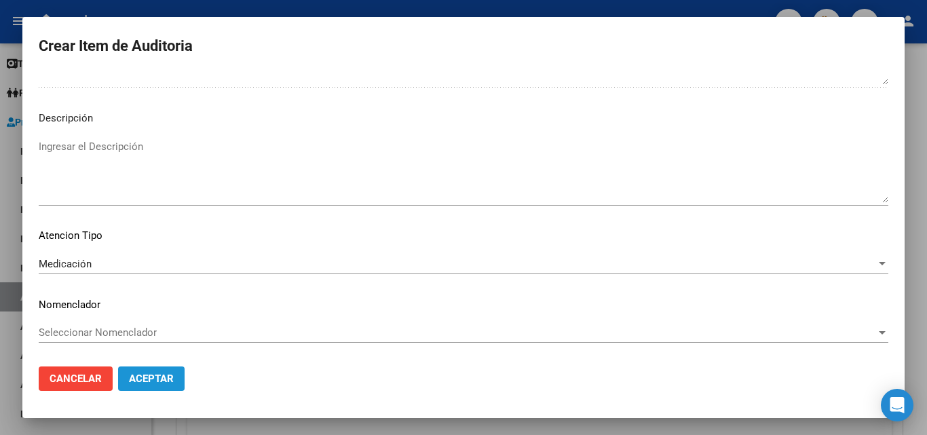
click at [160, 387] on button "Aceptar" at bounding box center [151, 378] width 66 height 24
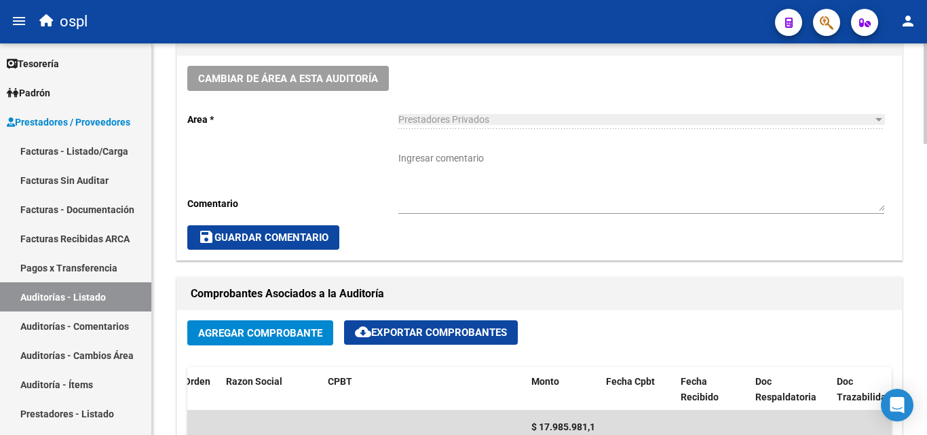
scroll to position [408, 0]
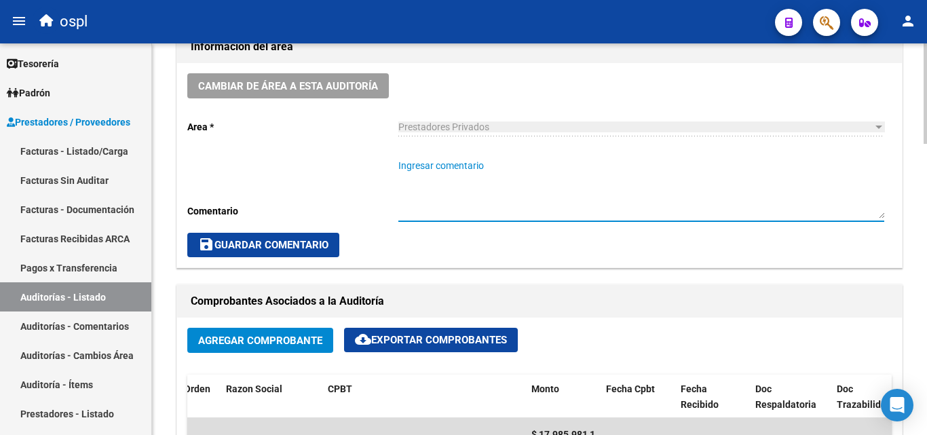
click at [465, 165] on textarea "Ingresar comentario" at bounding box center [641, 189] width 486 height 60
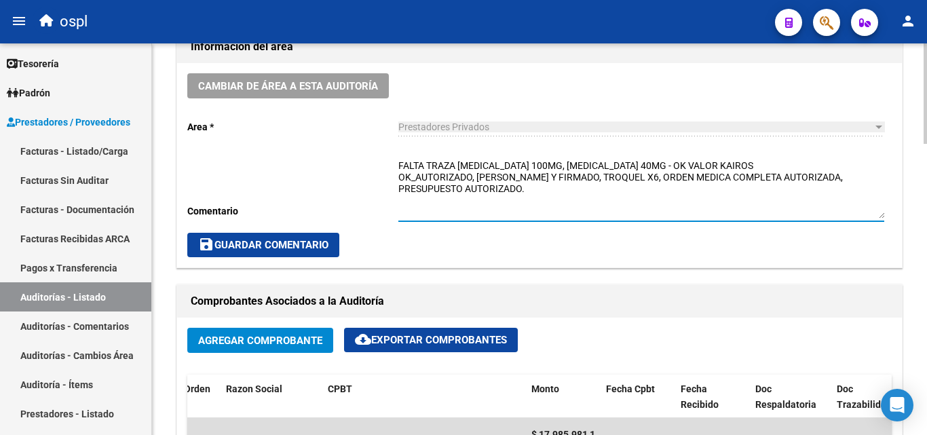
click at [537, 199] on textarea "FALTA TRAZA NIVOLUMAB 100MG, NIVOLUMAB 40MG - OK VALOR KAIROS OK_AUTORIZADO, RE…" at bounding box center [641, 189] width 486 height 60
type textarea "FALTA TRAZA NIVOLUMAB 100MG, NIVOLUMAB 40MG - OK VALOR KAIROS OK_AUTORIZADO, RE…"
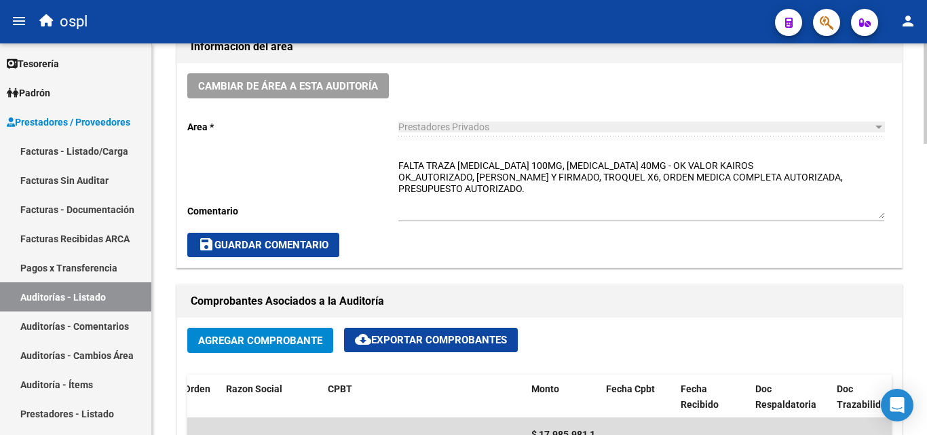
click at [396, 165] on div "Cambiar de área a esta auditoría Area * Prestadores Privados Seleccionar area C…" at bounding box center [539, 165] width 724 height 204
click at [313, 240] on span "save Guardar Comentario" at bounding box center [263, 245] width 130 height 12
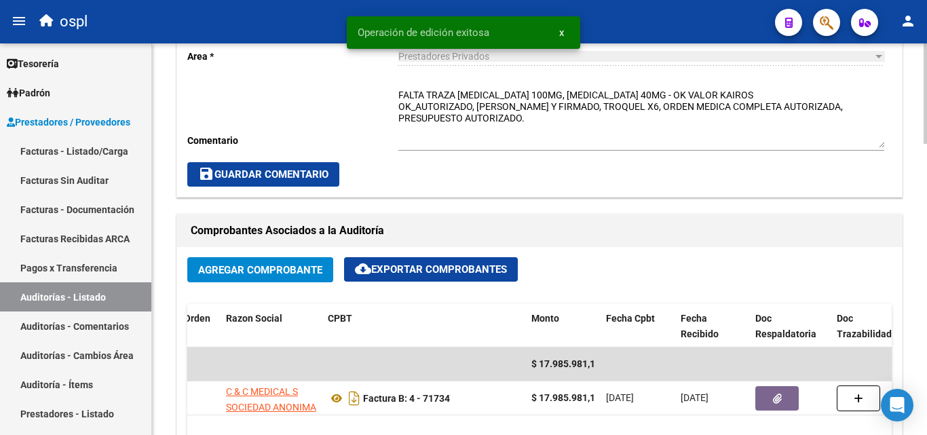
scroll to position [475, 0]
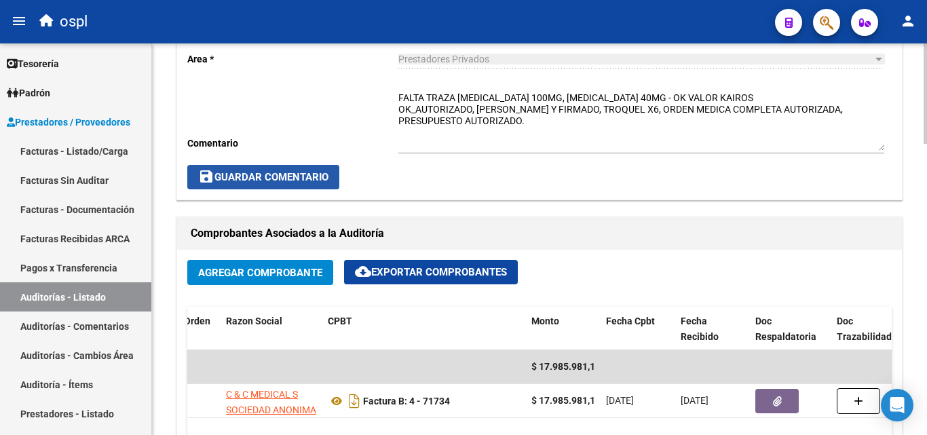
click at [299, 176] on span "save Guardar Comentario" at bounding box center [263, 177] width 130 height 12
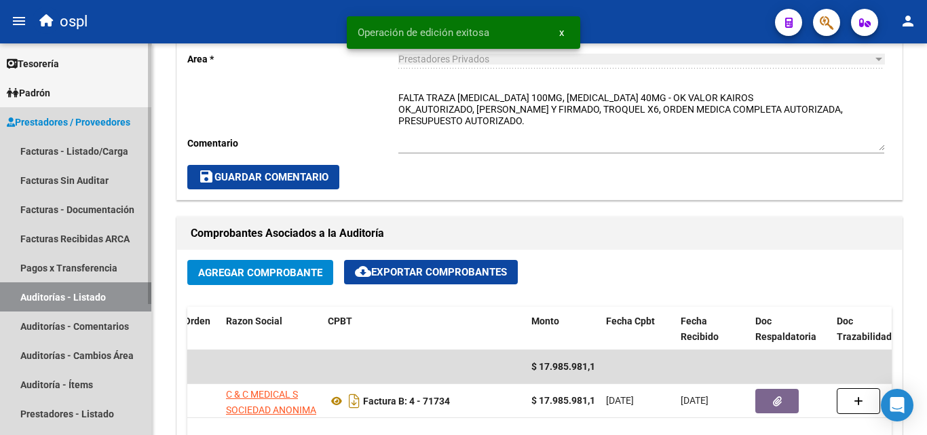
click at [114, 295] on link "Auditorías - Listado" at bounding box center [75, 296] width 151 height 29
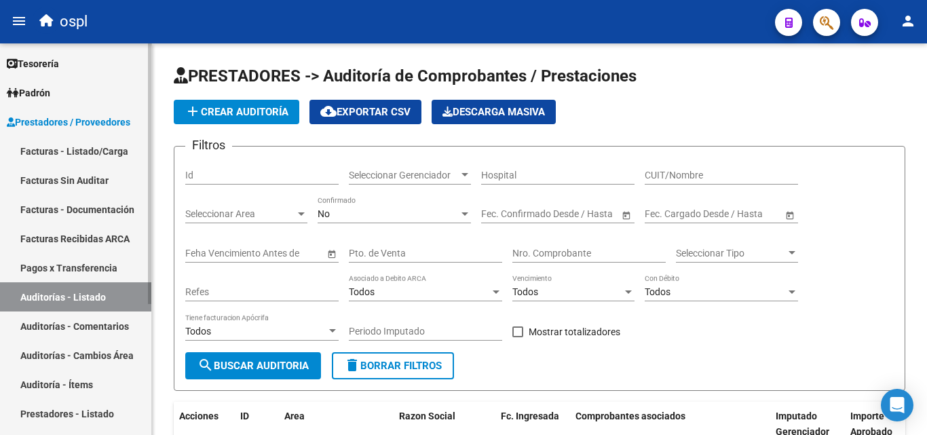
click at [125, 151] on link "Facturas - Listado/Carga" at bounding box center [75, 150] width 151 height 29
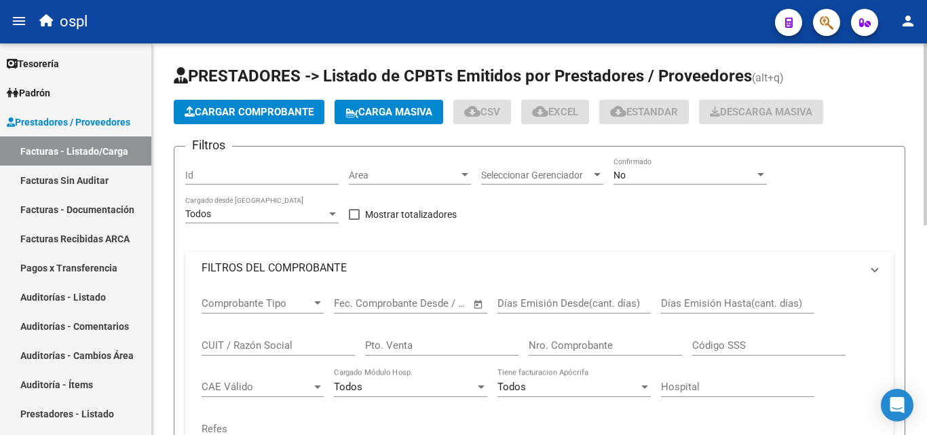
click at [321, 252] on mat-expansion-panel-header "FILTROS DEL COMPROBANTE" at bounding box center [539, 268] width 708 height 33
click at [324, 260] on mat-panel-title "FILTROS DEL COMPROBANTE" at bounding box center [530, 267] width 659 height 15
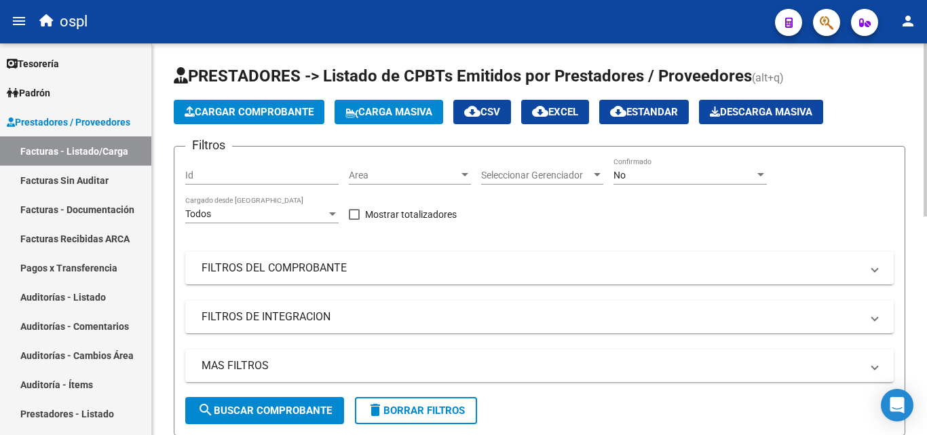
click at [315, 267] on mat-panel-title "FILTROS DEL COMPROBANTE" at bounding box center [530, 267] width 659 height 15
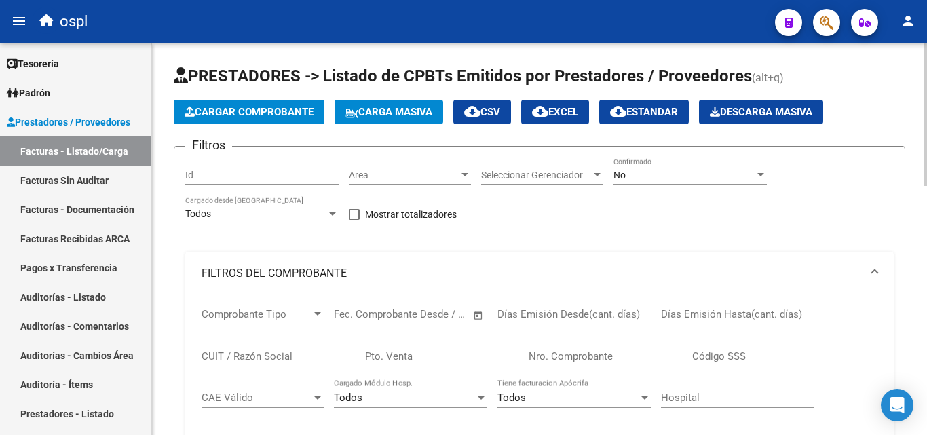
click at [577, 367] on div "Nro. Comprobante" at bounding box center [604, 358] width 153 height 42
click at [575, 360] on input "Nro. Comprobante" at bounding box center [604, 356] width 153 height 12
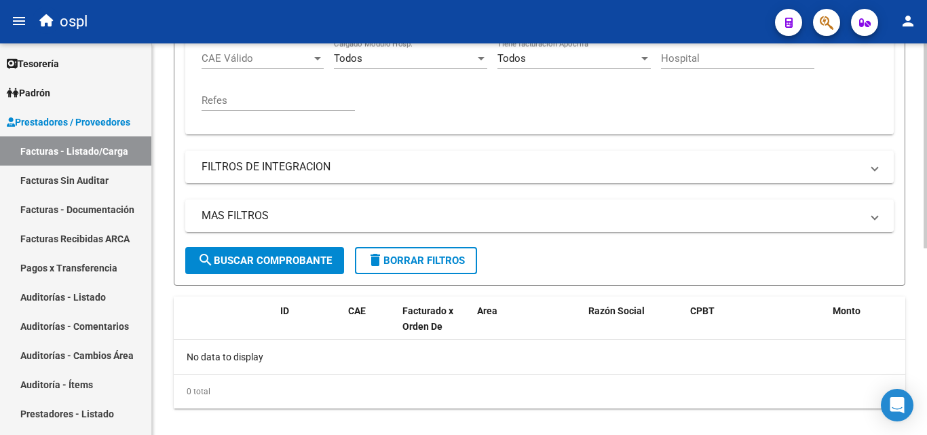
scroll to position [356, 0]
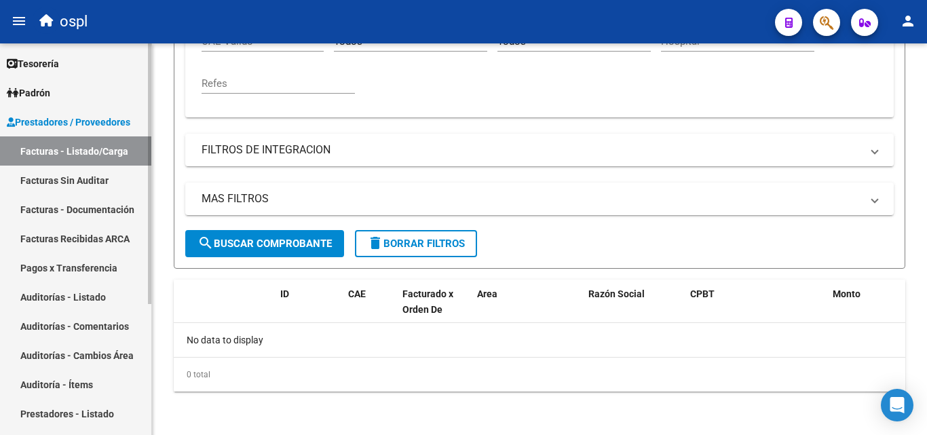
type input "71708"
click at [72, 159] on link "Facturas - Listado/Carga" at bounding box center [75, 150] width 151 height 29
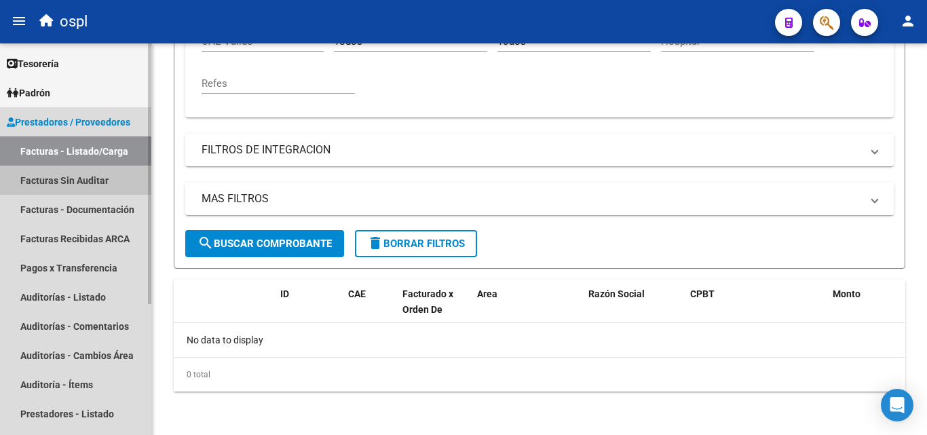
click at [83, 178] on link "Facturas Sin Auditar" at bounding box center [75, 179] width 151 height 29
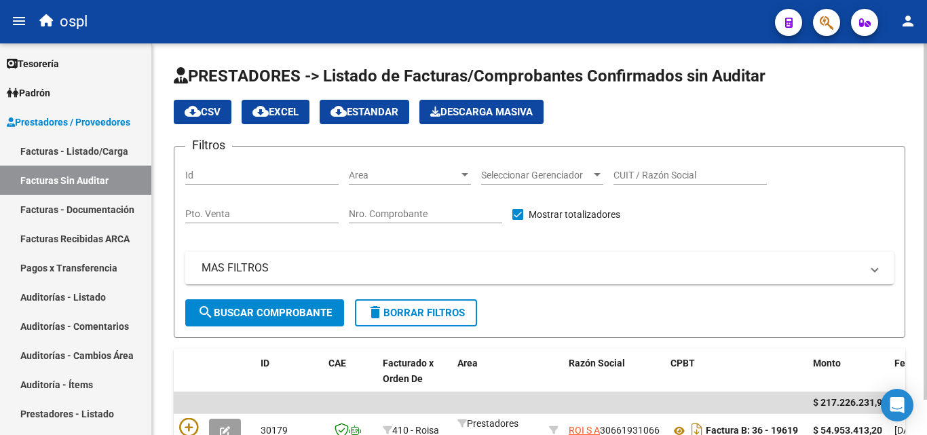
click at [410, 210] on input "Nro. Comprobante" at bounding box center [425, 214] width 153 height 12
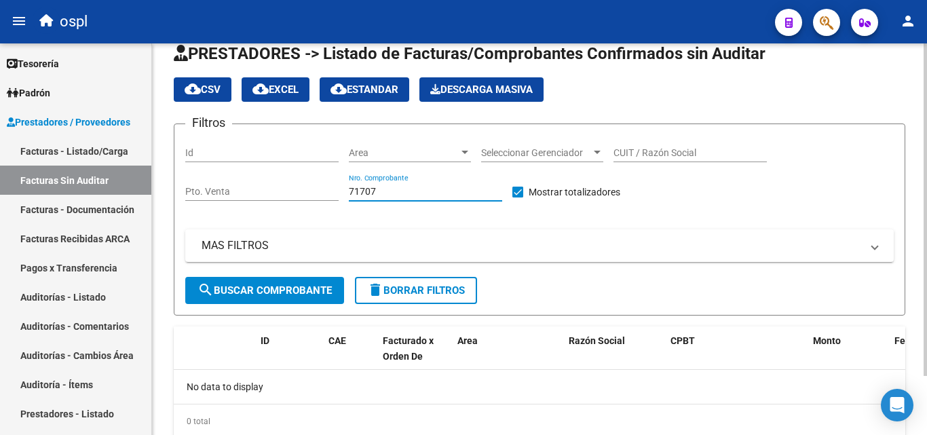
scroll to position [69, 0]
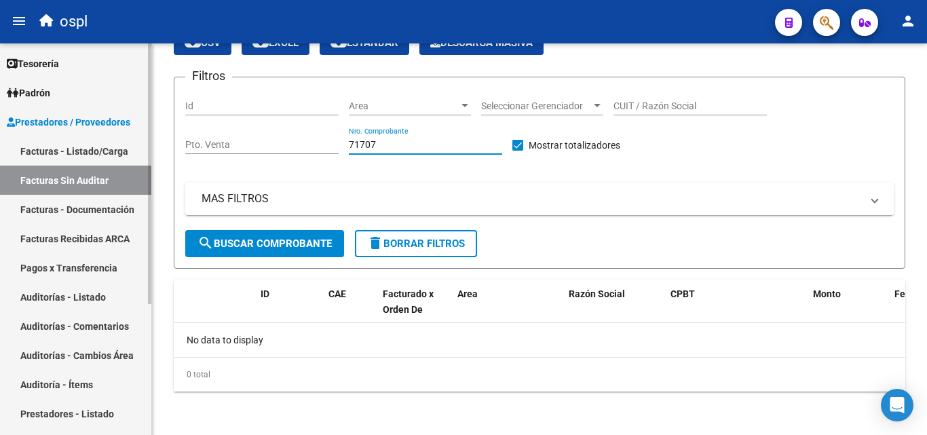
type input "71707"
click at [47, 299] on link "Auditorías - Listado" at bounding box center [75, 296] width 151 height 29
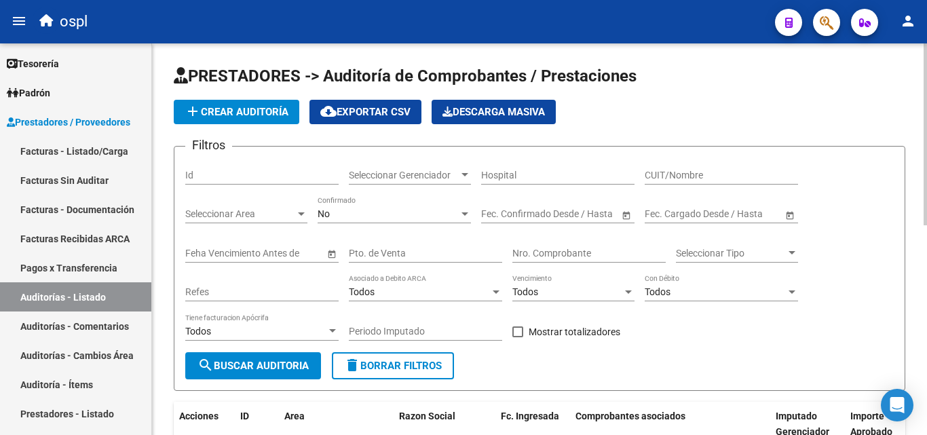
click at [530, 255] on input "Nro. Comprobante" at bounding box center [588, 254] width 153 height 12
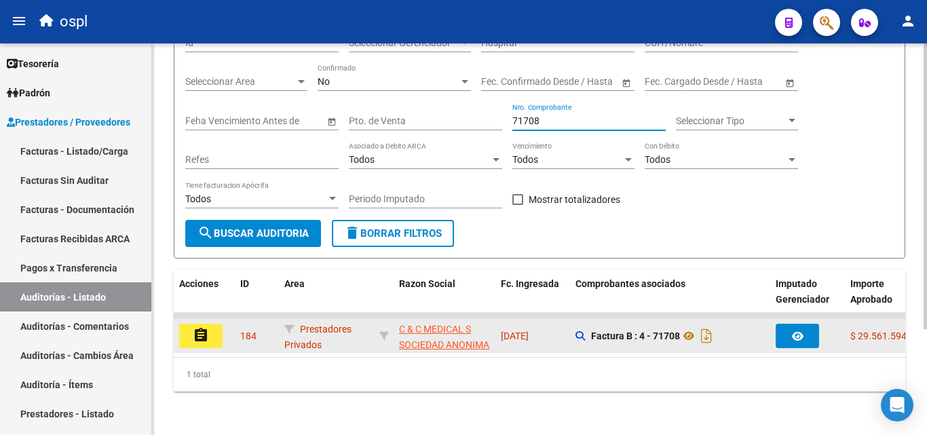
type input "71708"
click at [221, 334] on button "assignment" at bounding box center [200, 336] width 43 height 24
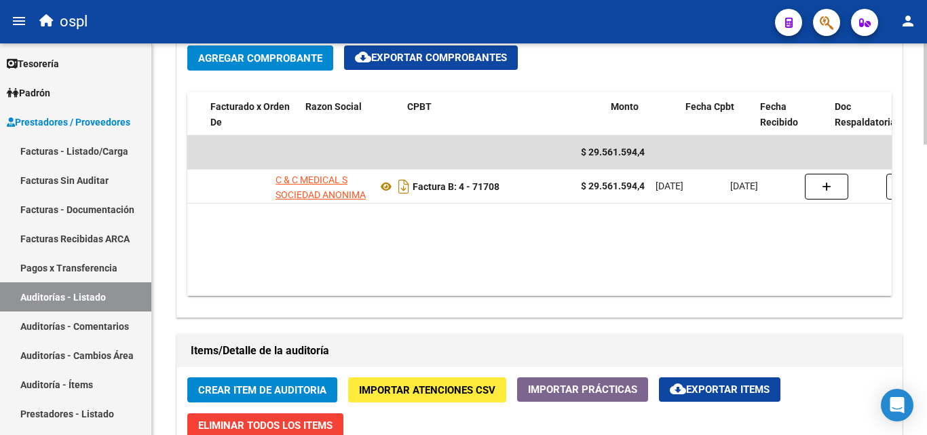
scroll to position [0, 120]
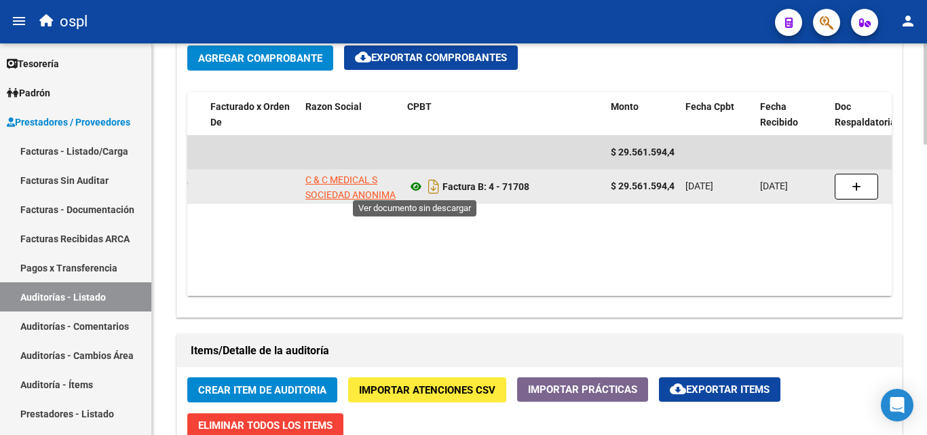
click at [417, 191] on icon at bounding box center [416, 186] width 18 height 16
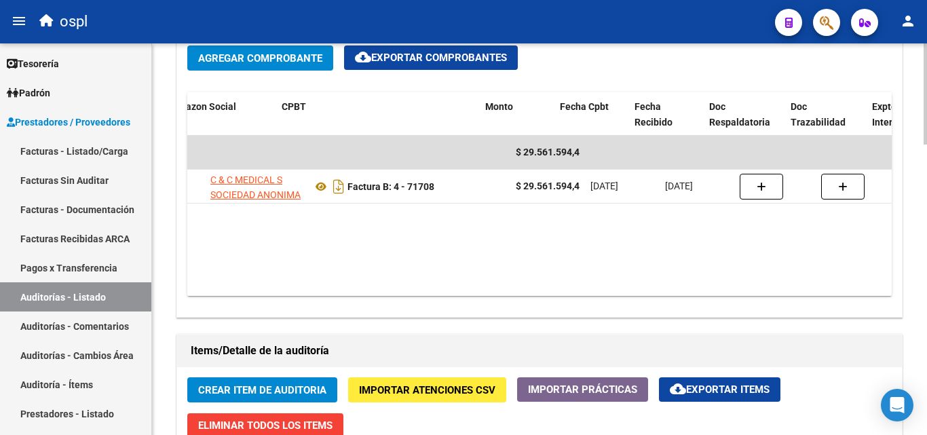
scroll to position [0, 256]
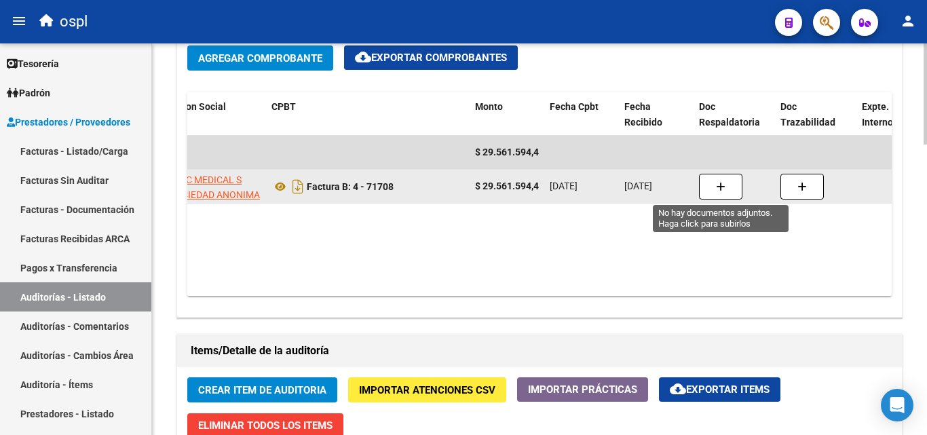
click at [713, 187] on button "button" at bounding box center [720, 187] width 43 height 26
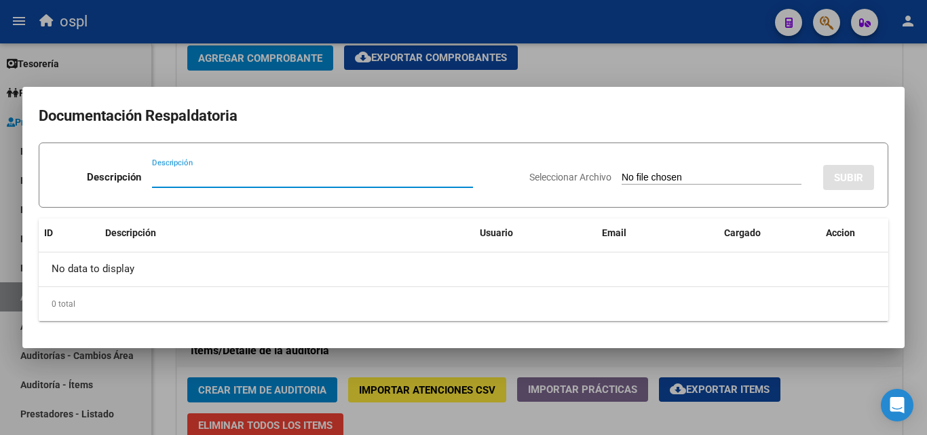
click at [641, 170] on div "Seleccionar Archivo SUBIR" at bounding box center [701, 174] width 345 height 41
click at [652, 179] on input "Seleccionar Archivo" at bounding box center [711, 178] width 180 height 13
type input "C:\fakepath\48937 - WhatsApp Image 2025-05-20 at 09.21.50.jpeg"
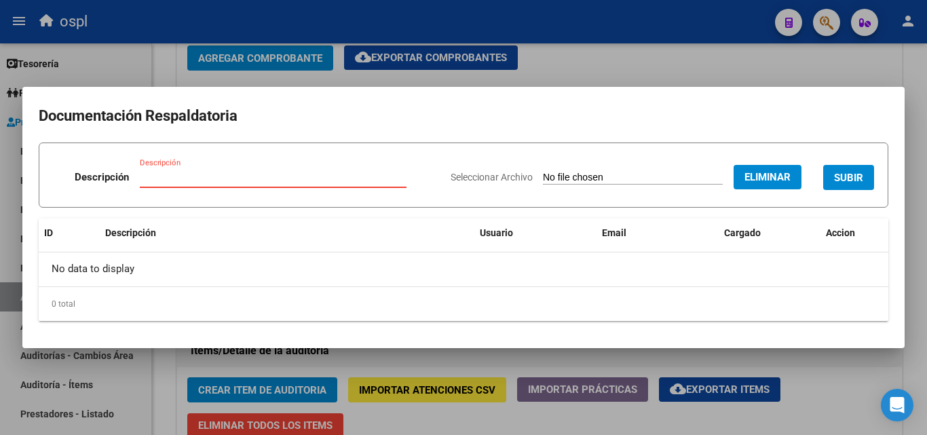
click at [242, 175] on input "Descripción" at bounding box center [273, 177] width 267 height 12
type input "PRESUPUESTO _AUTORIZADO"
click at [836, 173] on span "SUBIR" at bounding box center [848, 178] width 29 height 12
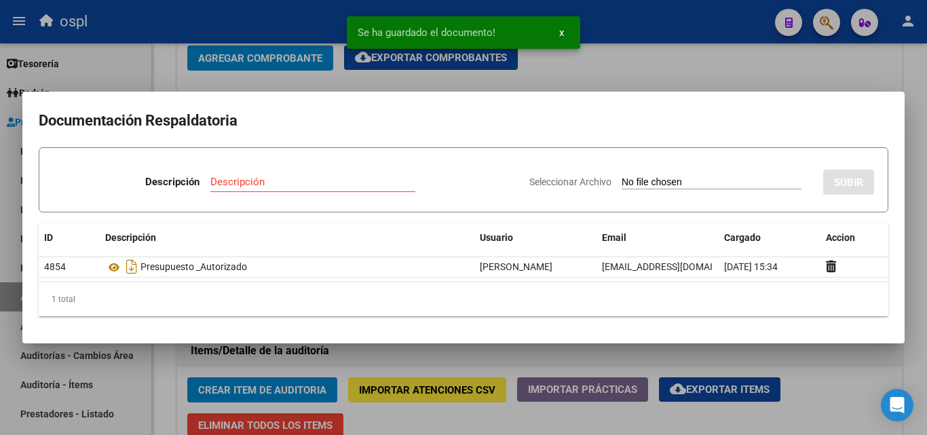
click at [651, 184] on input "Seleccionar Archivo" at bounding box center [711, 182] width 180 height 13
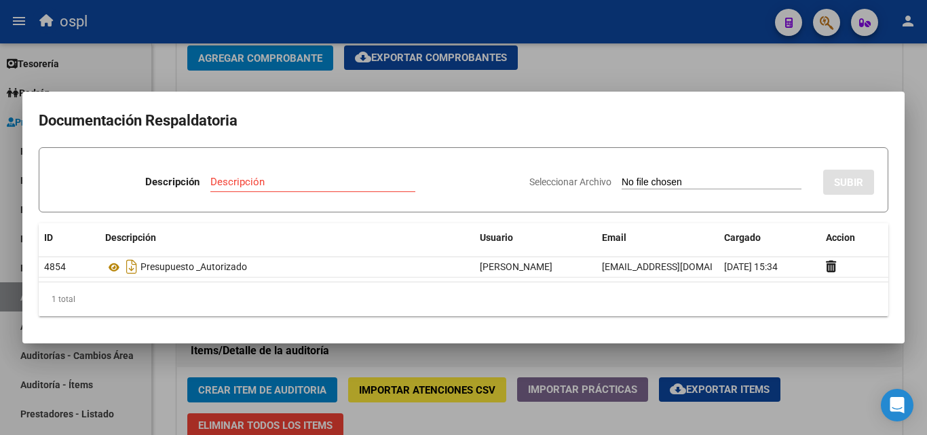
type input "C:\fakepath\48937 - WhatsApp Image 2025-05-20 at 09.21.33.jpeg"
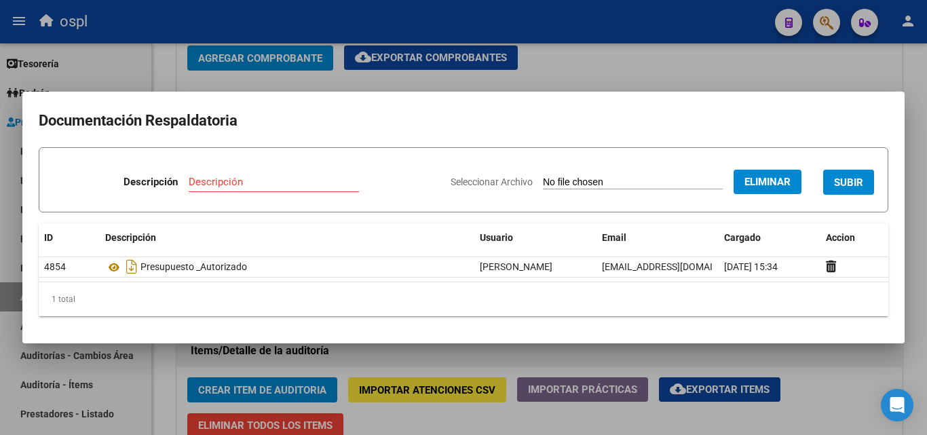
click at [209, 184] on input "Descripción" at bounding box center [274, 182] width 170 height 12
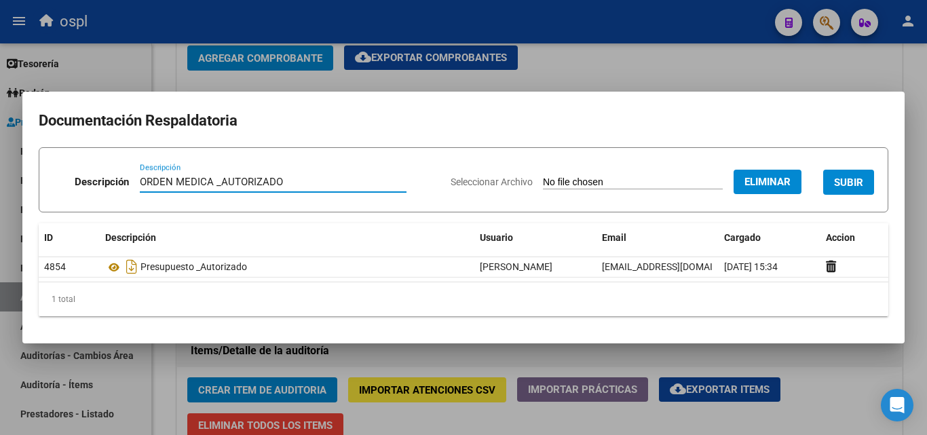
type input "ORDEN MEDICA _AUTORIZADO"
click at [857, 181] on span "SUBIR" at bounding box center [848, 182] width 29 height 12
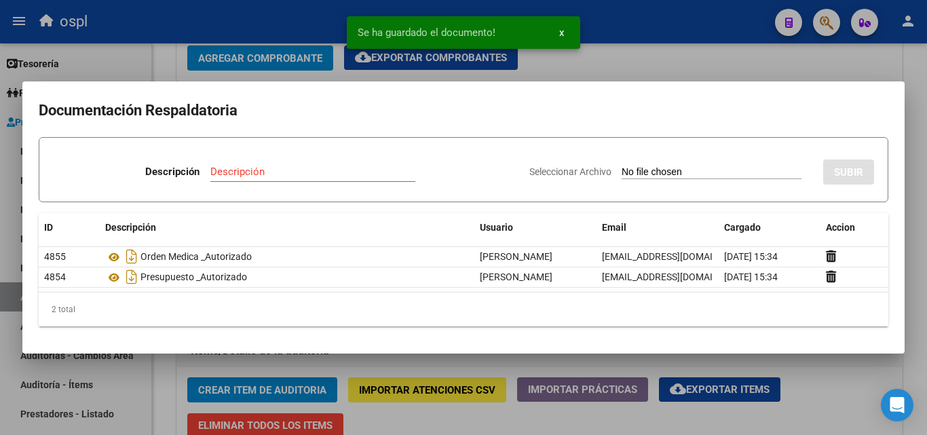
click at [631, 66] on div at bounding box center [463, 217] width 927 height 435
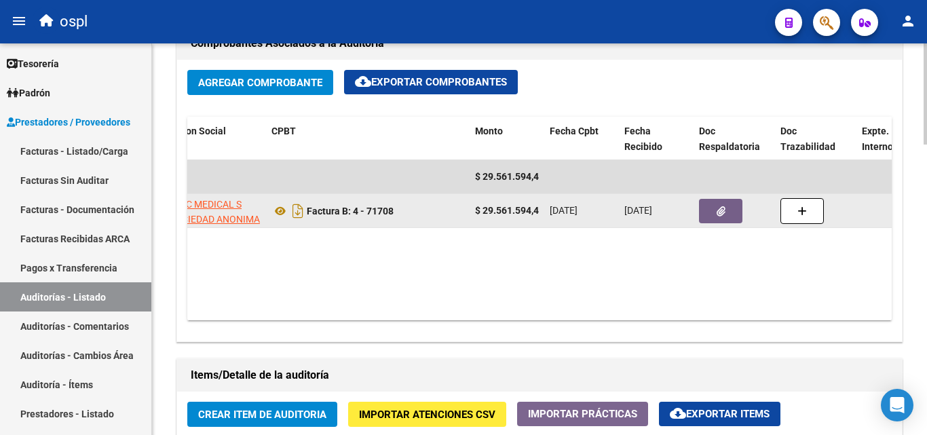
scroll to position [651, 0]
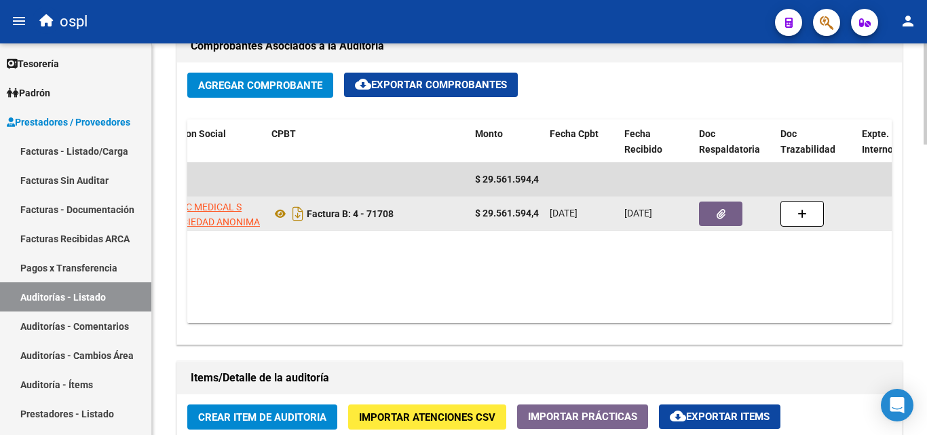
click at [714, 217] on button "button" at bounding box center [720, 213] width 43 height 24
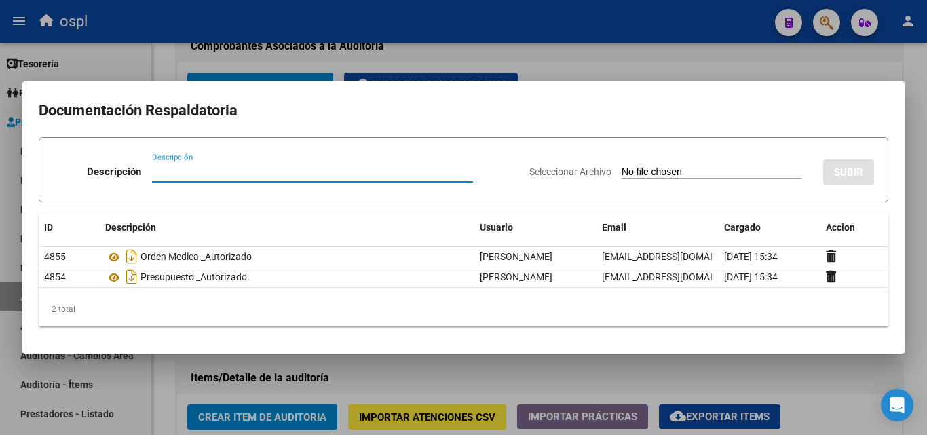
click at [586, 64] on div at bounding box center [463, 217] width 927 height 435
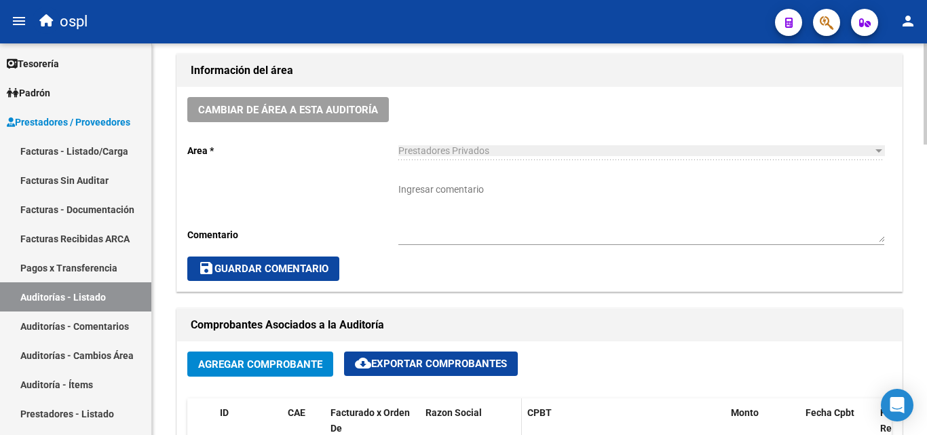
scroll to position [312, 0]
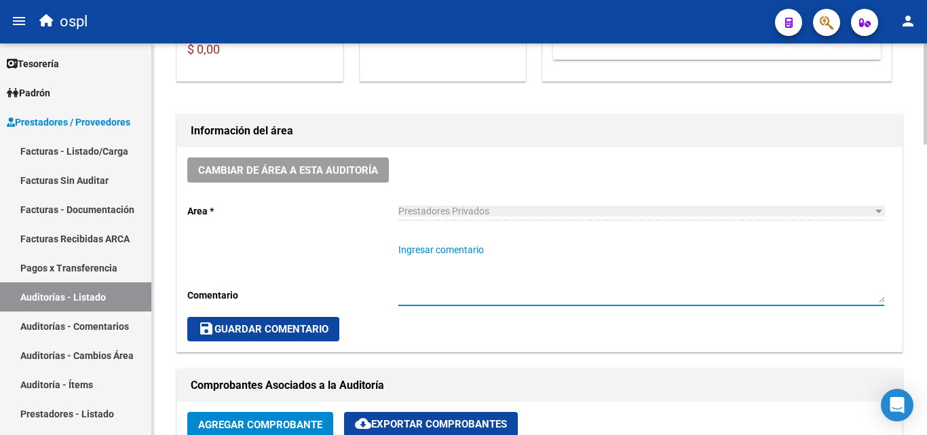
click at [463, 254] on textarea "Ingresar comentario" at bounding box center [641, 273] width 486 height 60
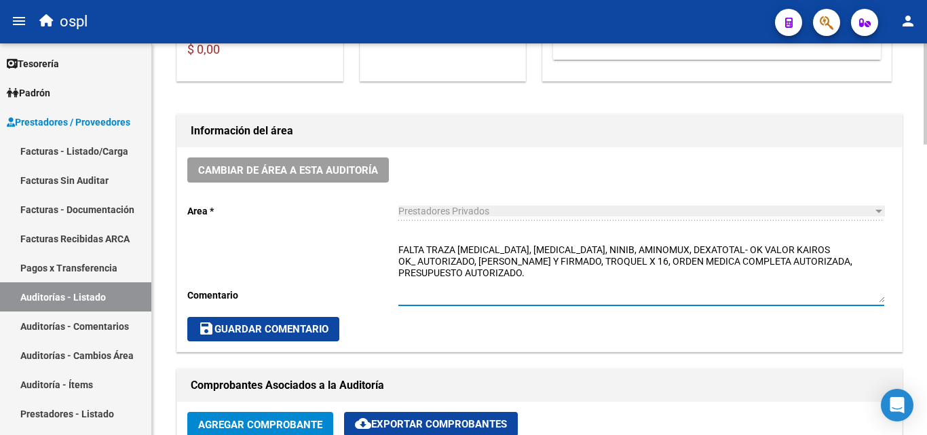
click at [518, 285] on textarea "FALTA TRAZA DARZALEX, CICLOFOSFAMIDA, NINIB, AMINOMUX, DEXATOTAL- OK VALOR KAIR…" at bounding box center [641, 273] width 486 height 60
click at [545, 280] on textarea "FALTA TRAZA DARZALEX, CICLOFOSFAMIDA, NINIB, AMINOMUX, DEXATOTAL- OK VALOR KAIR…" at bounding box center [641, 273] width 486 height 60
click at [541, 266] on textarea "FALTA TRAZA DARZALEX, CICLOFOSFAMIDA, NINIB, AMINOMUX, DEXATOTAL- OK VALOR KAIR…" at bounding box center [641, 273] width 486 height 60
click at [534, 279] on textarea "FALTA TRAZA DARZALEX, CICLOFOSFAMIDA, NINIB, AMINOMUX, DEXATOTAL- OK VALOR KAIR…" at bounding box center [641, 273] width 486 height 60
type textarea "FALTA TRAZA DARZALEX, CICLOFOSFAMIDA, NINIB, AMINOMUX, DEXATOTAL- OK VALOR KAIR…"
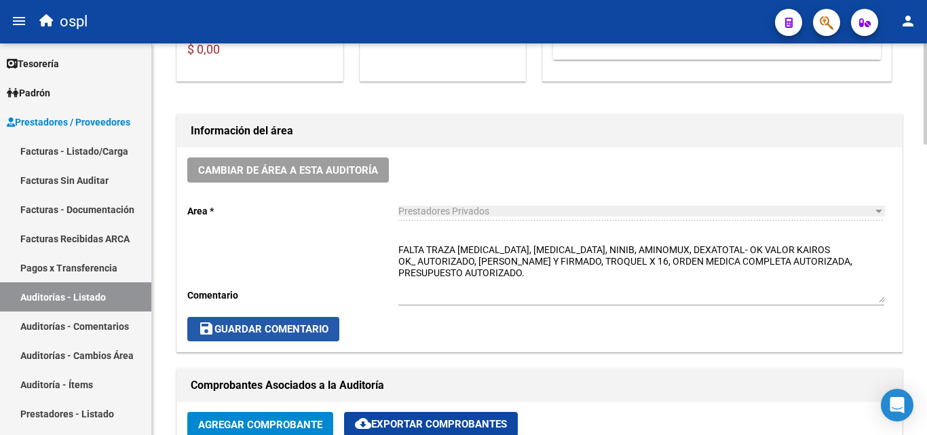
click at [275, 332] on span "save Guardar Comentario" at bounding box center [263, 329] width 130 height 12
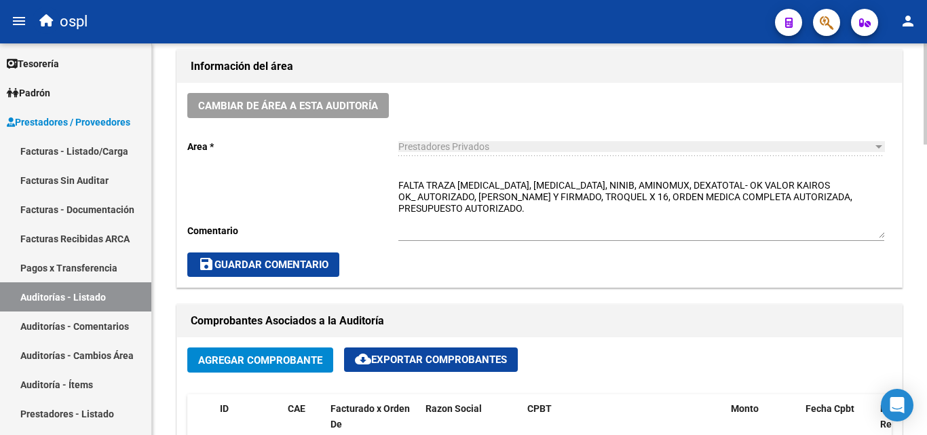
scroll to position [380, 0]
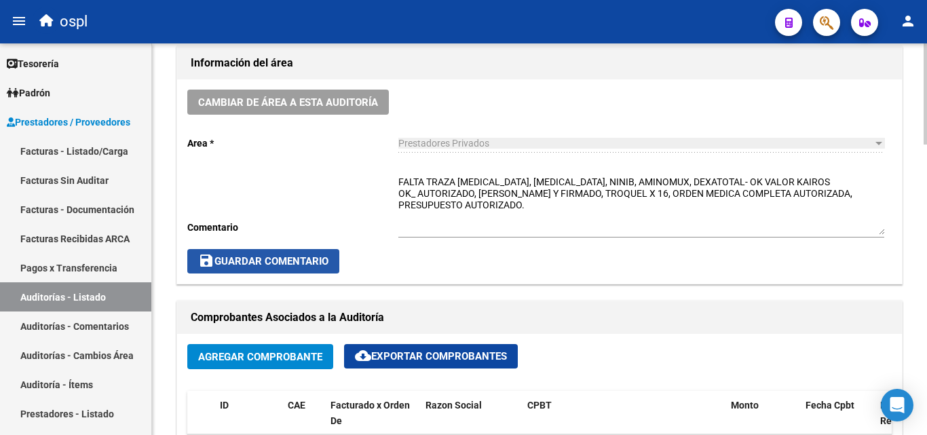
click at [273, 270] on button "save Guardar Comentario" at bounding box center [263, 261] width 152 height 24
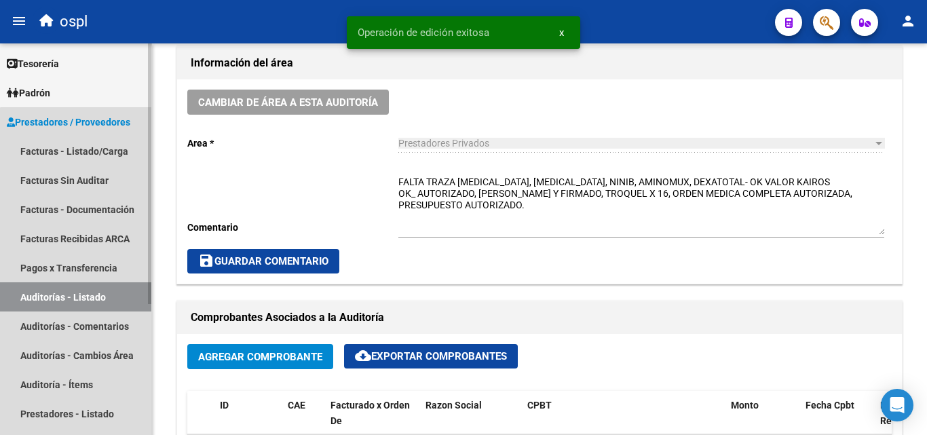
click at [122, 299] on link "Auditorías - Listado" at bounding box center [75, 296] width 151 height 29
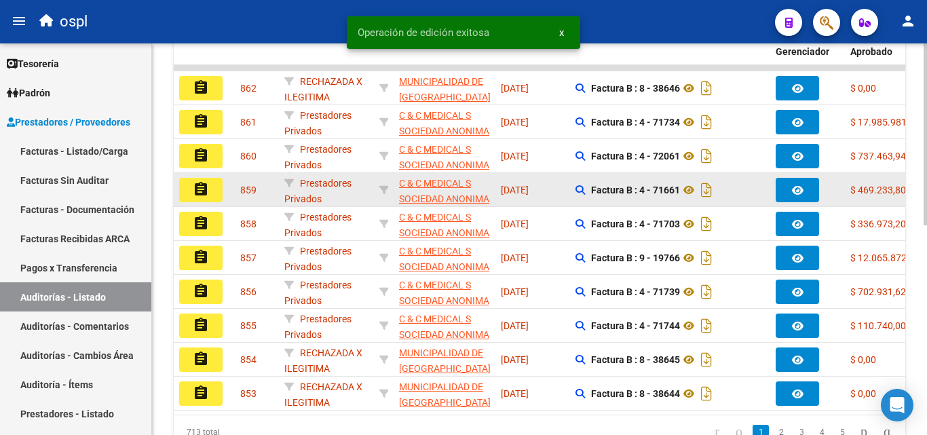
scroll to position [380, 0]
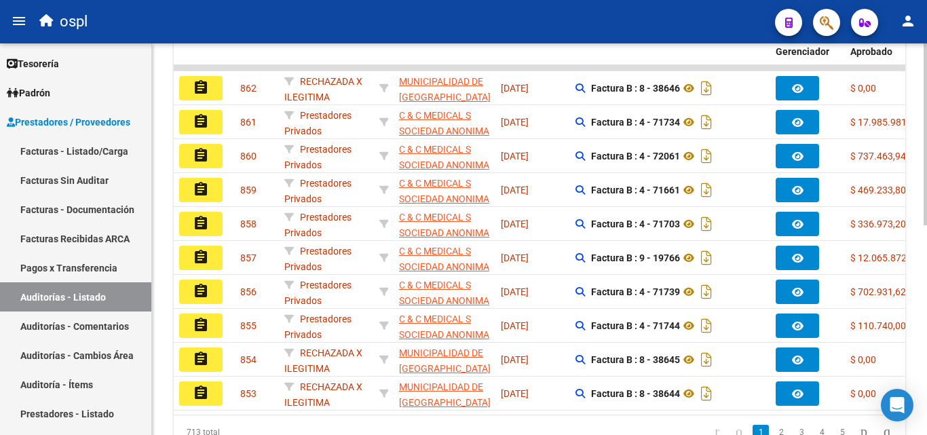
click at [112, 150] on link "Facturas - Listado/Carga" at bounding box center [75, 150] width 151 height 29
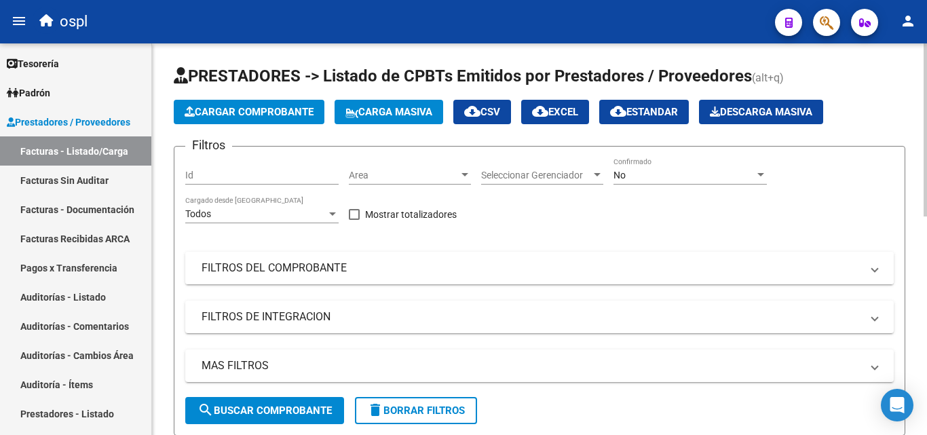
click at [306, 264] on mat-panel-title "FILTROS DEL COMPROBANTE" at bounding box center [530, 267] width 659 height 15
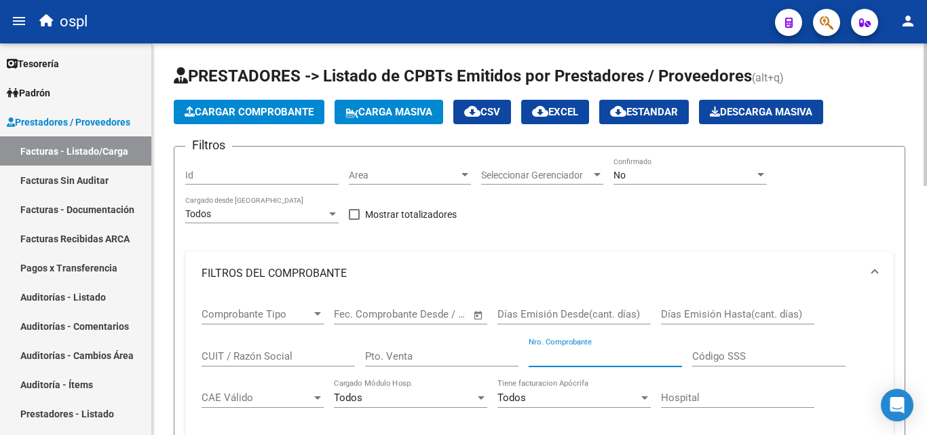
click at [548, 355] on input "Nro. Comprobante" at bounding box center [604, 356] width 153 height 12
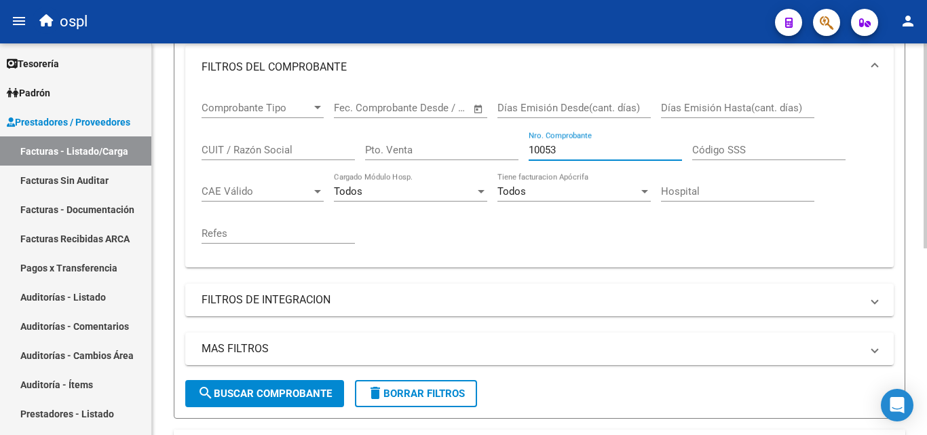
scroll to position [203, 0]
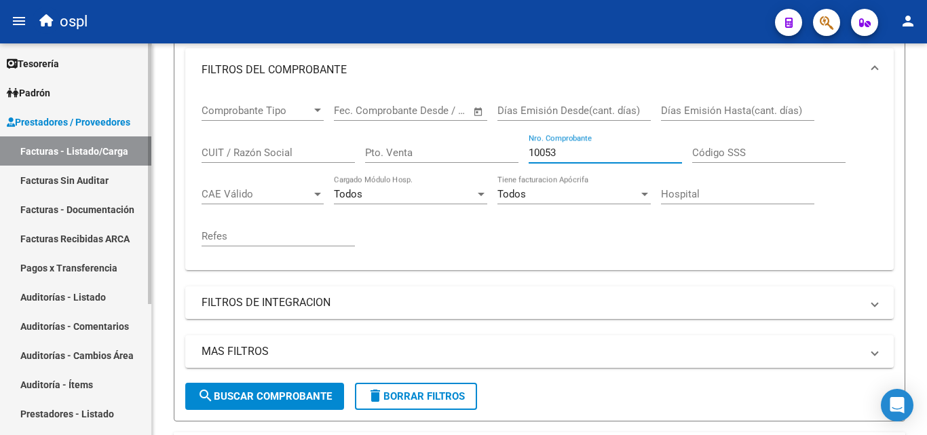
type input "10053"
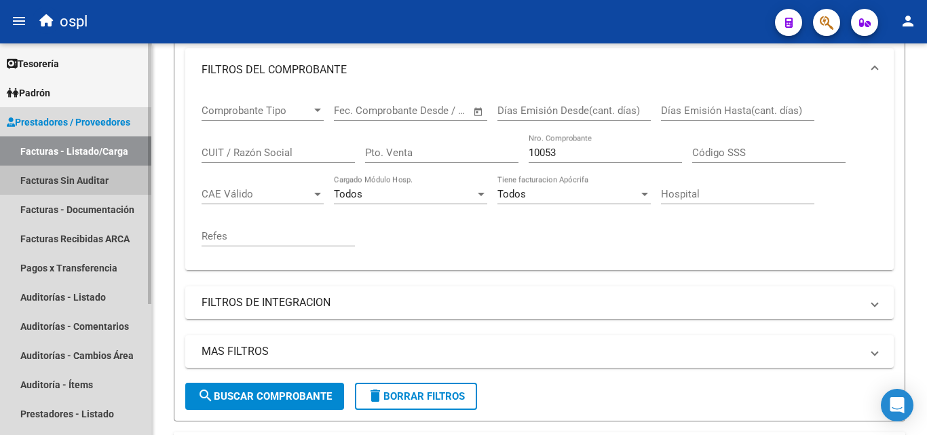
click at [84, 184] on link "Facturas Sin Auditar" at bounding box center [75, 179] width 151 height 29
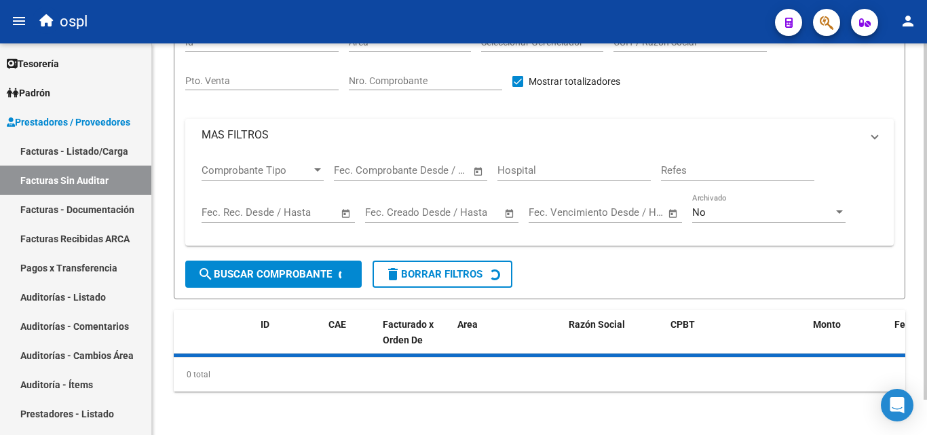
scroll to position [39, 0]
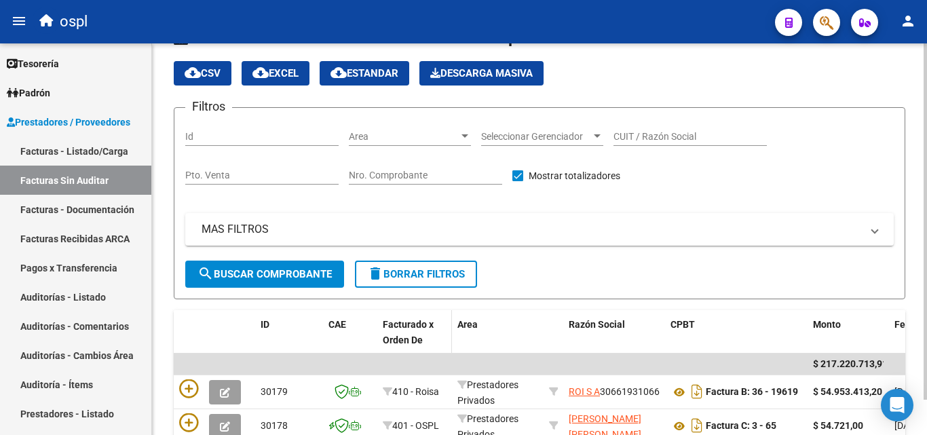
click at [393, 319] on span "Facturado x Orden De" at bounding box center [408, 332] width 51 height 26
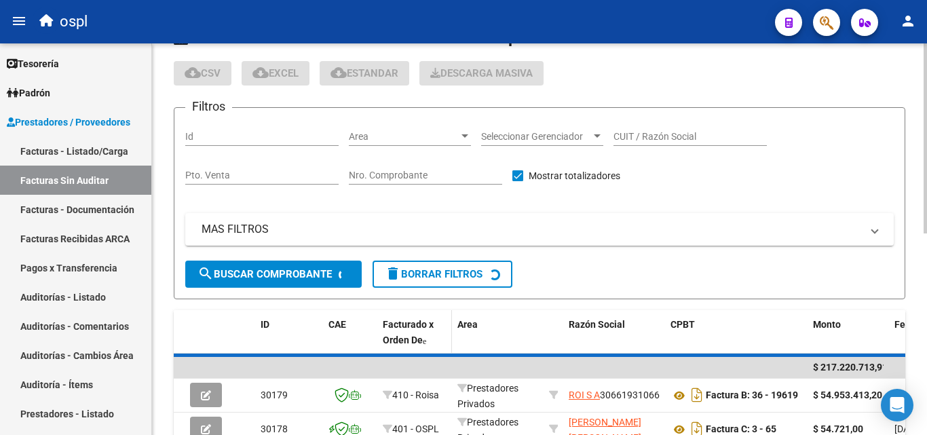
scroll to position [203, 0]
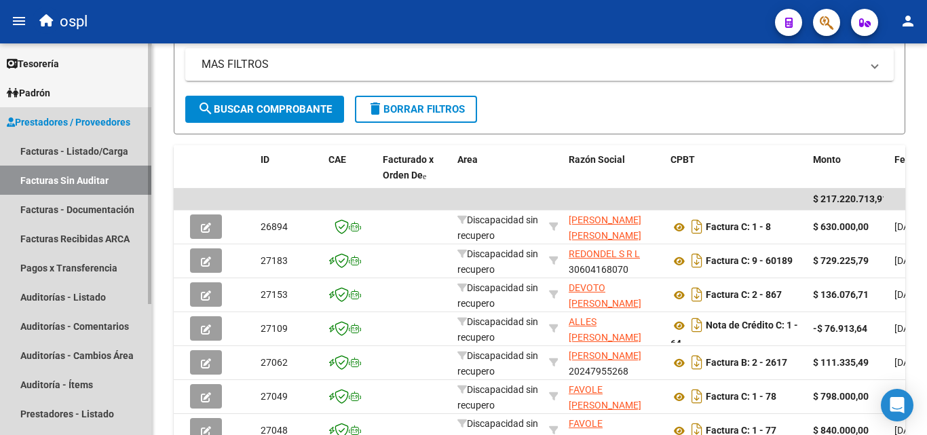
click at [100, 177] on link "Facturas Sin Auditar" at bounding box center [75, 179] width 151 height 29
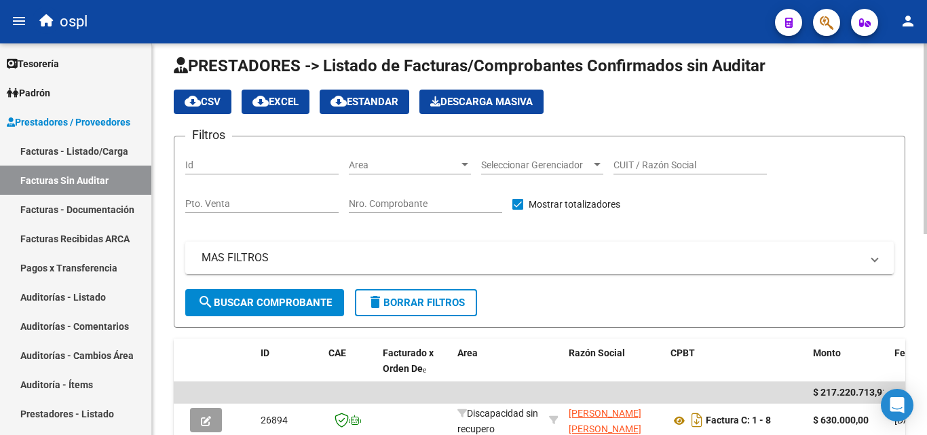
scroll to position [0, 0]
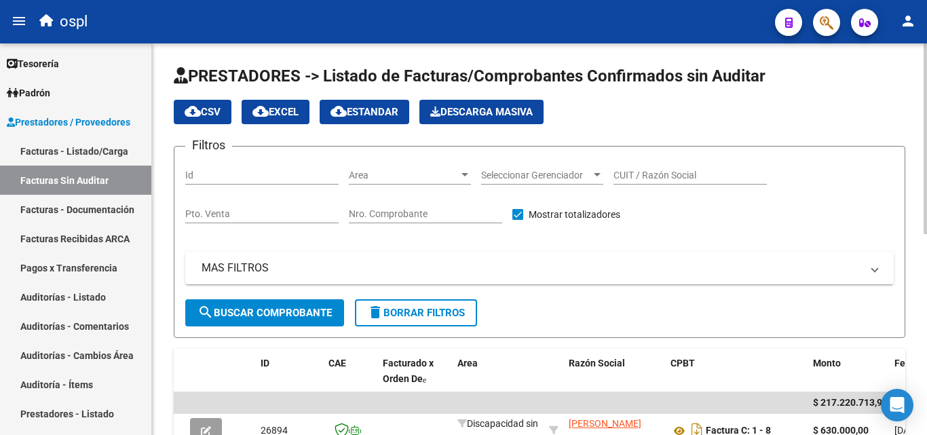
click at [392, 218] on input "Nro. Comprobante" at bounding box center [425, 214] width 153 height 12
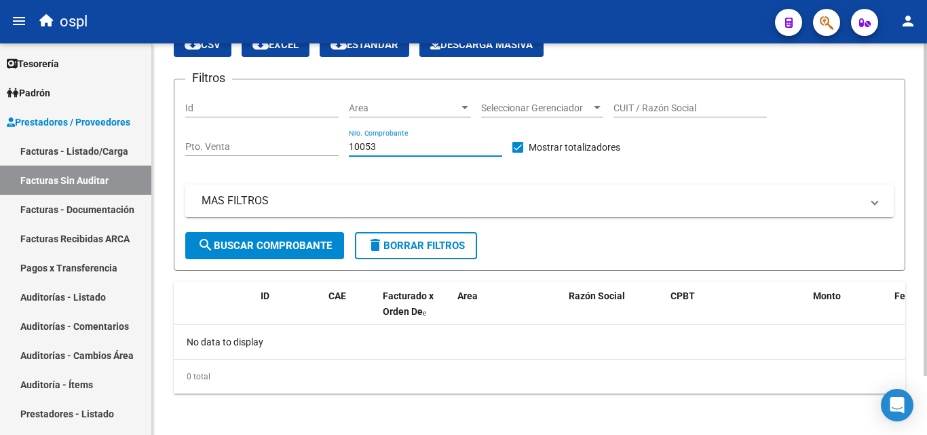
scroll to position [69, 0]
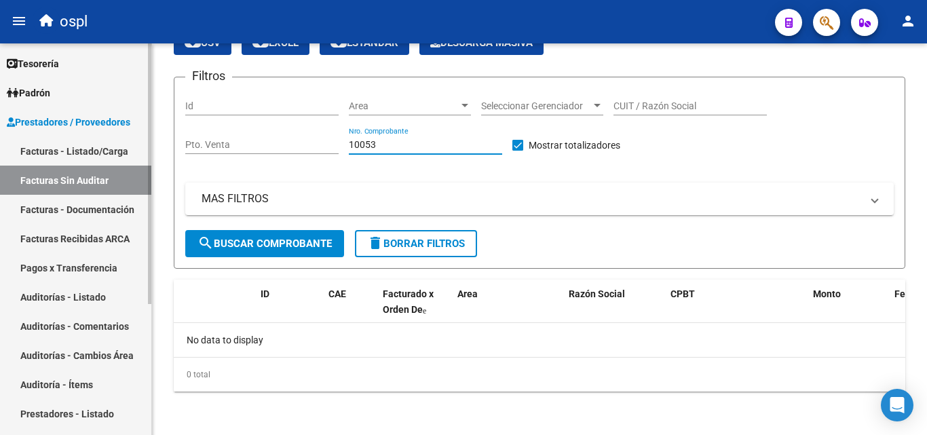
type input "10053"
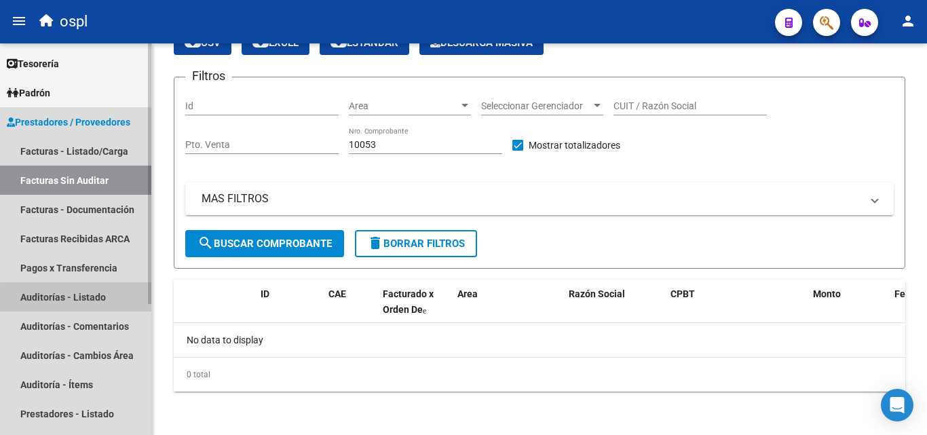
click at [77, 298] on link "Auditorías - Listado" at bounding box center [75, 296] width 151 height 29
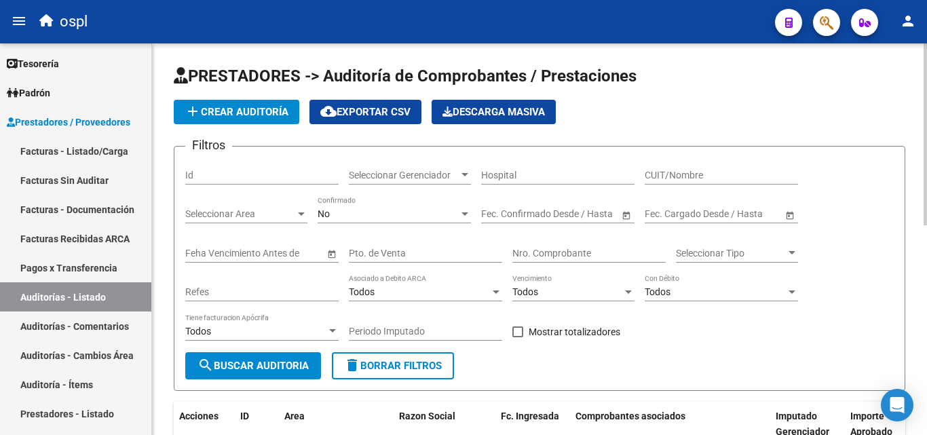
click at [529, 254] on input "Nro. Comprobante" at bounding box center [588, 254] width 153 height 12
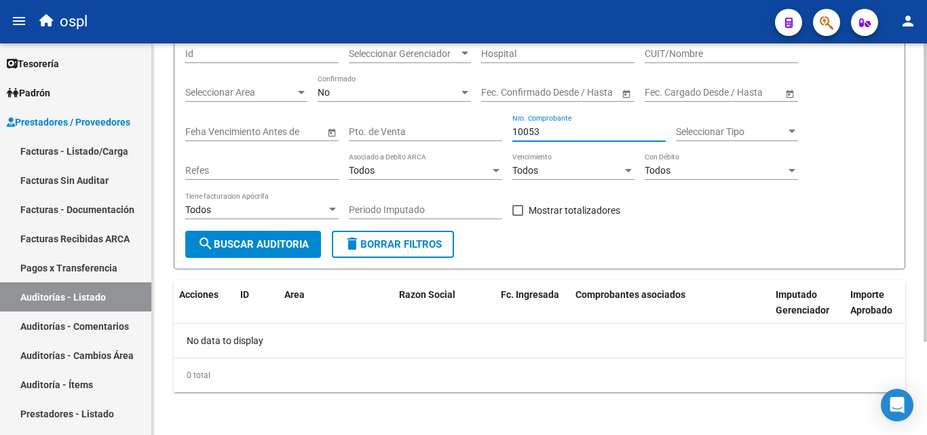
scroll to position [122, 0]
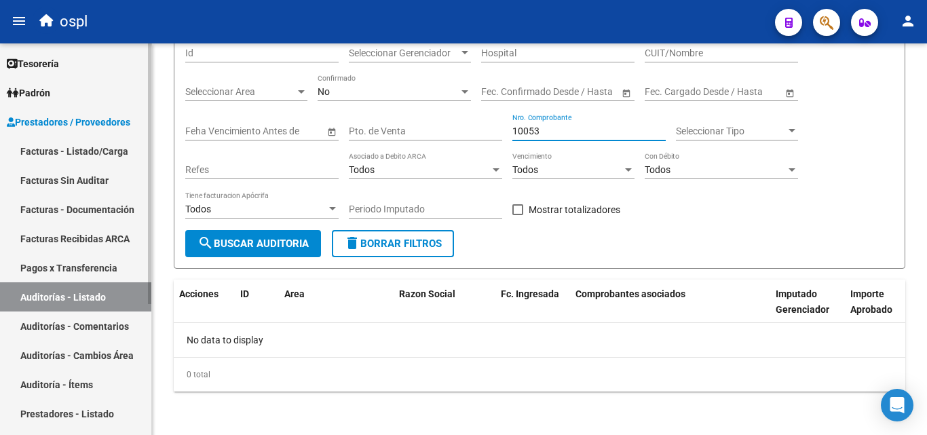
type input "10053"
click at [123, 148] on link "Facturas - Listado/Carga" at bounding box center [75, 150] width 151 height 29
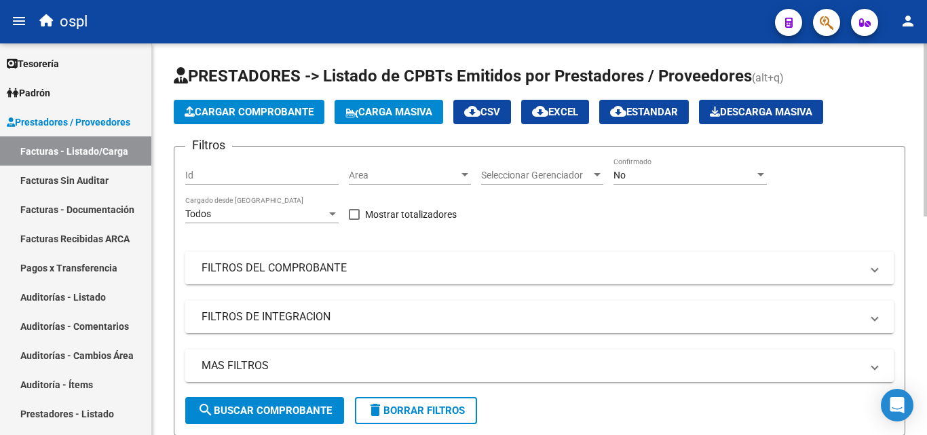
click at [277, 268] on mat-panel-title "FILTROS DEL COMPROBANTE" at bounding box center [530, 267] width 659 height 15
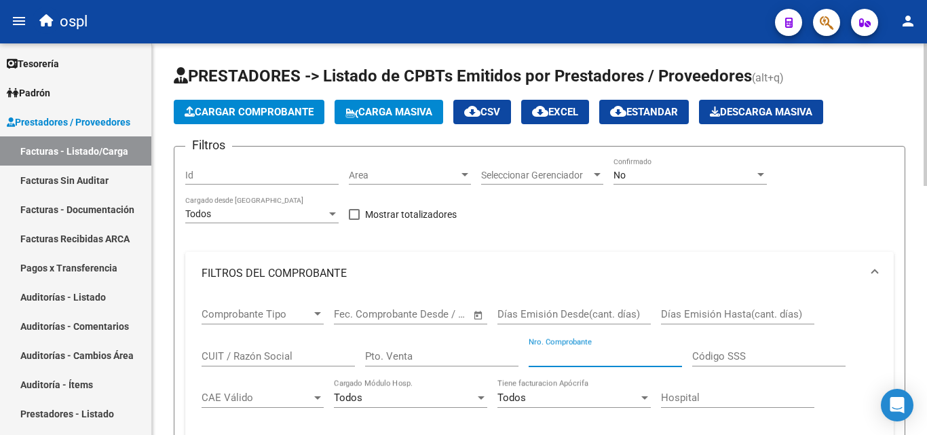
drag, startPoint x: 544, startPoint y: 354, endPoint x: 544, endPoint y: 370, distance: 16.3
click at [544, 355] on input "Nro. Comprobante" at bounding box center [604, 356] width 153 height 12
type input "10053"
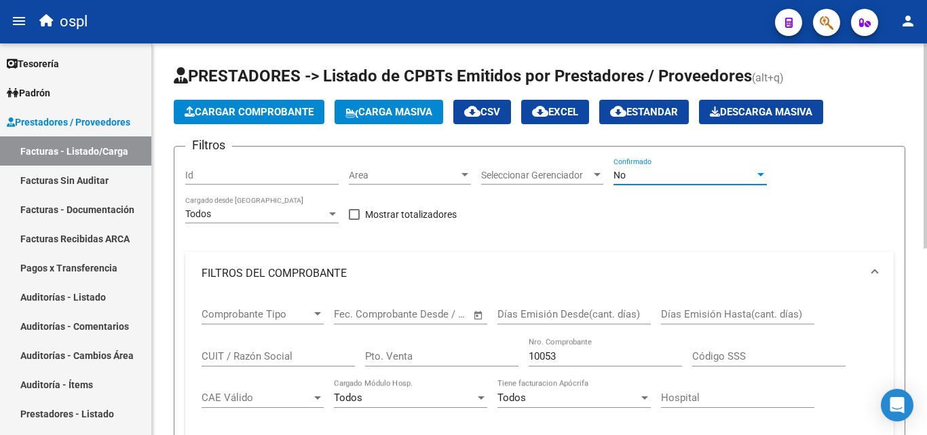
click at [669, 173] on div "No" at bounding box center [683, 176] width 141 height 12
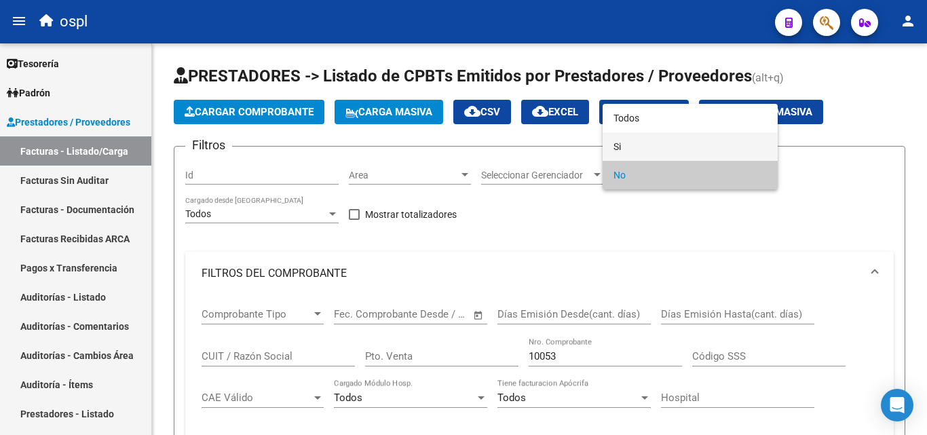
click at [631, 149] on span "Si" at bounding box center [689, 146] width 153 height 28
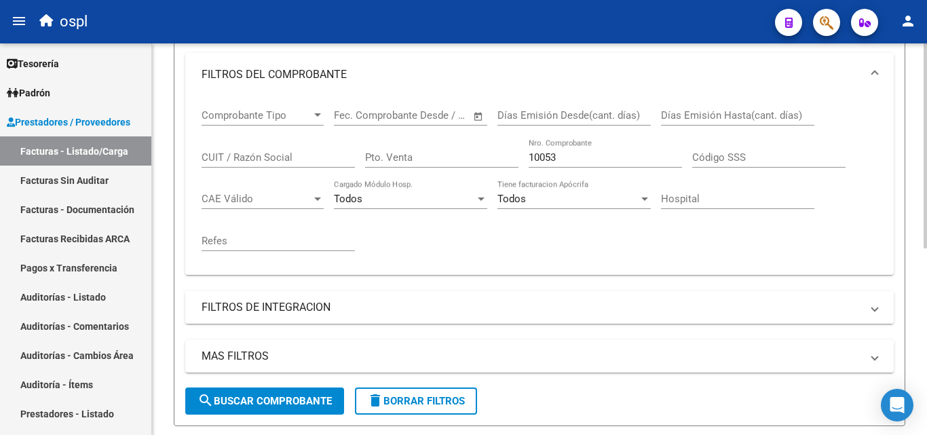
scroll to position [203, 0]
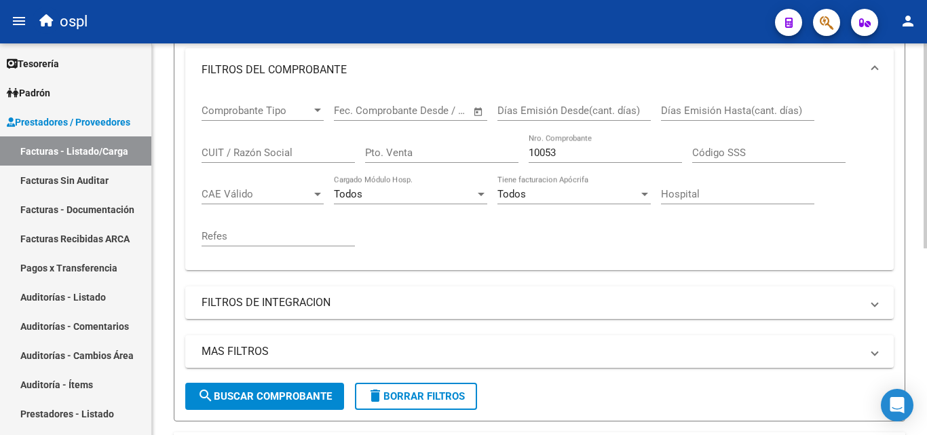
click at [242, 395] on span "search Buscar Comprobante" at bounding box center [264, 396] width 134 height 12
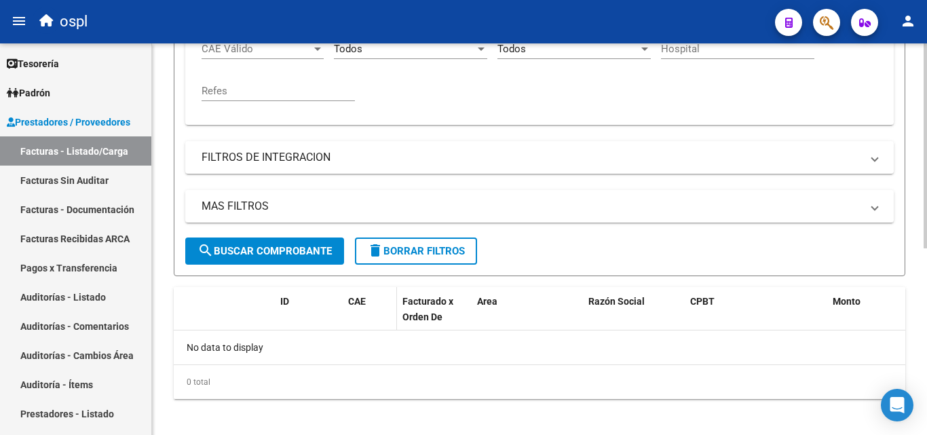
scroll to position [356, 0]
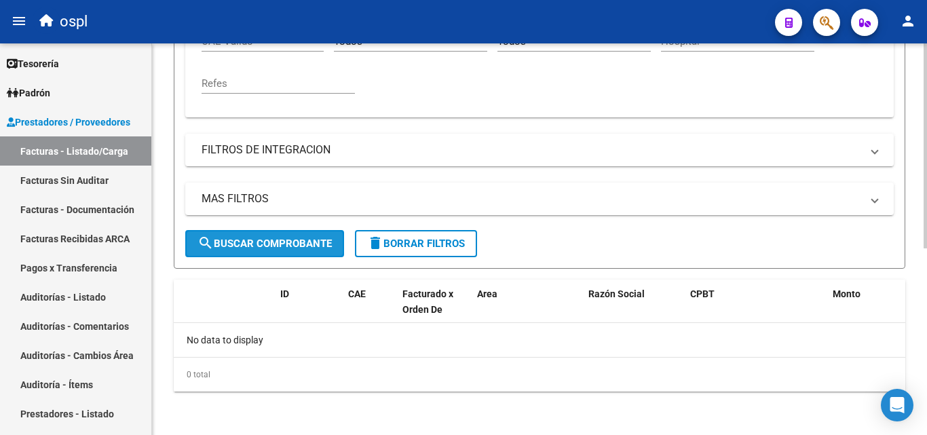
click at [313, 253] on button "search Buscar Comprobante" at bounding box center [264, 243] width 159 height 27
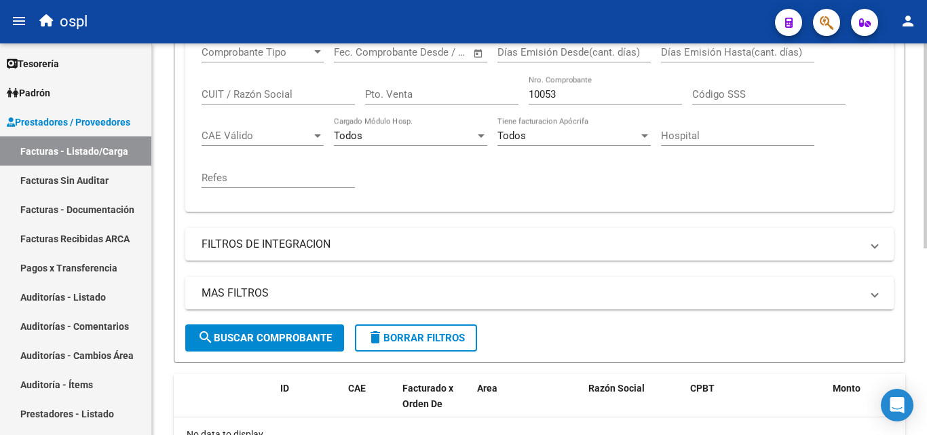
scroll to position [220, 0]
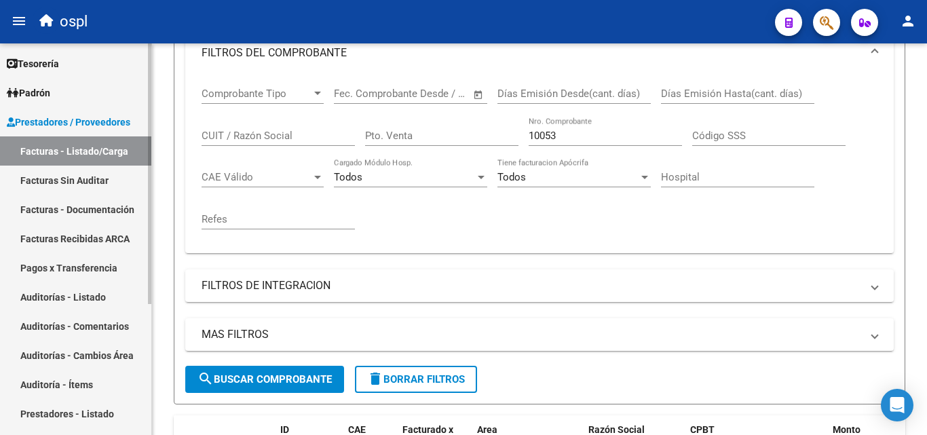
click at [45, 184] on link "Facturas Sin Auditar" at bounding box center [75, 179] width 151 height 29
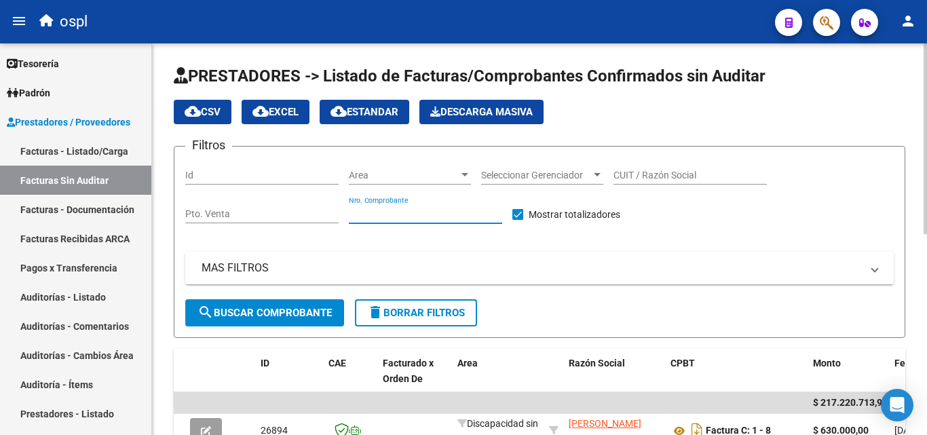
click at [419, 215] on input "Nro. Comprobante" at bounding box center [425, 214] width 153 height 12
type input "10053"
click at [317, 311] on span "search Buscar Comprobante" at bounding box center [264, 313] width 134 height 12
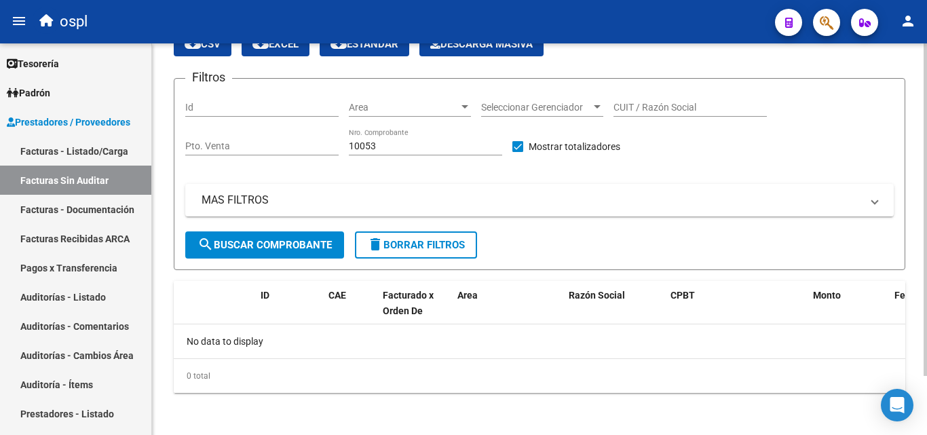
scroll to position [69, 0]
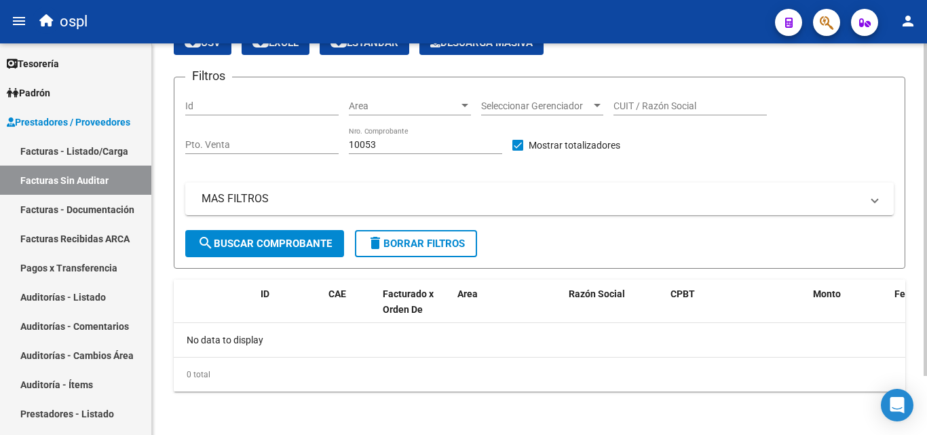
drag, startPoint x: 404, startPoint y: 138, endPoint x: 336, endPoint y: 150, distance: 68.8
click at [336, 150] on div "Filtros Id Area Area Seleccionar Gerenciador Seleccionar Gerenciador CUIT / Raz…" at bounding box center [539, 159] width 708 height 142
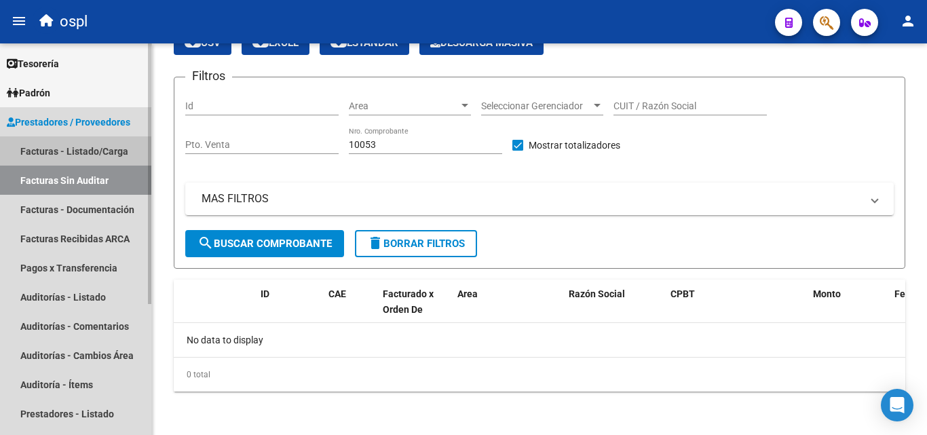
click at [67, 148] on link "Facturas - Listado/Carga" at bounding box center [75, 150] width 151 height 29
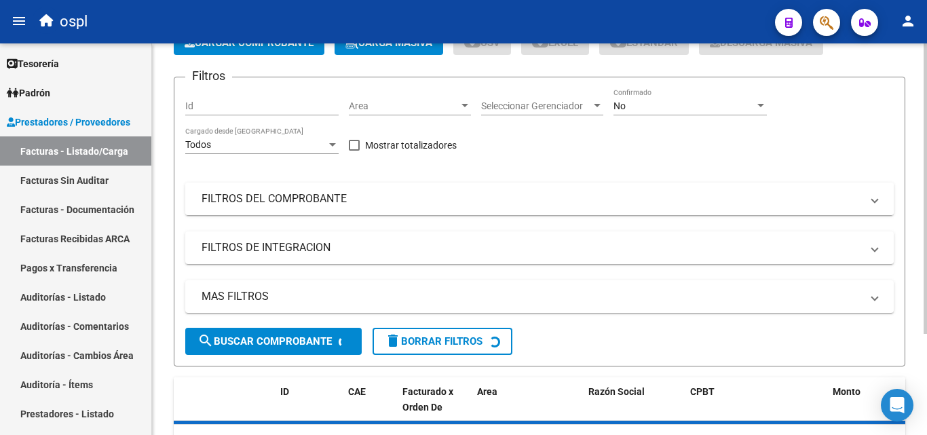
click at [277, 206] on mat-panel-title "FILTROS DEL COMPROBANTE" at bounding box center [530, 198] width 659 height 15
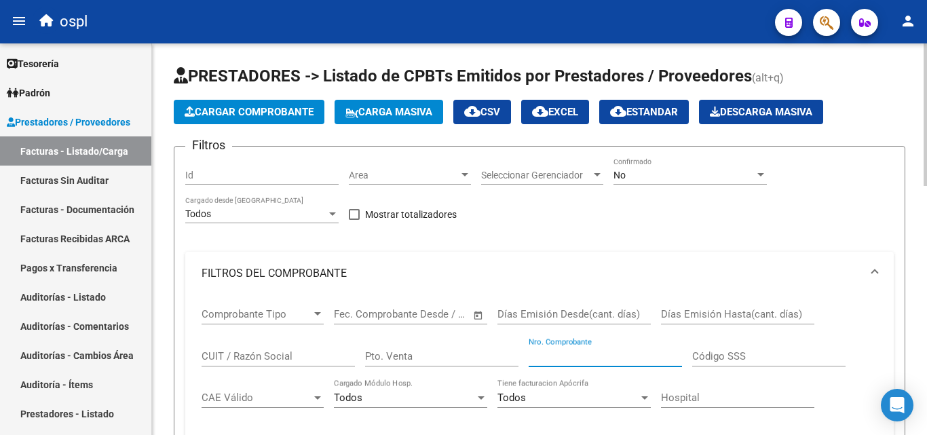
click at [544, 353] on input "Nro. Comprobante" at bounding box center [604, 356] width 153 height 12
type input "1"
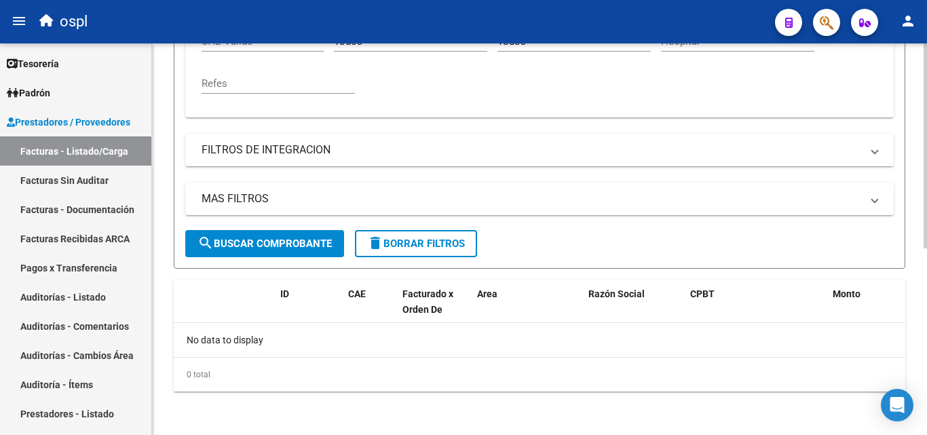
type input "4193"
click at [289, 248] on span "search Buscar Comprobante" at bounding box center [264, 243] width 134 height 12
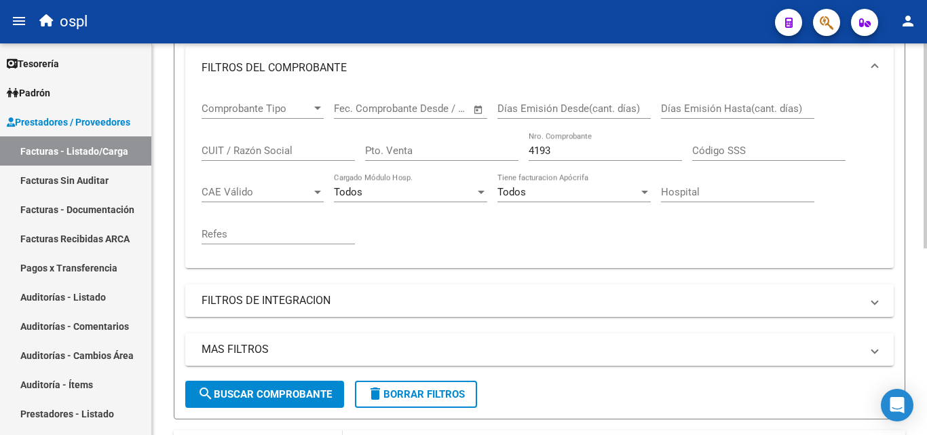
scroll to position [153, 0]
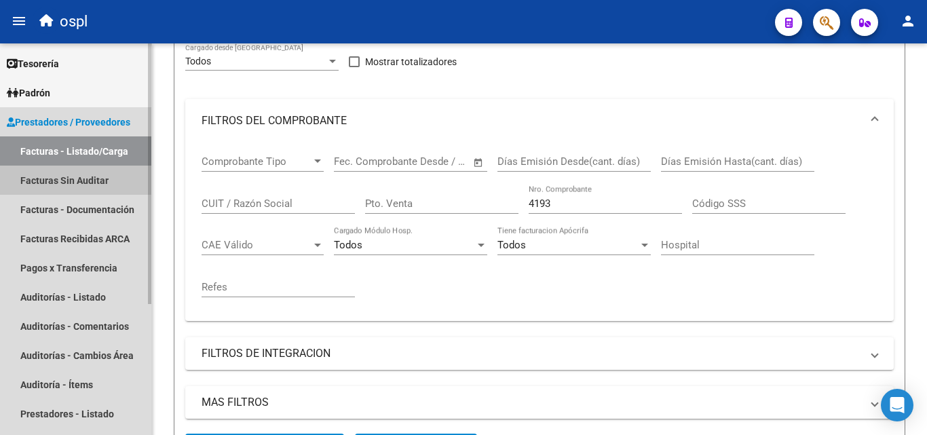
click at [73, 183] on link "Facturas Sin Auditar" at bounding box center [75, 179] width 151 height 29
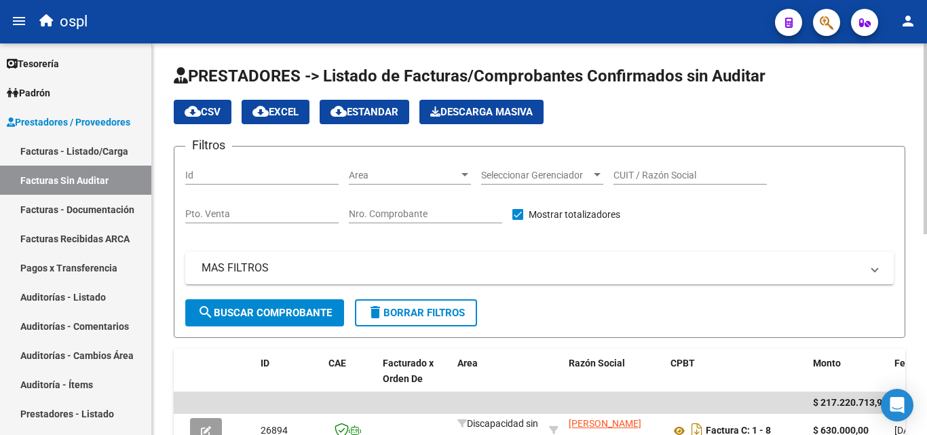
click at [359, 213] on input "Nro. Comprobante" at bounding box center [425, 214] width 153 height 12
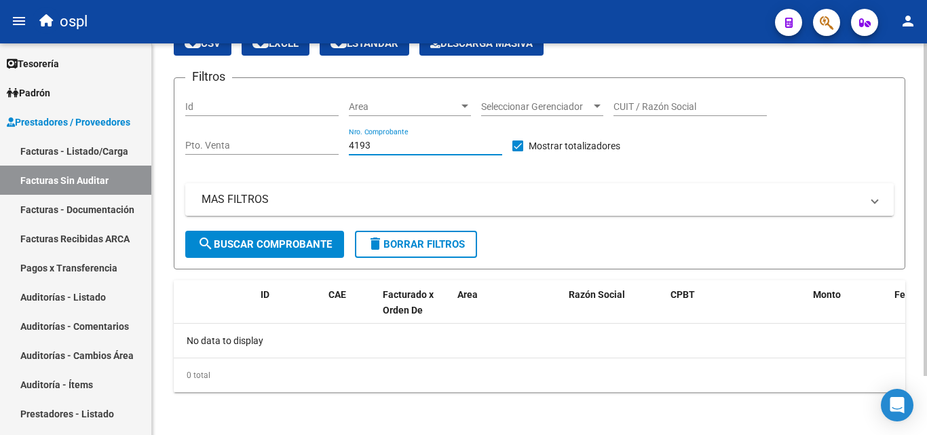
scroll to position [69, 0]
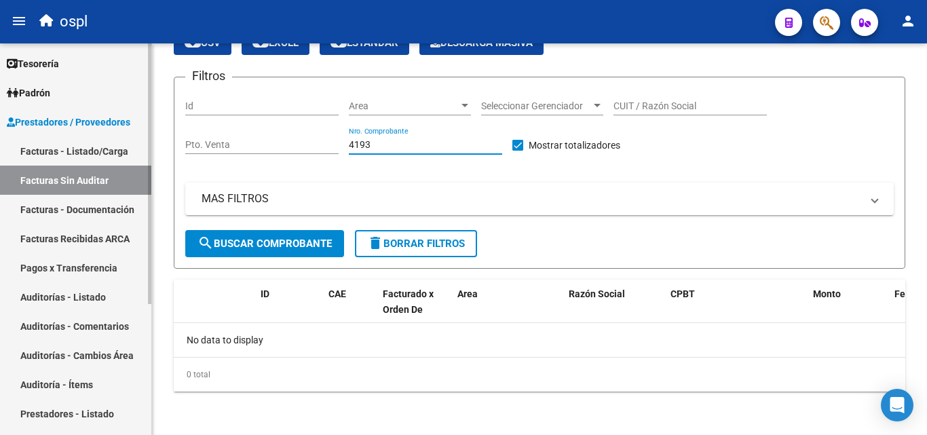
type input "4193"
click at [75, 295] on link "Auditorías - Listado" at bounding box center [75, 296] width 151 height 29
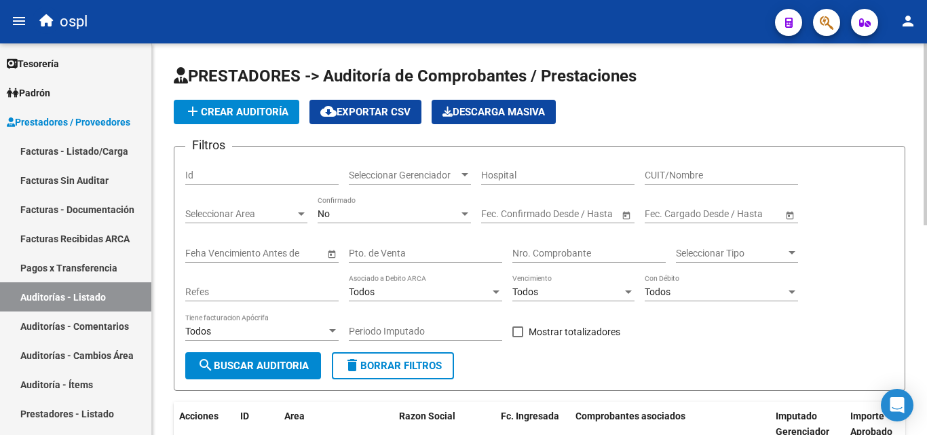
click at [539, 248] on input "Nro. Comprobante" at bounding box center [588, 254] width 153 height 12
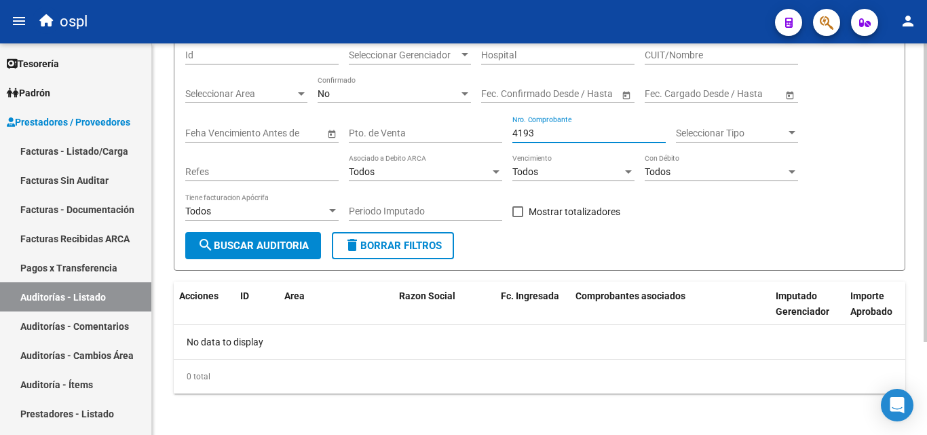
scroll to position [122, 0]
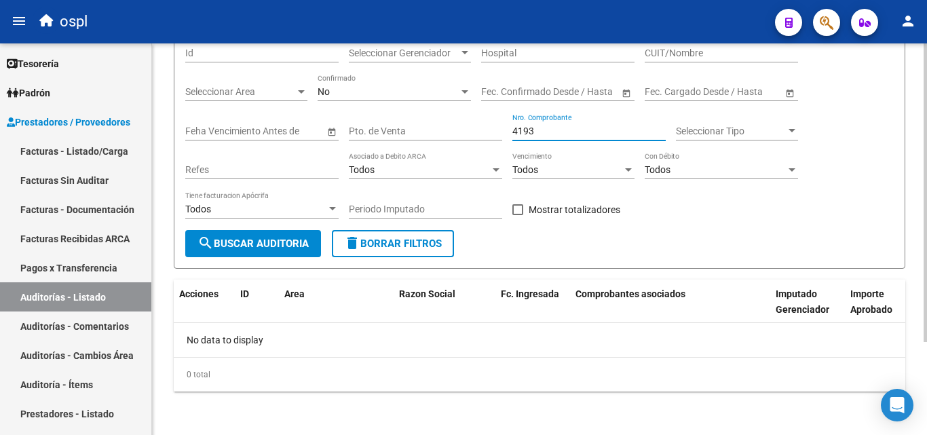
click at [553, 133] on input "4193" at bounding box center [588, 131] width 153 height 12
type input "4193"
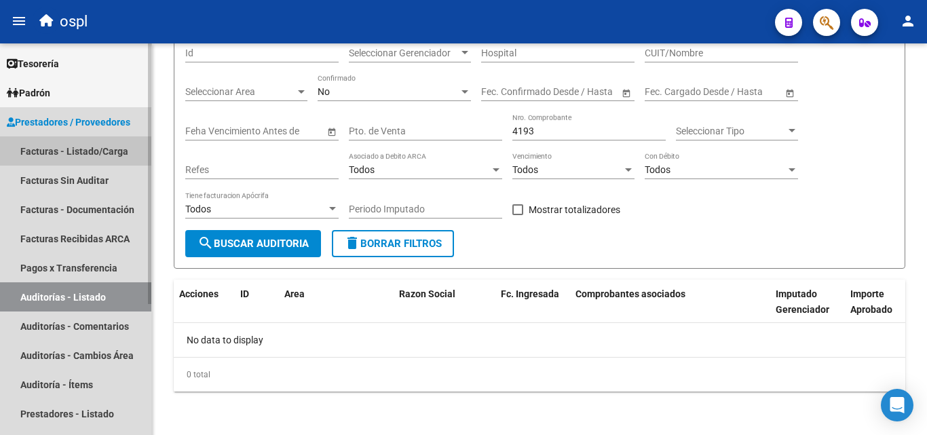
click at [96, 151] on link "Facturas - Listado/Carga" at bounding box center [75, 150] width 151 height 29
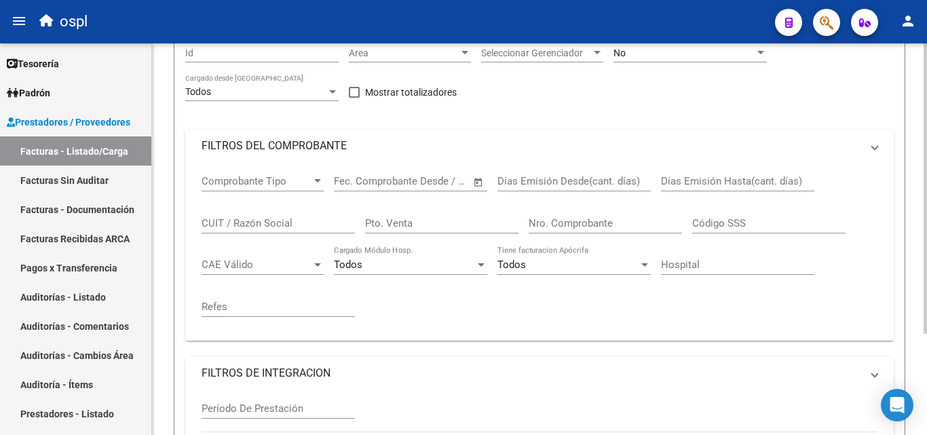
click at [324, 153] on mat-panel-title "FILTROS DEL COMPROBANTE" at bounding box center [530, 145] width 659 height 15
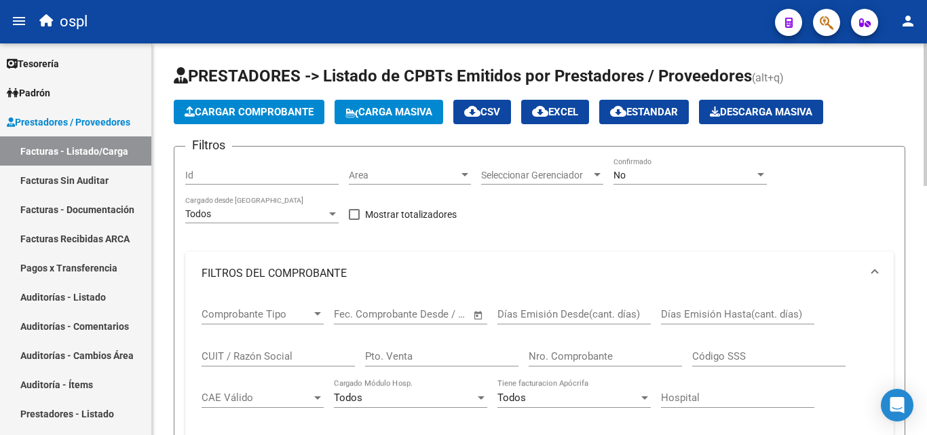
click at [561, 359] on input "Nro. Comprobante" at bounding box center [604, 356] width 153 height 12
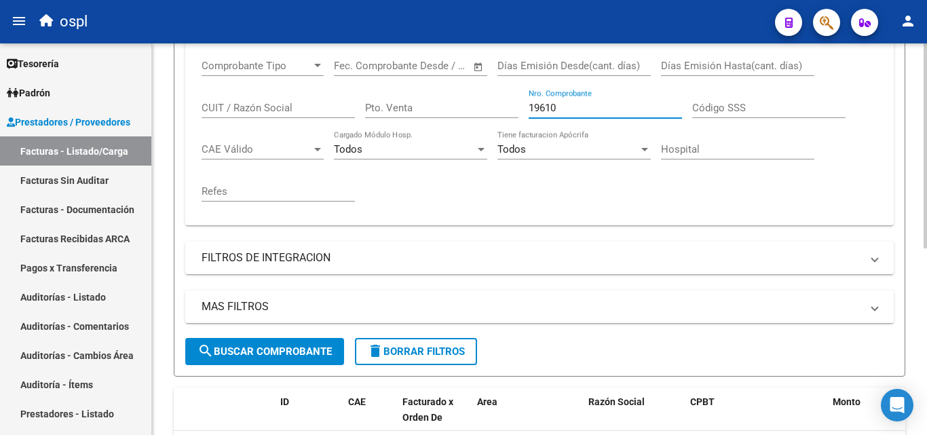
scroll to position [271, 0]
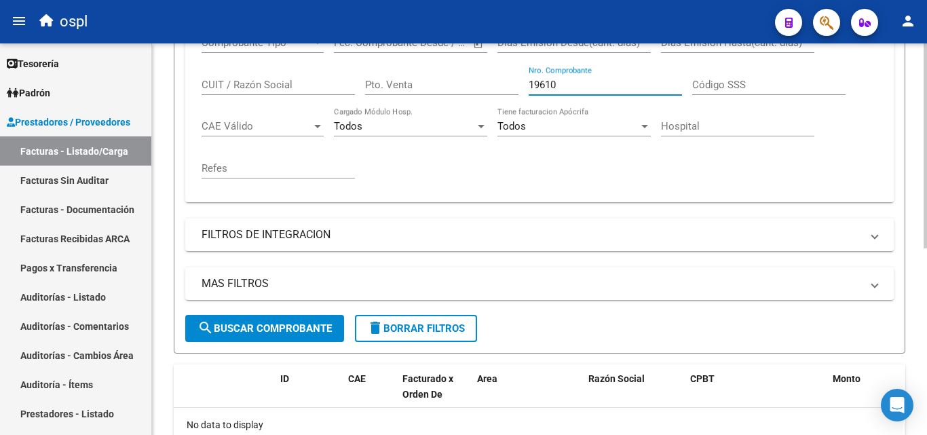
type input "19610"
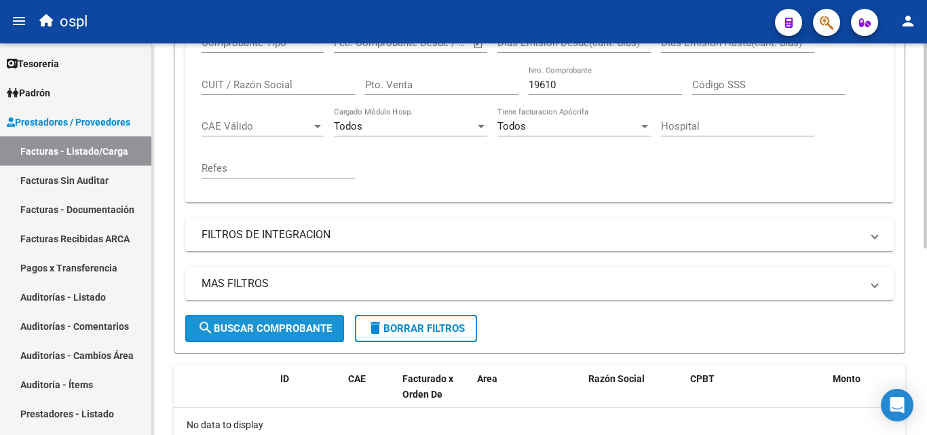
click at [265, 328] on span "search Buscar Comprobante" at bounding box center [264, 328] width 134 height 12
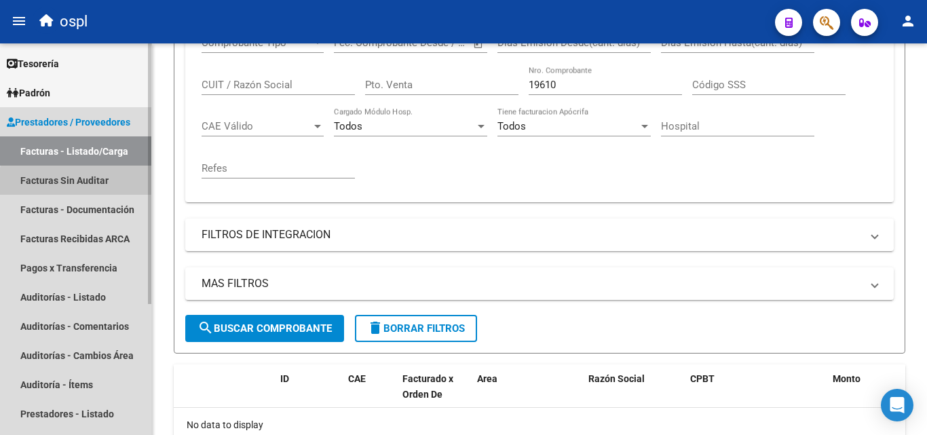
click at [77, 182] on link "Facturas Sin Auditar" at bounding box center [75, 179] width 151 height 29
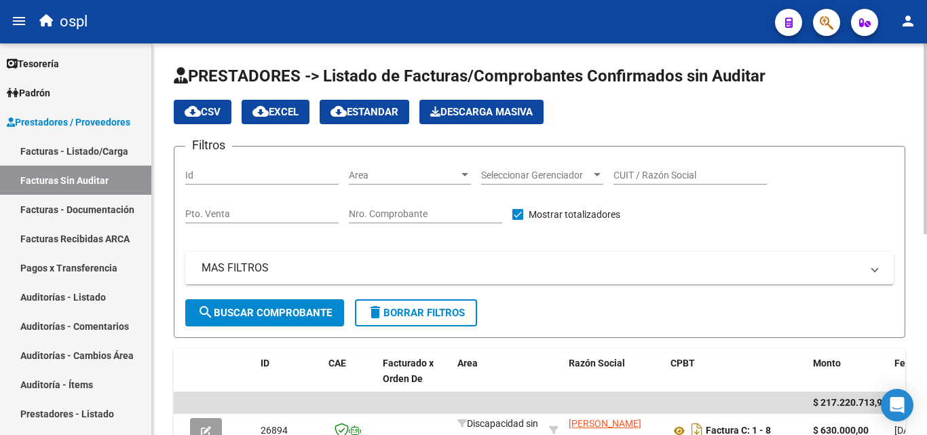
click at [366, 210] on input "Nro. Comprobante" at bounding box center [425, 214] width 153 height 12
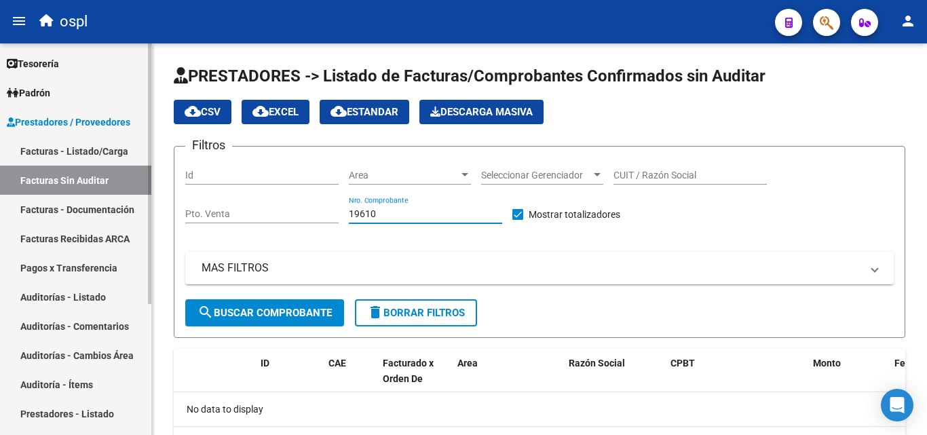
type input "19610"
click at [95, 297] on link "Auditorías - Listado" at bounding box center [75, 296] width 151 height 29
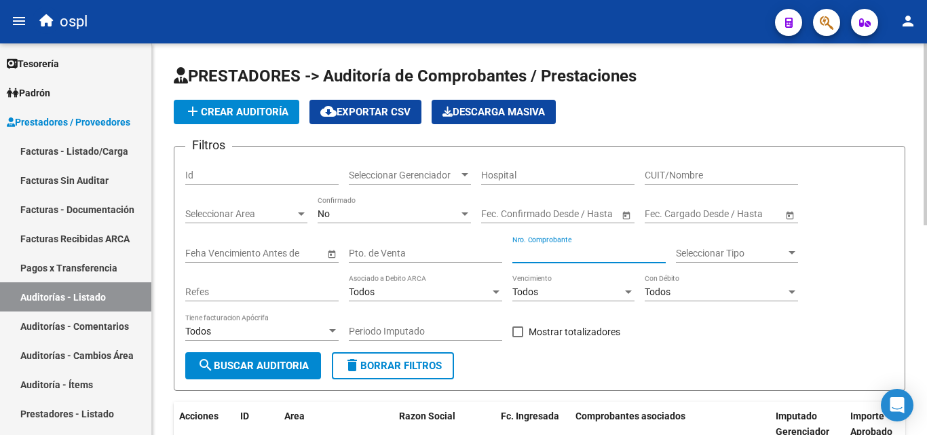
click at [548, 249] on input "Nro. Comprobante" at bounding box center [588, 254] width 153 height 12
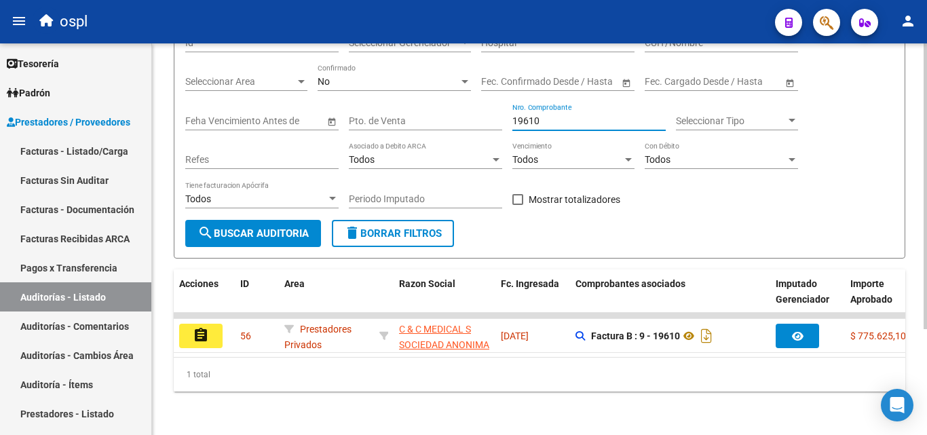
scroll to position [144, 0]
type input "19610"
click at [115, 142] on link "Facturas - Listado/Carga" at bounding box center [75, 150] width 151 height 29
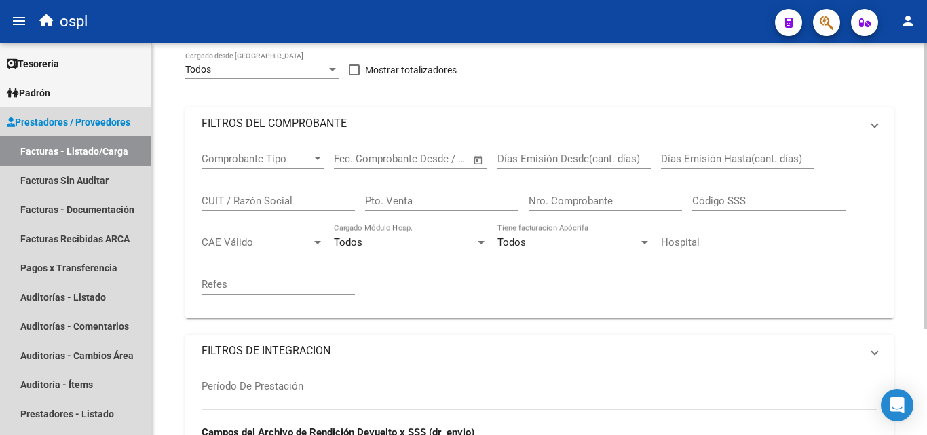
click at [300, 131] on mat-panel-title "FILTROS DEL COMPROBANTE" at bounding box center [530, 123] width 659 height 15
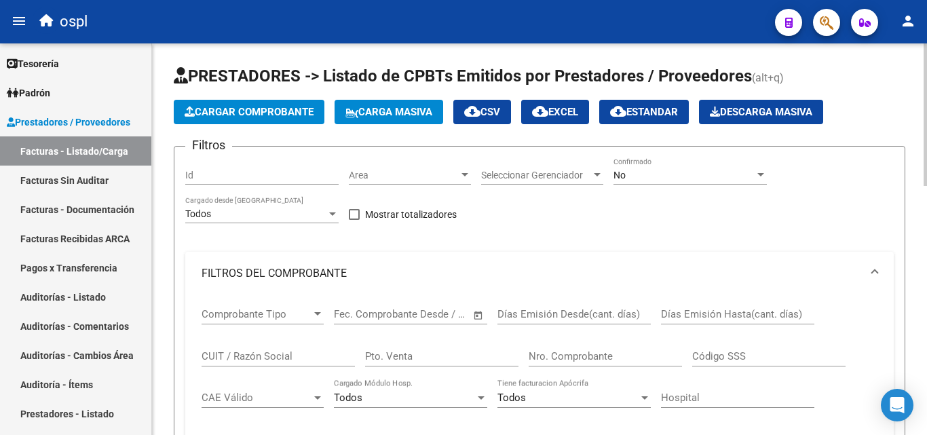
click at [563, 348] on div "Nro. Comprobante" at bounding box center [604, 351] width 153 height 29
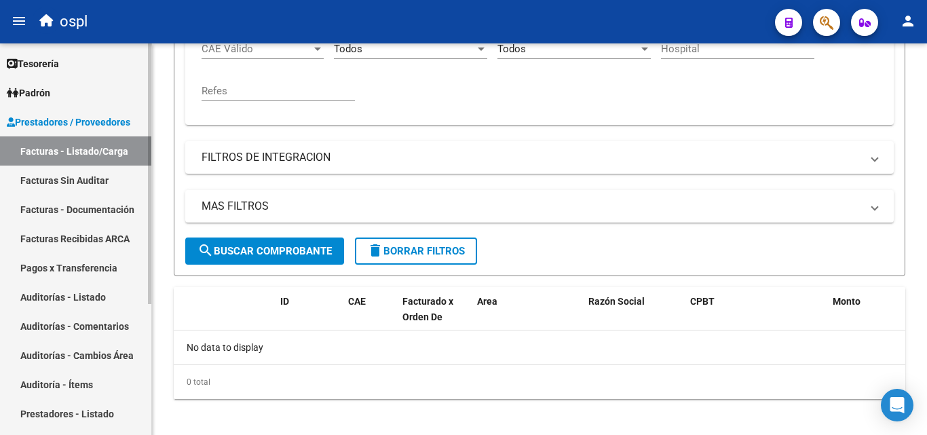
scroll to position [356, 0]
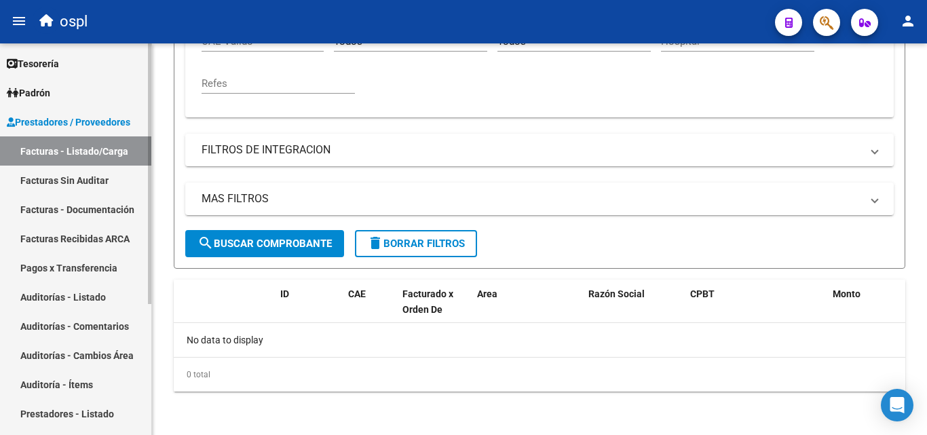
type input "15723"
click at [59, 172] on link "Facturas Sin Auditar" at bounding box center [75, 179] width 151 height 29
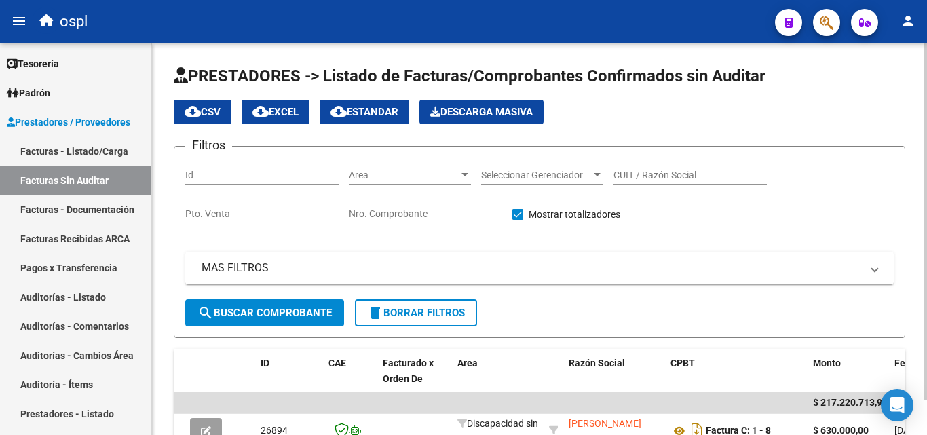
click at [393, 218] on input "Nro. Comprobante" at bounding box center [425, 214] width 153 height 12
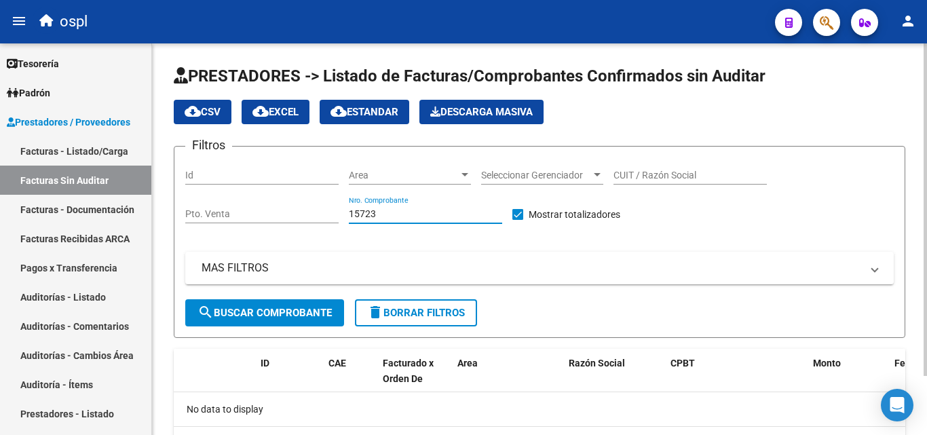
scroll to position [69, 0]
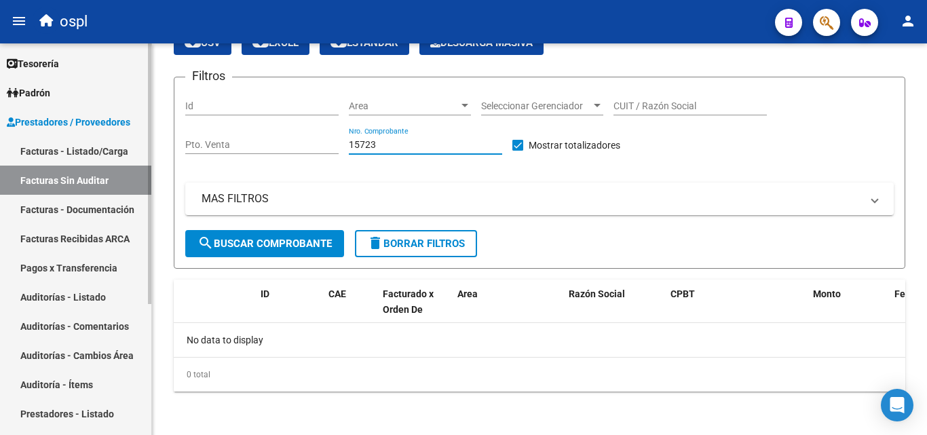
type input "15723"
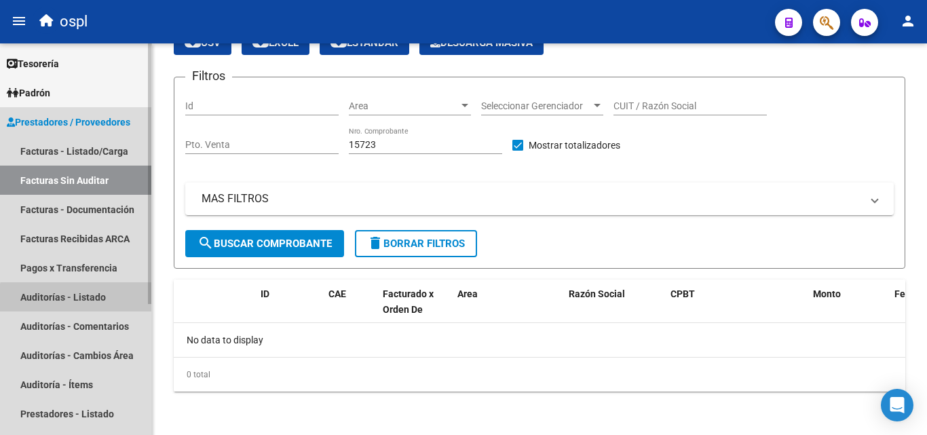
click at [92, 306] on link "Auditorías - Listado" at bounding box center [75, 296] width 151 height 29
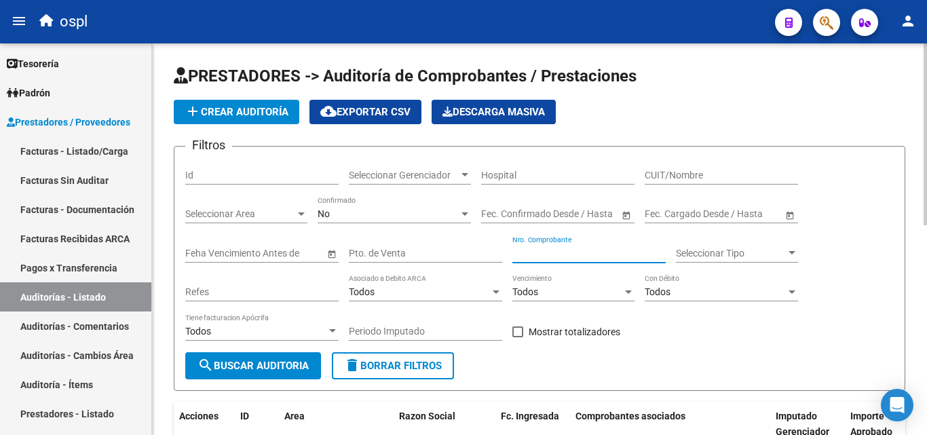
click at [546, 257] on input "Nro. Comprobante" at bounding box center [588, 254] width 153 height 12
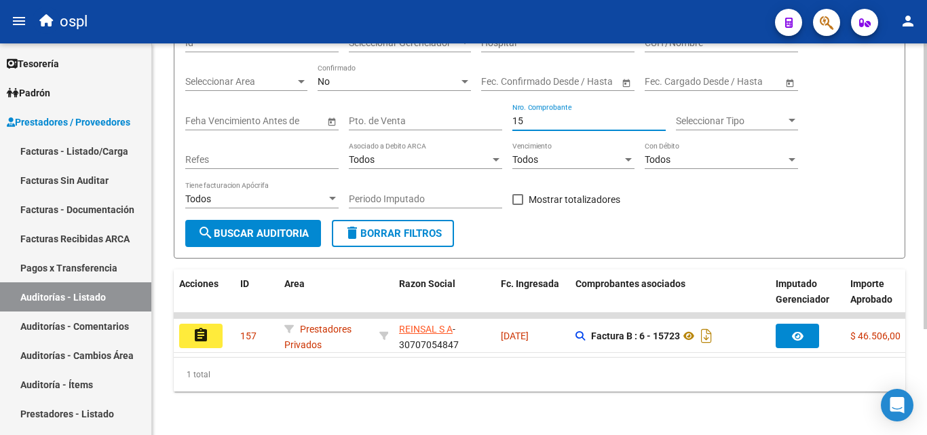
type input "1"
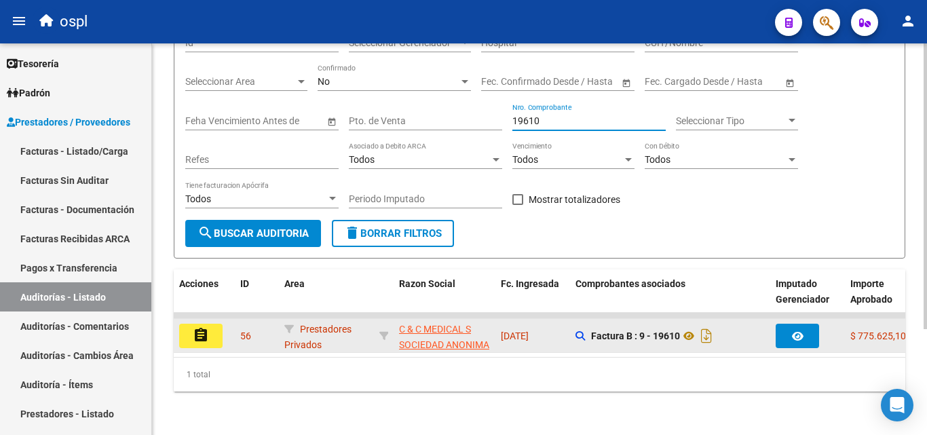
type input "19610"
click at [218, 324] on button "assignment" at bounding box center [200, 336] width 43 height 24
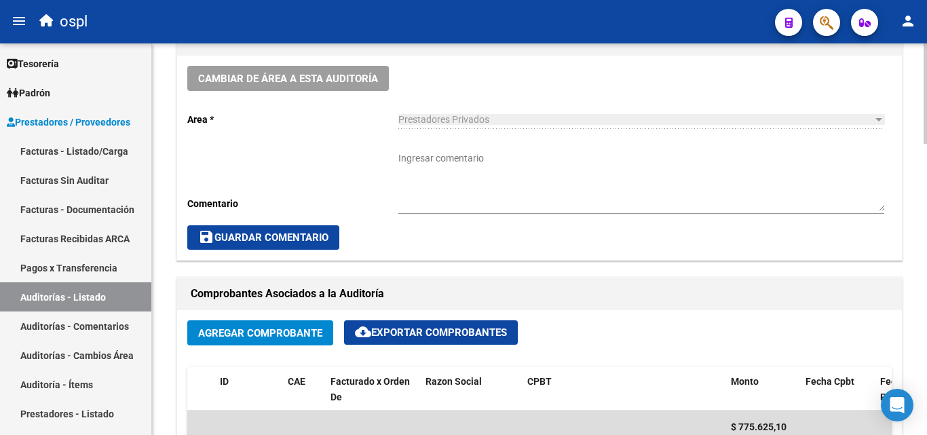
scroll to position [407, 0]
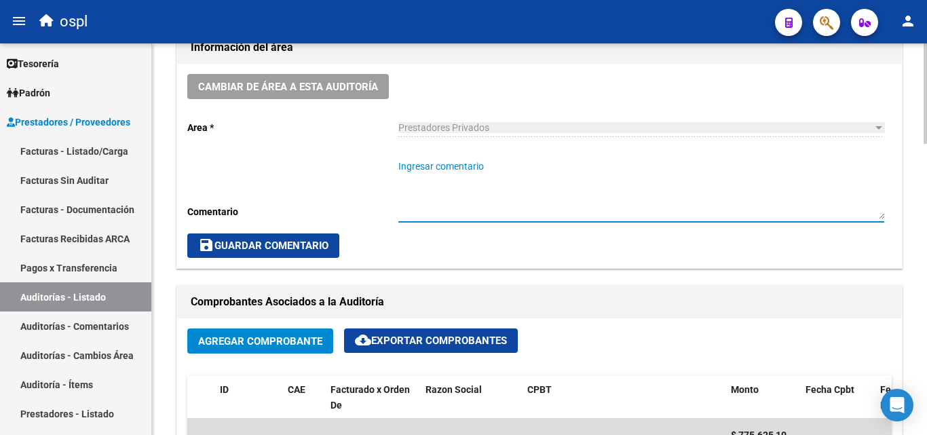
click at [464, 180] on textarea "Ingresar comentario" at bounding box center [641, 189] width 486 height 60
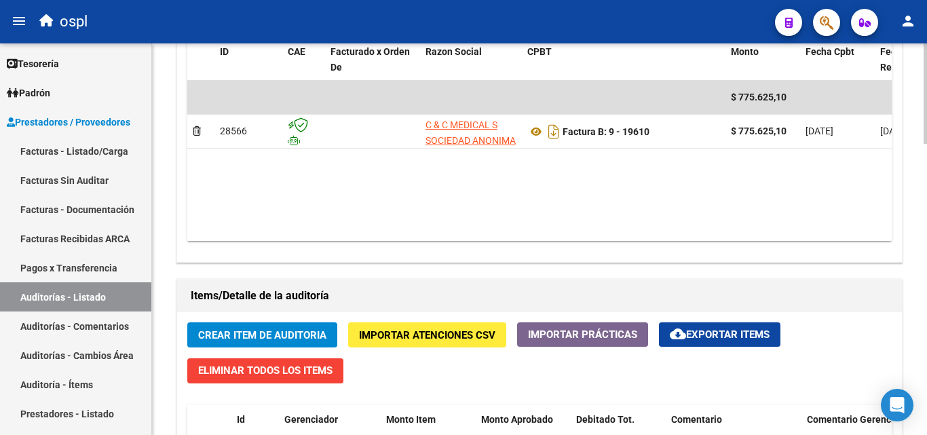
scroll to position [746, 0]
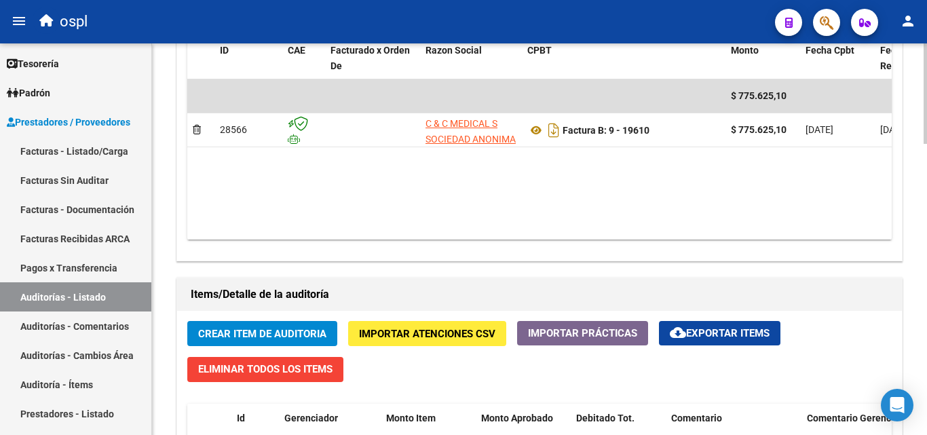
drag, startPoint x: 482, startPoint y: 225, endPoint x: 490, endPoint y: 227, distance: 8.4
click at [490, 227] on datatable-body "$ 775.625,10 28566 C & C MEDICAL S SOCIEDAD ANONIMA Factura B: 9 - 19610 $ 775.…" at bounding box center [539, 159] width 704 height 160
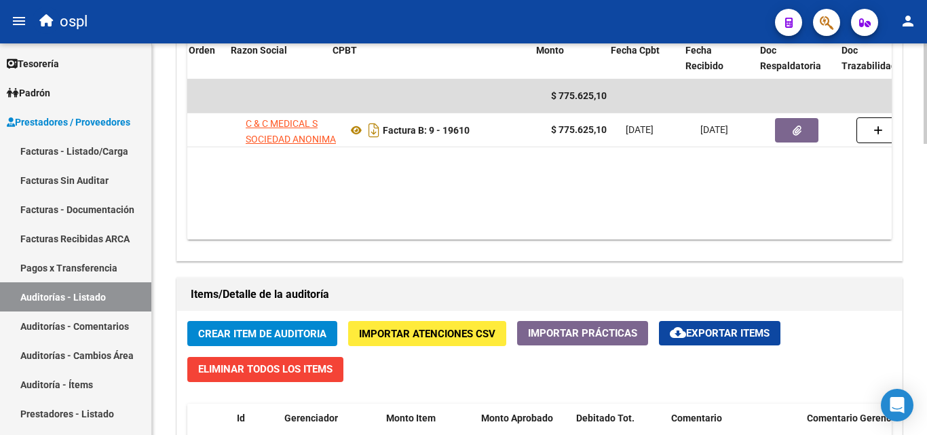
scroll to position [0, 203]
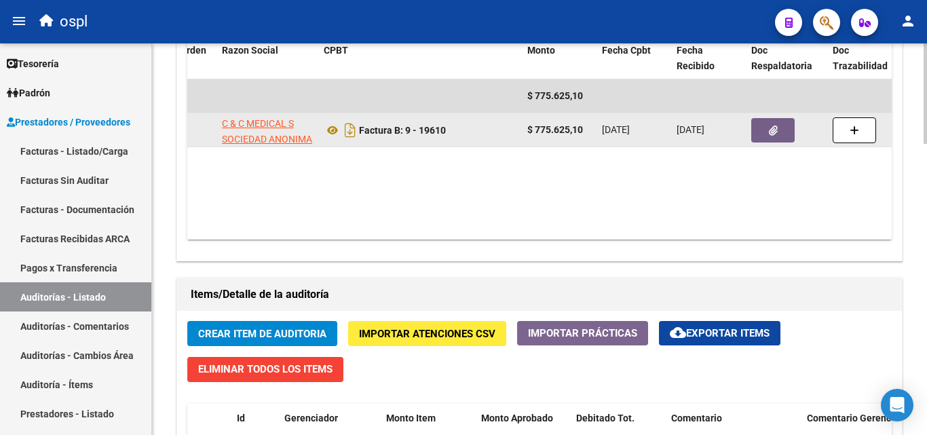
click at [772, 133] on icon "button" at bounding box center [772, 130] width 9 height 10
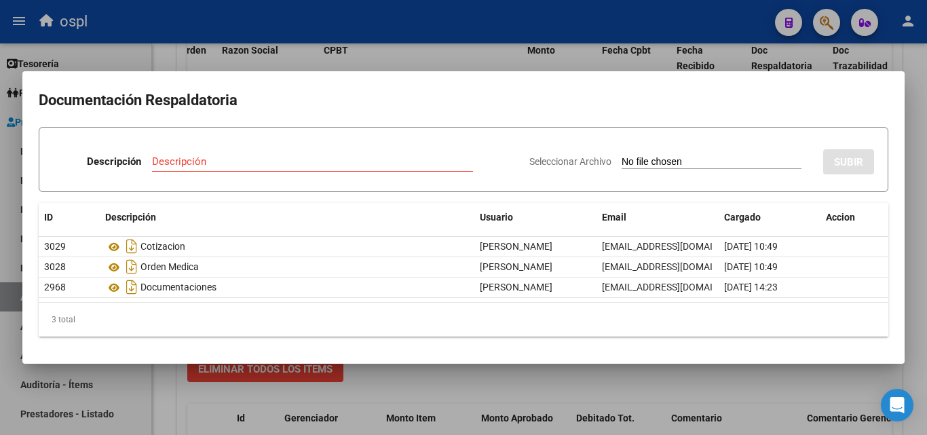
click at [423, 54] on div at bounding box center [463, 217] width 927 height 435
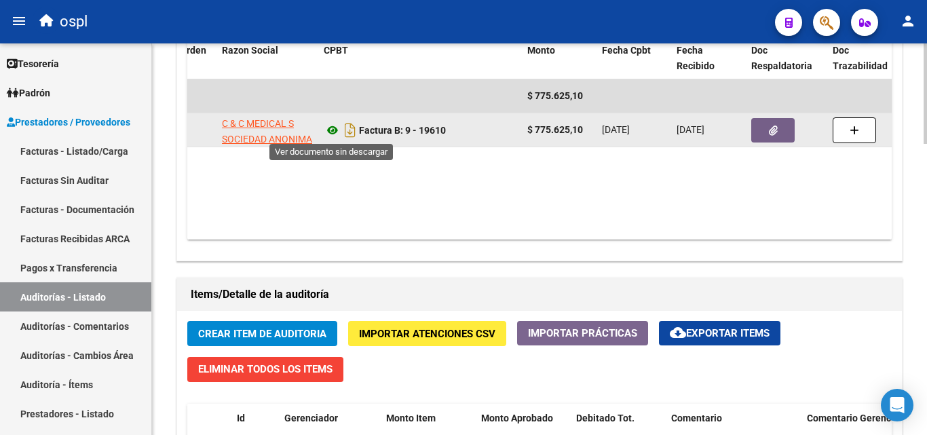
click at [327, 122] on icon at bounding box center [333, 130] width 18 height 16
click at [773, 130] on icon "button" at bounding box center [772, 130] width 9 height 10
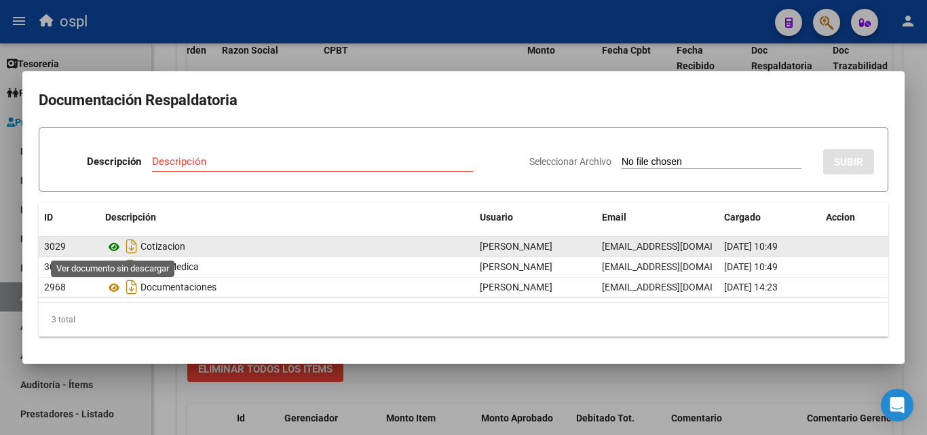
click at [114, 249] on icon at bounding box center [114, 247] width 18 height 16
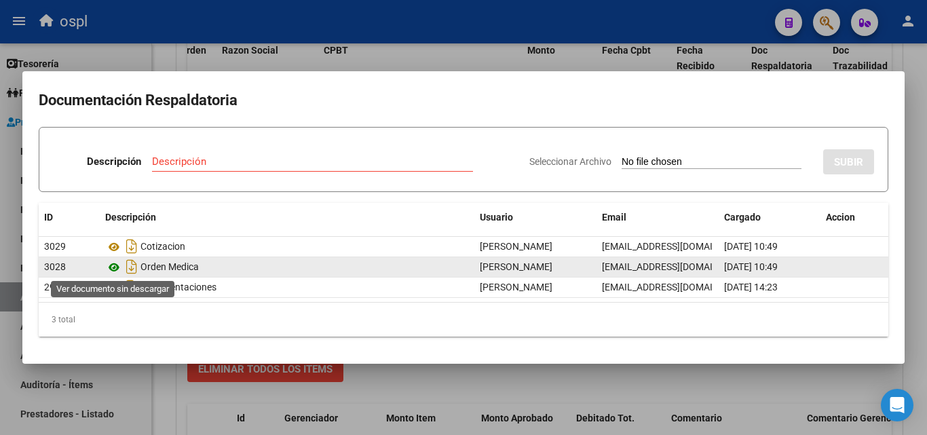
click at [111, 266] on icon at bounding box center [114, 267] width 18 height 16
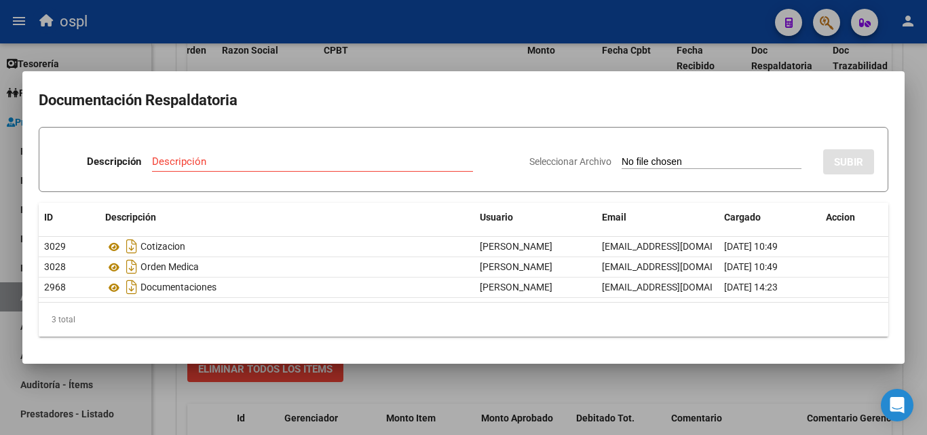
click at [462, 64] on div at bounding box center [463, 217] width 927 height 435
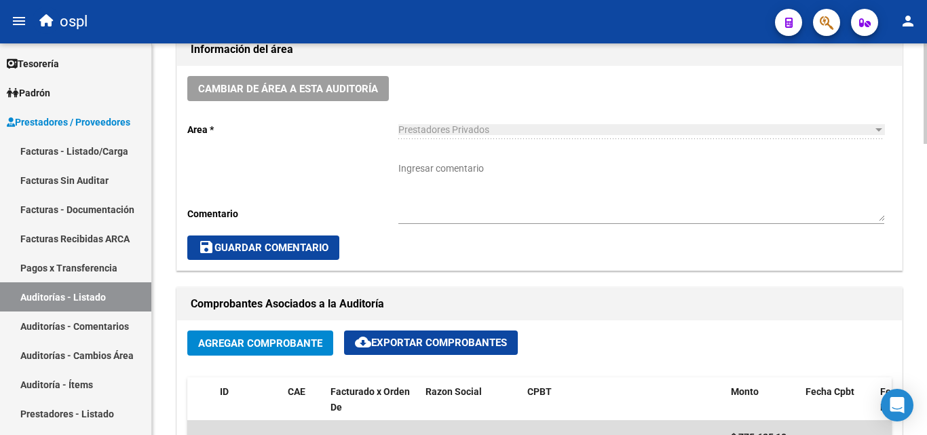
scroll to position [339, 0]
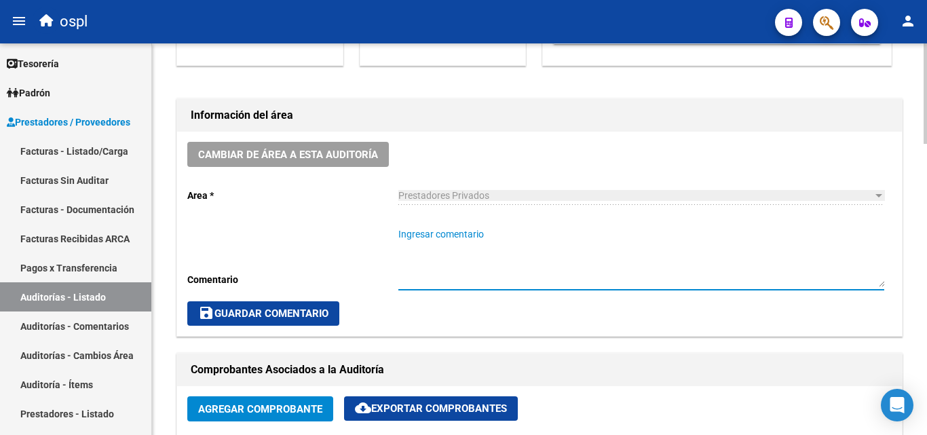
click at [465, 244] on textarea "Ingresar comentario" at bounding box center [641, 257] width 486 height 60
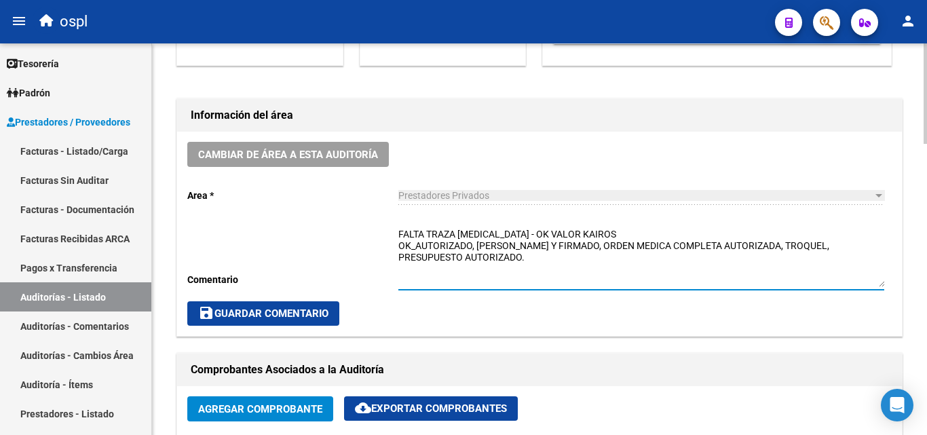
drag, startPoint x: 610, startPoint y: 239, endPoint x: 793, endPoint y: 249, distance: 183.4
click at [793, 249] on textarea "FALTA TRAZA GENVOYA - OK VALOR KAIROS OK_AUTORIZADO, REMITO SELLADO Y FIRMADO, …" at bounding box center [641, 257] width 486 height 60
click at [629, 234] on textarea "FALTA TRAZA GENVOYA - OK VALOR KAIROS OK_AUTORIZADO, REMITO SELLADO Y FIRMADO, …" at bounding box center [641, 257] width 486 height 60
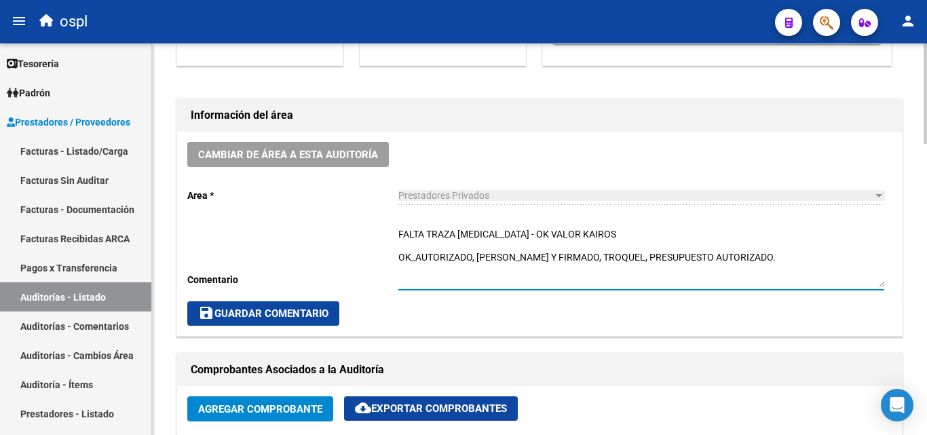
paste textarea "ORDEN MEDICA COMPLETA AUTORIZADA,"
click at [606, 241] on textarea "FALTA TRAZA GENVOYA - OK VALOR KAIROS ORDEN MEDICA COMPLETA AUTORIZADA, OK_AUTO…" at bounding box center [641, 257] width 486 height 60
click at [400, 243] on textarea "FALTA TRAZA GENVOYA - OK VALOR KAIROS ORDEN MEDICA OK_AUTORIZADO, REMITO SELLAD…" at bounding box center [641, 257] width 486 height 60
click at [515, 243] on textarea "FALTA TRAZA GENVOYA - OK VALOR KAIROS FALTA ORDEN MEDICA OK_AUTORIZADO, REMITO …" at bounding box center [641, 257] width 486 height 60
type textarea "FALTA TRAZA GENVOYA - OK VALOR KAIROS FALTA ORDEN MEDICA SE ADJUNTO DIGITAL OK_…"
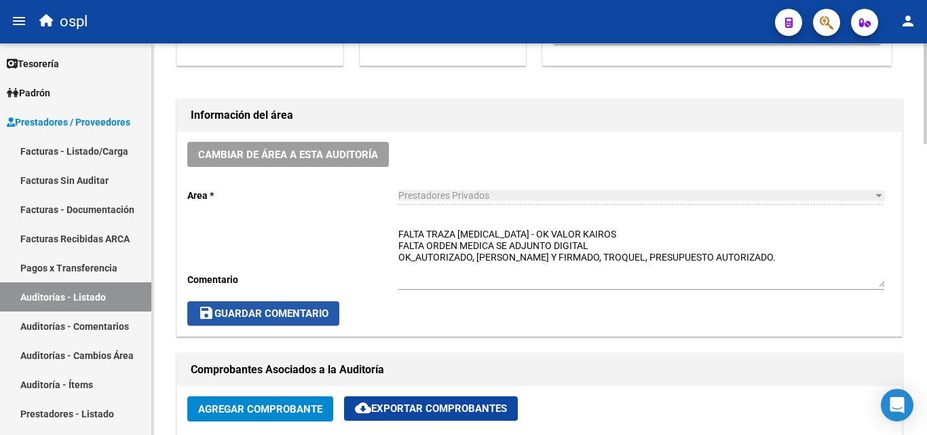
click at [227, 315] on span "save Guardar Comentario" at bounding box center [263, 313] width 130 height 12
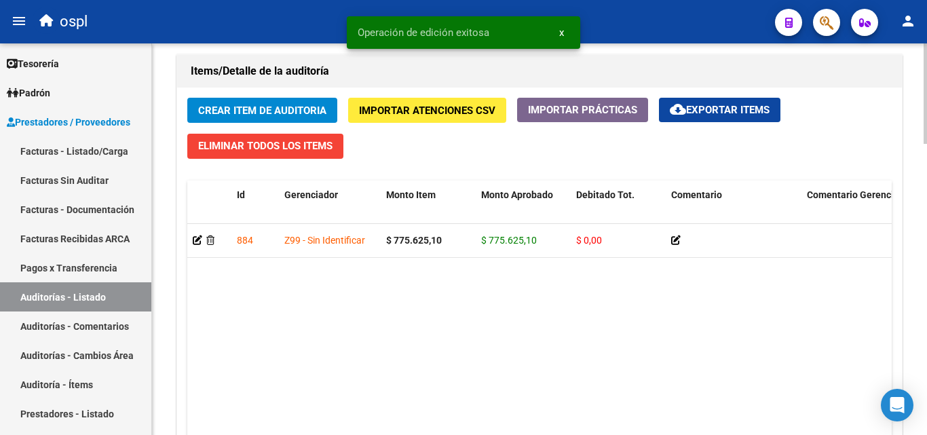
scroll to position [1085, 0]
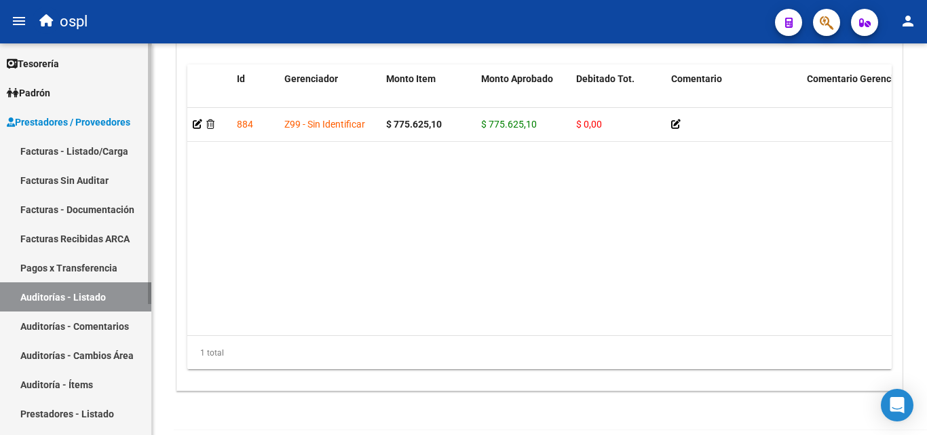
click at [95, 288] on link "Auditorías - Listado" at bounding box center [75, 296] width 151 height 29
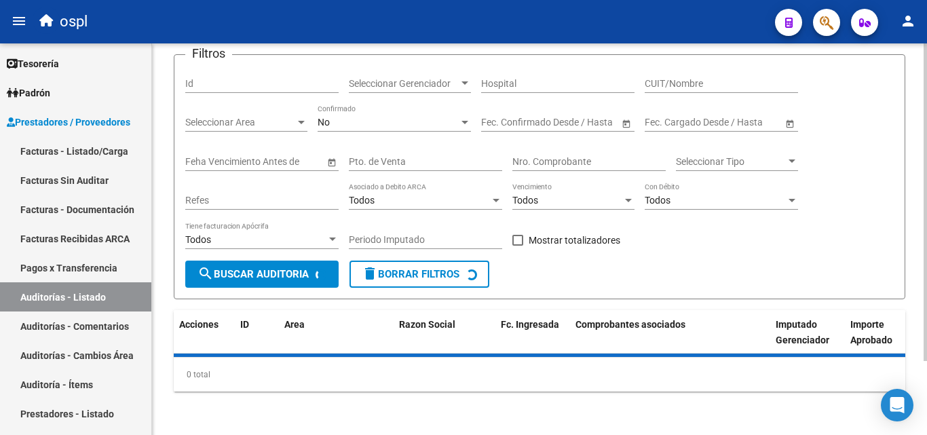
scroll to position [450, 0]
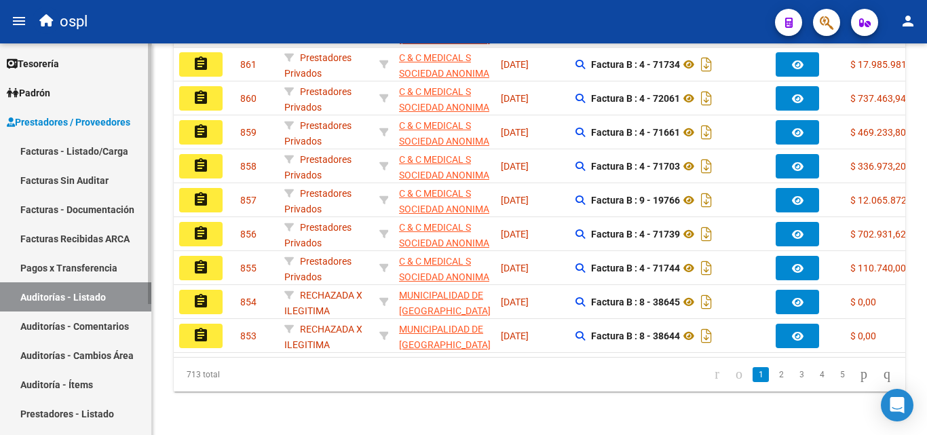
click at [113, 300] on link "Auditorías - Listado" at bounding box center [75, 296] width 151 height 29
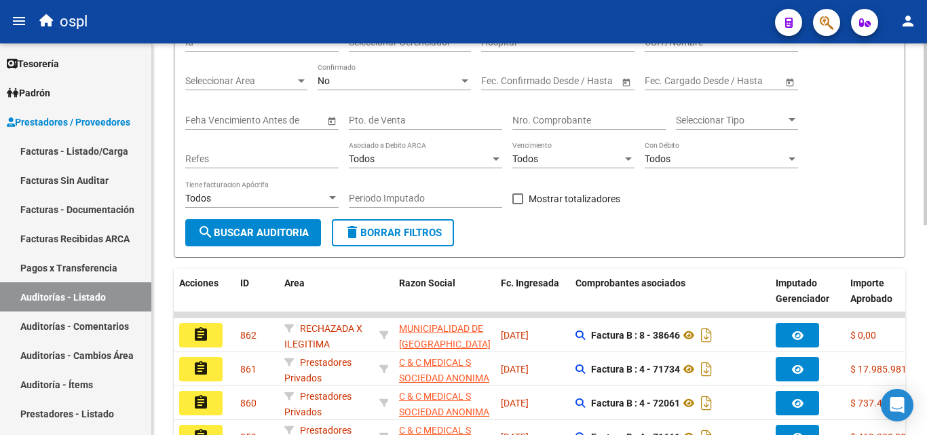
scroll to position [111, 0]
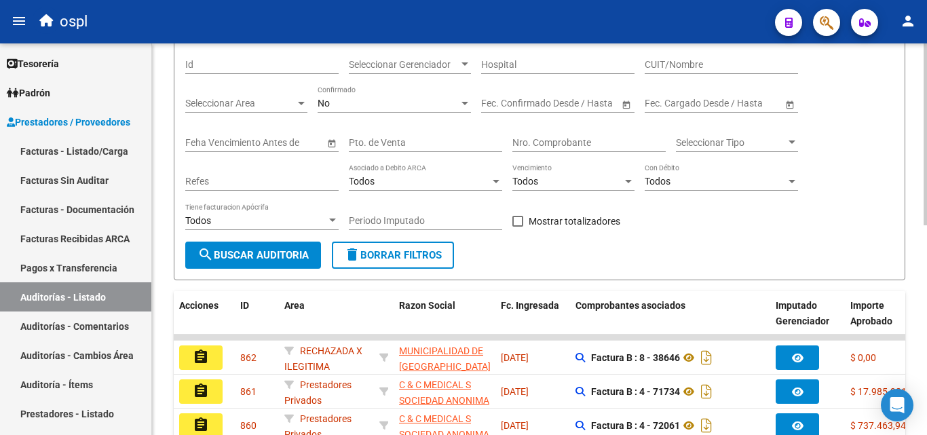
click at [543, 148] on input "Nro. Comprobante" at bounding box center [588, 143] width 153 height 12
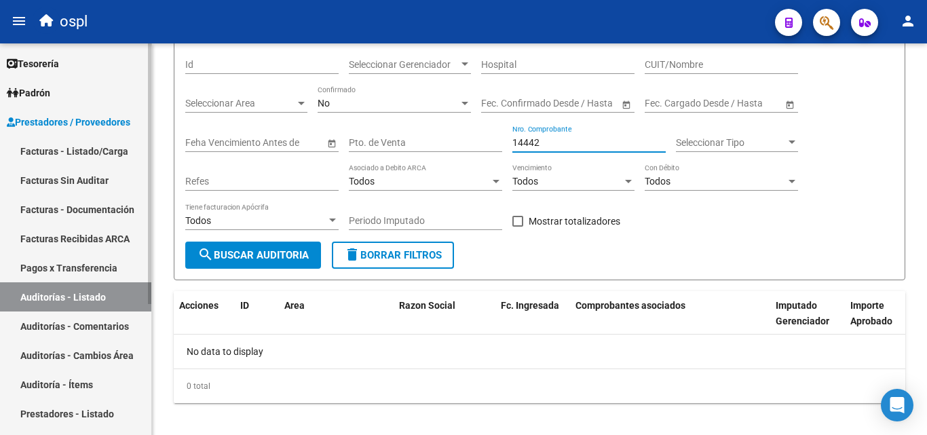
type input "14442"
click at [110, 144] on link "Facturas - Listado/Carga" at bounding box center [75, 150] width 151 height 29
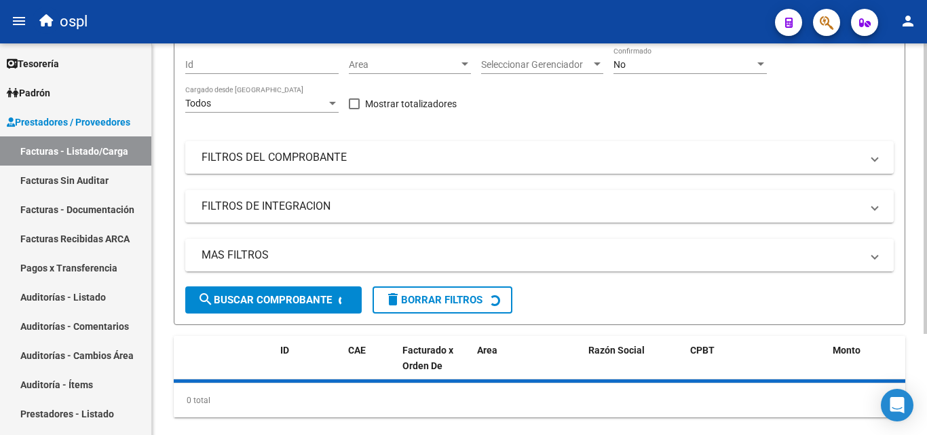
click at [308, 165] on mat-panel-title "FILTROS DEL COMPROBANTE" at bounding box center [530, 157] width 659 height 15
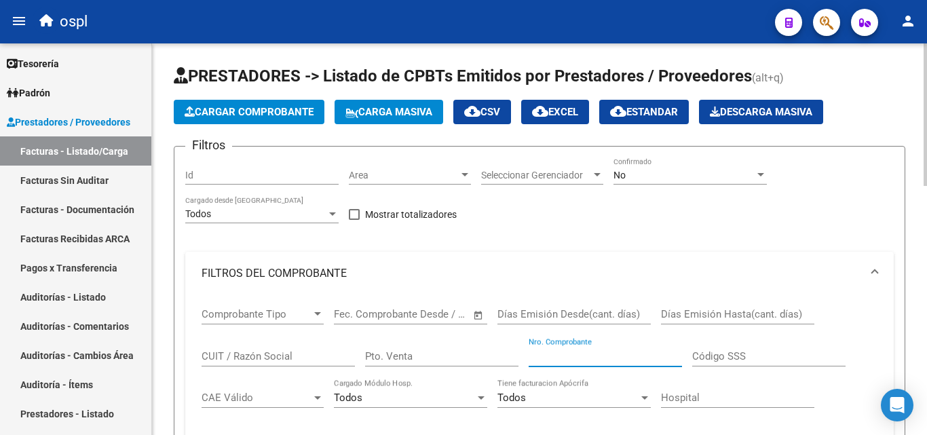
click at [558, 361] on input "Nro. Comprobante" at bounding box center [604, 356] width 153 height 12
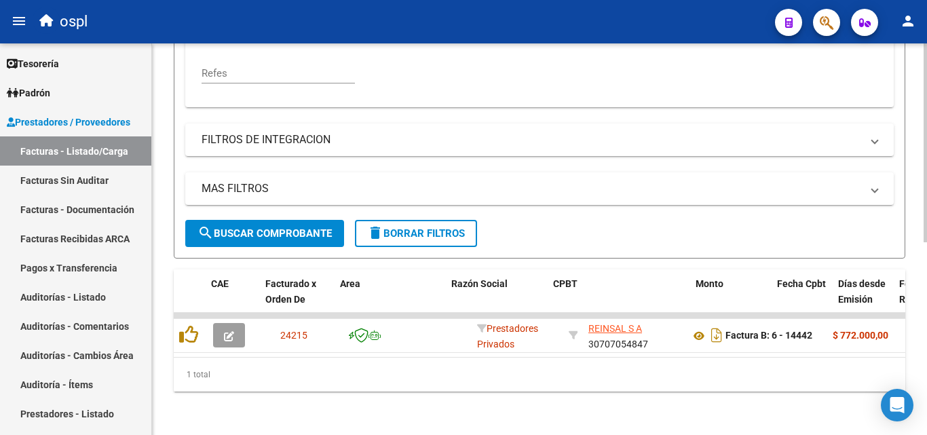
scroll to position [0, 148]
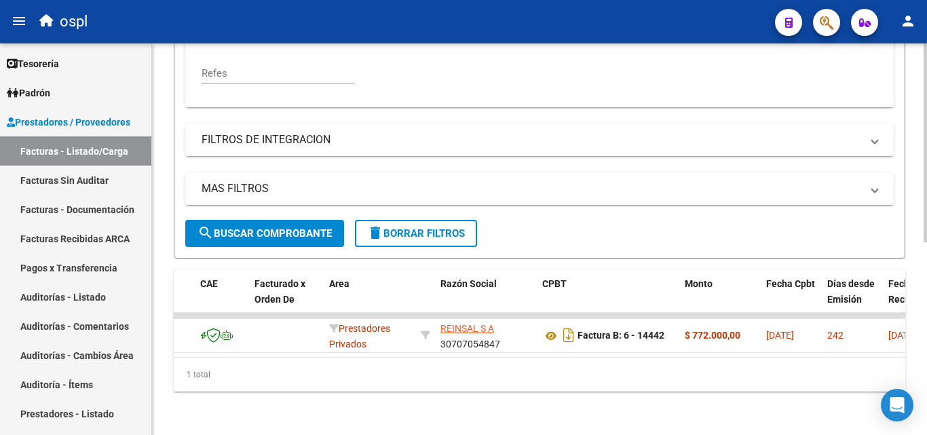
type input "14442"
drag, startPoint x: 334, startPoint y: 359, endPoint x: 352, endPoint y: 351, distance: 20.0
click at [352, 351] on div "ID CAE Facturado x Orden De Area Razón Social CPBT Monto Fecha Cpbt Días desde …" at bounding box center [539, 330] width 731 height 122
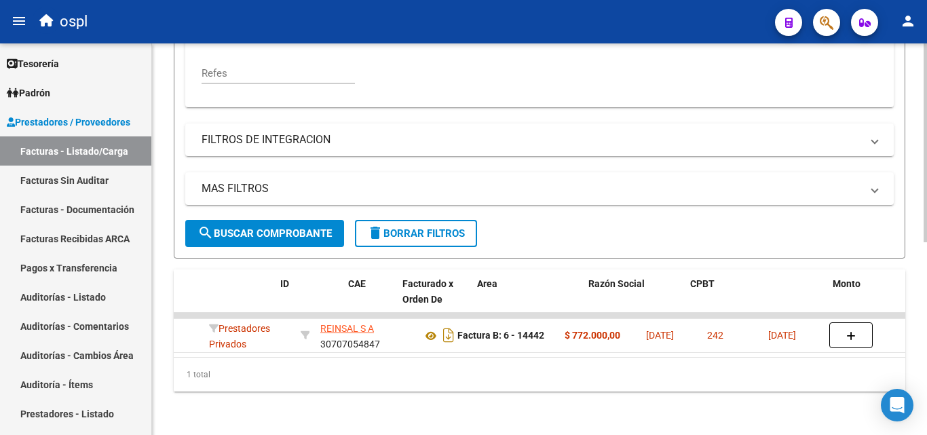
scroll to position [0, 0]
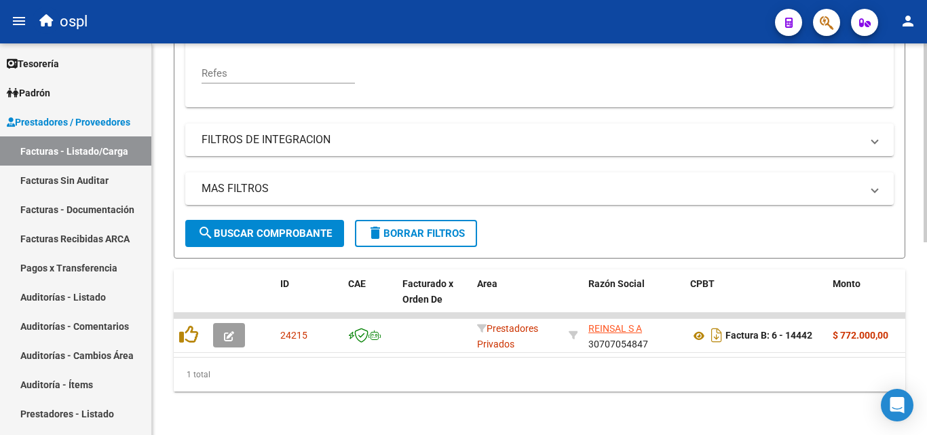
click at [587, 374] on div "1 total" at bounding box center [539, 374] width 731 height 34
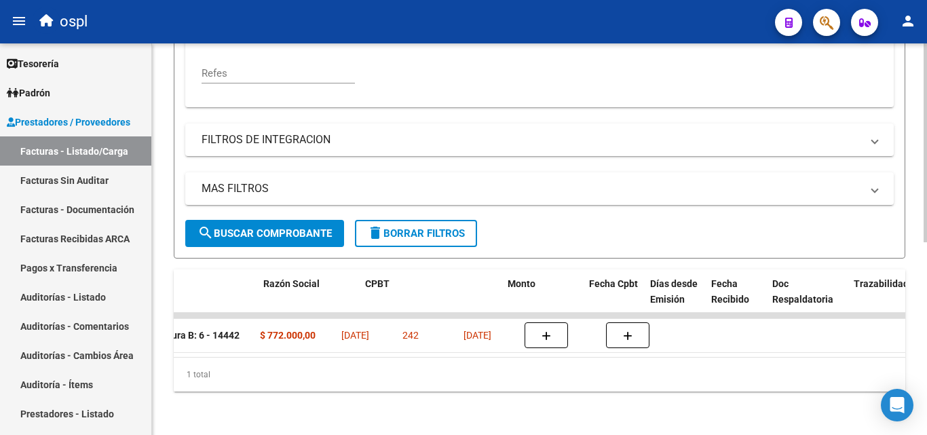
scroll to position [0, 325]
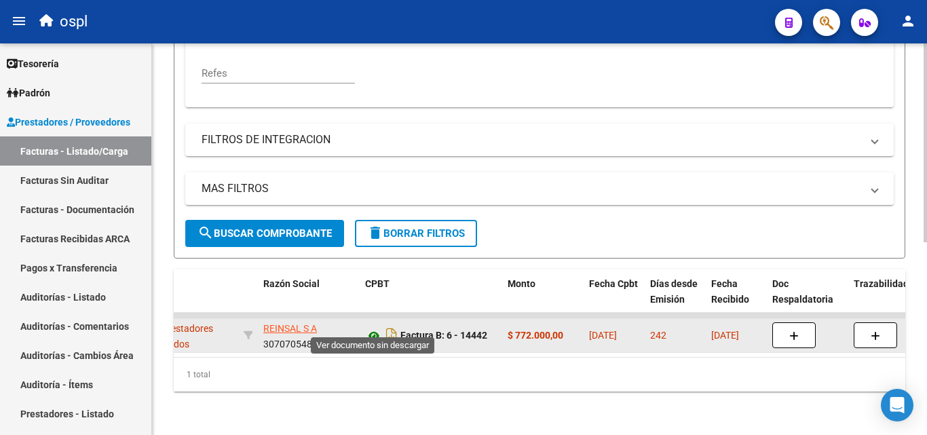
click at [374, 328] on icon at bounding box center [374, 336] width 18 height 16
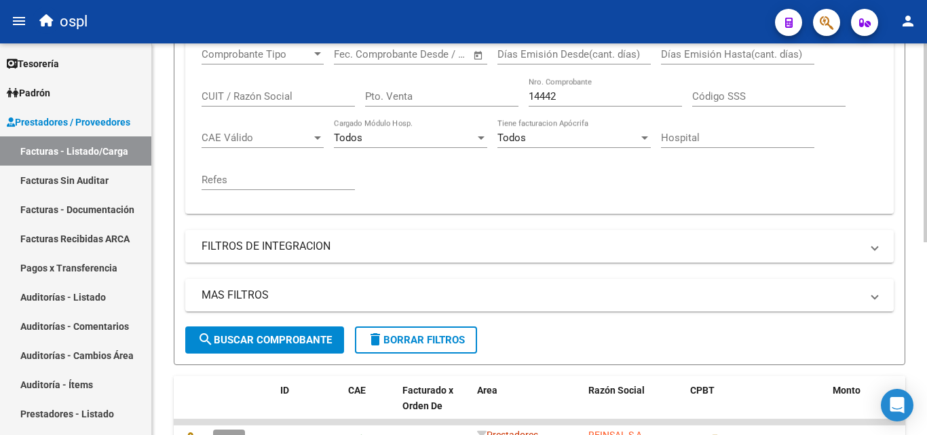
scroll to position [243, 0]
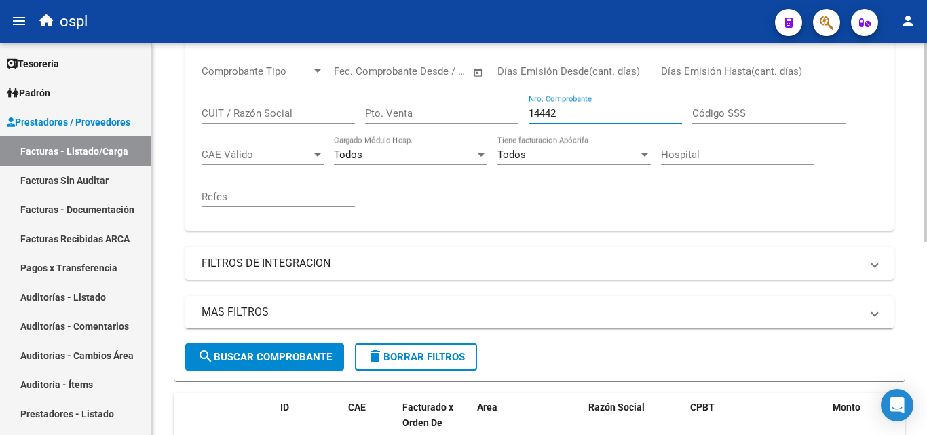
drag, startPoint x: 567, startPoint y: 112, endPoint x: 484, endPoint y: 119, distance: 83.0
click at [484, 119] on div "Comprobante Tipo Comprobante Tipo Start date – End date Fec. Comprobante Desde …" at bounding box center [539, 136] width 676 height 168
type input "10007"
click at [326, 345] on button "search Buscar Comprobante" at bounding box center [264, 356] width 159 height 27
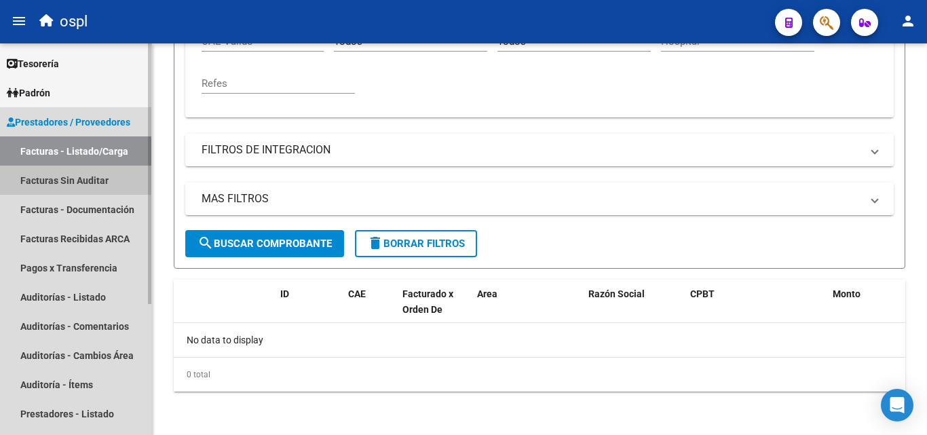
click at [106, 188] on link "Facturas Sin Auditar" at bounding box center [75, 179] width 151 height 29
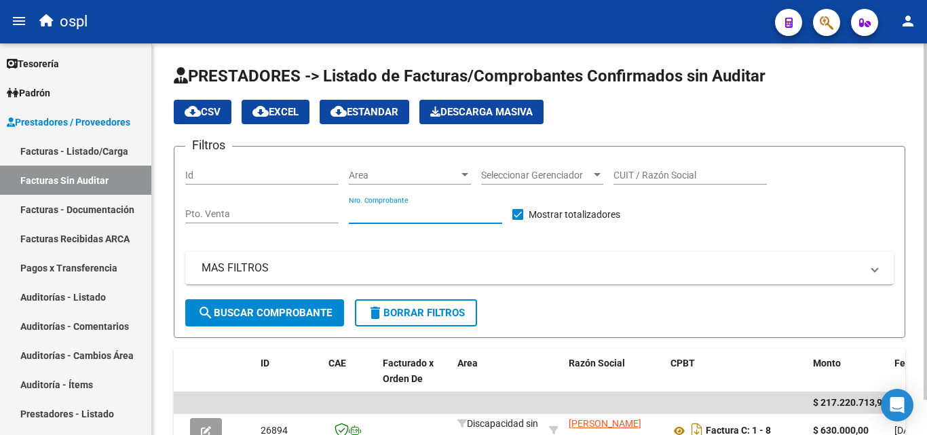
click at [406, 217] on input "Nro. Comprobante" at bounding box center [425, 214] width 153 height 12
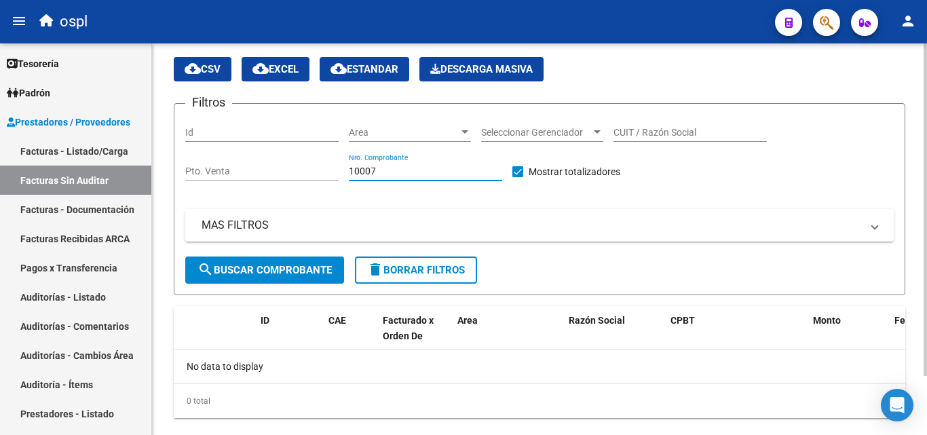
scroll to position [69, 0]
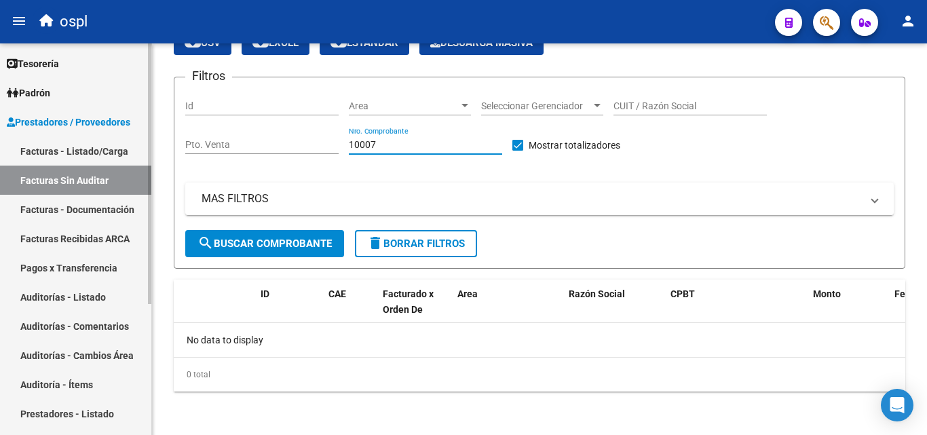
type input "10007"
click at [90, 303] on link "Auditorías - Listado" at bounding box center [75, 296] width 151 height 29
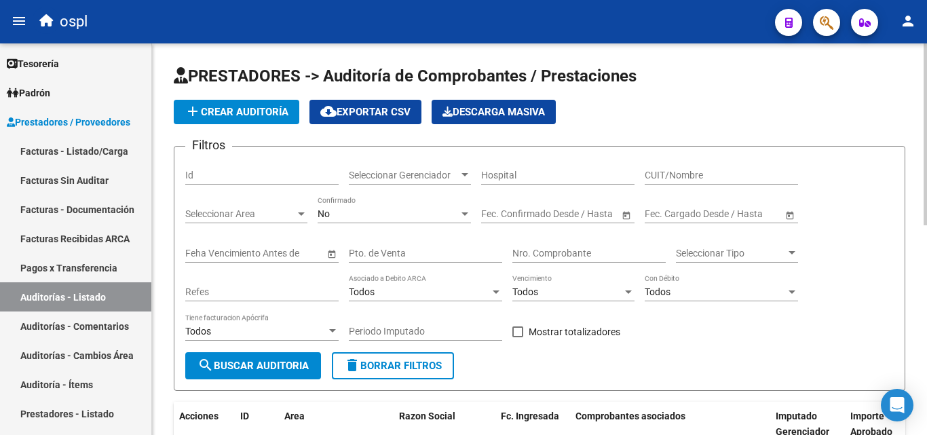
click at [551, 246] on div "Nro. Comprobante" at bounding box center [588, 248] width 153 height 27
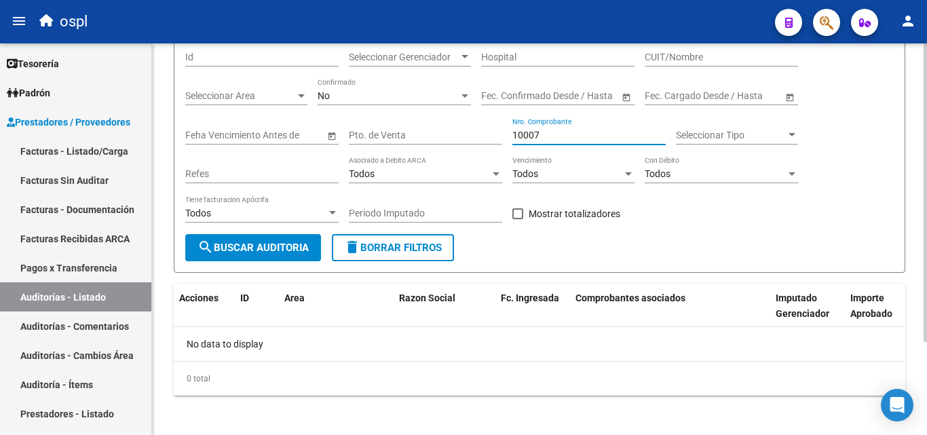
scroll to position [122, 0]
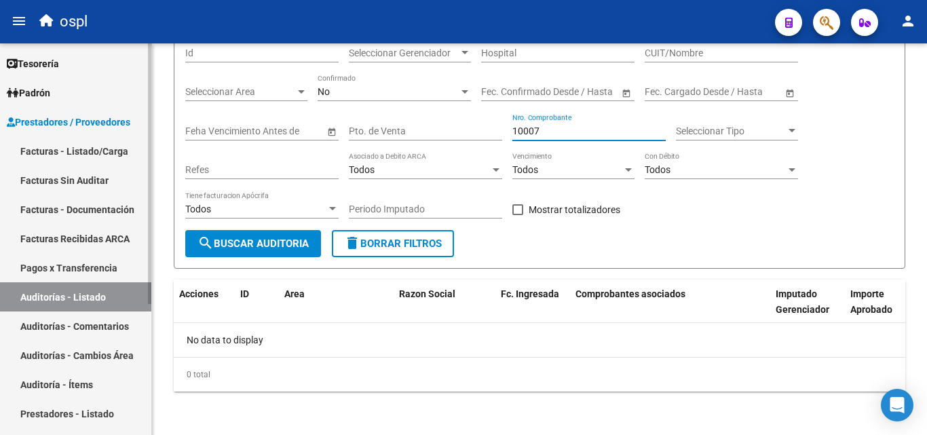
type input "10007"
click at [113, 149] on link "Facturas - Listado/Carga" at bounding box center [75, 150] width 151 height 29
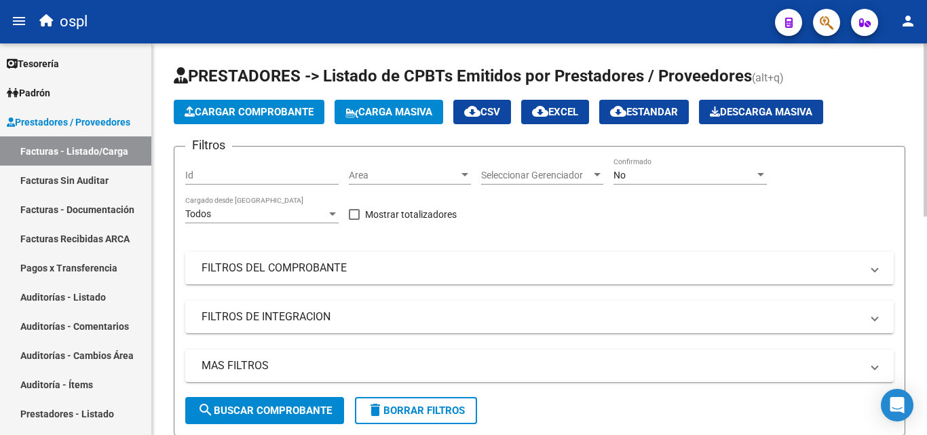
click at [244, 265] on mat-panel-title "FILTROS DEL COMPROBANTE" at bounding box center [530, 267] width 659 height 15
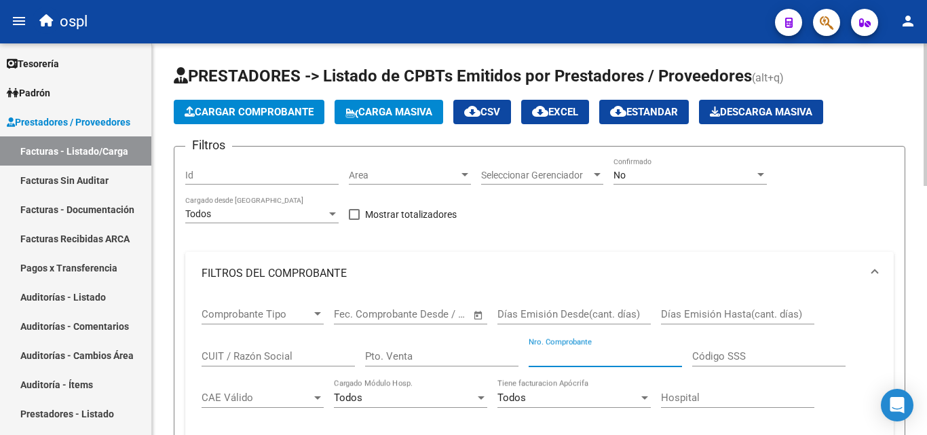
click at [553, 350] on input "Nro. Comprobante" at bounding box center [604, 356] width 153 height 12
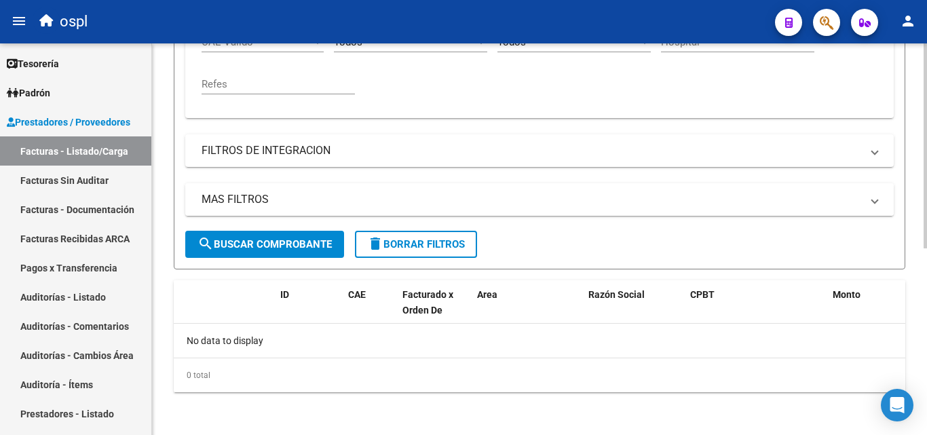
scroll to position [356, 0]
type input "10007"
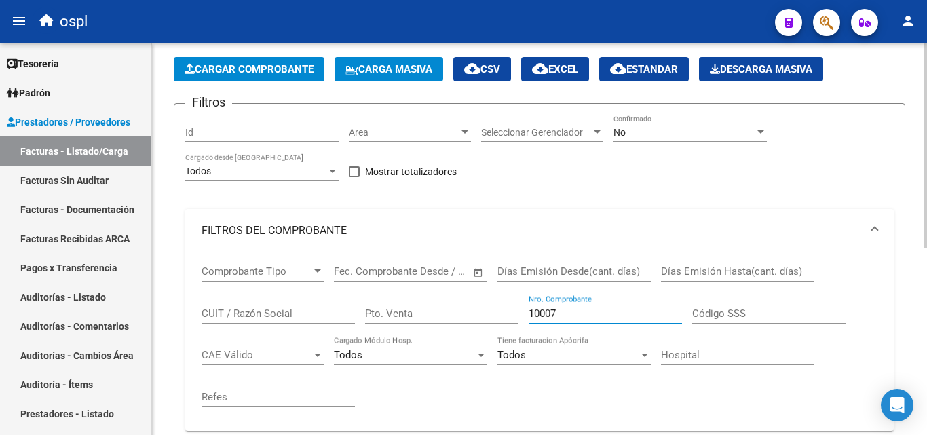
scroll to position [17, 0]
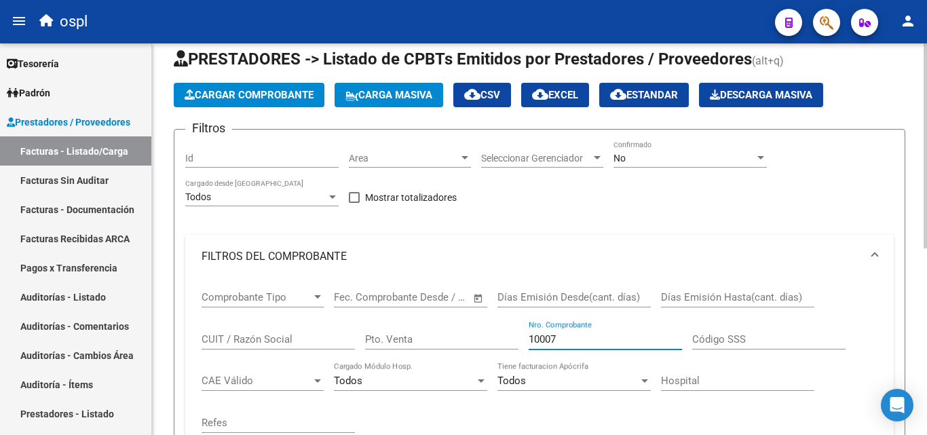
click at [653, 153] on div "No" at bounding box center [683, 159] width 141 height 12
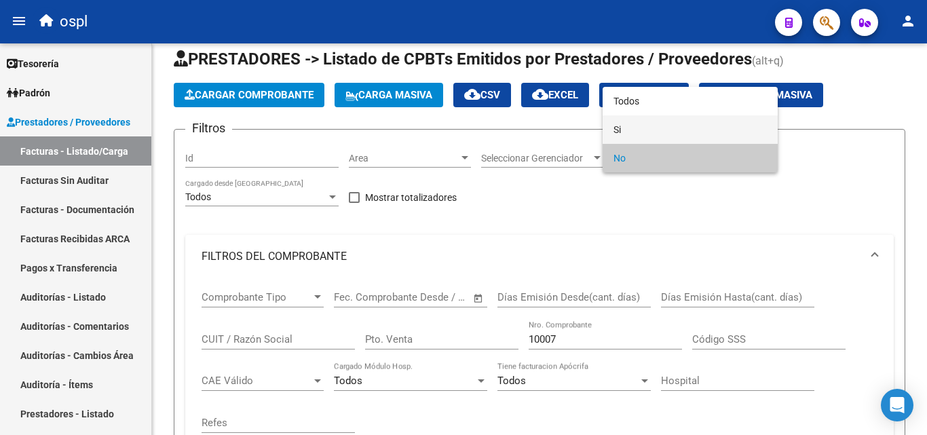
click at [648, 122] on span "Si" at bounding box center [689, 129] width 153 height 28
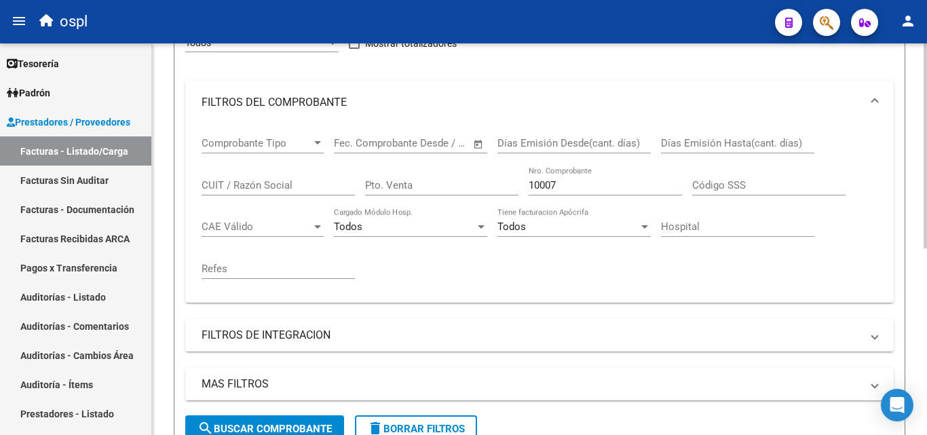
scroll to position [220, 0]
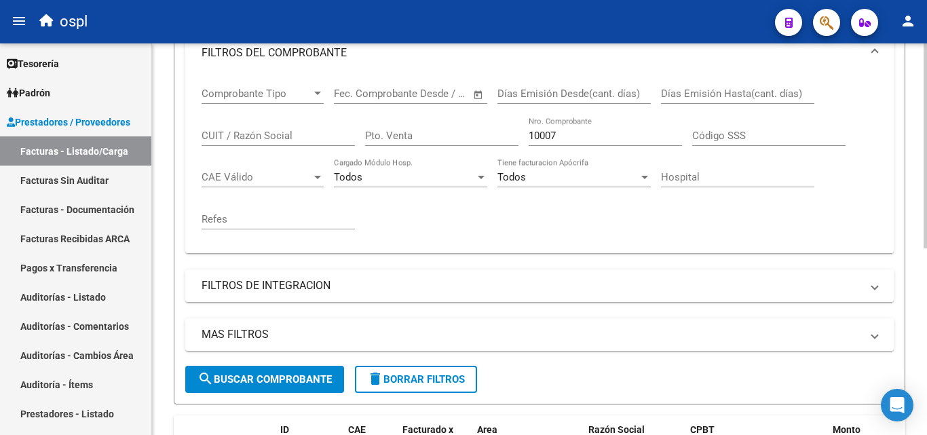
click at [305, 381] on span "search Buscar Comprobante" at bounding box center [264, 379] width 134 height 12
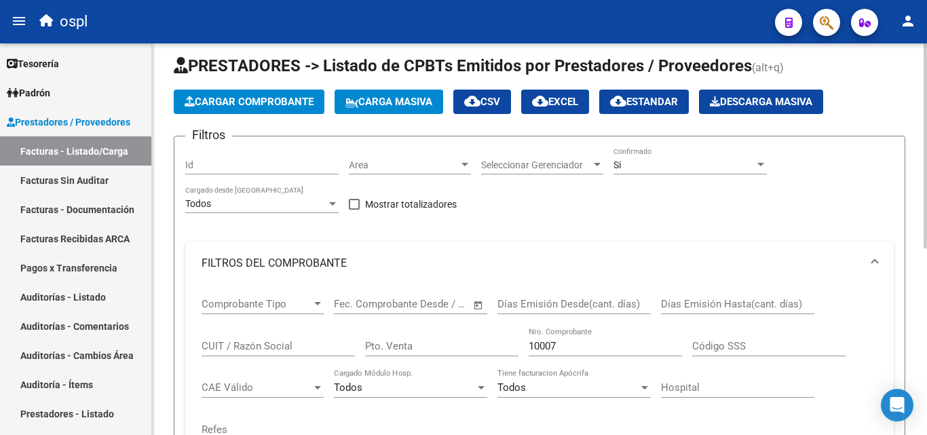
scroll to position [0, 0]
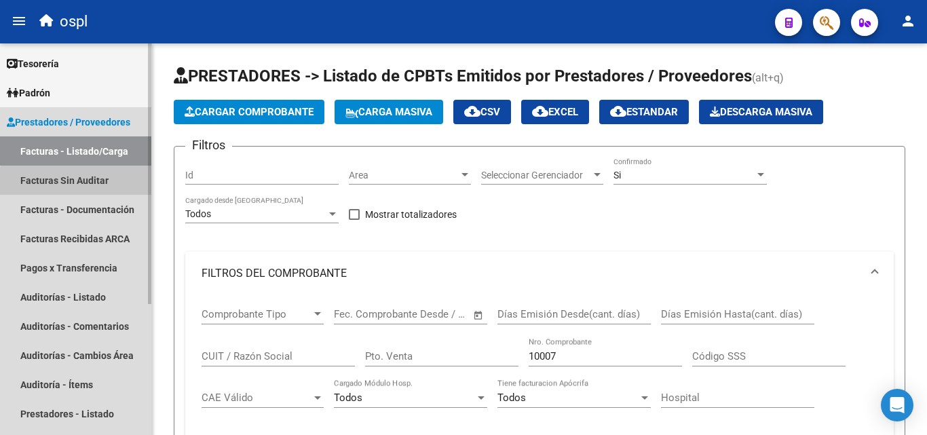
click at [119, 185] on link "Facturas Sin Auditar" at bounding box center [75, 179] width 151 height 29
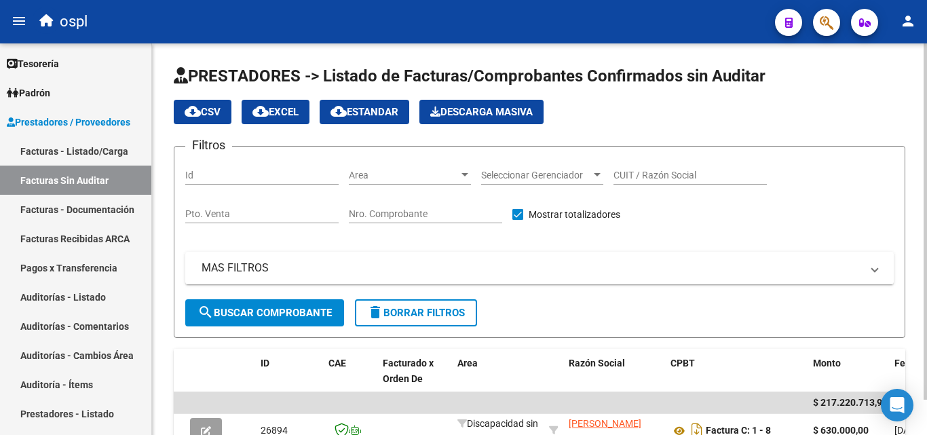
click at [429, 208] on input "Nro. Comprobante" at bounding box center [425, 214] width 153 height 12
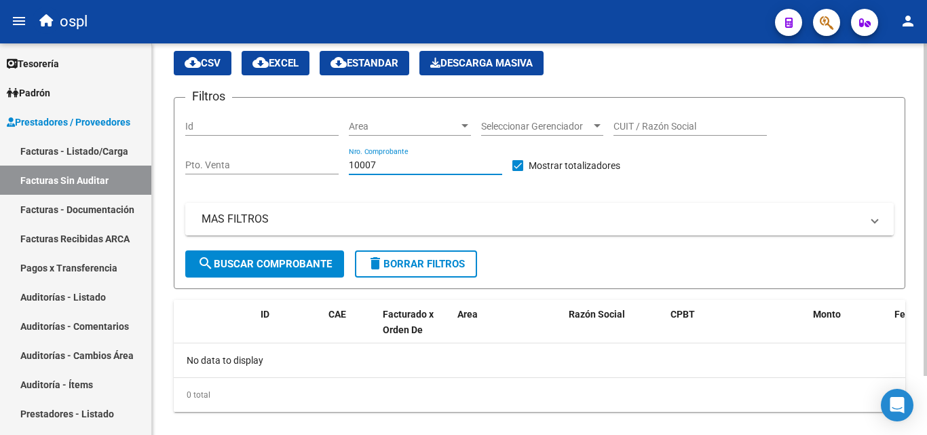
scroll to position [69, 0]
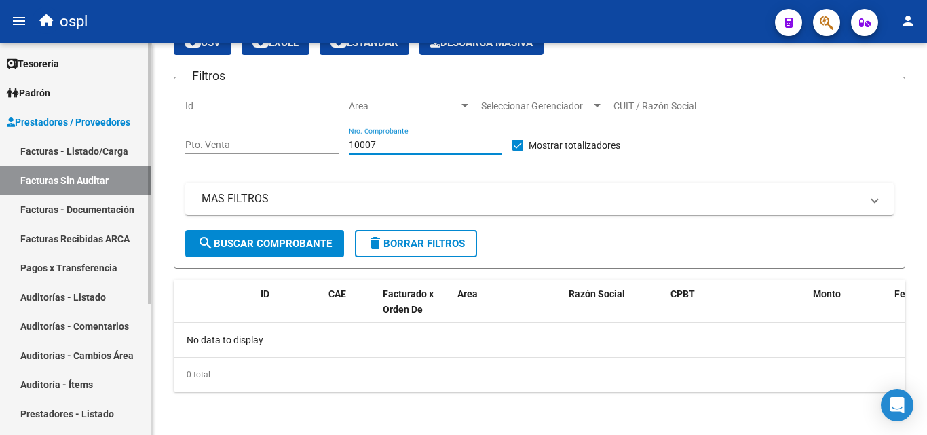
type input "10007"
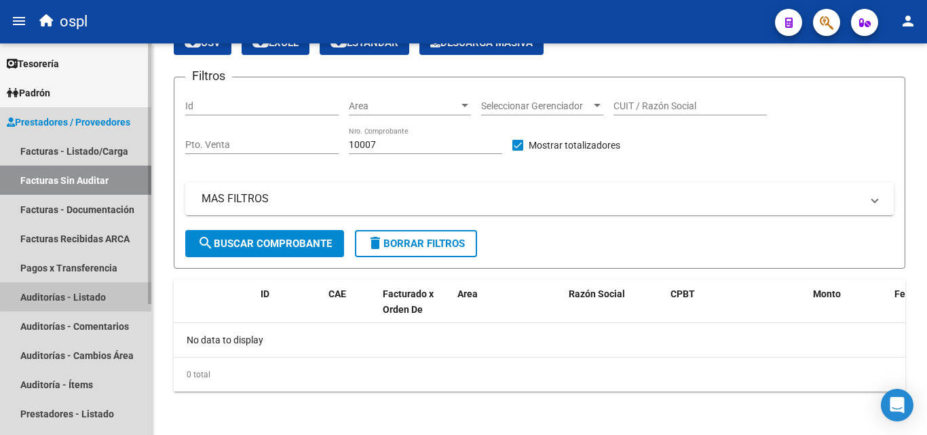
click at [111, 288] on link "Auditorías - Listado" at bounding box center [75, 296] width 151 height 29
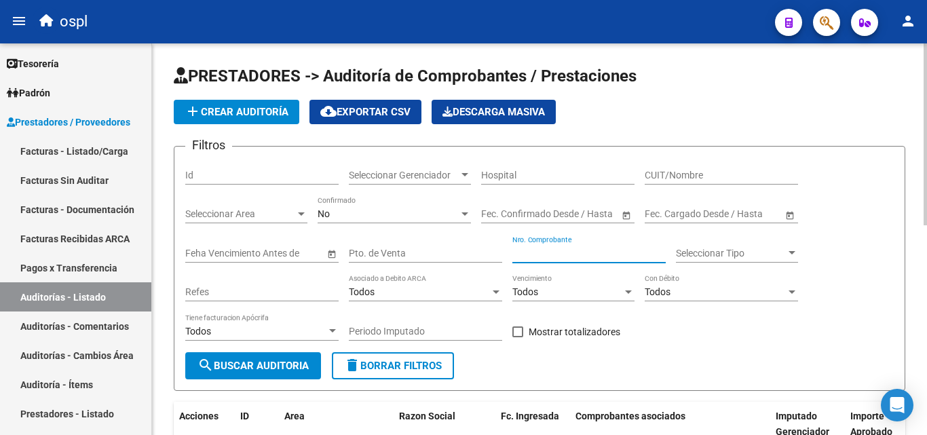
click at [522, 258] on input "Nro. Comprobante" at bounding box center [588, 254] width 153 height 12
type input "10007"
click at [300, 378] on button "search Buscar Auditoria" at bounding box center [253, 365] width 136 height 27
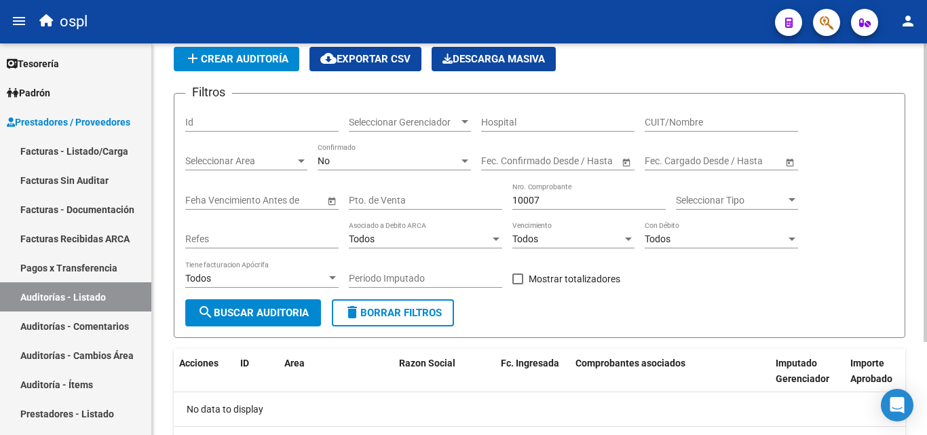
scroll to position [122, 0]
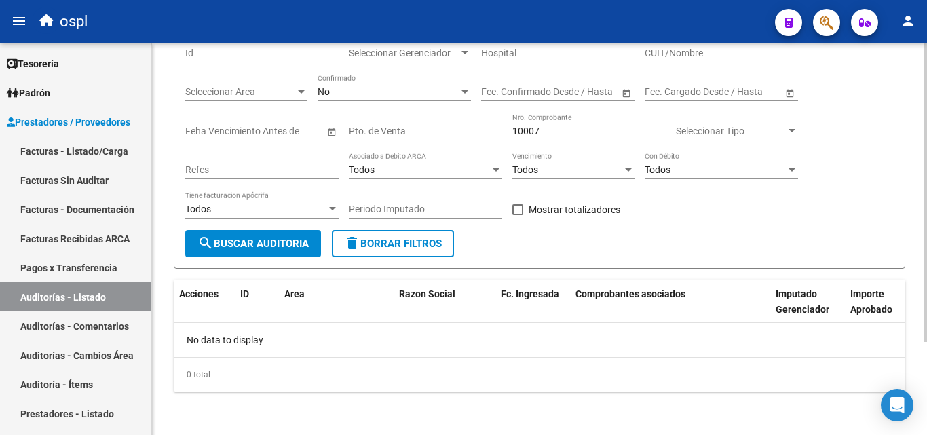
drag, startPoint x: 562, startPoint y: 137, endPoint x: 541, endPoint y: 131, distance: 21.2
click at [541, 131] on div "10007 Nro. Comprobante" at bounding box center [588, 126] width 153 height 27
drag, startPoint x: 549, startPoint y: 134, endPoint x: 505, endPoint y: 119, distance: 45.7
click at [503, 136] on div "Filtros Id Seleccionar Gerenciador Seleccionar Gerenciador Hospital CUIT/Nombre…" at bounding box center [539, 132] width 708 height 195
type input "9992"
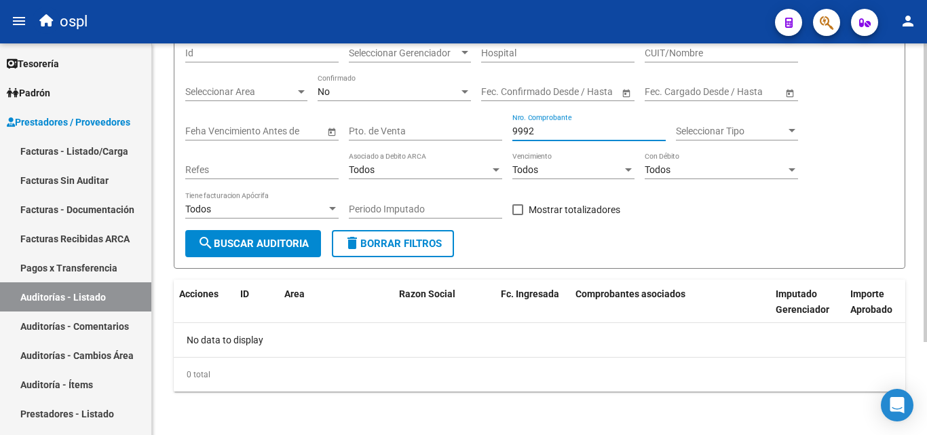
click at [260, 248] on span "search Buscar Auditoria" at bounding box center [252, 243] width 111 height 12
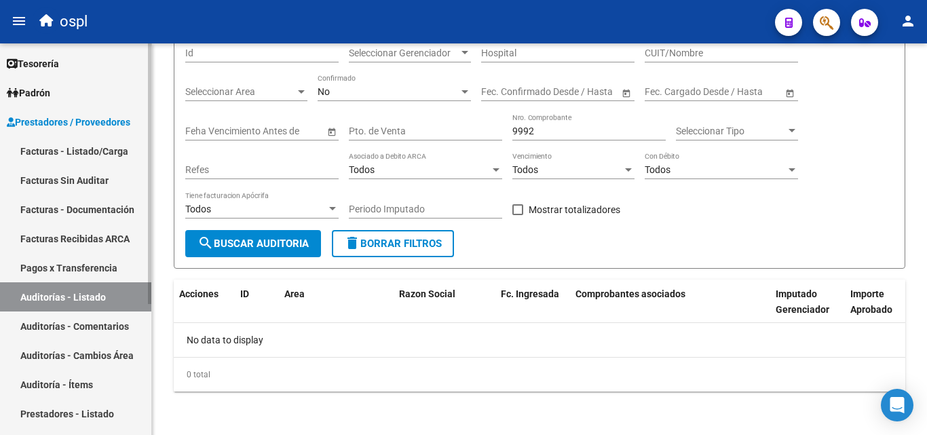
click at [77, 144] on link "Facturas - Listado/Carga" at bounding box center [75, 150] width 151 height 29
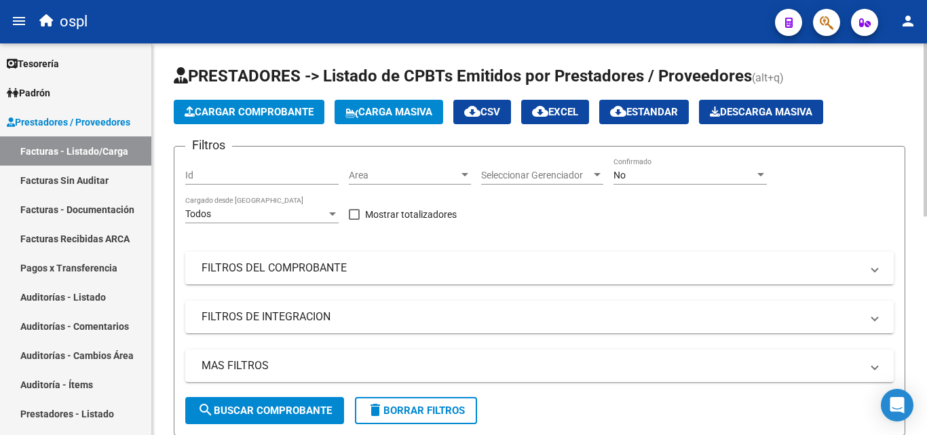
click at [292, 259] on mat-expansion-panel-header "FILTROS DEL COMPROBANTE" at bounding box center [539, 268] width 708 height 33
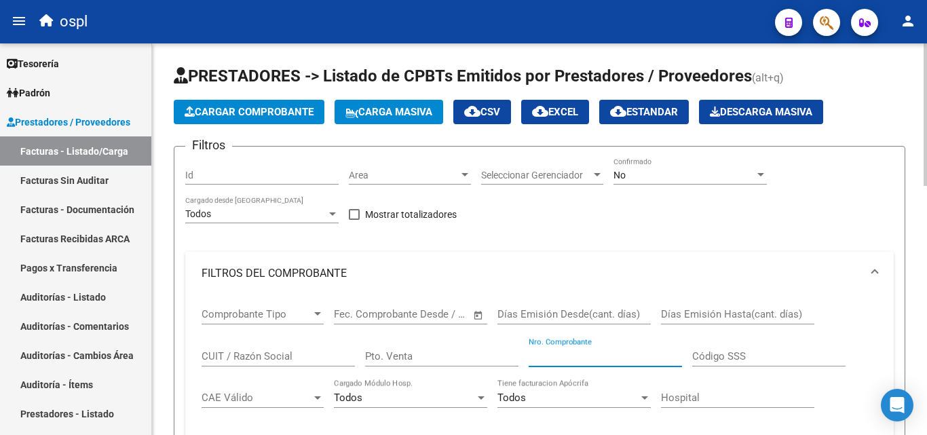
click at [557, 357] on input "Nro. Comprobante" at bounding box center [604, 356] width 153 height 12
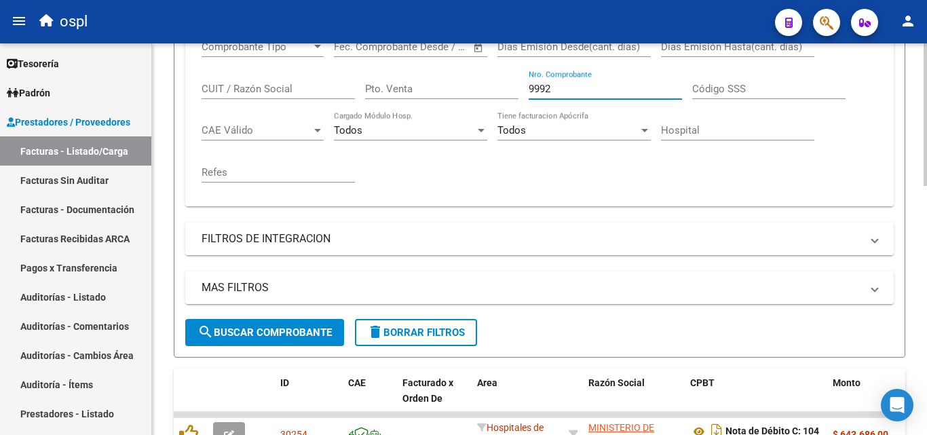
scroll to position [271, 0]
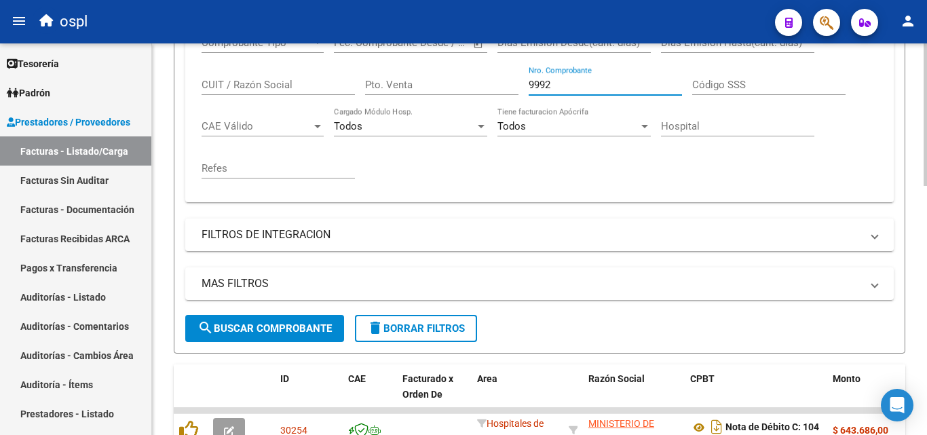
type input "9992"
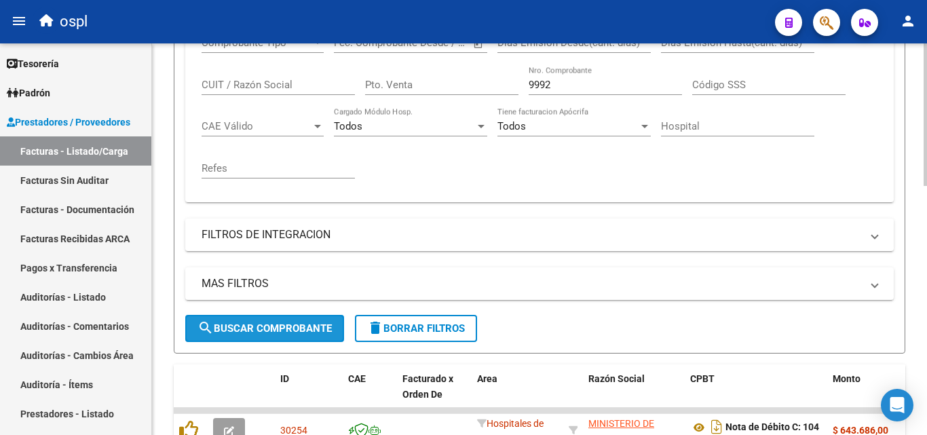
click at [329, 326] on span "search Buscar Comprobante" at bounding box center [264, 328] width 134 height 12
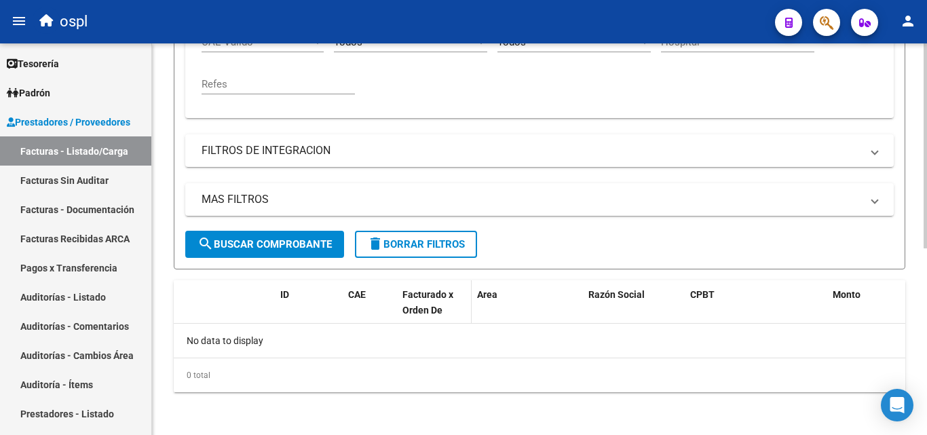
scroll to position [356, 0]
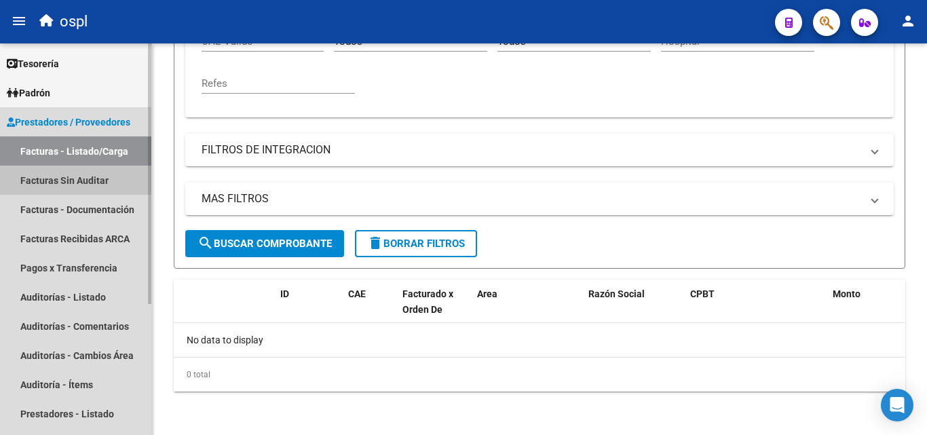
click at [94, 171] on link "Facturas Sin Auditar" at bounding box center [75, 179] width 151 height 29
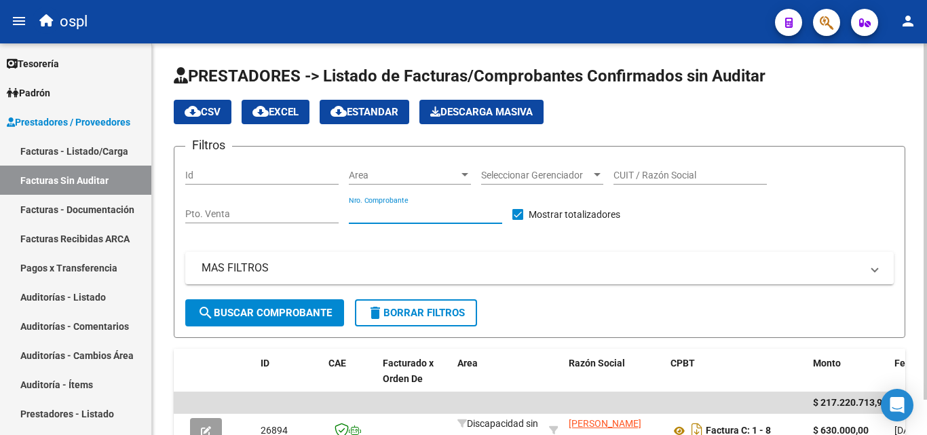
click at [396, 212] on input "Nro. Comprobante" at bounding box center [425, 214] width 153 height 12
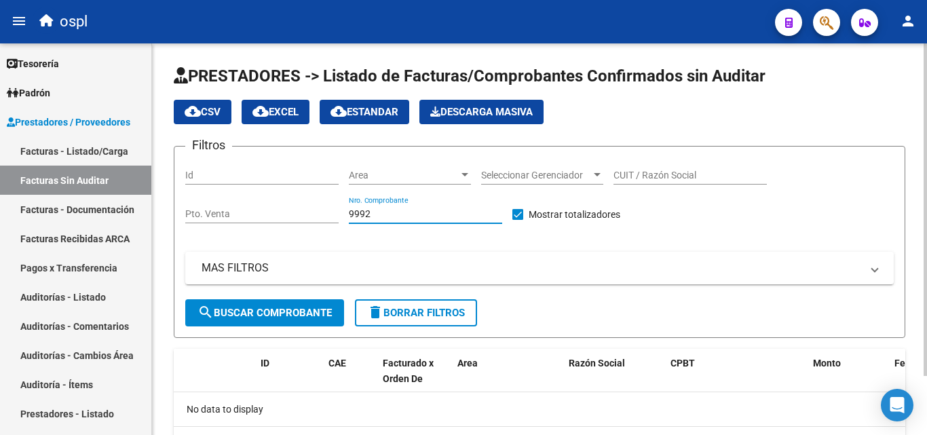
click at [407, 214] on input "9992" at bounding box center [425, 214] width 153 height 12
type input "9"
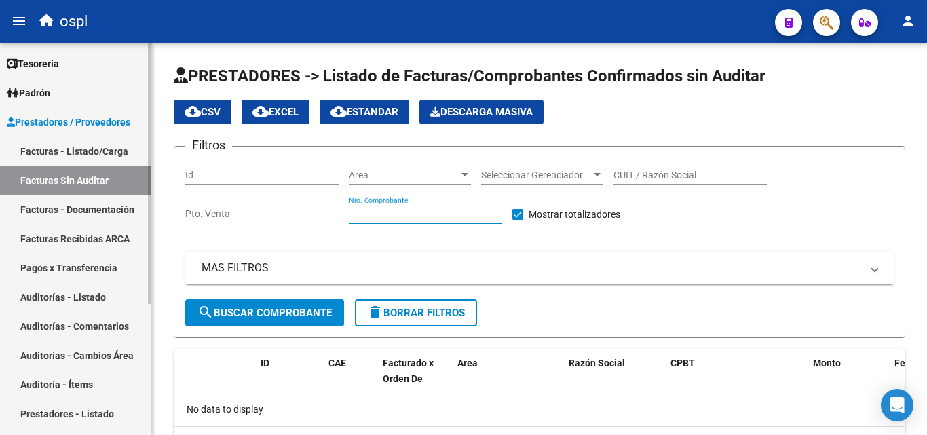
click at [64, 161] on link "Facturas - Listado/Carga" at bounding box center [75, 150] width 151 height 29
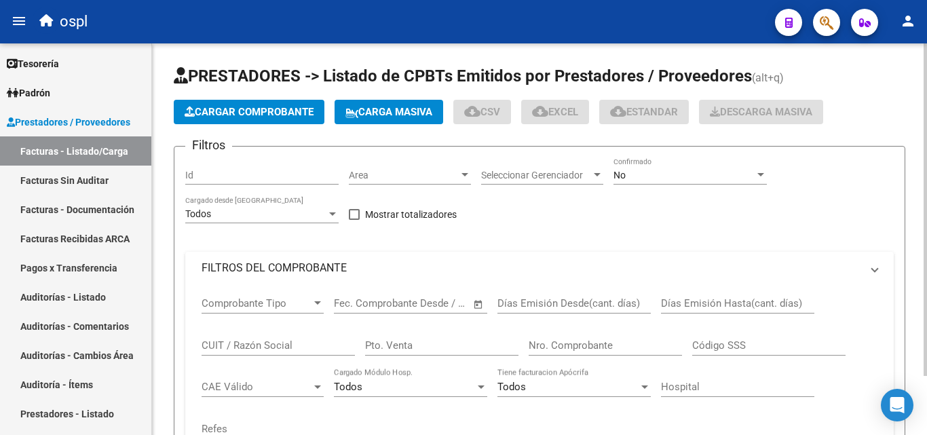
click at [324, 268] on mat-panel-title "FILTROS DEL COMPROBANTE" at bounding box center [530, 267] width 659 height 15
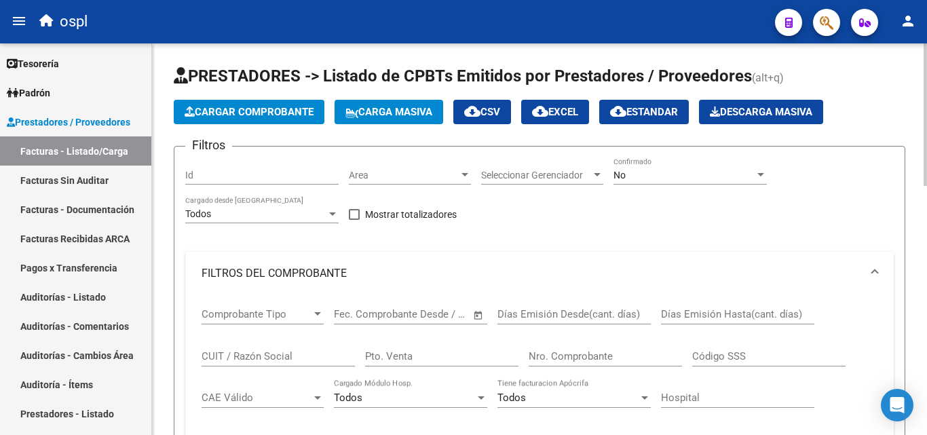
click at [560, 362] on div "Nro. Comprobante" at bounding box center [604, 351] width 153 height 29
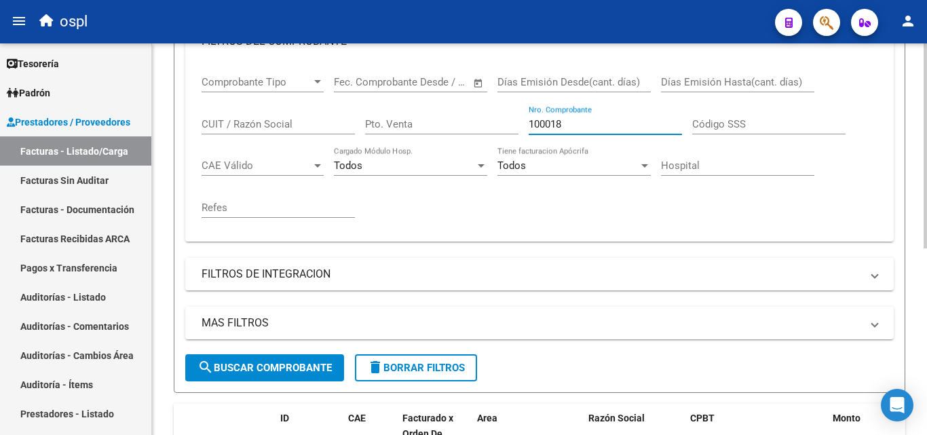
scroll to position [339, 0]
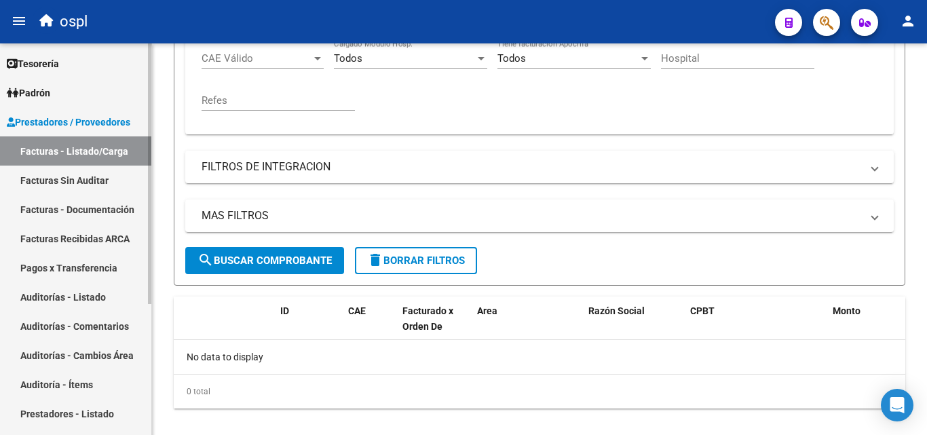
type input "100018"
click at [80, 178] on link "Facturas Sin Auditar" at bounding box center [75, 179] width 151 height 29
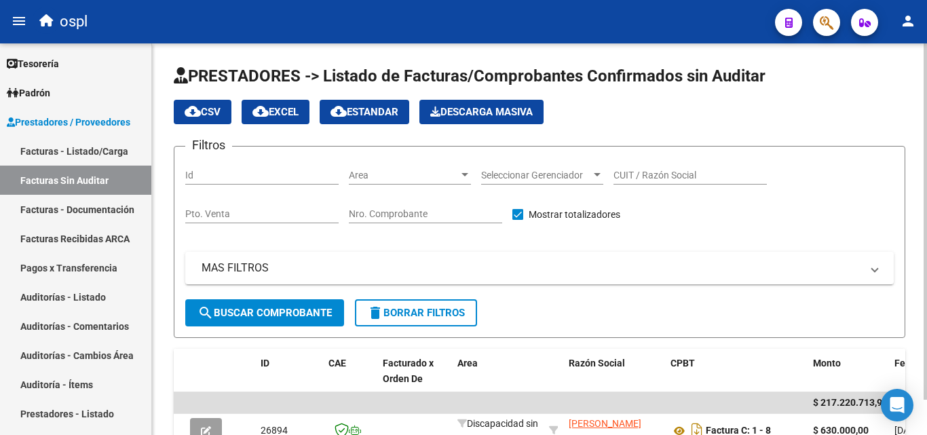
click at [412, 214] on input "Nro. Comprobante" at bounding box center [425, 214] width 153 height 12
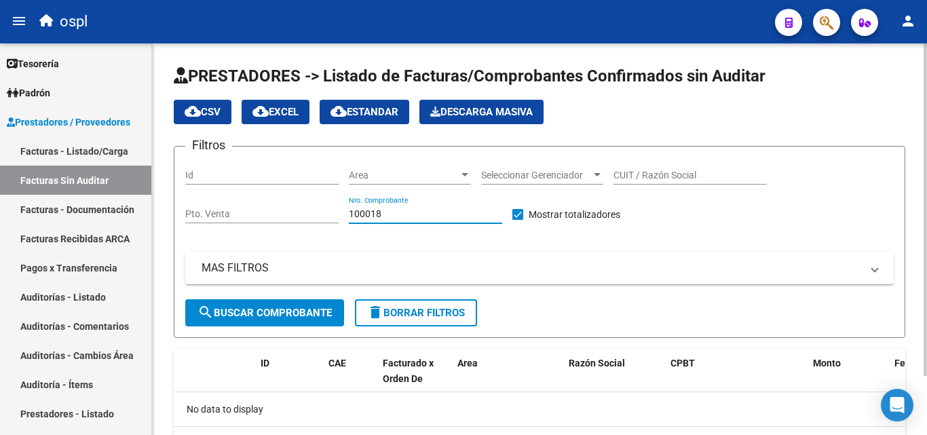
scroll to position [69, 0]
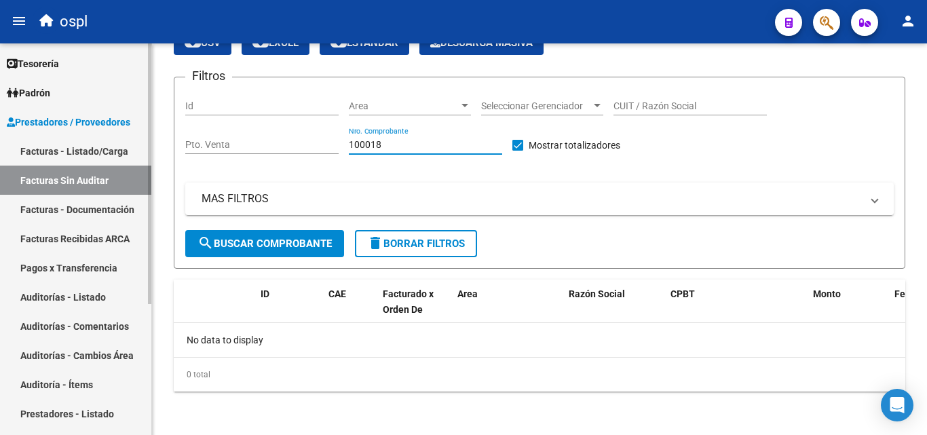
type input "100018"
click at [90, 297] on link "Auditorías - Listado" at bounding box center [75, 296] width 151 height 29
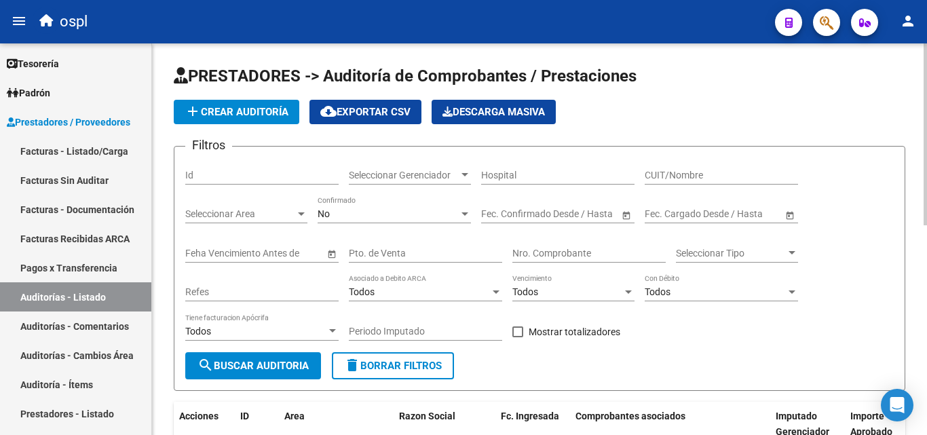
click at [559, 249] on input "Nro. Comprobante" at bounding box center [588, 254] width 153 height 12
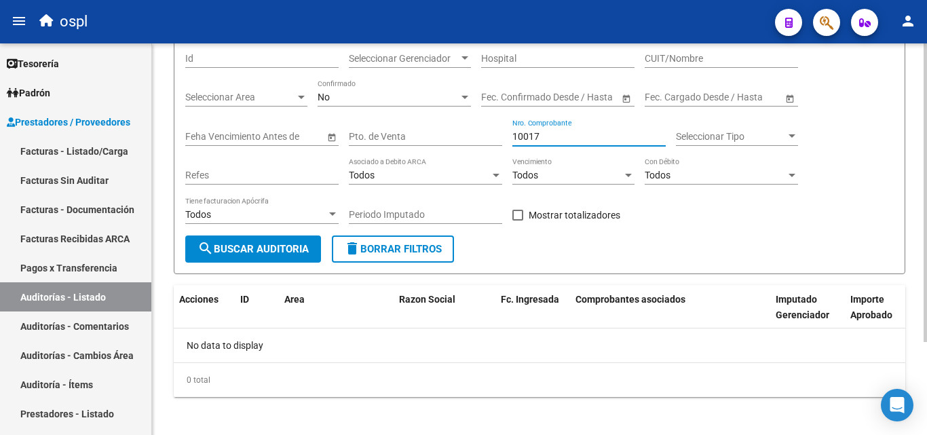
scroll to position [122, 0]
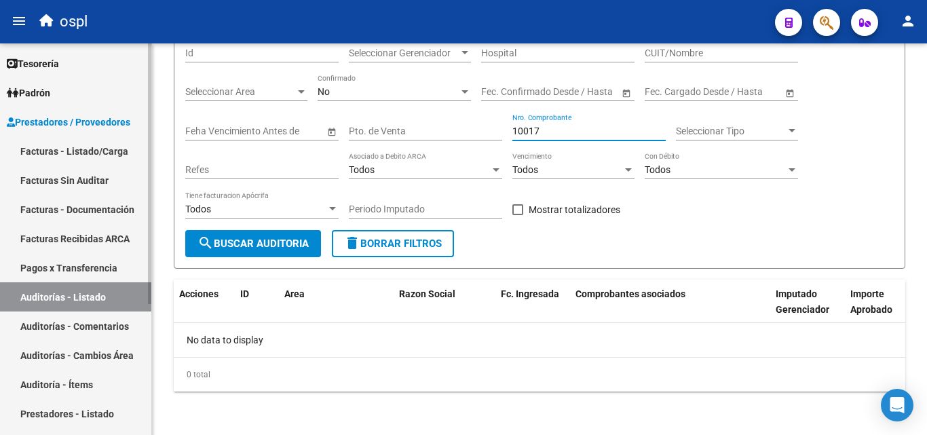
type input "10017"
click at [100, 156] on link "Facturas - Listado/Carga" at bounding box center [75, 150] width 151 height 29
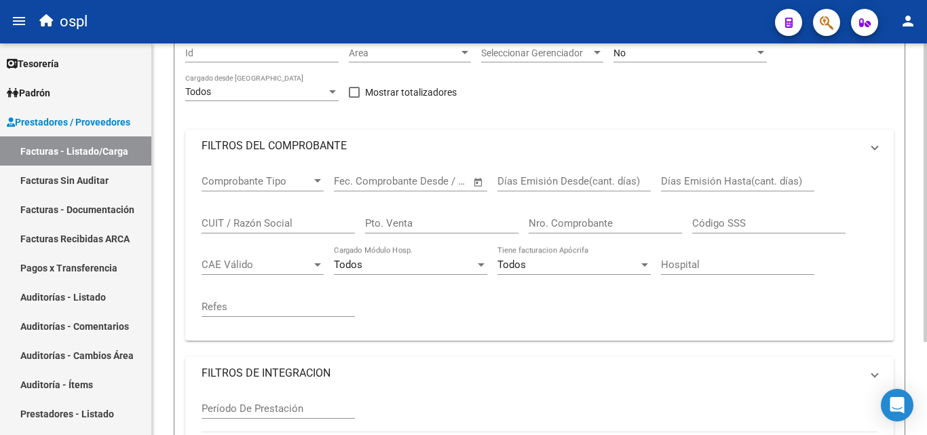
click at [298, 162] on mat-expansion-panel-header "FILTROS DEL COMPROBANTE" at bounding box center [539, 146] width 708 height 33
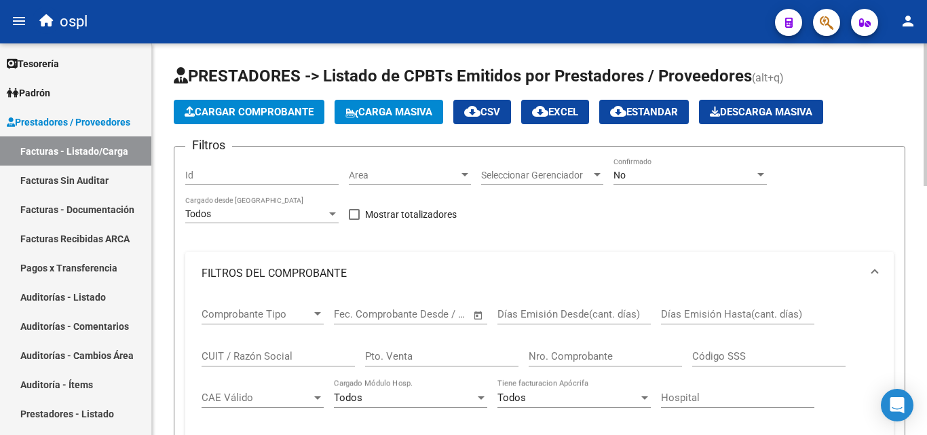
click at [542, 352] on input "Nro. Comprobante" at bounding box center [604, 356] width 153 height 12
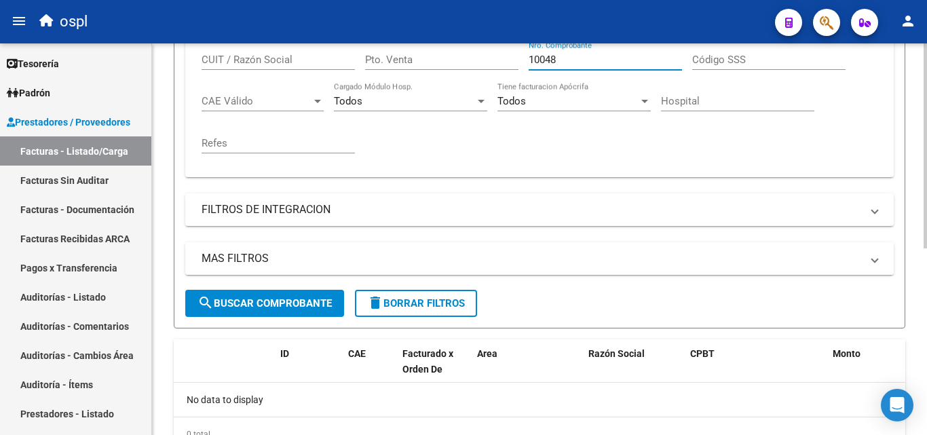
scroll to position [339, 0]
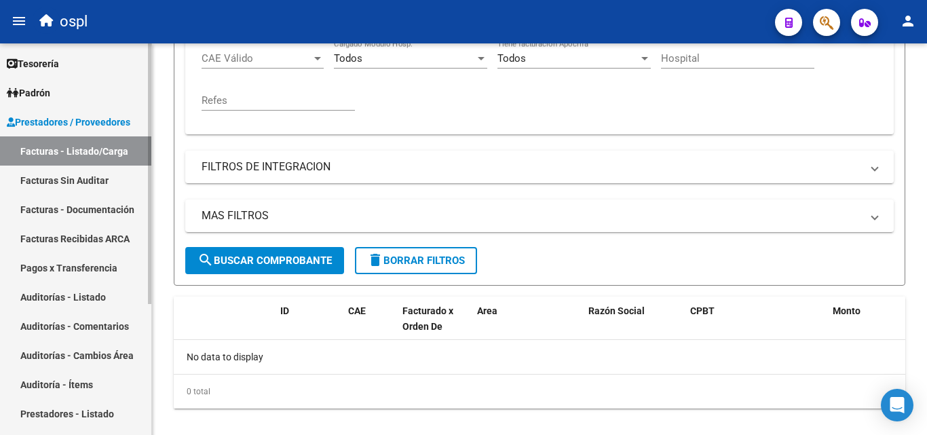
type input "10048"
click at [114, 172] on link "Facturas Sin Auditar" at bounding box center [75, 179] width 151 height 29
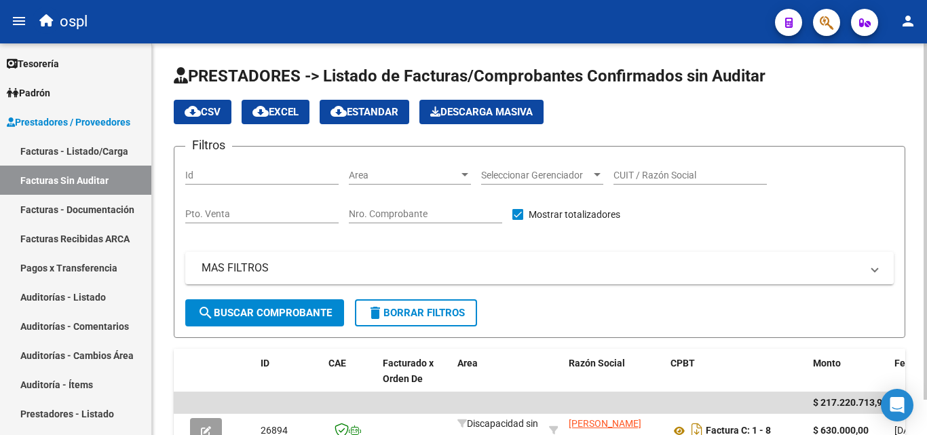
click at [408, 220] on div "Nro. Comprobante" at bounding box center [425, 209] width 153 height 27
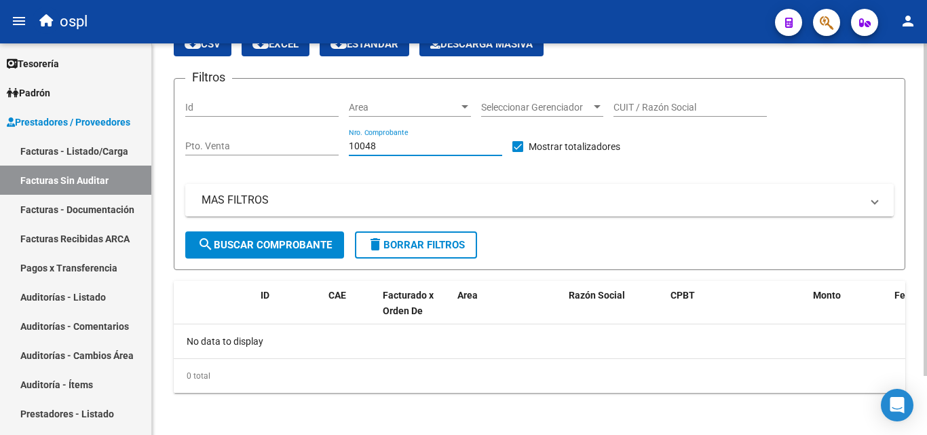
scroll to position [69, 0]
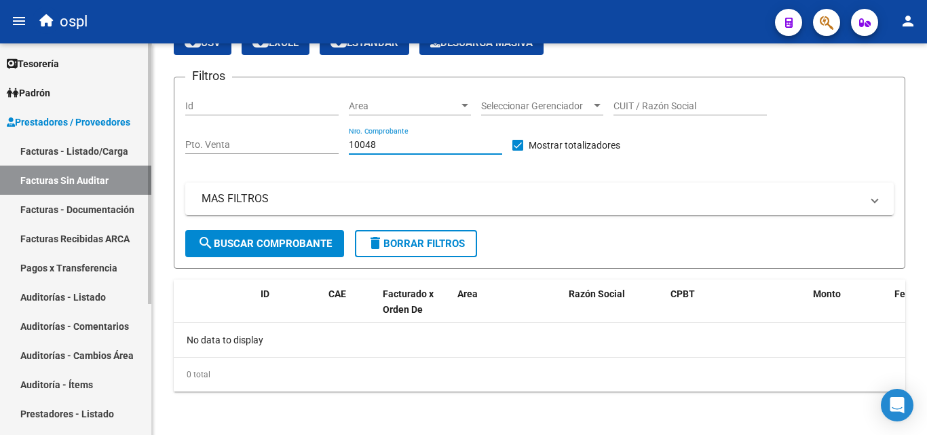
type input "10048"
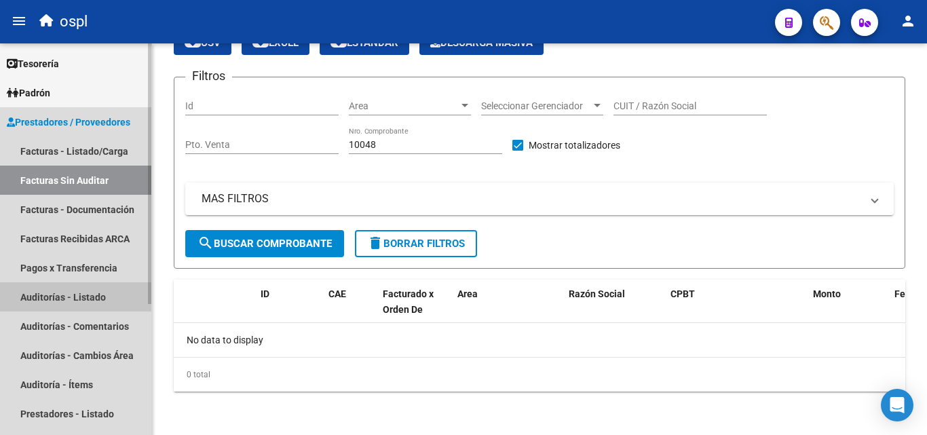
click at [96, 311] on link "Auditorías - Listado" at bounding box center [75, 296] width 151 height 29
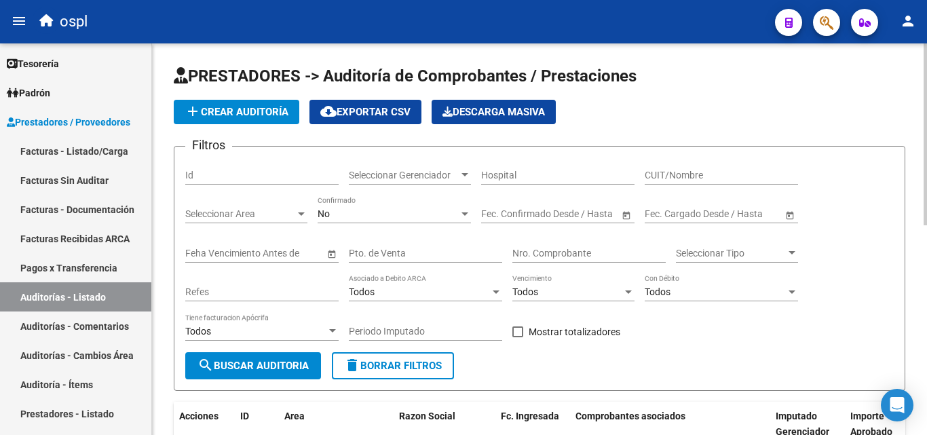
click at [546, 252] on input "Nro. Comprobante" at bounding box center [588, 254] width 153 height 12
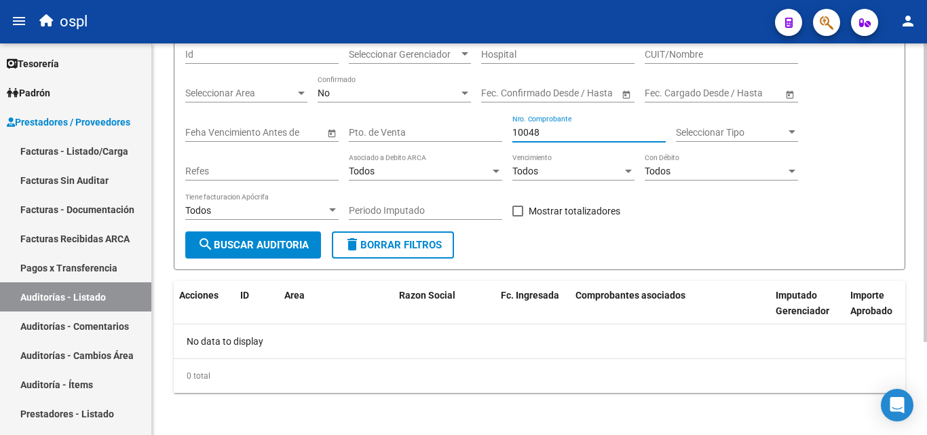
scroll to position [122, 0]
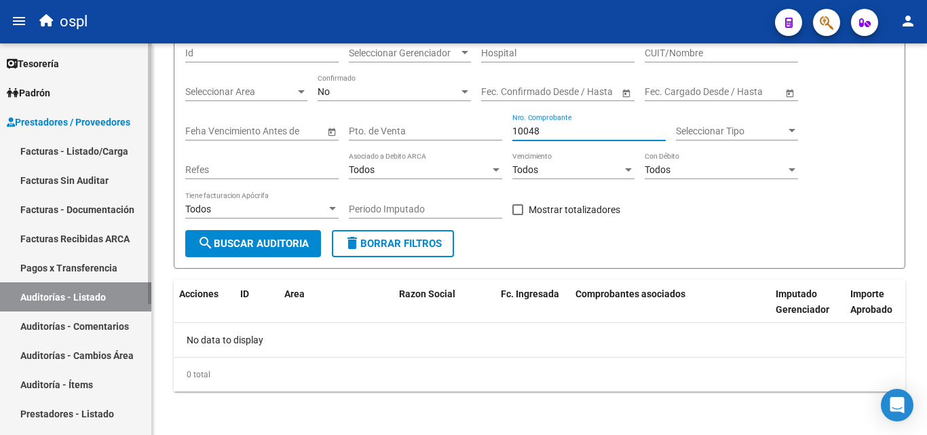
type input "10048"
click at [125, 156] on link "Facturas - Listado/Carga" at bounding box center [75, 150] width 151 height 29
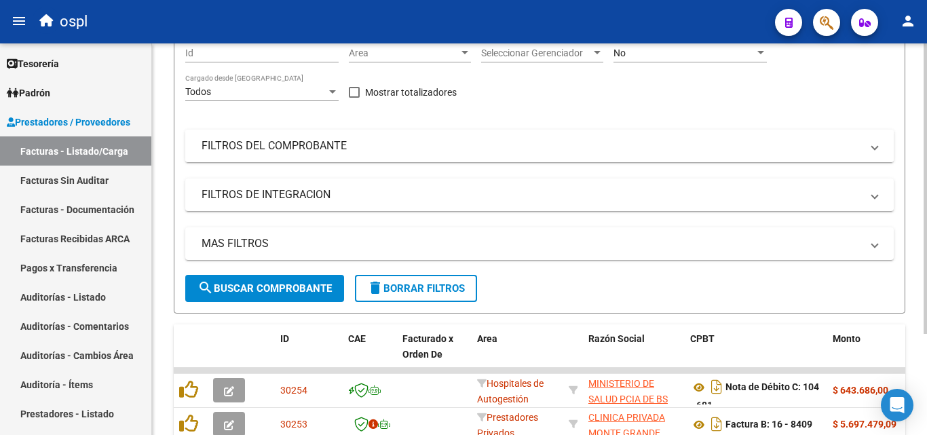
click at [336, 153] on mat-panel-title "FILTROS DEL COMPROBANTE" at bounding box center [530, 145] width 659 height 15
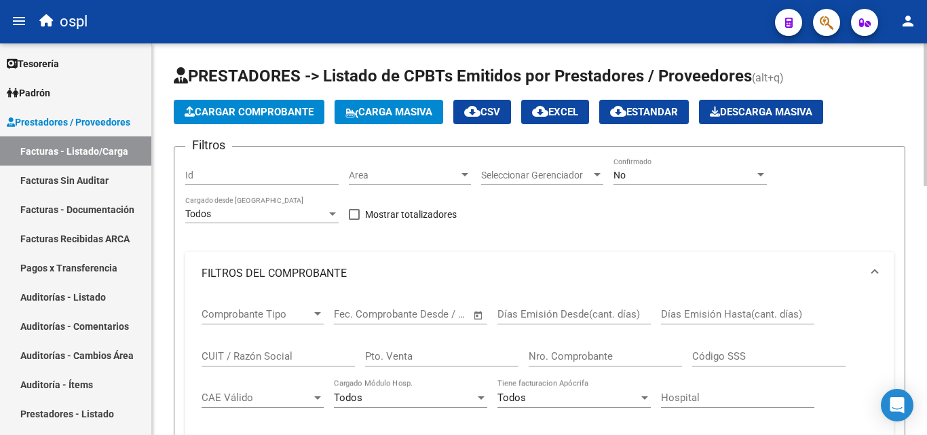
click at [580, 360] on input "Nro. Comprobante" at bounding box center [604, 356] width 153 height 12
type input "10048"
click at [652, 174] on div "No" at bounding box center [683, 176] width 141 height 12
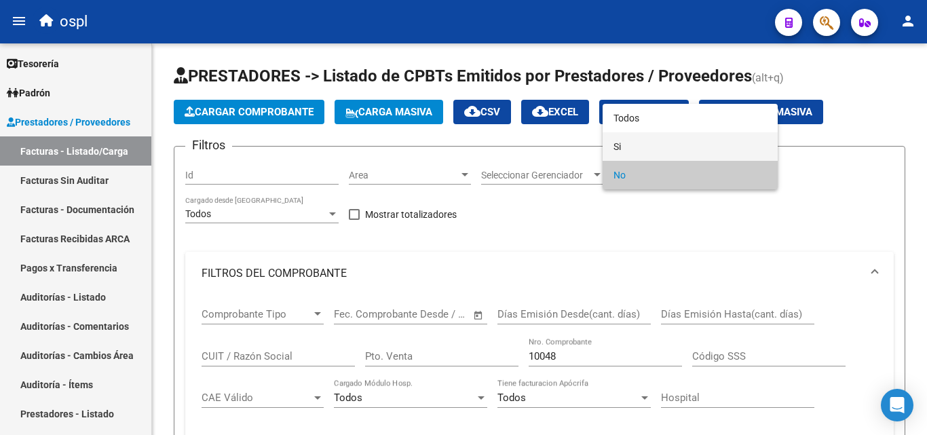
click at [638, 151] on span "Si" at bounding box center [689, 146] width 153 height 28
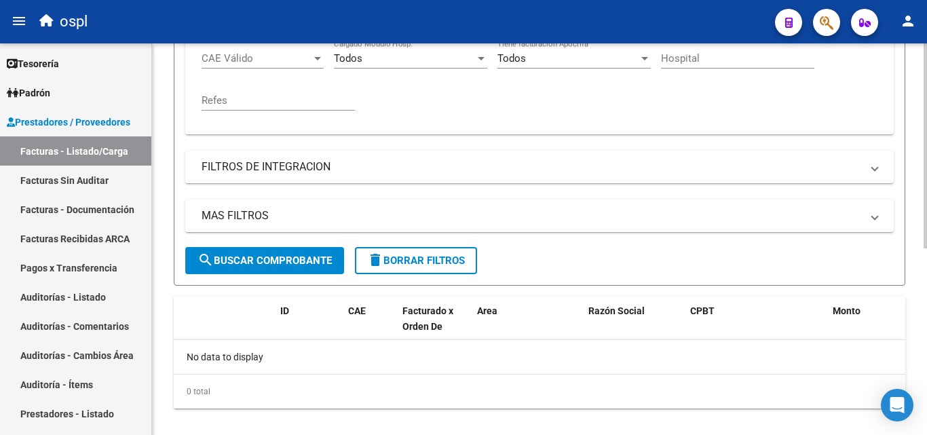
click at [298, 260] on span "search Buscar Comprobante" at bounding box center [264, 260] width 134 height 12
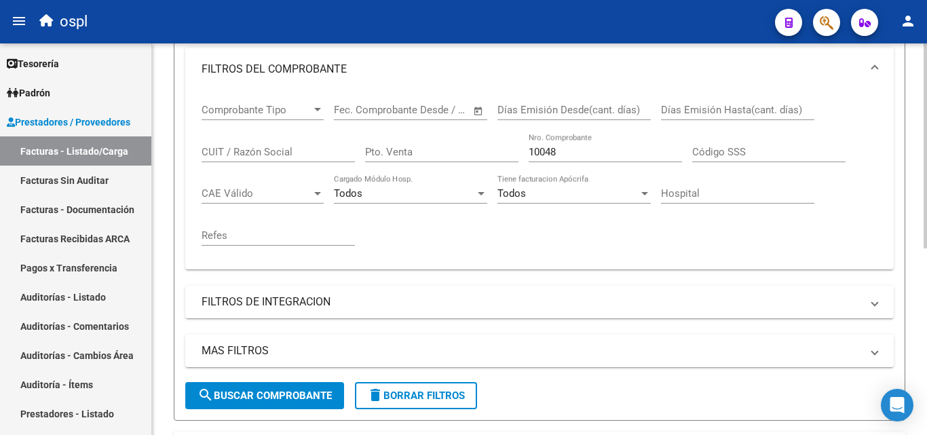
scroll to position [203, 0]
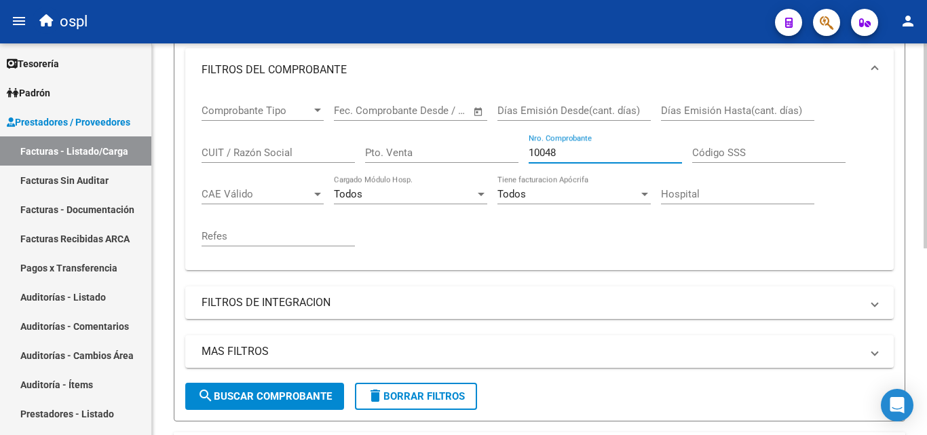
drag, startPoint x: 587, startPoint y: 151, endPoint x: 479, endPoint y: 157, distance: 108.1
click at [479, 157] on div "Comprobante Tipo Comprobante Tipo Start date – End date Fec. Comprobante Desde …" at bounding box center [539, 176] width 676 height 168
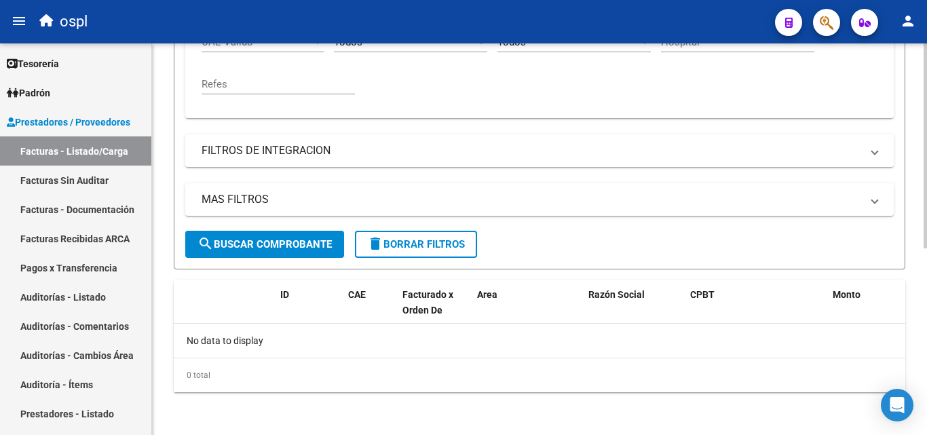
scroll to position [356, 0]
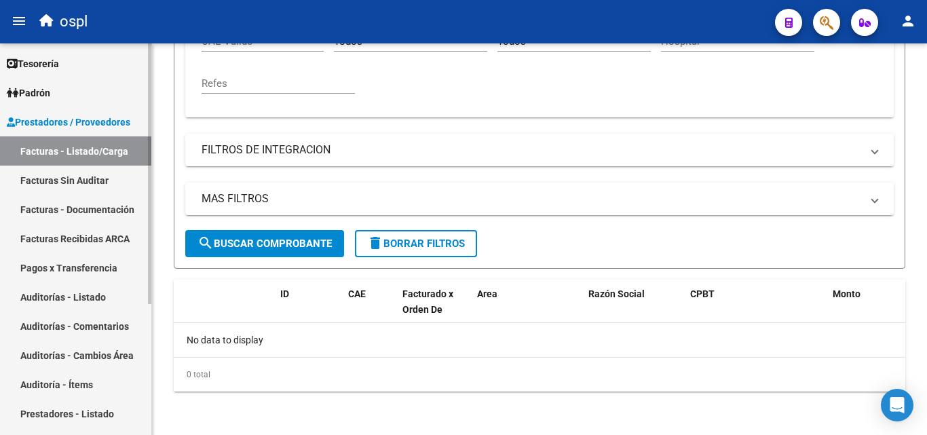
type input "10053"
click at [106, 183] on link "Facturas Sin Auditar" at bounding box center [75, 179] width 151 height 29
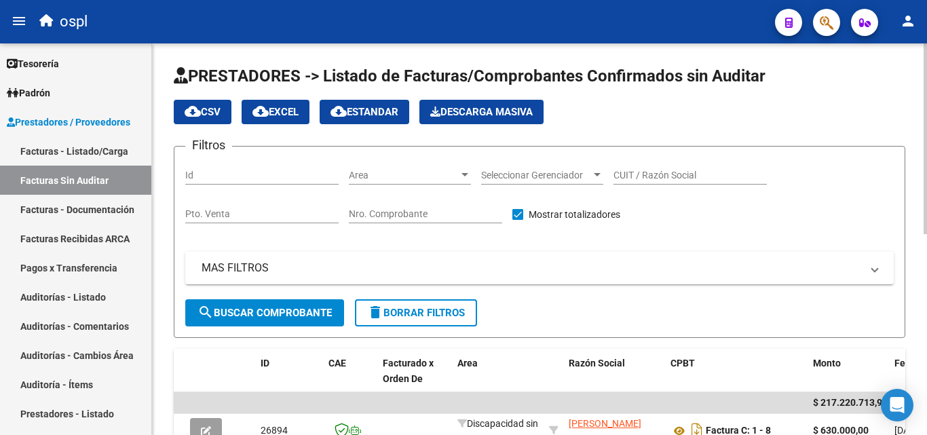
click at [421, 220] on div "Nro. Comprobante" at bounding box center [425, 209] width 153 height 27
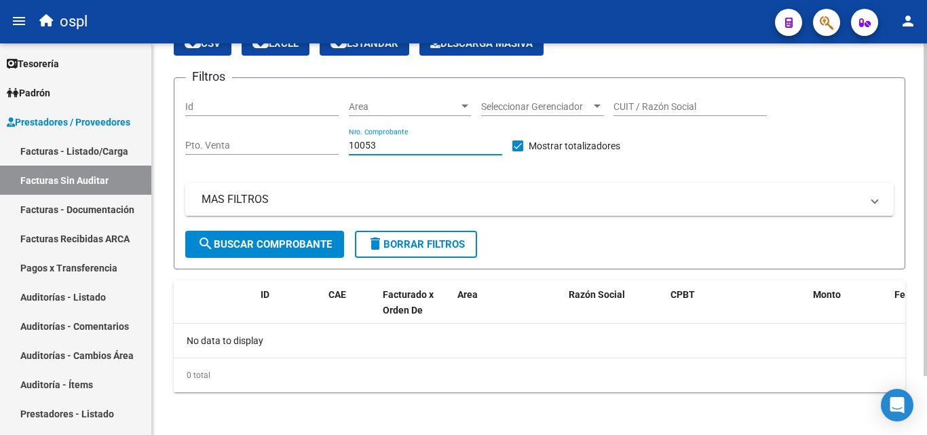
scroll to position [69, 0]
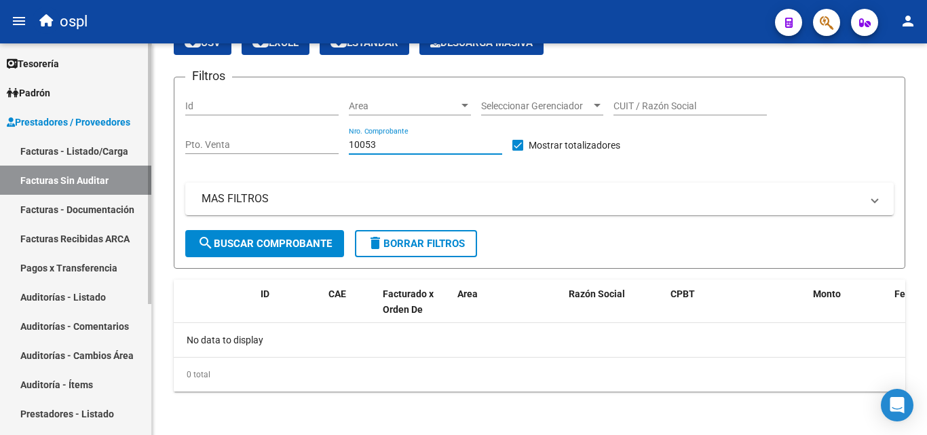
type input "10053"
click at [82, 296] on link "Auditorías - Listado" at bounding box center [75, 296] width 151 height 29
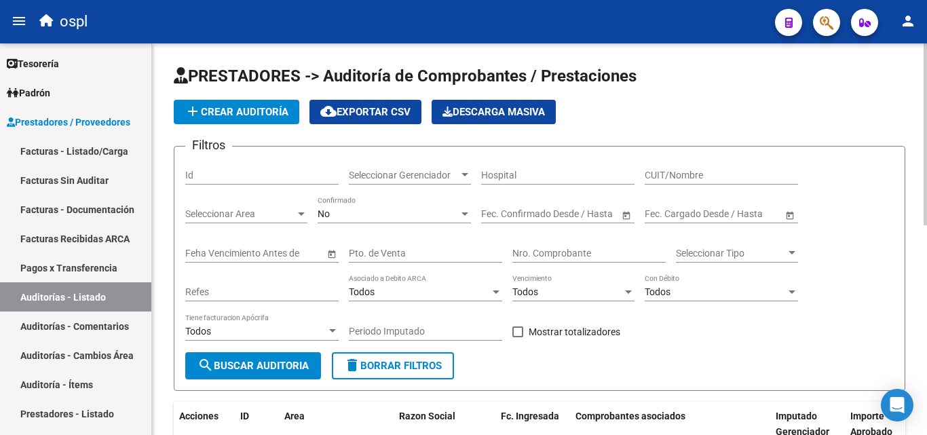
click at [550, 252] on input "Nro. Comprobante" at bounding box center [588, 254] width 153 height 12
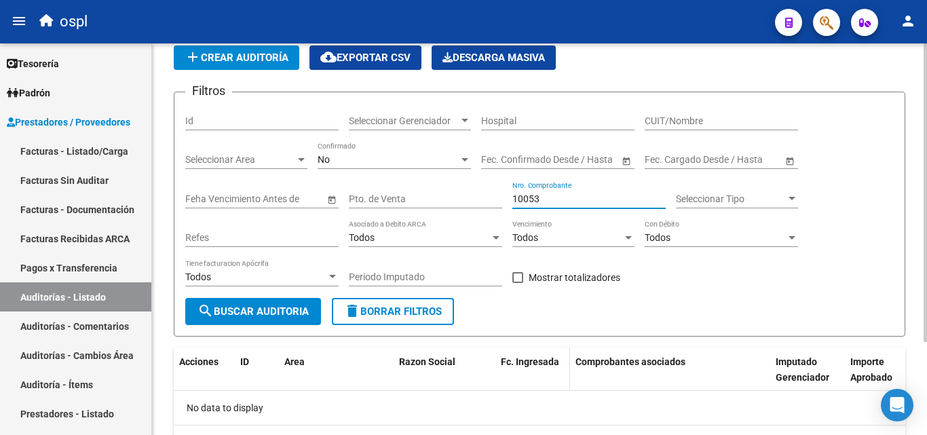
scroll to position [122, 0]
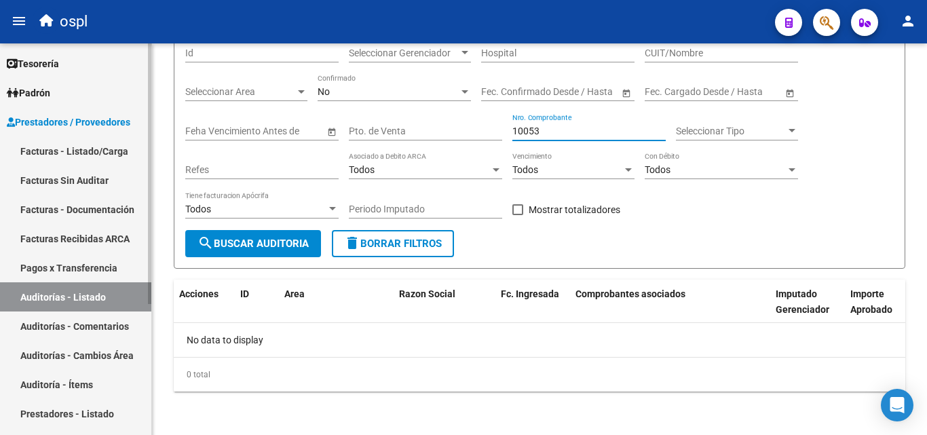
type input "10053"
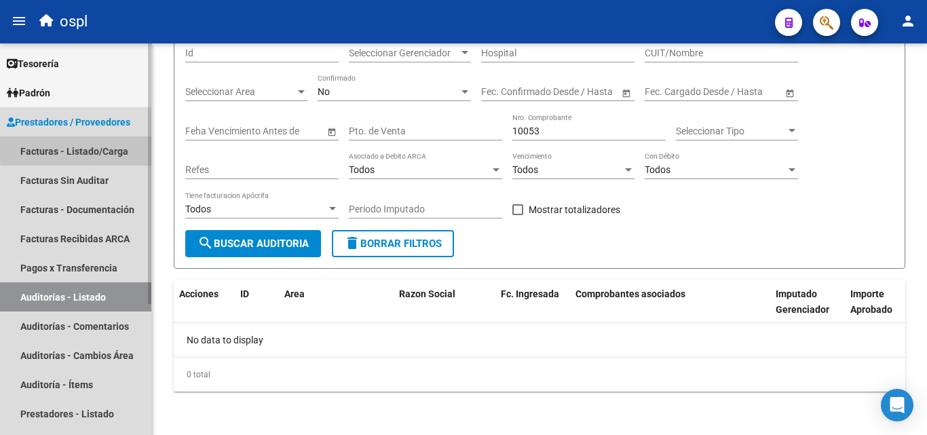
click at [111, 151] on link "Facturas - Listado/Carga" at bounding box center [75, 150] width 151 height 29
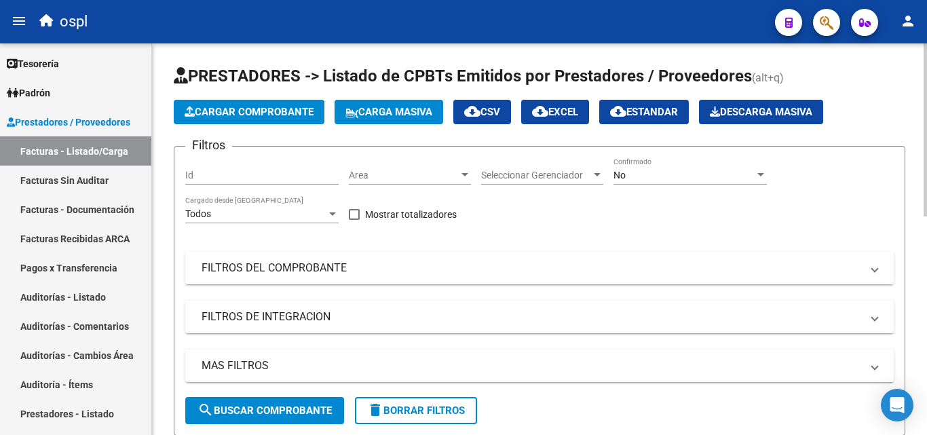
click at [309, 267] on mat-panel-title "FILTROS DEL COMPROBANTE" at bounding box center [530, 267] width 659 height 15
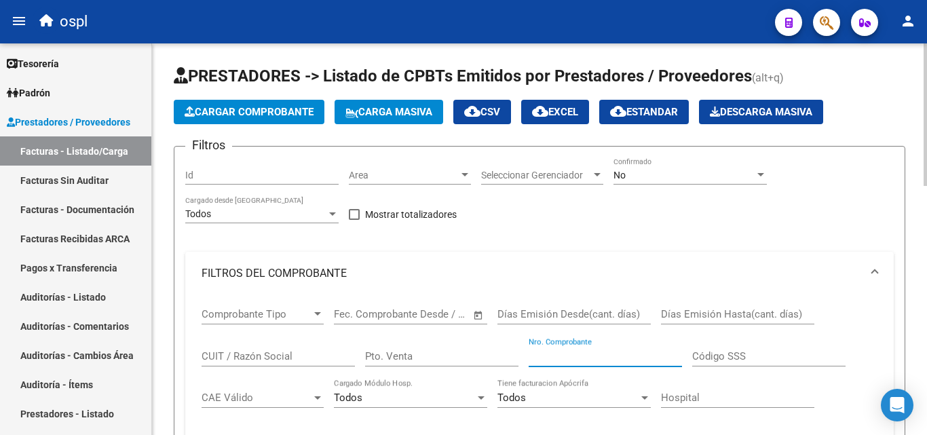
click at [558, 359] on input "Nro. Comprobante" at bounding box center [604, 356] width 153 height 12
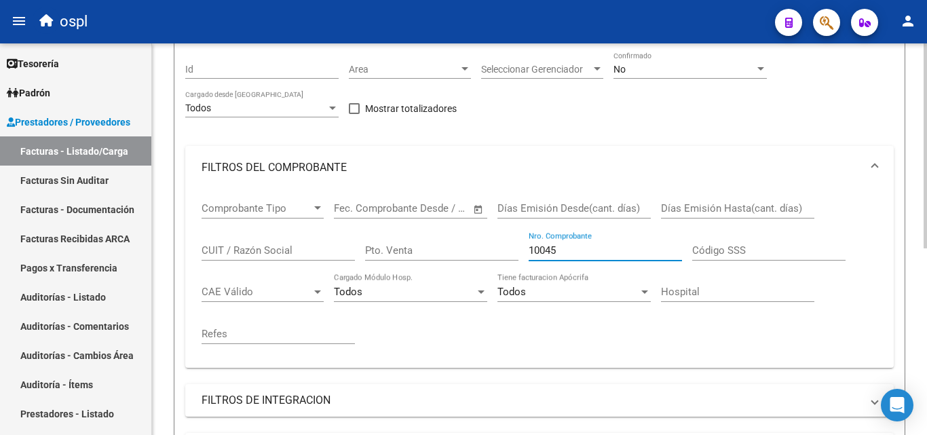
scroll to position [271, 0]
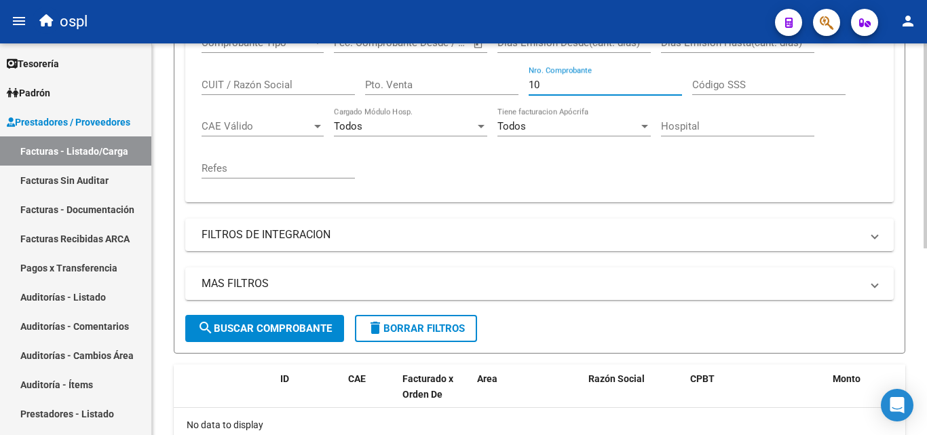
type input "1"
type input "10019"
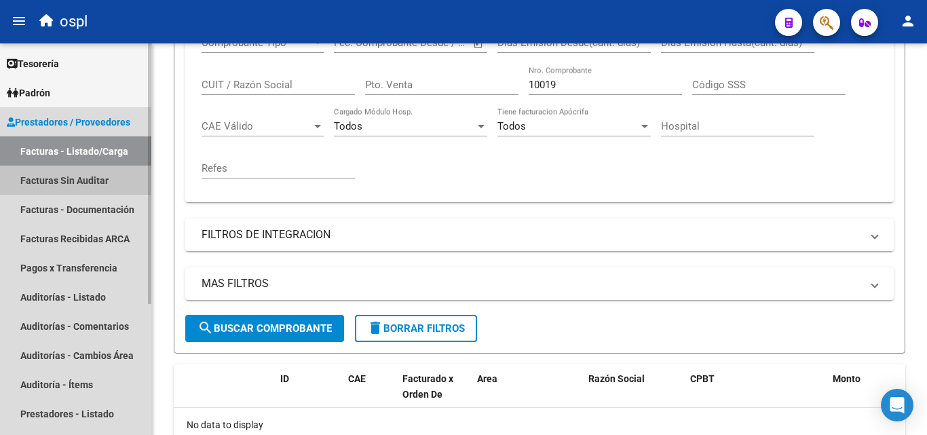
click at [98, 180] on link "Facturas Sin Auditar" at bounding box center [75, 179] width 151 height 29
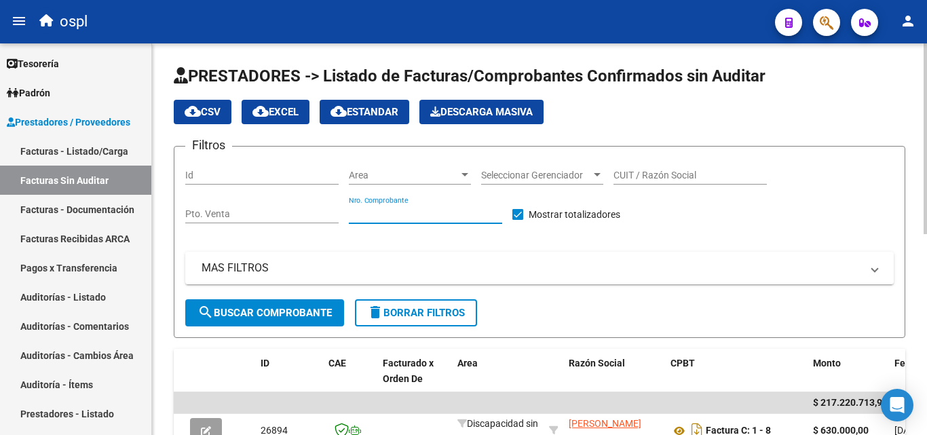
click at [424, 216] on input "Nro. Comprobante" at bounding box center [425, 214] width 153 height 12
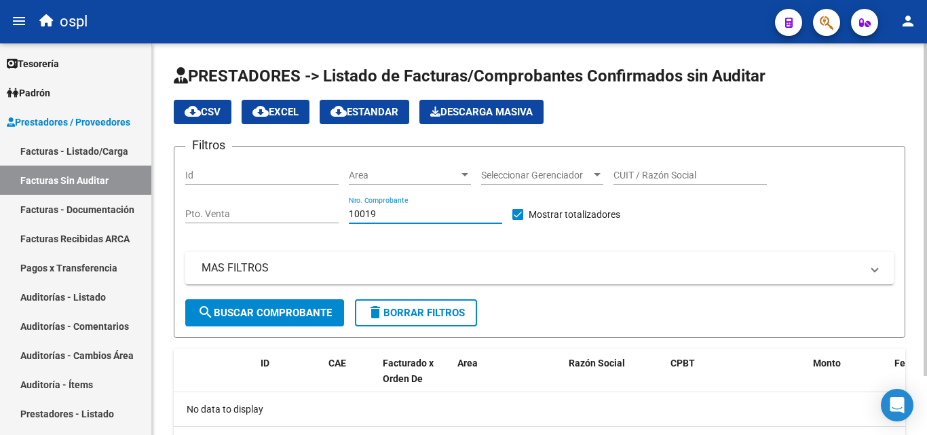
scroll to position [69, 0]
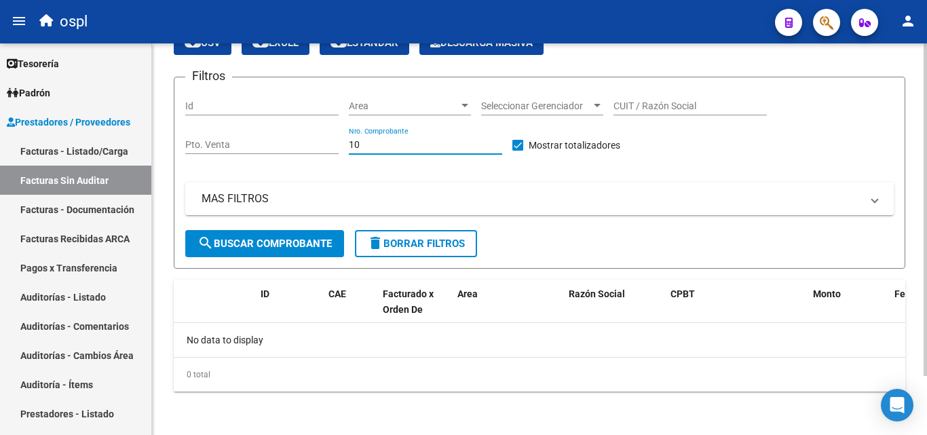
type input "1"
click at [96, 154] on link "Facturas - Listado/Carga" at bounding box center [75, 150] width 151 height 29
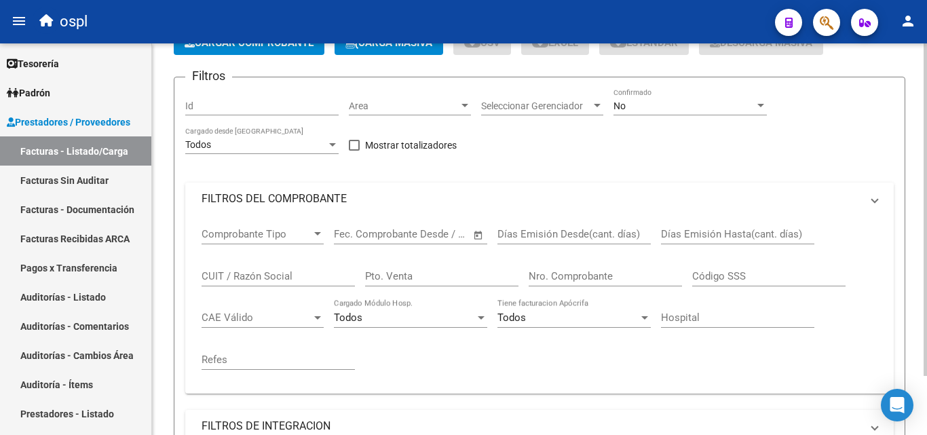
click at [279, 206] on mat-panel-title "FILTROS DEL COMPROBANTE" at bounding box center [530, 198] width 659 height 15
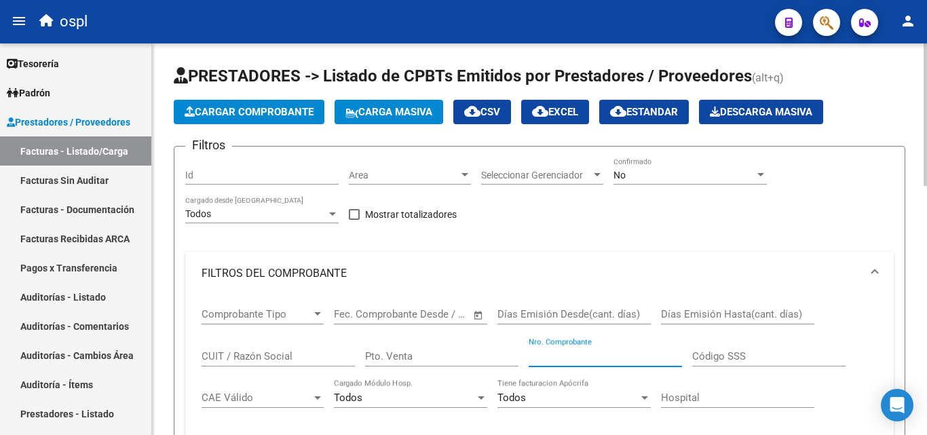
click at [553, 360] on input "Nro. Comprobante" at bounding box center [604, 356] width 153 height 12
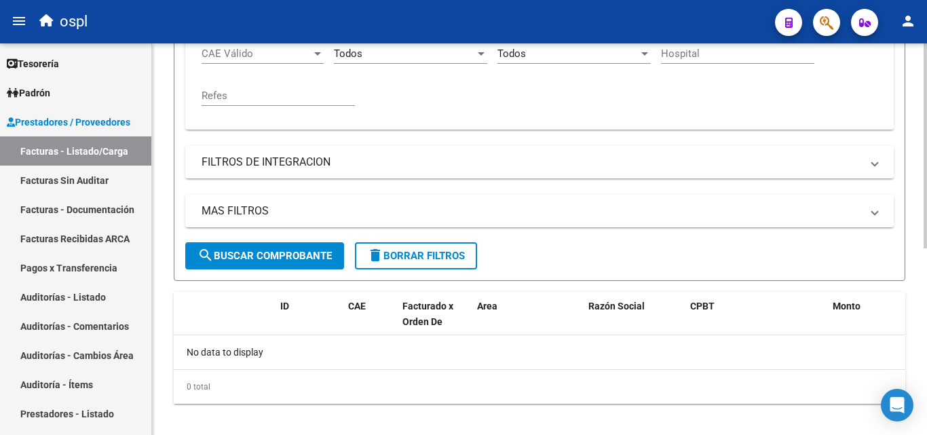
scroll to position [356, 0]
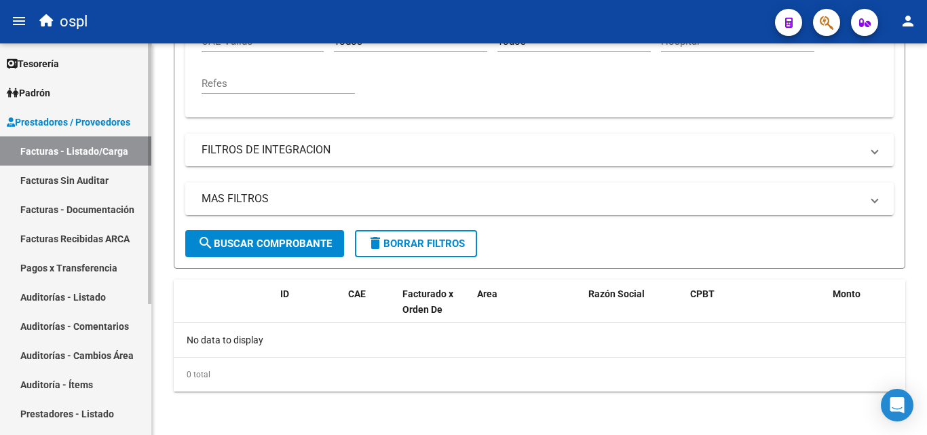
type input "9995"
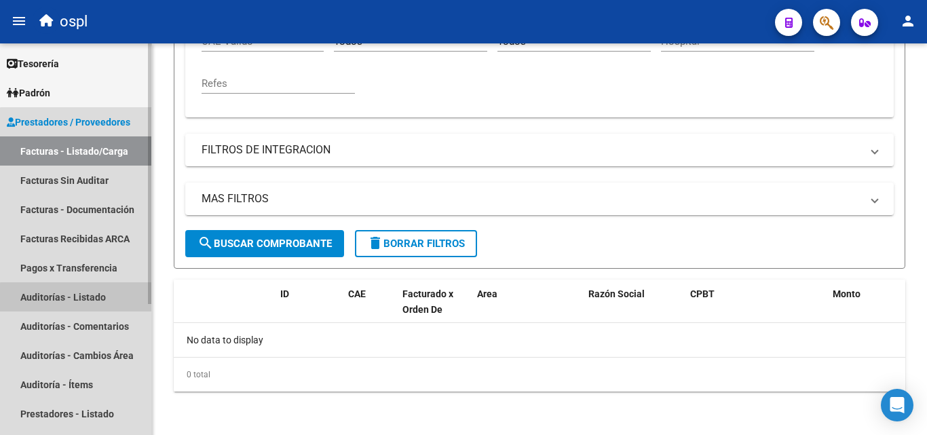
click at [100, 299] on link "Auditorías - Listado" at bounding box center [75, 296] width 151 height 29
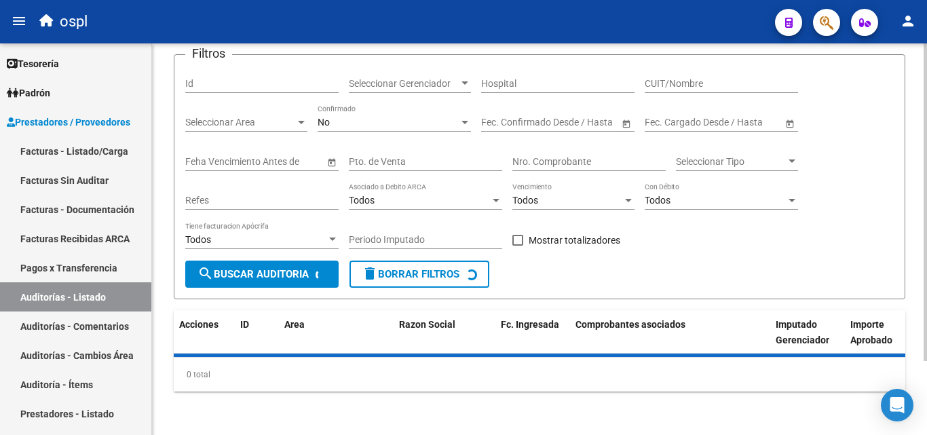
click at [551, 168] on input "Nro. Comprobante" at bounding box center [588, 162] width 153 height 12
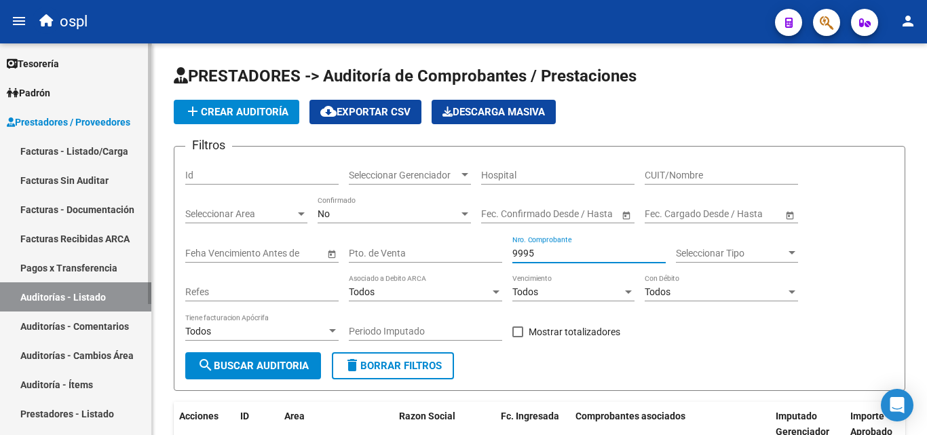
type input "9995"
click at [117, 153] on link "Facturas - Listado/Carga" at bounding box center [75, 150] width 151 height 29
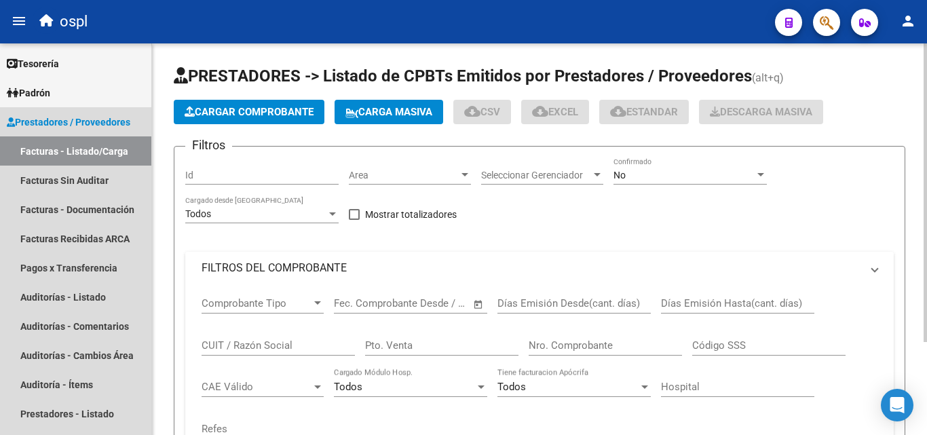
click at [299, 262] on mat-panel-title "FILTROS DEL COMPROBANTE" at bounding box center [530, 267] width 659 height 15
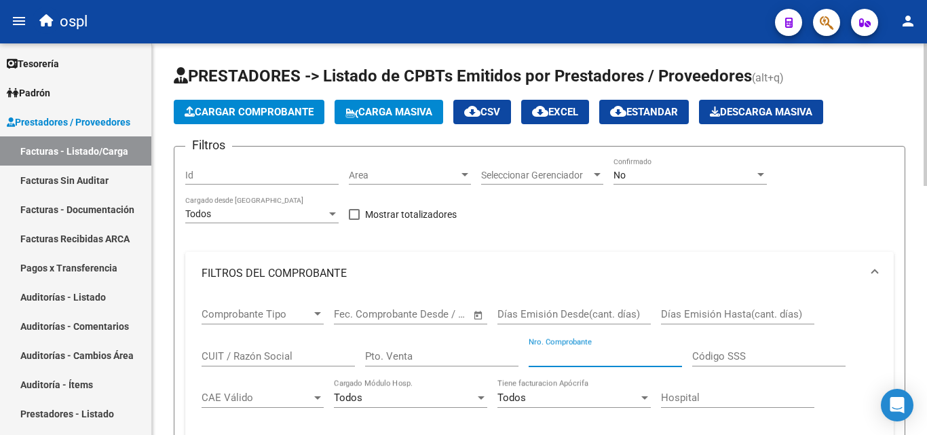
click at [598, 357] on input "Nro. Comprobante" at bounding box center [604, 356] width 153 height 12
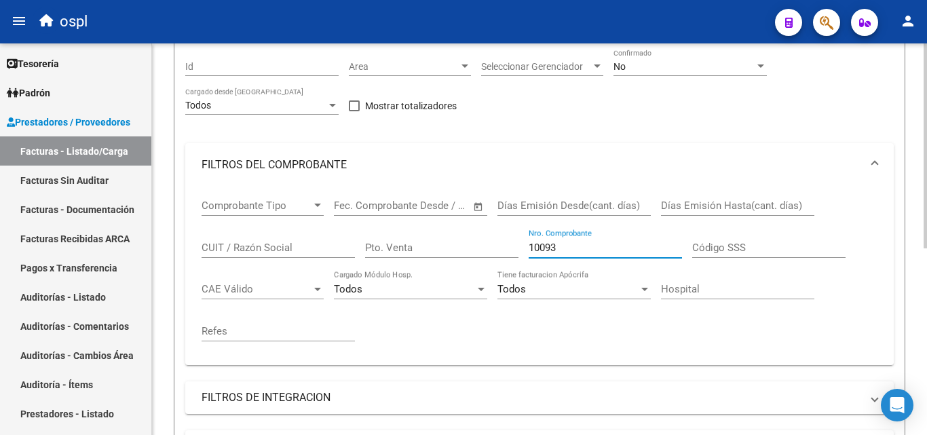
scroll to position [68, 0]
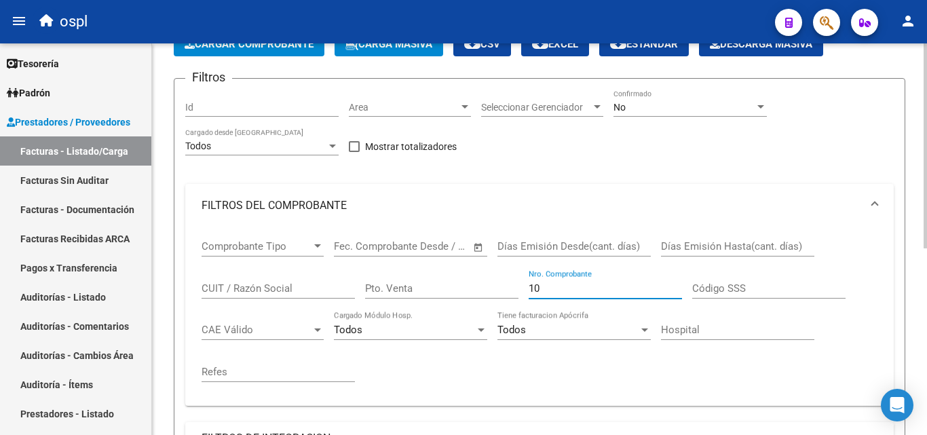
type input "1"
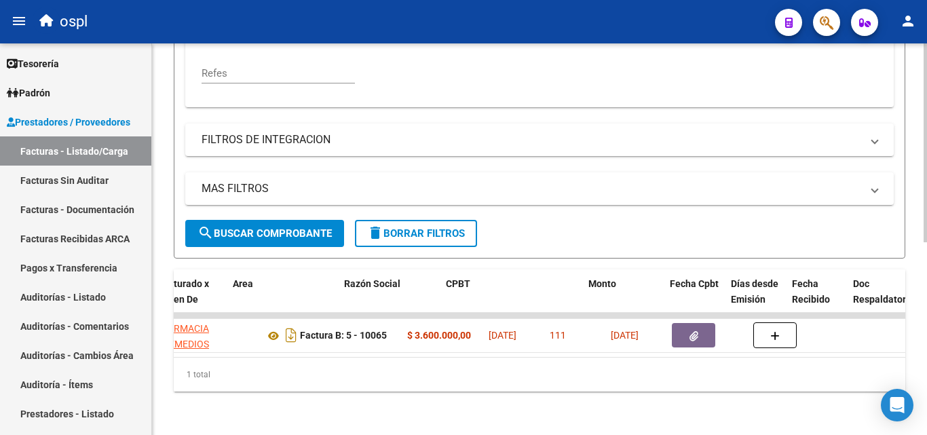
scroll to position [0, 244]
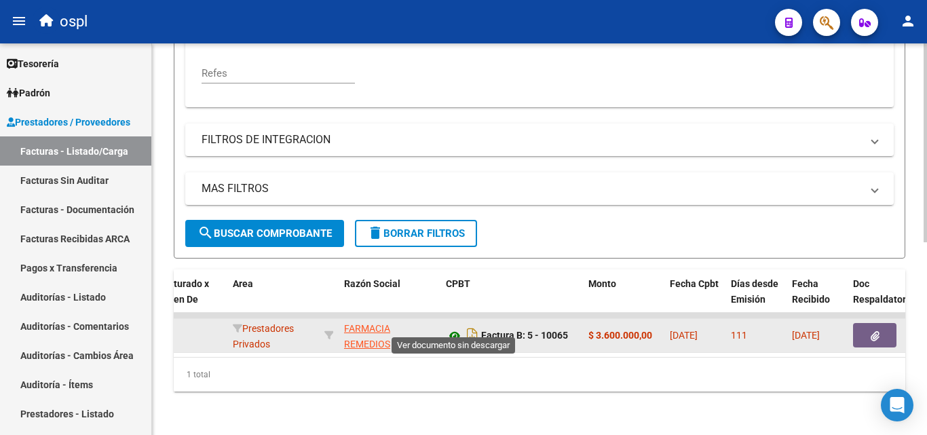
type input "10065"
click at [454, 328] on icon at bounding box center [455, 336] width 18 height 16
click at [876, 331] on icon "button" at bounding box center [874, 336] width 9 height 10
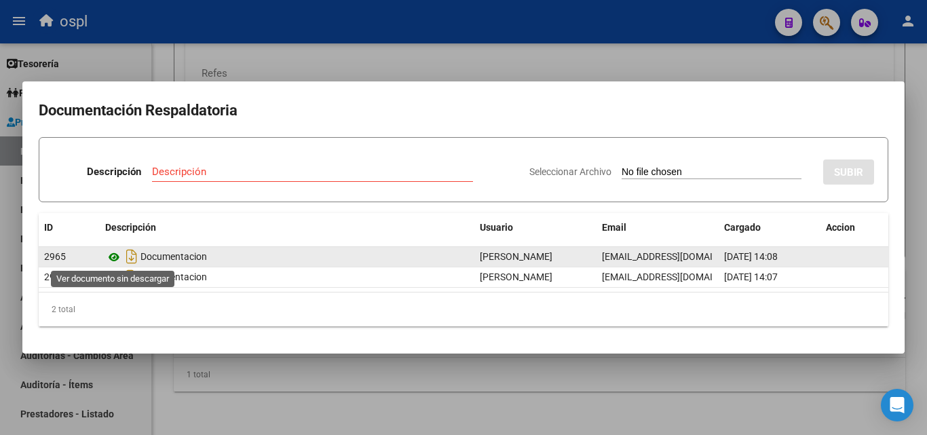
click at [114, 256] on icon at bounding box center [114, 257] width 18 height 16
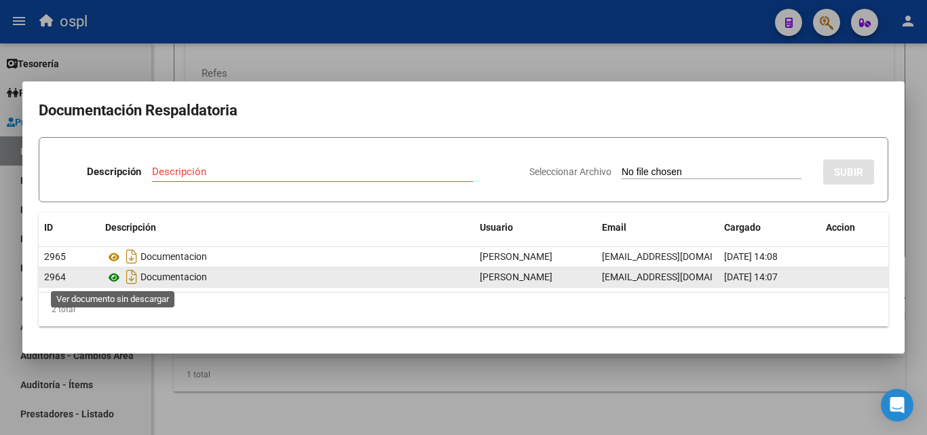
click at [113, 275] on icon at bounding box center [114, 277] width 18 height 16
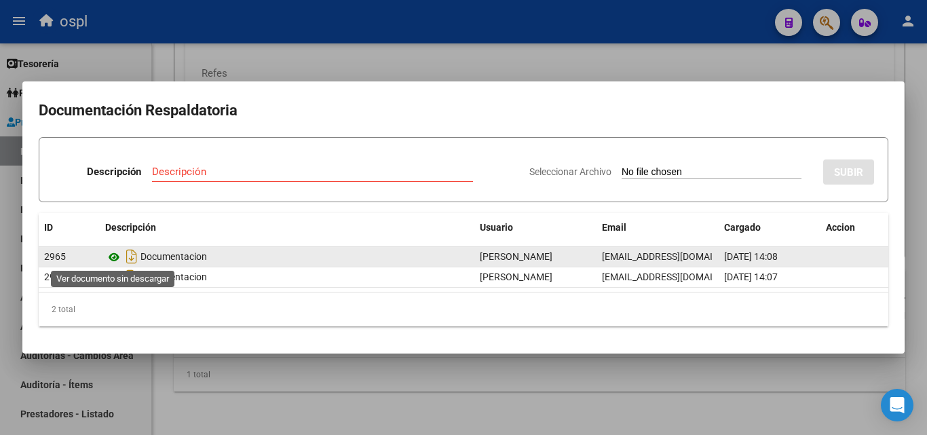
click at [115, 258] on icon at bounding box center [114, 257] width 18 height 16
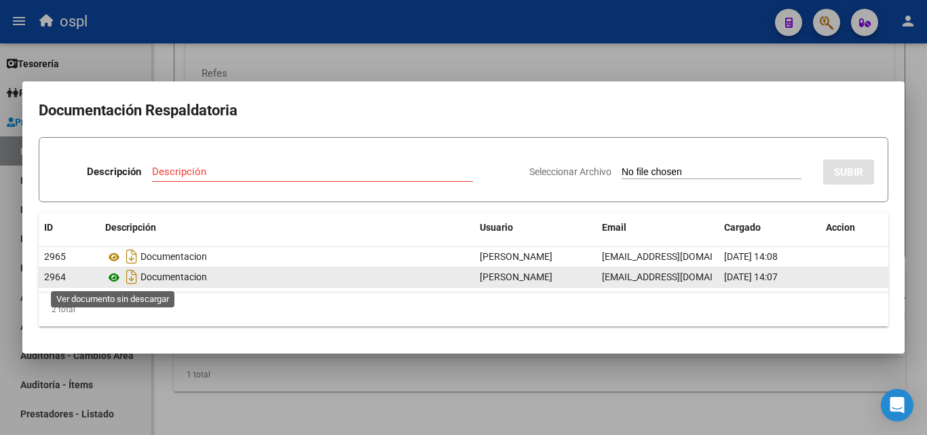
click at [112, 278] on icon at bounding box center [114, 277] width 18 height 16
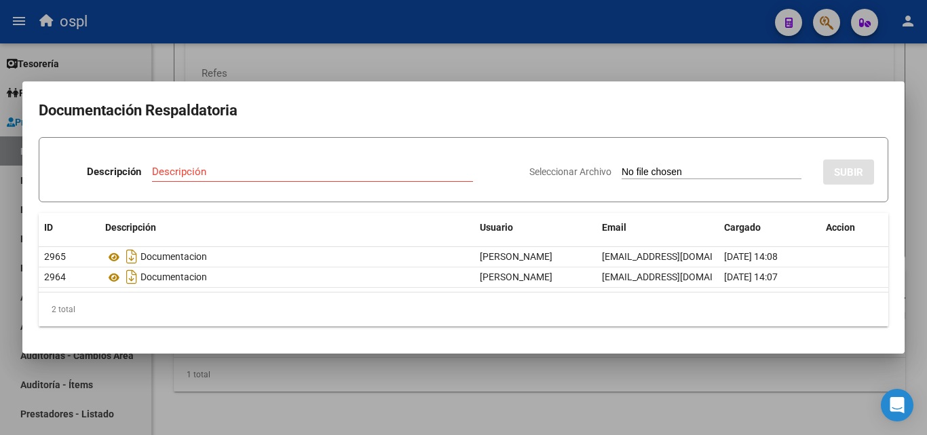
click at [634, 60] on div at bounding box center [463, 217] width 927 height 435
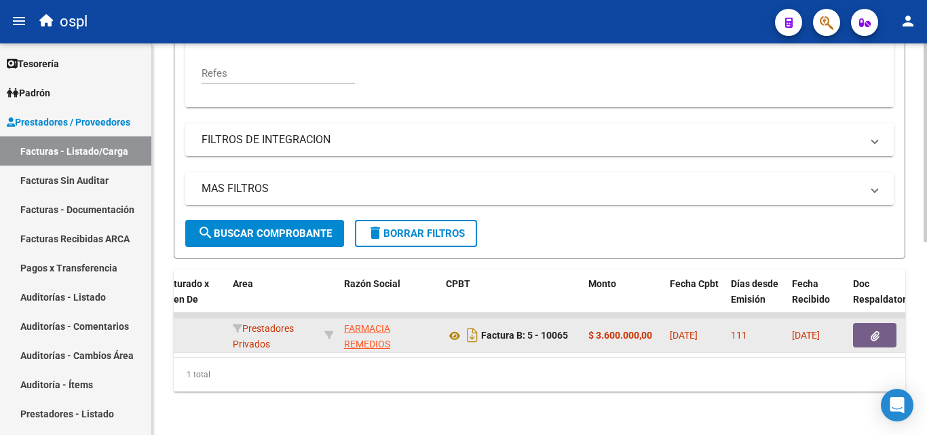
click at [871, 331] on icon "button" at bounding box center [874, 336] width 9 height 10
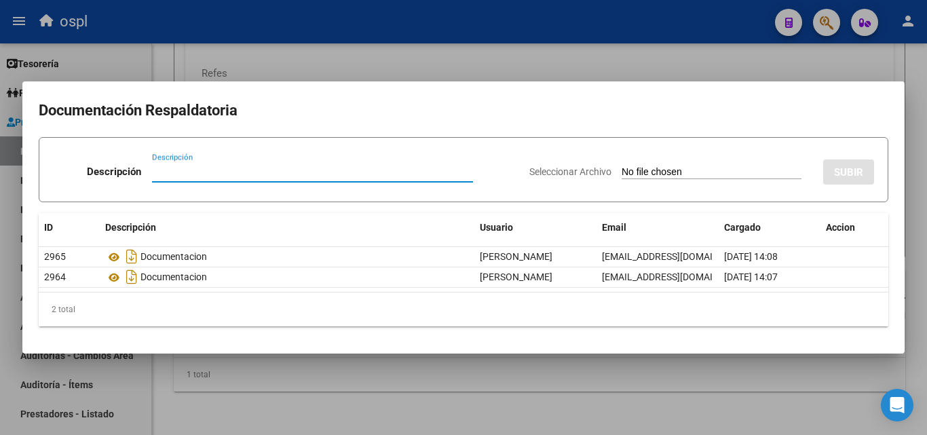
click at [638, 180] on div "Seleccionar Archivo SUBIR" at bounding box center [701, 169] width 345 height 41
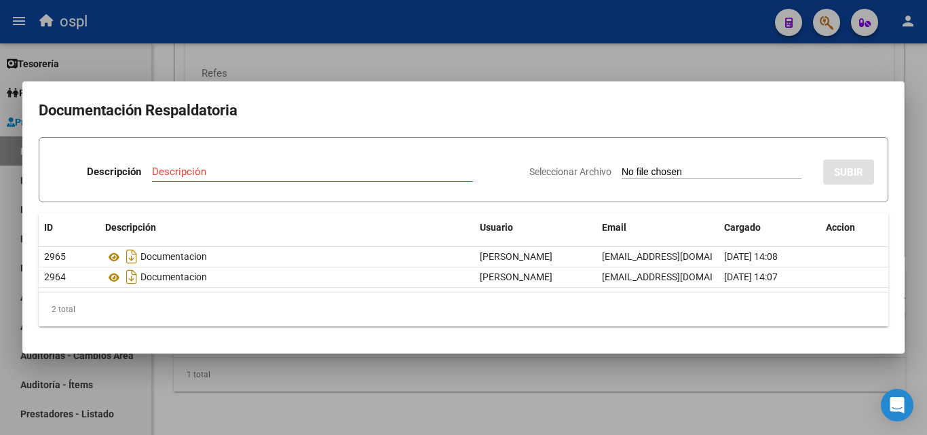
click at [644, 169] on input "Seleccionar Archivo" at bounding box center [711, 172] width 180 height 13
type input "C:\fakepath\48726 - WhatsApp Image 2025-04-15 at 09.37.45.jpeg"
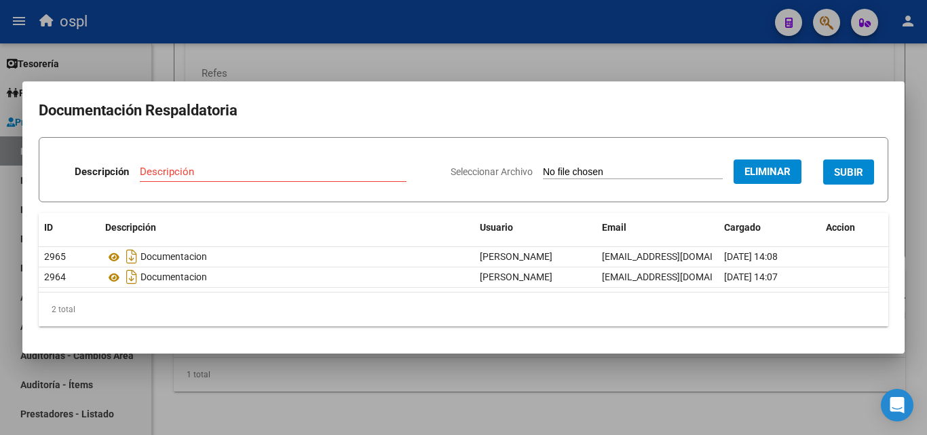
click at [267, 173] on div "Descripción" at bounding box center [273, 171] width 267 height 20
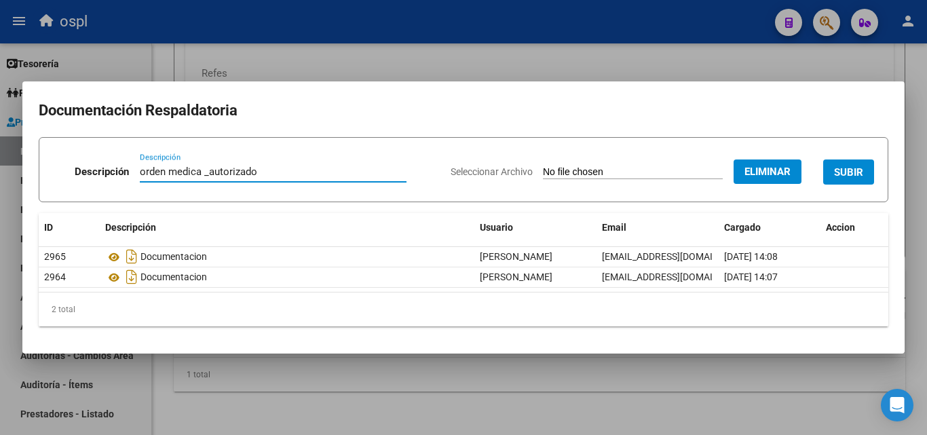
type input "orden medica _autorizado"
click at [848, 172] on span "SUBIR" at bounding box center [848, 172] width 29 height 12
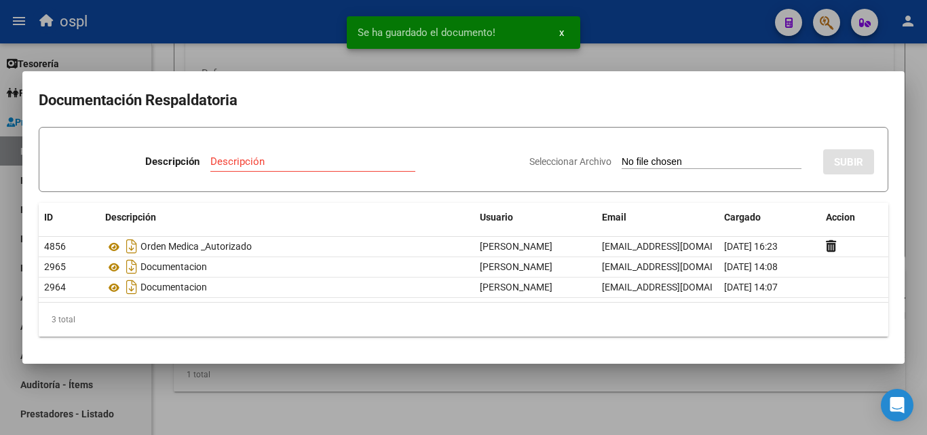
click at [636, 157] on input "Seleccionar Archivo" at bounding box center [711, 162] width 180 height 13
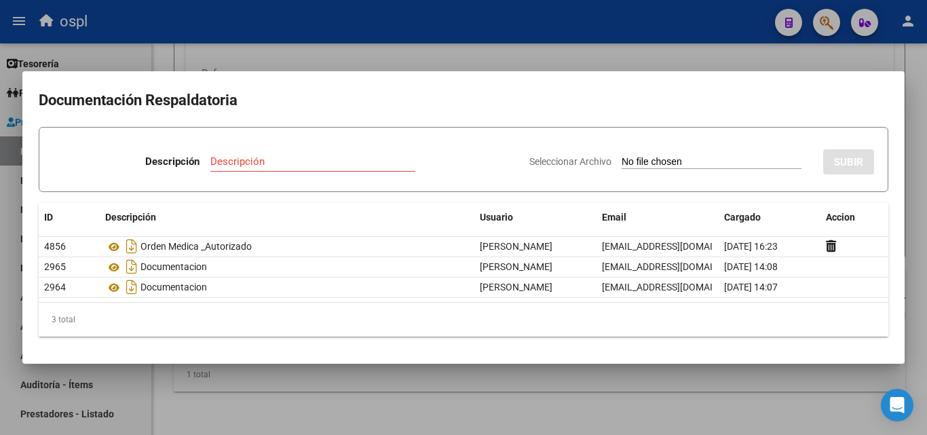
type input "C:\fakepath\48726 - WhatsApp Image 2025-04-15 at 09.37.54.jpeg"
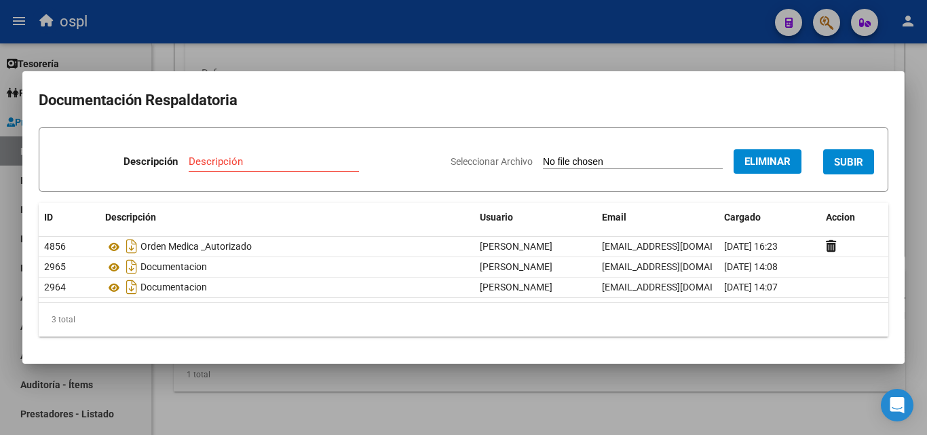
click at [244, 163] on input "Descripción" at bounding box center [274, 161] width 170 height 12
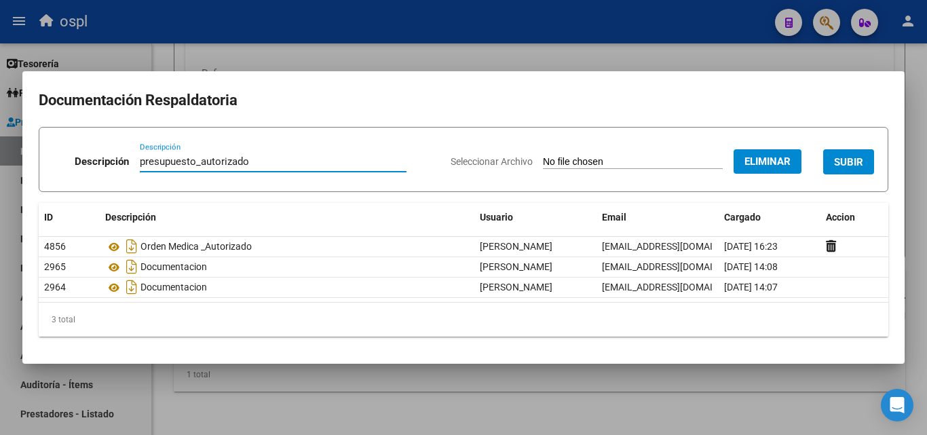
click at [174, 164] on input "presupuesto_autorizado" at bounding box center [273, 161] width 267 height 12
click at [193, 162] on input "presupuesto_autorizado" at bounding box center [273, 161] width 267 height 12
click at [194, 162] on input "presupuesto_autorizado" at bounding box center [273, 161] width 267 height 12
click at [195, 164] on input "presupuesto_autorizado" at bounding box center [273, 161] width 267 height 12
type input "presupuesto _autorizado"
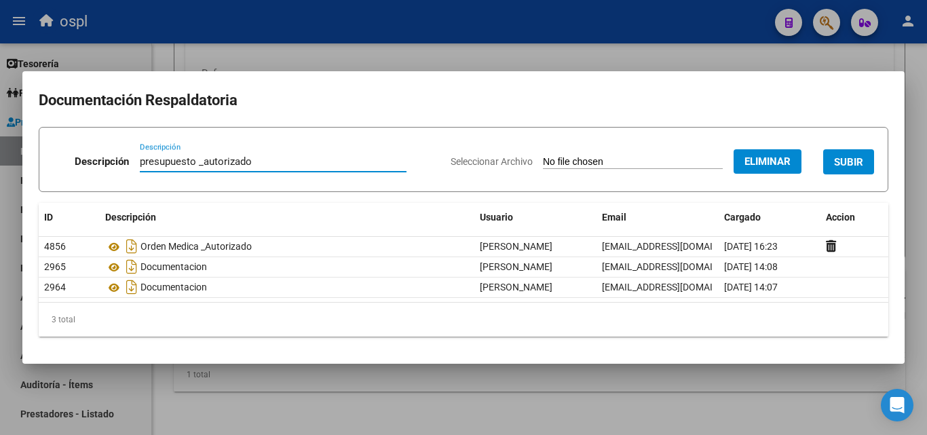
click at [860, 159] on span "SUBIR" at bounding box center [848, 162] width 29 height 12
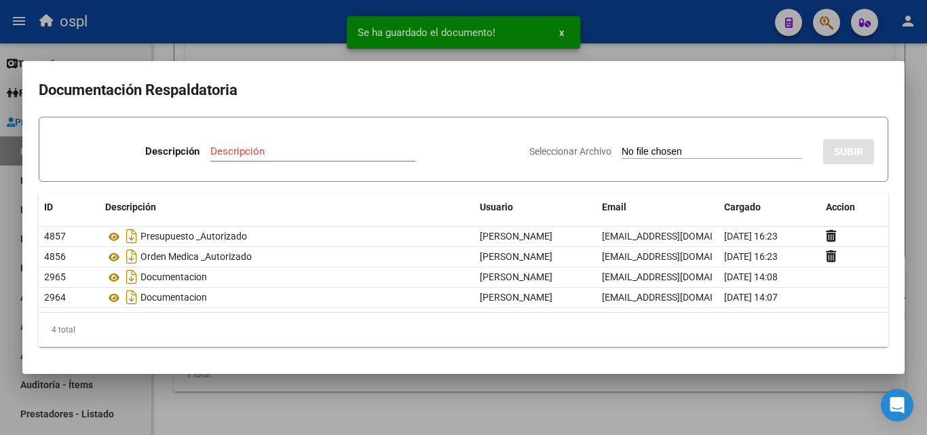
click at [644, 48] on div at bounding box center [463, 217] width 927 height 435
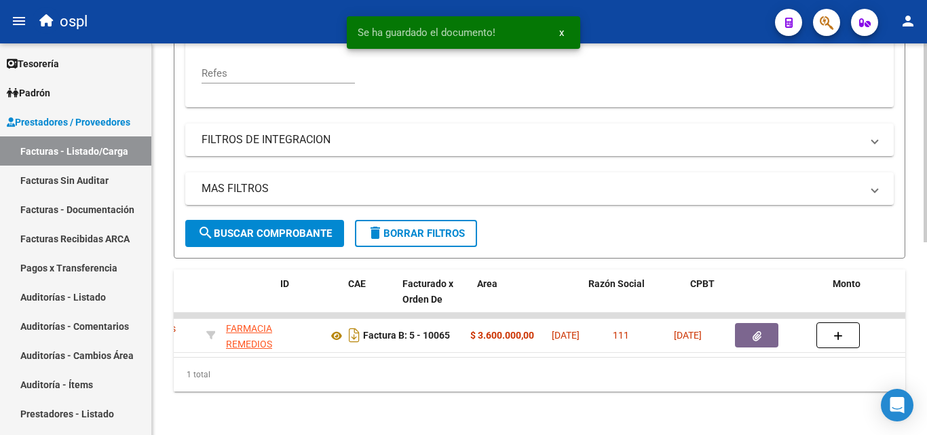
scroll to position [0, 0]
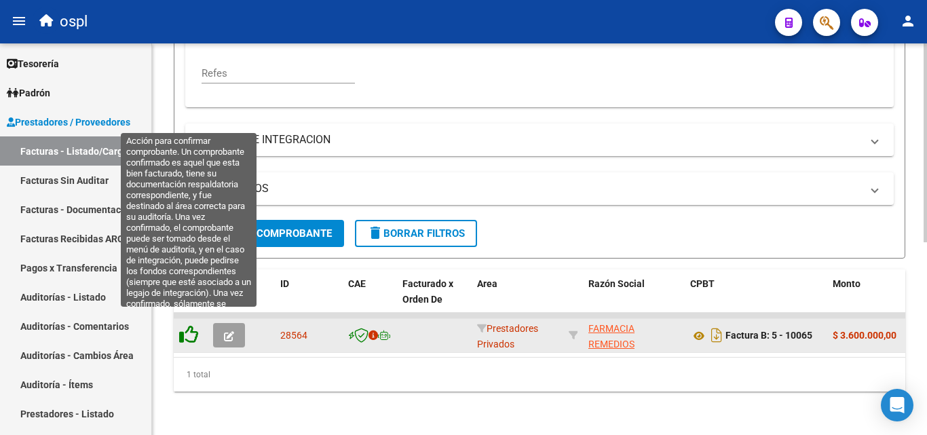
click at [180, 325] on icon at bounding box center [188, 334] width 19 height 19
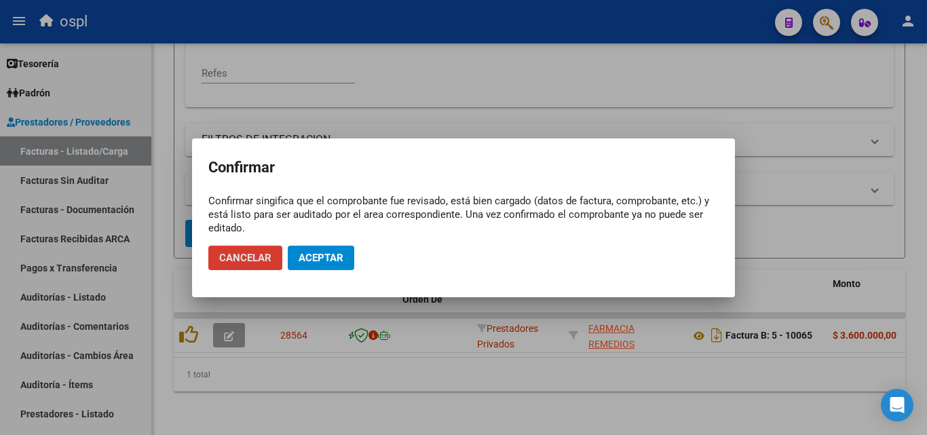
click at [305, 262] on span "Aceptar" at bounding box center [320, 258] width 45 height 12
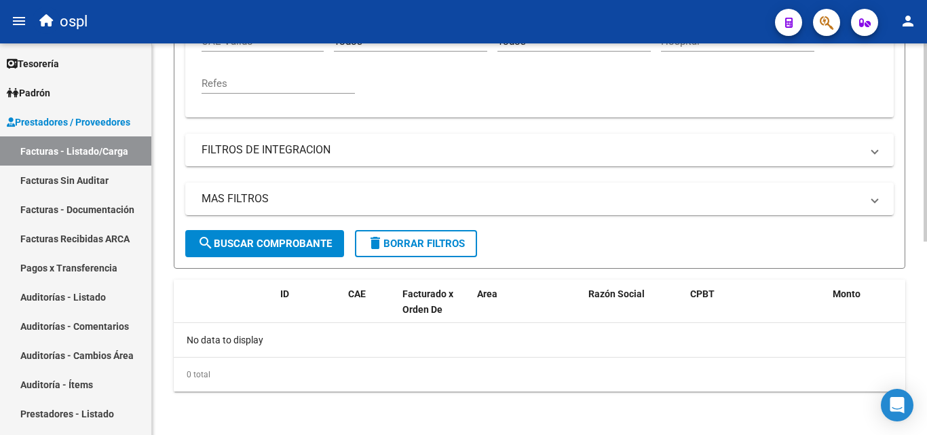
scroll to position [356, 0]
click at [96, 170] on link "Facturas Sin Auditar" at bounding box center [75, 179] width 151 height 29
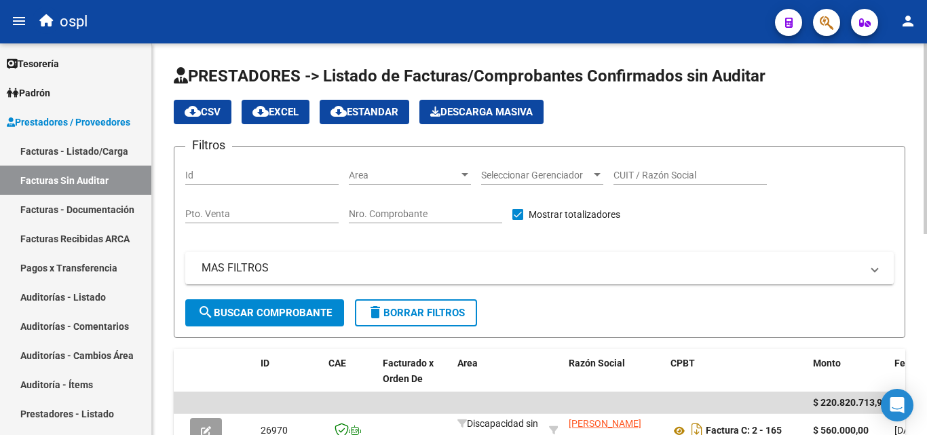
click at [381, 208] on input "Nro. Comprobante" at bounding box center [425, 214] width 153 height 12
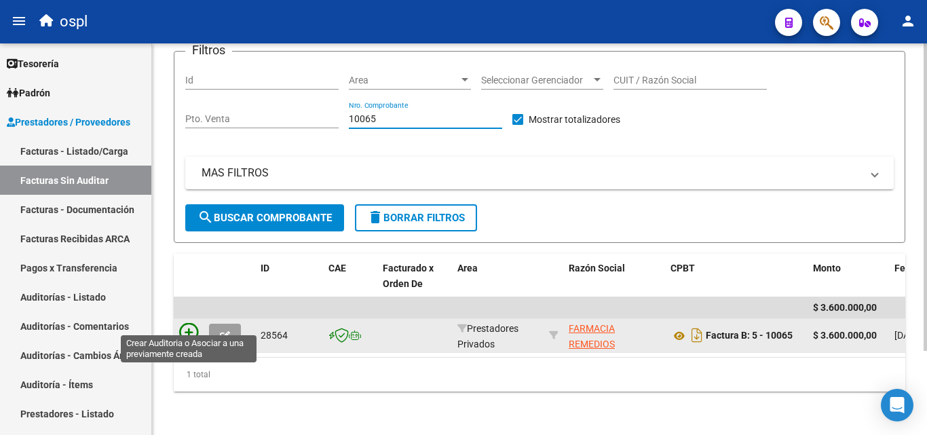
type input "10065"
click at [191, 323] on icon at bounding box center [188, 332] width 19 height 19
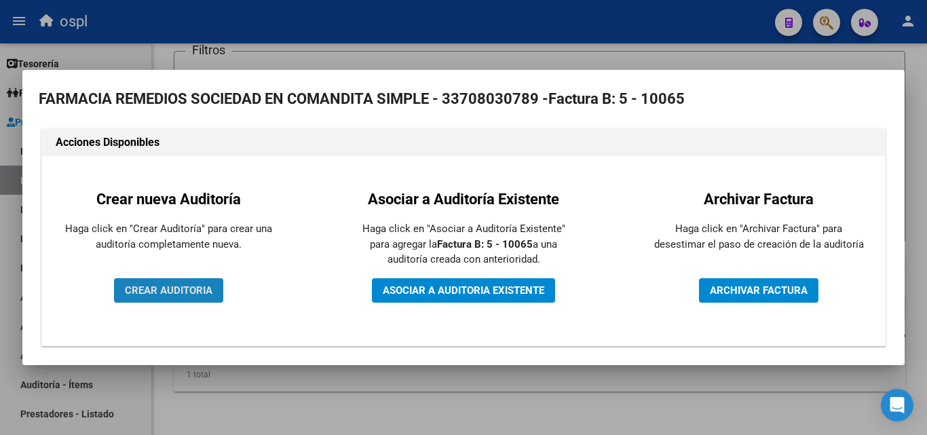
click at [207, 294] on span "CREAR AUDITORIA" at bounding box center [168, 290] width 87 height 12
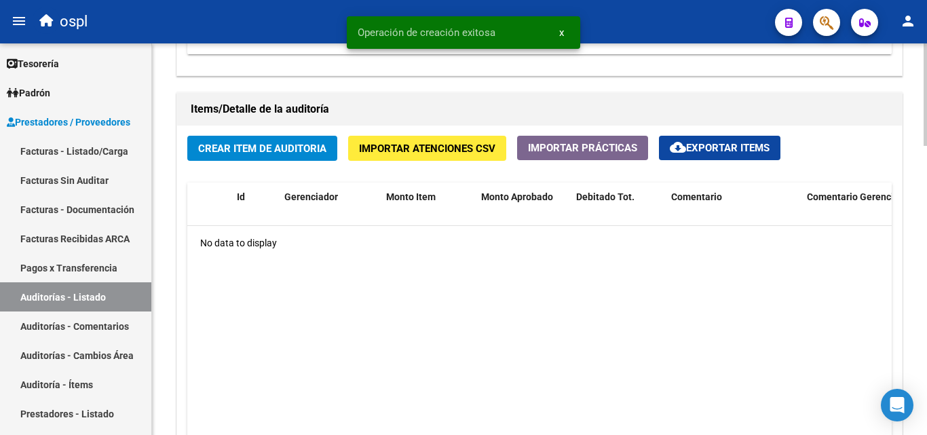
scroll to position [950, 0]
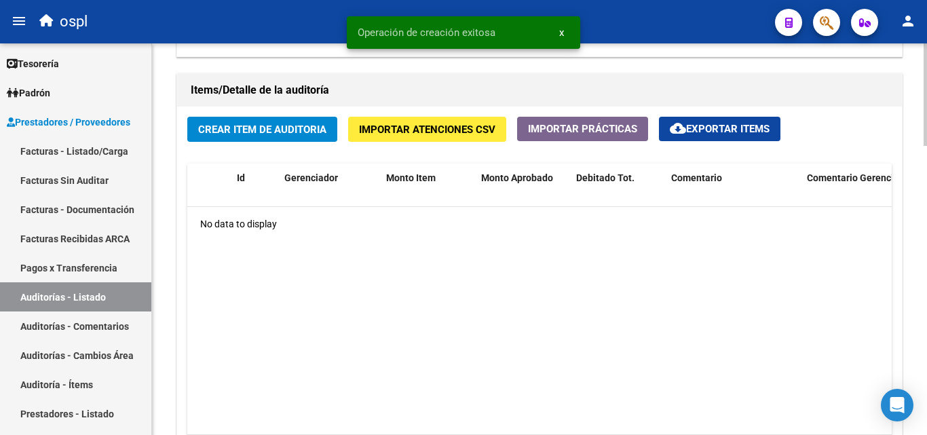
click at [277, 131] on span "Crear Item de Auditoria" at bounding box center [262, 129] width 128 height 12
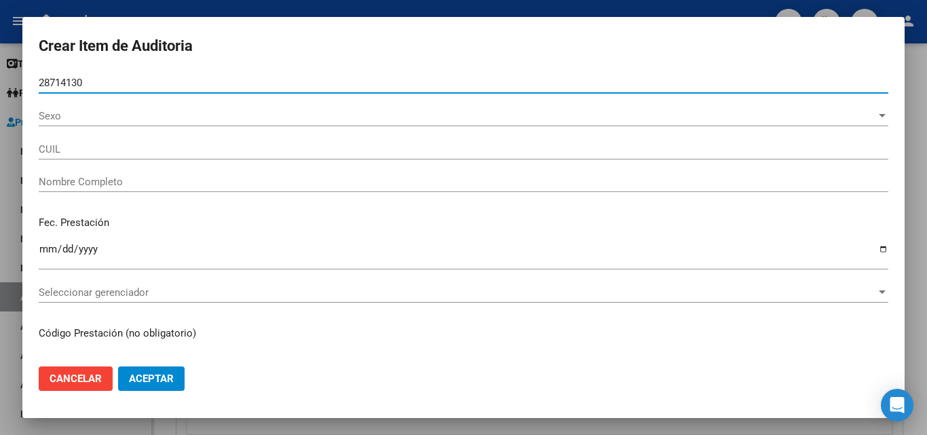
type input "28714130"
click at [118, 366] on button "Aceptar" at bounding box center [151, 378] width 66 height 24
type input "27287141306"
type input "[PERSON_NAME]"
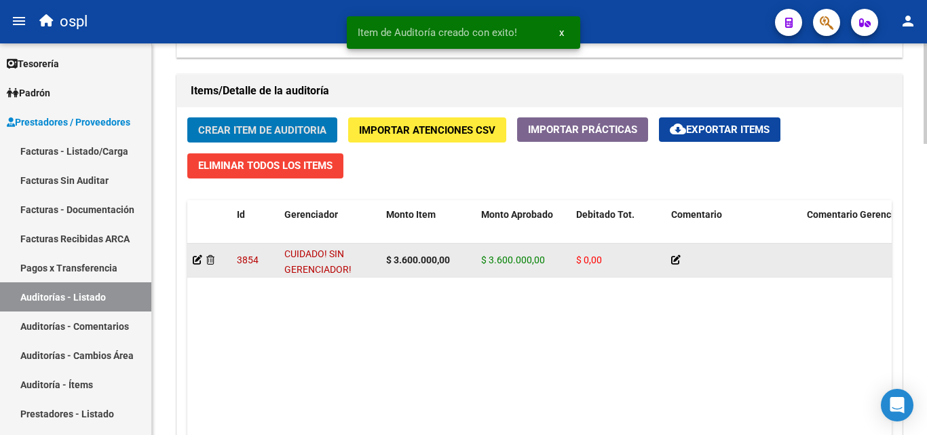
scroll to position [950, 0]
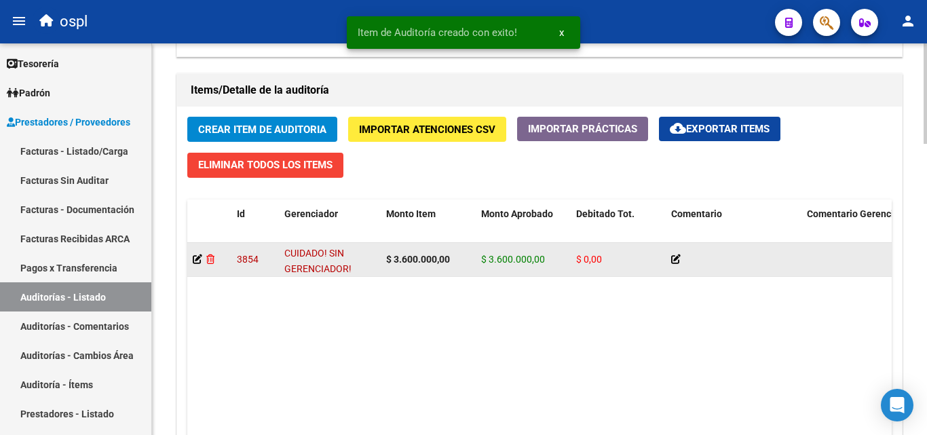
click at [212, 262] on icon at bounding box center [210, 258] width 8 height 9
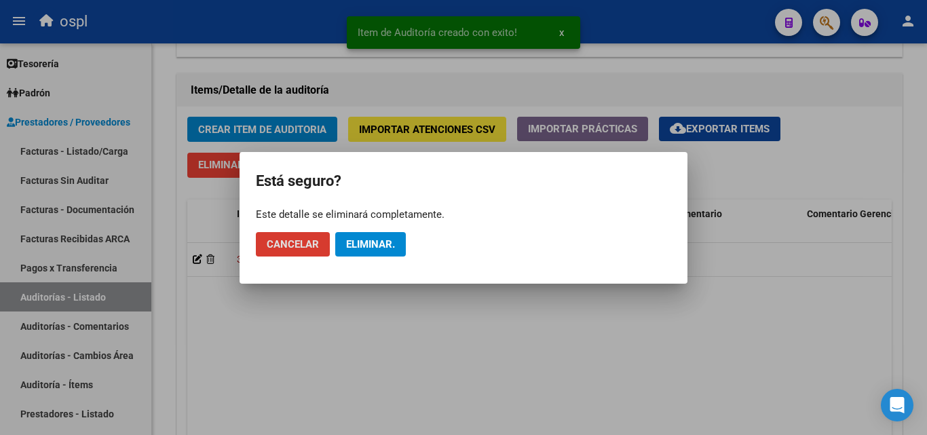
click at [368, 238] on span "Eliminar." at bounding box center [370, 244] width 49 height 12
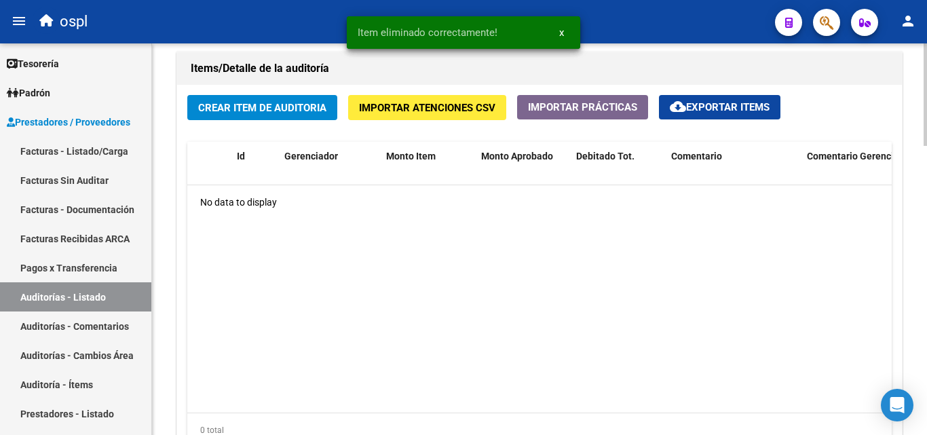
scroll to position [950, 0]
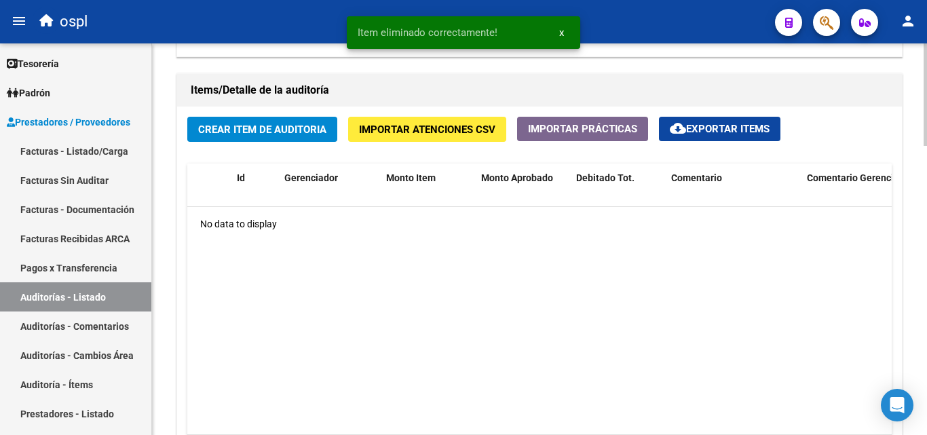
click at [225, 126] on span "Crear Item de Auditoria" at bounding box center [262, 129] width 128 height 12
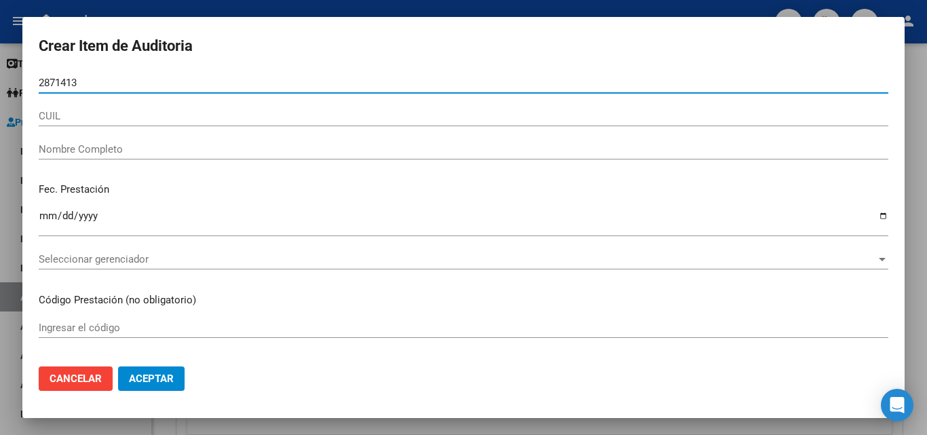
type input "28714130"
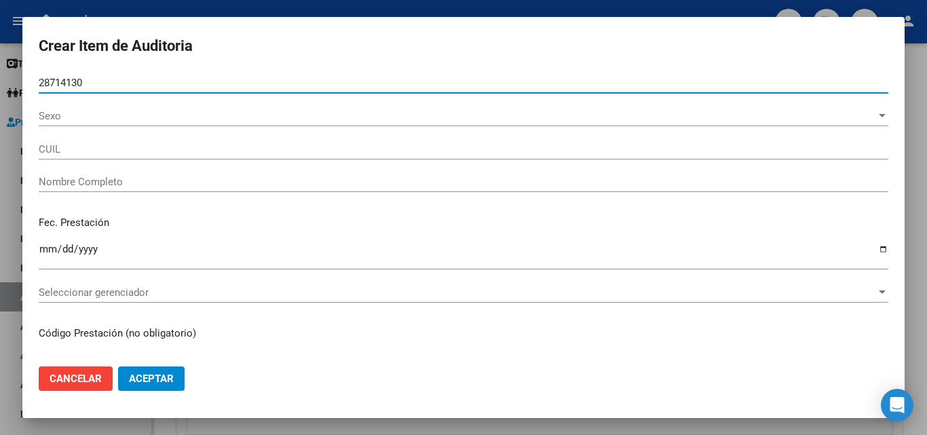
type input "27287141306"
type input "[PERSON_NAME]"
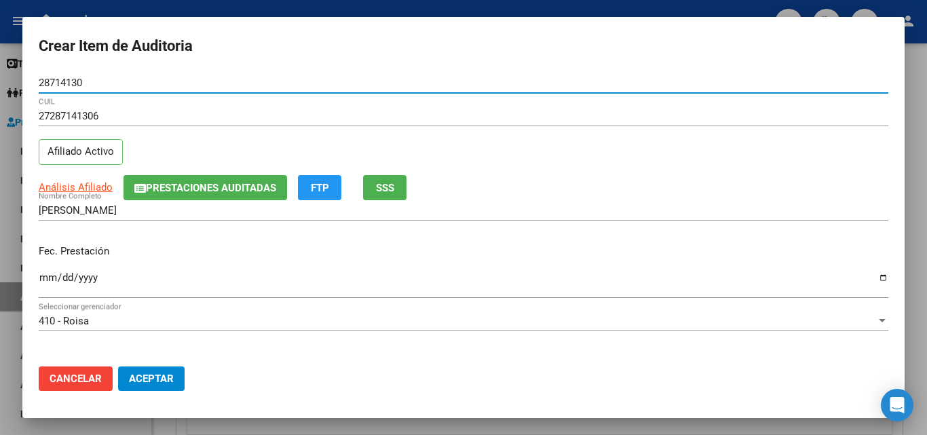
type input "28714130"
click at [45, 281] on input "Ingresar la fecha" at bounding box center [463, 283] width 849 height 22
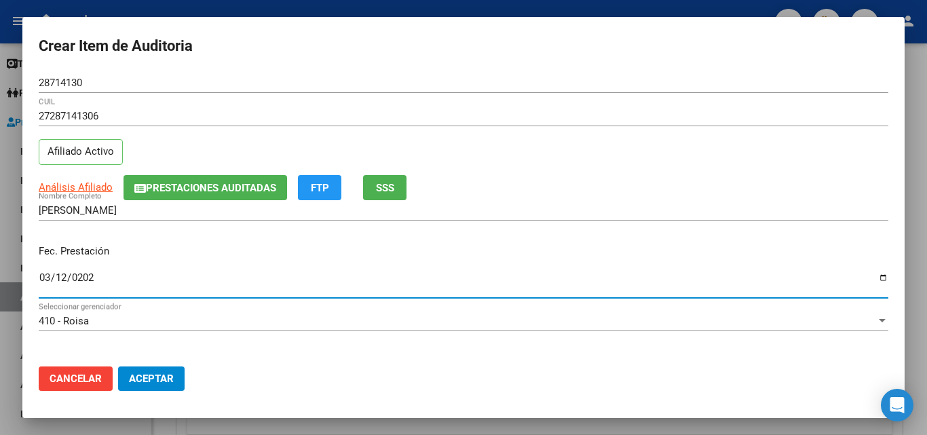
type input "2025-03-12"
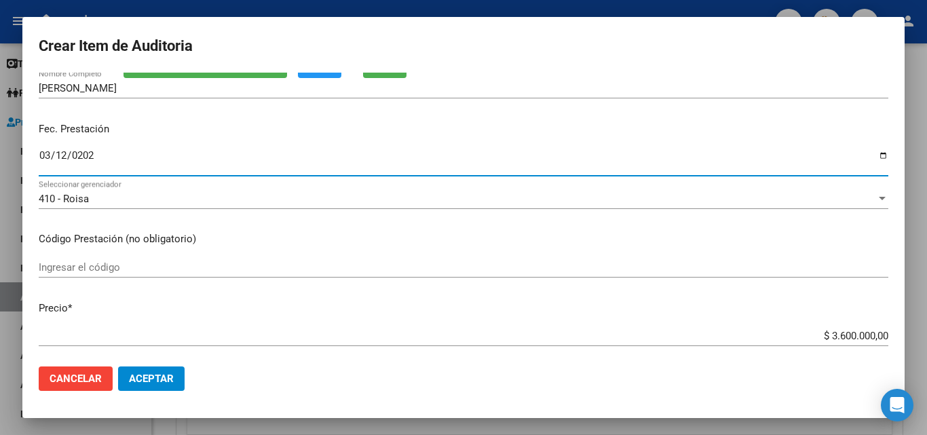
scroll to position [136, 0]
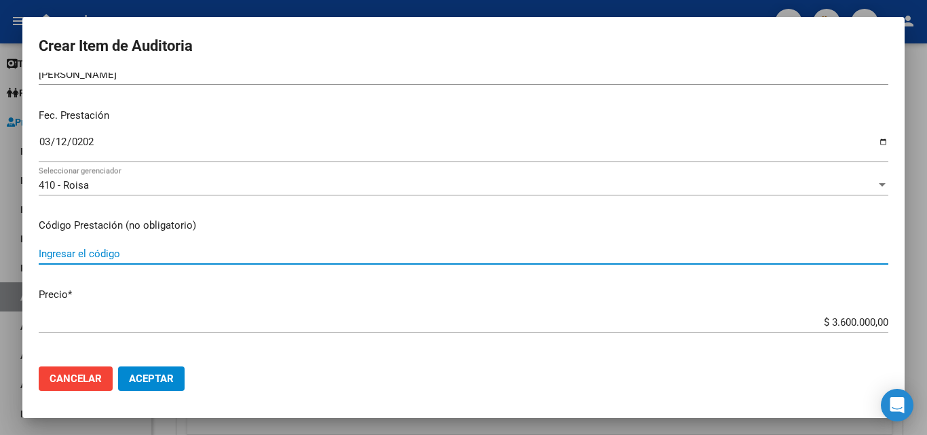
click at [88, 253] on input "Ingresar el código" at bounding box center [463, 254] width 849 height 12
type input "s"
type input "SIMPONI 50MG"
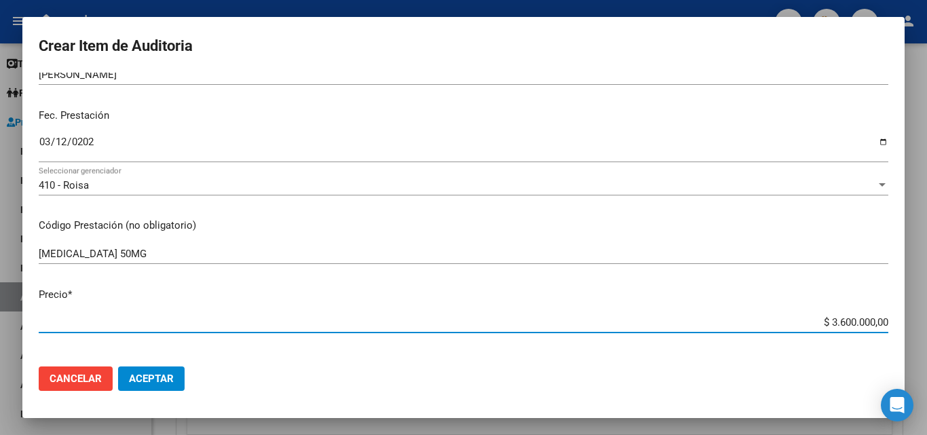
click at [800, 324] on input "$ 3.600.000,00" at bounding box center [463, 322] width 849 height 12
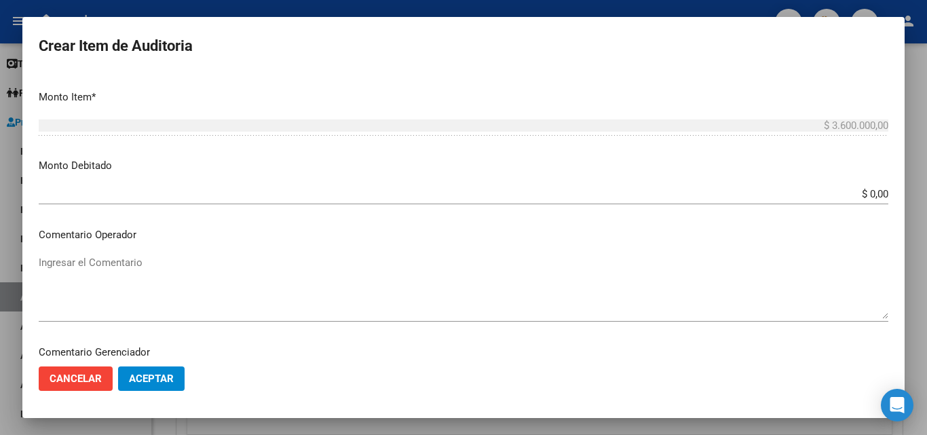
scroll to position [475, 0]
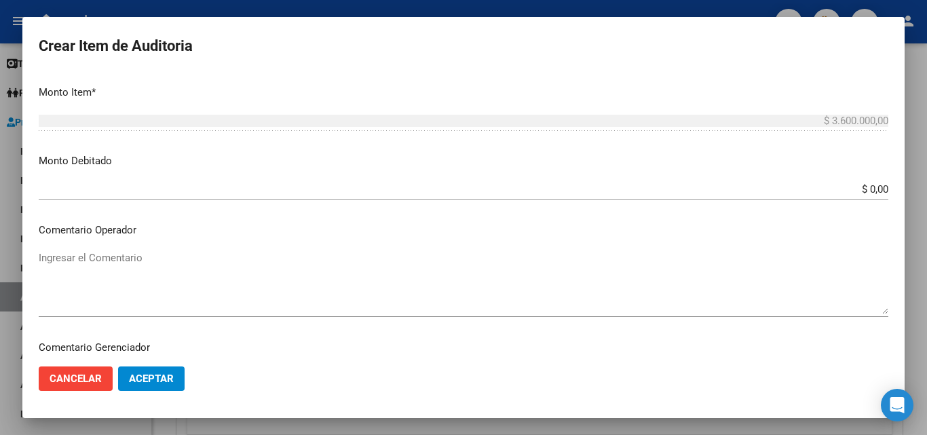
click at [183, 269] on textarea "Ingresar el Comentario" at bounding box center [463, 282] width 849 height 64
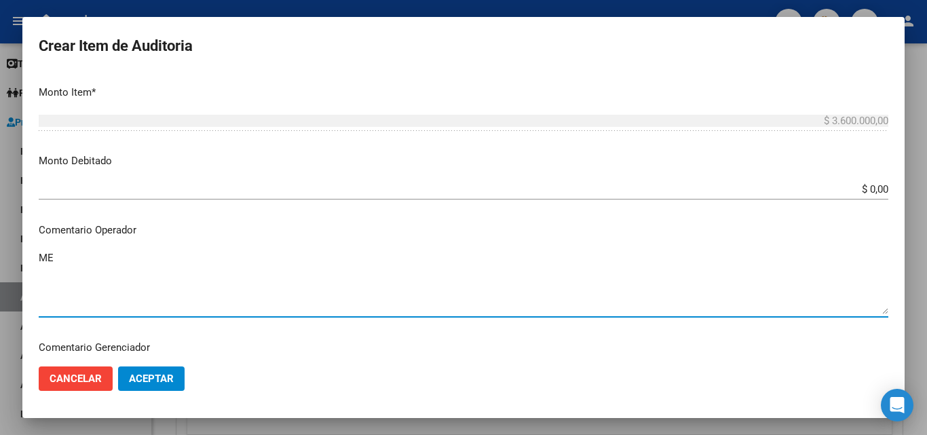
type textarea "M"
click at [71, 268] on textarea "FALTA TRAZA OK VALR KAIROS" at bounding box center [463, 282] width 849 height 64
click at [146, 265] on textarea "FALTA TRAZA OK VALOR KAIROS" at bounding box center [463, 282] width 849 height 64
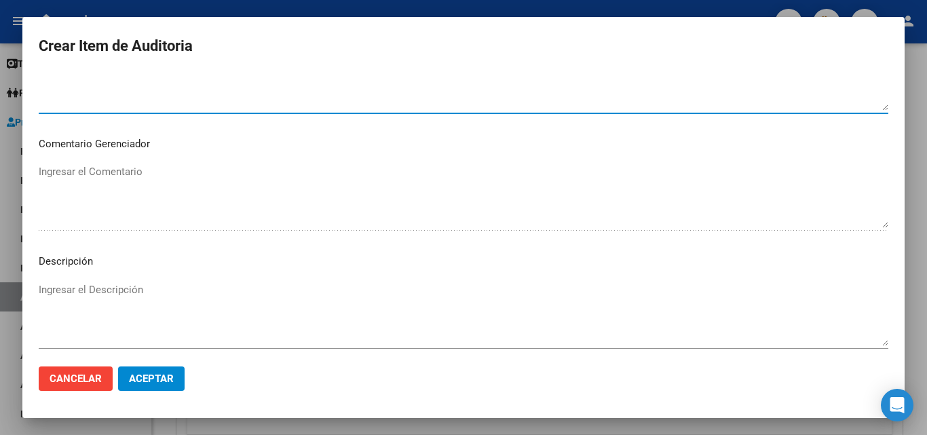
scroll to position [746, 0]
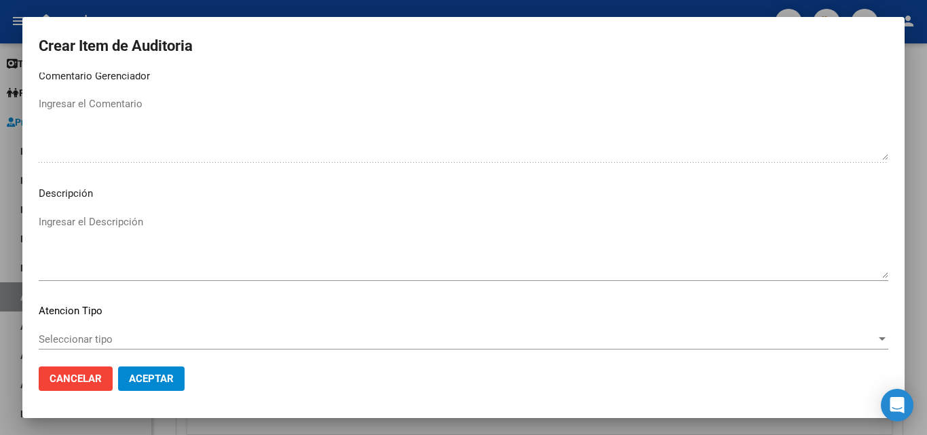
type textarea "FALTA TRAZA OK VALOR KAIROS"
click at [132, 338] on span "Seleccionar tipo" at bounding box center [457, 339] width 837 height 12
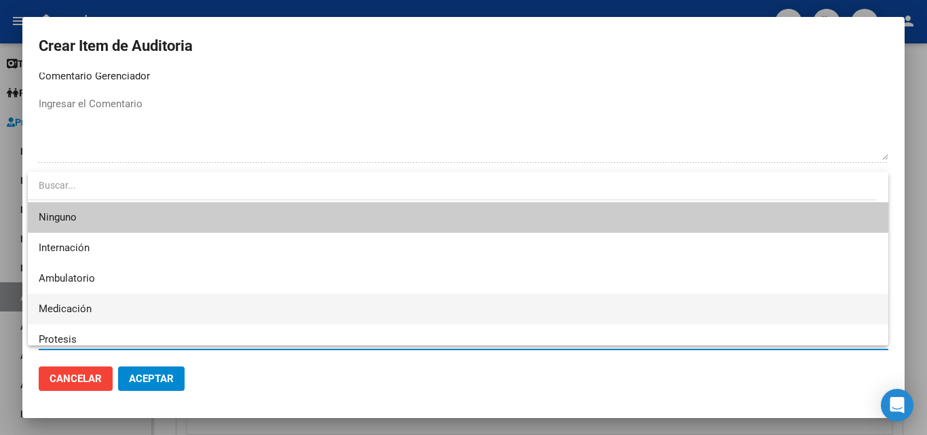
click at [103, 300] on span "Medicación" at bounding box center [458, 309] width 838 height 31
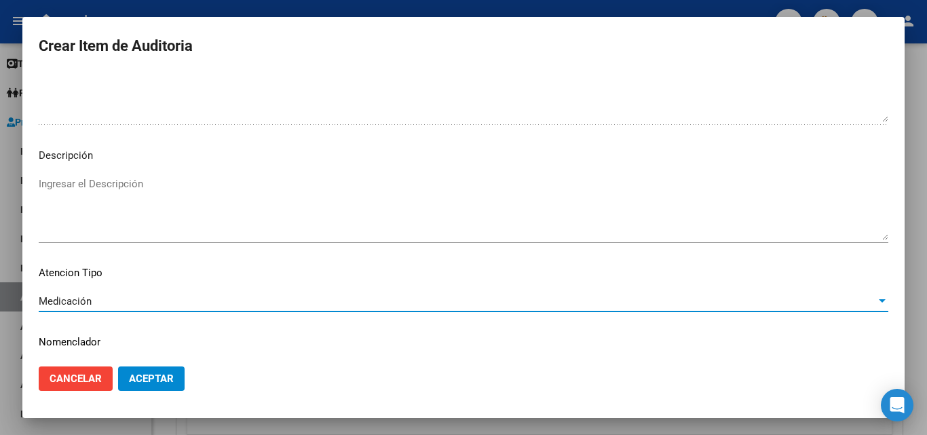
scroll to position [821, 0]
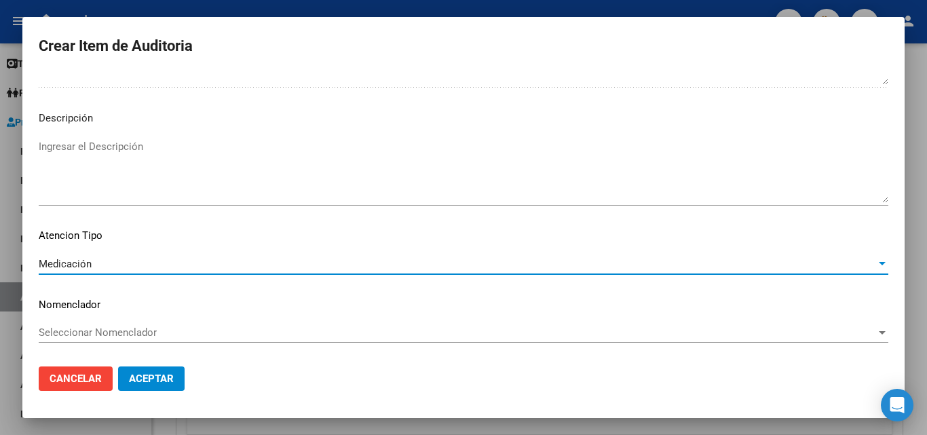
click at [162, 374] on span "Aceptar" at bounding box center [151, 378] width 45 height 12
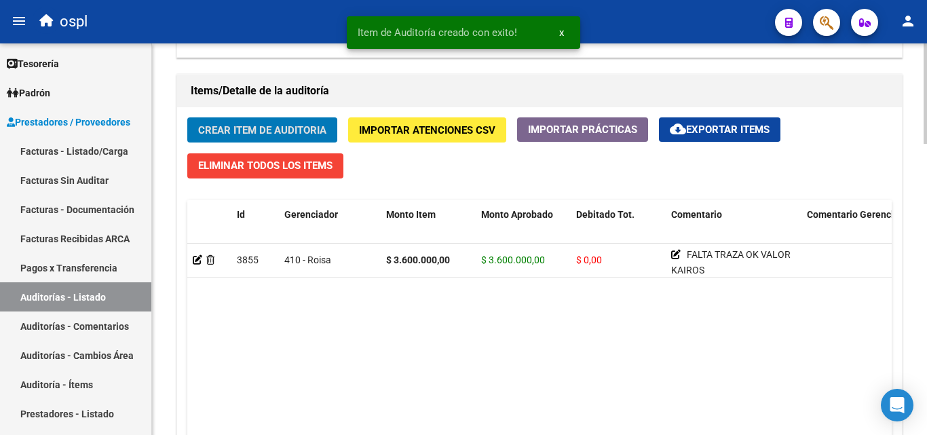
scroll to position [950, 0]
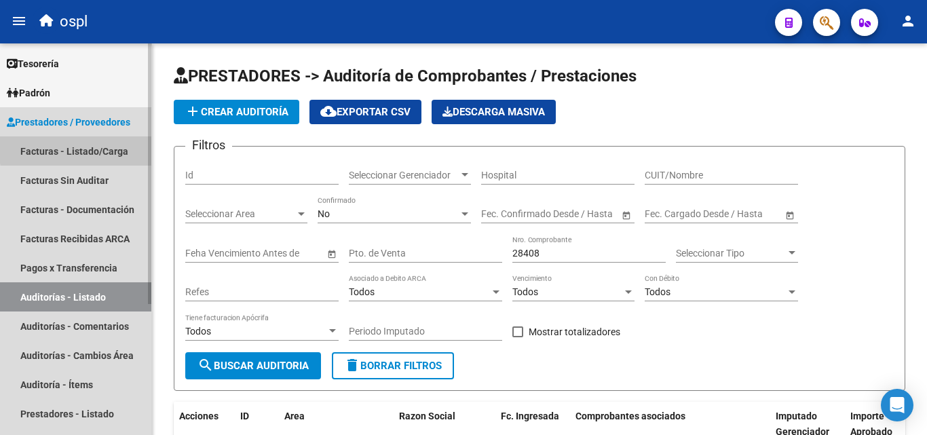
click at [123, 146] on link "Facturas - Listado/Carga" at bounding box center [75, 150] width 151 height 29
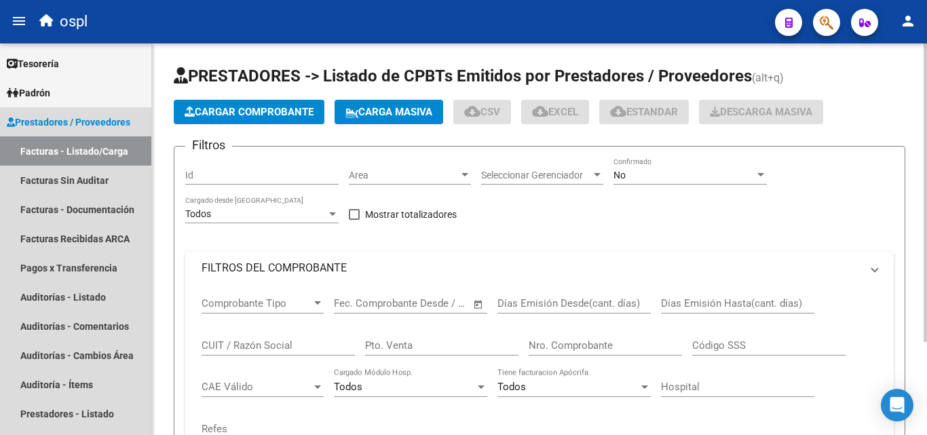
click at [327, 269] on mat-panel-title "FILTROS DEL COMPROBANTE" at bounding box center [530, 267] width 659 height 15
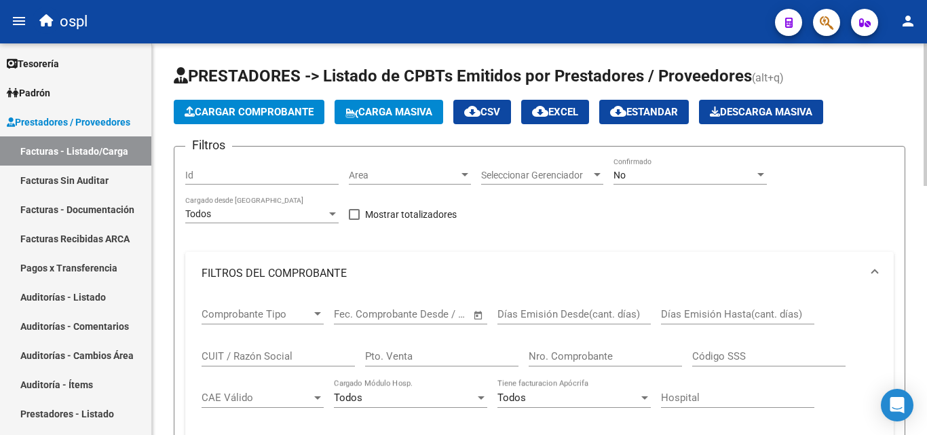
click at [429, 171] on span "Area" at bounding box center [404, 176] width 110 height 12
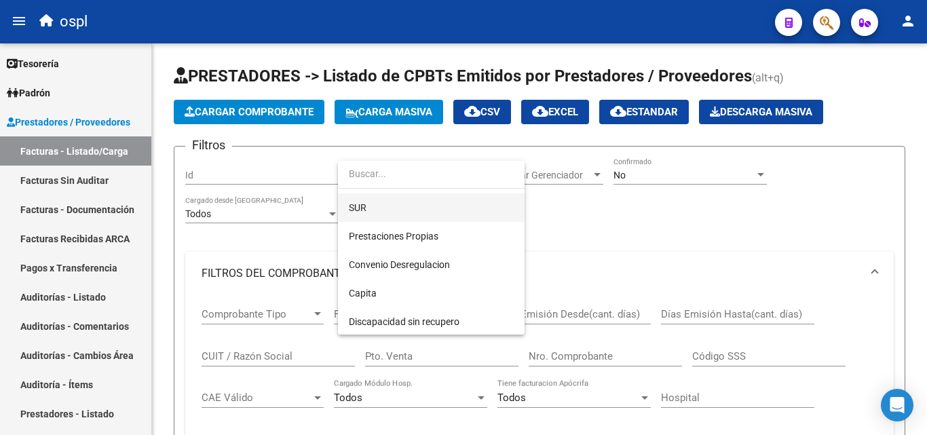
scroll to position [197, 0]
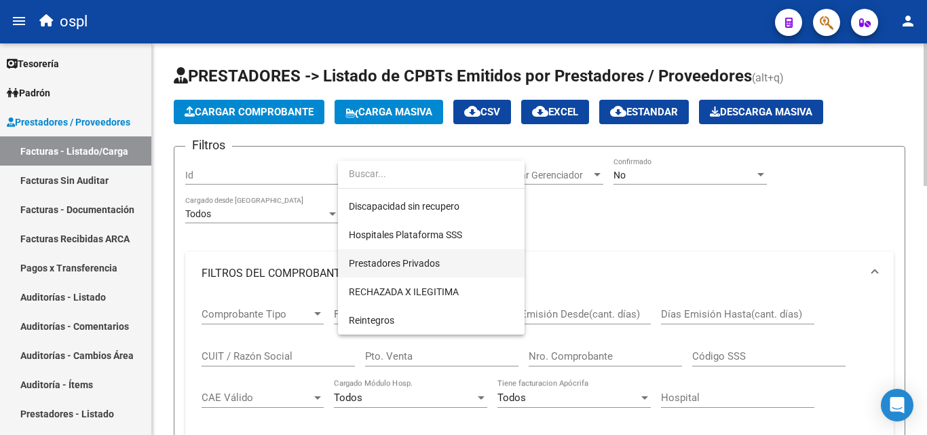
click at [429, 260] on span "Prestadores Privados" at bounding box center [394, 263] width 91 height 11
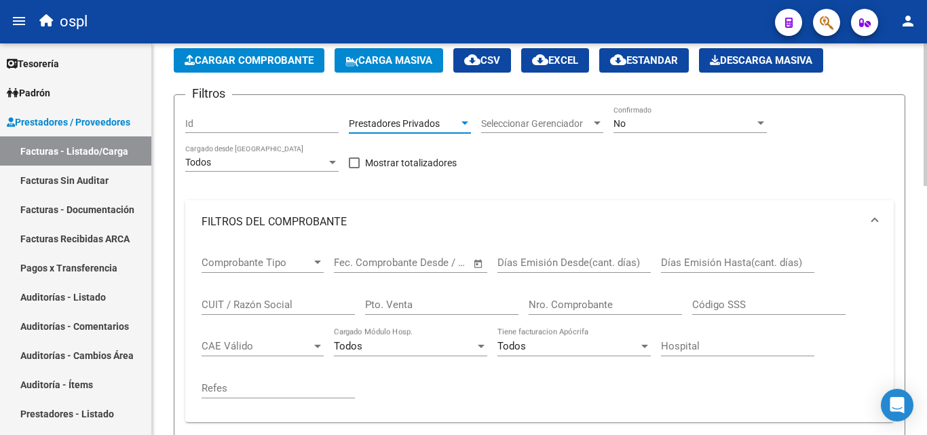
scroll to position [271, 0]
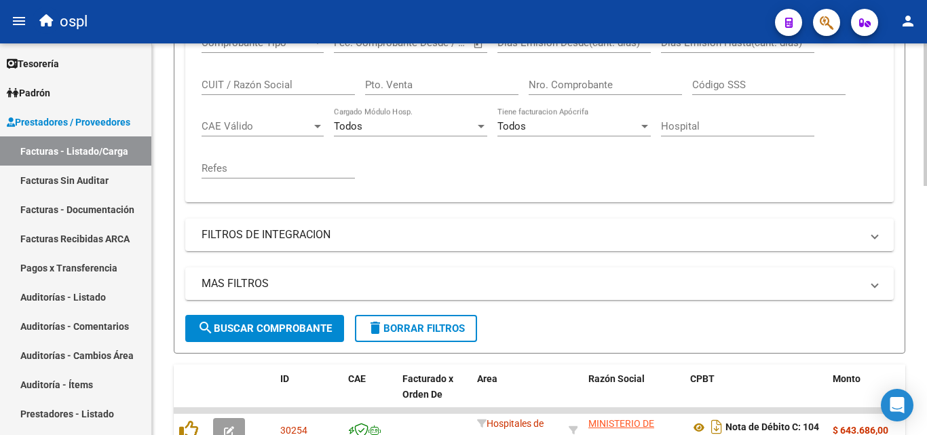
click at [319, 317] on button "search Buscar Comprobante" at bounding box center [264, 328] width 159 height 27
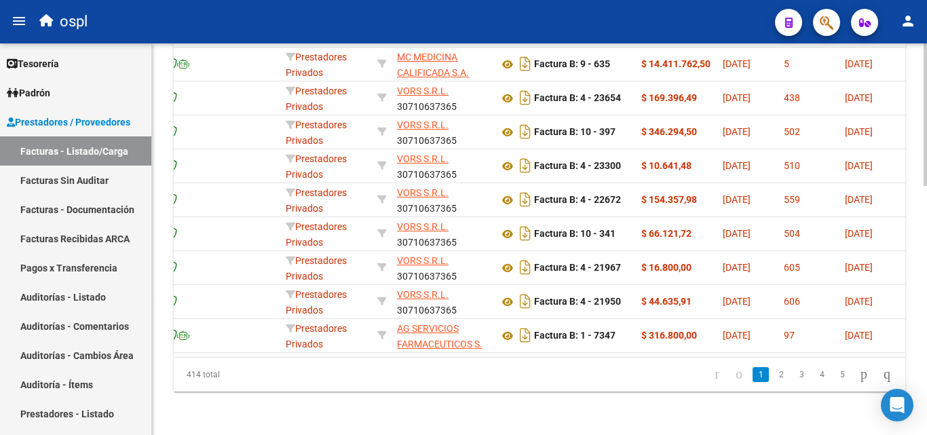
scroll to position [0, 490]
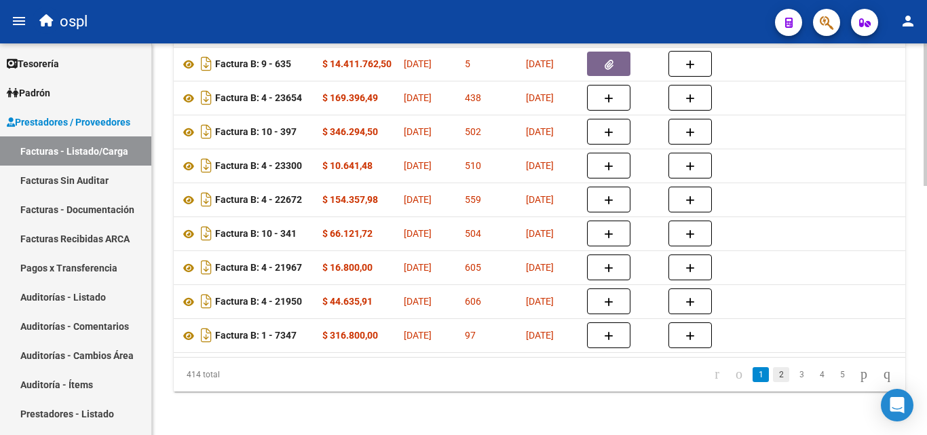
click at [773, 374] on link "2" at bounding box center [781, 374] width 16 height 15
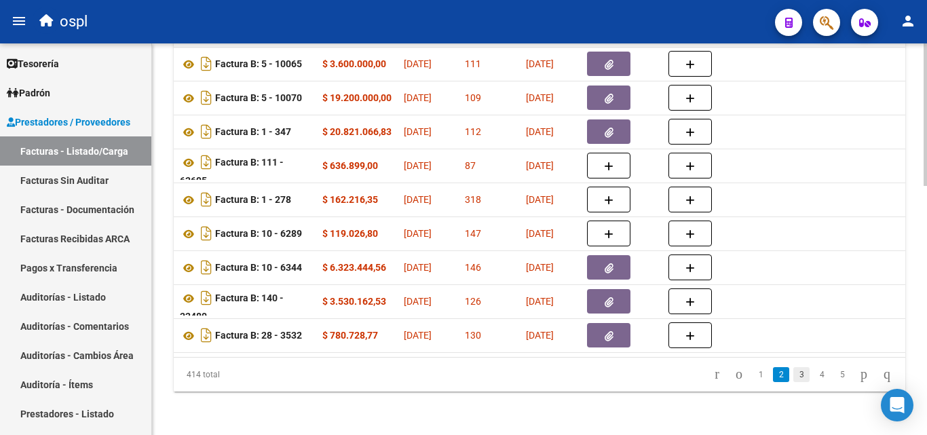
click at [793, 377] on link "3" at bounding box center [801, 374] width 16 height 15
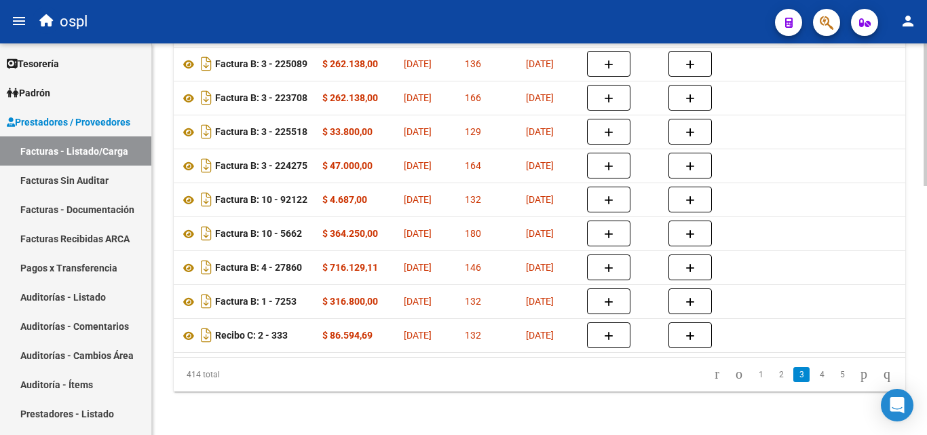
scroll to position [684, 0]
click at [813, 374] on link "4" at bounding box center [821, 374] width 16 height 15
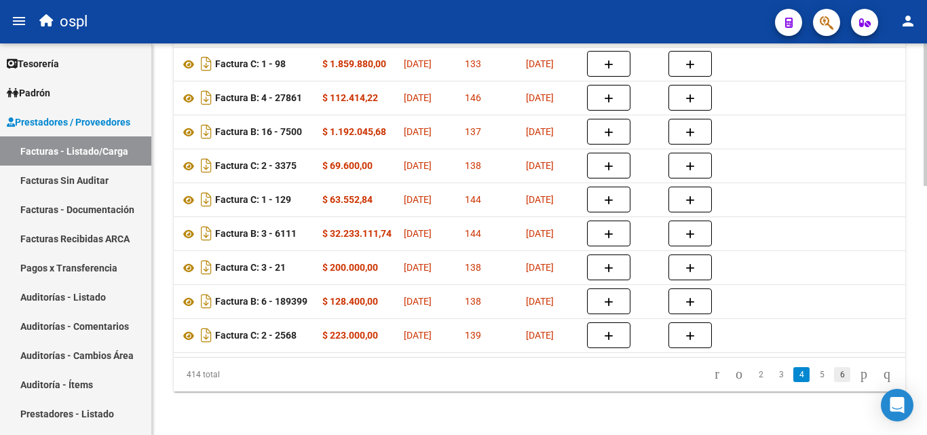
click at [834, 375] on link "6" at bounding box center [842, 374] width 16 height 15
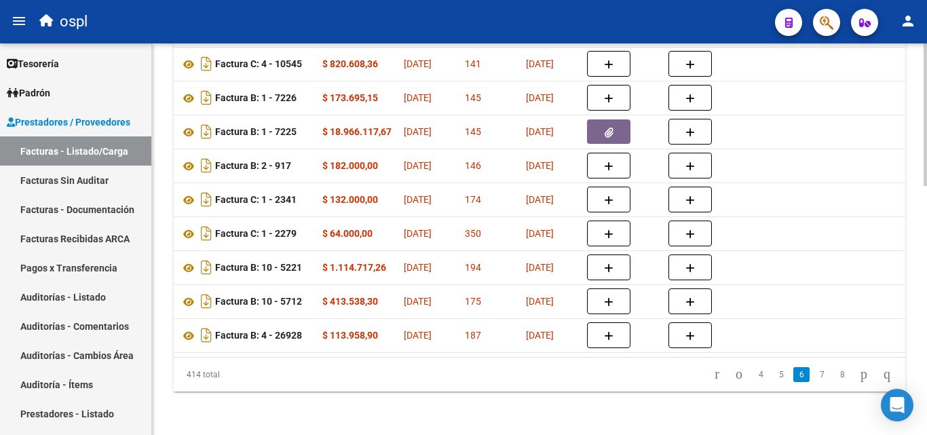
click at [834, 376] on link "8" at bounding box center [842, 374] width 16 height 15
click at [832, 373] on link "10" at bounding box center [841, 374] width 18 height 15
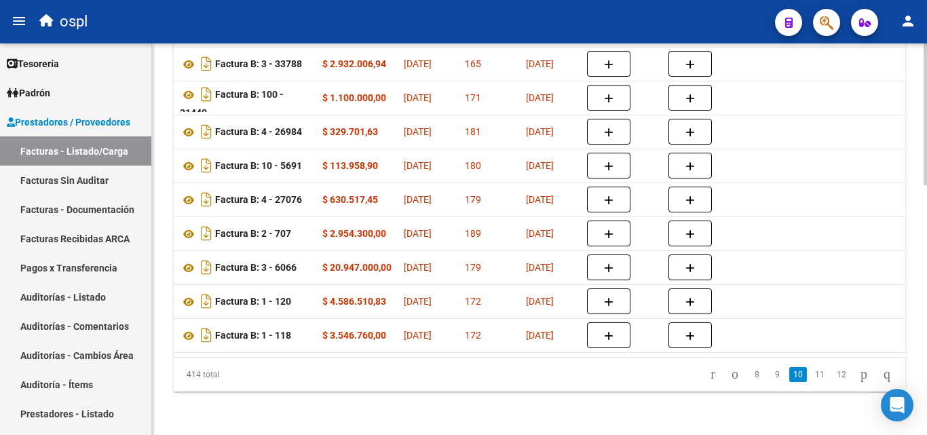
click at [826, 378] on div "414 total 8 9 10 11 12" at bounding box center [539, 374] width 731 height 34
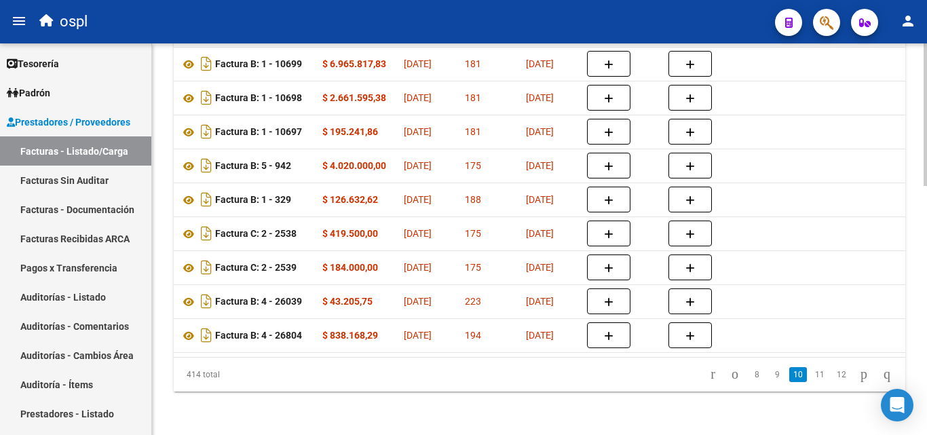
click at [832, 378] on link "12" at bounding box center [841, 374] width 18 height 15
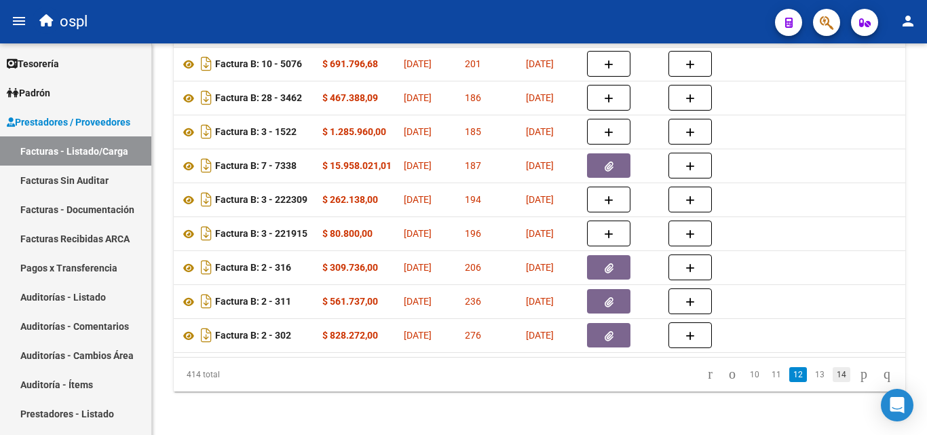
click at [832, 374] on link "14" at bounding box center [841, 374] width 18 height 15
click at [832, 372] on link "16" at bounding box center [841, 374] width 18 height 15
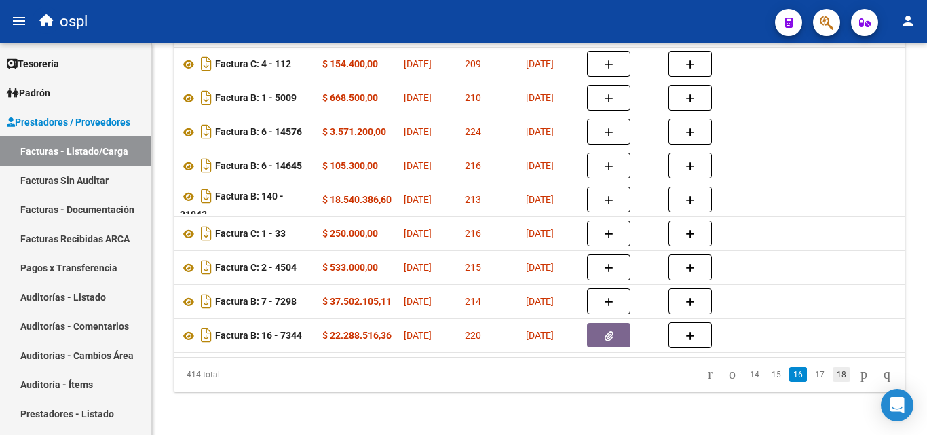
click at [832, 373] on link "18" at bounding box center [841, 374] width 18 height 15
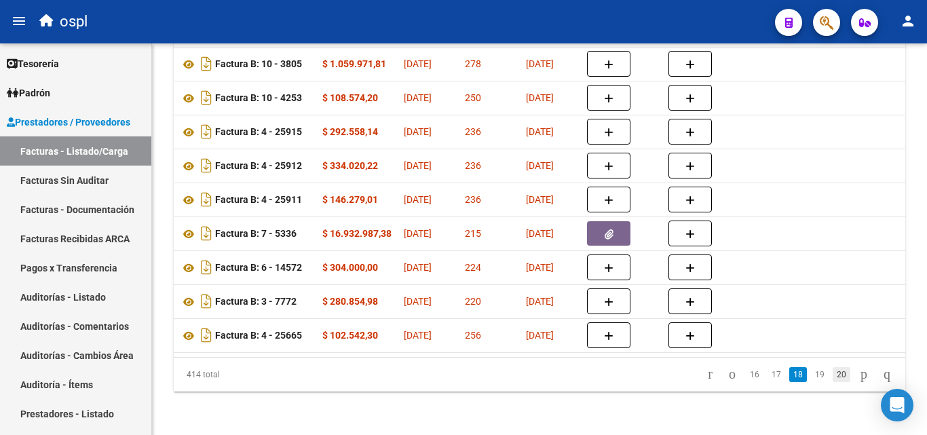
click at [832, 376] on link "20" at bounding box center [841, 374] width 18 height 15
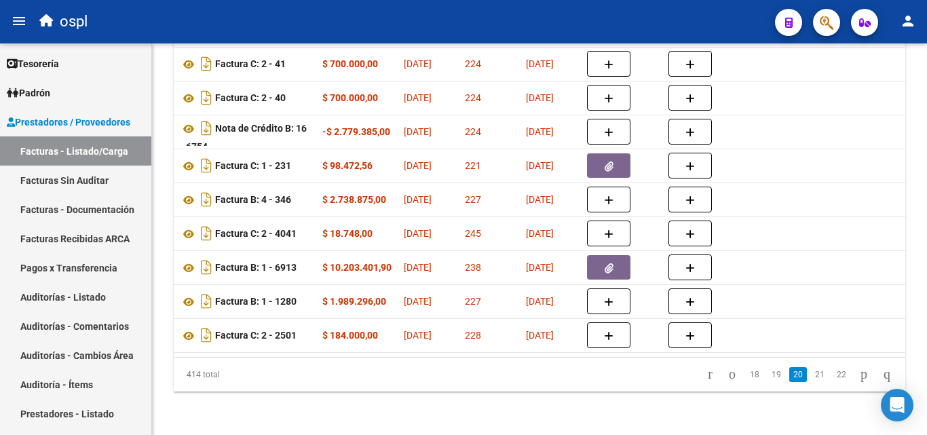
click at [832, 376] on link "22" at bounding box center [841, 374] width 18 height 15
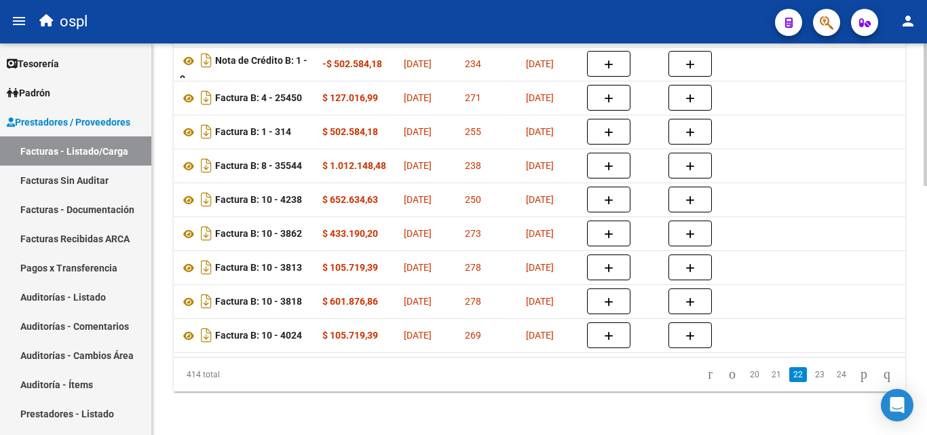
scroll to position [684, 0]
click at [832, 373] on link "24" at bounding box center [841, 374] width 18 height 15
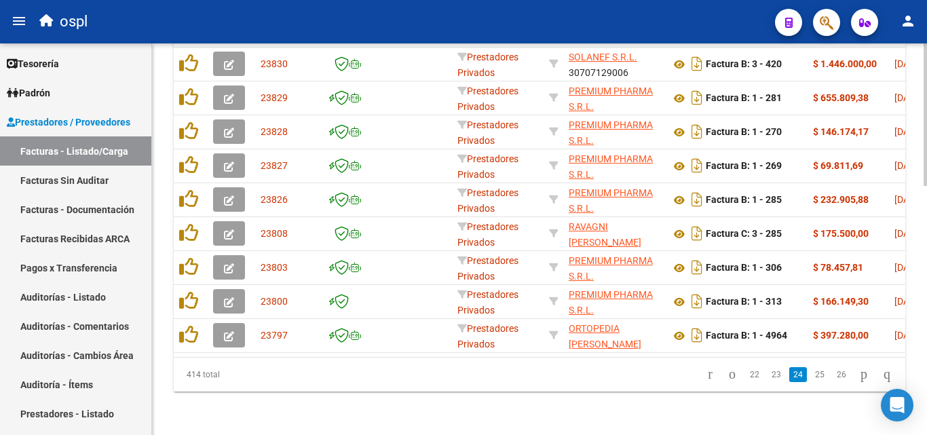
scroll to position [0, 426]
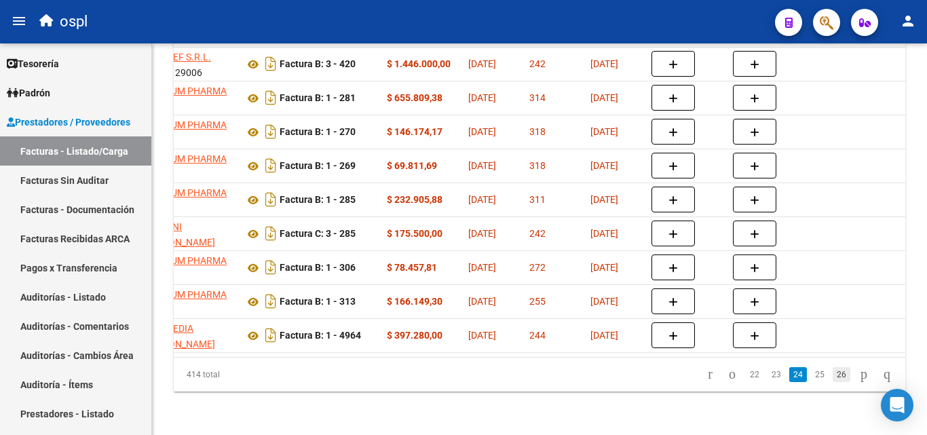
click at [832, 376] on link "26" at bounding box center [841, 374] width 18 height 15
click at [832, 376] on link "28" at bounding box center [841, 374] width 18 height 15
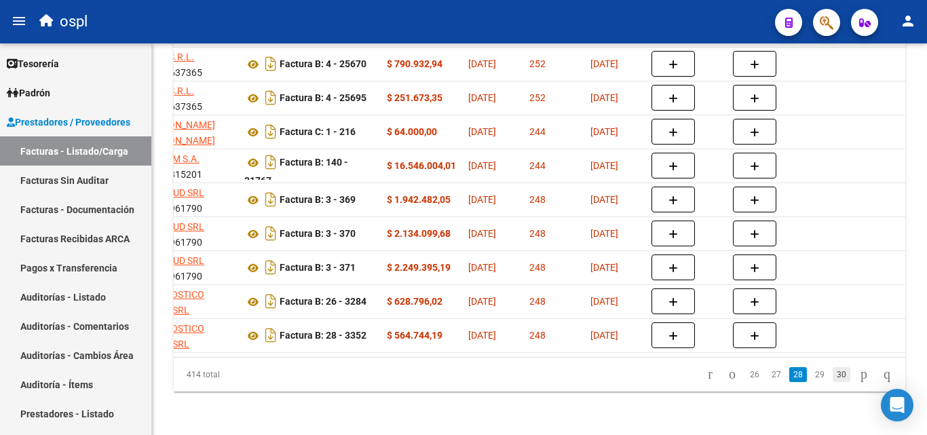
click at [832, 376] on link "30" at bounding box center [841, 374] width 18 height 15
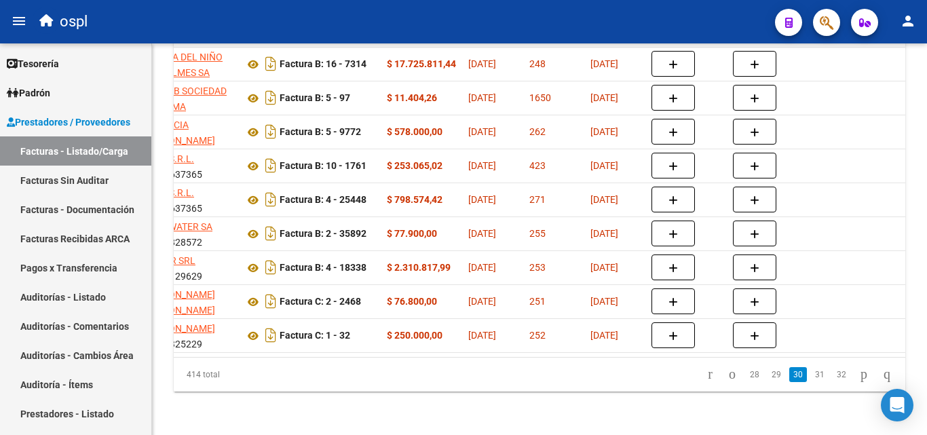
click at [832, 376] on div "414 total 28 29 30 31 32" at bounding box center [539, 374] width 731 height 34
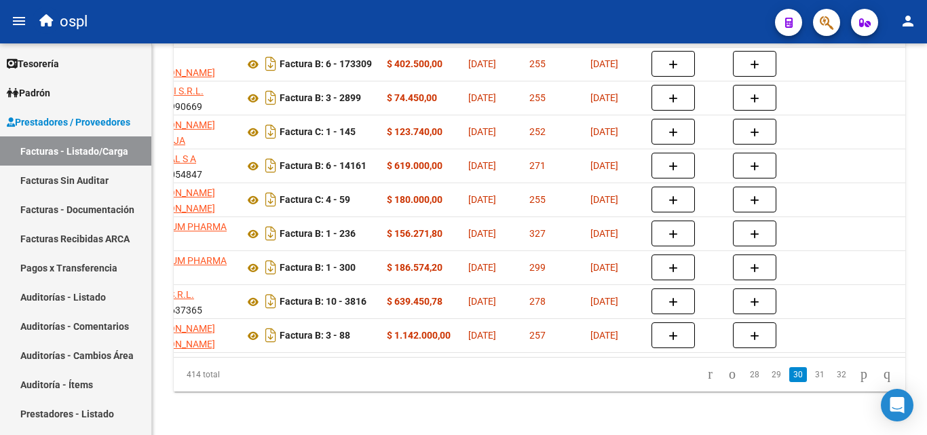
click at [832, 376] on link "32" at bounding box center [841, 374] width 18 height 15
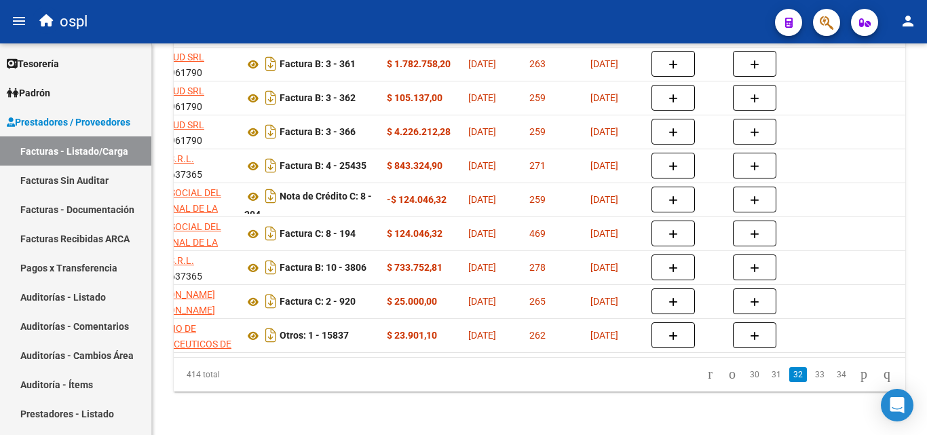
click at [832, 376] on link "34" at bounding box center [841, 374] width 18 height 15
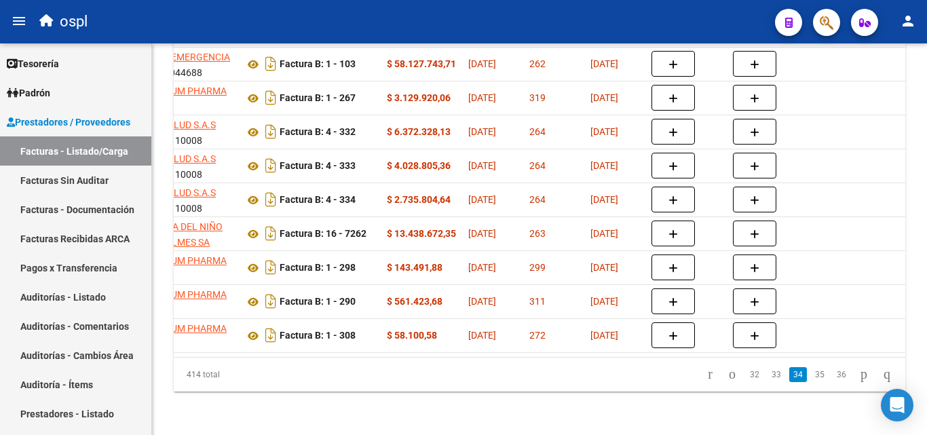
click at [832, 376] on link "36" at bounding box center [841, 374] width 18 height 15
click at [832, 376] on link "38" at bounding box center [841, 374] width 18 height 15
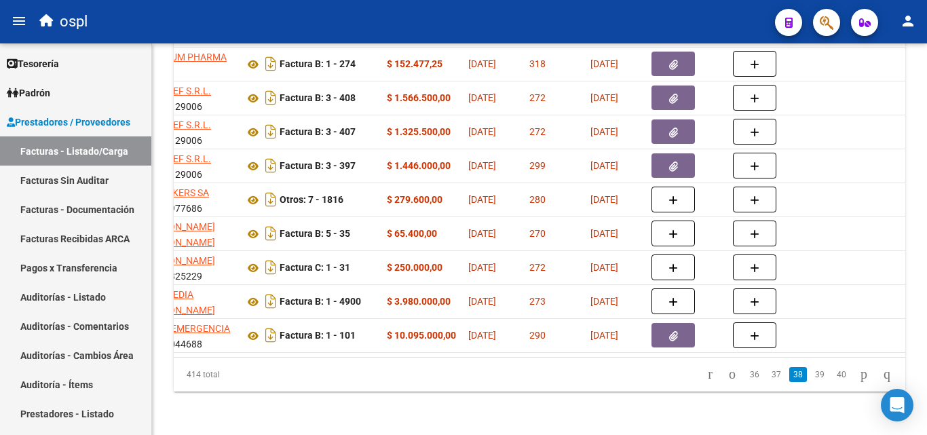
scroll to position [687, 0]
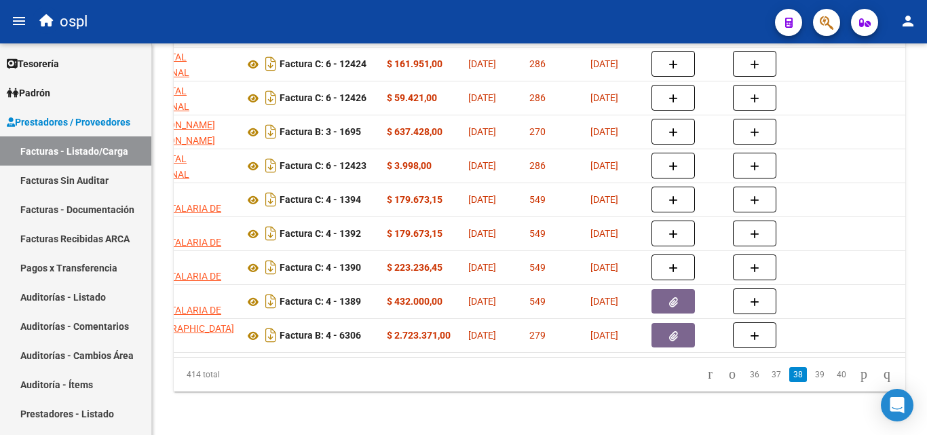
click at [832, 376] on link "40" at bounding box center [841, 374] width 18 height 15
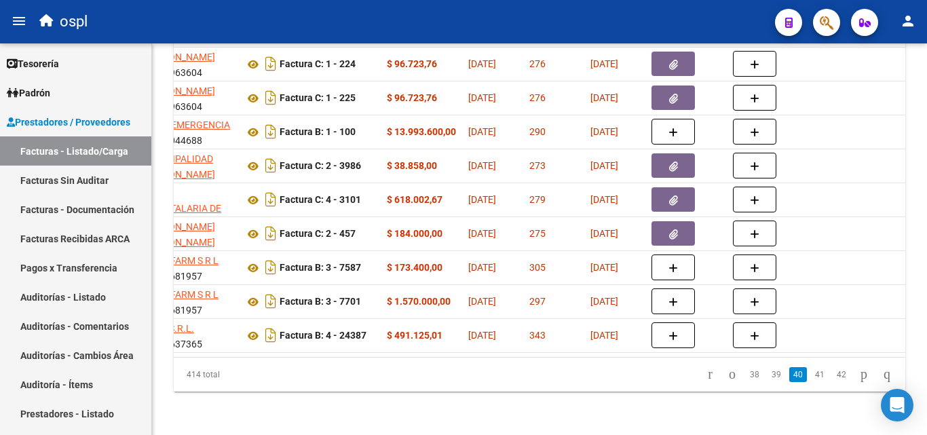
scroll to position [684, 0]
click at [832, 376] on link "42" at bounding box center [841, 374] width 18 height 15
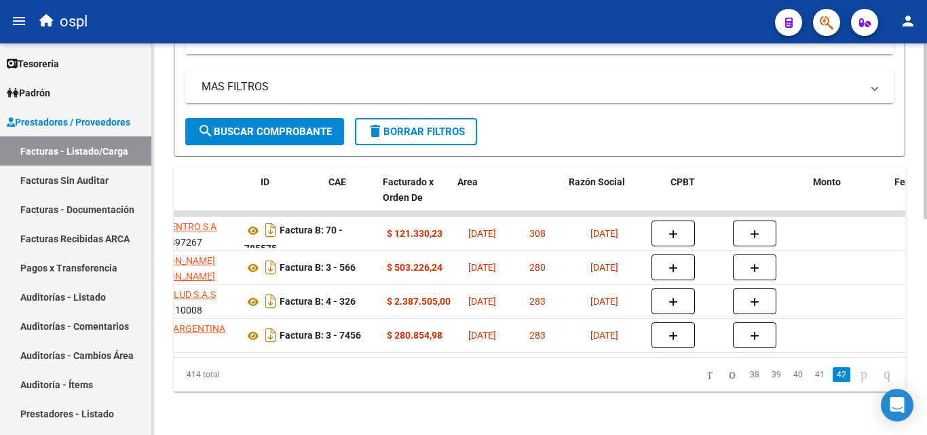
scroll to position [0, 0]
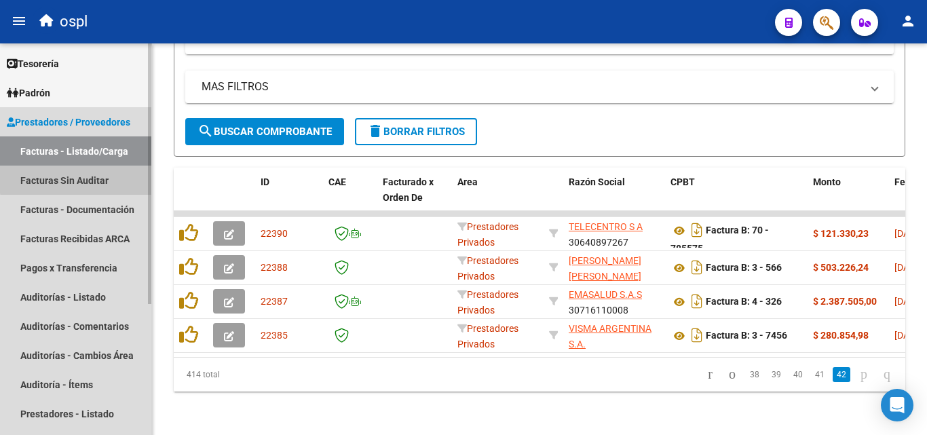
click at [83, 178] on link "Facturas Sin Auditar" at bounding box center [75, 179] width 151 height 29
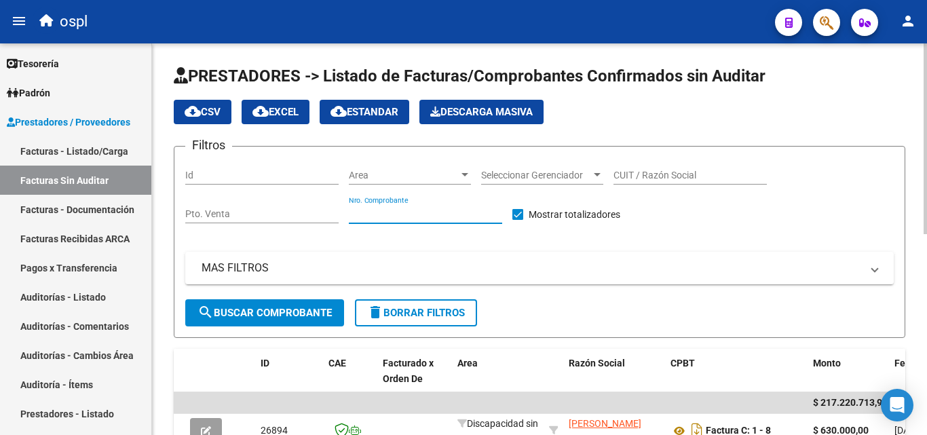
click at [387, 214] on input "Nro. Comprobante" at bounding box center [425, 214] width 153 height 12
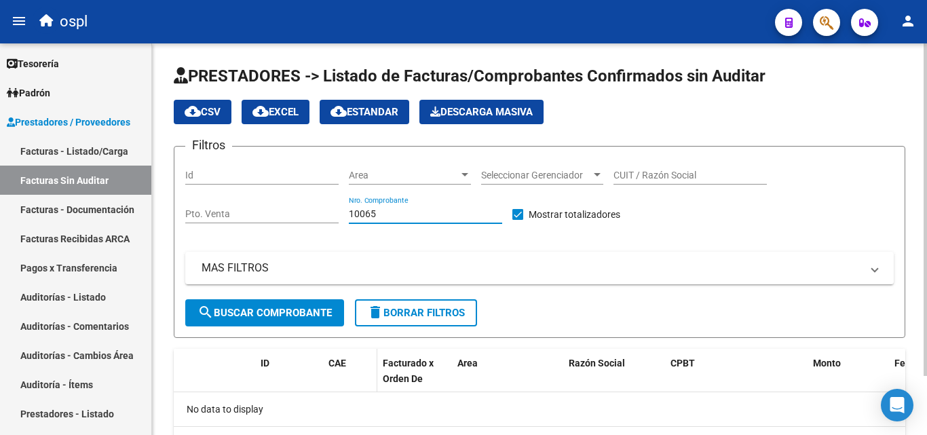
scroll to position [69, 0]
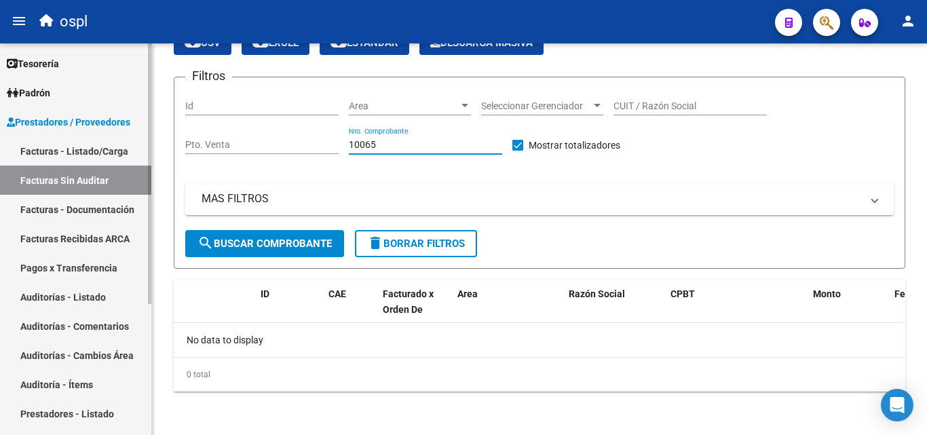
type input "10065"
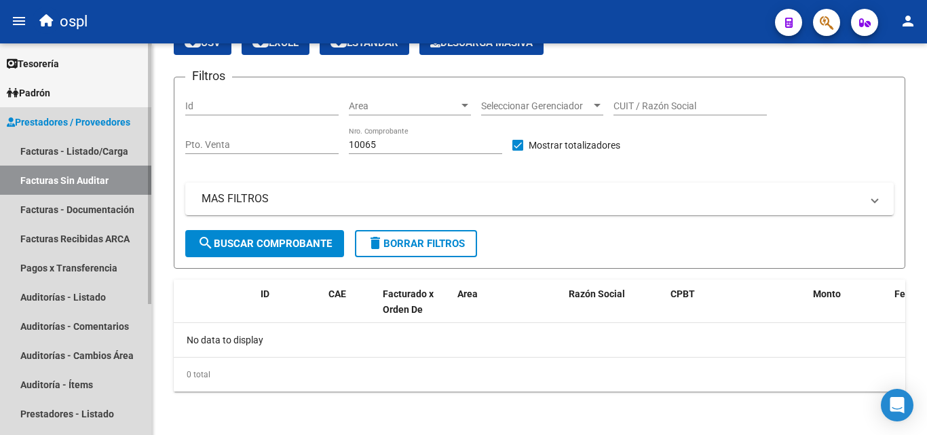
click at [113, 134] on link "Prestadores / Proveedores" at bounding box center [75, 121] width 151 height 29
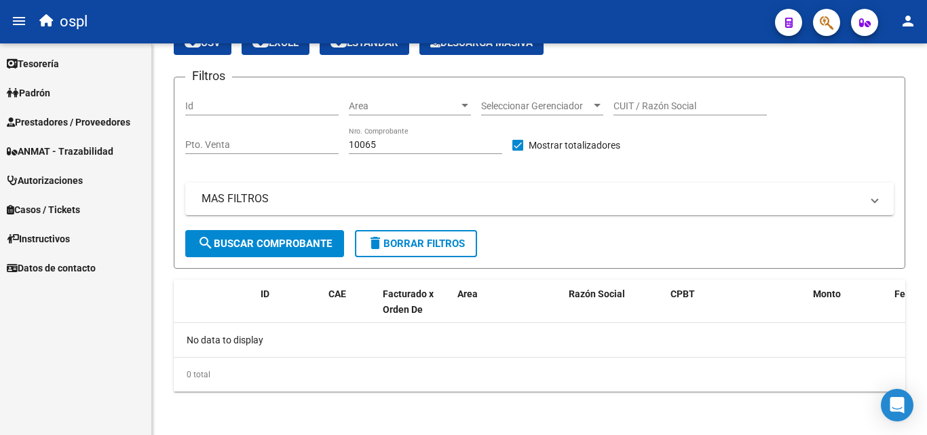
click at [116, 125] on span "Prestadores / Proveedores" at bounding box center [68, 122] width 123 height 15
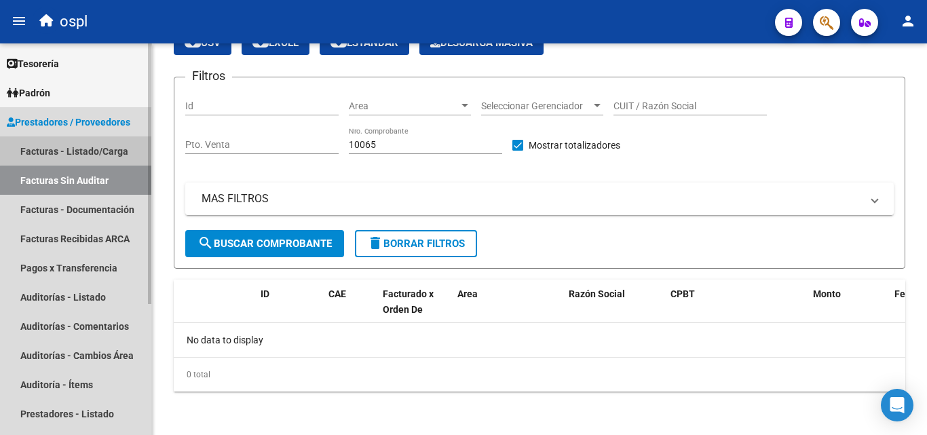
click at [121, 143] on link "Facturas - Listado/Carga" at bounding box center [75, 150] width 151 height 29
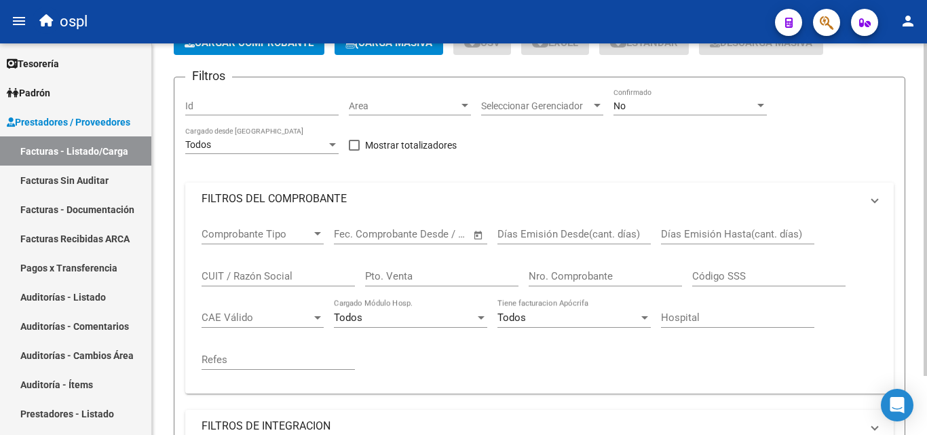
click at [284, 206] on mat-panel-title "FILTROS DEL COMPROBANTE" at bounding box center [530, 198] width 659 height 15
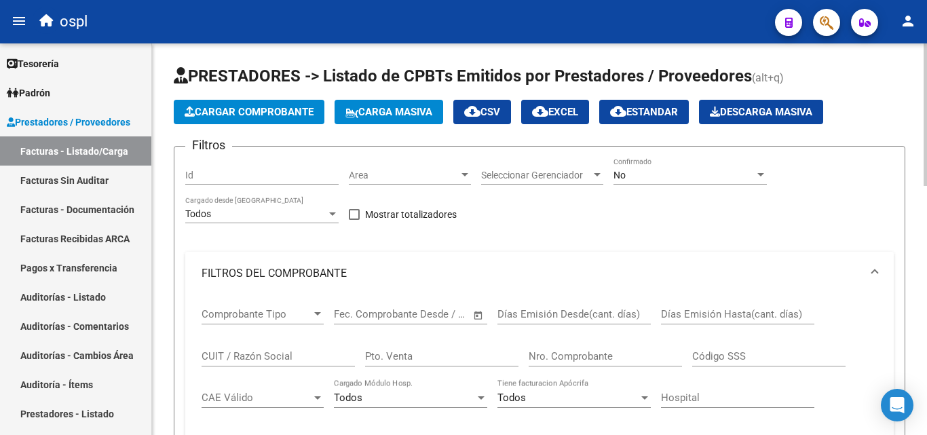
scroll to position [136, 0]
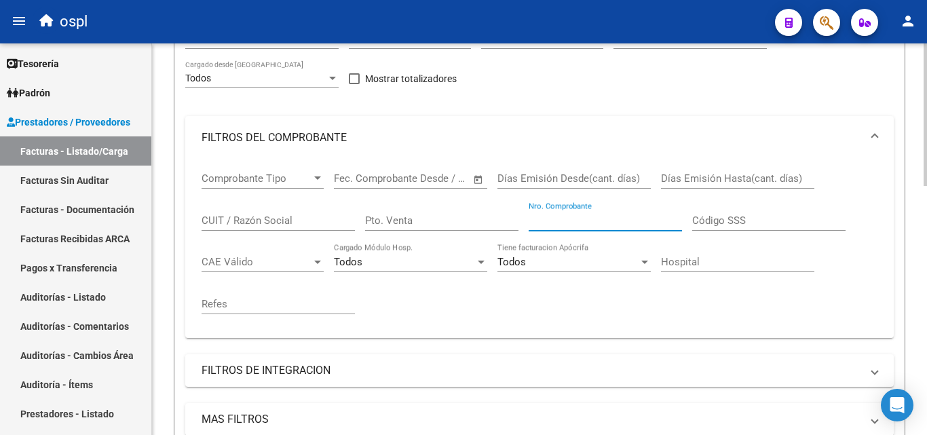
click at [564, 220] on input "Nro. Comprobante" at bounding box center [604, 220] width 153 height 12
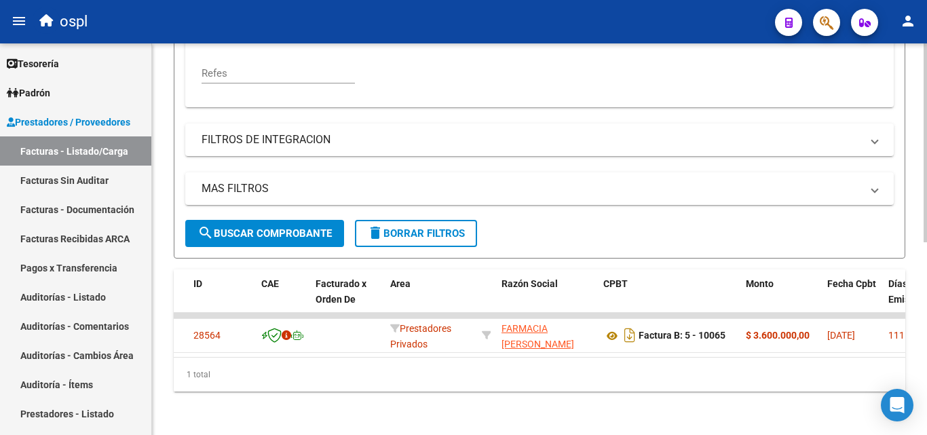
scroll to position [0, 81]
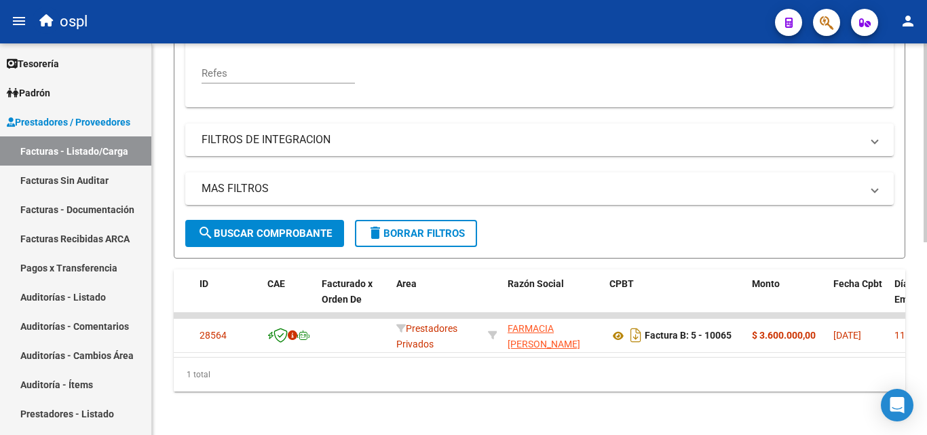
type input "10065"
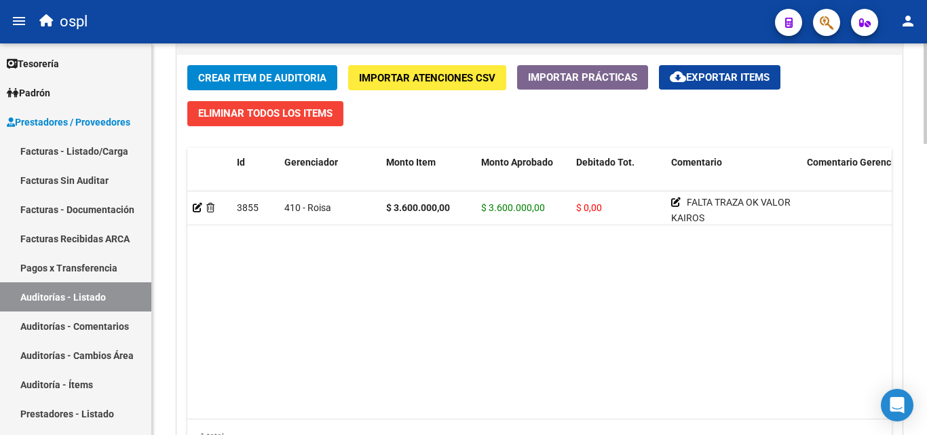
click at [395, 404] on datatable-body "3855 410 - Roisa $ 3.600.000,00 $ 3.600.000,00 $ 0,00 FALTA TRAZA OK VALOR KAIR…" at bounding box center [539, 304] width 704 height 227
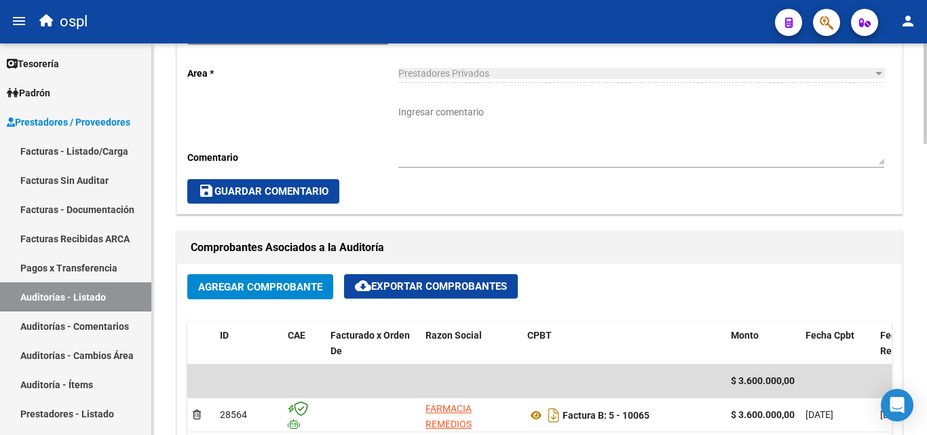
scroll to position [459, 0]
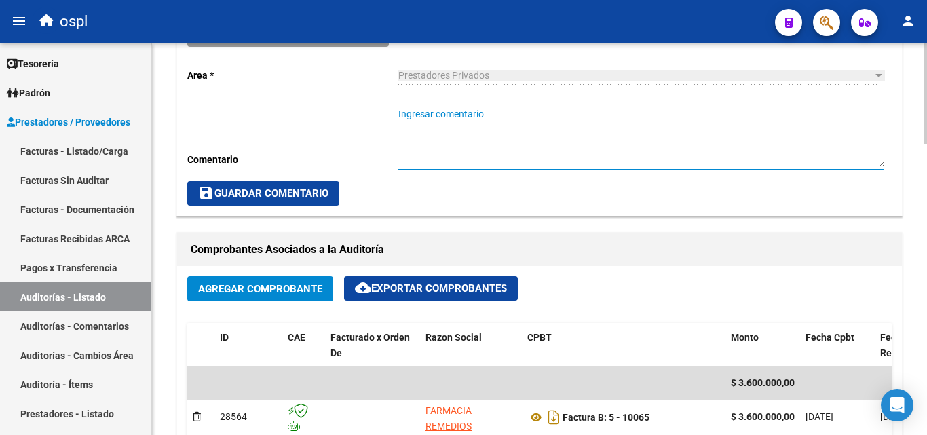
click at [455, 122] on textarea "Ingresar comentario" at bounding box center [641, 137] width 486 height 60
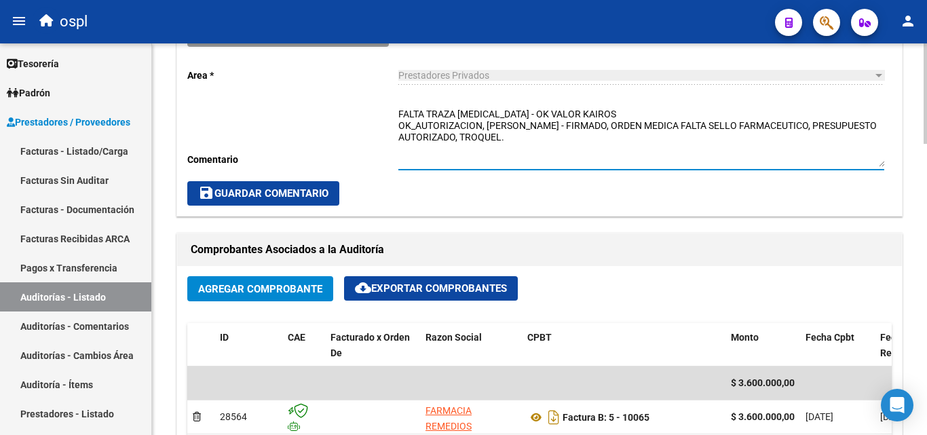
click at [465, 123] on textarea "FALTA TRAZA [MEDICAL_DATA] - OK VALOR KAIROS OK_AUTORIZACION, [PERSON_NAME] - F…" at bounding box center [641, 137] width 486 height 60
click at [484, 130] on textarea "FALTA TRAZA [MEDICAL_DATA] - OK VALOR KAIROS OK_AUTORIZACION, [PERSON_NAME] - F…" at bounding box center [641, 137] width 486 height 60
click at [524, 139] on textarea "FALTA TRAZA [MEDICAL_DATA] - OK VALOR KAIROS OK_AUTORIZACION, [PERSON_NAME] - F…" at bounding box center [641, 137] width 486 height 60
click at [775, 125] on textarea "FALTA TRAZA [MEDICAL_DATA] - OK VALOR KAIROS OK_AUTORIZACION, [PERSON_NAME] - F…" at bounding box center [641, 137] width 486 height 60
click at [749, 128] on textarea "FALTA TRAZA [MEDICAL_DATA] - OK VALOR KAIROS OK_AUTORIZACION, [PERSON_NAME] - F…" at bounding box center [641, 137] width 486 height 60
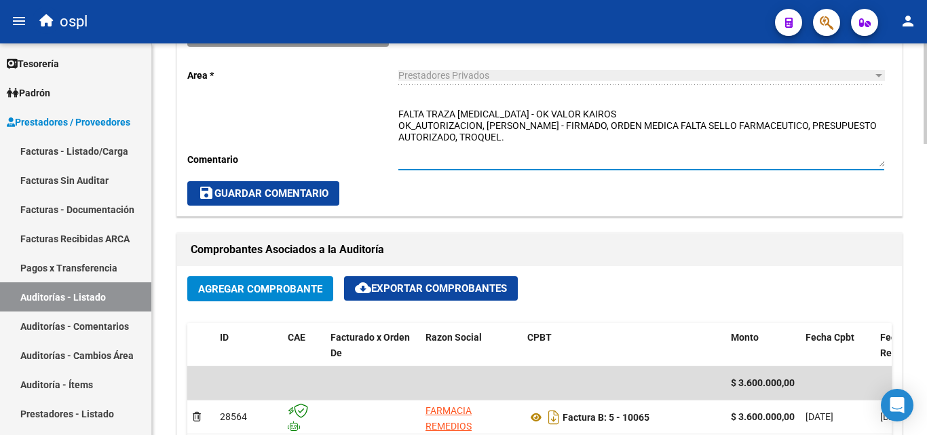
click at [819, 125] on textarea "FALTA TRAZA [MEDICAL_DATA] - OK VALOR KAIROS OK_AUTORIZACION, [PERSON_NAME] - F…" at bounding box center [641, 137] width 486 height 60
click at [579, 150] on textarea "FALTA TRAZA [MEDICAL_DATA] - OK VALOR KAIROS OK_AUTORIZACION, [PERSON_NAME] - F…" at bounding box center [641, 137] width 486 height 60
click at [553, 116] on textarea "FALTA TRAZA [MEDICAL_DATA] - OK VALOR KAIROS OK_AUTORIZACION, [PERSON_NAME] - F…" at bounding box center [641, 137] width 486 height 60
click at [610, 133] on textarea "FALTA TRAZA [MEDICAL_DATA] - OK VALOR KAIROS OK_AUTORIZACION, [PERSON_NAME] - F…" at bounding box center [641, 137] width 486 height 60
click at [530, 135] on textarea "FALTA TRAZA [MEDICAL_DATA] - OK VALOR KAIROS OK_AUTORIZACION, [PERSON_NAME] - F…" at bounding box center [641, 137] width 486 height 60
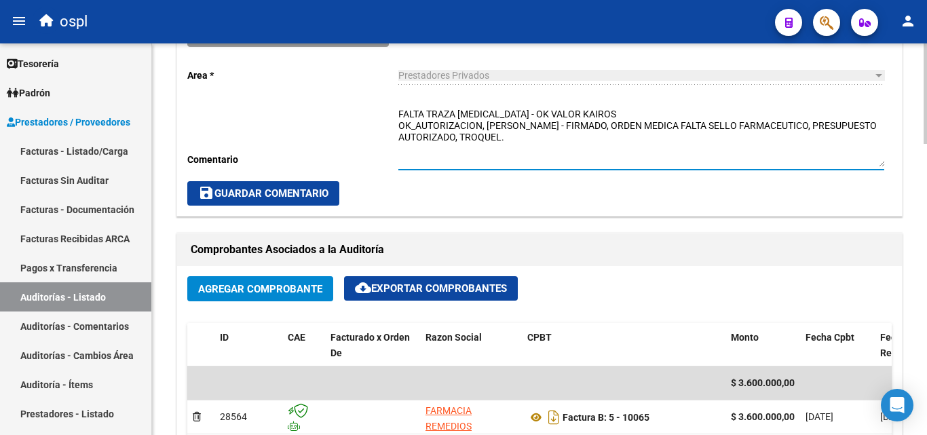
type textarea "FALTA TRAZA [MEDICAL_DATA] - OK VALOR KAIROS OK_AUTORIZACION, [PERSON_NAME] - F…"
click at [323, 191] on span "save Guardar Comentario" at bounding box center [263, 193] width 130 height 12
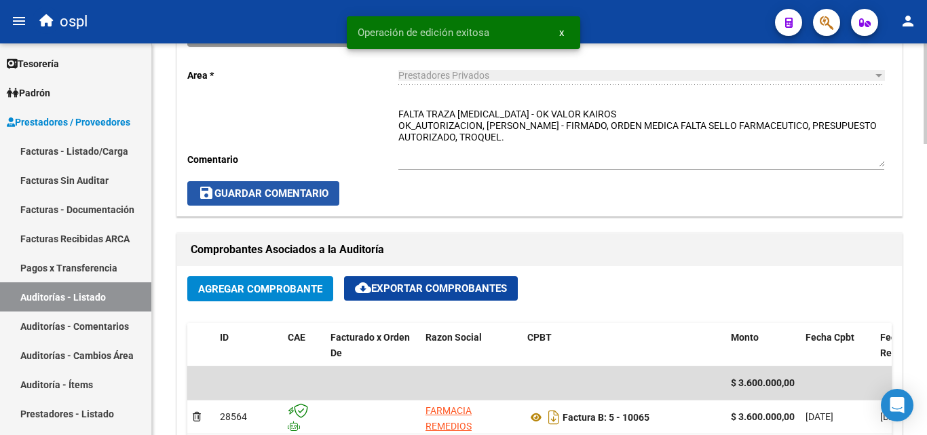
click at [296, 199] on span "save Guardar Comentario" at bounding box center [263, 193] width 130 height 12
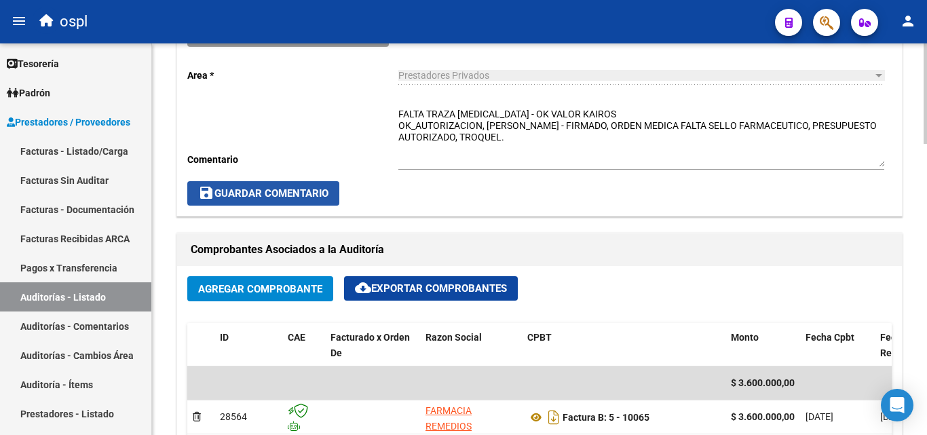
click at [321, 199] on span "save Guardar Comentario" at bounding box center [263, 193] width 130 height 12
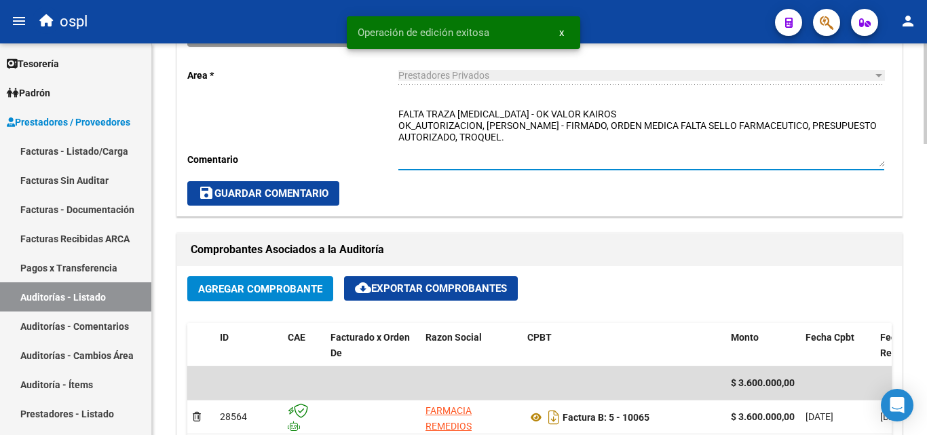
click at [532, 134] on textarea "FALTA TRAZA [MEDICAL_DATA] - OK VALOR KAIROS OK_AUTORIZACION, [PERSON_NAME] - F…" at bounding box center [641, 137] width 486 height 60
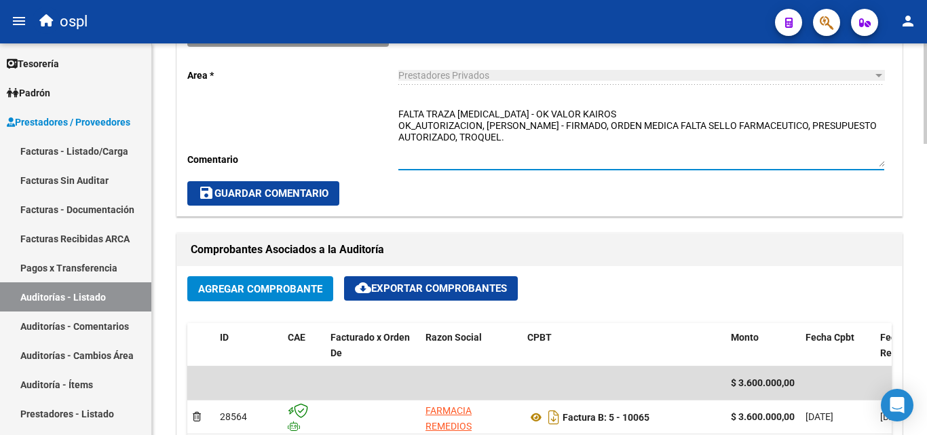
click at [512, 164] on textarea "FALTA TRAZA [MEDICAL_DATA] - OK VALOR KAIROS OK_AUTORIZACION, [PERSON_NAME] - F…" at bounding box center [641, 137] width 486 height 60
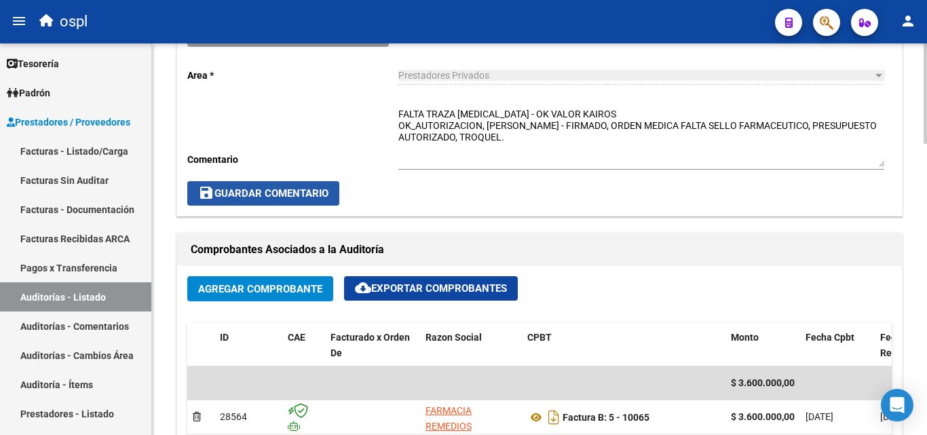
click at [319, 195] on span "save Guardar Comentario" at bounding box center [263, 193] width 130 height 12
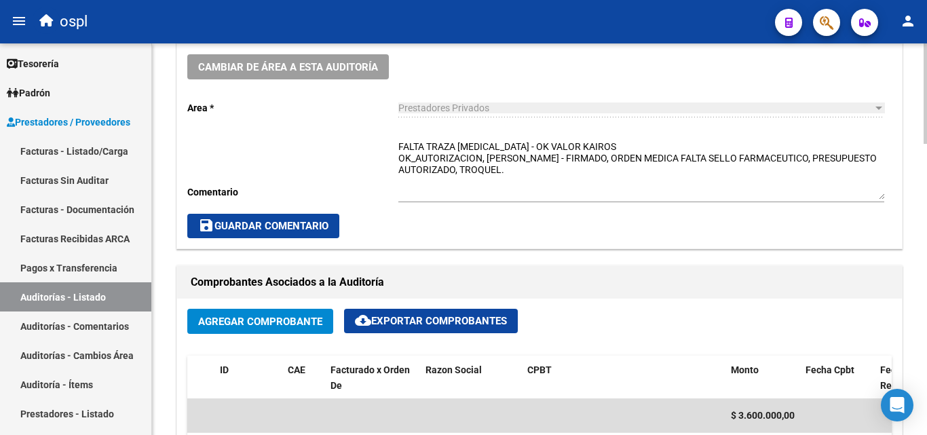
scroll to position [391, 0]
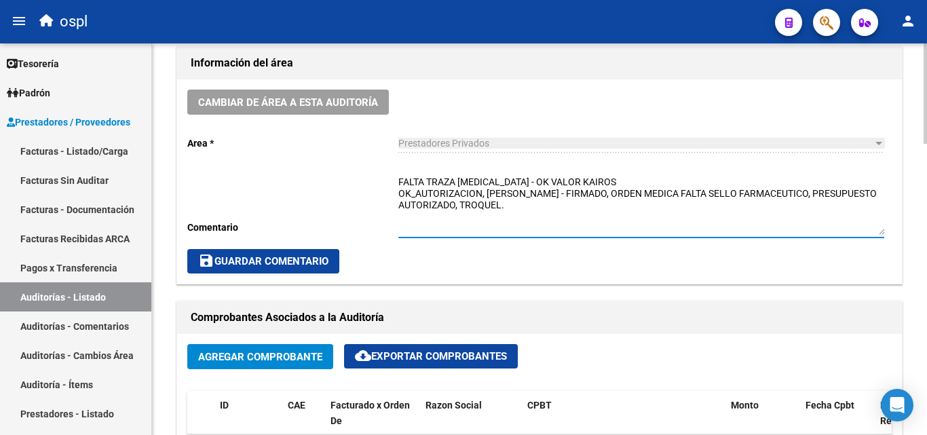
click at [539, 210] on textarea "FALTA TRAZA [MEDICAL_DATA] - OK VALOR KAIROS OK_AUTORIZACION, [PERSON_NAME] - F…" at bounding box center [641, 205] width 486 height 60
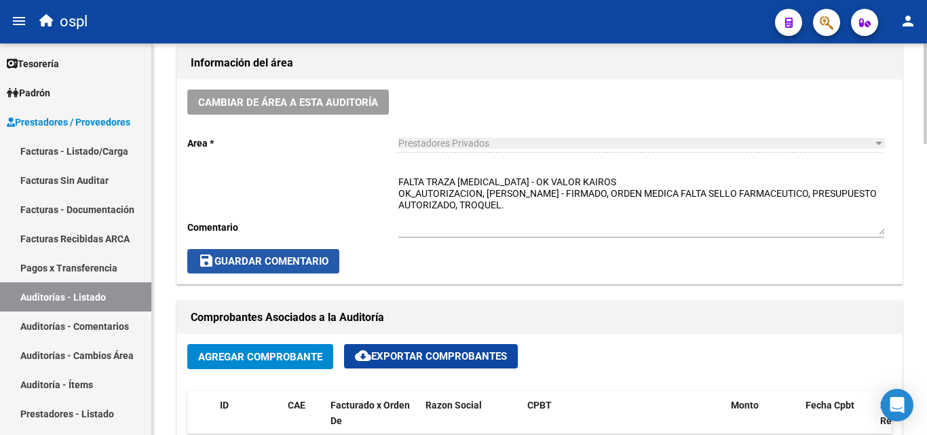
click at [315, 258] on span "save Guardar Comentario" at bounding box center [263, 261] width 130 height 12
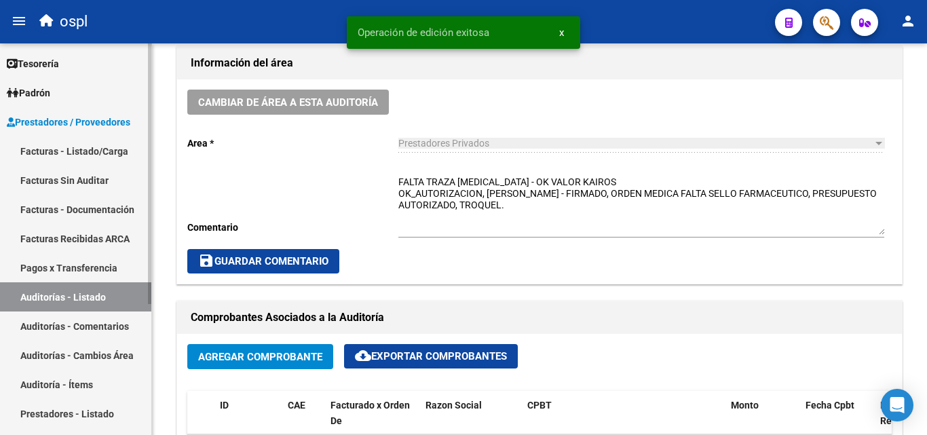
click at [80, 292] on link "Auditorías - Listado" at bounding box center [75, 296] width 151 height 29
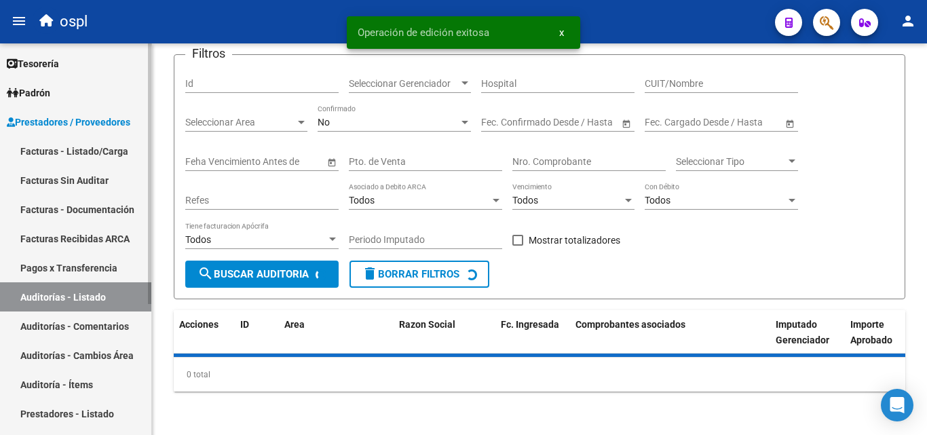
click at [109, 154] on link "Facturas - Listado/Carga" at bounding box center [75, 150] width 151 height 29
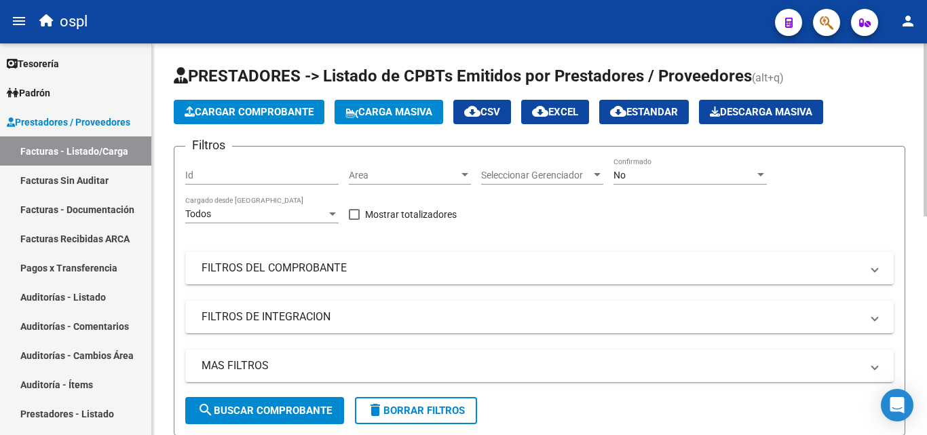
click at [301, 262] on mat-panel-title "FILTROS DEL COMPROBANTE" at bounding box center [530, 267] width 659 height 15
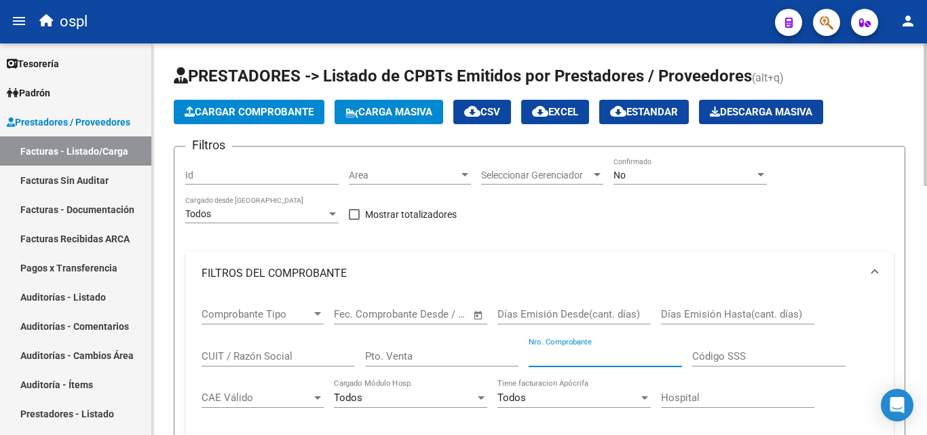
click at [558, 351] on input "Nro. Comprobante" at bounding box center [604, 356] width 153 height 12
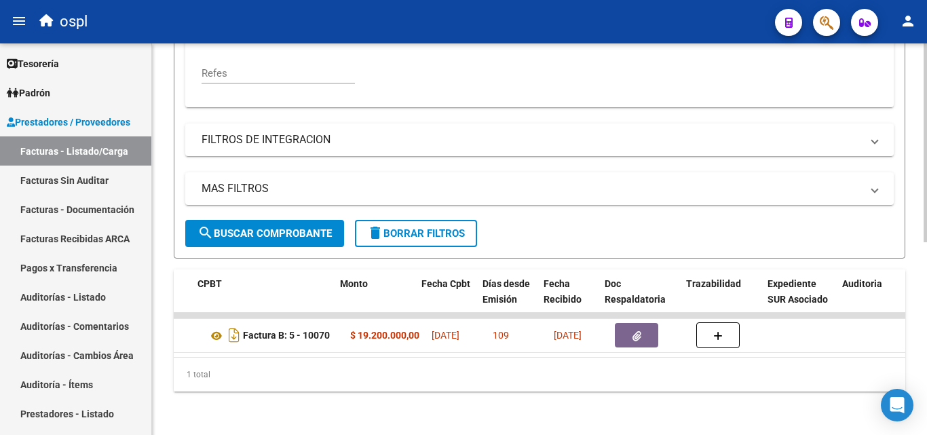
scroll to position [0, 492]
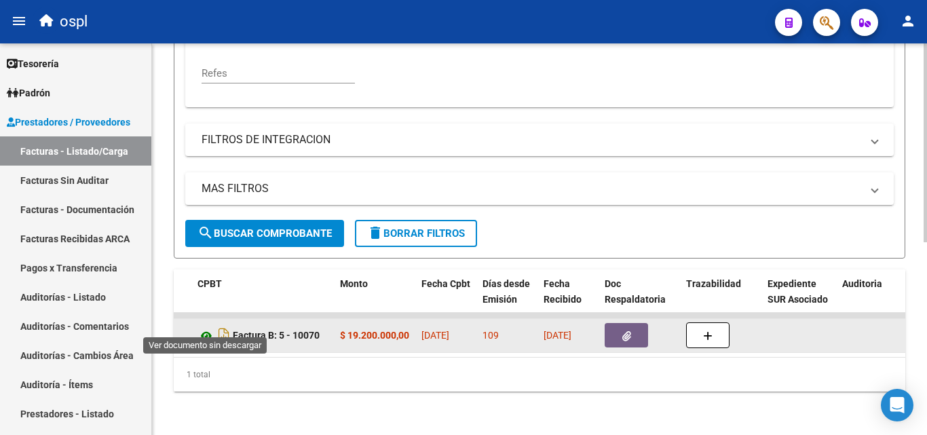
type input "10070"
click at [209, 328] on icon at bounding box center [206, 336] width 18 height 16
click at [638, 323] on button "button" at bounding box center [625, 335] width 43 height 24
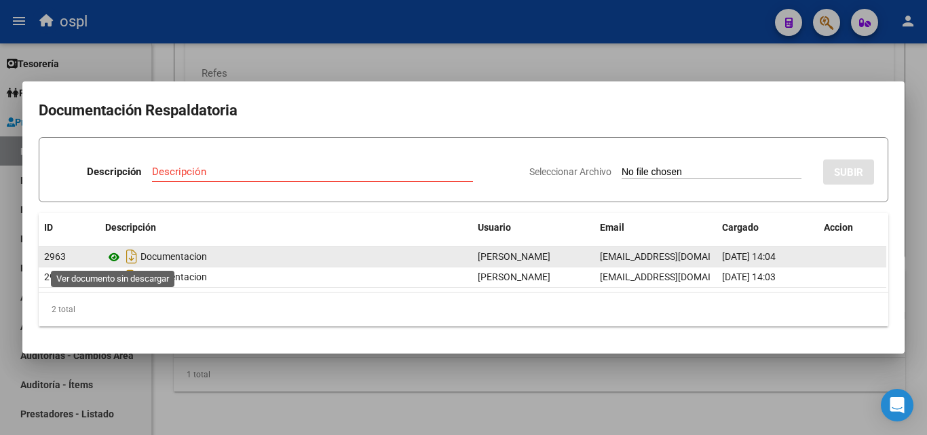
click at [111, 258] on icon at bounding box center [114, 257] width 18 height 16
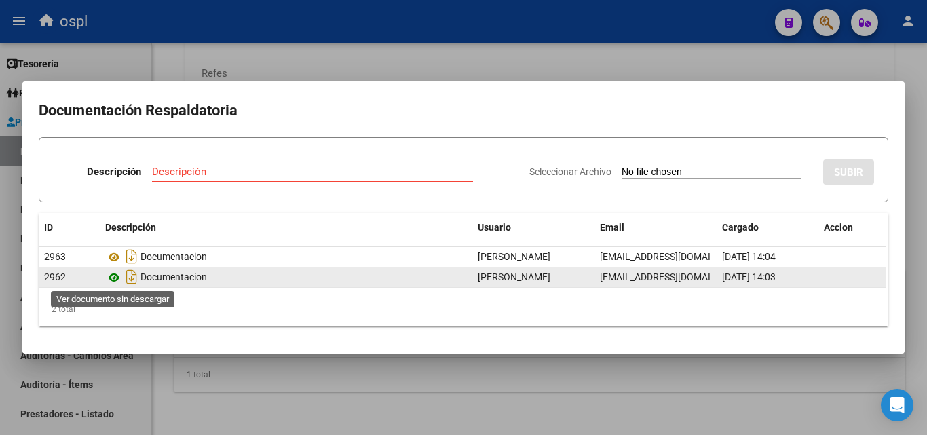
click at [113, 278] on icon at bounding box center [114, 277] width 18 height 16
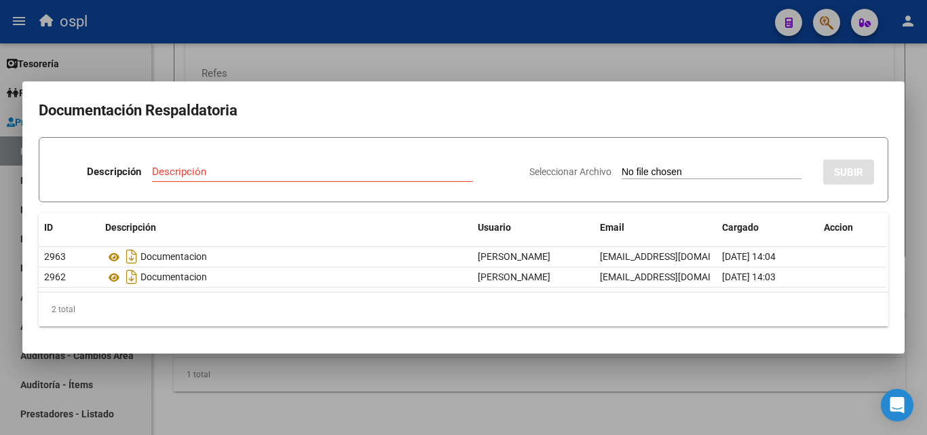
click at [447, 63] on div at bounding box center [463, 217] width 927 height 435
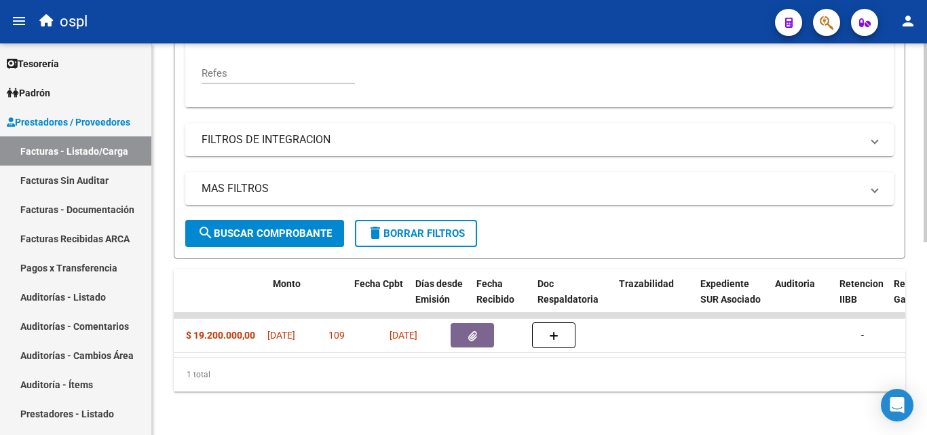
scroll to position [0, 560]
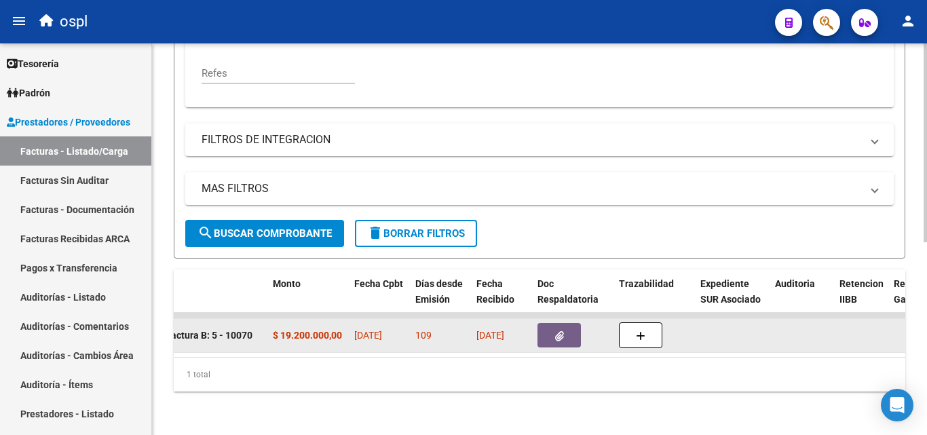
click at [568, 323] on button "button" at bounding box center [558, 335] width 43 height 24
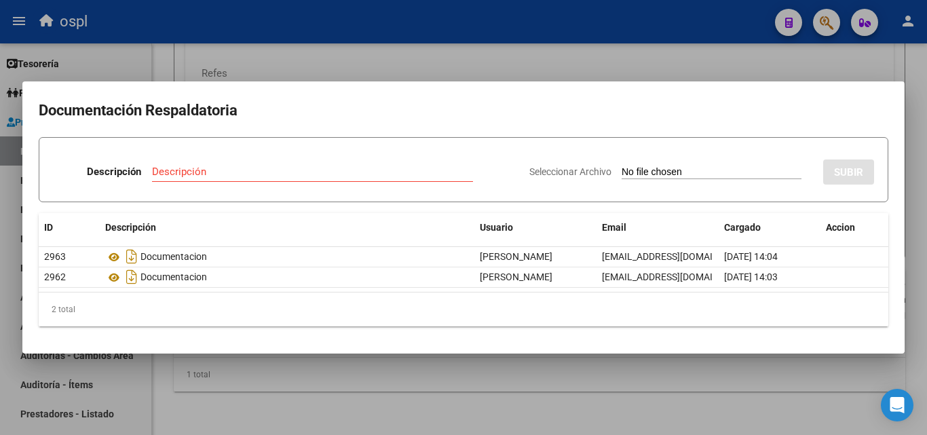
click at [644, 172] on input "Seleccionar Archivo" at bounding box center [711, 172] width 180 height 13
type input "C:\fakepath\48713 - WhatsApp Image [DATE] 13.53.06.jpeg"
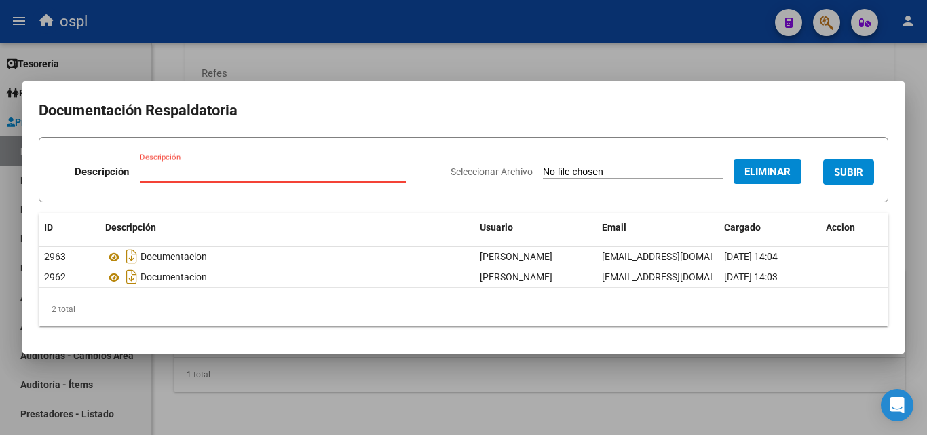
click at [224, 177] on input "Descripción" at bounding box center [273, 171] width 267 height 12
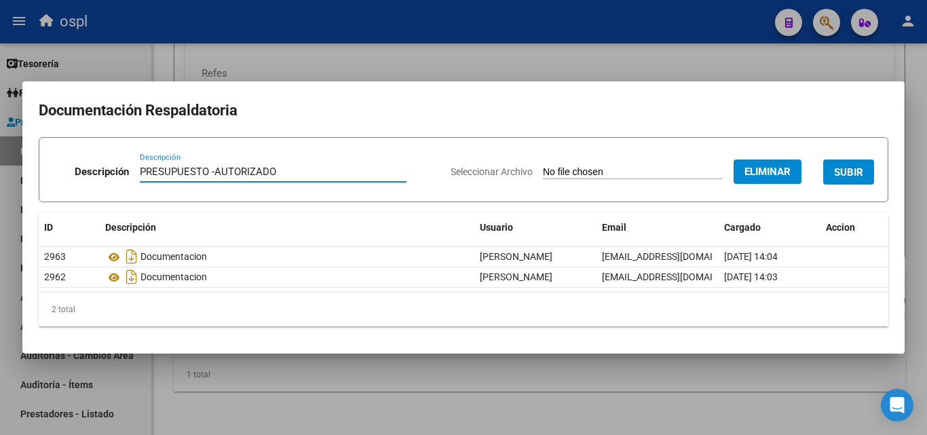
type input "PRESUPUESTO -AUTORIZADO"
click at [838, 175] on span "SUBIR" at bounding box center [848, 172] width 29 height 12
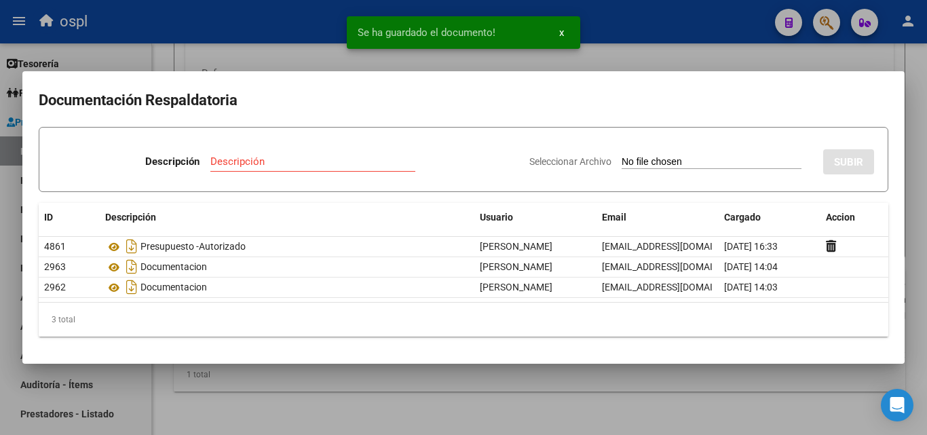
click at [638, 158] on input "Seleccionar Archivo" at bounding box center [711, 162] width 180 height 13
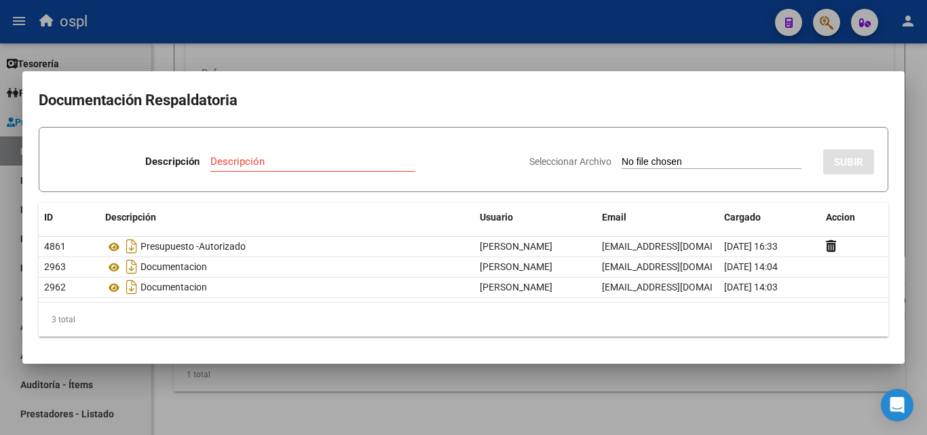
type input "C:\fakepath\48713 - WhatsApp Image [DATE] 14.48.36.jpeg"
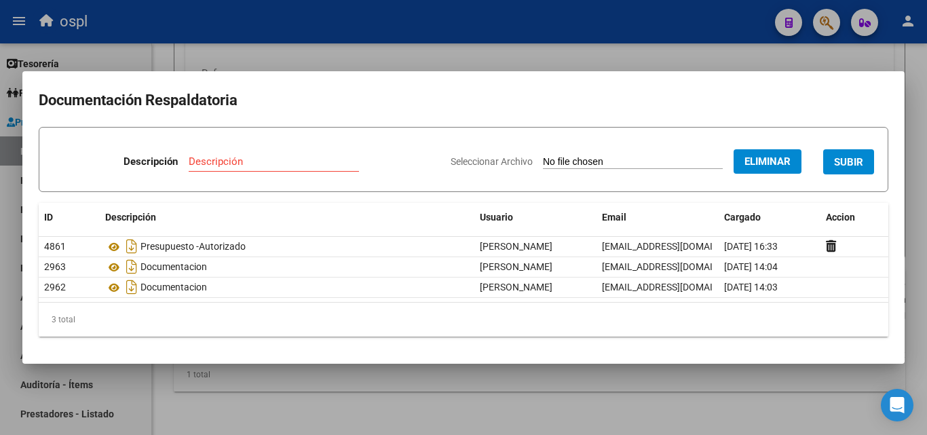
click at [221, 159] on input "Descripción" at bounding box center [274, 161] width 170 height 12
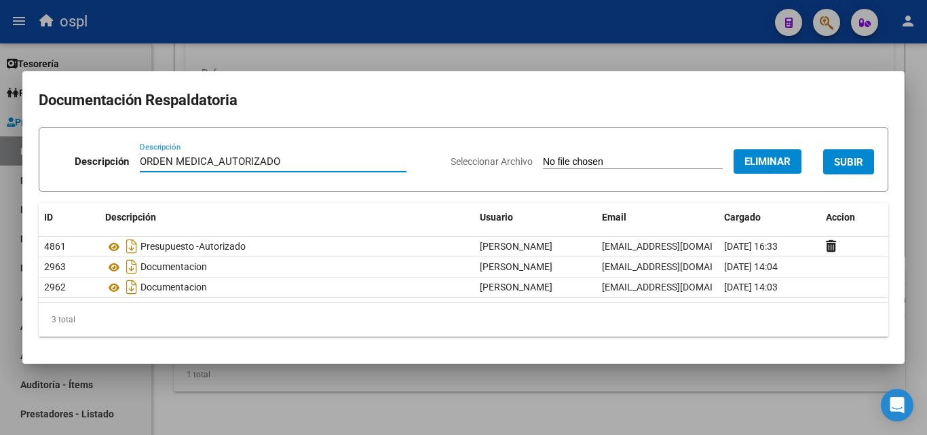
type input "ORDEN MEDICA_AUTORIZADO"
click at [845, 160] on span "SUBIR" at bounding box center [848, 162] width 29 height 12
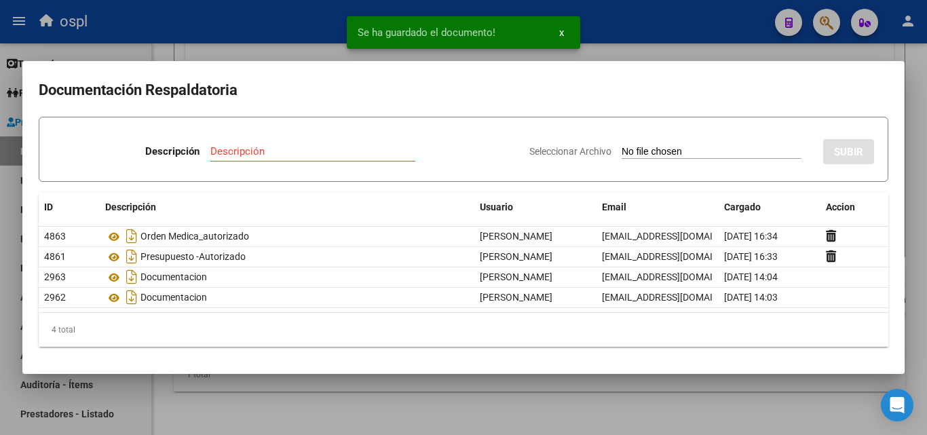
click at [662, 53] on div at bounding box center [463, 217] width 927 height 435
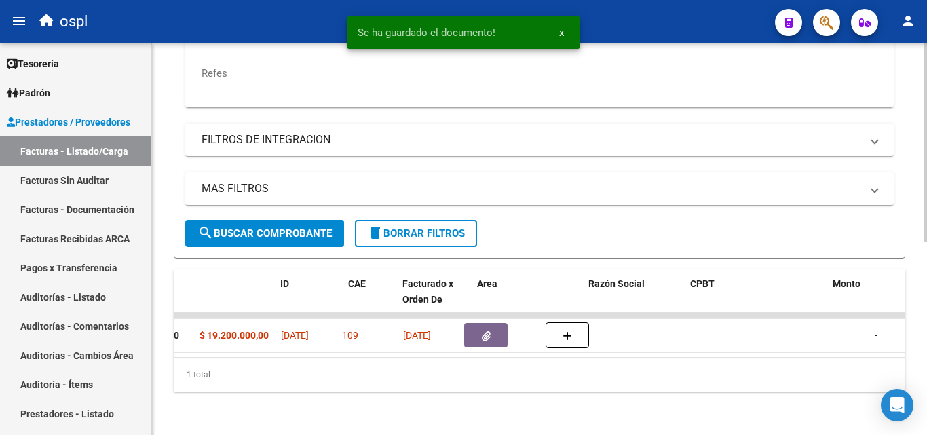
scroll to position [0, 0]
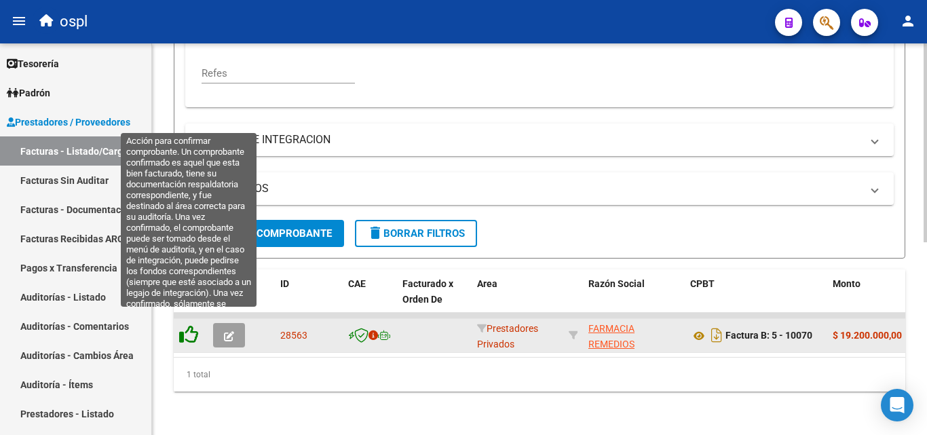
click at [188, 325] on icon at bounding box center [188, 334] width 19 height 19
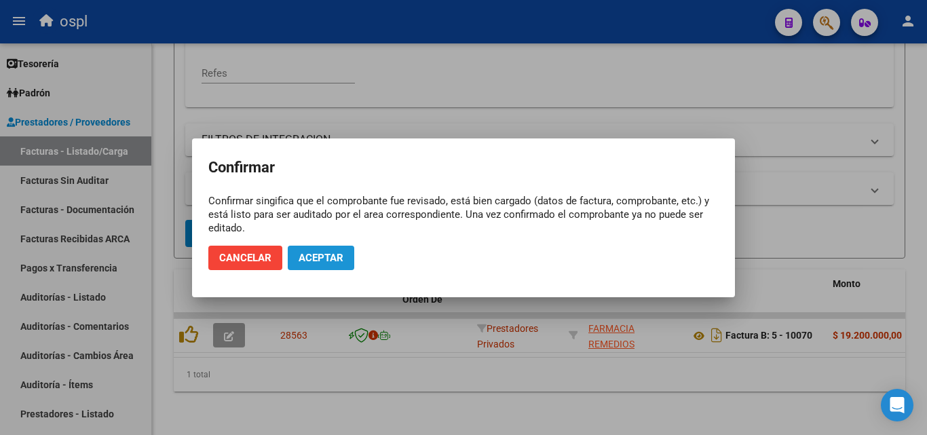
click at [309, 258] on span "Aceptar" at bounding box center [320, 258] width 45 height 12
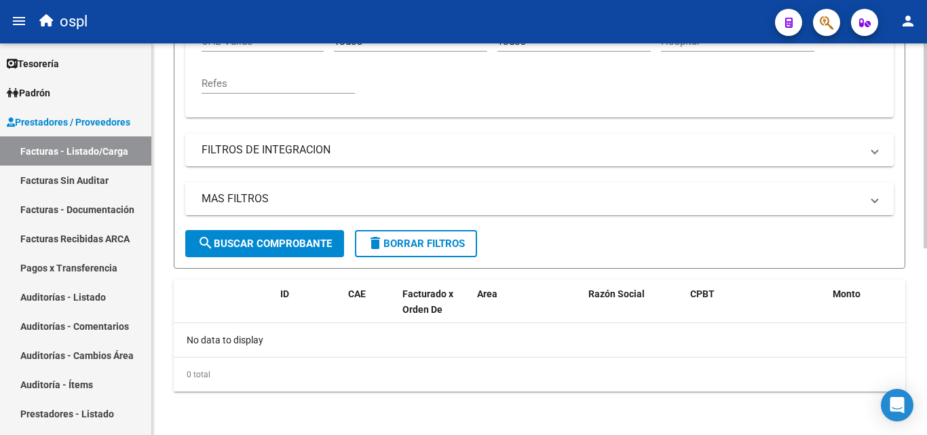
scroll to position [356, 0]
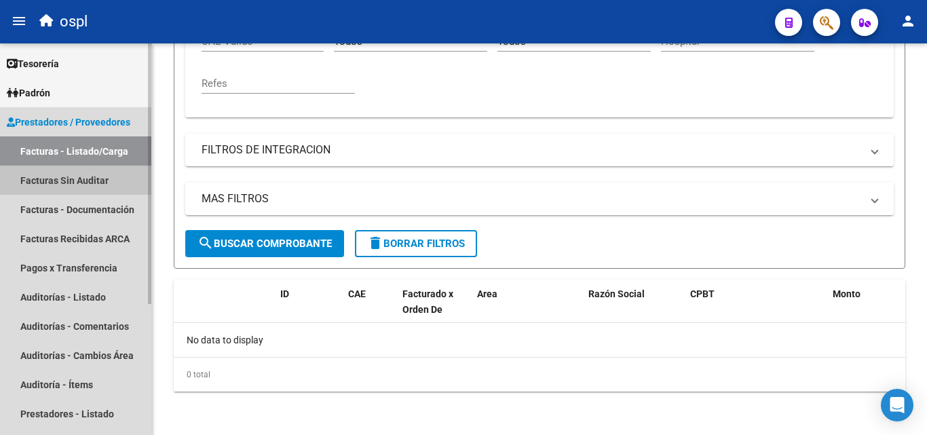
click at [105, 182] on link "Facturas Sin Auditar" at bounding box center [75, 179] width 151 height 29
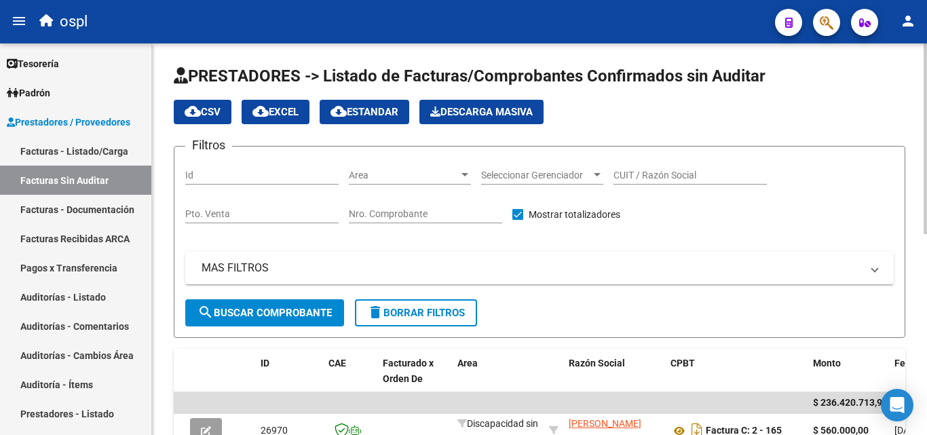
click at [391, 211] on input "Nro. Comprobante" at bounding box center [425, 214] width 153 height 12
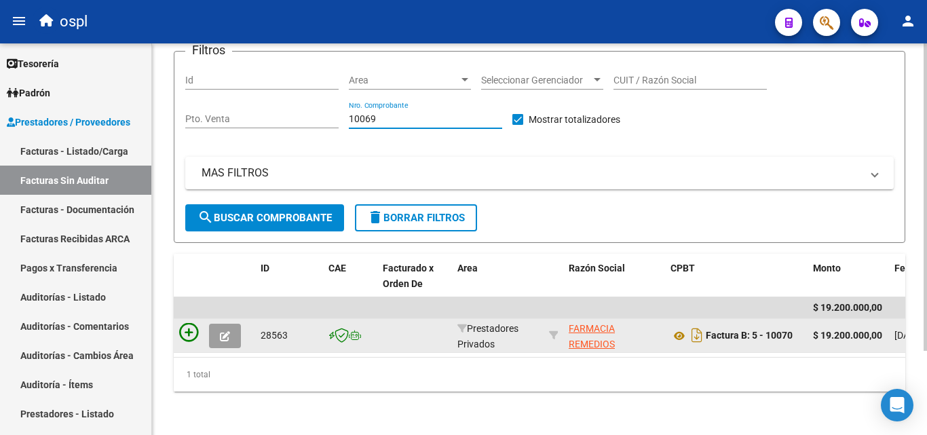
type input "10069"
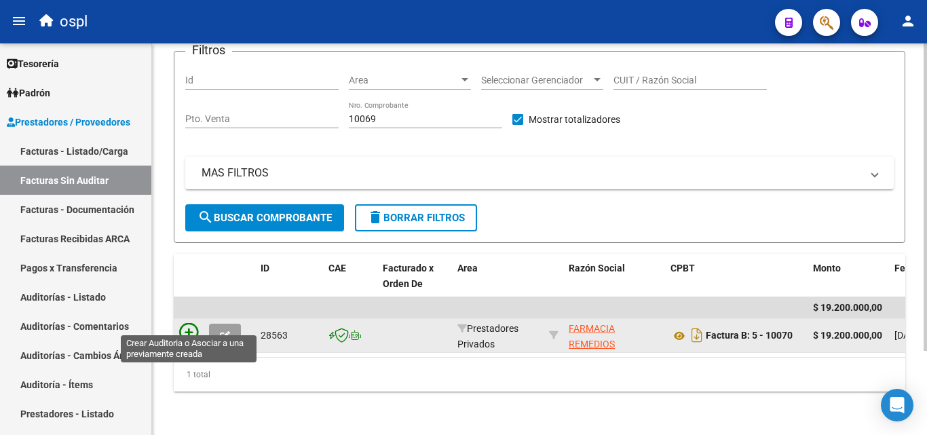
click at [184, 323] on icon at bounding box center [188, 332] width 19 height 19
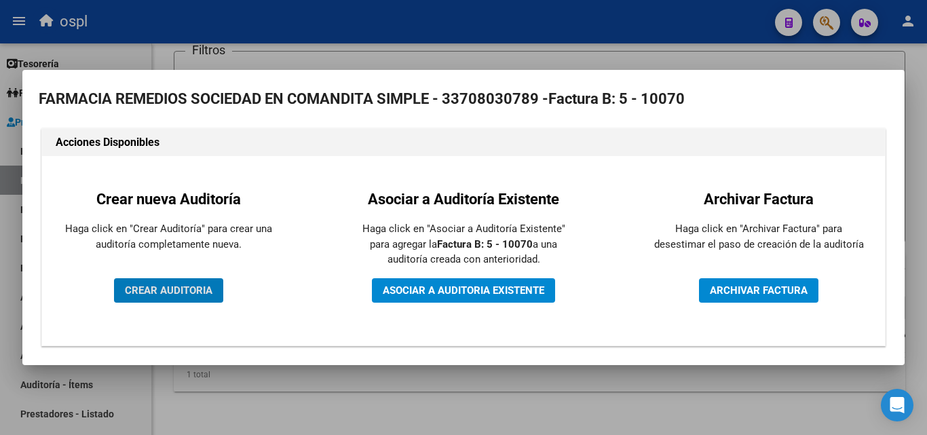
click at [165, 296] on button "CREAR AUDITORIA" at bounding box center [168, 290] width 109 height 24
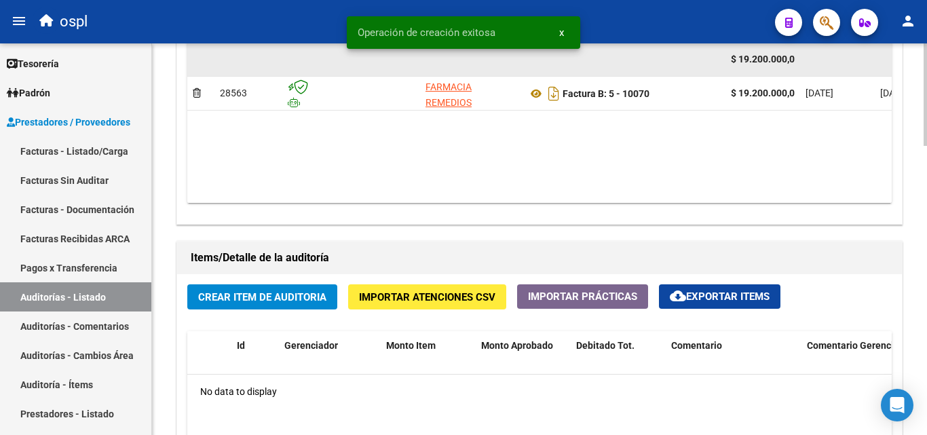
scroll to position [882, 0]
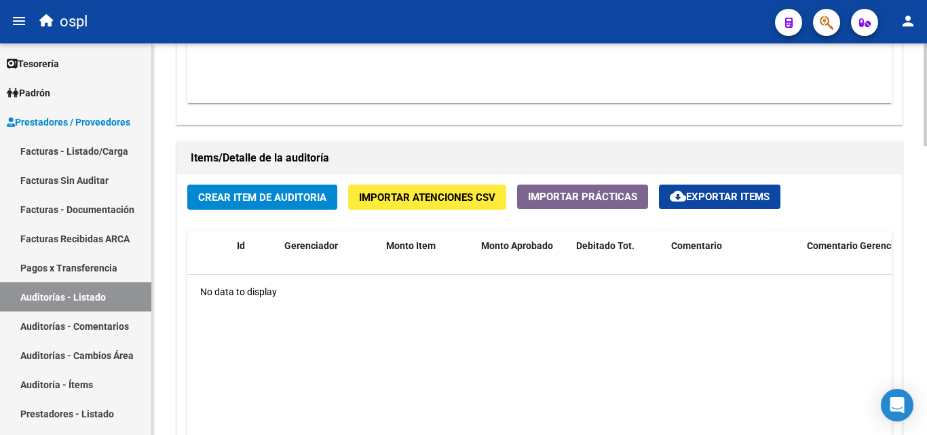
click at [305, 199] on span "Crear Item de Auditoria" at bounding box center [262, 197] width 128 height 12
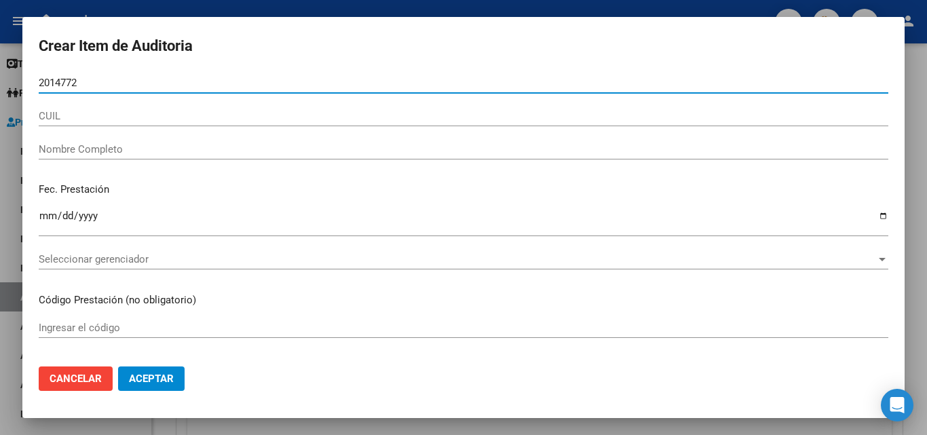
type input "20147720"
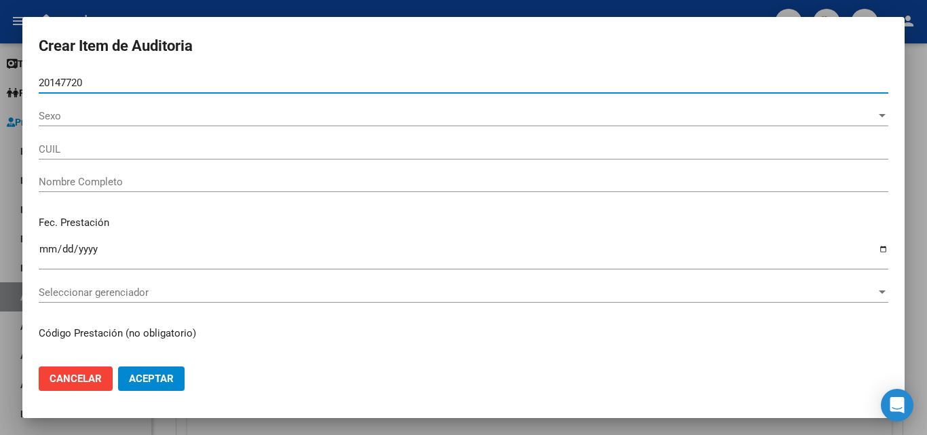
type input "23201477204"
type input "[PERSON_NAME]"
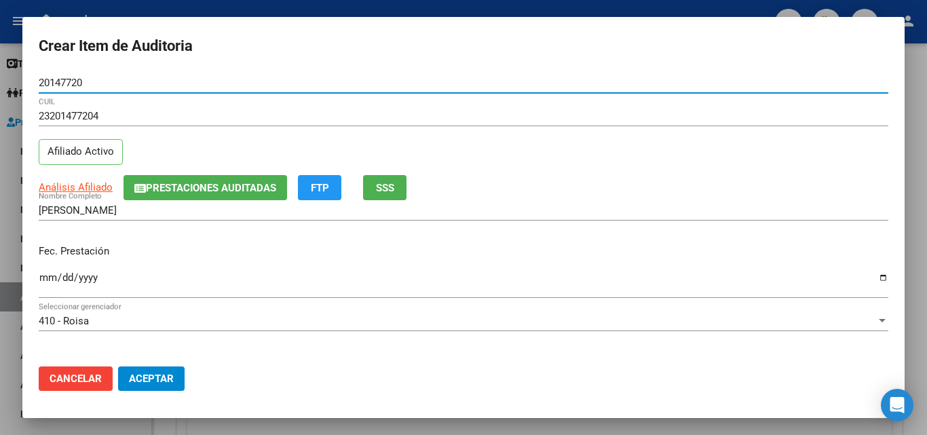
type input "20147720"
click at [50, 280] on input "Ingresar la fecha" at bounding box center [463, 283] width 849 height 22
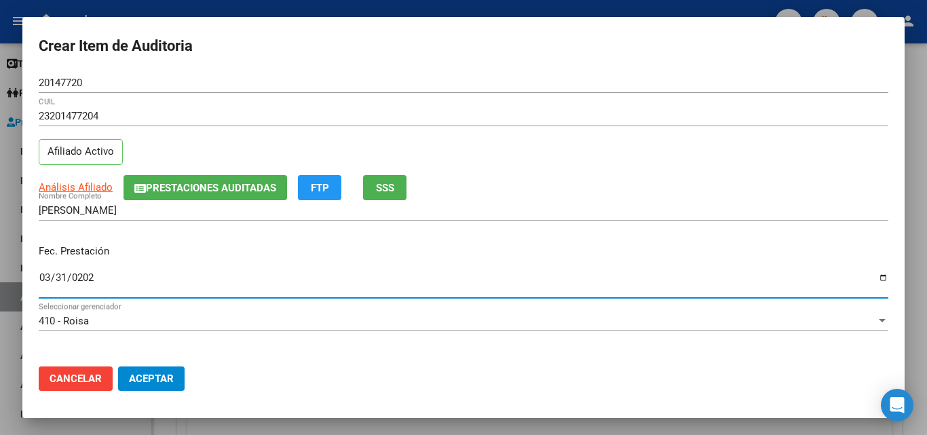
type input "[DATE]"
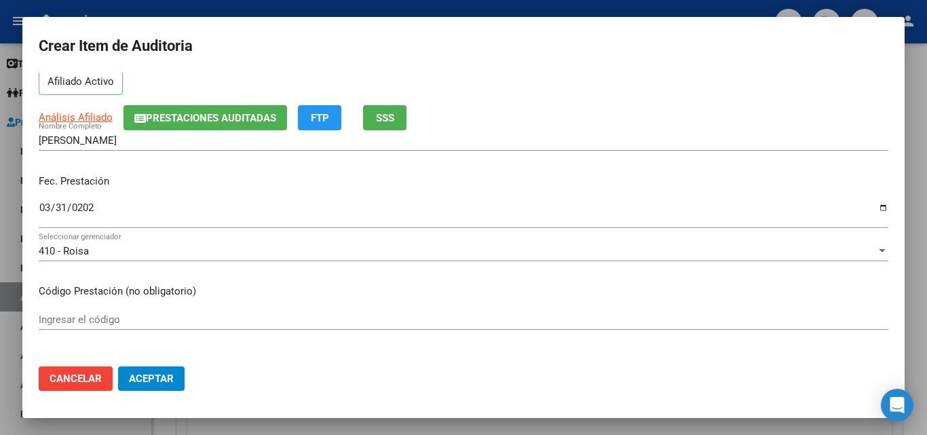
scroll to position [136, 0]
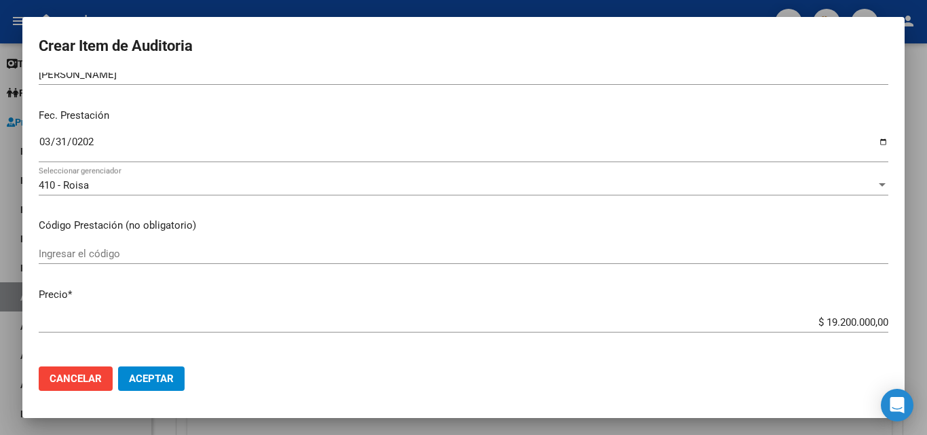
click at [91, 258] on input "Ingresar el código" at bounding box center [463, 254] width 849 height 12
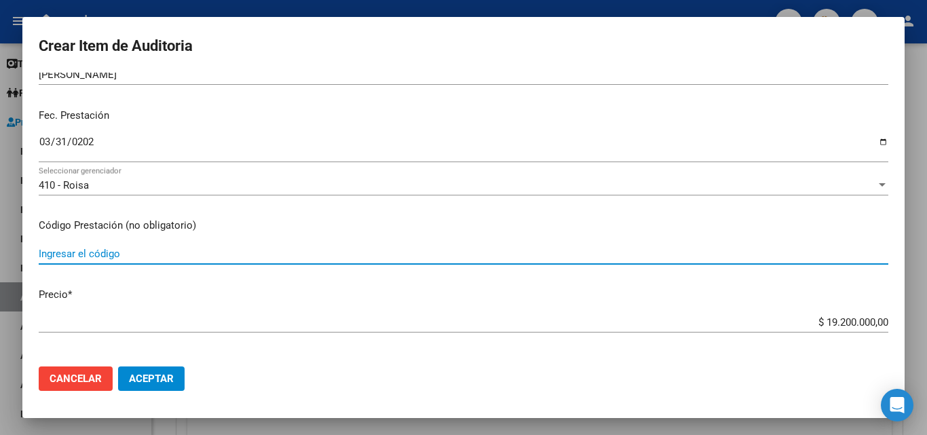
click at [256, 257] on input "Ingresar el código" at bounding box center [463, 254] width 849 height 12
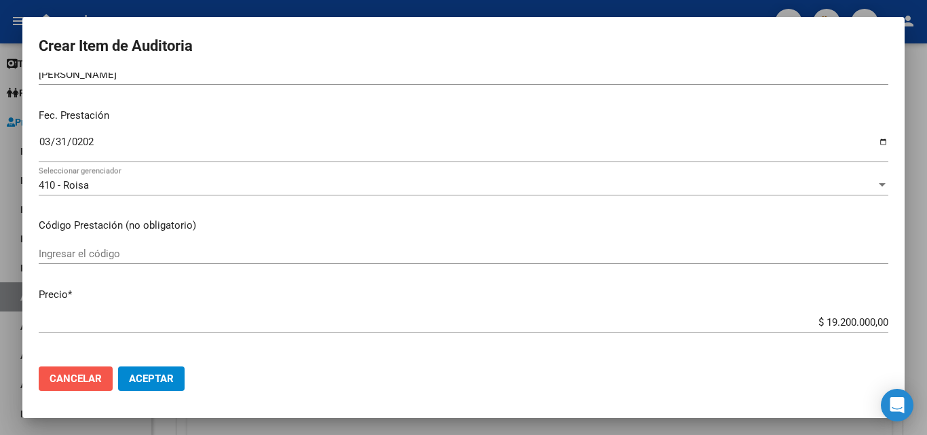
click at [64, 375] on span "Cancelar" at bounding box center [76, 378] width 52 height 12
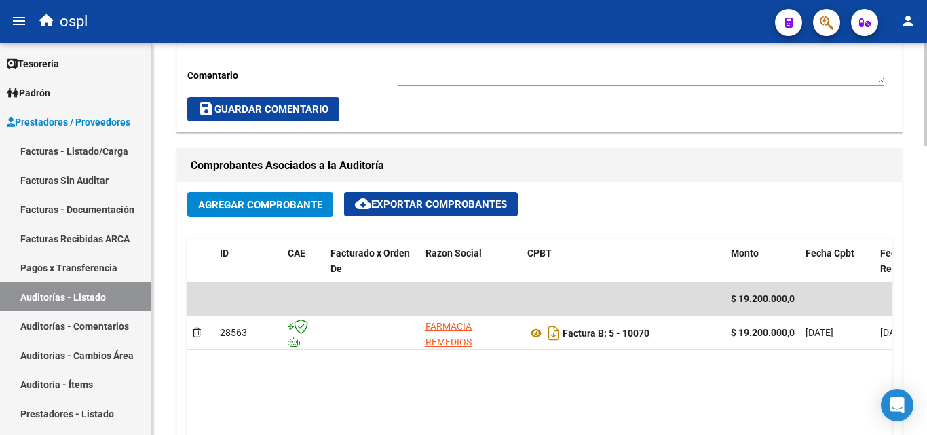
scroll to position [610, 0]
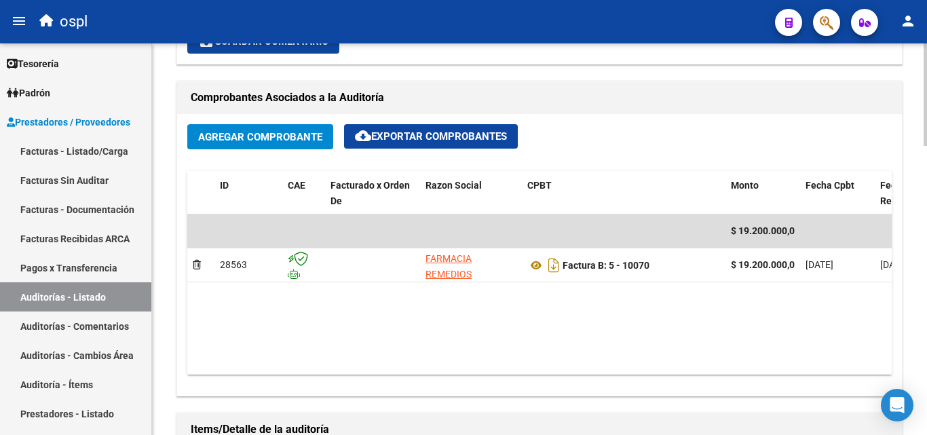
drag, startPoint x: 505, startPoint y: 374, endPoint x: 520, endPoint y: 371, distance: 14.6
click at [520, 371] on datatable-body "$ 19.200.000,00 28563 FARMACIA REMEDIOS SOCIEDAD EN COMANDITA SIMPLE Factura B:…" at bounding box center [539, 294] width 704 height 160
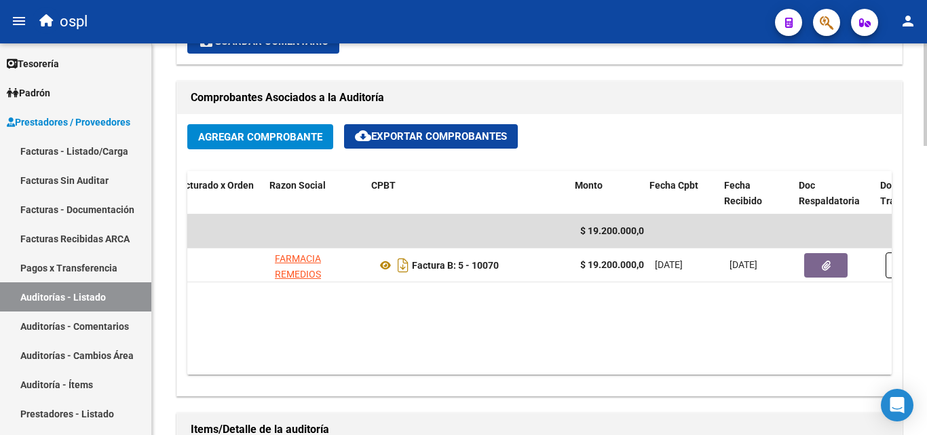
scroll to position [0, 199]
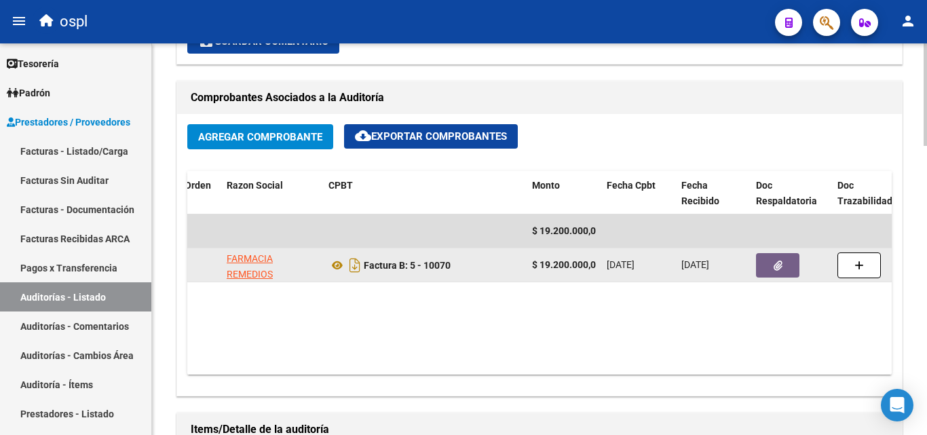
click at [770, 262] on button "button" at bounding box center [777, 265] width 43 height 24
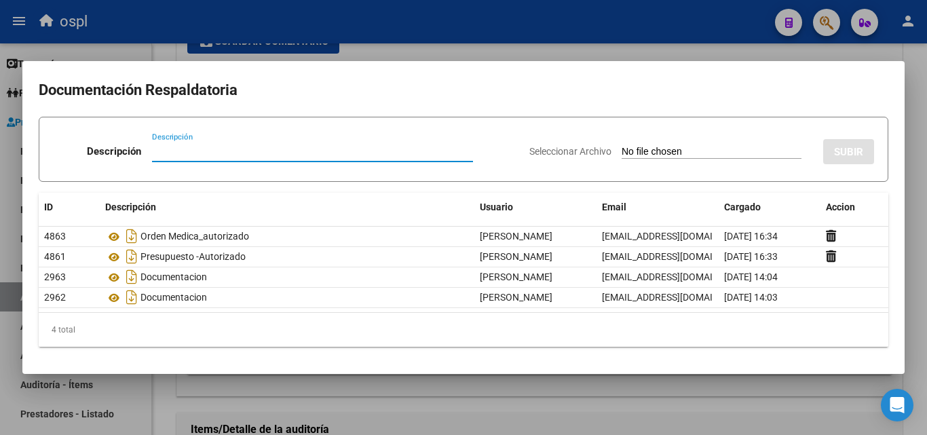
click at [530, 49] on div at bounding box center [463, 217] width 927 height 435
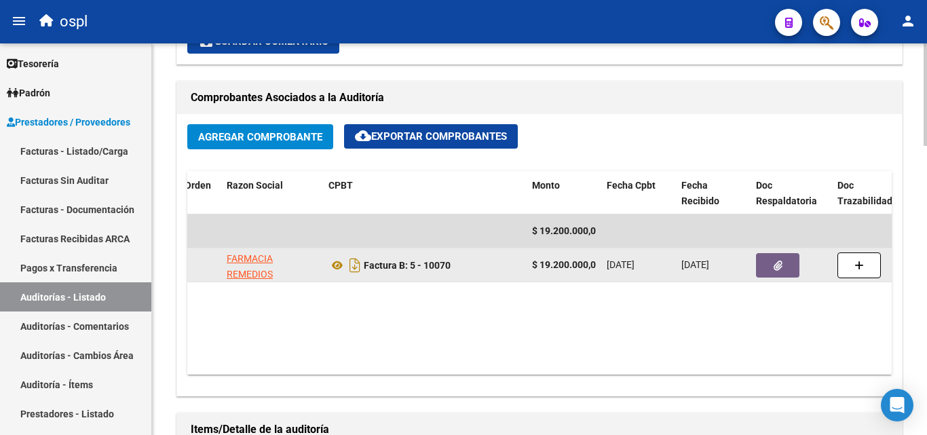
click at [775, 266] on icon "button" at bounding box center [777, 265] width 9 height 10
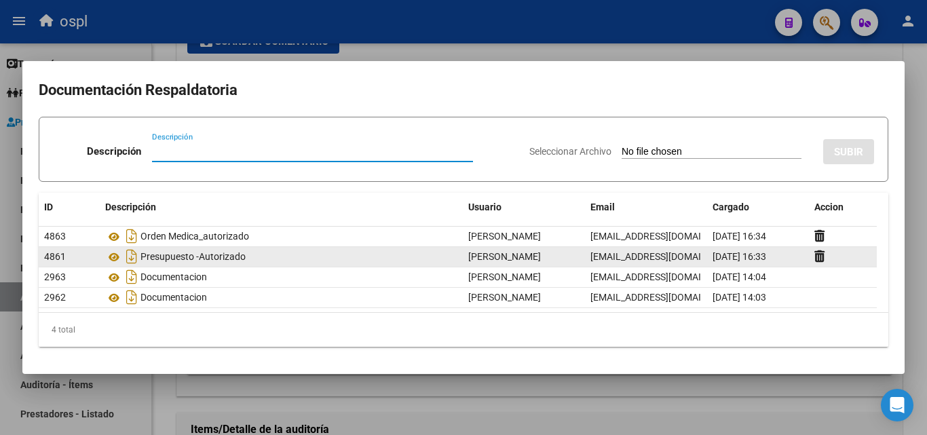
click at [113, 235] on icon at bounding box center [114, 237] width 18 height 16
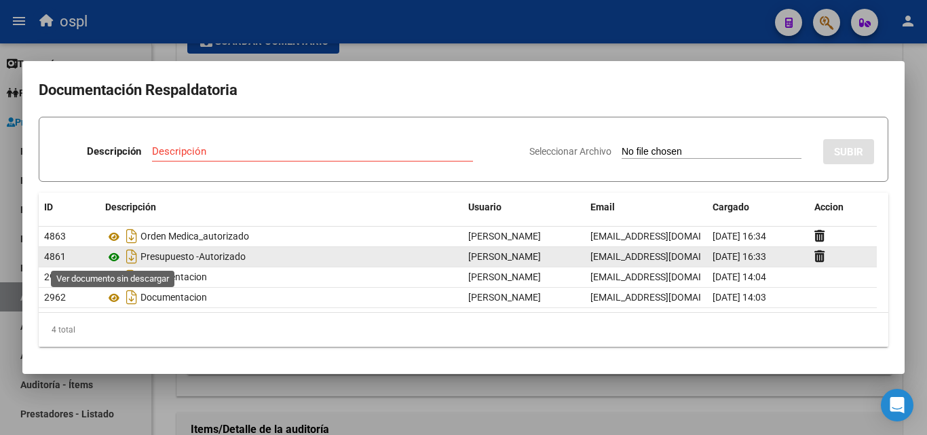
click at [115, 257] on icon at bounding box center [114, 257] width 18 height 16
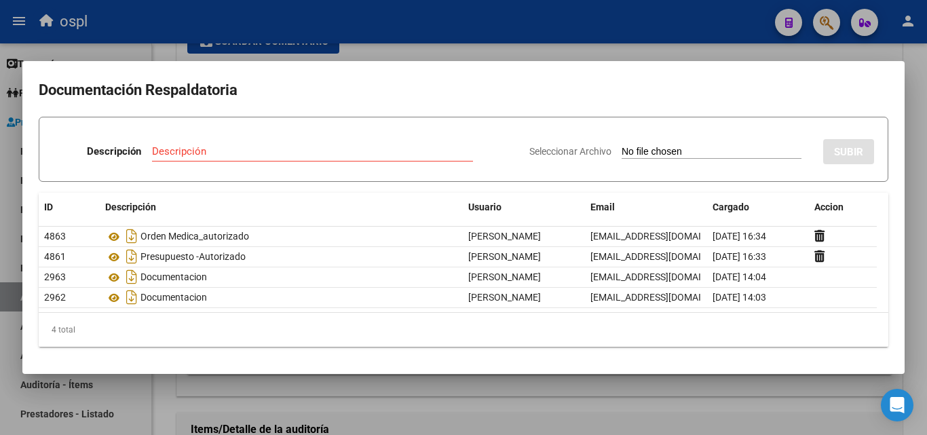
click at [559, 47] on div at bounding box center [463, 217] width 927 height 435
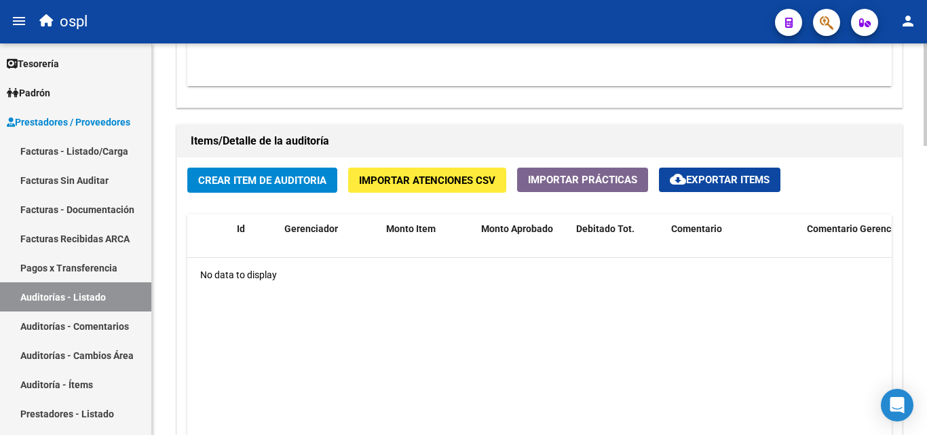
scroll to position [882, 0]
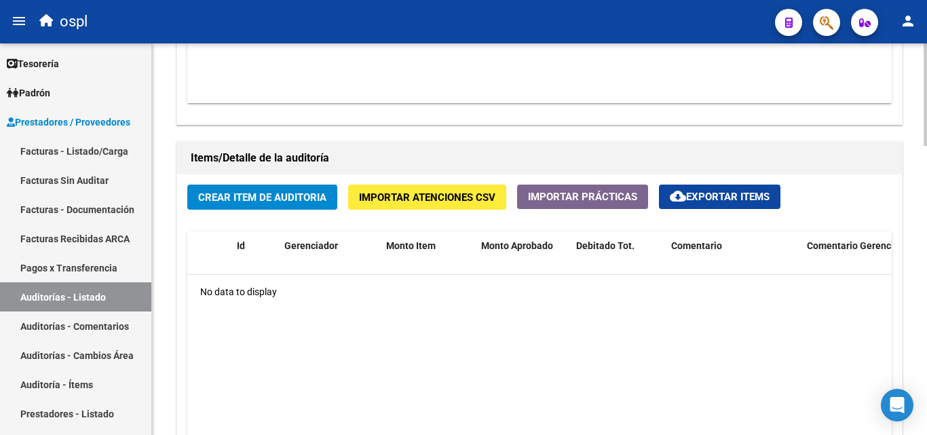
click at [273, 195] on span "Crear Item de Auditoria" at bounding box center [262, 197] width 128 height 12
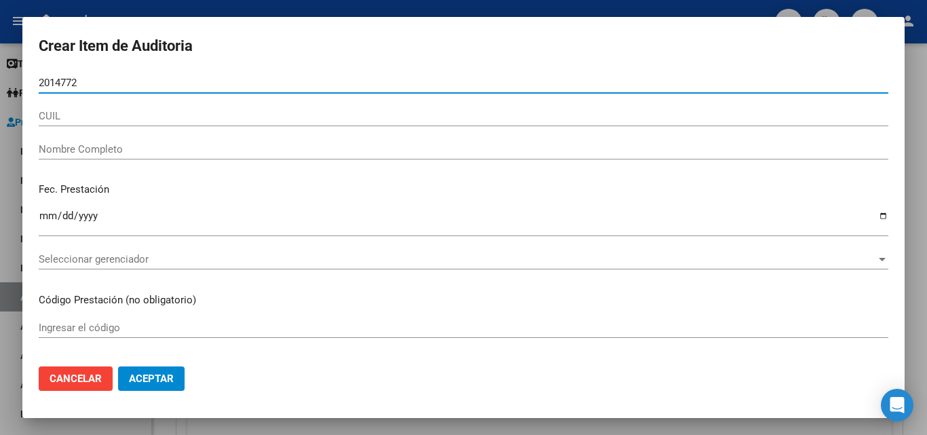
type input "20147720"
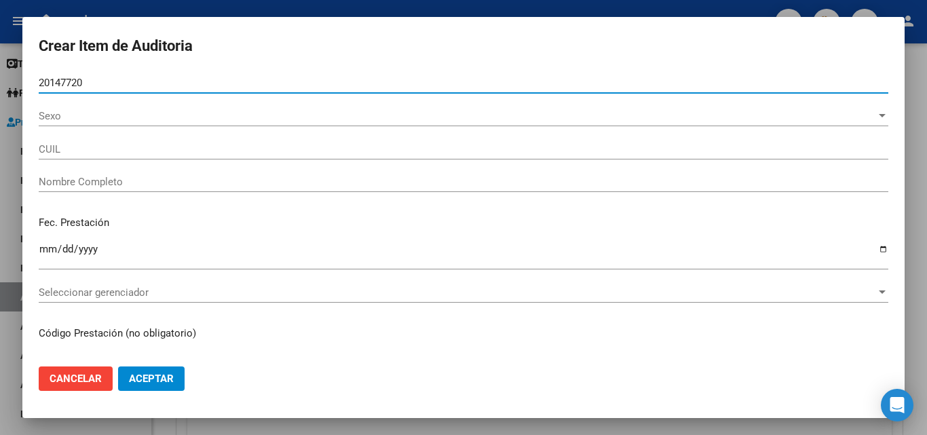
type input "23201477204"
type input "[PERSON_NAME]"
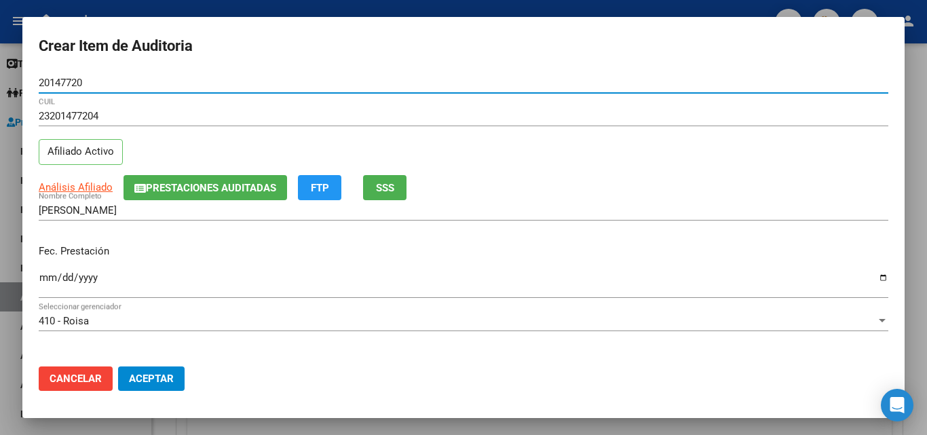
type input "20147720"
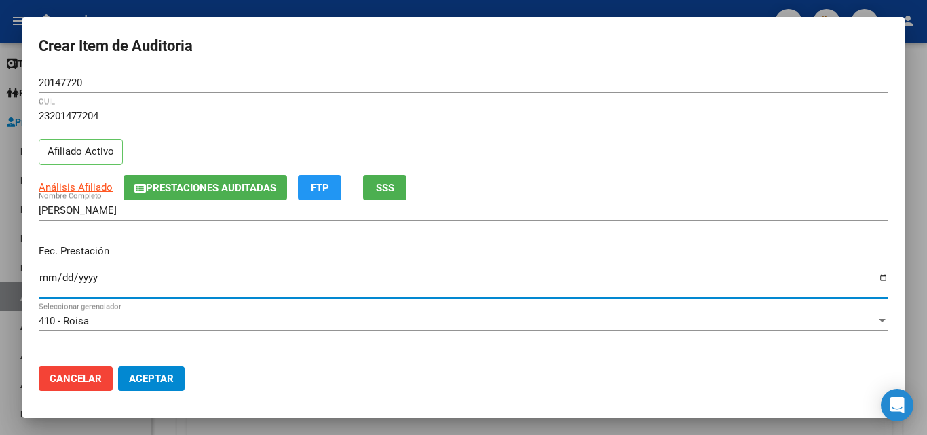
click at [51, 288] on input "Ingresar la fecha" at bounding box center [463, 283] width 849 height 22
type input "[DATE]"
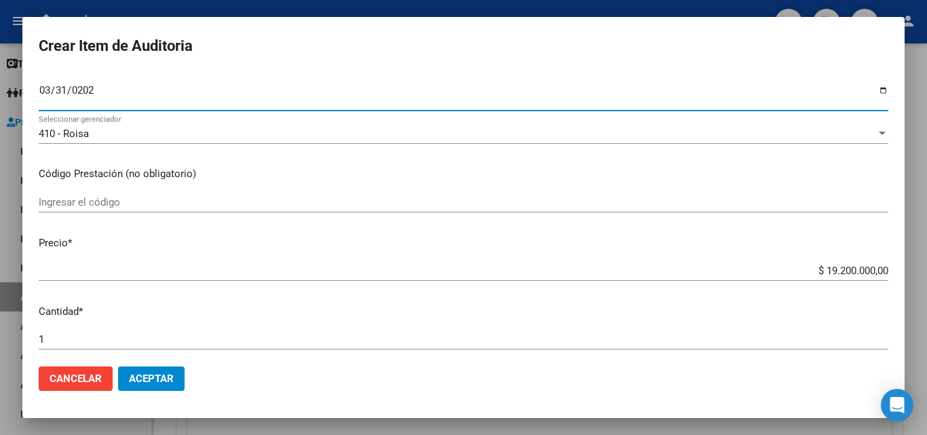
scroll to position [203, 0]
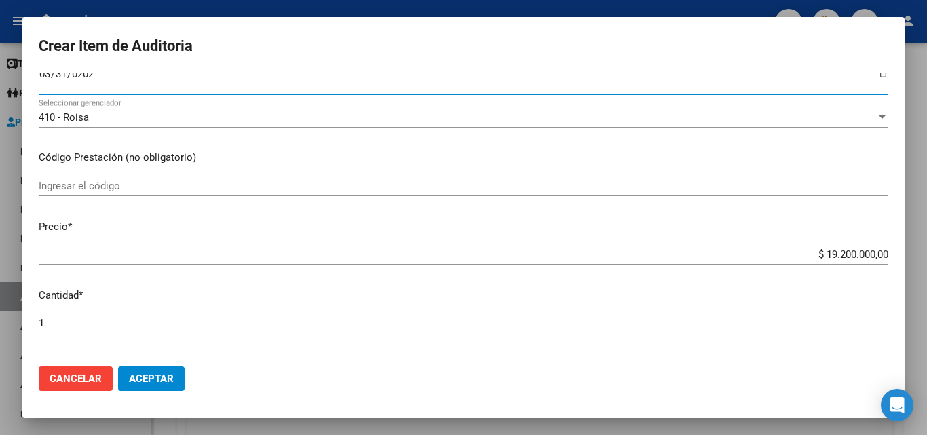
click at [148, 193] on div "Ingresar el código" at bounding box center [463, 186] width 849 height 20
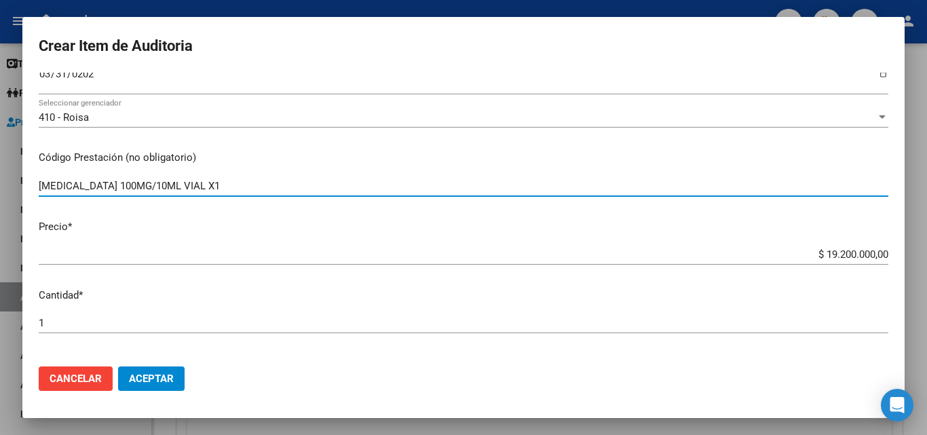
type input "[MEDICAL_DATA] 100MG/10ML VIAL X1"
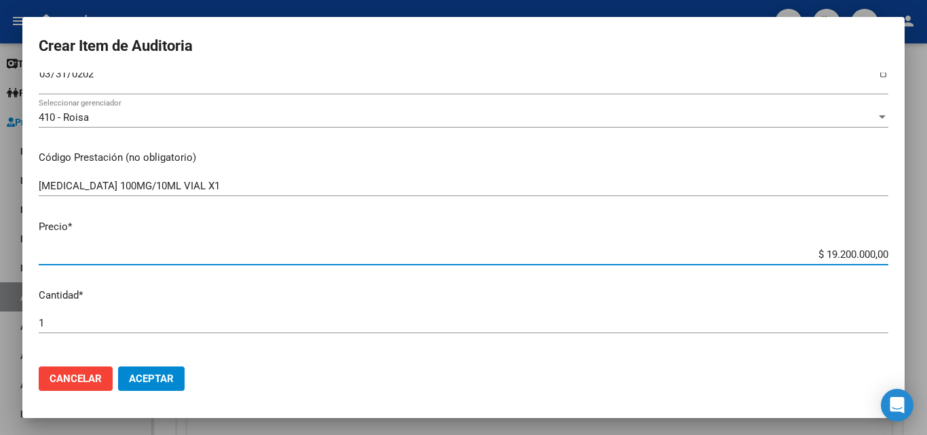
drag, startPoint x: 808, startPoint y: 256, endPoint x: 891, endPoint y: 246, distance: 83.3
click at [891, 246] on mat-dialog-content "20147720 Nro Documento 23201477204 CUIL Afiliado Activo Análisis Afiliado Prest…" at bounding box center [463, 214] width 882 height 283
type input "$ 0,04"
type input "$ 0,40"
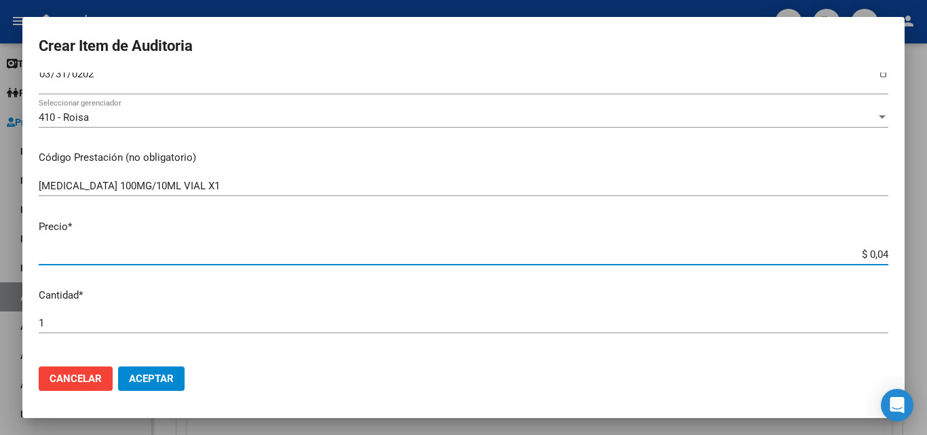
type input "$ 0,40"
type input "$ 4,00"
type input "$ 40,00"
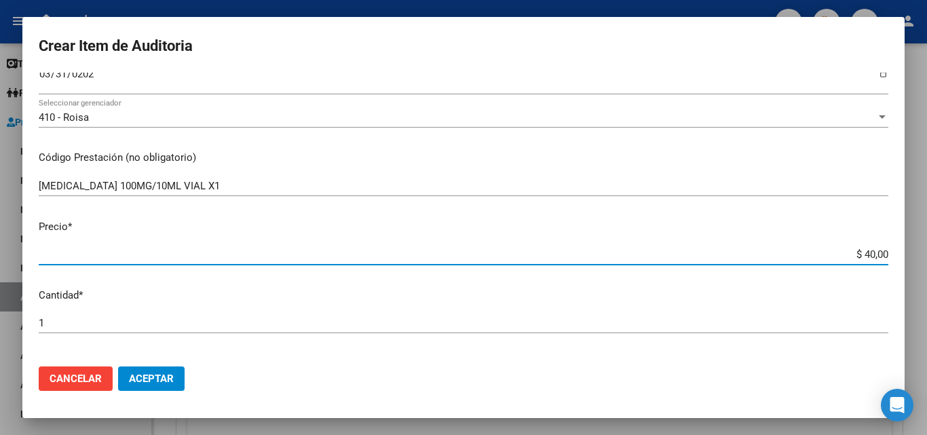
type input "$ 400,00"
type input "$ 4.000,00"
type input "$ 40.000,00"
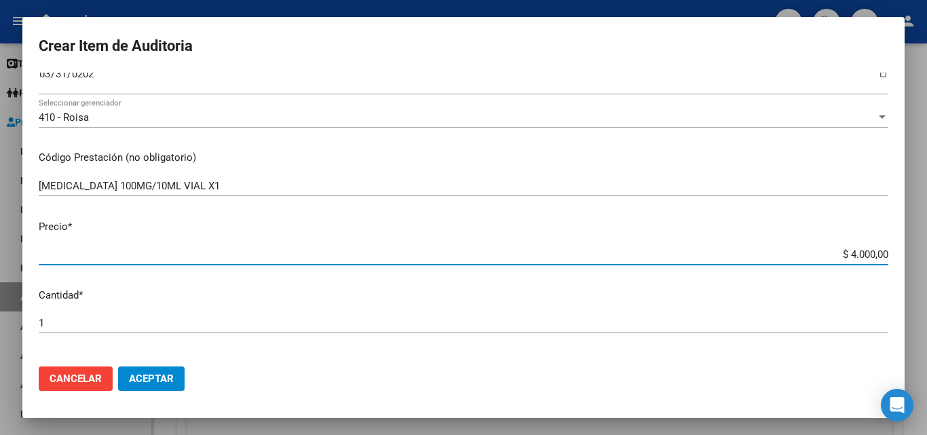
type input "$ 40.000,00"
type input "$ 400.000,00"
type input "$ 4.000.000,00"
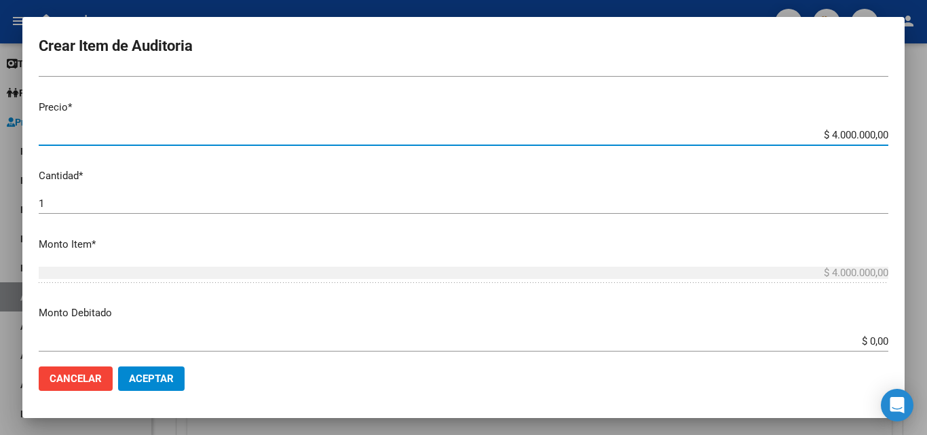
scroll to position [339, 0]
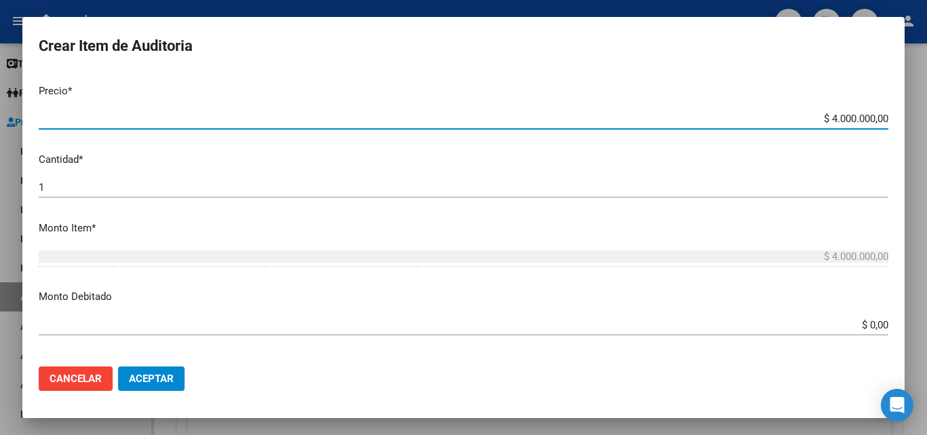
click at [383, 188] on input "1" at bounding box center [463, 187] width 849 height 12
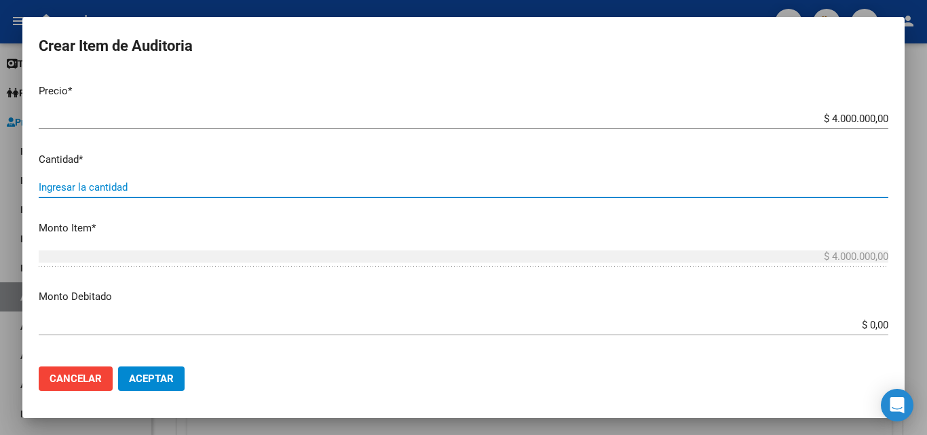
type input "4"
type input "$ 16.000.000,00"
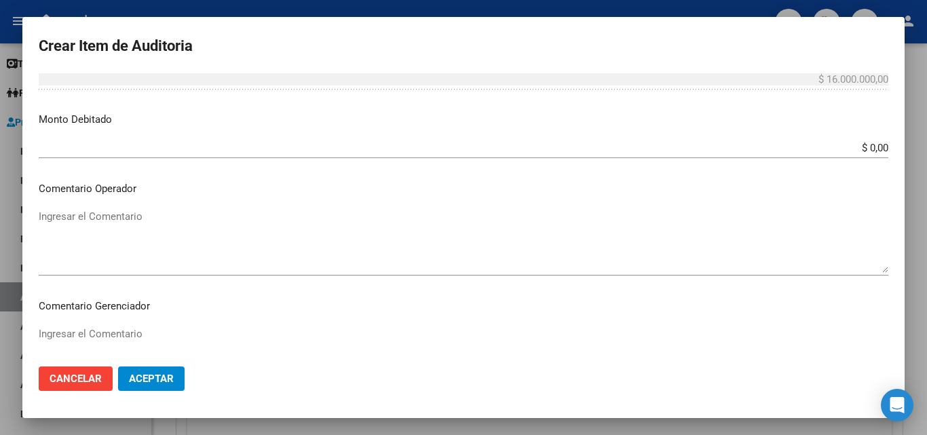
scroll to position [543, 0]
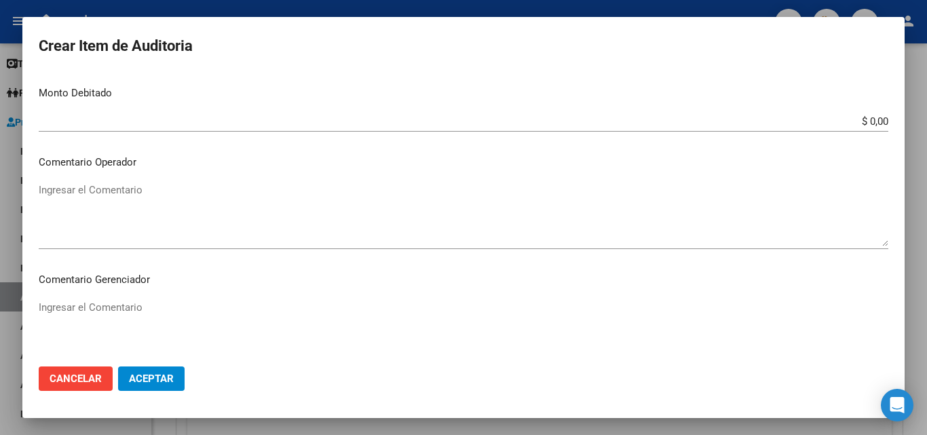
type input "4"
click at [195, 219] on textarea "Ingresar el Comentario" at bounding box center [463, 214] width 849 height 64
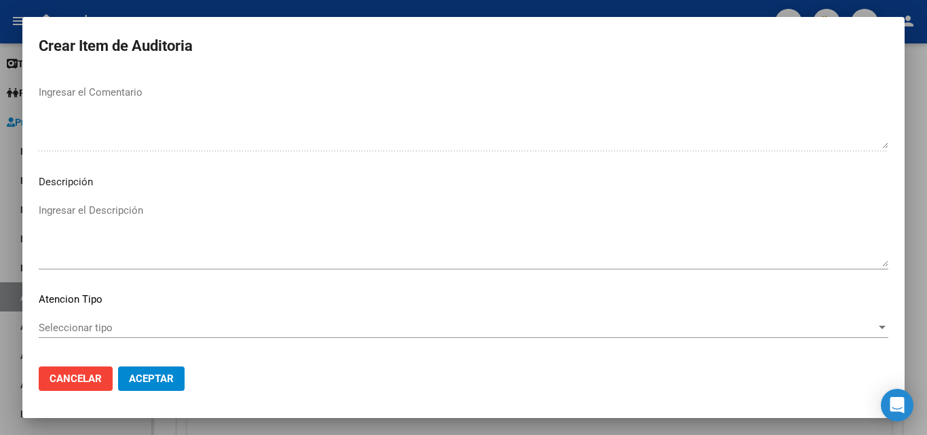
scroll to position [814, 0]
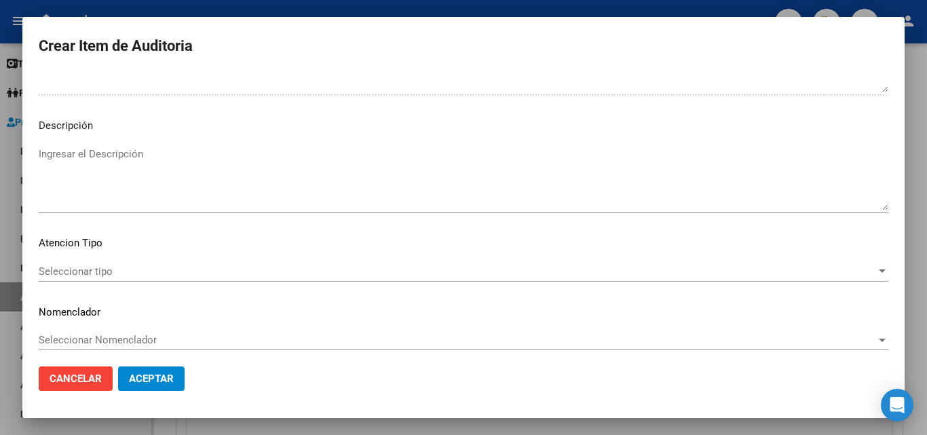
type textarea "FALTA TRAZA OK VALOR KAIROS"
click at [134, 267] on span "Seleccionar tipo" at bounding box center [457, 271] width 837 height 12
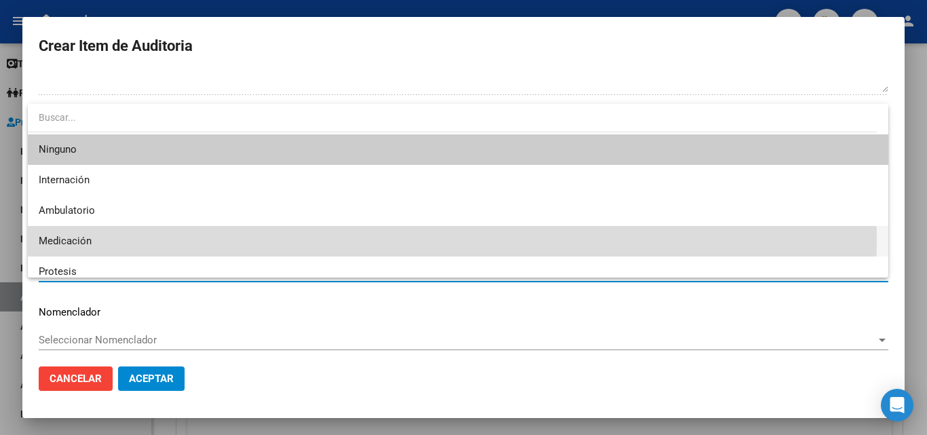
click at [113, 238] on span "Medicación" at bounding box center [458, 241] width 838 height 31
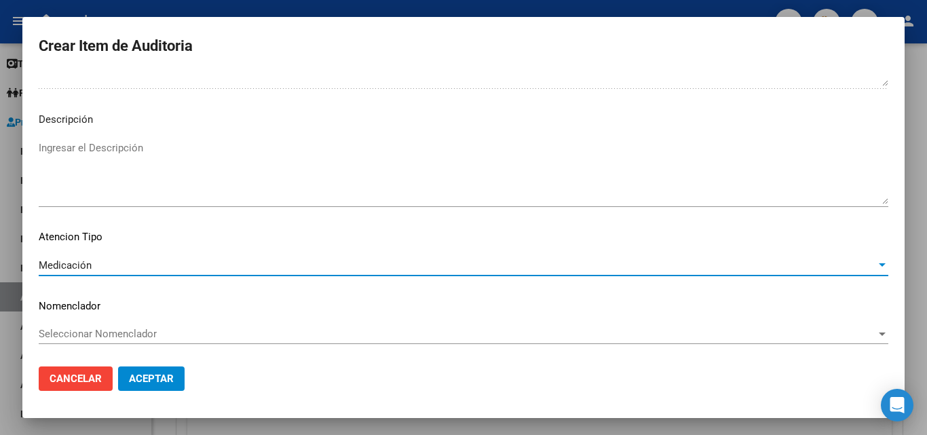
scroll to position [821, 0]
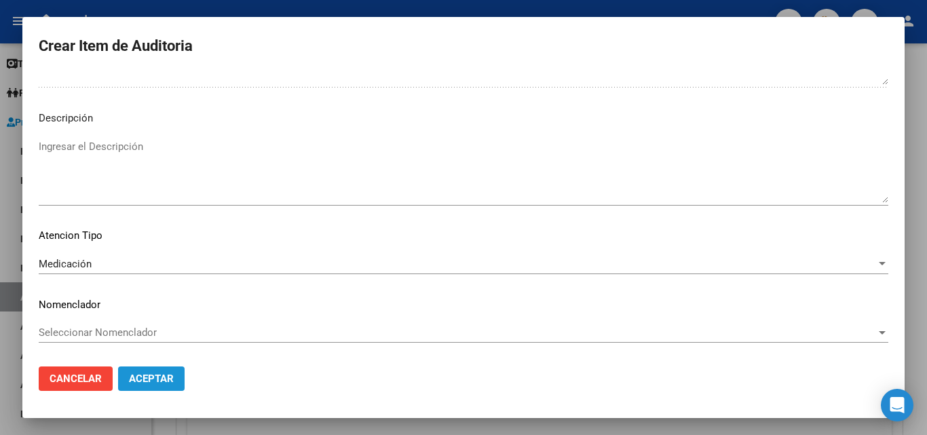
click at [150, 376] on span "Aceptar" at bounding box center [151, 378] width 45 height 12
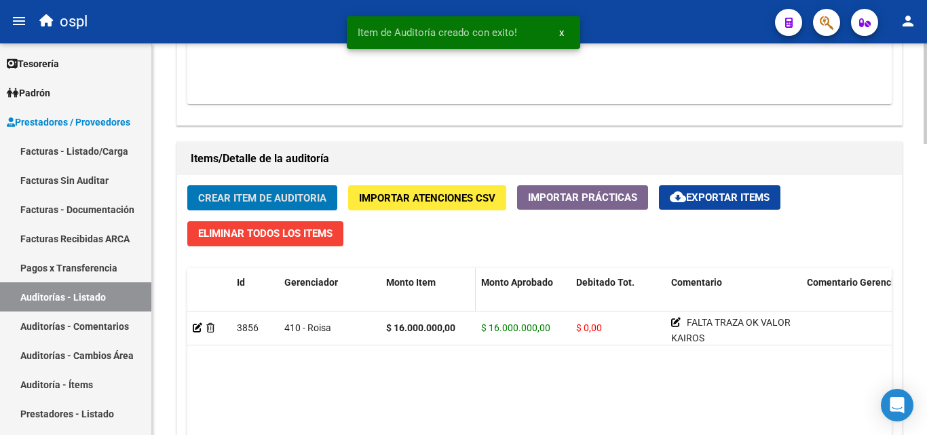
scroll to position [882, 0]
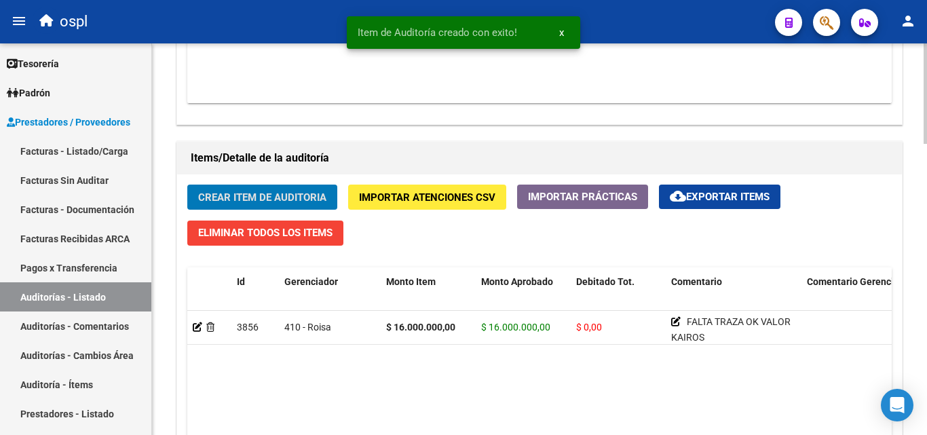
click at [292, 186] on button "Crear Item de Auditoria" at bounding box center [262, 196] width 150 height 25
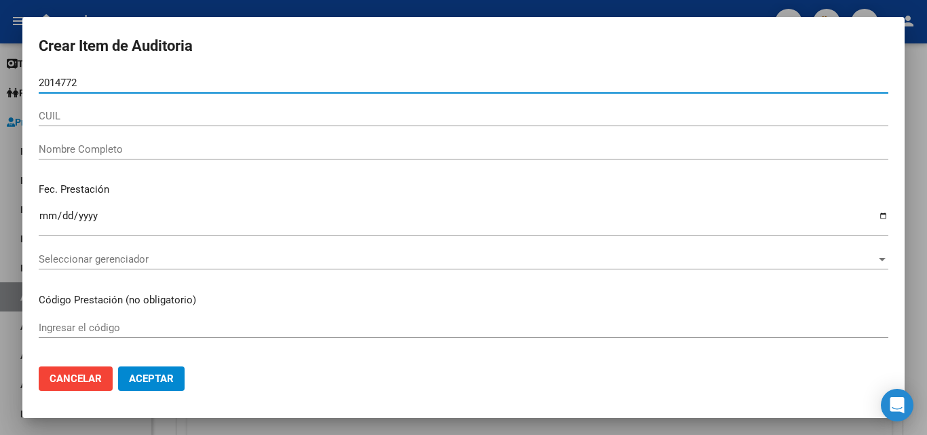
type input "20147720"
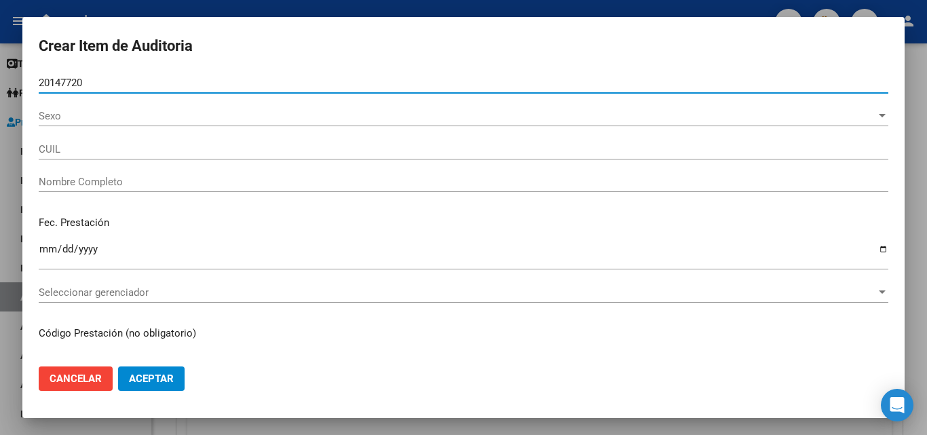
type input "23201477204"
type input "[PERSON_NAME]"
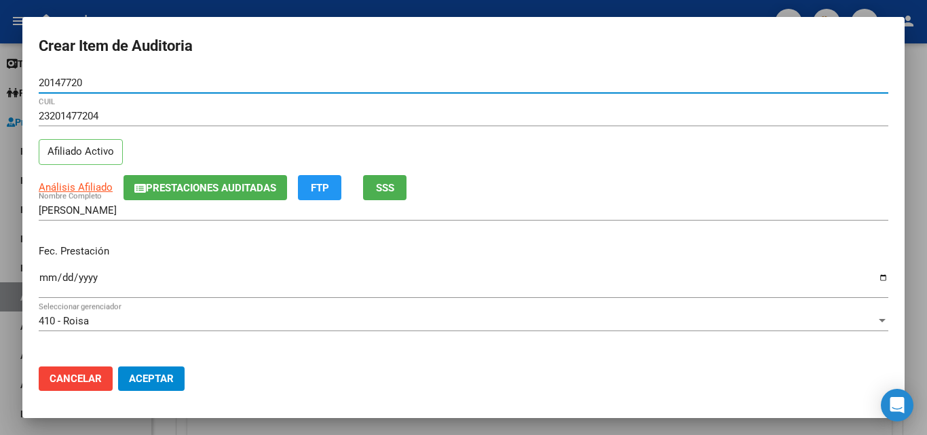
type input "20147720"
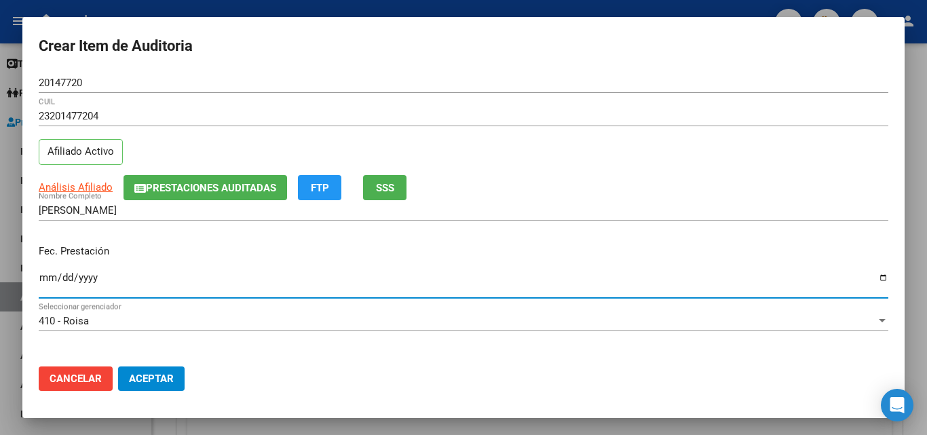
click at [46, 284] on input "Ingresar la fecha" at bounding box center [463, 283] width 849 height 22
type input "[DATE]"
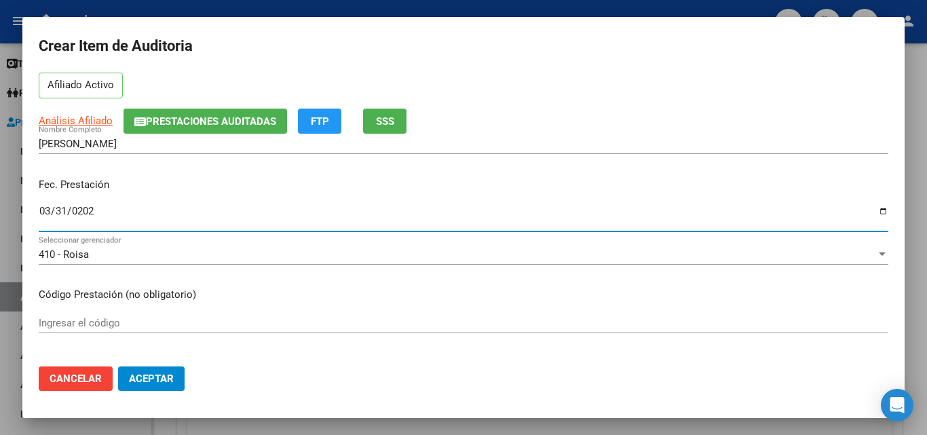
scroll to position [136, 0]
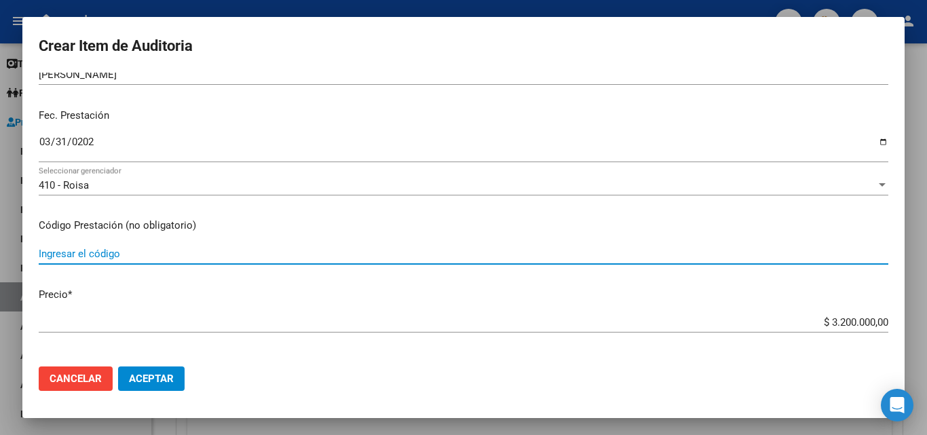
click at [126, 260] on div "Ingresar el código" at bounding box center [463, 253] width 849 height 20
click at [193, 251] on input "[MEDICAL_DATA] 40MG/4ML VIAL X1" at bounding box center [463, 254] width 849 height 12
type input "[MEDICAL_DATA] 40MG/4ML VIAL X1"
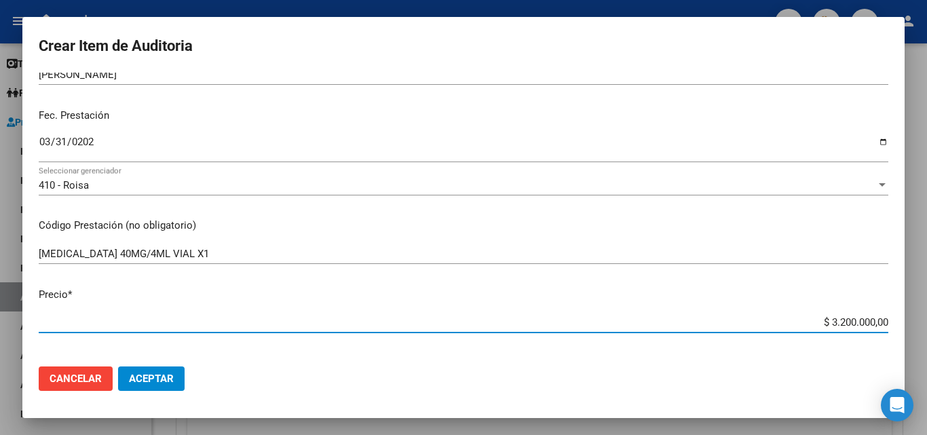
drag, startPoint x: 805, startPoint y: 317, endPoint x: 926, endPoint y: 312, distance: 120.9
click at [926, 312] on div "Crear Item de Auditoria 20147720 Nro Documento 23201477204 CUIL Afiliado Activo…" at bounding box center [463, 217] width 927 height 435
type input "$ 0,01"
type input "$ 0,16"
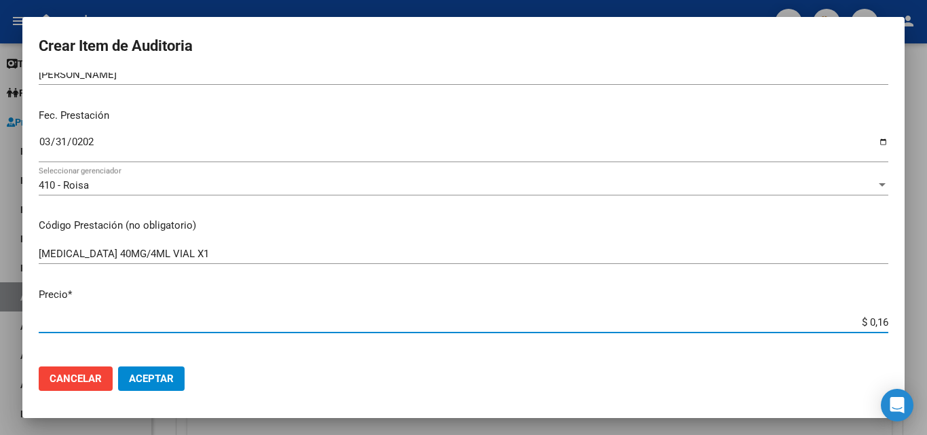
type input "$ 0,16"
type input "$ 1,60"
type input "$ 16,00"
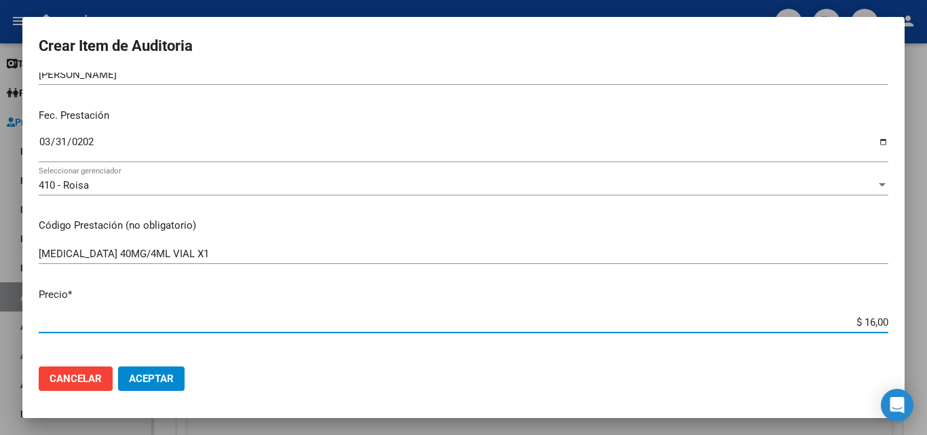
type input "$ 160,00"
type input "$ 1.600,00"
type input "$ 16.000,00"
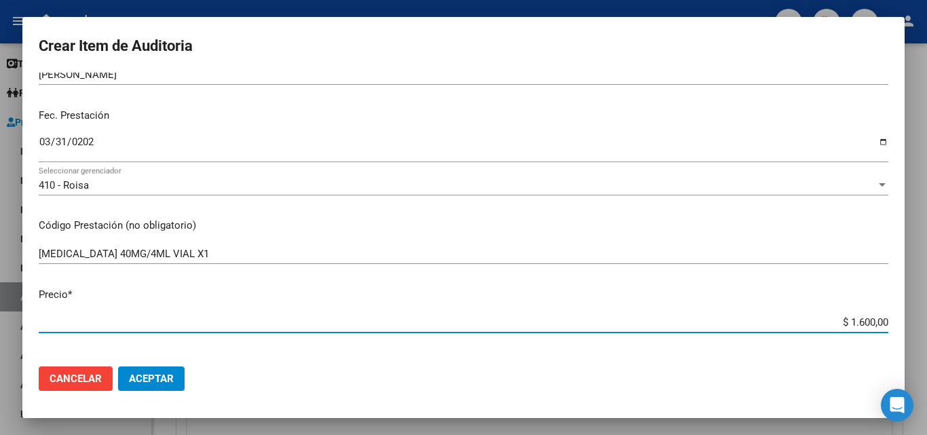
type input "$ 16.000,00"
type input "$ 160.000,00"
type input "$ 1.600.000,00"
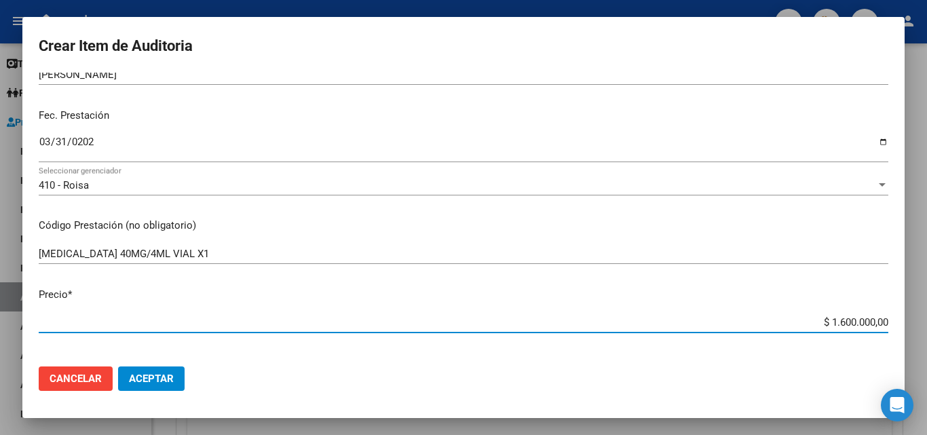
type input "$ 16.000.000,00"
type input "$ 1.600.000,00"
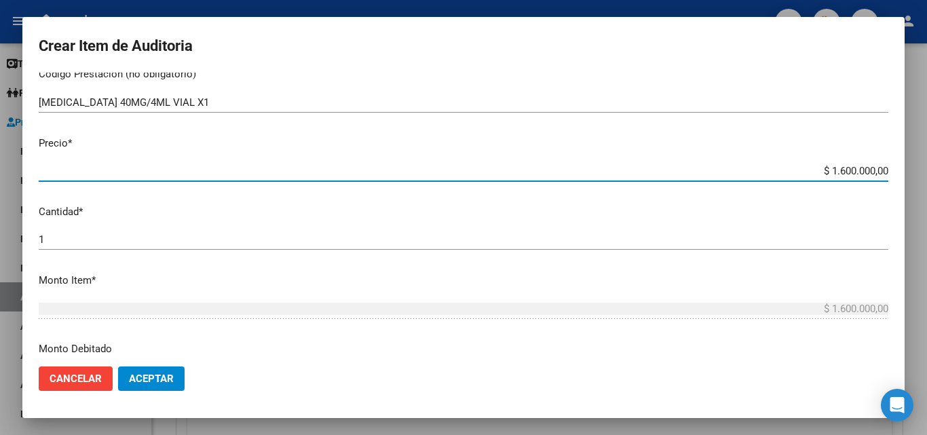
scroll to position [339, 0]
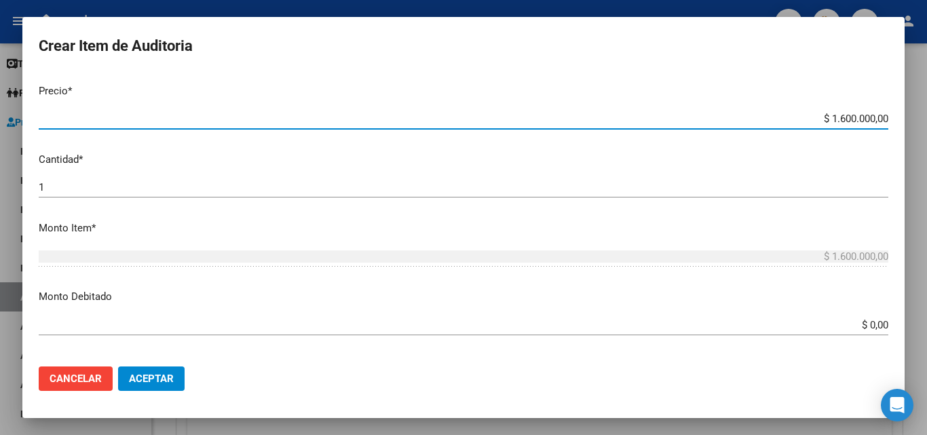
click at [104, 187] on input "1" at bounding box center [463, 187] width 849 height 12
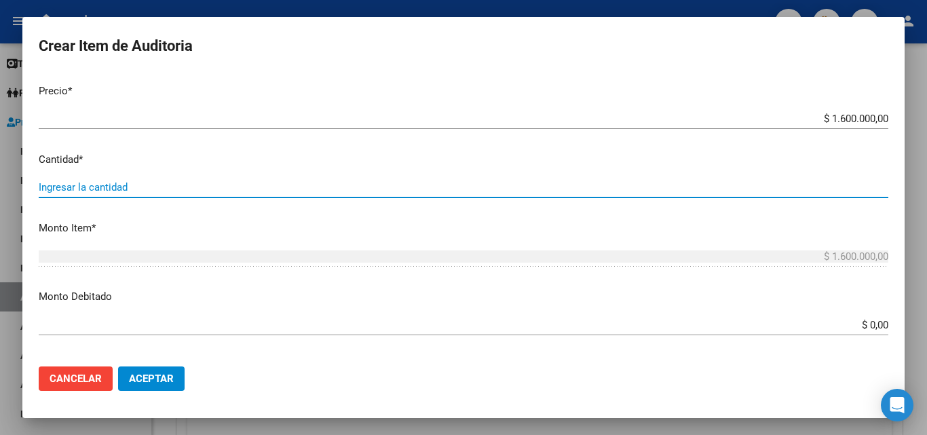
type input "2"
type input "$ 3.200.000,00"
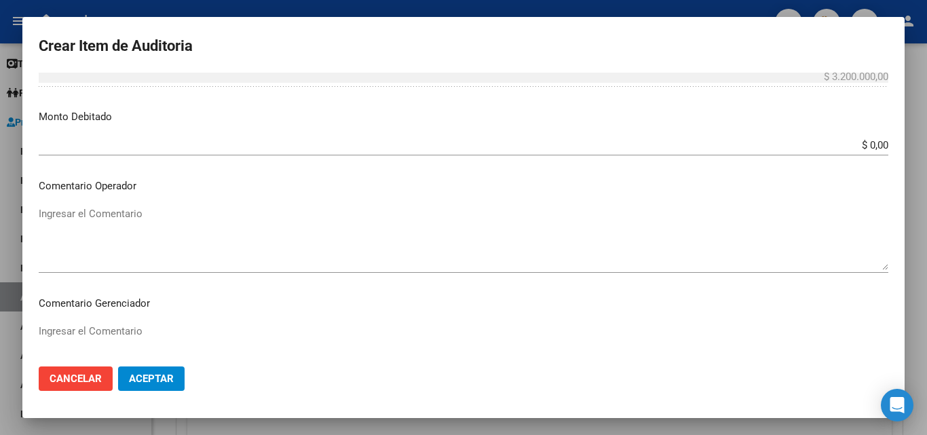
scroll to position [543, 0]
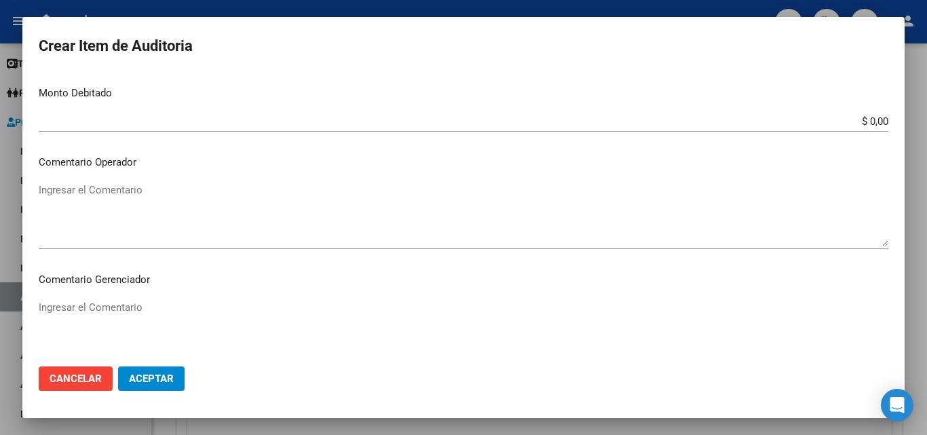
type input "2"
click at [144, 206] on textarea "Ingresar el Comentario" at bounding box center [463, 214] width 849 height 64
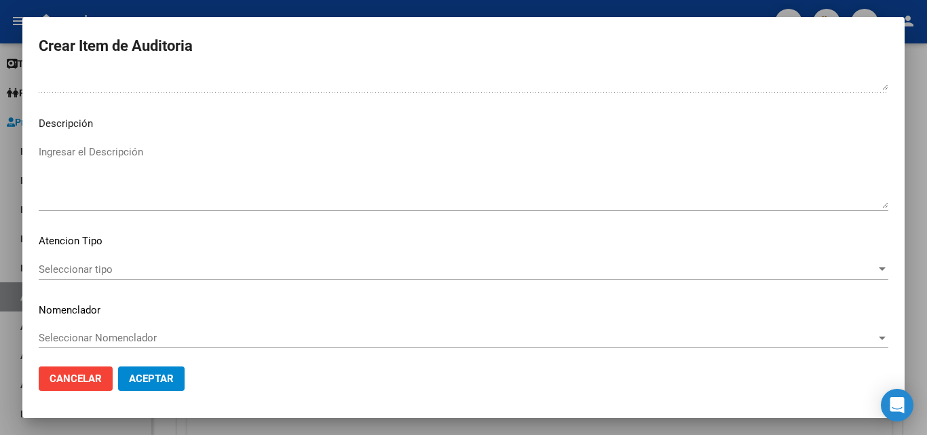
scroll to position [821, 0]
type textarea "FALTA TRAZA OK VALOR KAIROS"
click at [100, 264] on span "Seleccionar tipo" at bounding box center [457, 264] width 837 height 12
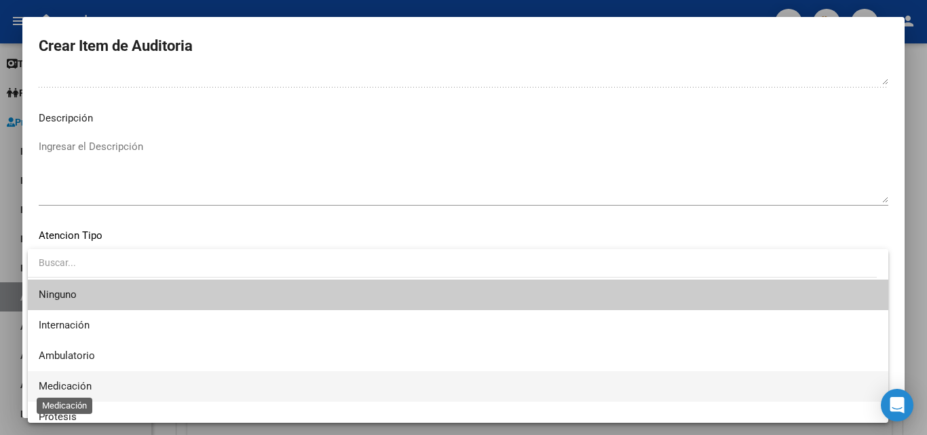
click at [71, 383] on span "Medicación" at bounding box center [65, 386] width 53 height 12
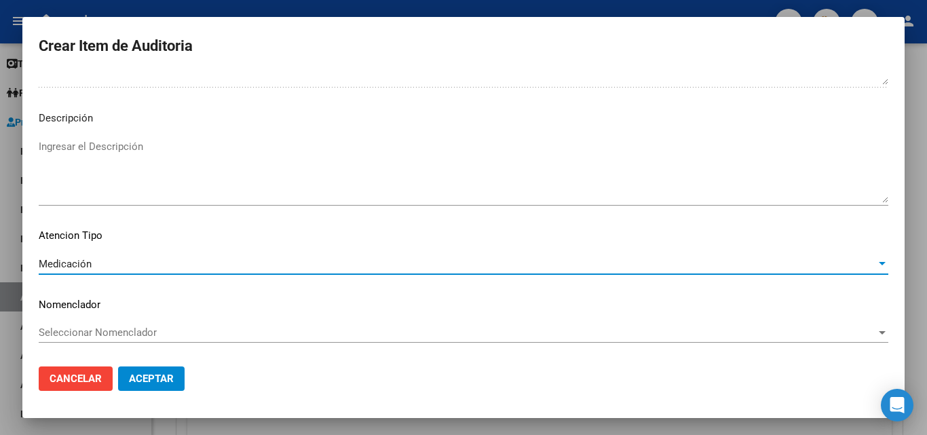
click at [157, 372] on span "Aceptar" at bounding box center [151, 378] width 45 height 12
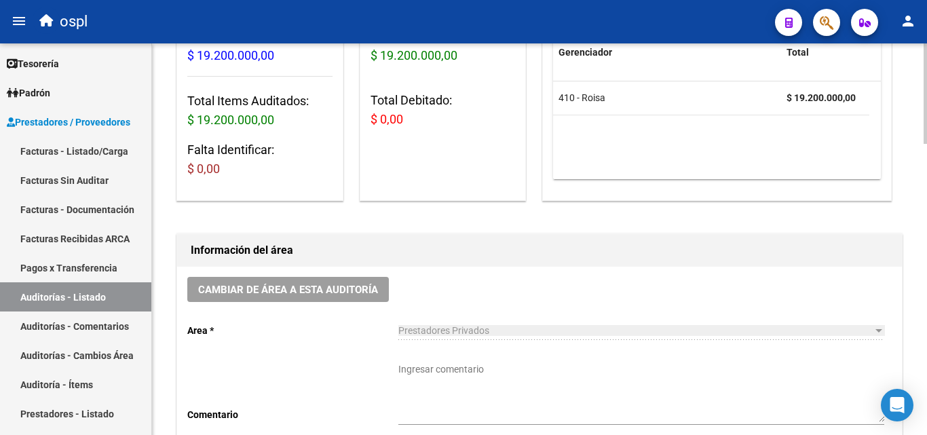
scroll to position [340, 0]
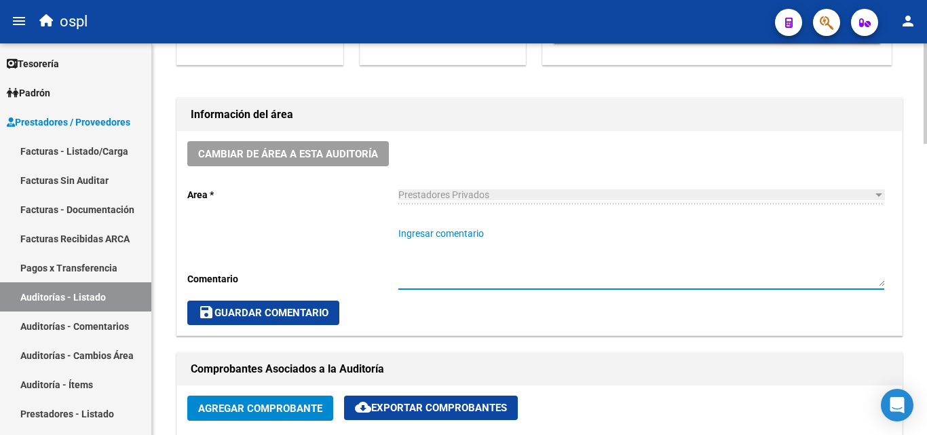
click at [434, 237] on textarea "Ingresar comentario" at bounding box center [641, 257] width 486 height 60
click at [512, 238] on textarea "FALTA TRAZA [MEDICAL_DATA] 100, OPDIVO40" at bounding box center [641, 257] width 486 height 60
click at [512, 229] on textarea "FALTA TRAZA [MEDICAL_DATA] 100, OPDIVO40" at bounding box center [641, 257] width 486 height 60
click at [511, 231] on textarea "FALTA TRAZA [MEDICAL_DATA] 100, OPDIVO40" at bounding box center [641, 257] width 486 height 60
click at [574, 234] on textarea "FALTA TRAZA [MEDICAL_DATA] 100MG, OPDIVO40" at bounding box center [641, 257] width 486 height 60
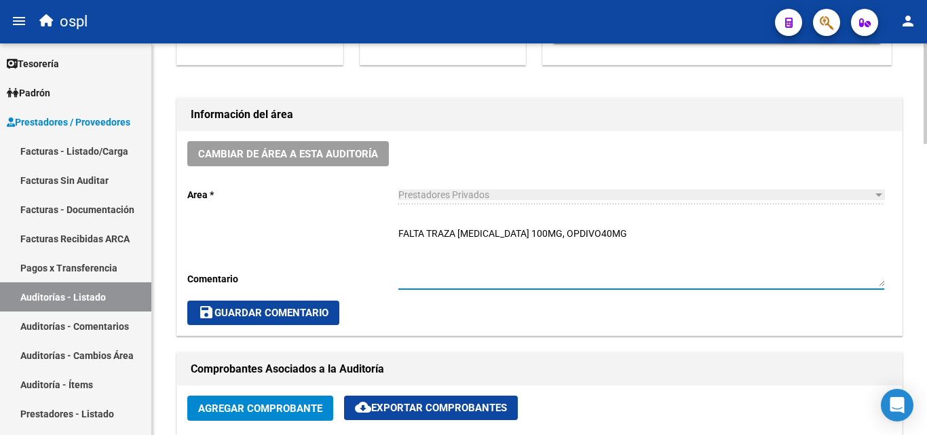
click at [566, 231] on textarea "FALTA TRAZA [MEDICAL_DATA] 100MG, OPDIVO40MG" at bounding box center [641, 257] width 486 height 60
click at [566, 232] on textarea "FALTA TRAZA [MEDICAL_DATA] 100MG, OPDIVO40MG" at bounding box center [641, 257] width 486 height 60
click at [564, 233] on textarea "FALTA TRAZA [MEDICAL_DATA] 100MG, OPDIVO40MG" at bounding box center [641, 257] width 486 height 60
click at [608, 234] on textarea "FALTA TRAZA [MEDICAL_DATA] 100MG, [MEDICAL_DATA] 40MG" at bounding box center [641, 257] width 486 height 60
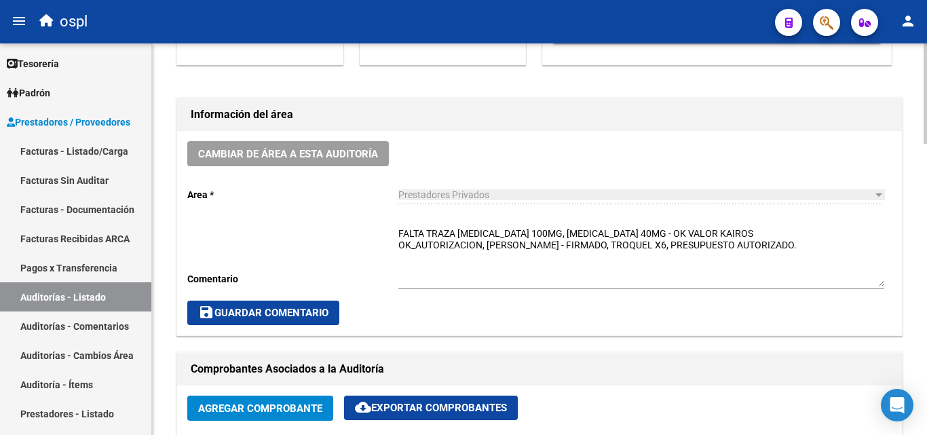
click at [682, 225] on div "FALTA TRAZA [MEDICAL_DATA] 100MG, [MEDICAL_DATA] 40MG - OK VALOR KAIROS OK_AUTO…" at bounding box center [641, 252] width 486 height 73
click at [683, 227] on textarea "FALTA TRAZA [MEDICAL_DATA] 100MG, [MEDICAL_DATA] 40MG - OK VALOR KAIROS OK_AUTO…" at bounding box center [641, 257] width 486 height 60
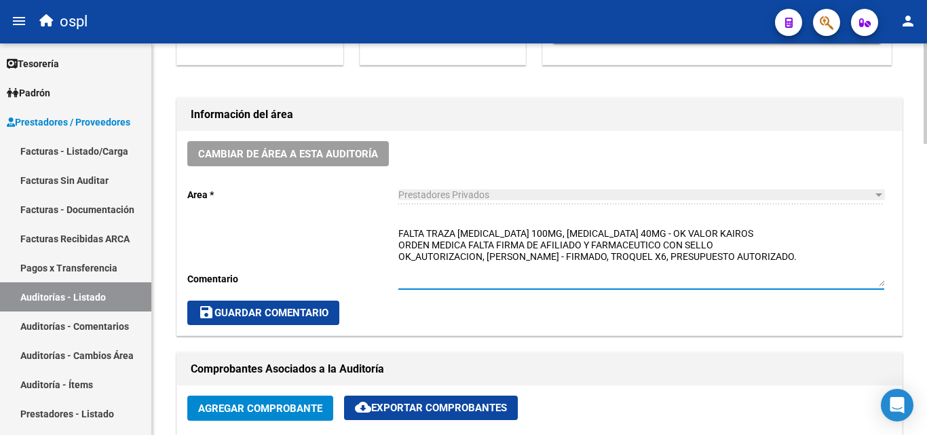
click at [407, 249] on textarea "FALTA TRAZA [MEDICAL_DATA] 100MG, [MEDICAL_DATA] 40MG - OK VALOR KAIROS ORDEN M…" at bounding box center [641, 257] width 486 height 60
click at [469, 243] on textarea "FALTA TRAZA [MEDICAL_DATA] 100MG, [MEDICAL_DATA] 40MG - OK VALOR KAIROS ORDEN M…" at bounding box center [641, 257] width 486 height 60
drag, startPoint x: 467, startPoint y: 238, endPoint x: 471, endPoint y: 246, distance: 8.5
click at [471, 246] on textarea "FALTA TRAZA [MEDICAL_DATA] 100MG, [MEDICAL_DATA] 40MG - OK VALOR KAIROS ORDEN M…" at bounding box center [641, 257] width 486 height 60
click at [475, 253] on textarea "FALTA TRAZA [MEDICAL_DATA] 100MG, [MEDICAL_DATA] 40MG - OK VALOR KAIROS ORDEN M…" at bounding box center [641, 257] width 486 height 60
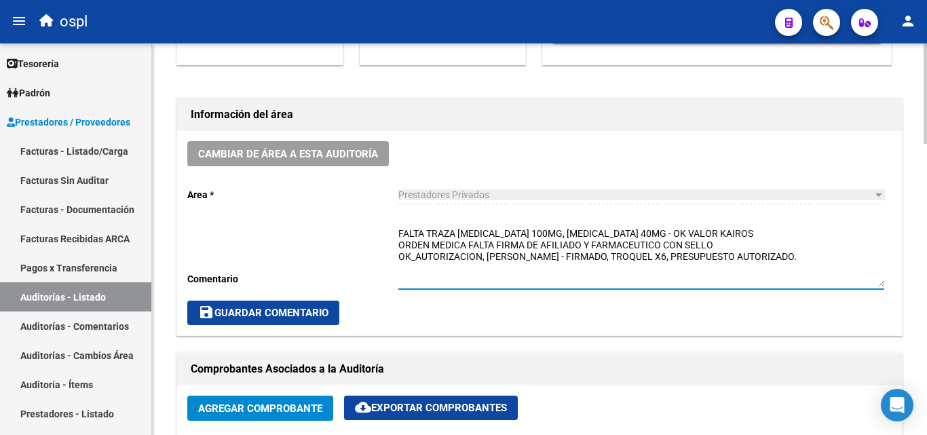
click at [468, 243] on textarea "FALTA TRAZA [MEDICAL_DATA] 100MG, [MEDICAL_DATA] 40MG - OK VALOR KAIROS ORDEN M…" at bounding box center [641, 257] width 486 height 60
click at [650, 243] on textarea "FALTA TRAZA [MEDICAL_DATA] 100MG, [MEDICAL_DATA] 40MG - OK VALOR KAIROS FALTA F…" at bounding box center [641, 257] width 486 height 60
click at [682, 249] on textarea "FALTA TRAZA [MEDICAL_DATA] 100MG, [MEDICAL_DATA] 40MG - OK VALOR KAIROS FALTA F…" at bounding box center [641, 257] width 486 height 60
click at [704, 228] on textarea "FALTA TRAZA [MEDICAL_DATA] 100MG, [MEDICAL_DATA] 40MG - OK VALOR KAIROS FALTA F…" at bounding box center [641, 257] width 486 height 60
type textarea "FALTA TRAZA [MEDICAL_DATA] 100MG, [MEDICAL_DATA] 40MG - OK VALOR KAIROS FALTA F…"
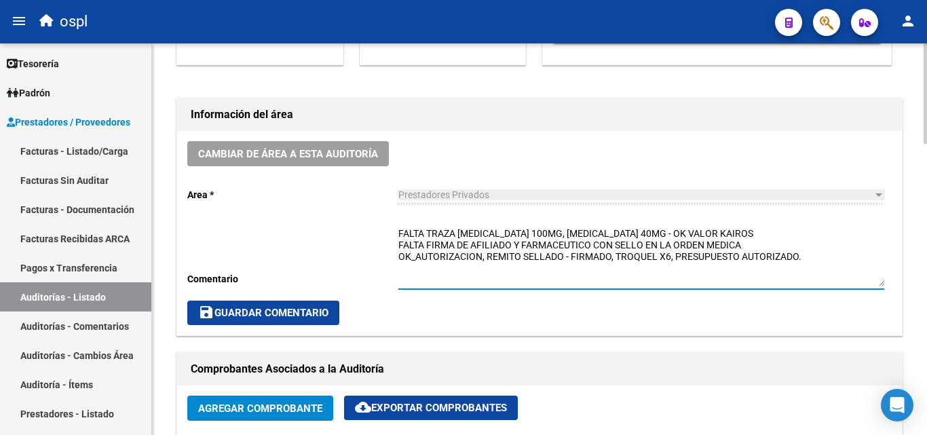
click at [324, 312] on span "save Guardar Comentario" at bounding box center [263, 313] width 130 height 12
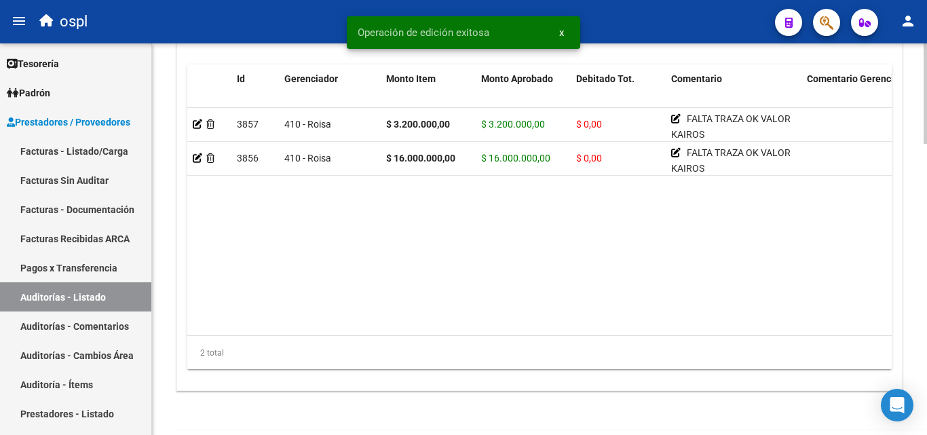
scroll to position [1086, 0]
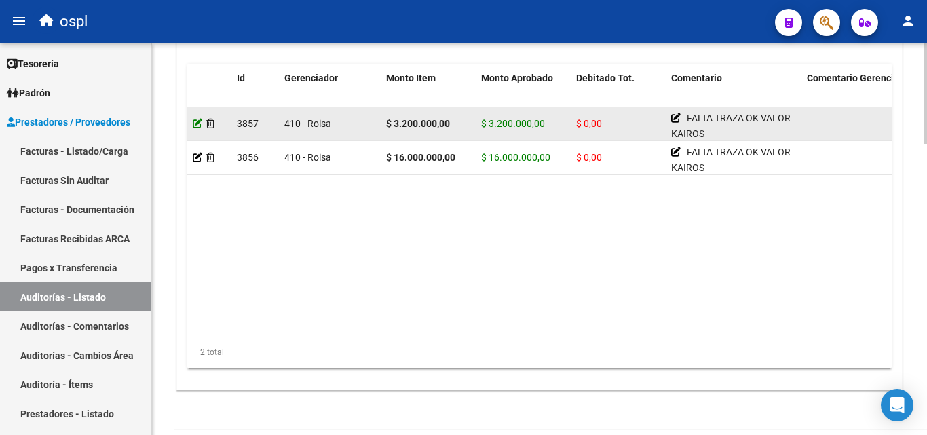
click at [195, 125] on icon at bounding box center [197, 123] width 9 height 9
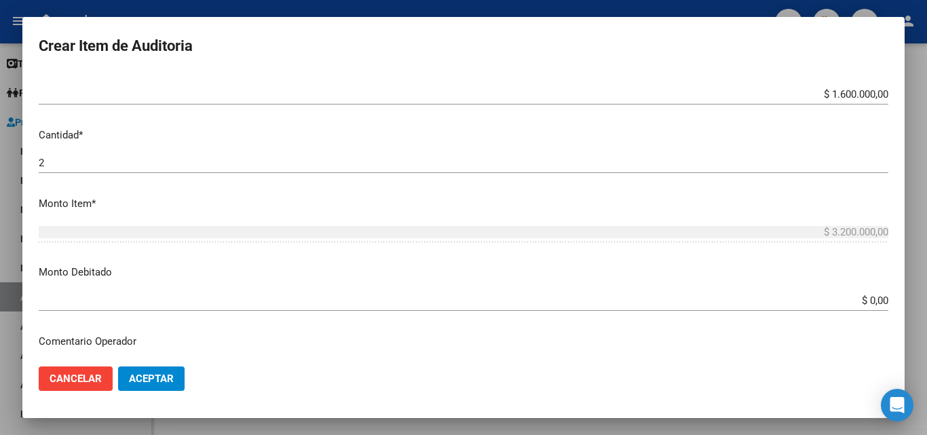
scroll to position [339, 0]
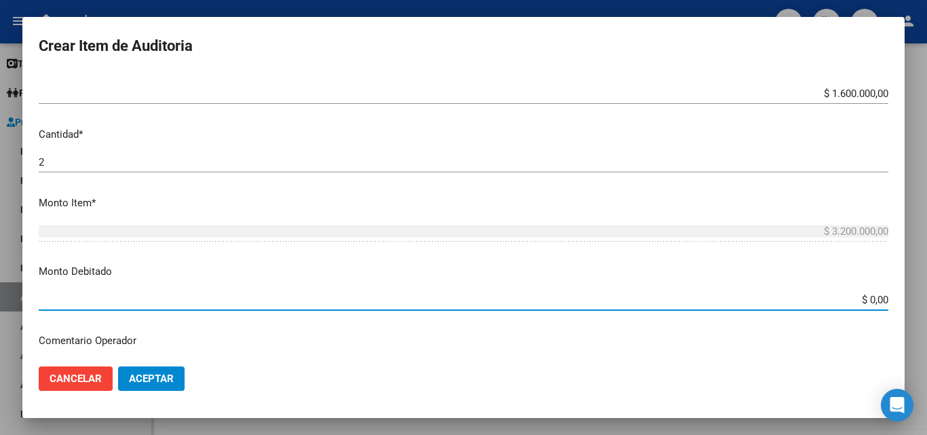
drag, startPoint x: 876, startPoint y: 300, endPoint x: 878, endPoint y: 307, distance: 7.7
click at [877, 300] on app-form-text-field "Monto Debitado $ 0,00 Ingresar el monto" at bounding box center [469, 285] width 860 height 42
type input "$ 3.200.000,00"
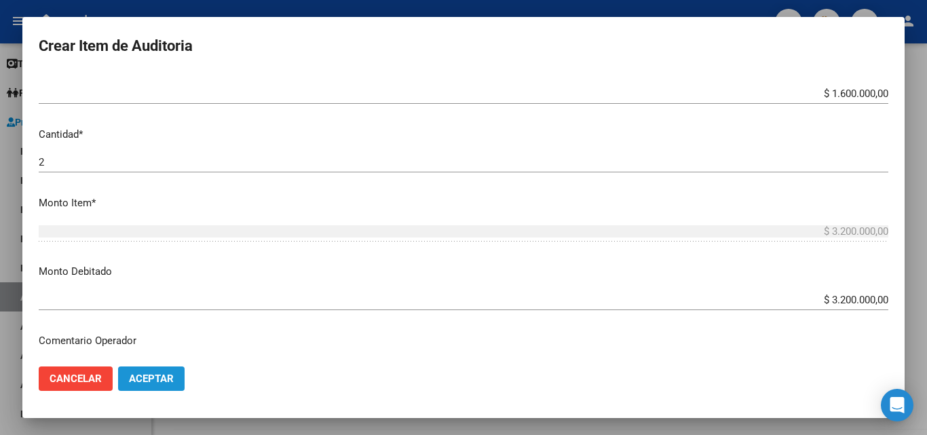
click at [169, 380] on span "Aceptar" at bounding box center [151, 378] width 45 height 12
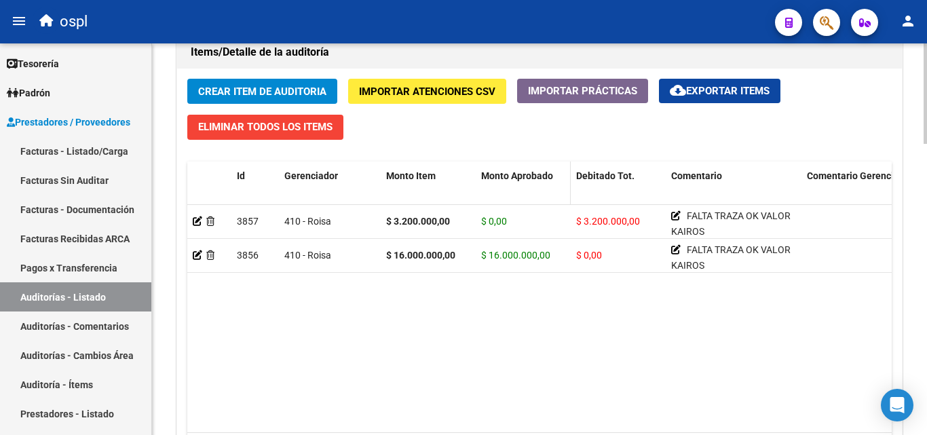
scroll to position [1017, 0]
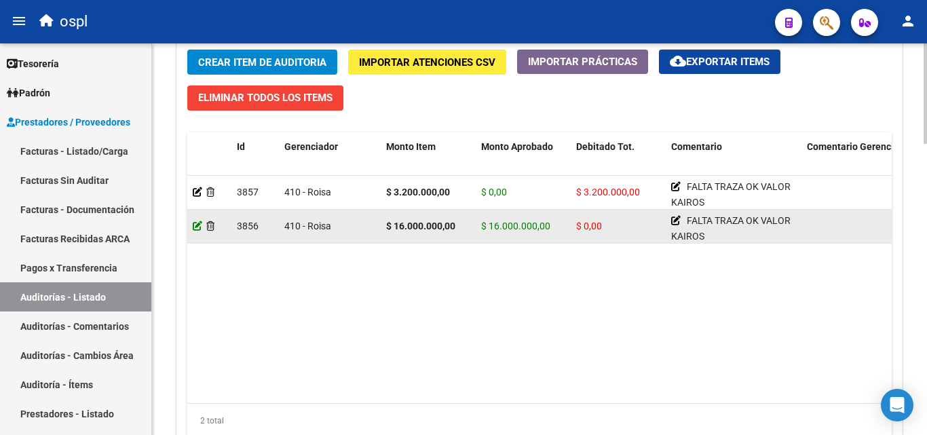
click at [197, 223] on icon at bounding box center [197, 225] width 9 height 9
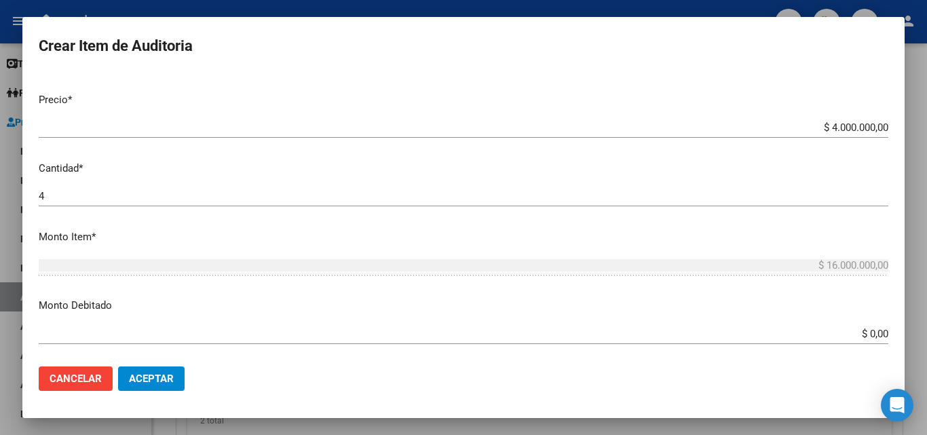
scroll to position [339, 0]
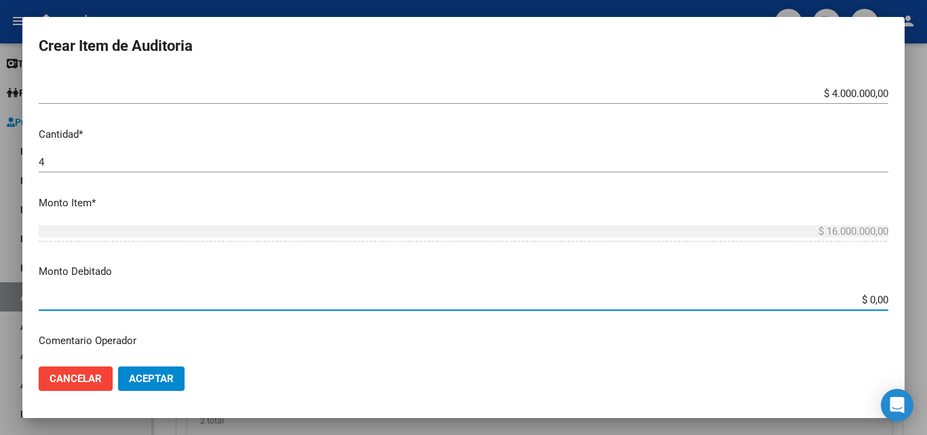
click at [876, 300] on input "$ 0,00" at bounding box center [463, 300] width 849 height 12
type input "$ 16.000.000,00"
click at [168, 370] on button "Aceptar" at bounding box center [151, 378] width 66 height 24
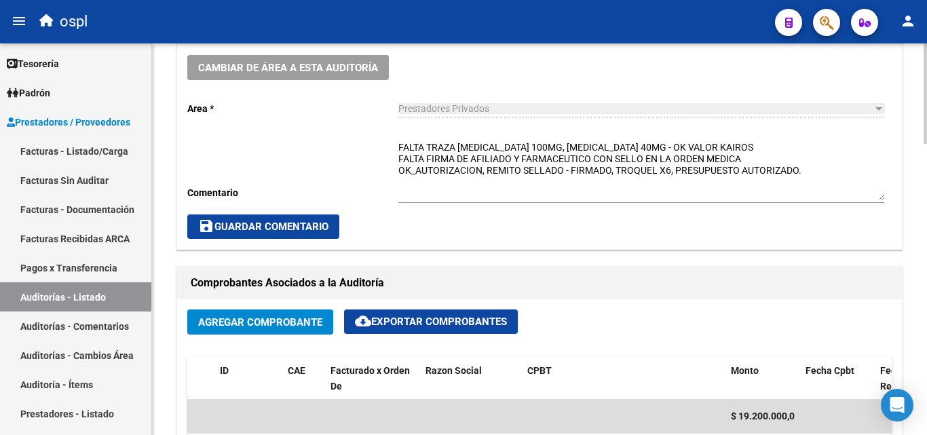
scroll to position [271, 0]
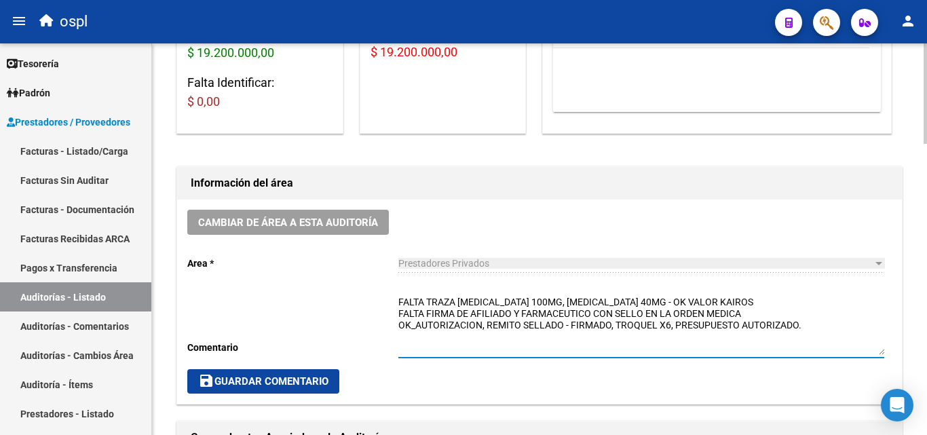
click at [492, 310] on textarea "FALTA TRAZA [MEDICAL_DATA] 100MG, [MEDICAL_DATA] 40MG - OK VALOR KAIROS FALTA F…" at bounding box center [641, 325] width 486 height 60
click at [647, 311] on textarea "FALTA TRAZA [MEDICAL_DATA] 100MG, [MEDICAL_DATA] 40MG - OK VALOR KAIROS FALTA F…" at bounding box center [641, 325] width 486 height 60
click at [758, 310] on textarea "FALTA TRAZA [MEDICAL_DATA] 100MG, [MEDICAL_DATA] 40MG - OK VALOR KAIROS FALTA F…" at bounding box center [641, 325] width 486 height 60
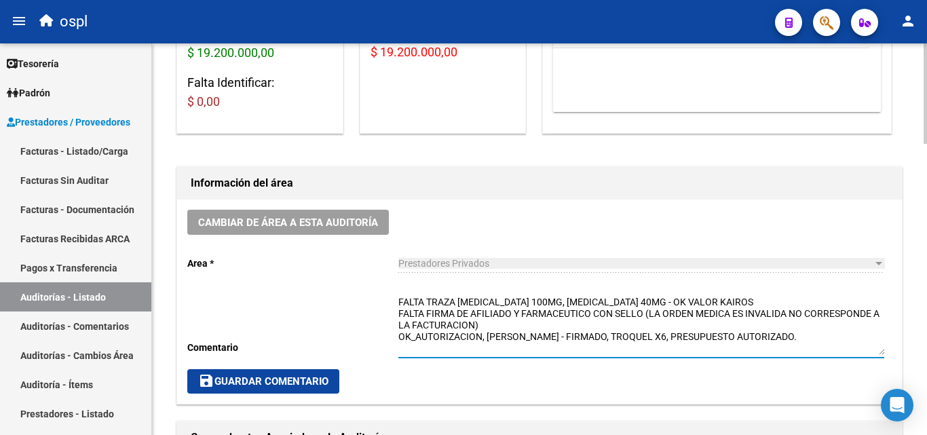
click at [646, 315] on textarea "FALTA TRAZA [MEDICAL_DATA] 100MG, [MEDICAL_DATA] 40MG - OK VALOR KAIROS FALTA F…" at bounding box center [641, 325] width 486 height 60
drag, startPoint x: 733, startPoint y: 310, endPoint x: 739, endPoint y: 311, distance: 6.8
click at [734, 310] on textarea "FALTA TRAZA [MEDICAL_DATA] 100MG, [MEDICAL_DATA] 40MG - OK VALOR KAIROS FALTA F…" at bounding box center [641, 325] width 486 height 60
click at [755, 316] on textarea "FALTA TRAZA [MEDICAL_DATA] 100MG, [MEDICAL_DATA] 40MG - OK VALOR KAIROS FALTA F…" at bounding box center [641, 325] width 486 height 60
drag, startPoint x: 749, startPoint y: 313, endPoint x: 763, endPoint y: 311, distance: 14.3
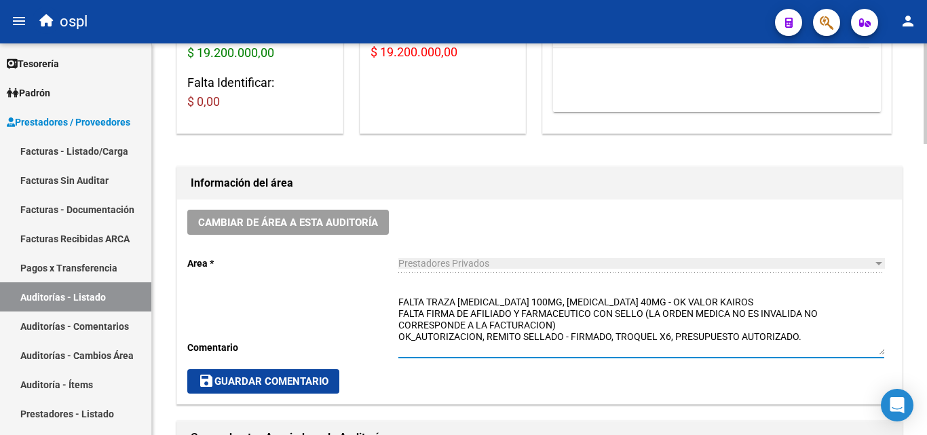
click at [763, 311] on textarea "FALTA TRAZA [MEDICAL_DATA] 100MG, [MEDICAL_DATA] 40MG - OK VALOR KAIROS FALTA F…" at bounding box center [641, 325] width 486 height 60
drag, startPoint x: 757, startPoint y: 311, endPoint x: 763, endPoint y: 314, distance: 7.0
click at [760, 311] on textarea "FALTA TRAZA [MEDICAL_DATA] 100MG, [MEDICAL_DATA] 40MG - OK VALOR KAIROS FALTA F…" at bounding box center [641, 325] width 486 height 60
click at [783, 315] on textarea "FALTA TRAZA [MEDICAL_DATA] 100MG, [MEDICAL_DATA] 40MG - OK VALOR KAIROS FALTA F…" at bounding box center [641, 325] width 486 height 60
click at [579, 330] on textarea "FALTA TRAZA [MEDICAL_DATA] 100MG, [MEDICAL_DATA] 40MG - OK VALOR KAIROS FALTA F…" at bounding box center [641, 325] width 486 height 60
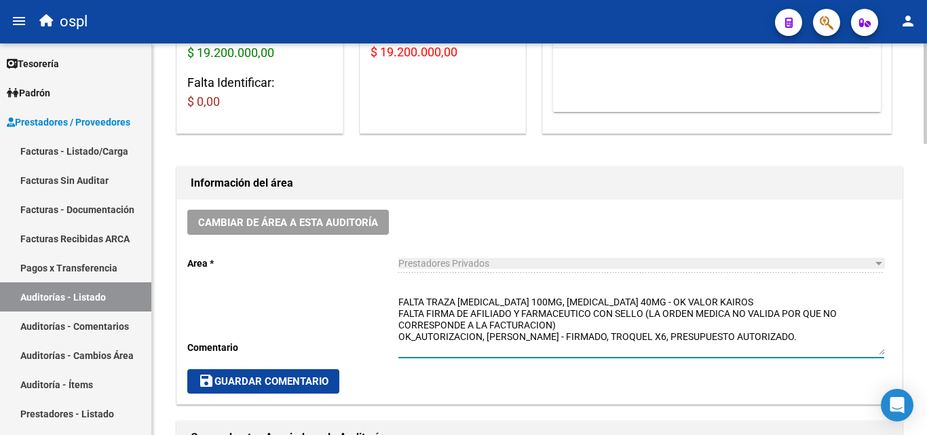
click at [580, 330] on textarea "FALTA TRAZA [MEDICAL_DATA] 100MG, [MEDICAL_DATA] 40MG - OK VALOR KAIROS FALTA F…" at bounding box center [641, 325] width 486 height 60
click at [552, 321] on textarea "FALTA TRAZA [MEDICAL_DATA] 100MG, [MEDICAL_DATA] 40MG - OK VALOR KAIROS FALTA F…" at bounding box center [641, 325] width 486 height 60
click at [590, 336] on textarea "FALTA TRAZA [MEDICAL_DATA] 100MG, [MEDICAL_DATA] 40MG - OK VALOR KAIROS FALTA F…" at bounding box center [641, 325] width 486 height 60
click at [570, 329] on textarea "FALTA TRAZA [MEDICAL_DATA] 100MG, [MEDICAL_DATA] 40MG - OK VALOR KAIROS FALTA F…" at bounding box center [641, 325] width 486 height 60
type textarea "FALTA TRAZA [MEDICAL_DATA] 100MG, [MEDICAL_DATA] 40MG - OK VALOR KAIROS FALTA F…"
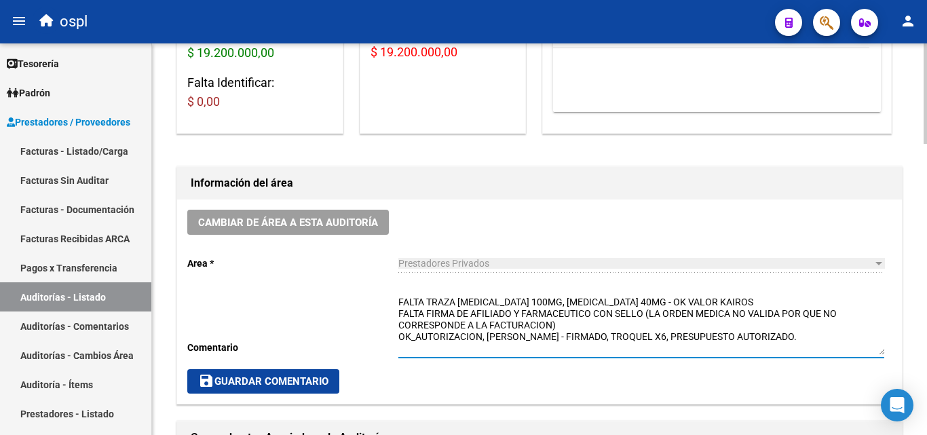
click at [310, 377] on span "save Guardar Comentario" at bounding box center [263, 381] width 130 height 12
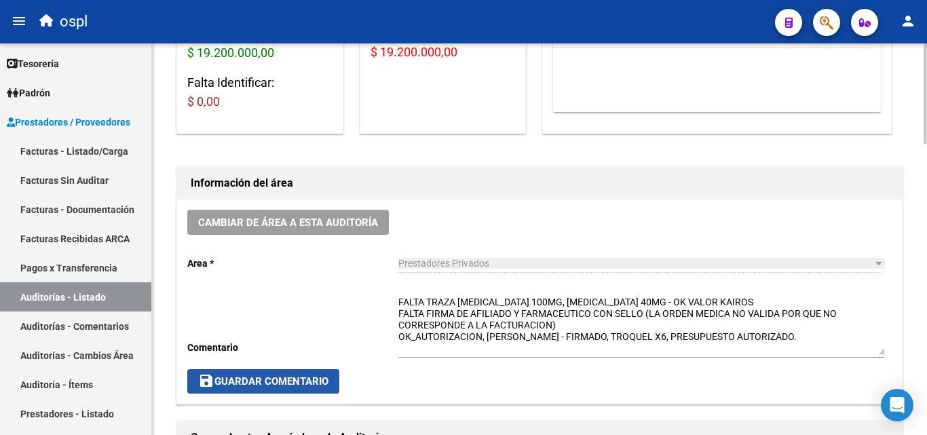
click at [272, 376] on span "save Guardar Comentario" at bounding box center [263, 381] width 130 height 12
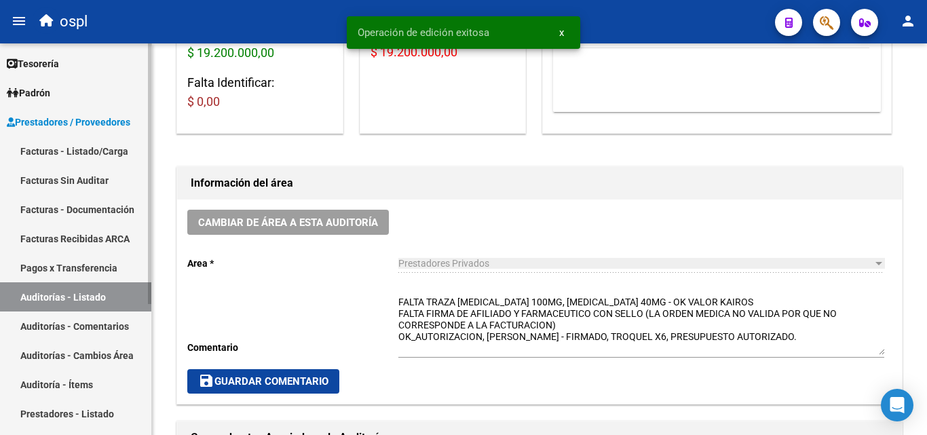
click at [73, 147] on link "Facturas - Listado/Carga" at bounding box center [75, 150] width 151 height 29
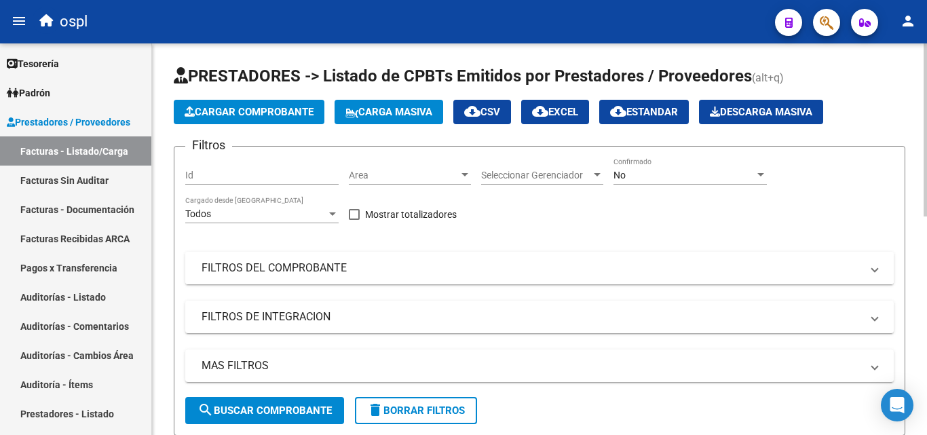
click at [321, 260] on mat-panel-title "FILTROS DEL COMPROBANTE" at bounding box center [530, 267] width 659 height 15
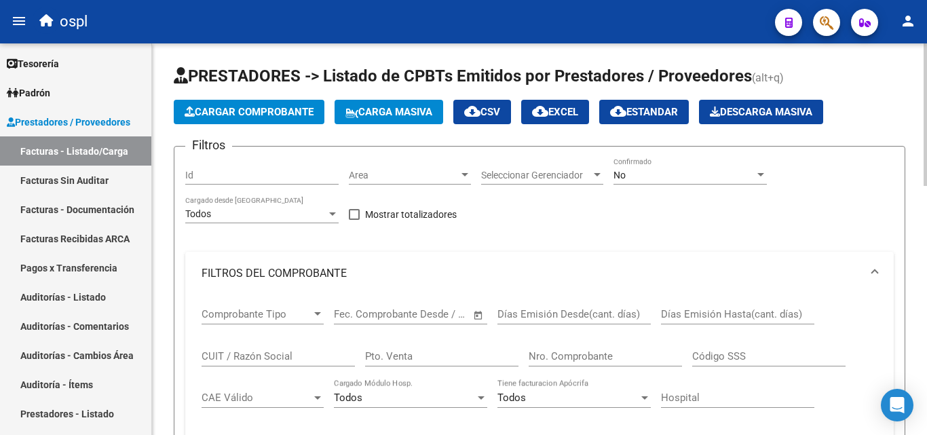
click at [551, 356] on input "Nro. Comprobante" at bounding box center [604, 356] width 153 height 12
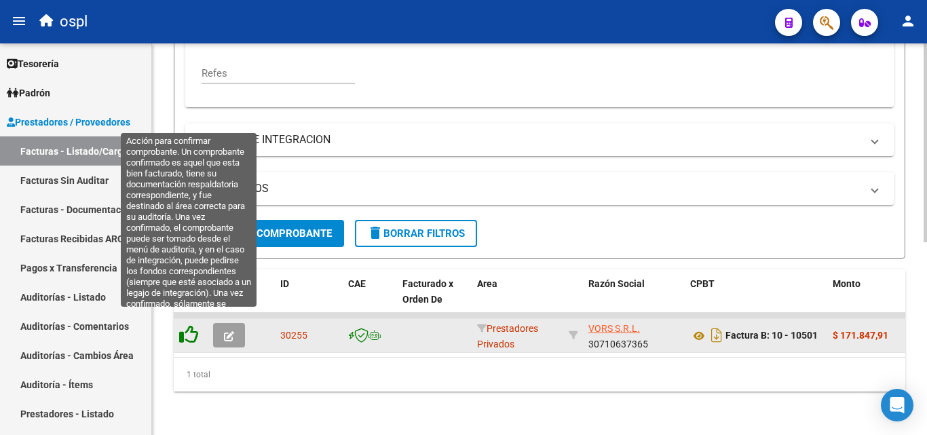
type input "10501"
click at [189, 325] on icon at bounding box center [188, 334] width 19 height 19
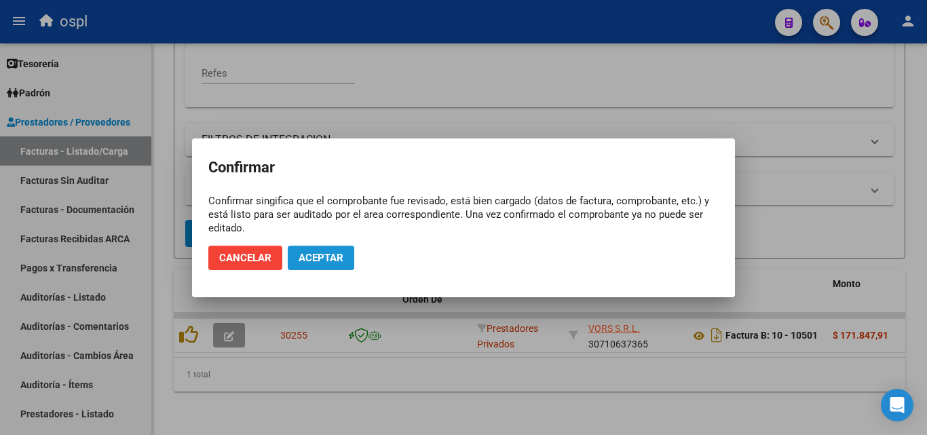
click at [340, 261] on span "Aceptar" at bounding box center [320, 258] width 45 height 12
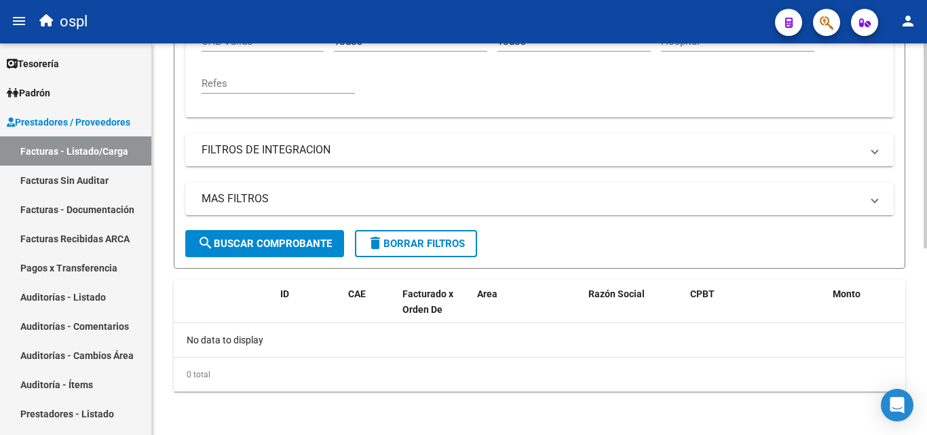
scroll to position [356, 0]
click at [80, 180] on link "Facturas Sin Auditar" at bounding box center [75, 179] width 151 height 29
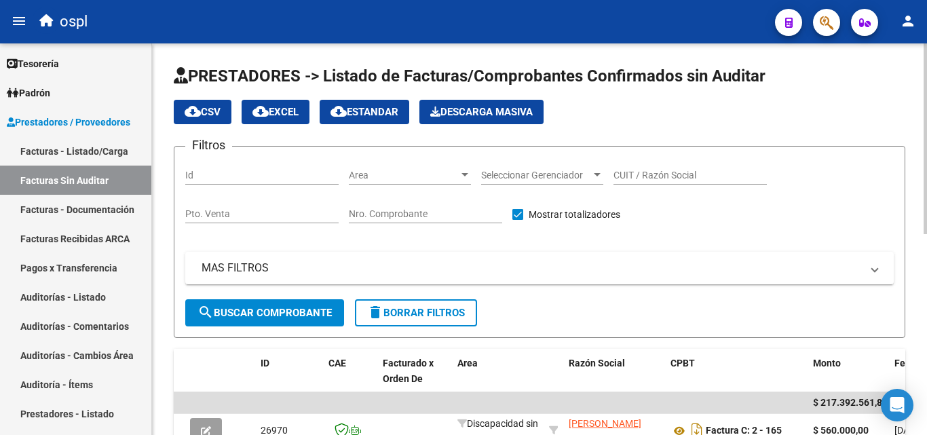
click at [393, 214] on input "Nro. Comprobante" at bounding box center [425, 214] width 153 height 12
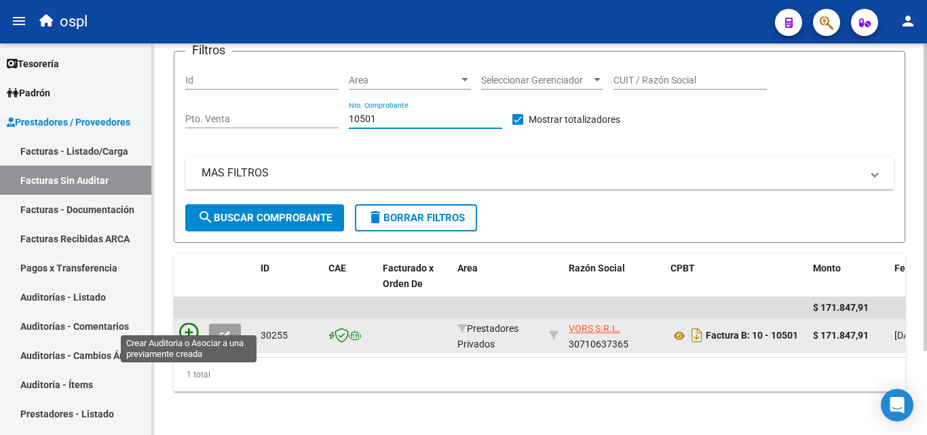
type input "10501"
click at [193, 323] on icon at bounding box center [188, 332] width 19 height 19
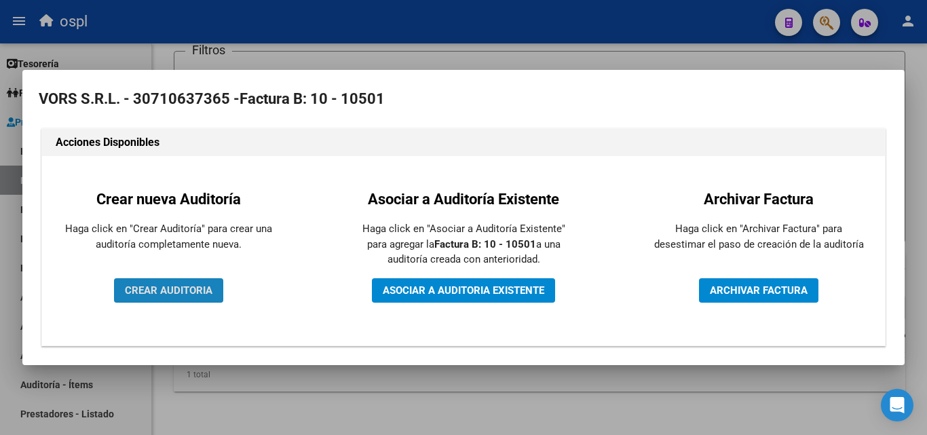
click at [182, 292] on span "CREAR AUDITORIA" at bounding box center [168, 290] width 87 height 12
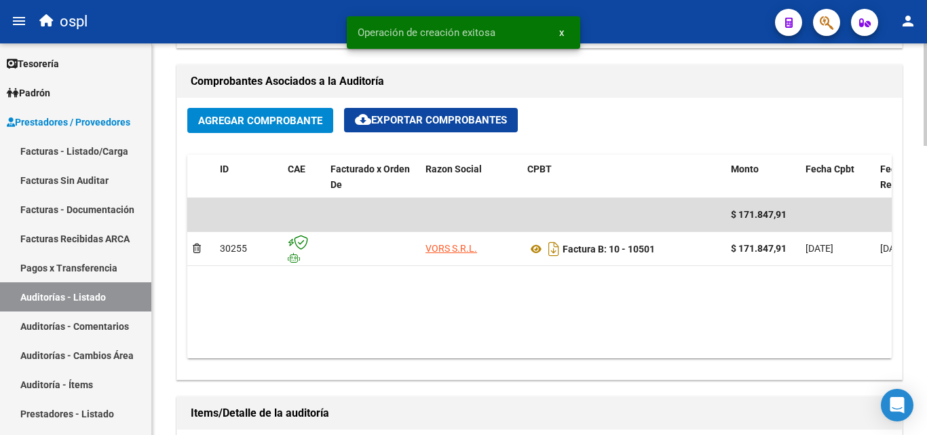
scroll to position [678, 0]
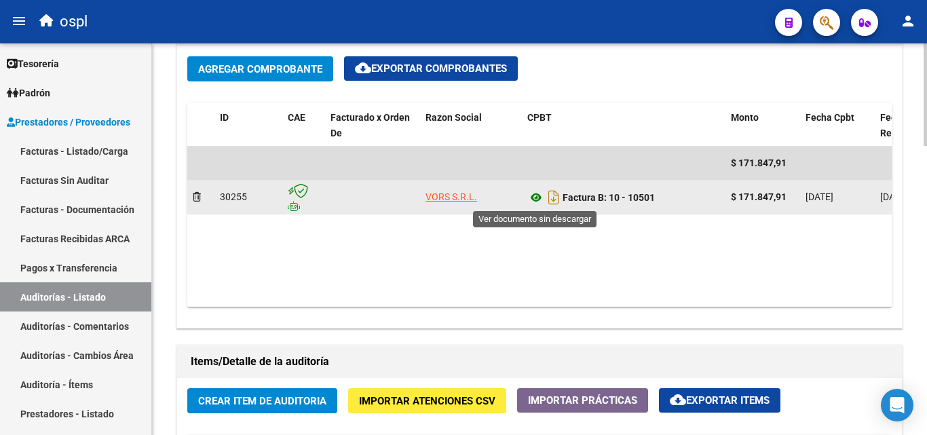
click at [540, 199] on icon at bounding box center [536, 197] width 18 height 16
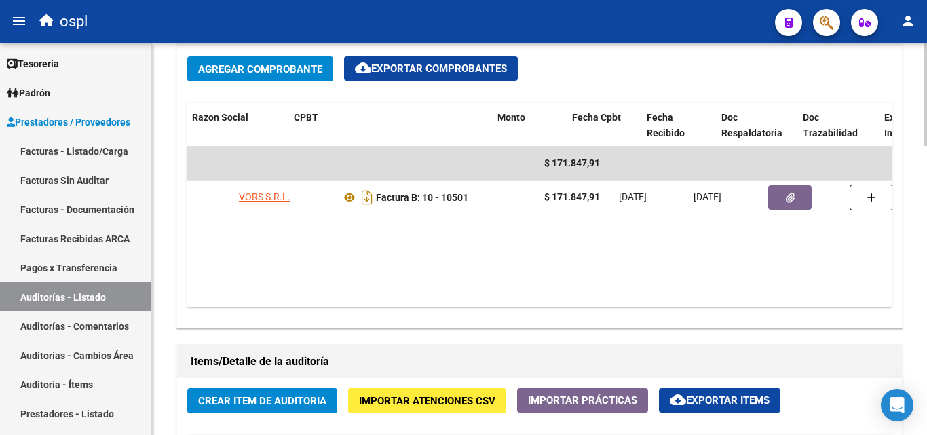
scroll to position [0, 241]
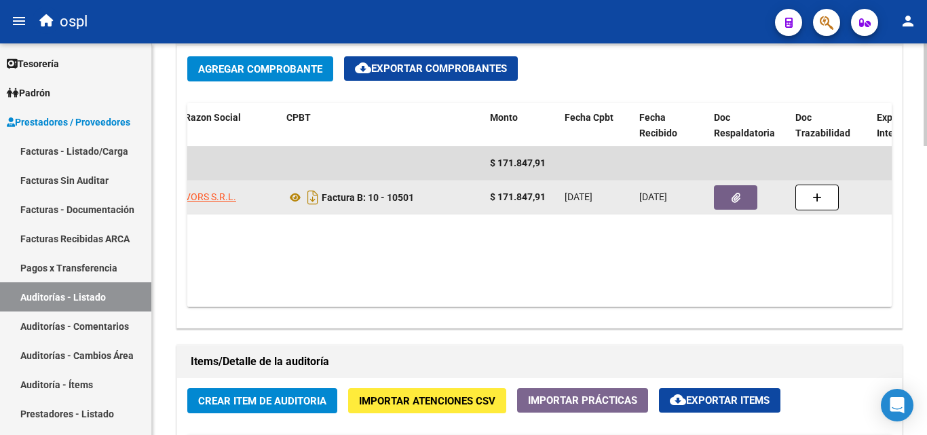
click at [743, 204] on button "button" at bounding box center [735, 197] width 43 height 24
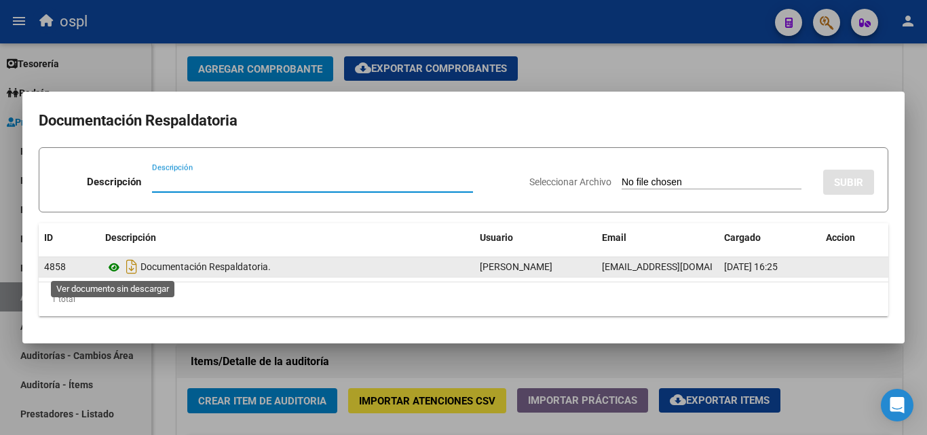
click at [114, 269] on icon at bounding box center [114, 267] width 18 height 16
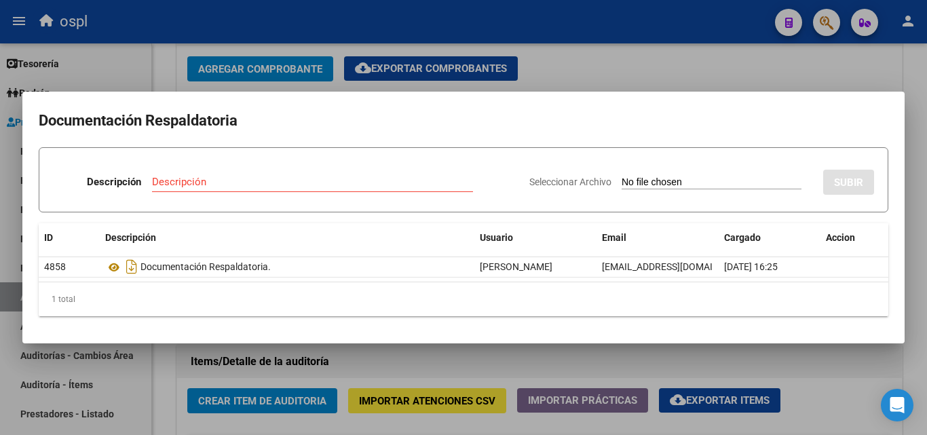
click at [608, 70] on div at bounding box center [463, 217] width 927 height 435
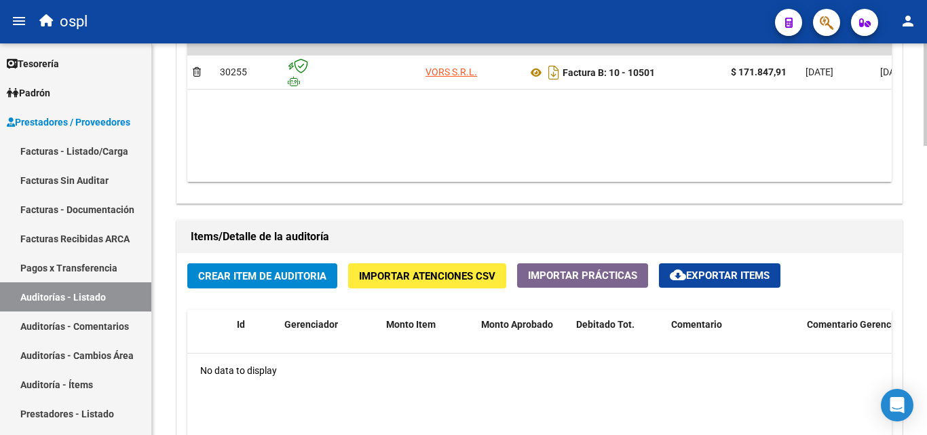
scroll to position [814, 0]
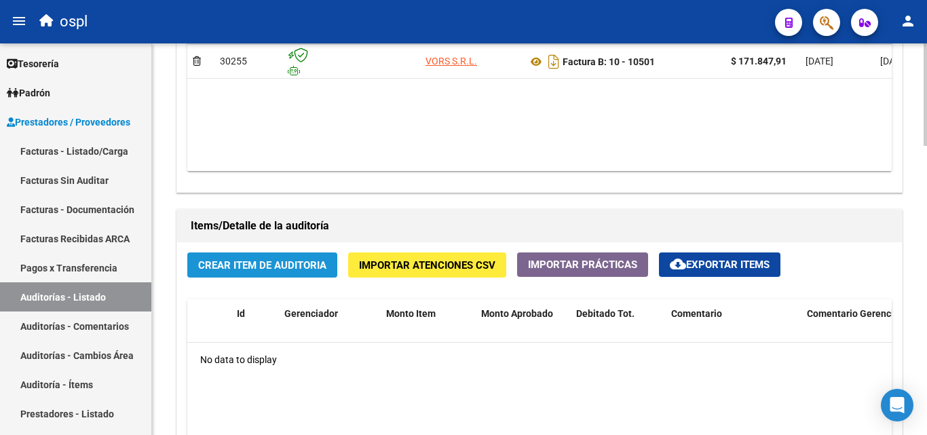
click at [289, 269] on span "Crear Item de Auditoria" at bounding box center [262, 265] width 128 height 12
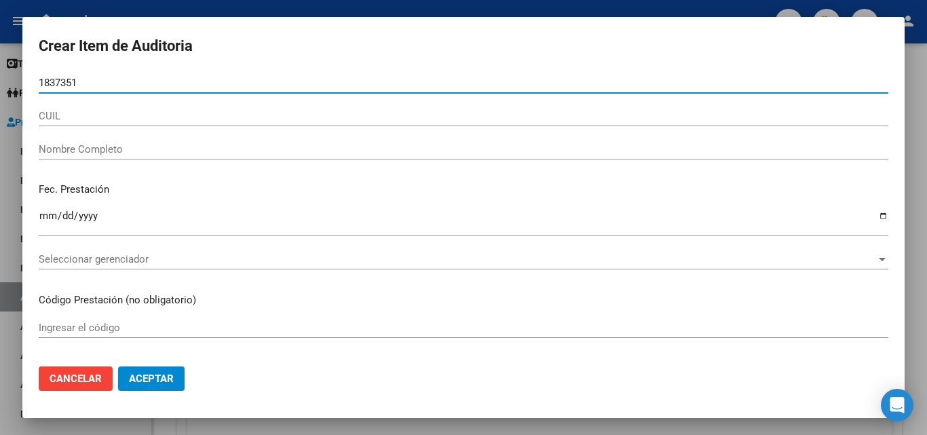
type input "18373514"
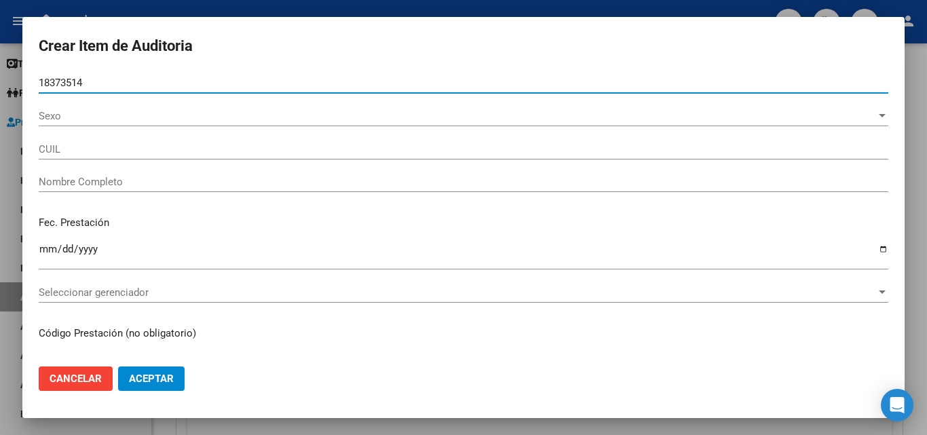
type input "23183735144"
type input "[PERSON_NAME] [PERSON_NAME]"
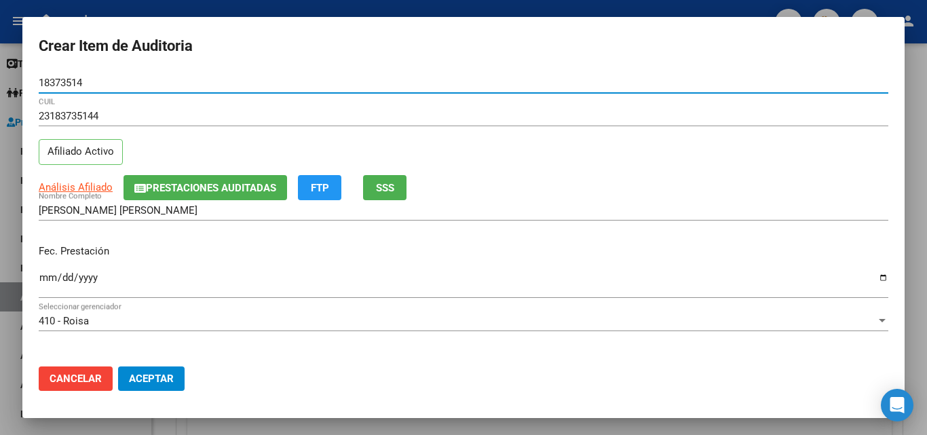
type input "18373514"
click at [42, 286] on input "Ingresar la fecha" at bounding box center [463, 283] width 849 height 22
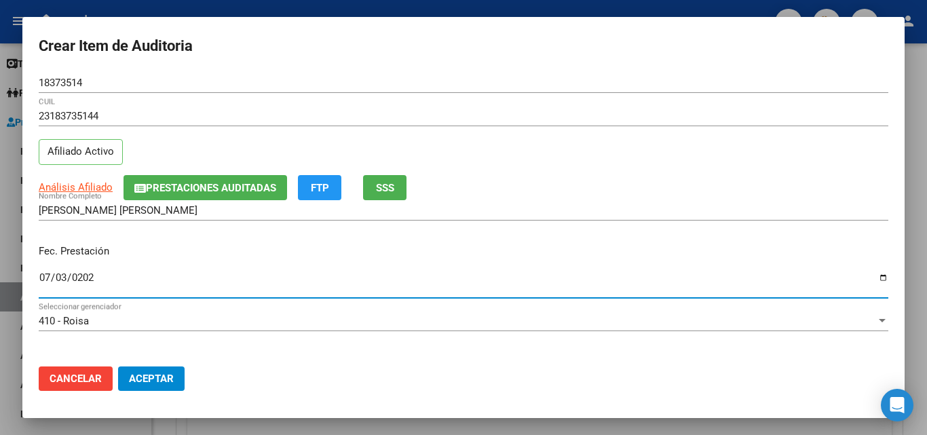
type input "[DATE]"
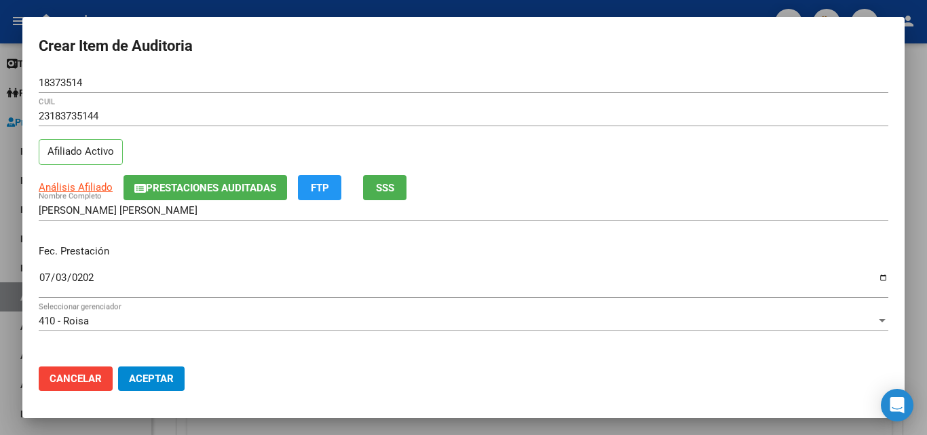
scroll to position [136, 0]
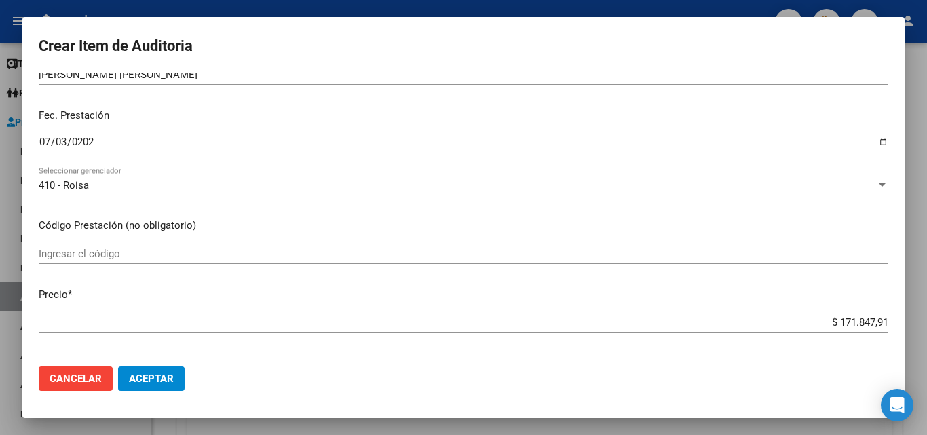
click at [125, 258] on input "Ingresar el código" at bounding box center [463, 254] width 849 height 12
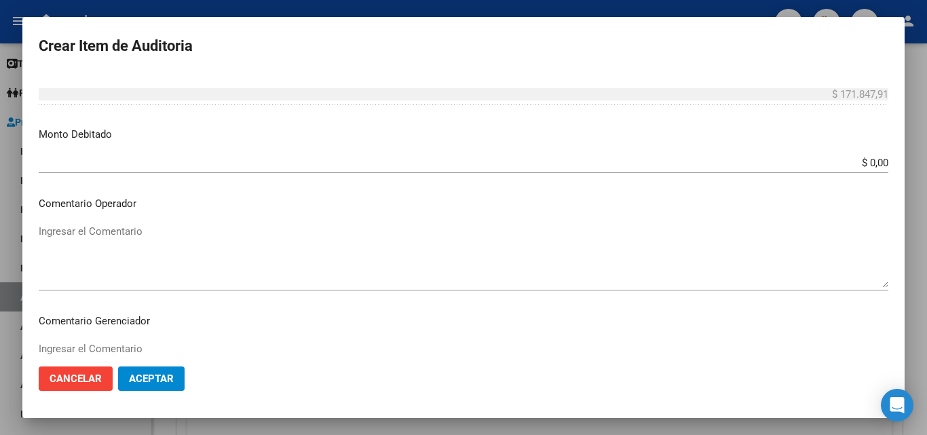
scroll to position [543, 0]
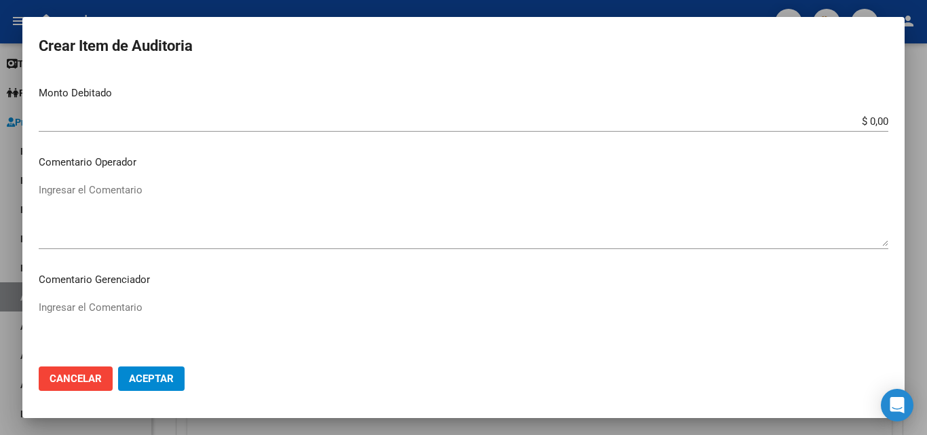
type input "INSULINA INSULATARD FLEXPEN"
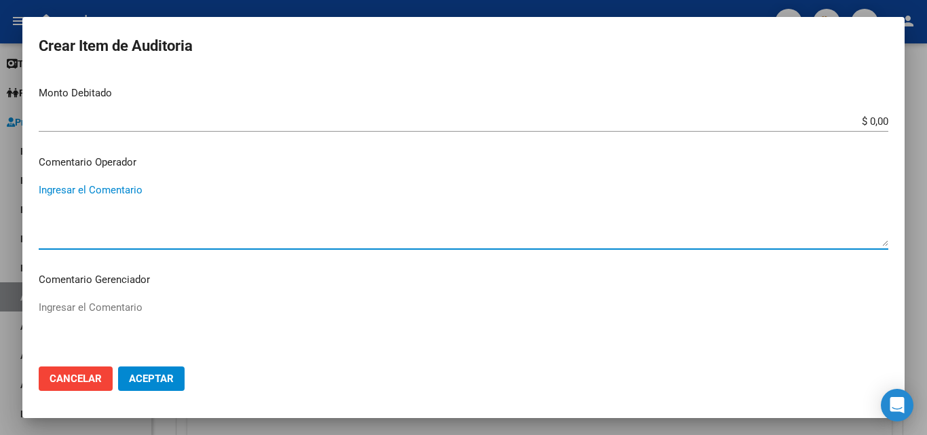
click at [155, 215] on textarea "Ingresar el Comentario" at bounding box center [463, 214] width 849 height 64
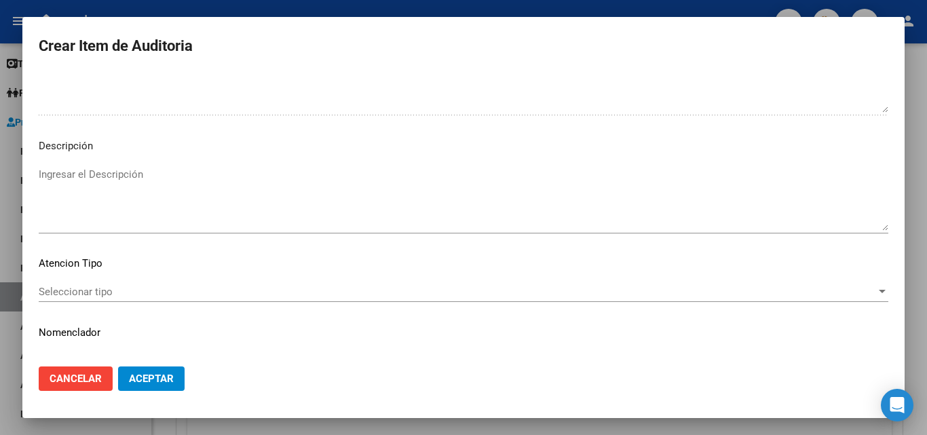
scroll to position [814, 0]
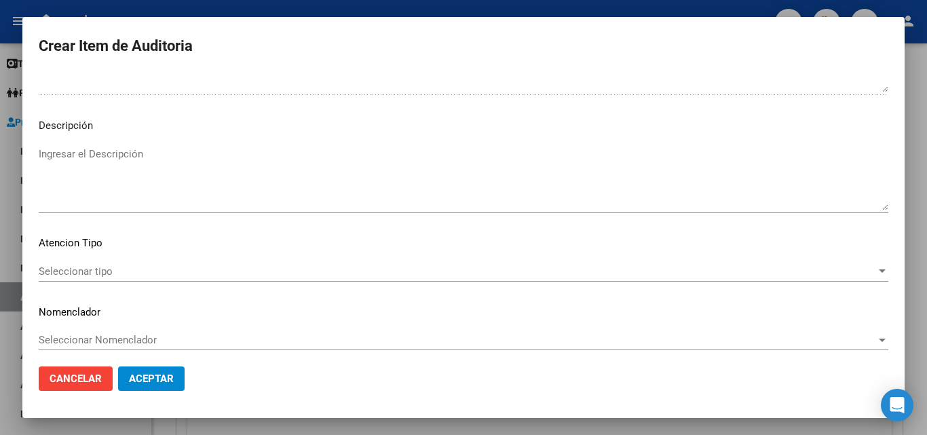
type textarea "FALTA TRAZA OK VALOR KAIROS"
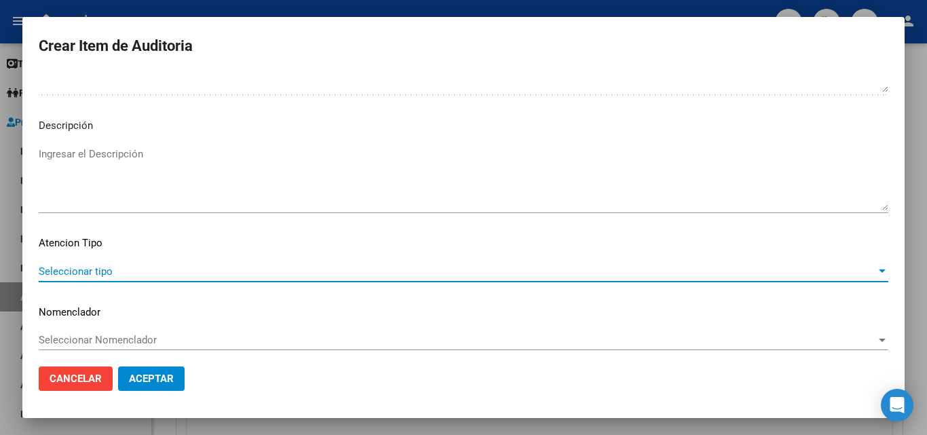
click at [106, 271] on span "Seleccionar tipo" at bounding box center [457, 271] width 837 height 12
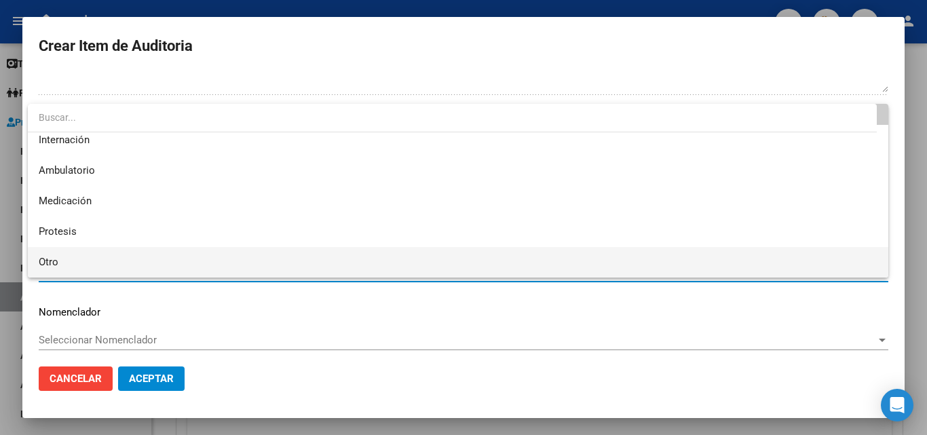
click at [81, 256] on span "Otro" at bounding box center [458, 262] width 838 height 31
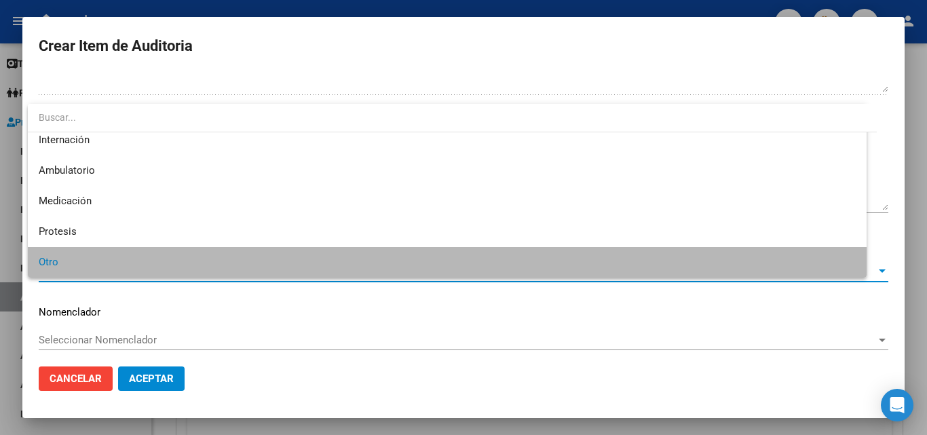
scroll to position [38, 0]
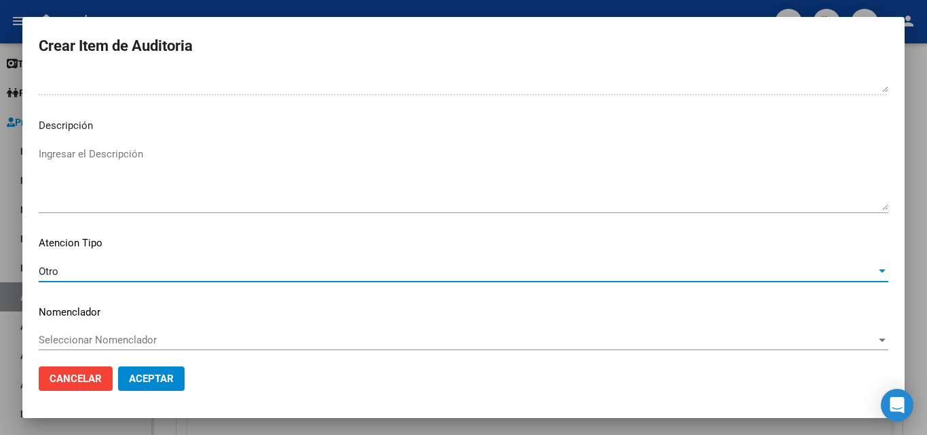
click at [157, 375] on span "Aceptar" at bounding box center [151, 378] width 45 height 12
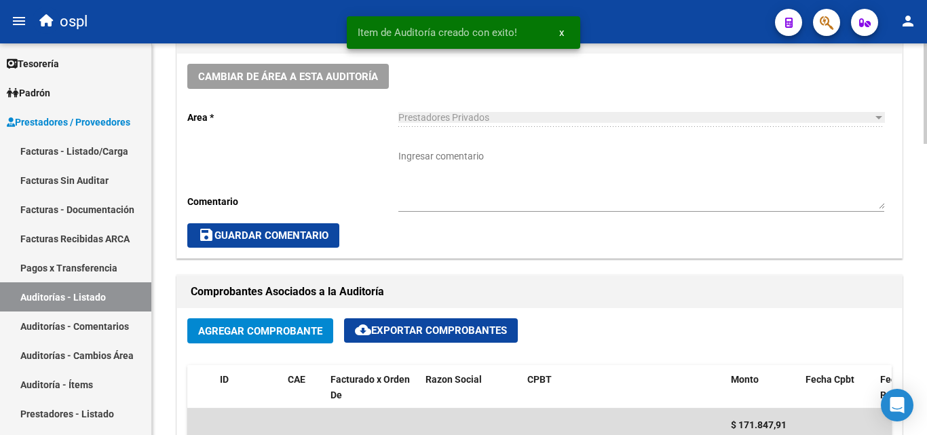
scroll to position [408, 0]
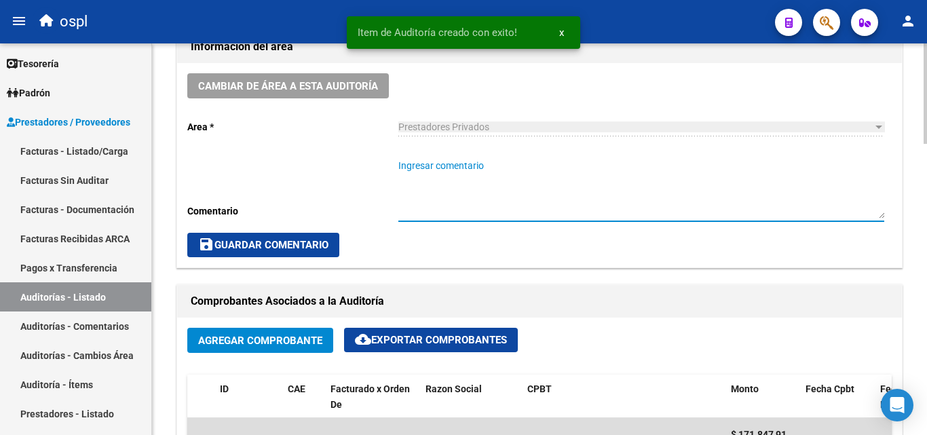
click at [463, 168] on textarea "Ingresar comentario" at bounding box center [641, 189] width 486 height 60
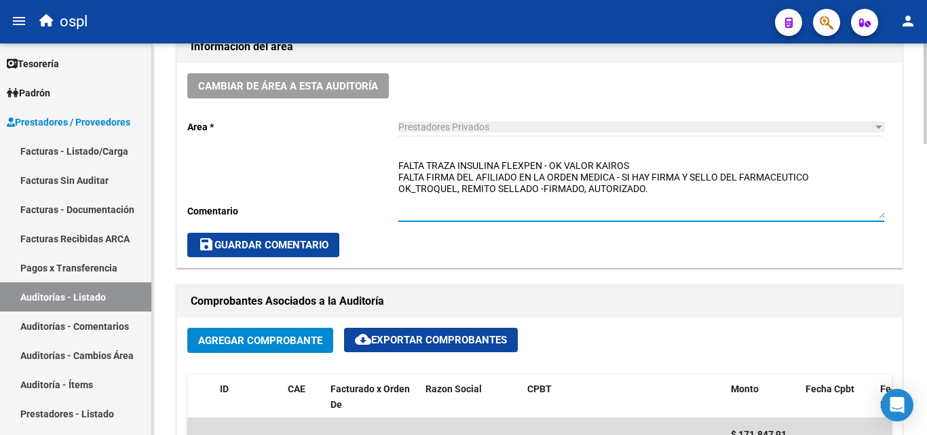
type textarea "FALTA TRAZA INSULINA FLEXPEN - OK VALOR KAIROS FALTA FIRMA DEL AFILIADO EN LA O…"
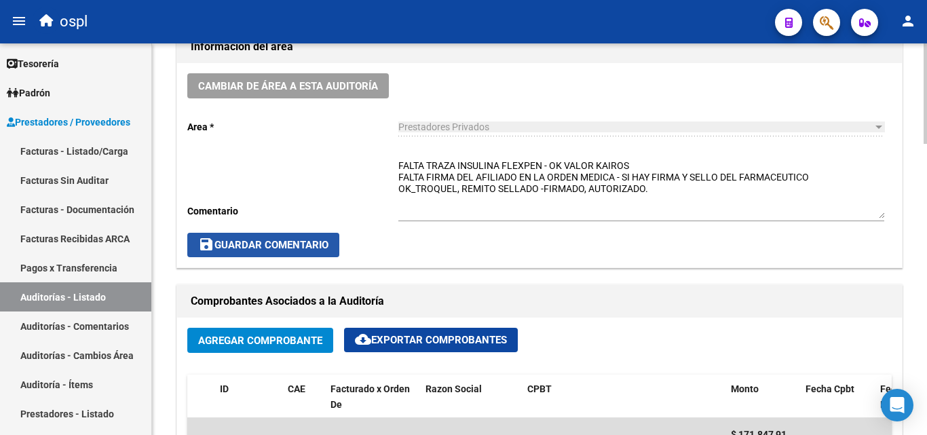
click at [307, 239] on span "save Guardar Comentario" at bounding box center [263, 245] width 130 height 12
